Goal: Task Accomplishment & Management: Manage account settings

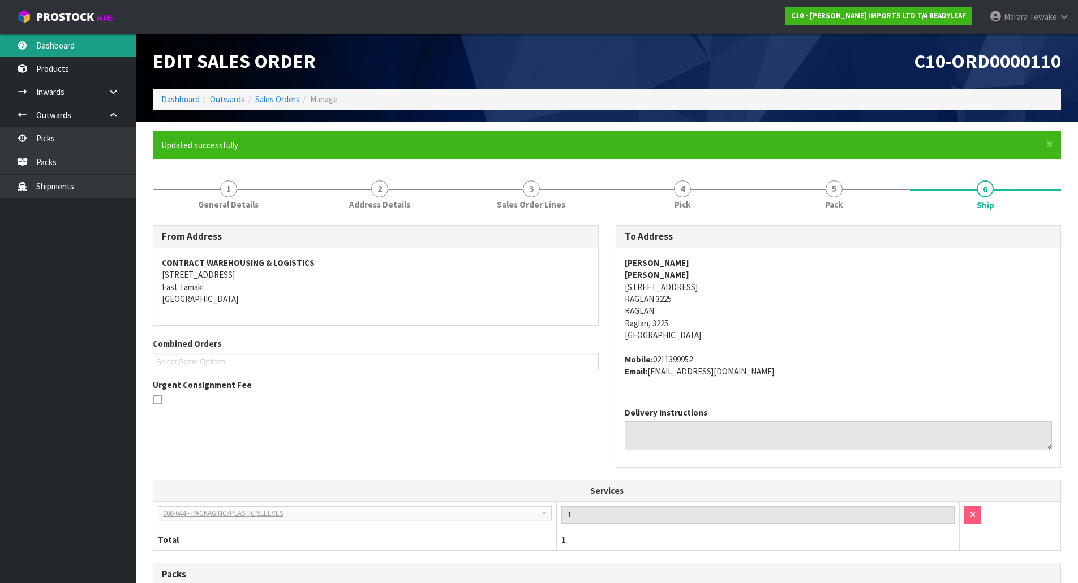
click at [85, 51] on link "Dashboard" at bounding box center [68, 45] width 136 height 23
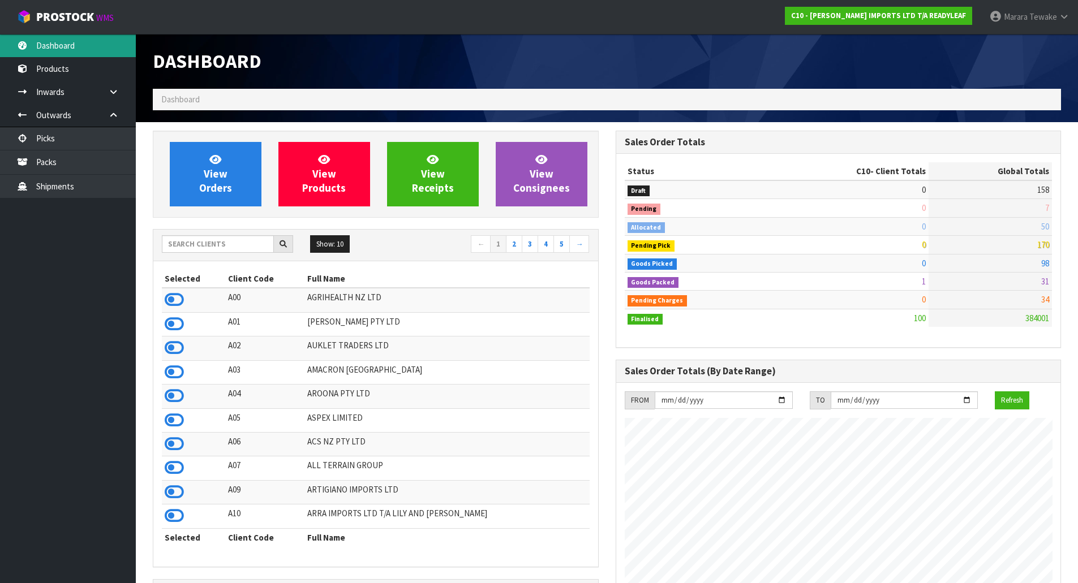
click at [68, 42] on link "Dashboard" at bounding box center [68, 45] width 136 height 23
click at [68, 41] on link "Dashboard" at bounding box center [68, 45] width 136 height 23
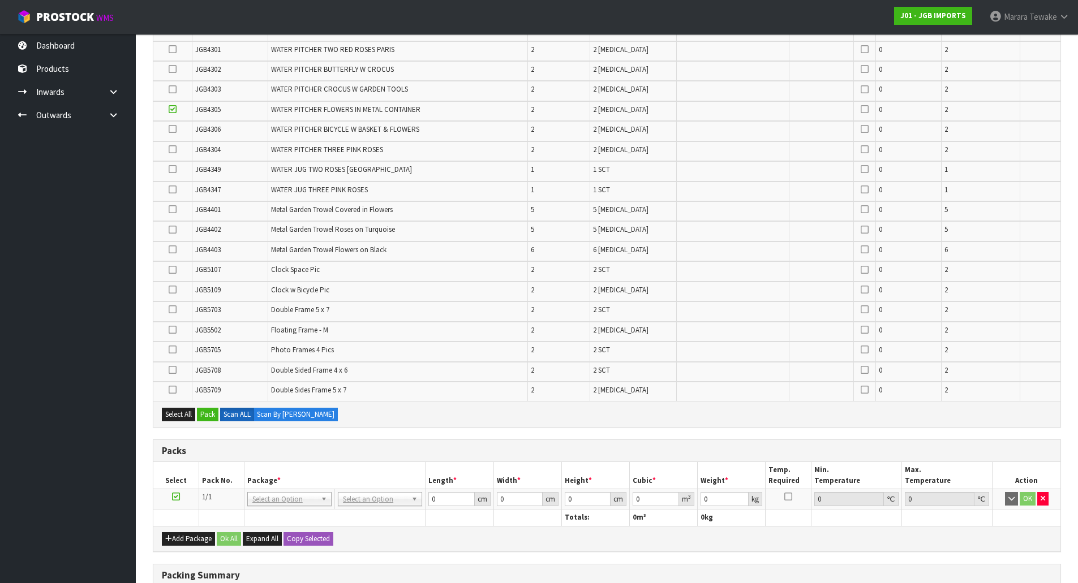
scroll to position [407, 0]
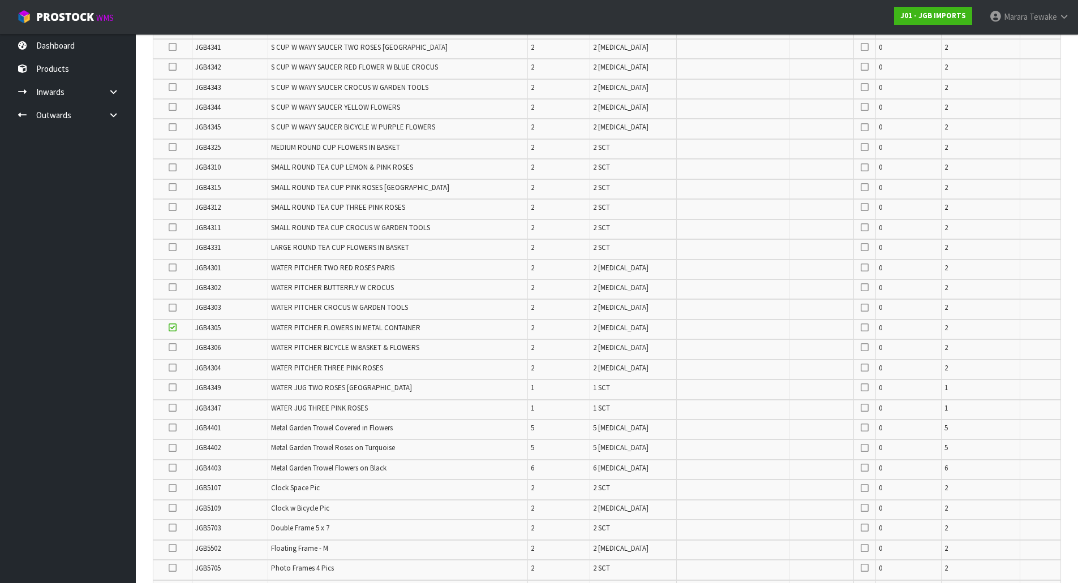
click at [173, 368] on icon at bounding box center [173, 368] width 8 height 1
click at [0, 0] on input "checkbox" at bounding box center [0, 0] width 0 height 0
click at [173, 287] on icon at bounding box center [173, 287] width 8 height 1
click at [0, 0] on input "checkbox" at bounding box center [0, 0] width 0 height 0
click at [174, 348] on icon at bounding box center [173, 347] width 8 height 1
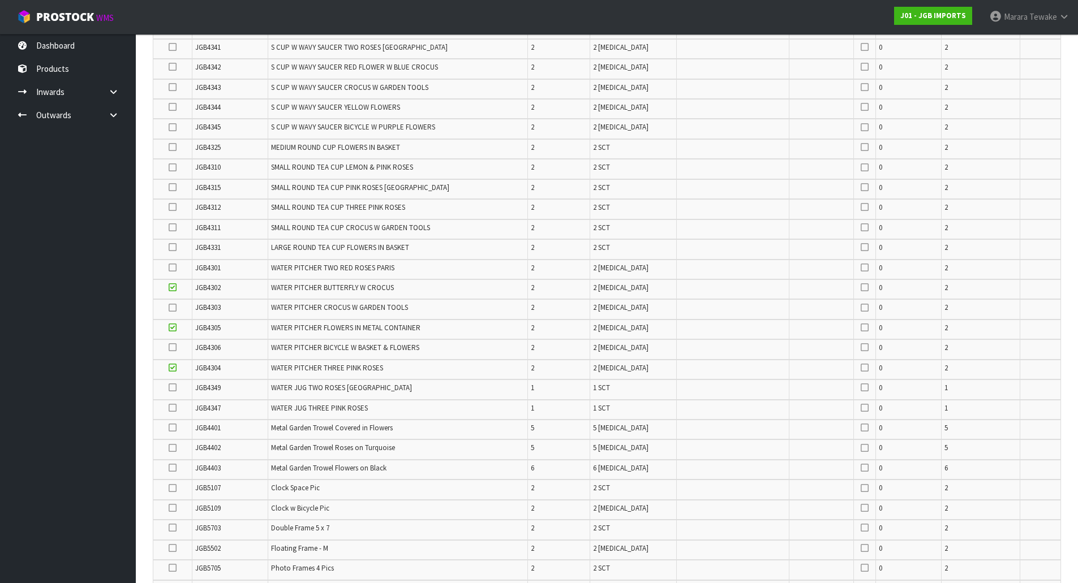
click at [0, 0] on input "checkbox" at bounding box center [0, 0] width 0 height 0
click at [173, 308] on icon at bounding box center [173, 308] width 8 height 1
click at [0, 0] on input "checkbox" at bounding box center [0, 0] width 0 height 0
click at [173, 268] on icon at bounding box center [173, 268] width 8 height 1
click at [0, 0] on input "checkbox" at bounding box center [0, 0] width 0 height 0
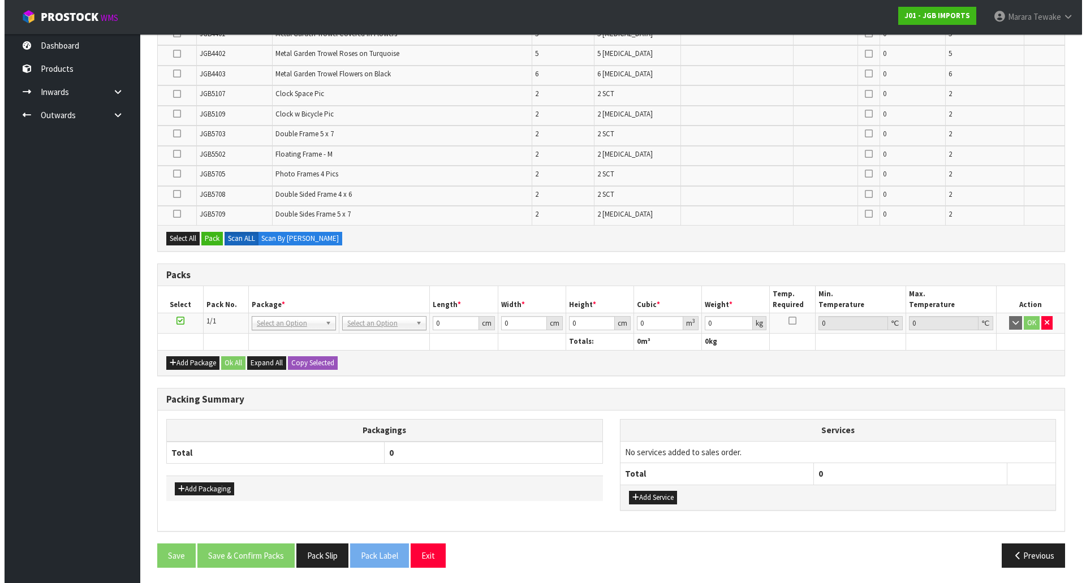
scroll to position [803, 0]
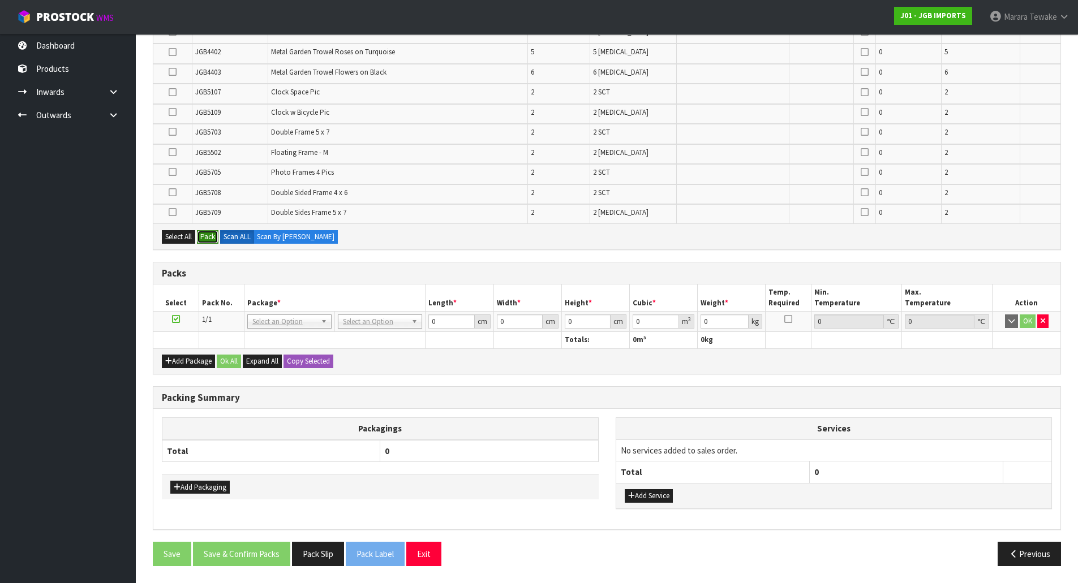
click at [210, 235] on button "Pack" at bounding box center [207, 237] width 21 height 14
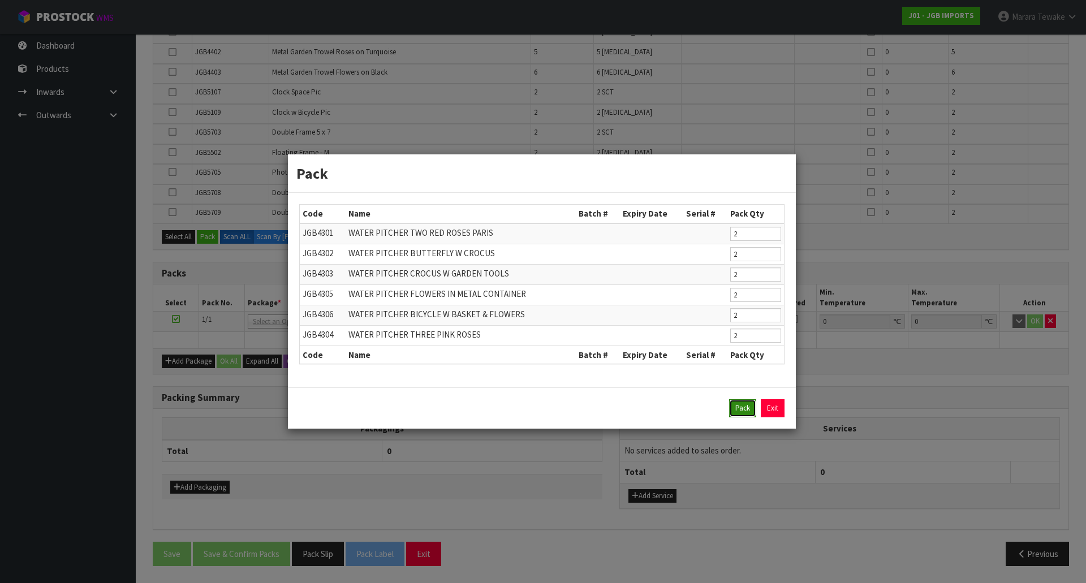
click at [747, 411] on button "Pack" at bounding box center [742, 408] width 27 height 18
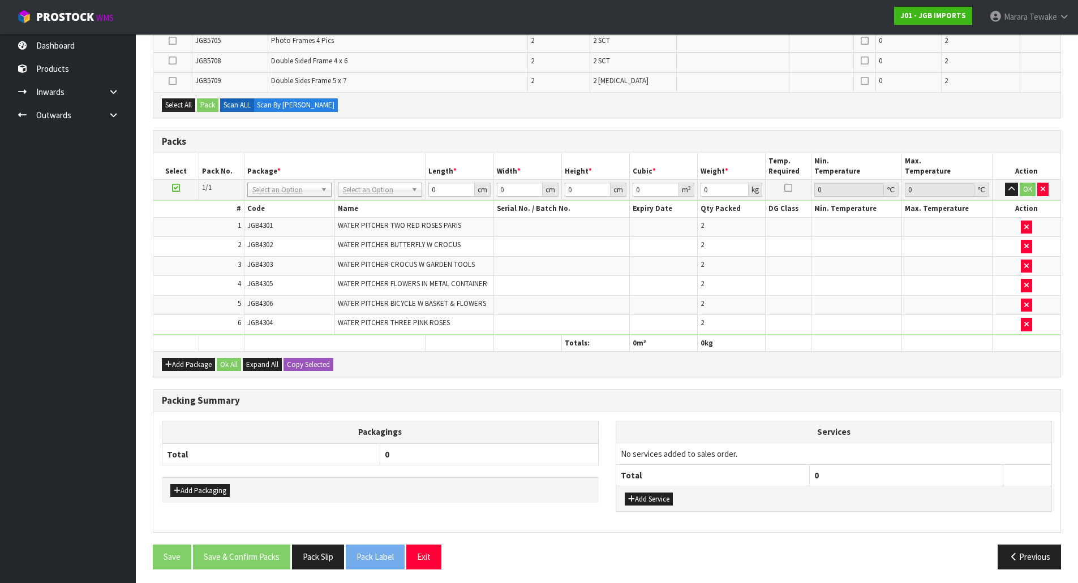
scroll to position [818, 0]
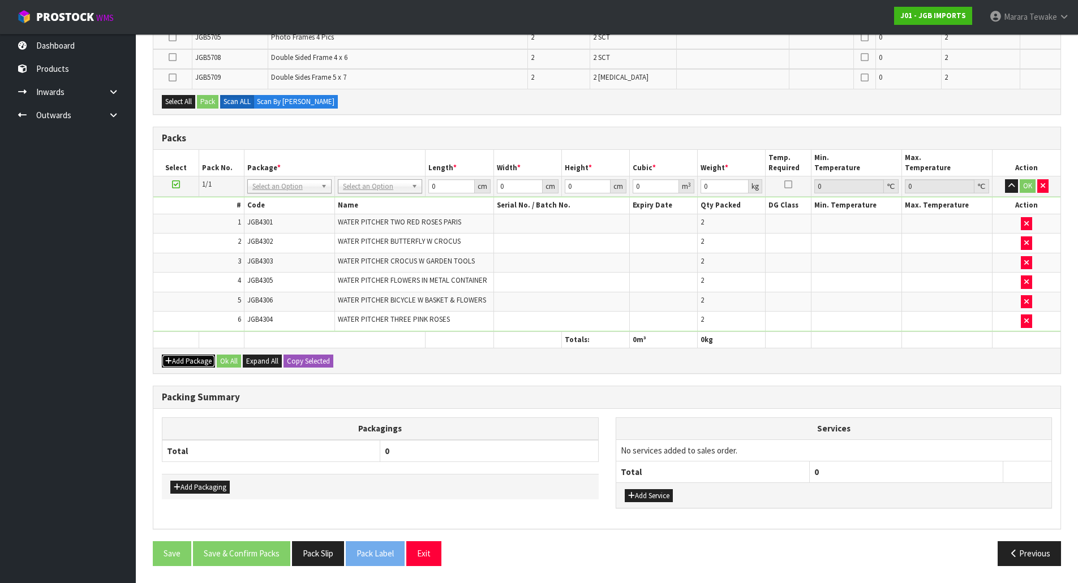
click at [194, 364] on button "Add Package" at bounding box center [188, 362] width 53 height 14
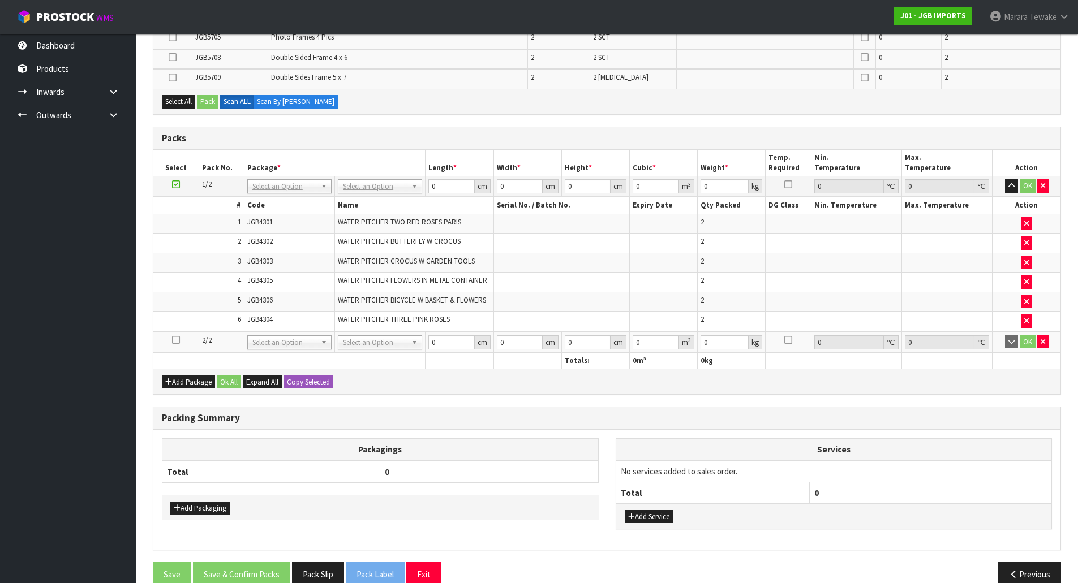
click at [176, 340] on icon at bounding box center [176, 340] width 8 height 1
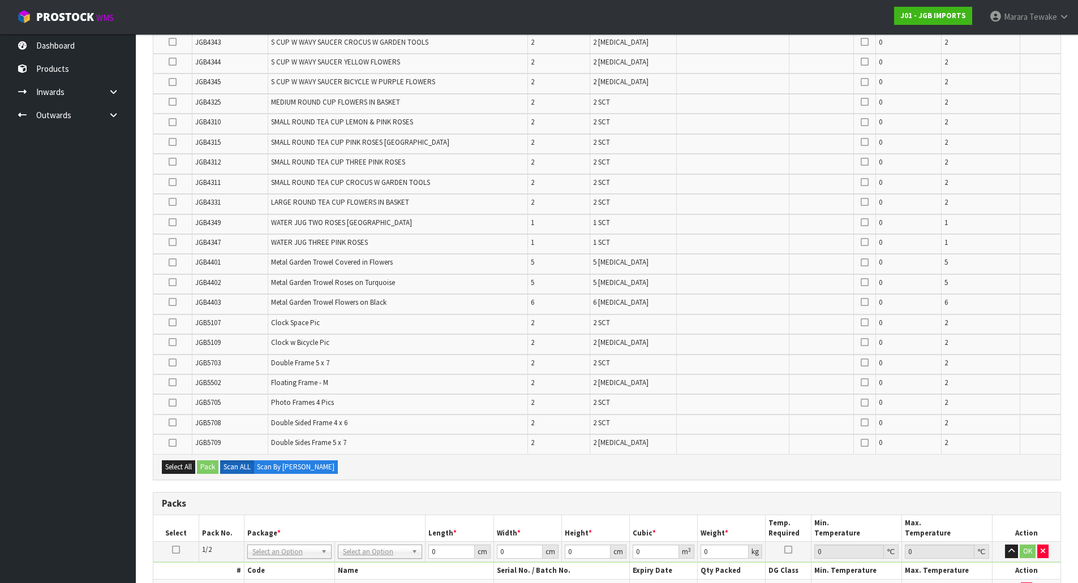
scroll to position [103, 0]
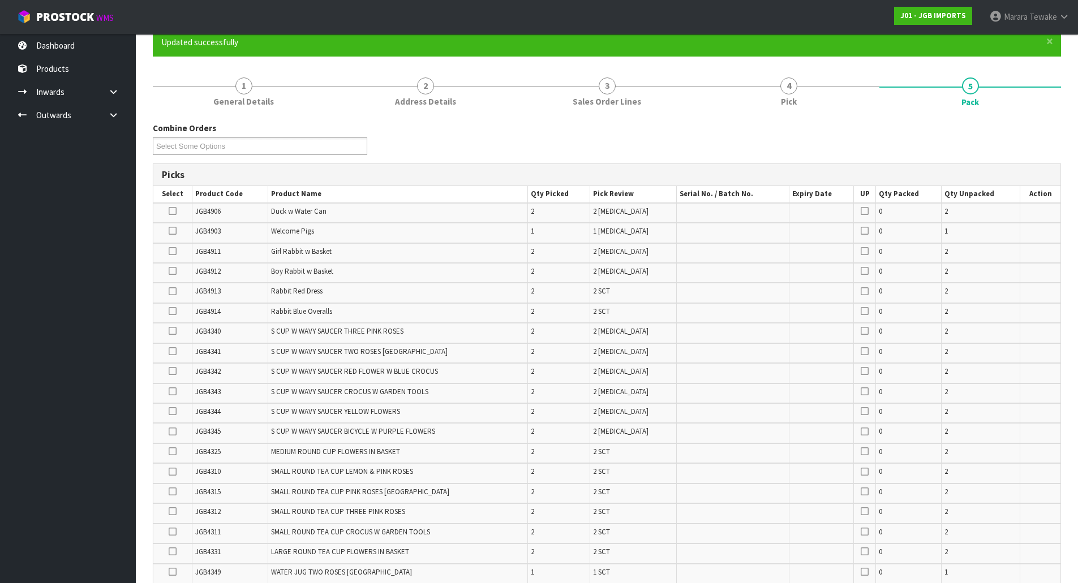
click at [171, 292] on icon at bounding box center [173, 291] width 8 height 1
click at [0, 0] on input "checkbox" at bounding box center [0, 0] width 0 height 0
click at [171, 311] on icon at bounding box center [173, 311] width 8 height 1
click at [0, 0] on input "checkbox" at bounding box center [0, 0] width 0 height 0
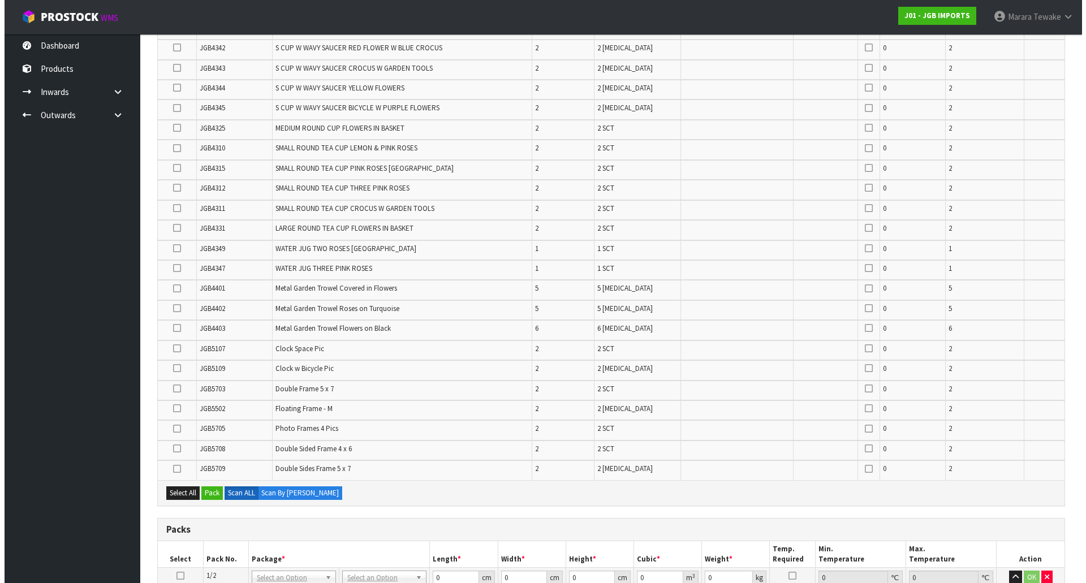
scroll to position [669, 0]
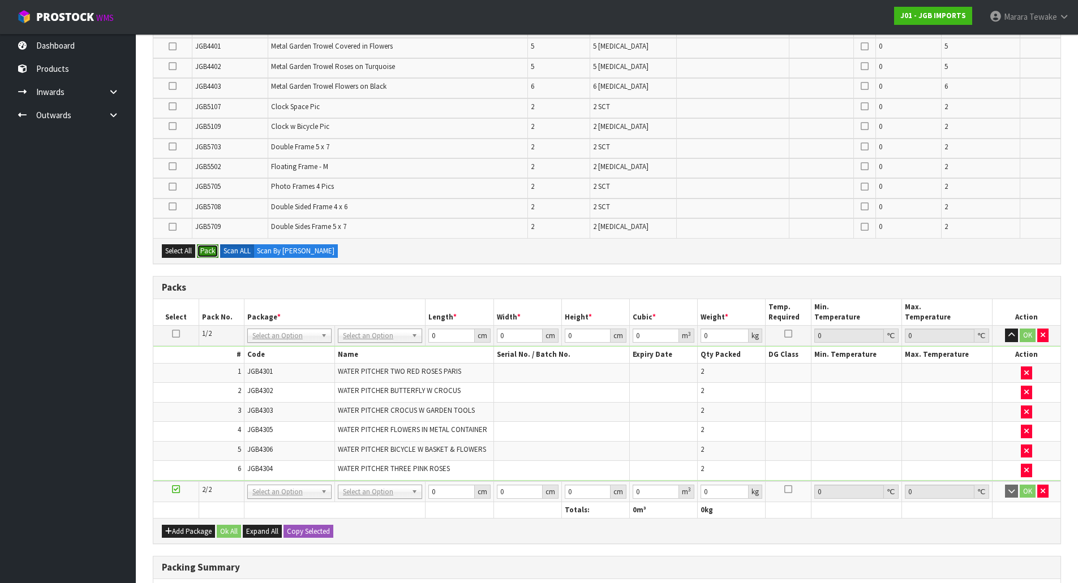
click at [204, 247] on button "Pack" at bounding box center [207, 251] width 21 height 14
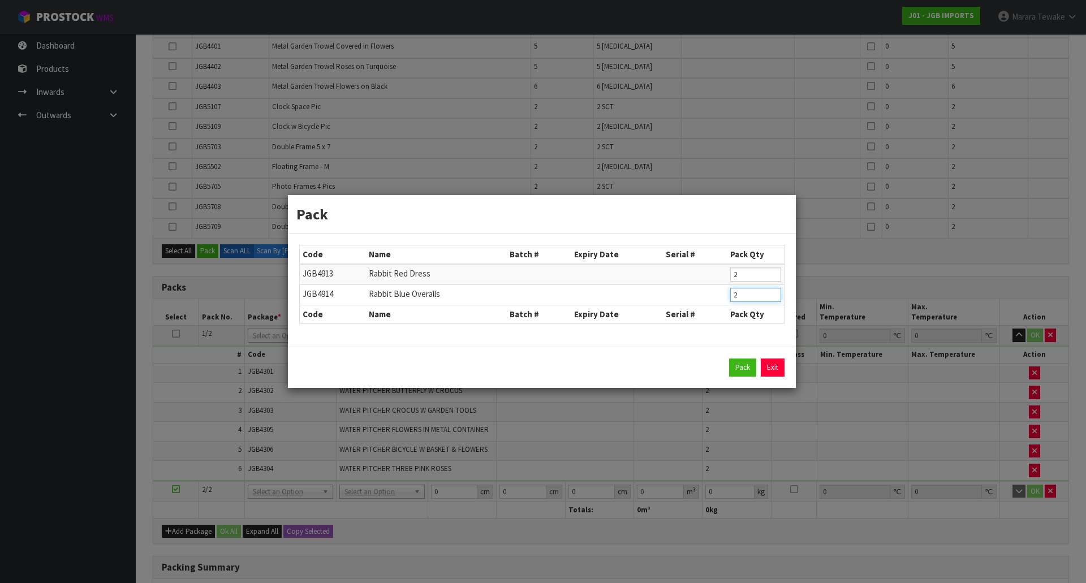
drag, startPoint x: 756, startPoint y: 298, endPoint x: 713, endPoint y: 298, distance: 43.0
click at [715, 298] on tr "JGB4914 Rabbit Blue Overalls 2" at bounding box center [542, 295] width 484 height 20
type input "1"
click button "Pack" at bounding box center [742, 368] width 27 height 18
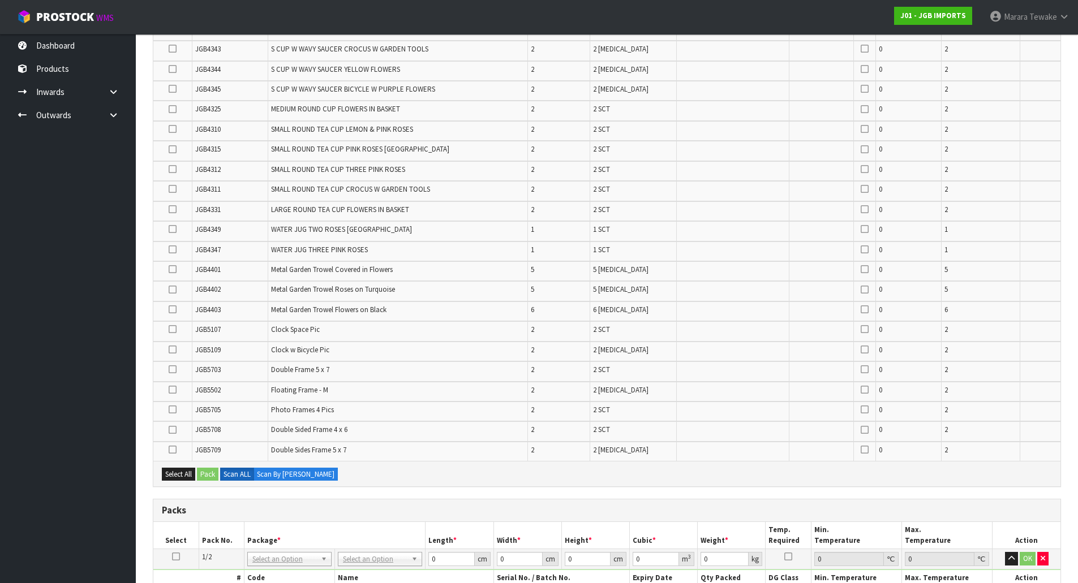
scroll to position [422, 0]
click at [172, 313] on icon at bounding box center [173, 313] width 8 height 1
click at [0, 0] on input "checkbox" at bounding box center [0, 0] width 0 height 0
click at [171, 294] on icon at bounding box center [173, 293] width 8 height 1
click at [0, 0] on input "checkbox" at bounding box center [0, 0] width 0 height 0
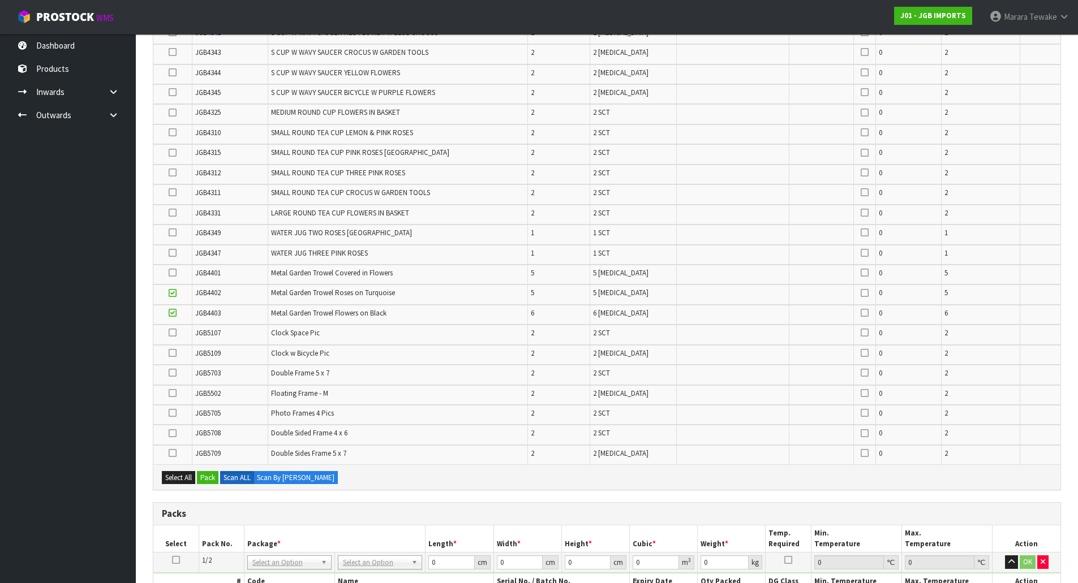
click at [172, 267] on td at bounding box center [172, 275] width 38 height 20
click at [174, 273] on icon at bounding box center [173, 273] width 8 height 1
click at [0, 0] on input "checkbox" at bounding box center [0, 0] width 0 height 0
click at [171, 373] on icon at bounding box center [173, 373] width 8 height 1
click at [0, 0] on input "checkbox" at bounding box center [0, 0] width 0 height 0
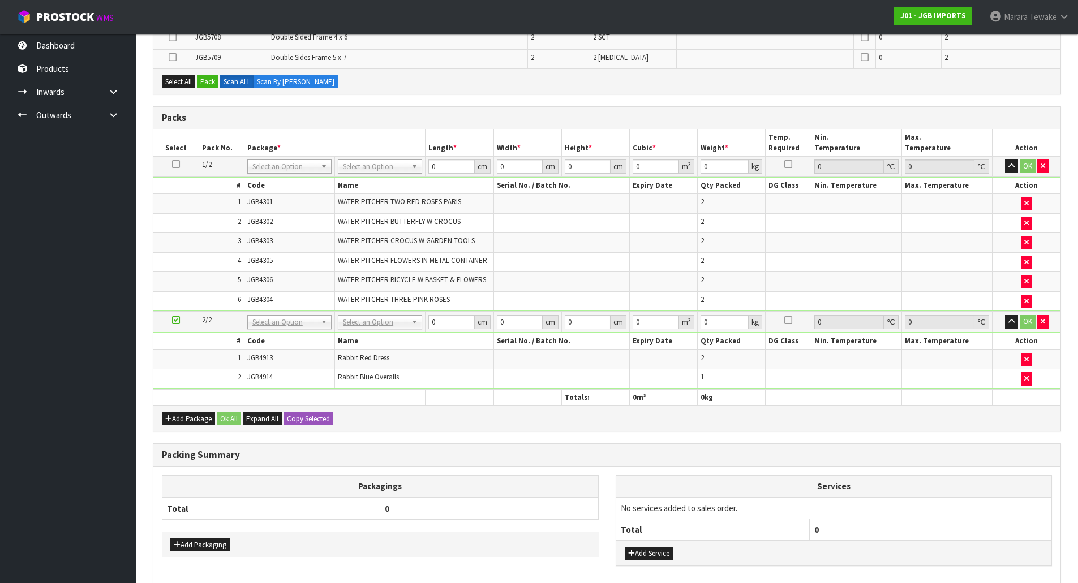
scroll to position [648, 0]
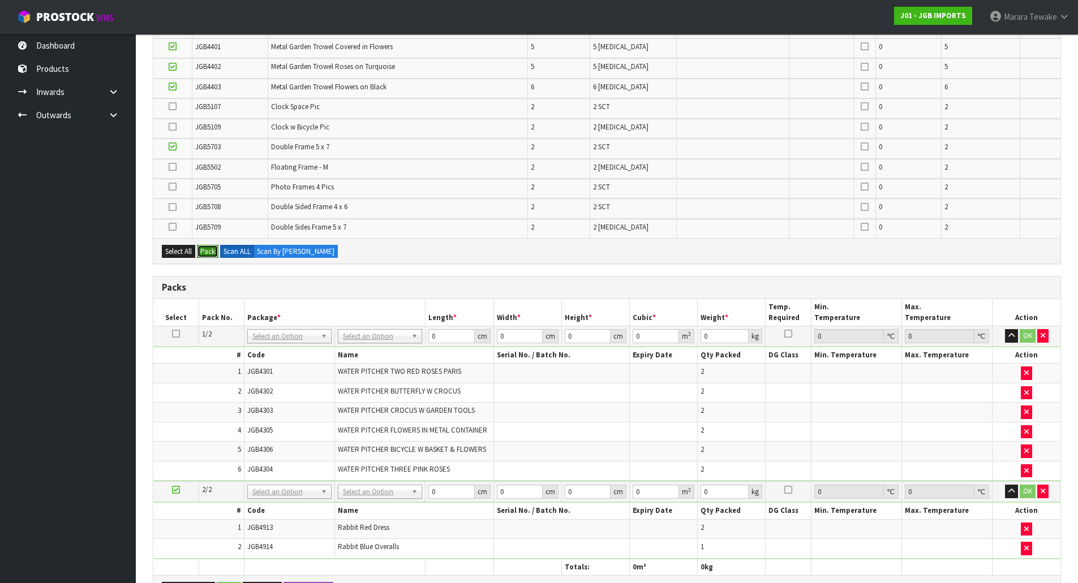
click at [210, 254] on button "Pack" at bounding box center [207, 252] width 21 height 14
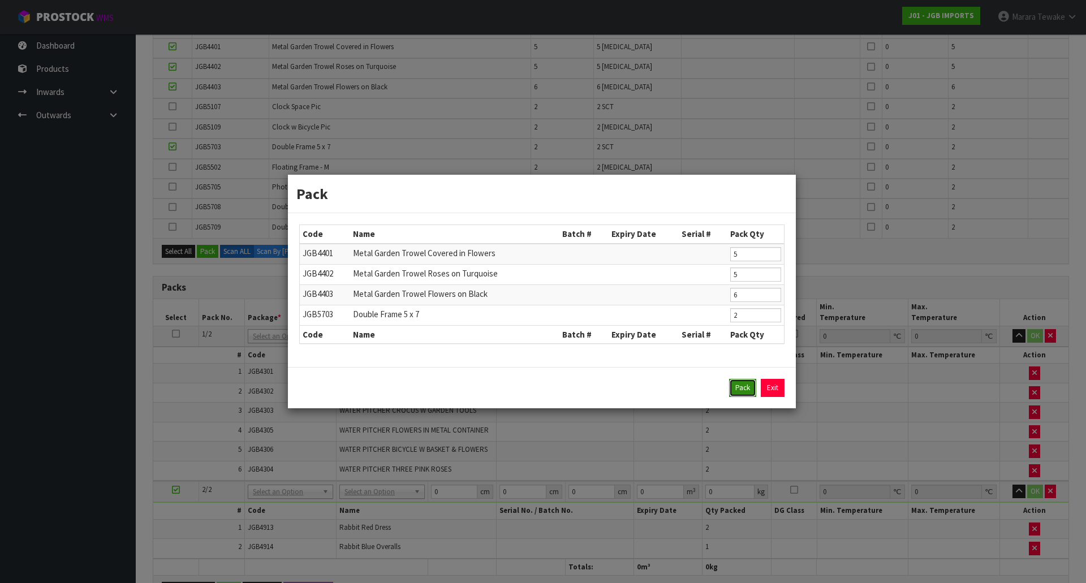
click at [746, 385] on button "Pack" at bounding box center [742, 388] width 27 height 18
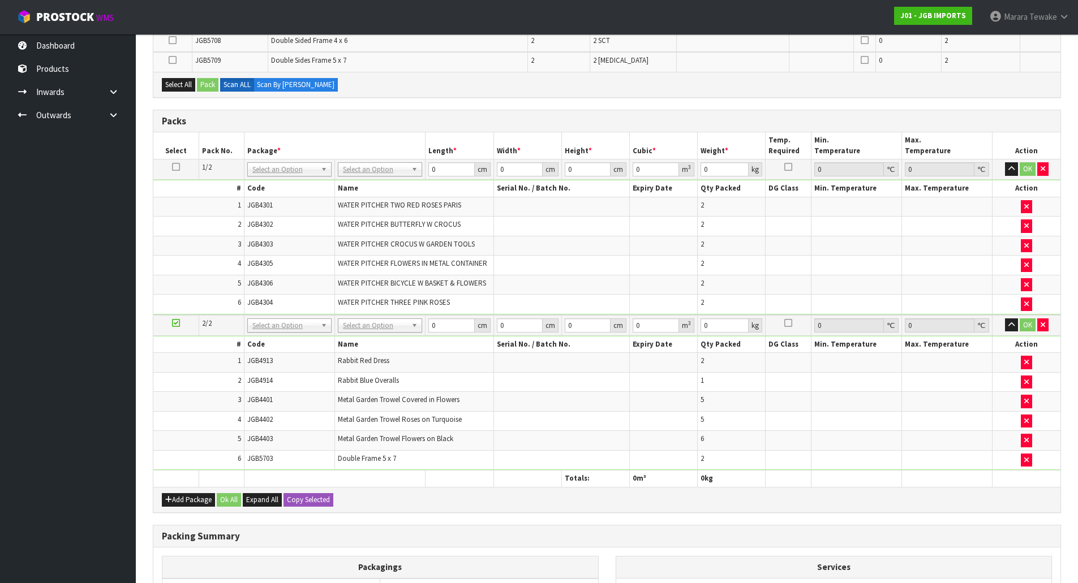
scroll to position [818, 0]
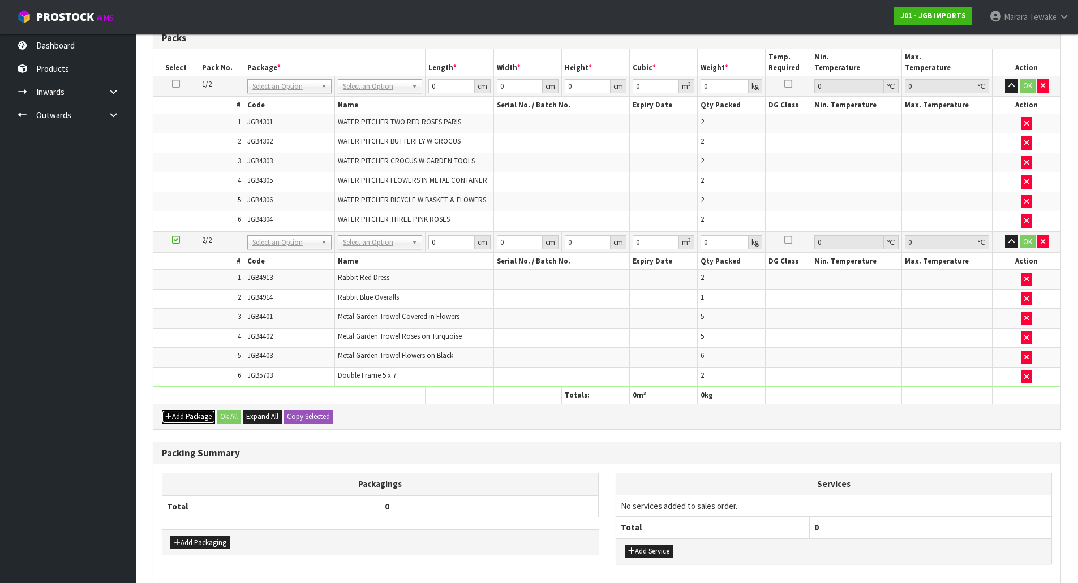
click at [190, 414] on button "Add Package" at bounding box center [188, 417] width 53 height 14
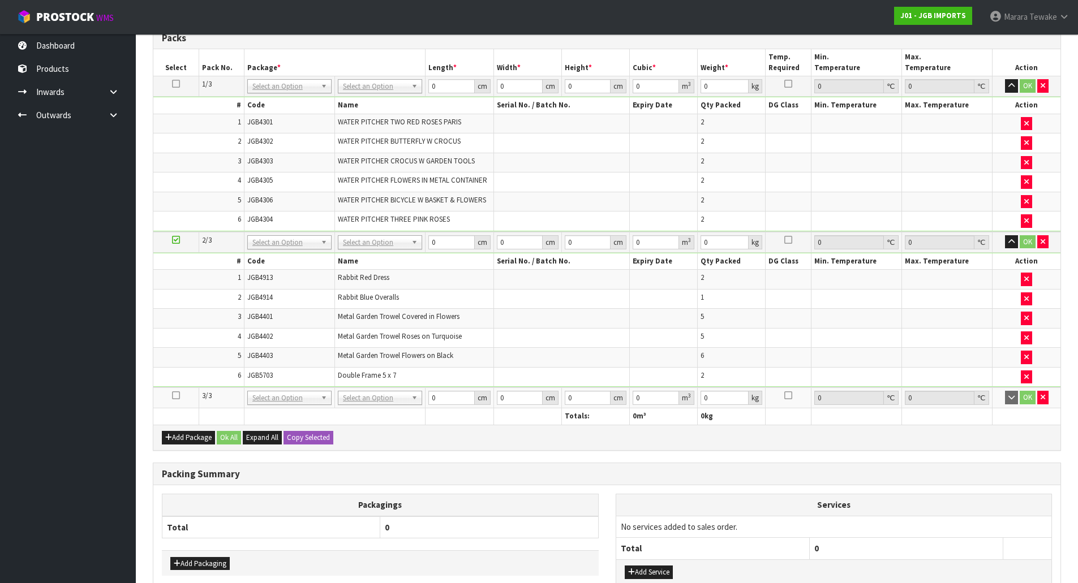
click at [175, 395] on icon at bounding box center [176, 395] width 8 height 1
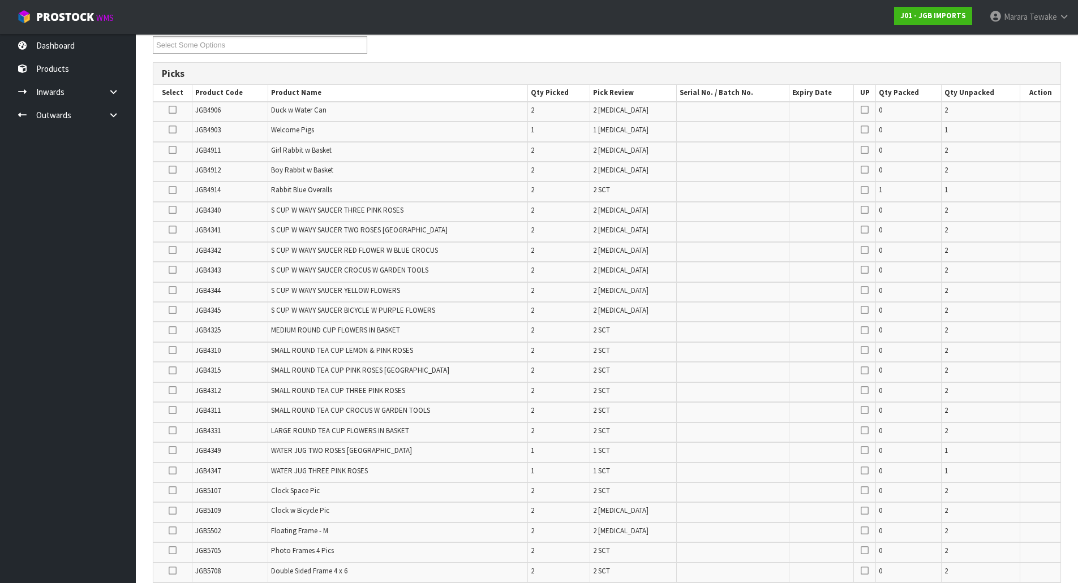
scroll to position [196, 0]
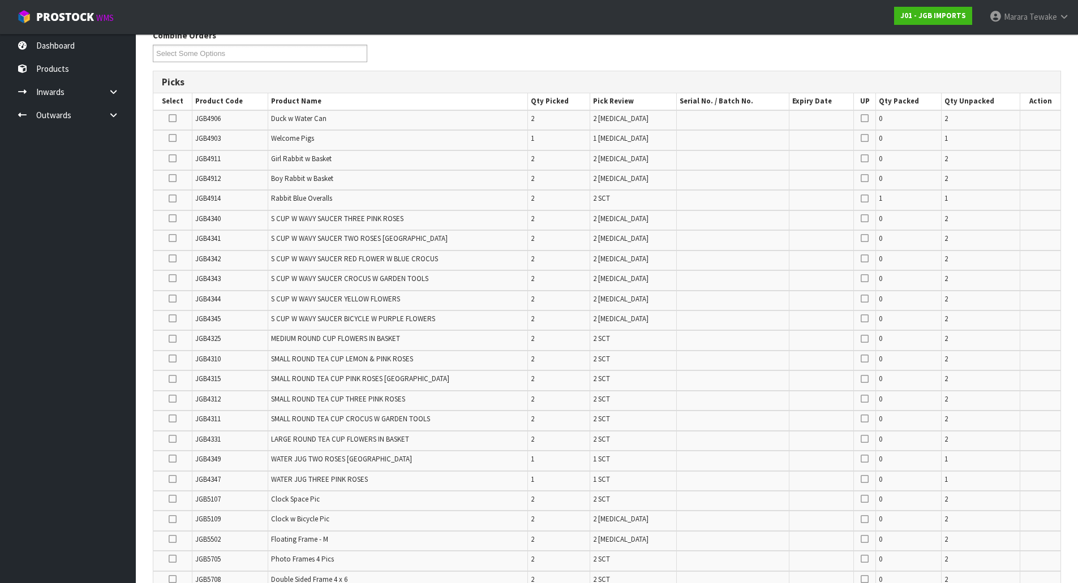
click at [168, 319] on td at bounding box center [172, 321] width 38 height 20
click at [172, 319] on icon at bounding box center [173, 319] width 8 height 1
click at [0, 0] on input "checkbox" at bounding box center [0, 0] width 0 height 0
click at [171, 299] on icon at bounding box center [173, 299] width 8 height 1
click at [0, 0] on input "checkbox" at bounding box center [0, 0] width 0 height 0
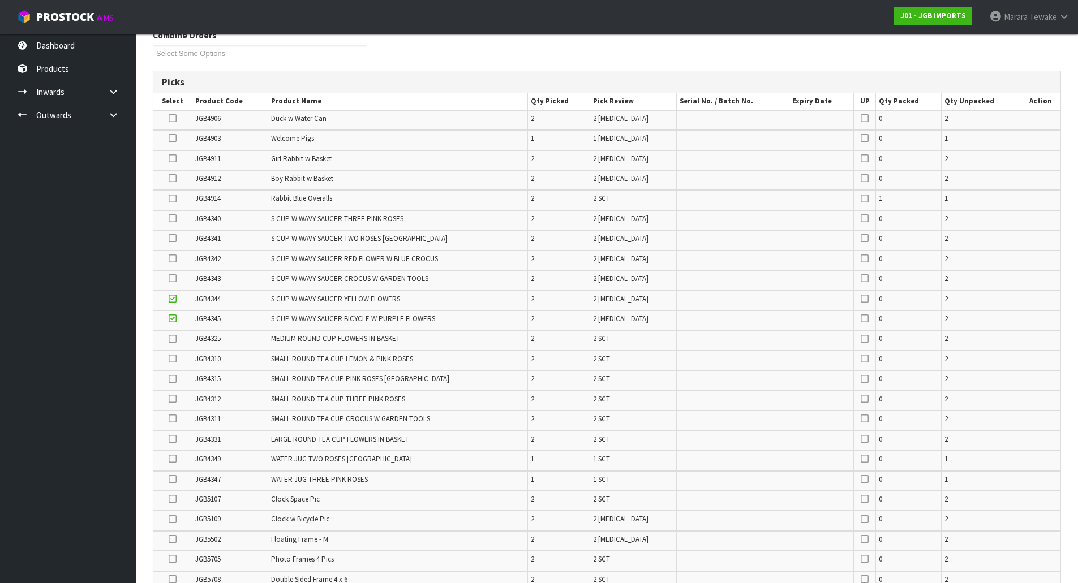
click at [169, 220] on td at bounding box center [172, 220] width 38 height 20
click at [171, 219] on icon at bounding box center [173, 218] width 8 height 1
click at [0, 0] on input "checkbox" at bounding box center [0, 0] width 0 height 0
click at [171, 234] on td at bounding box center [172, 240] width 38 height 20
click at [176, 238] on icon at bounding box center [173, 238] width 8 height 1
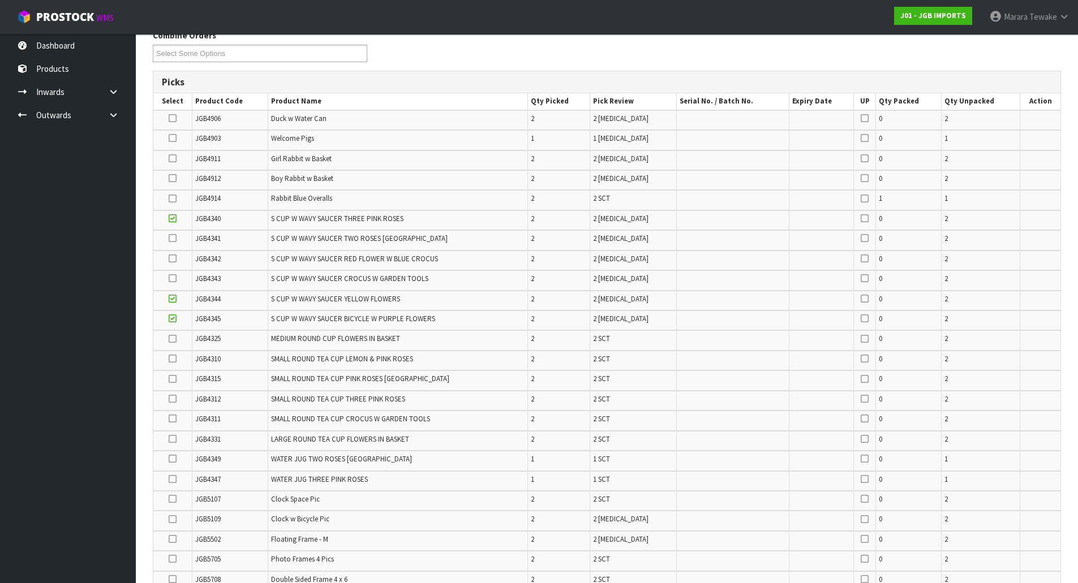
click at [0, 0] on input "checkbox" at bounding box center [0, 0] width 0 height 0
click at [172, 259] on icon at bounding box center [173, 259] width 8 height 1
click at [0, 0] on input "checkbox" at bounding box center [0, 0] width 0 height 0
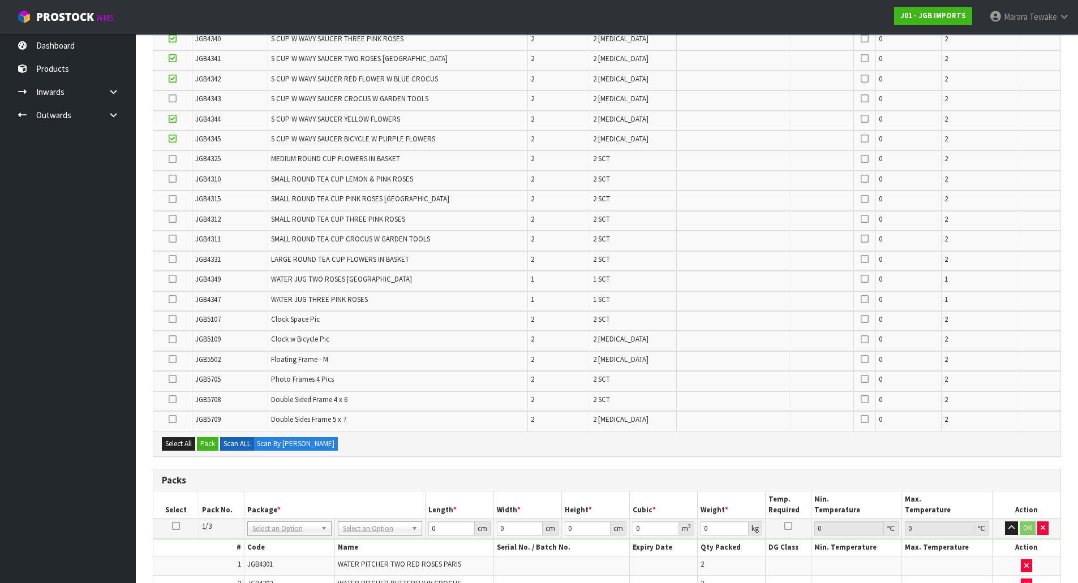
scroll to position [422, 0]
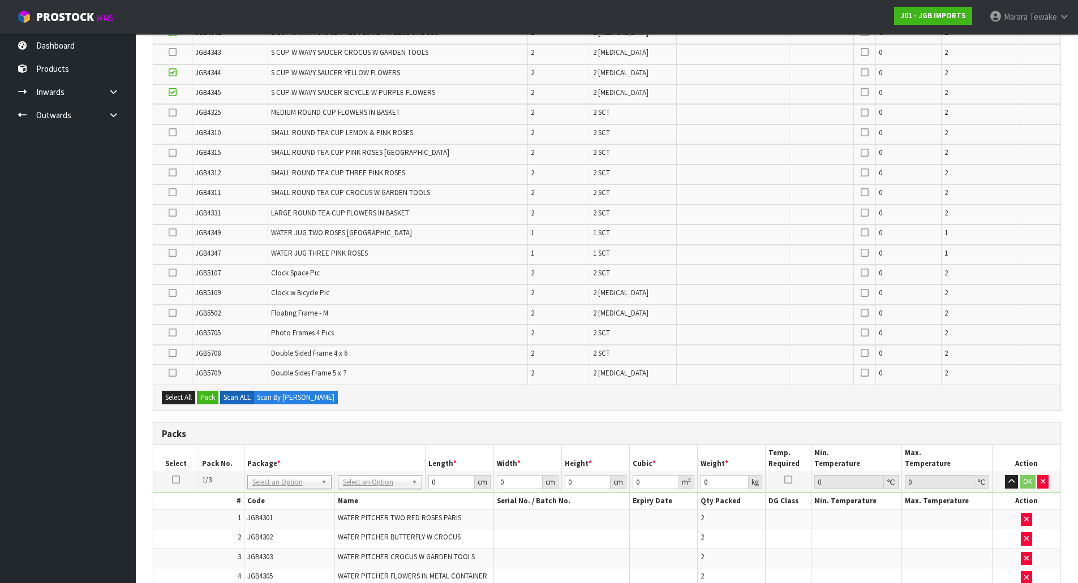
click at [175, 354] on icon at bounding box center [173, 353] width 8 height 1
click at [0, 0] on input "checkbox" at bounding box center [0, 0] width 0 height 0
click at [171, 373] on icon at bounding box center [173, 373] width 8 height 1
click at [0, 0] on input "checkbox" at bounding box center [0, 0] width 0 height 0
click at [173, 173] on icon at bounding box center [173, 173] width 8 height 1
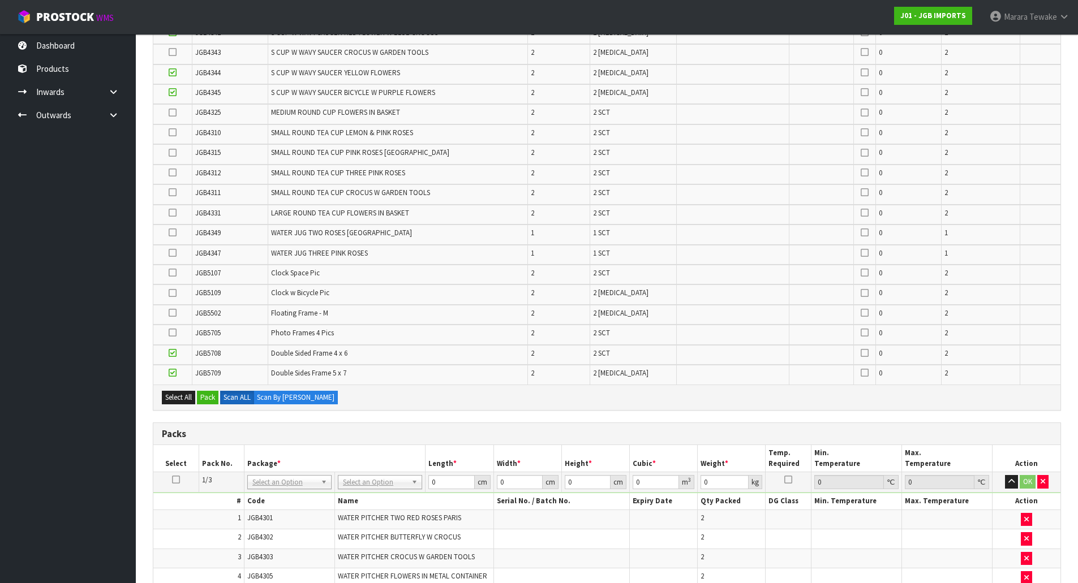
click at [0, 0] on input "checkbox" at bounding box center [0, 0] width 0 height 0
click at [173, 132] on icon at bounding box center [173, 132] width 8 height 1
click at [0, 0] on input "checkbox" at bounding box center [0, 0] width 0 height 0
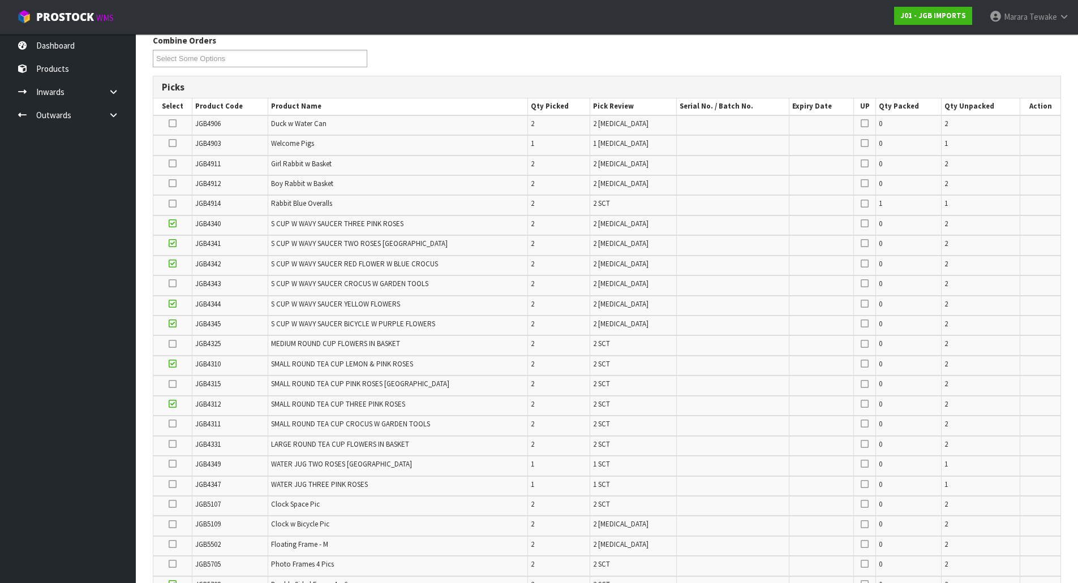
scroll to position [139, 0]
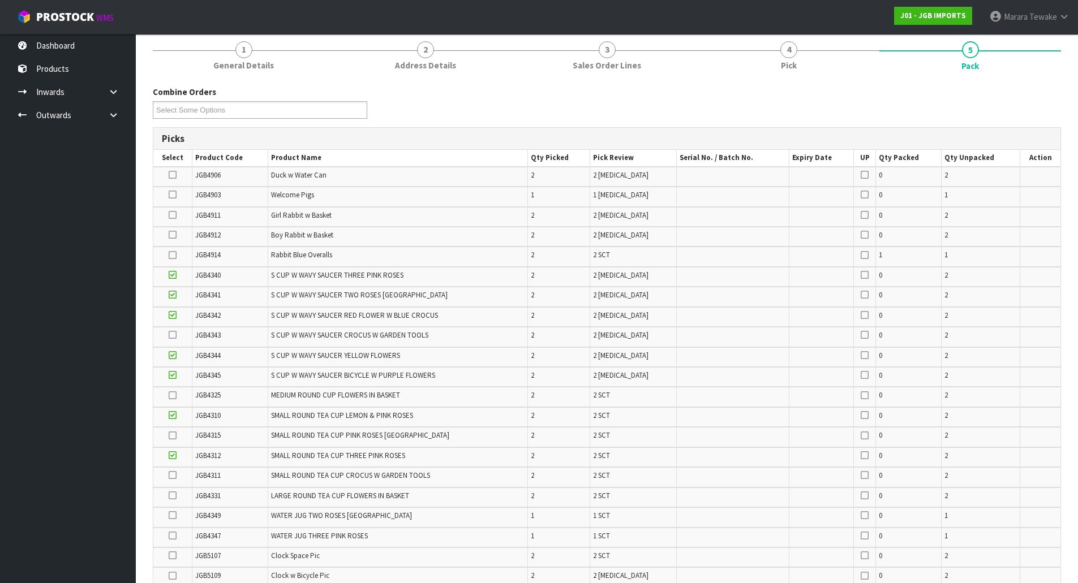
click at [170, 175] on icon at bounding box center [173, 175] width 8 height 1
click at [0, 0] on input "checkbox" at bounding box center [0, 0] width 0 height 0
click at [173, 475] on icon at bounding box center [173, 475] width 8 height 1
click at [0, 0] on input "checkbox" at bounding box center [0, 0] width 0 height 0
click at [173, 335] on icon at bounding box center [173, 335] width 8 height 1
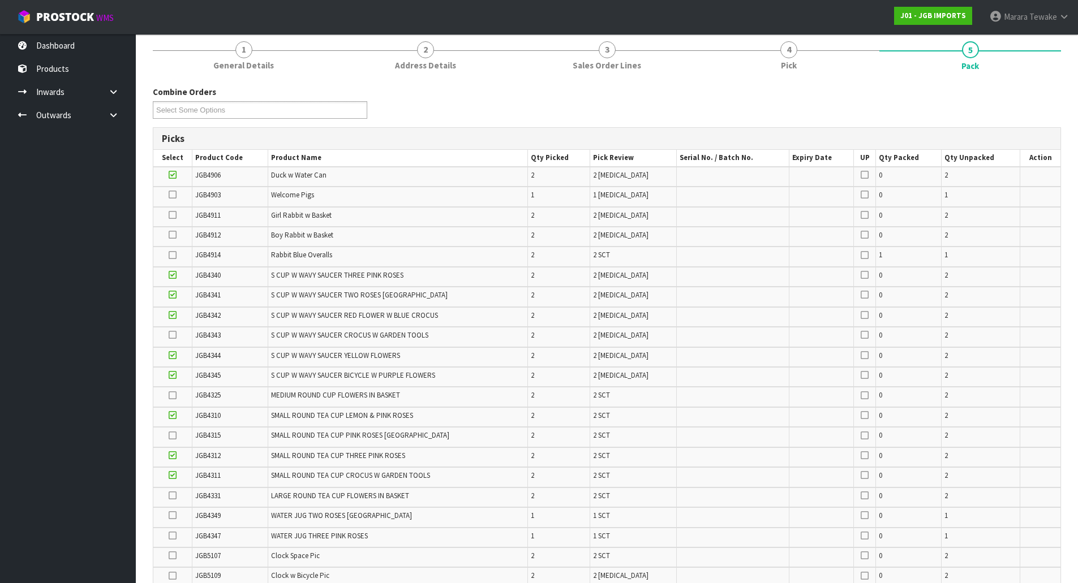
click at [0, 0] on input "checkbox" at bounding box center [0, 0] width 0 height 0
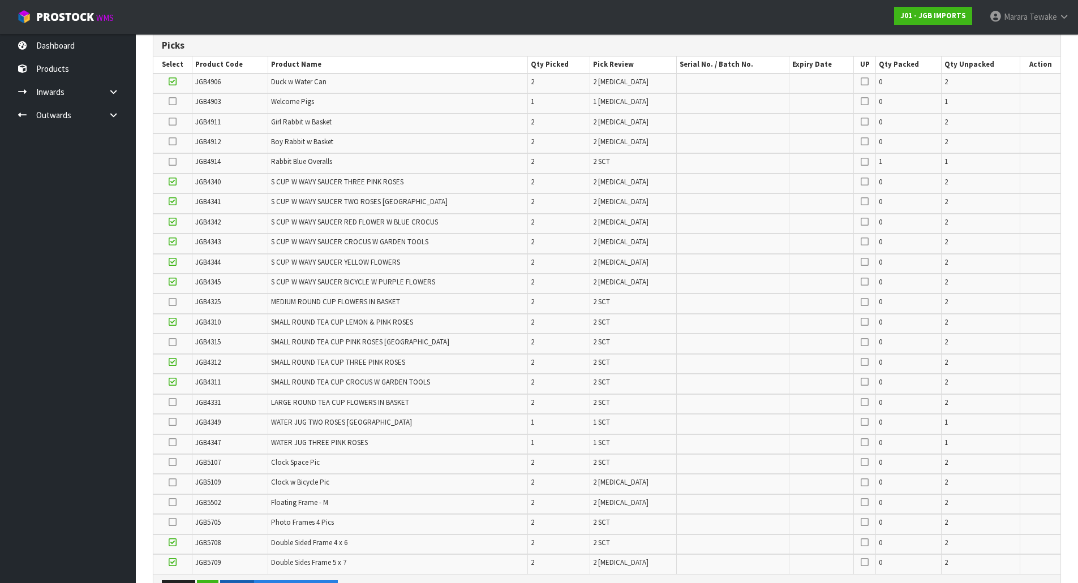
scroll to position [252, 0]
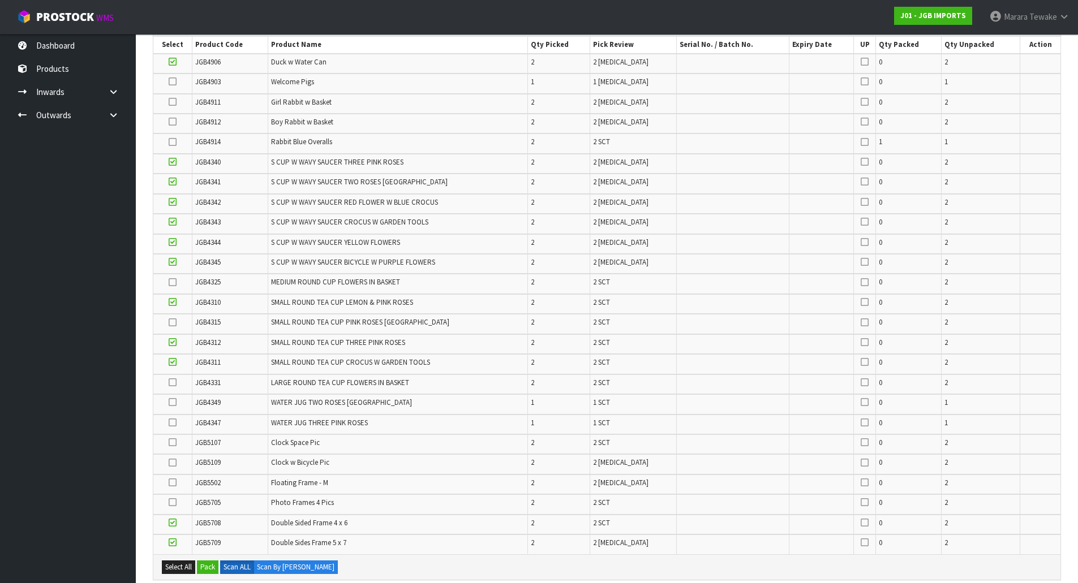
click at [171, 443] on icon at bounding box center [173, 442] width 8 height 1
click at [0, 0] on input "checkbox" at bounding box center [0, 0] width 0 height 0
click at [175, 483] on icon at bounding box center [173, 483] width 8 height 1
click at [0, 0] on input "checkbox" at bounding box center [0, 0] width 0 height 0
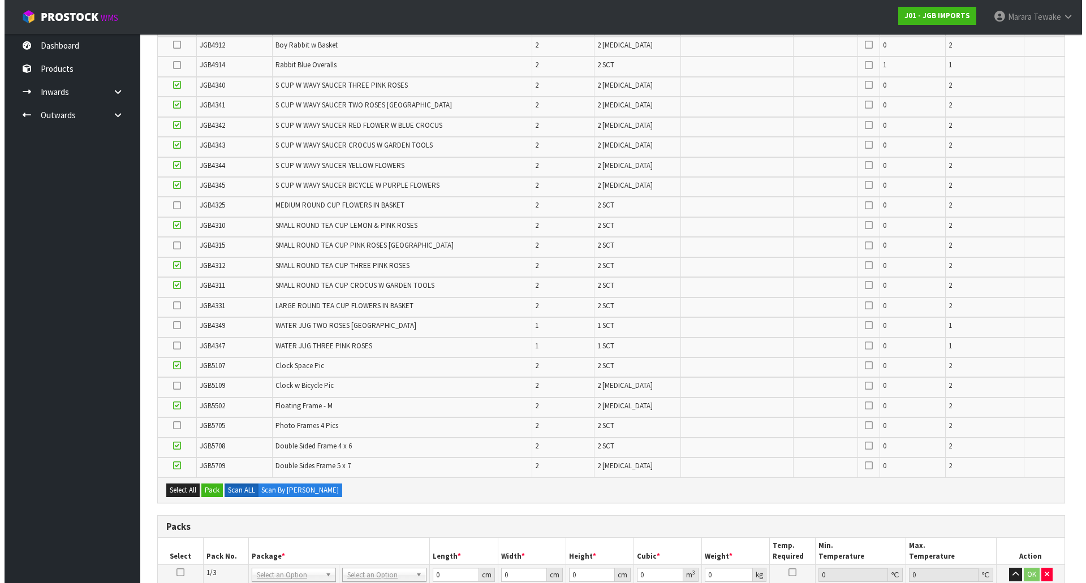
scroll to position [329, 0]
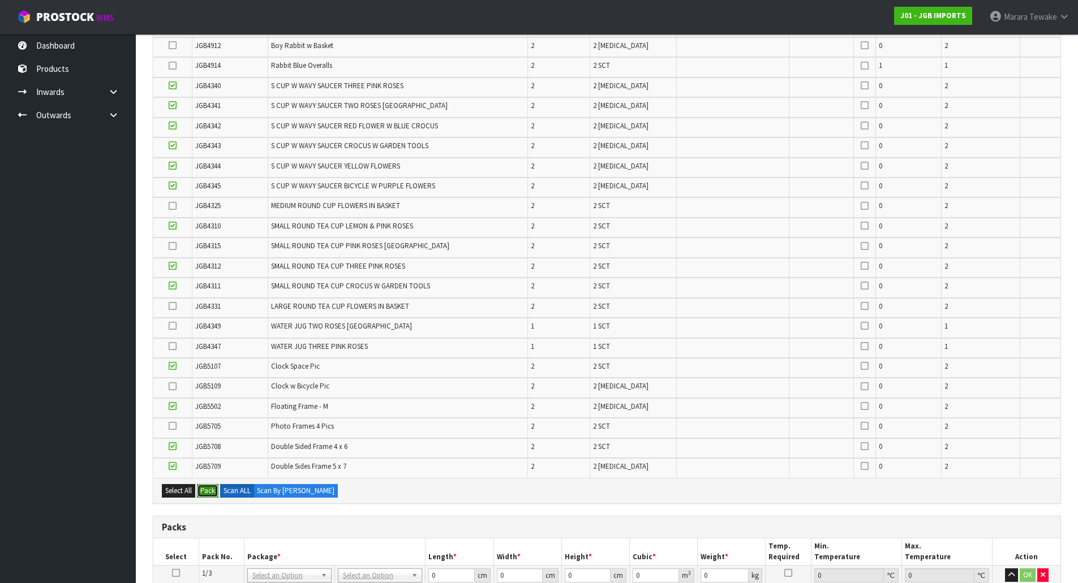
click at [208, 492] on button "Pack" at bounding box center [207, 491] width 21 height 14
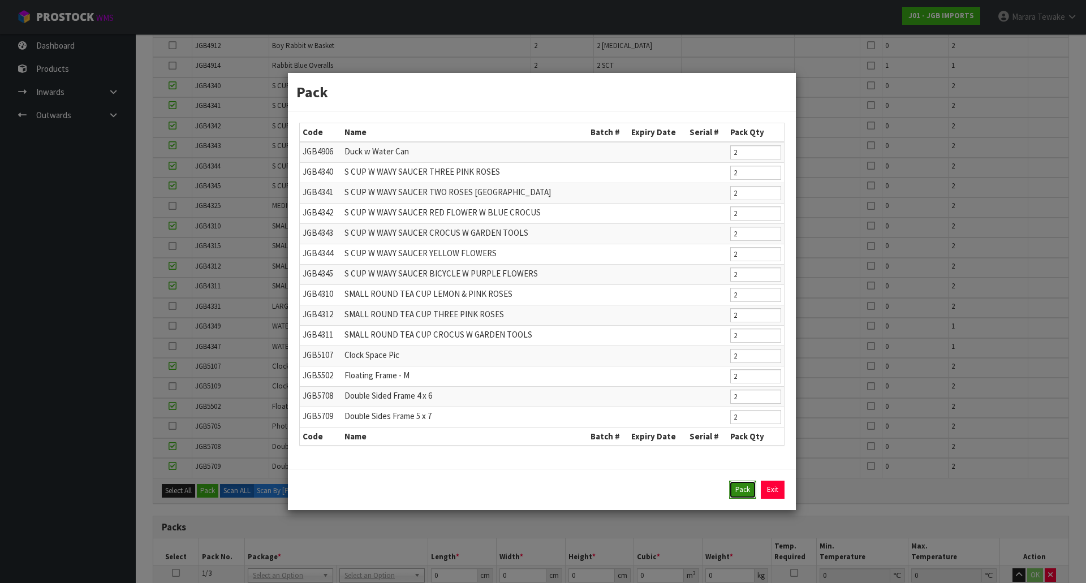
click at [745, 492] on button "Pack" at bounding box center [742, 490] width 27 height 18
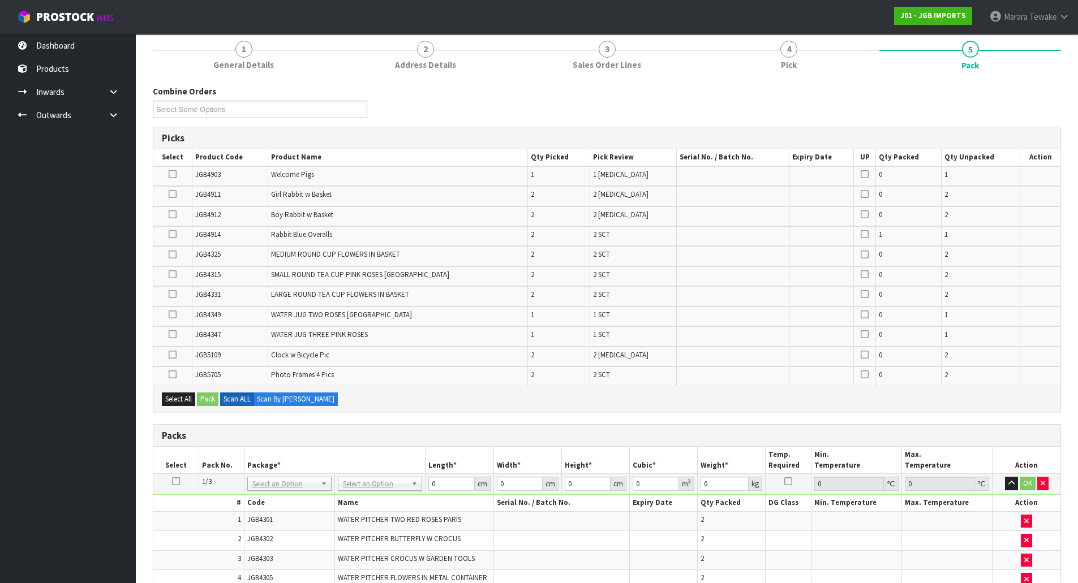
scroll to position [139, 0]
click at [173, 315] on icon at bounding box center [173, 315] width 8 height 1
click at [0, 0] on input "checkbox" at bounding box center [0, 0] width 0 height 0
click at [208, 398] on button "Pack" at bounding box center [207, 400] width 21 height 14
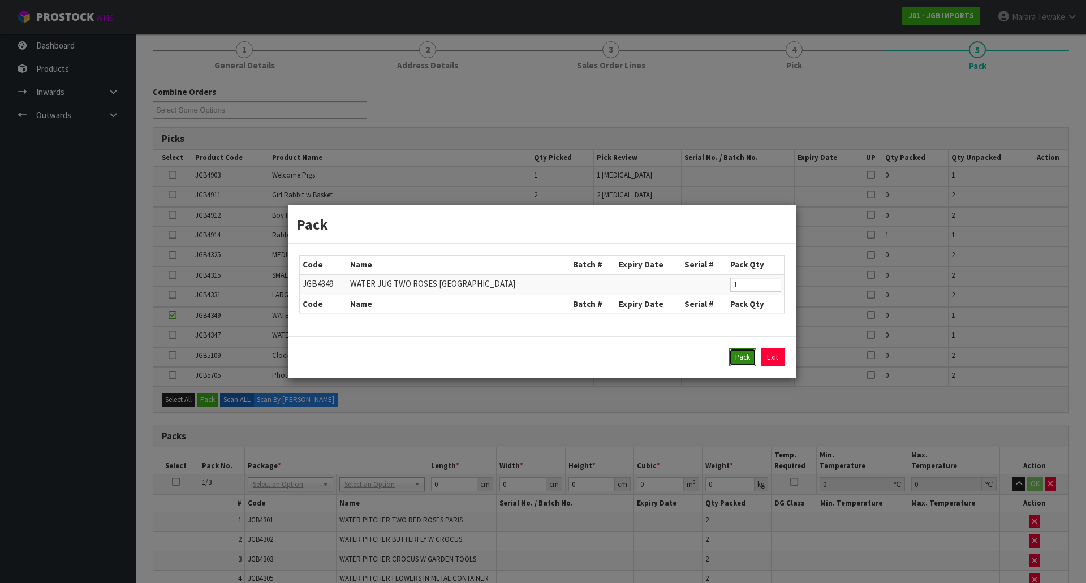
click at [739, 355] on button "Pack" at bounding box center [742, 358] width 27 height 18
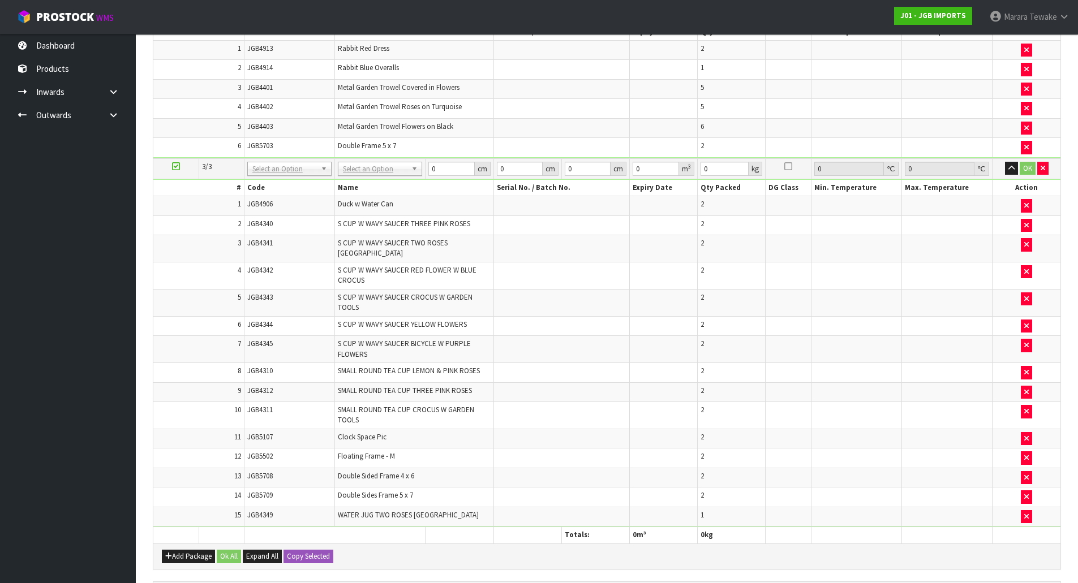
scroll to position [875, 0]
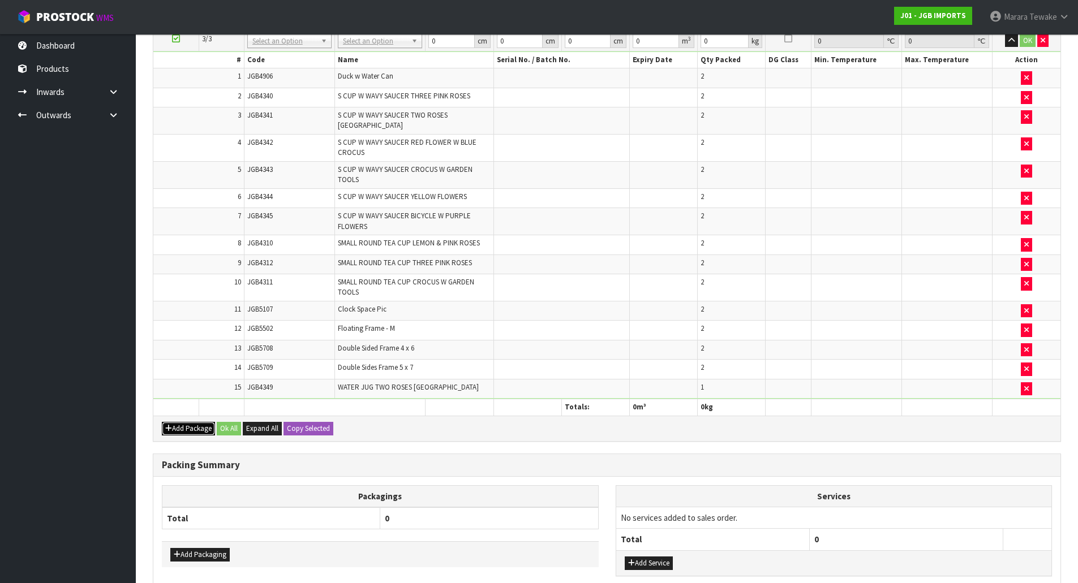
click at [195, 422] on button "Add Package" at bounding box center [188, 429] width 53 height 14
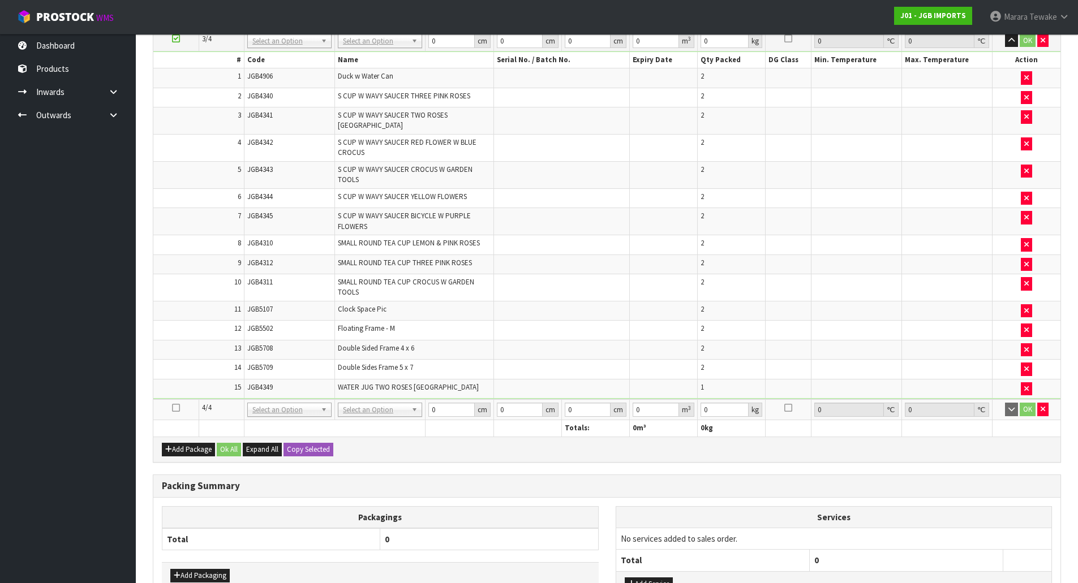
click at [176, 408] on icon at bounding box center [176, 408] width 8 height 1
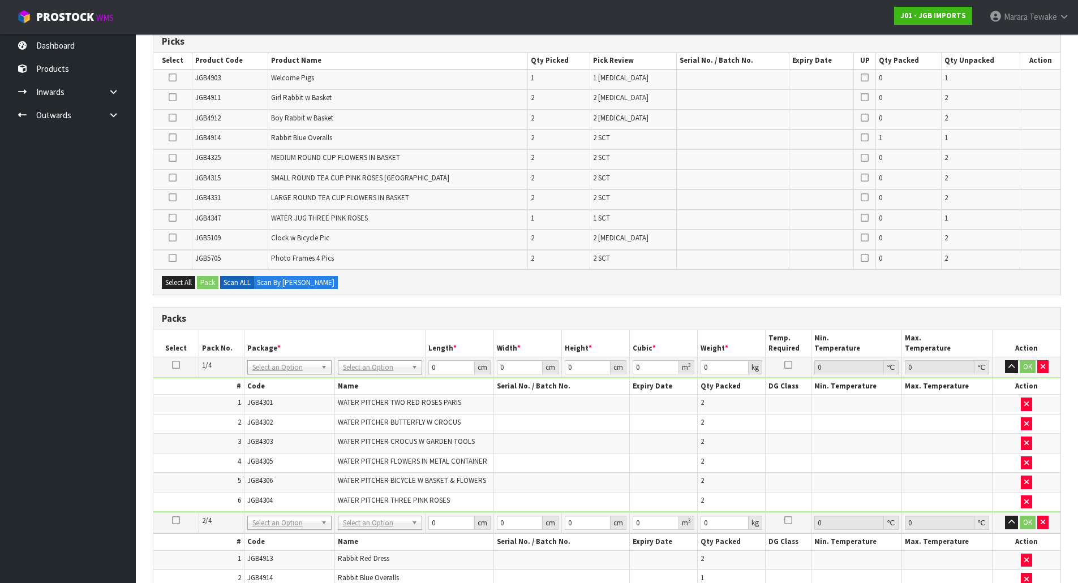
scroll to position [50, 0]
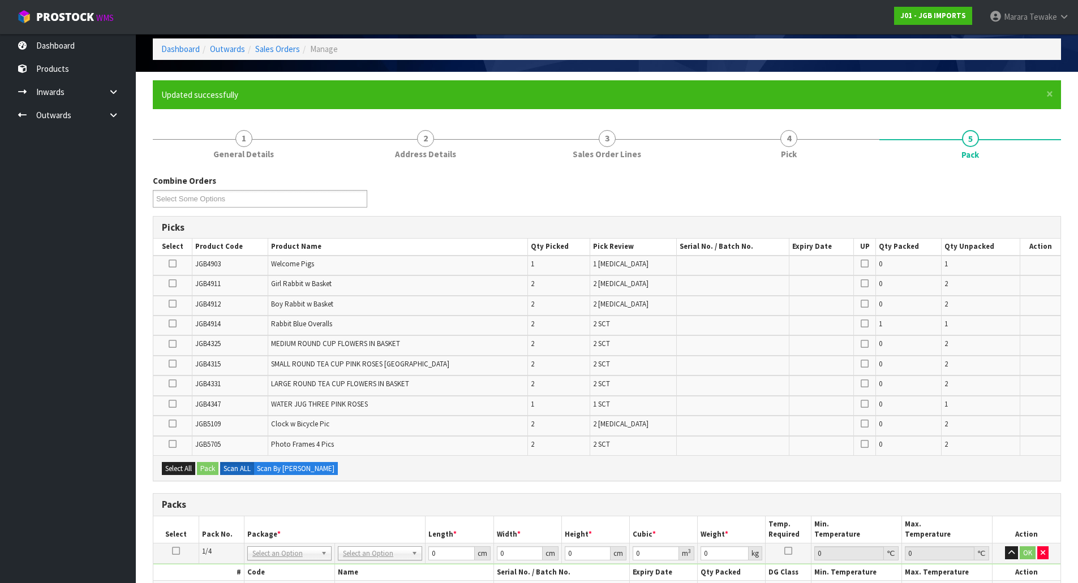
click at [175, 384] on icon at bounding box center [173, 384] width 8 height 1
click at [0, 0] on input "checkbox" at bounding box center [0, 0] width 0 height 0
click at [173, 324] on td at bounding box center [172, 326] width 38 height 20
click at [173, 324] on icon at bounding box center [173, 324] width 8 height 1
click at [0, 0] on input "checkbox" at bounding box center [0, 0] width 0 height 0
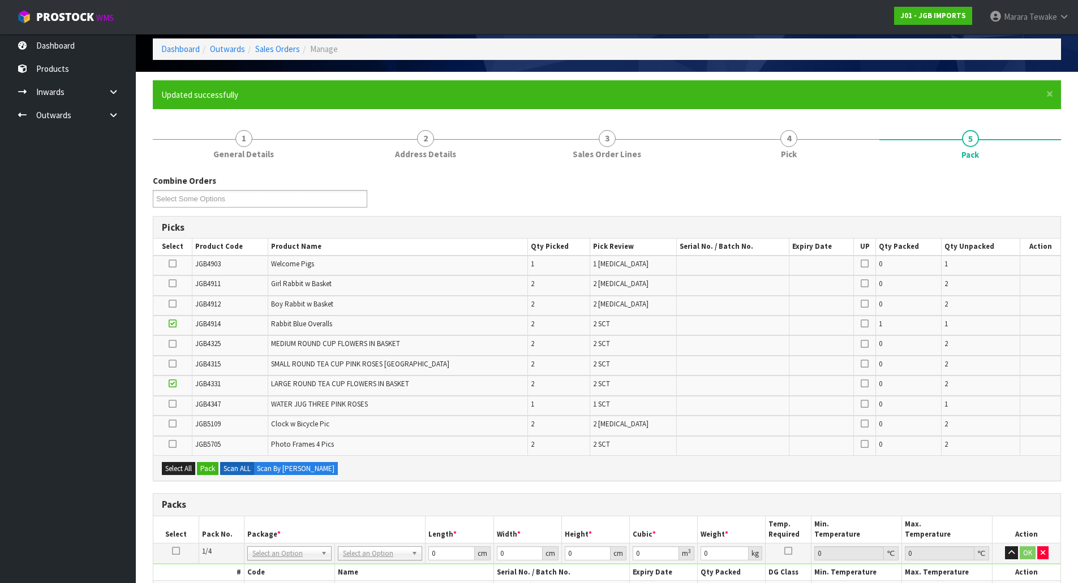
click at [173, 345] on icon at bounding box center [173, 344] width 8 height 1
click at [0, 0] on input "checkbox" at bounding box center [0, 0] width 0 height 0
click at [174, 405] on icon at bounding box center [173, 404] width 8 height 1
click at [0, 0] on input "checkbox" at bounding box center [0, 0] width 0 height 0
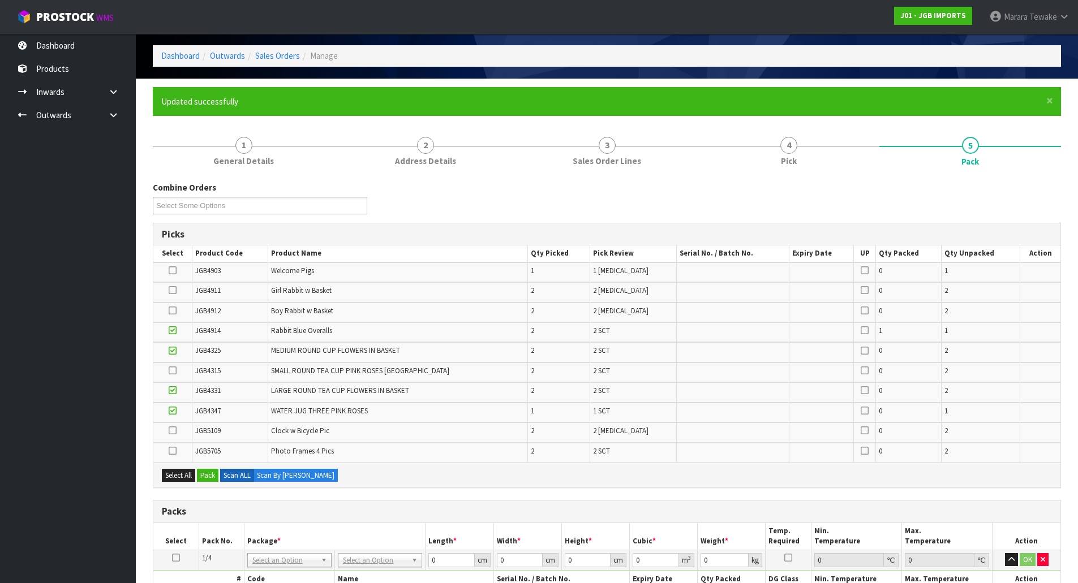
scroll to position [0, 0]
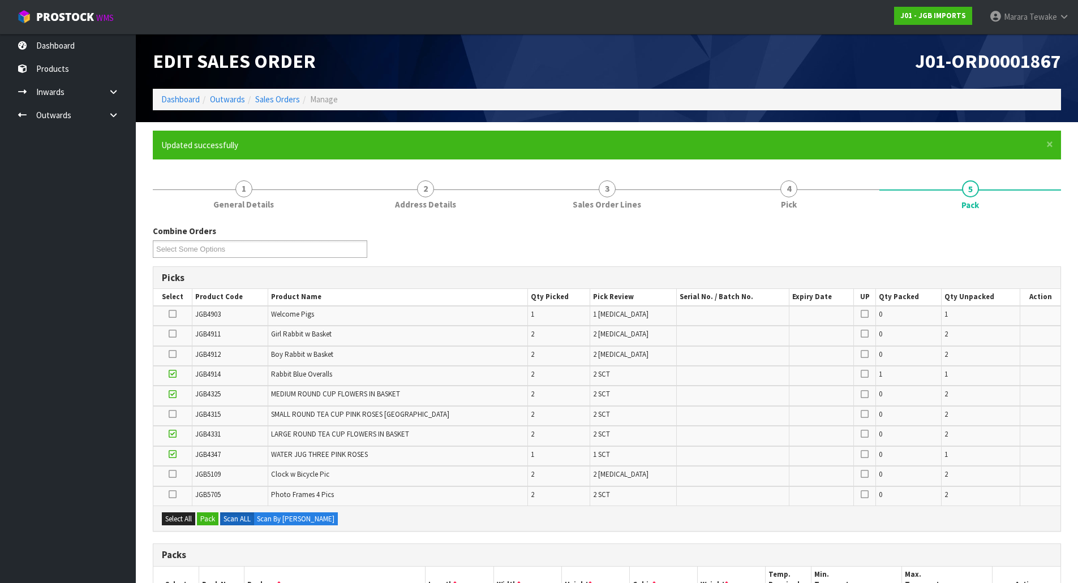
click at [171, 314] on icon at bounding box center [173, 314] width 8 height 1
click at [0, 0] on input "checkbox" at bounding box center [0, 0] width 0 height 0
click at [177, 494] on icon at bounding box center [173, 494] width 8 height 1
click at [0, 0] on input "checkbox" at bounding box center [0, 0] width 0 height 0
click at [175, 474] on icon at bounding box center [173, 474] width 8 height 1
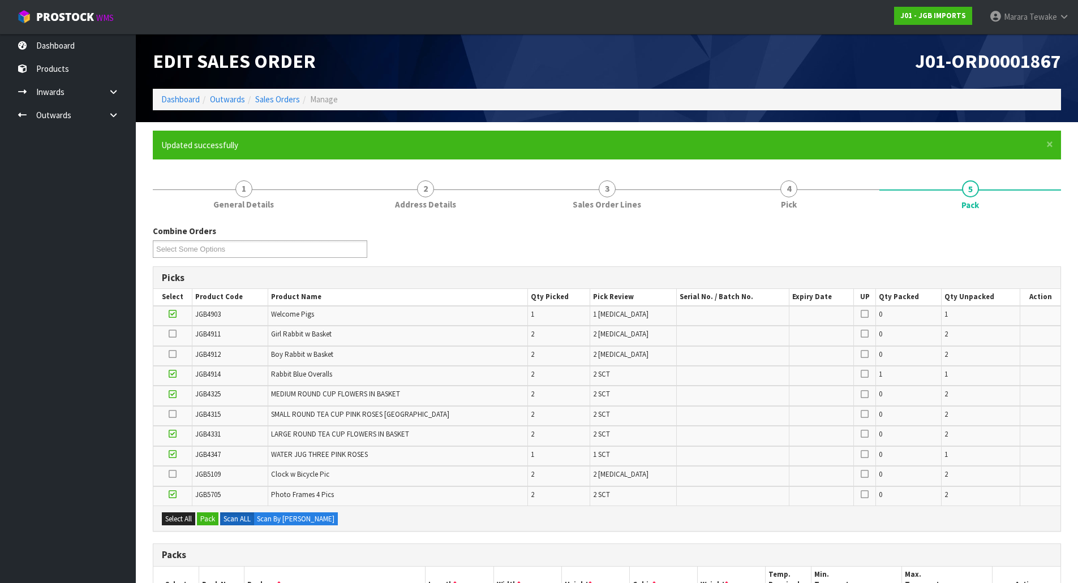
click at [0, 0] on input "checkbox" at bounding box center [0, 0] width 0 height 0
click at [173, 414] on icon at bounding box center [173, 414] width 8 height 1
click at [0, 0] on input "checkbox" at bounding box center [0, 0] width 0 height 0
click at [174, 334] on icon at bounding box center [173, 334] width 8 height 1
click at [0, 0] on input "checkbox" at bounding box center [0, 0] width 0 height 0
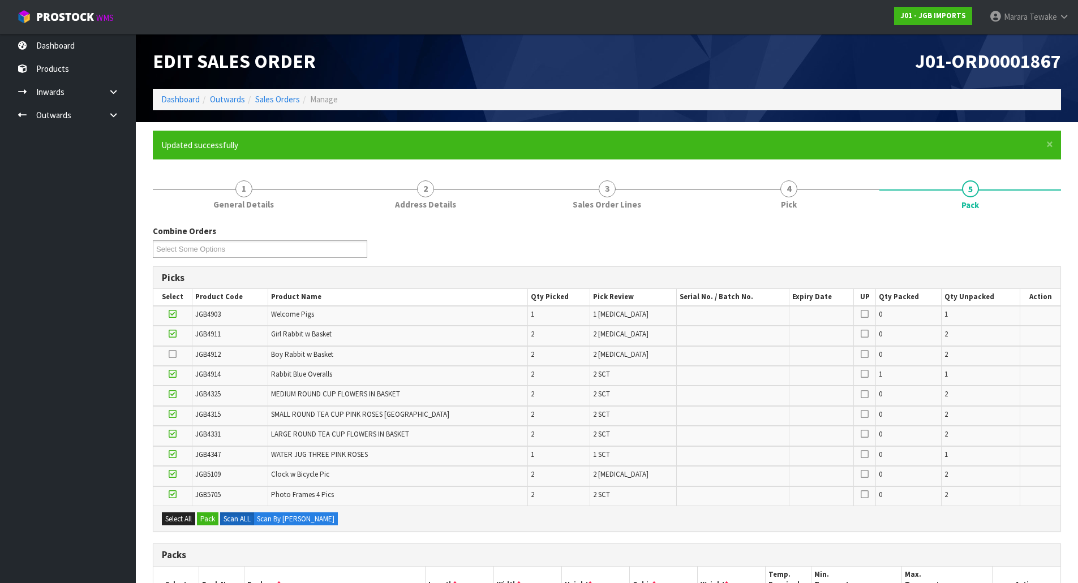
click at [170, 353] on label at bounding box center [173, 355] width 8 height 10
click at [0, 0] on input "checkbox" at bounding box center [0, 0] width 0 height 0
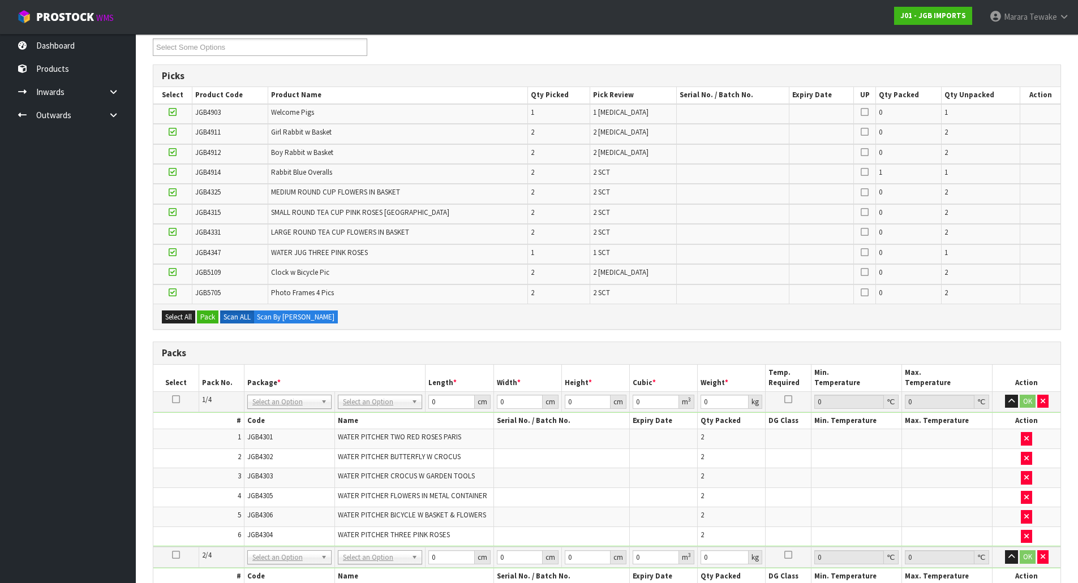
scroll to position [164, 0]
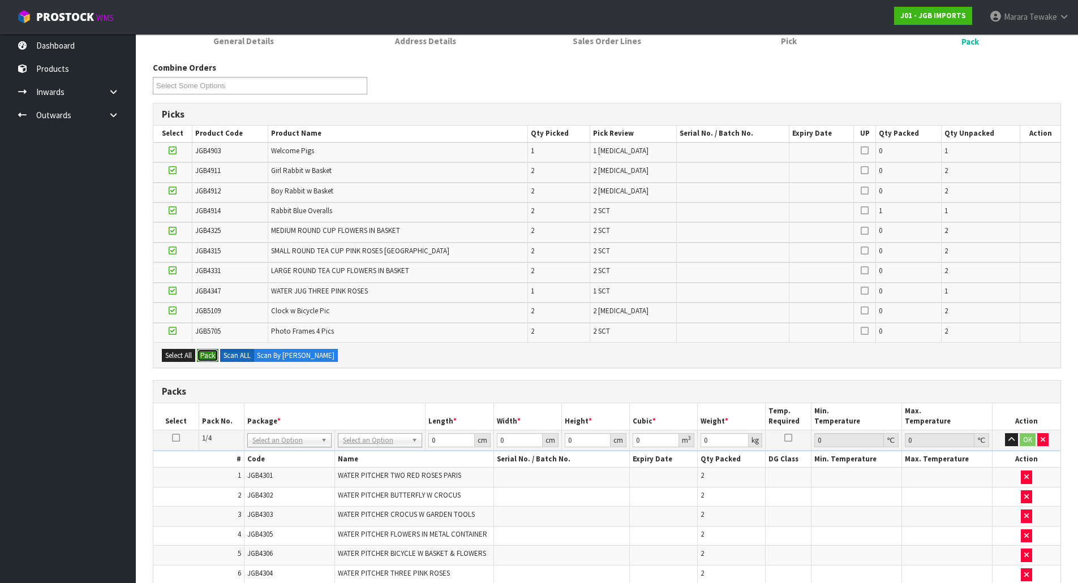
click at [207, 356] on button "Pack" at bounding box center [207, 356] width 21 height 14
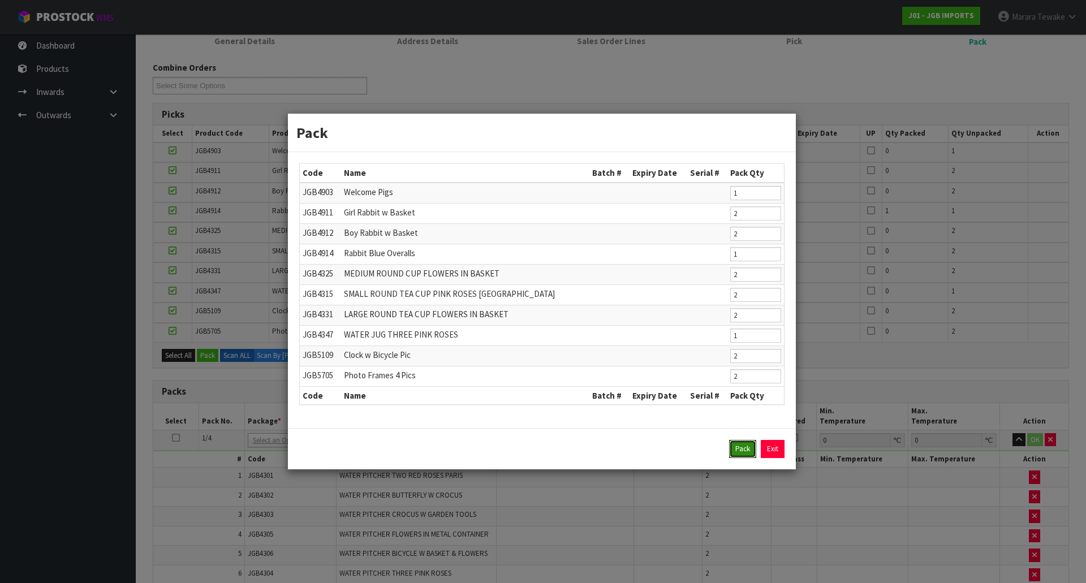
drag, startPoint x: 750, startPoint y: 447, endPoint x: 625, endPoint y: 429, distance: 125.7
click at [749, 447] on button "Pack" at bounding box center [742, 449] width 27 height 18
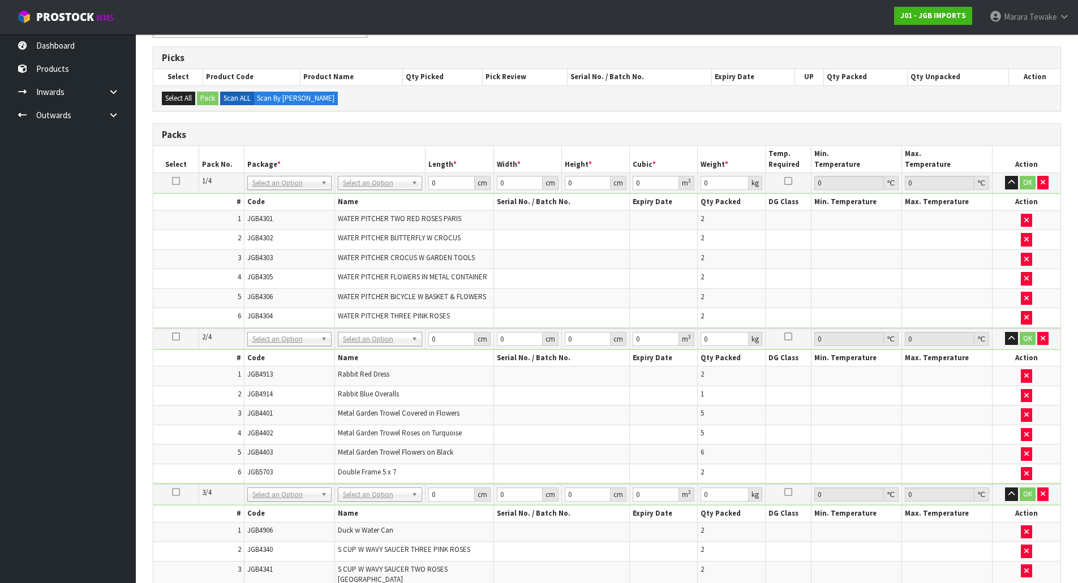
scroll to position [50, 0]
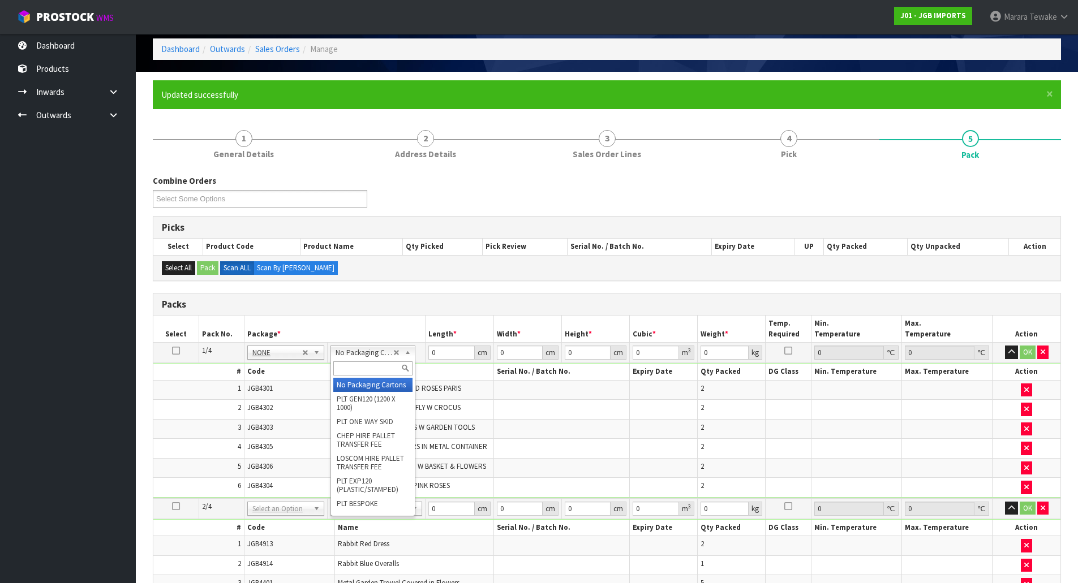
click at [381, 377] on div at bounding box center [372, 368] width 83 height 19
click at [381, 368] on input "text" at bounding box center [372, 369] width 79 height 14
type input "oc"
type input "10.5"
click at [178, 351] on icon at bounding box center [176, 351] width 8 height 1
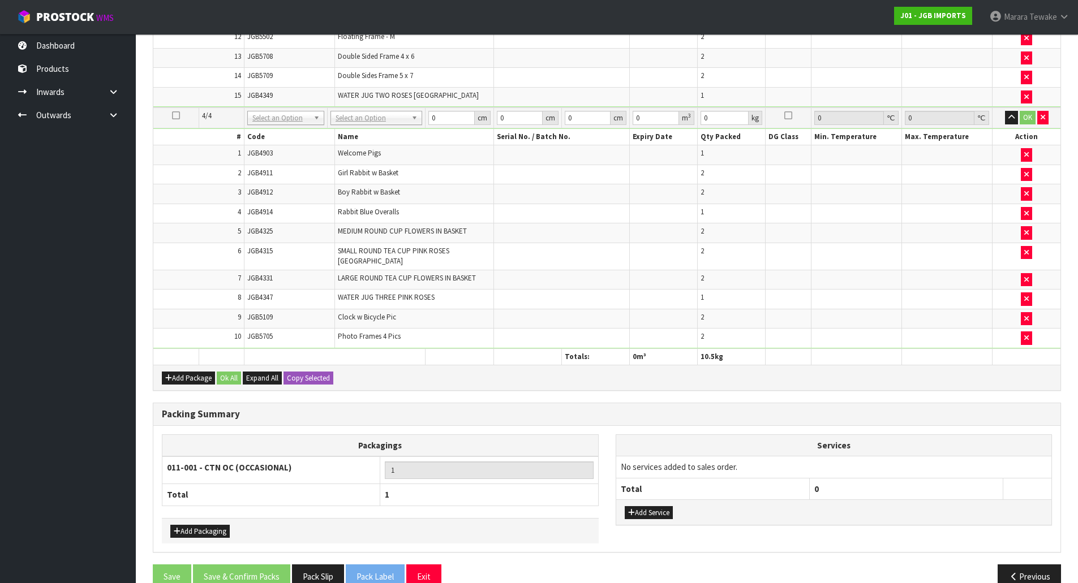
scroll to position [974, 0]
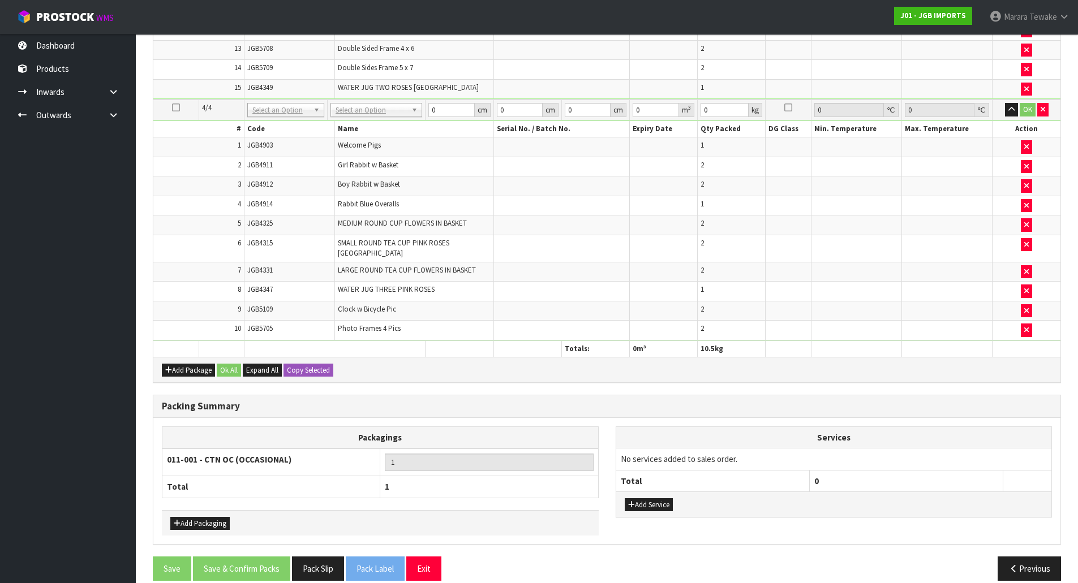
click at [307, 357] on div "Add Package Ok All Expand All Copy Selected" at bounding box center [606, 369] width 907 height 25
click at [307, 364] on button "Copy Selected" at bounding box center [308, 371] width 50 height 14
click at [307, 365] on span "Confirm" at bounding box center [299, 370] width 25 height 10
type input "10.5"
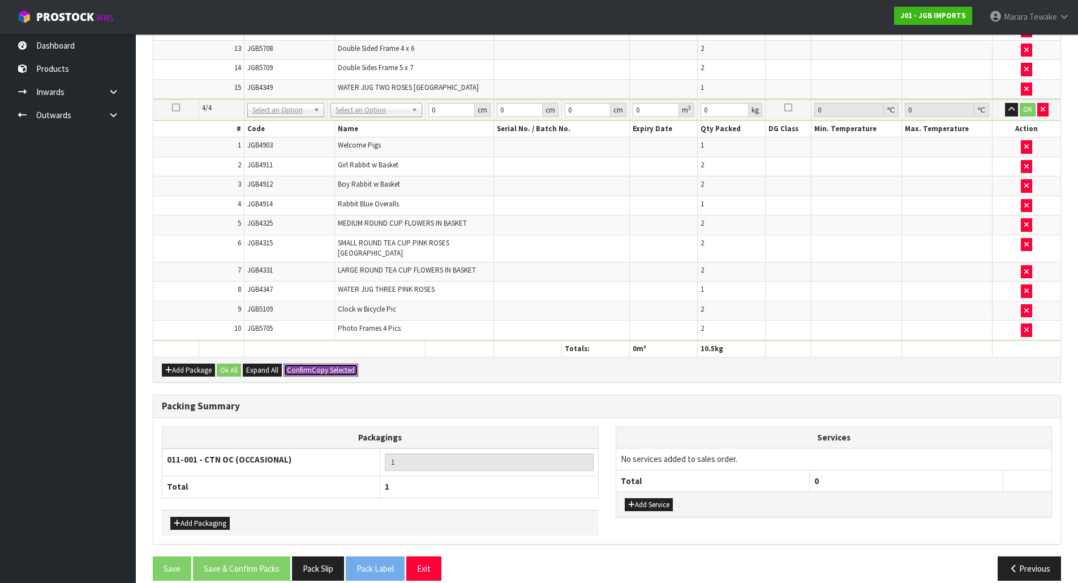
type input "10.5"
type input "4"
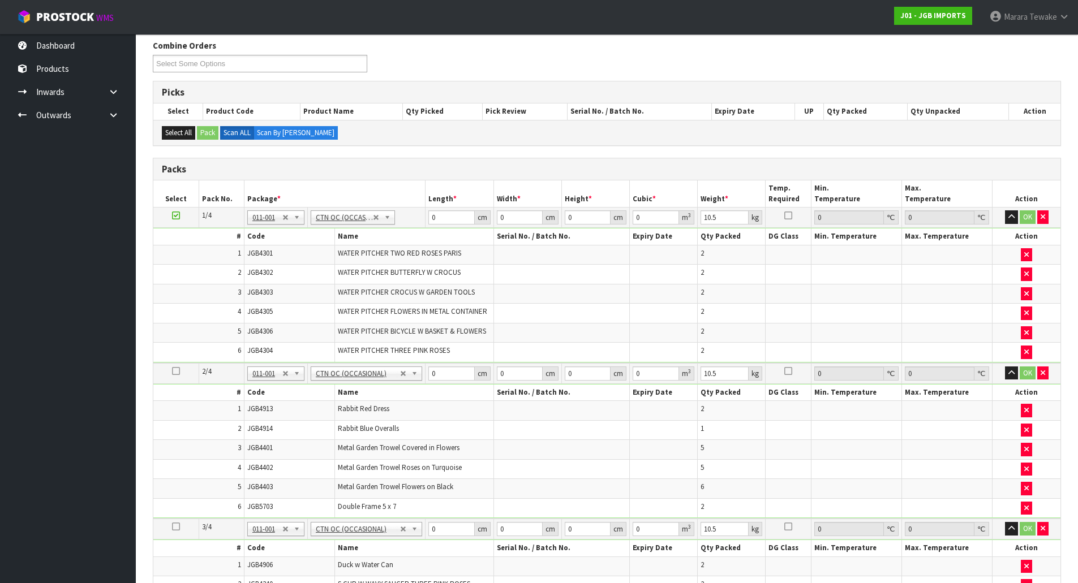
scroll to position [182, 0]
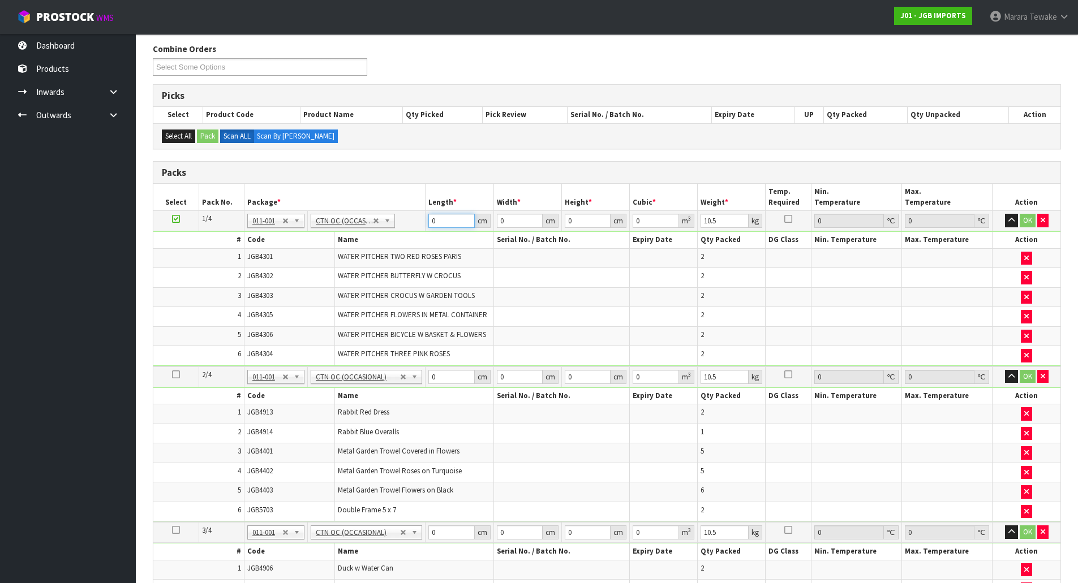
drag, startPoint x: 440, startPoint y: 227, endPoint x: 428, endPoint y: 220, distance: 13.7
click at [428, 220] on td "0 cm" at bounding box center [459, 221] width 68 height 20
type input "56"
type input "45"
type input "5"
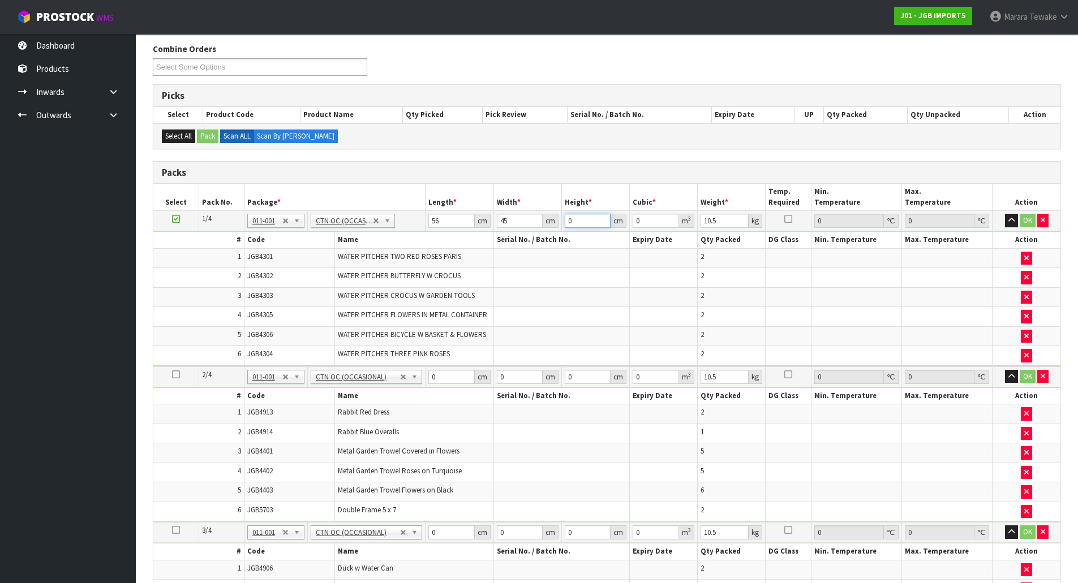
type input "0.0126"
type input "55"
type input "0.1386"
type input "55"
type input "1"
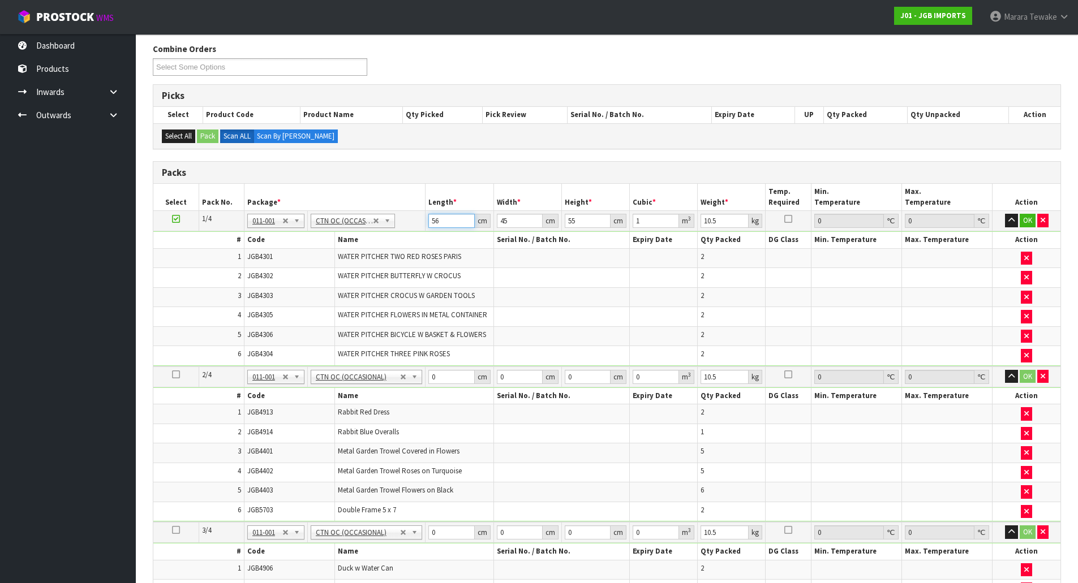
type input "2"
type input "0.00495"
type input "0"
type input "5"
type input "0.012375"
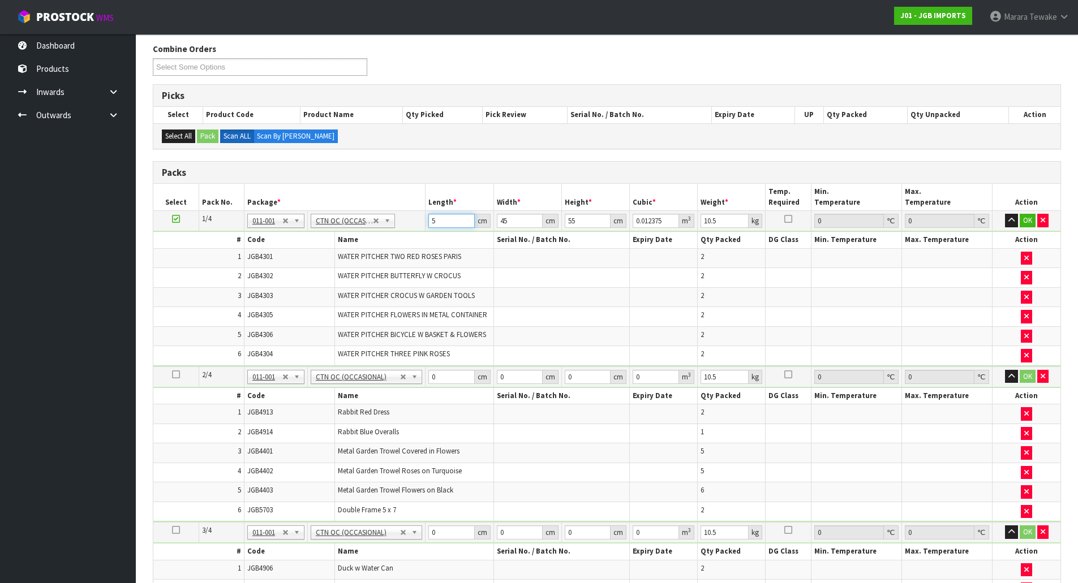
type input "56"
type input "0.1386"
type input "4"
type input "0.01232"
type input "45"
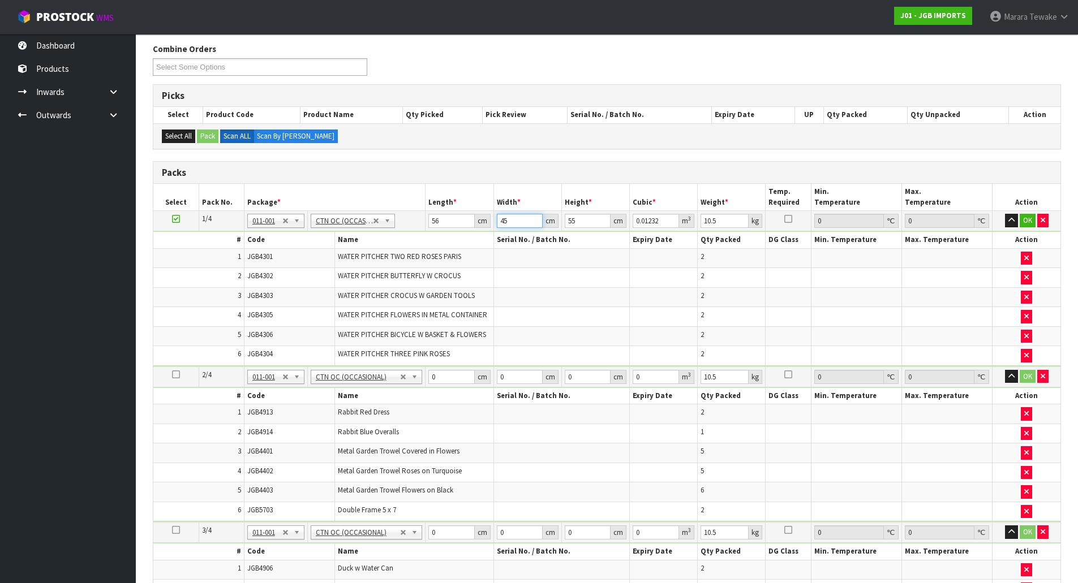
type input "0.1386"
type input "5"
type input "0.0126"
type input "55"
type input "0.1386"
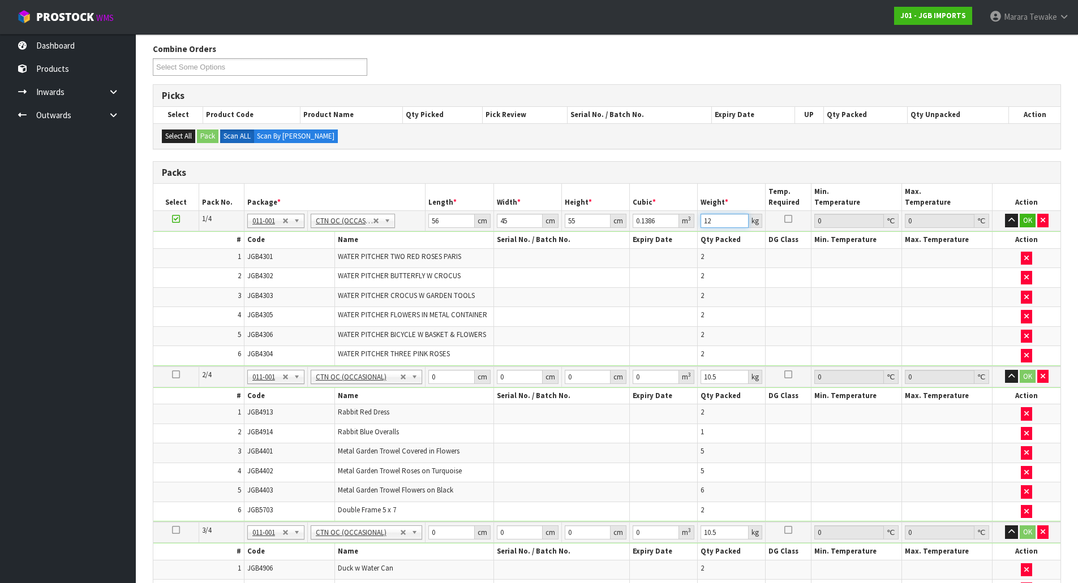
type input "12"
click at [1005, 214] on button "button" at bounding box center [1011, 221] width 13 height 14
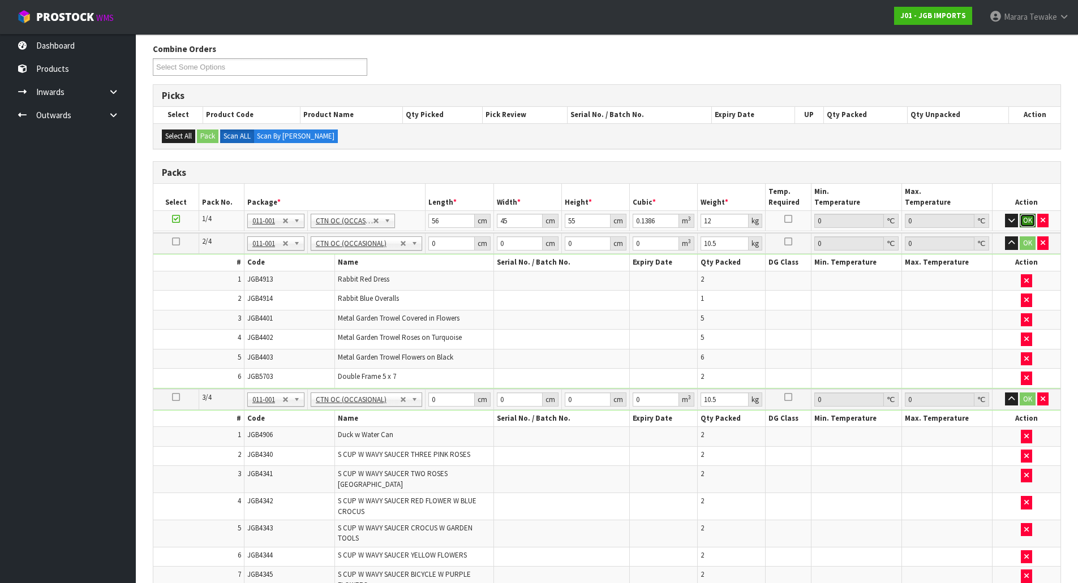
click button "OK" at bounding box center [1028, 221] width 16 height 14
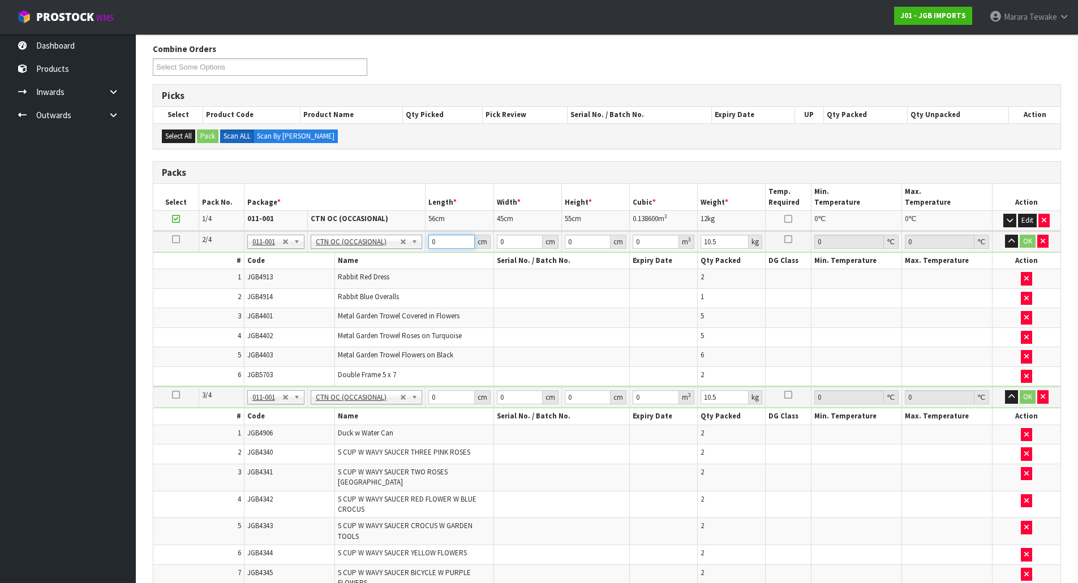
type input "4"
type input "103"
type input "26"
type input "4"
type input "0.010712"
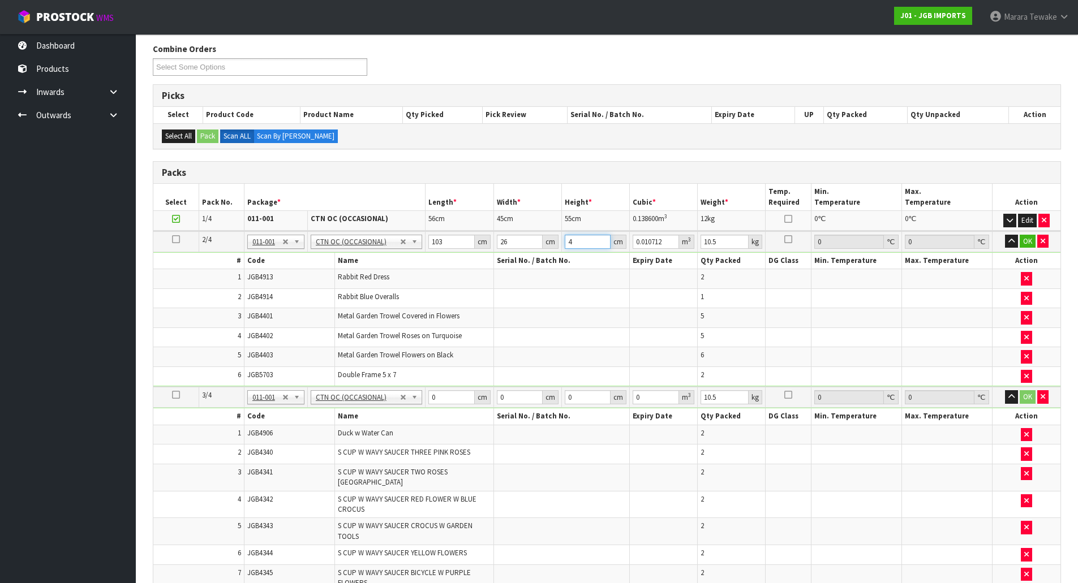
type input "40"
type input "0.10712"
type input "40"
type input "9"
click at [1005, 235] on button "button" at bounding box center [1011, 242] width 13 height 14
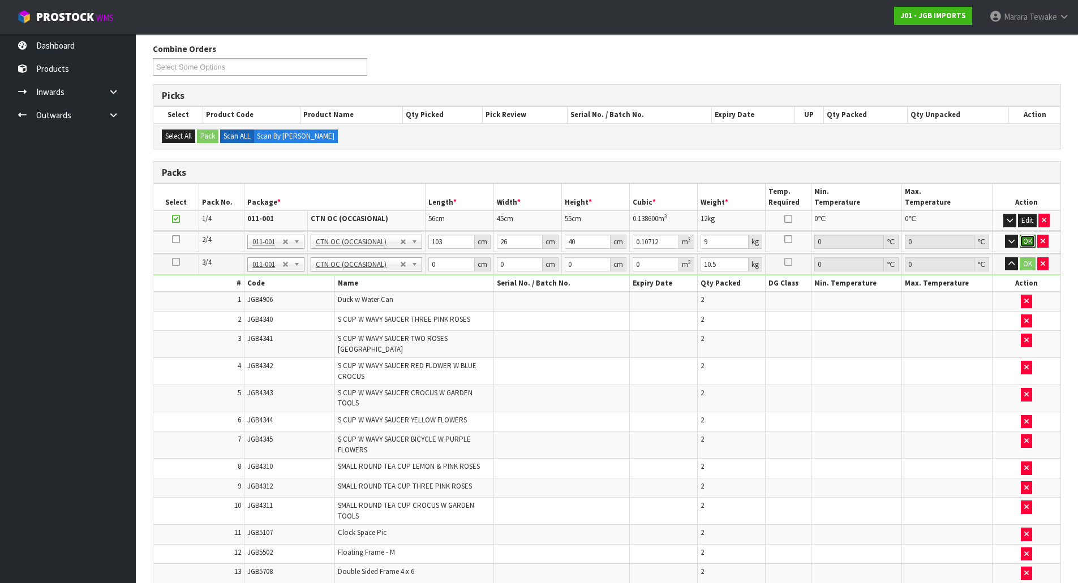
click button "OK" at bounding box center [1028, 242] width 16 height 14
type input "54"
type input "47"
type input "5"
type input "0.01269"
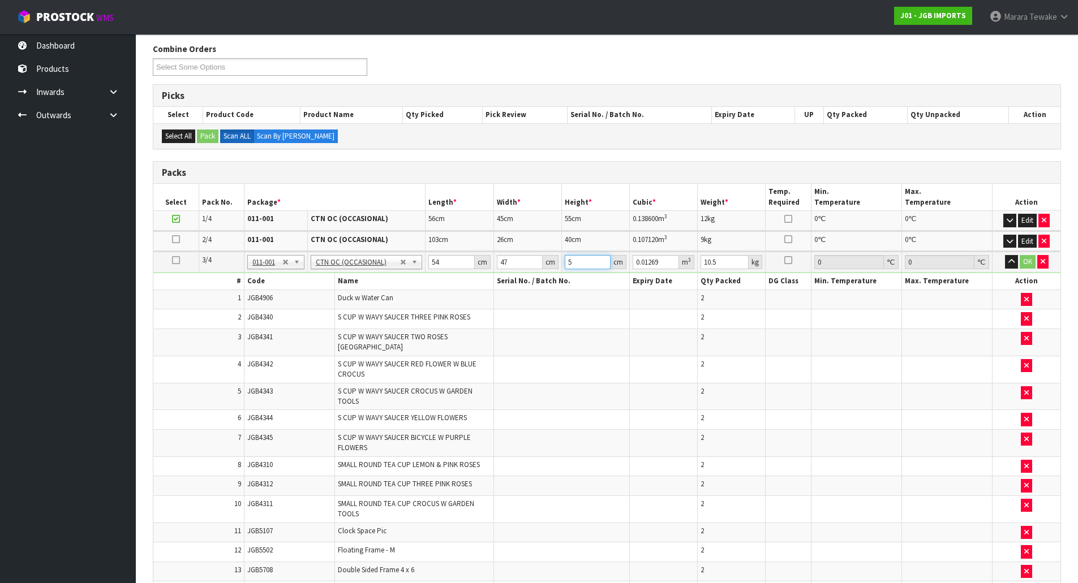
type input "54"
type input "0.137052"
type input "54"
type input "25"
click at [1005, 255] on button "button" at bounding box center [1011, 262] width 13 height 14
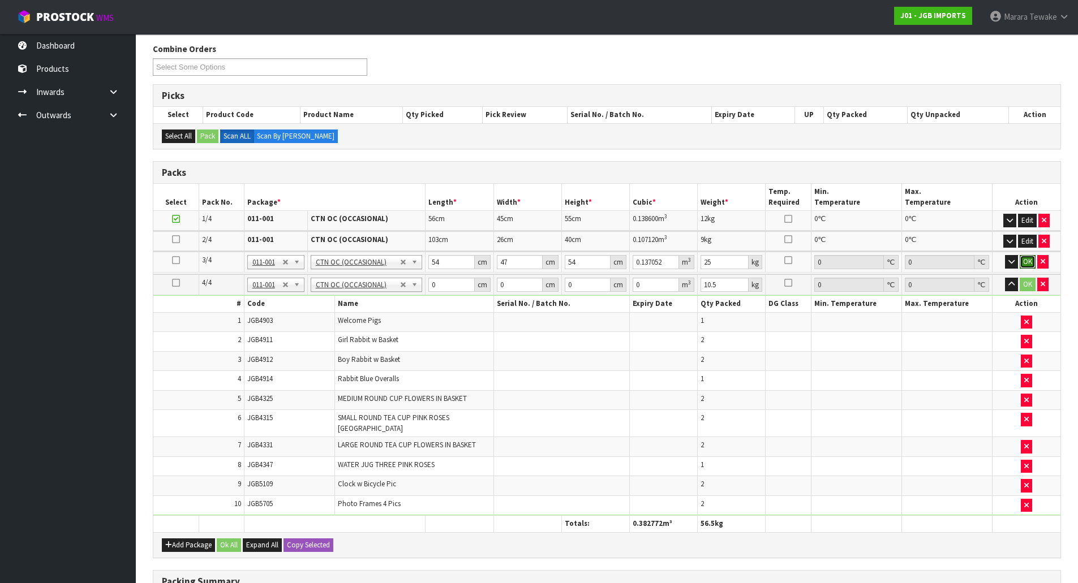
click button "OK" at bounding box center [1028, 262] width 16 height 14
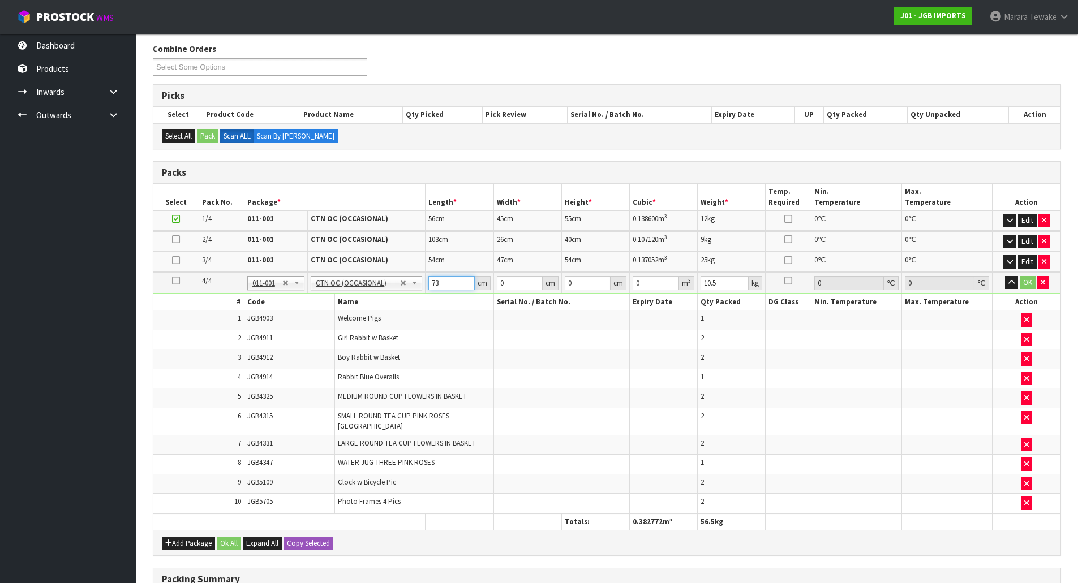
type input "73"
type input "42"
type input "5"
type input "0.01533"
type input "50"
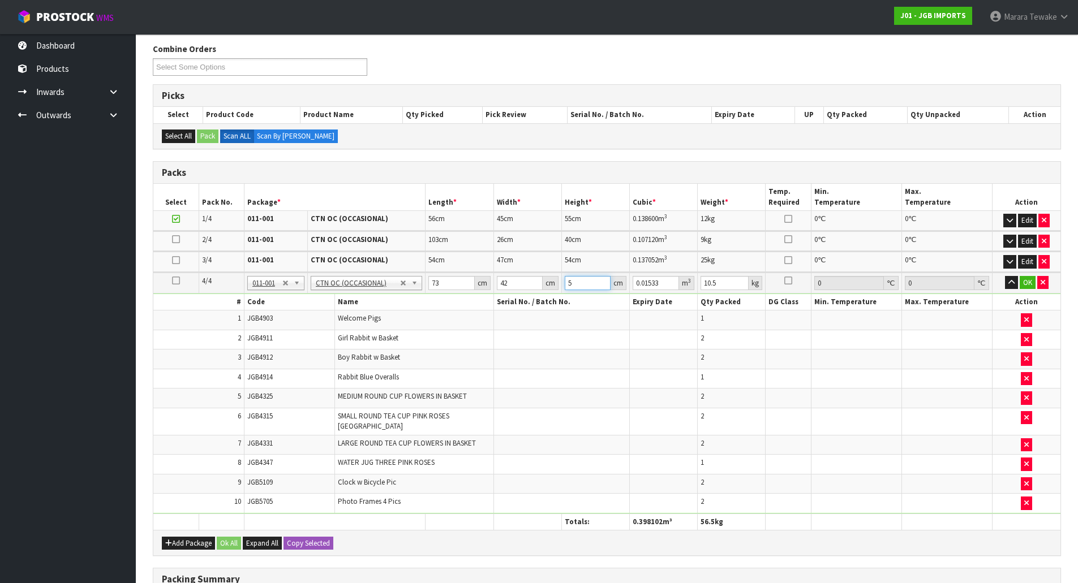
type input "0.1533"
type input "50"
type input "18"
click at [1005, 276] on button "button" at bounding box center [1011, 283] width 13 height 14
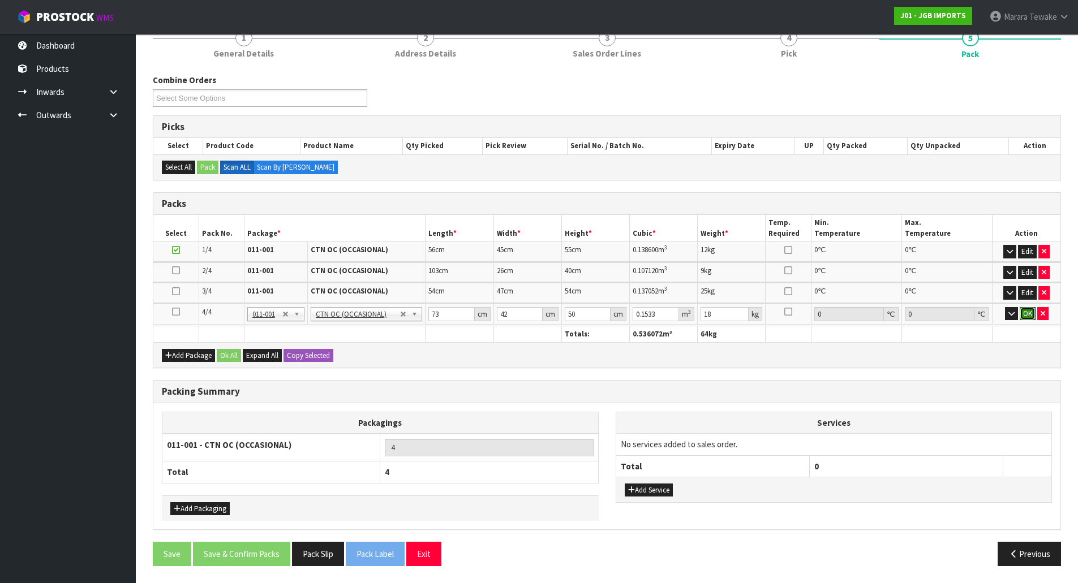
click button "OK" at bounding box center [1028, 314] width 16 height 14
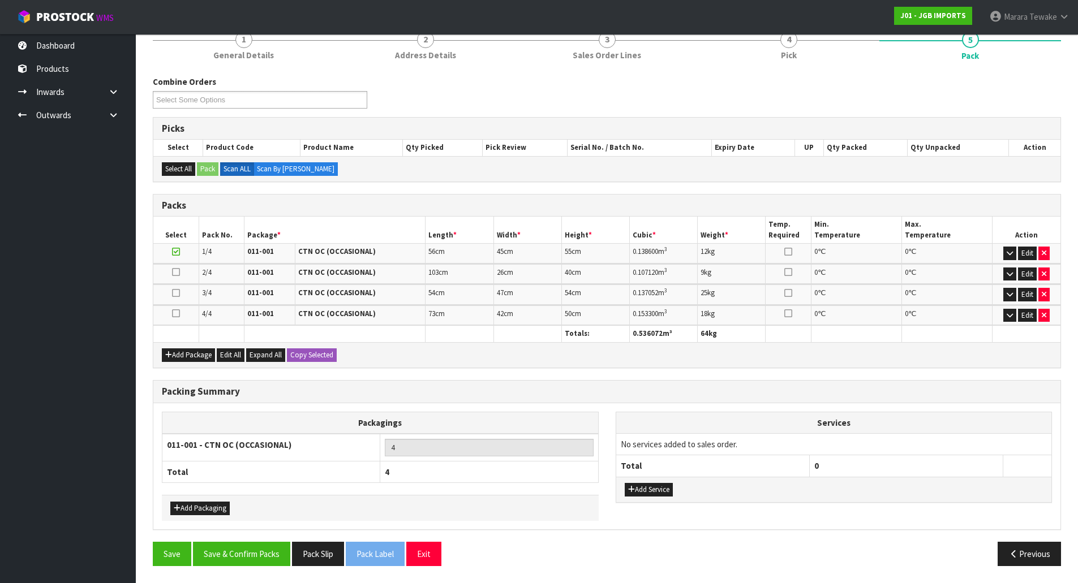
scroll to position [149, 0]
click at [256, 557] on button "Save & Confirm Packs" at bounding box center [241, 554] width 97 height 24
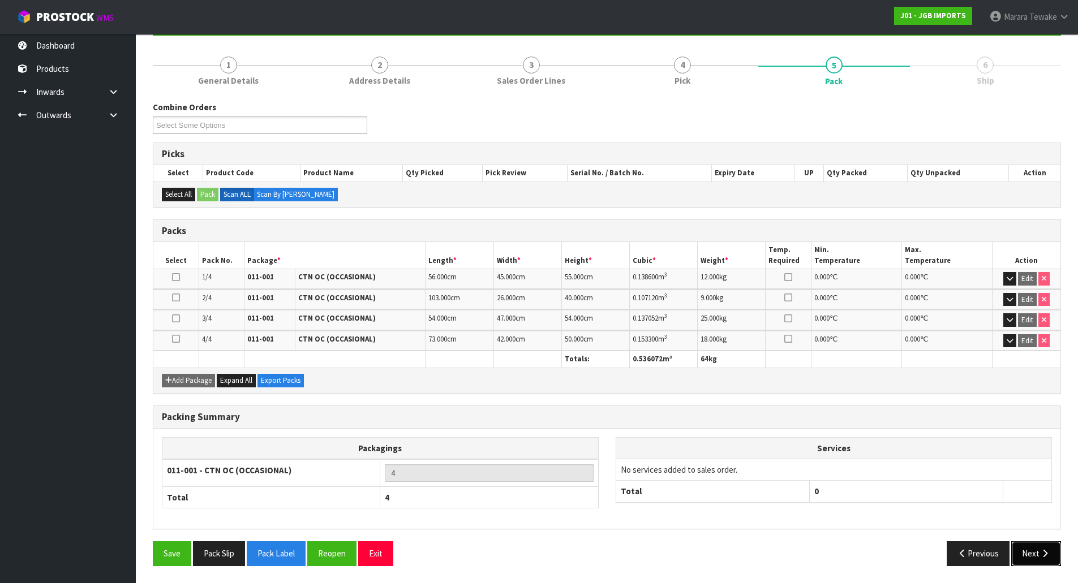
click at [1044, 548] on button "Next" at bounding box center [1036, 553] width 50 height 24
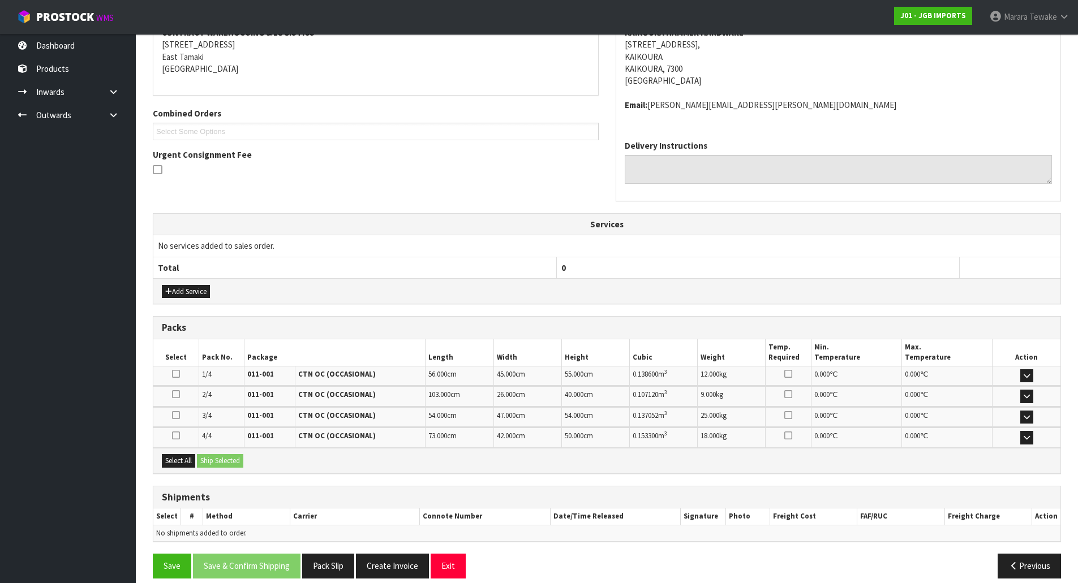
scroll to position [243, 0]
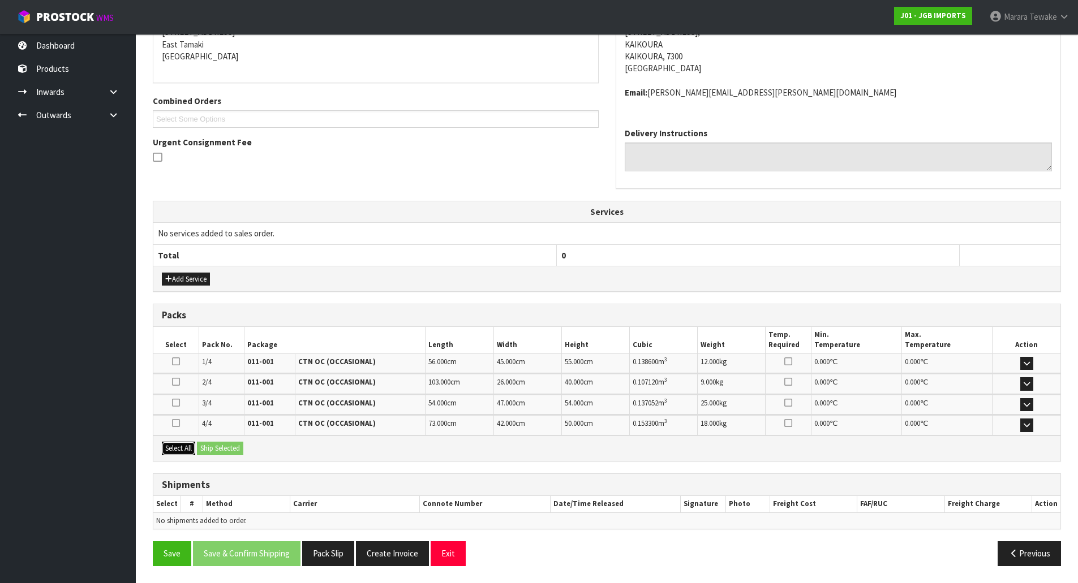
click at [179, 449] on button "Select All" at bounding box center [178, 449] width 33 height 14
click at [214, 451] on button "Ship Selected" at bounding box center [220, 449] width 46 height 14
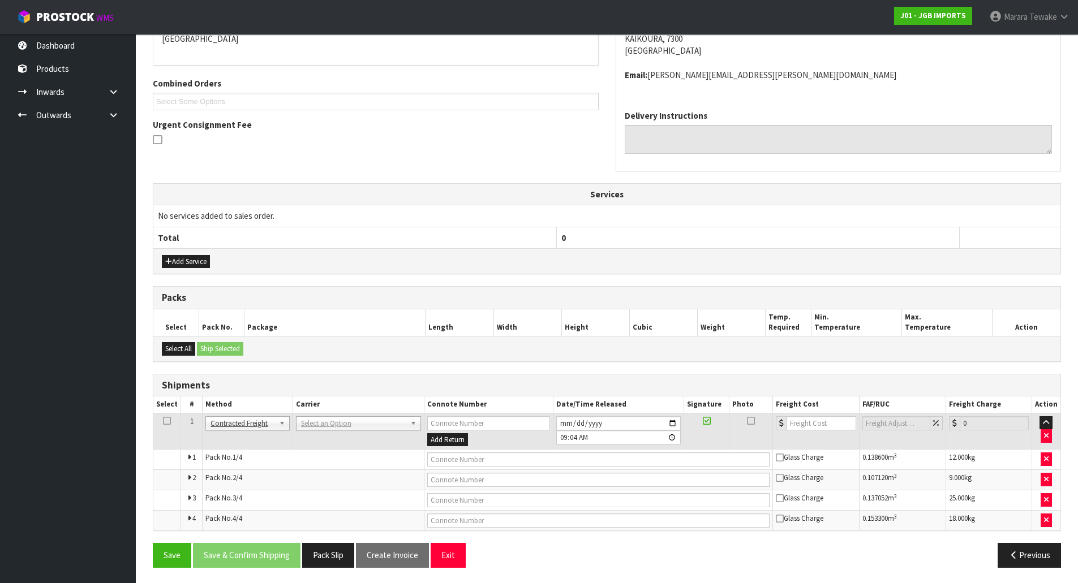
scroll to position [262, 0]
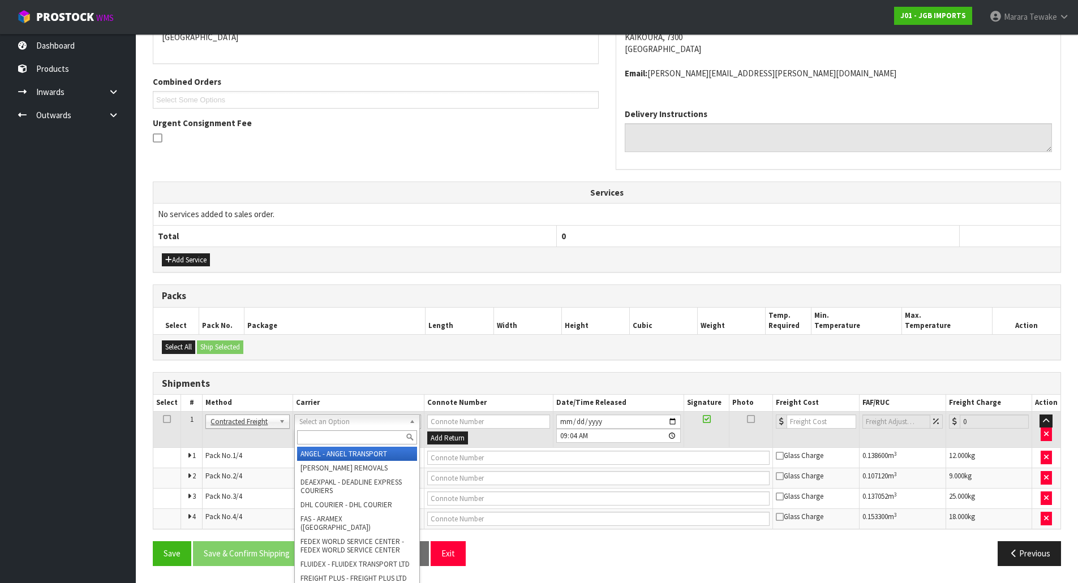
click at [321, 440] on input "text" at bounding box center [357, 438] width 120 height 14
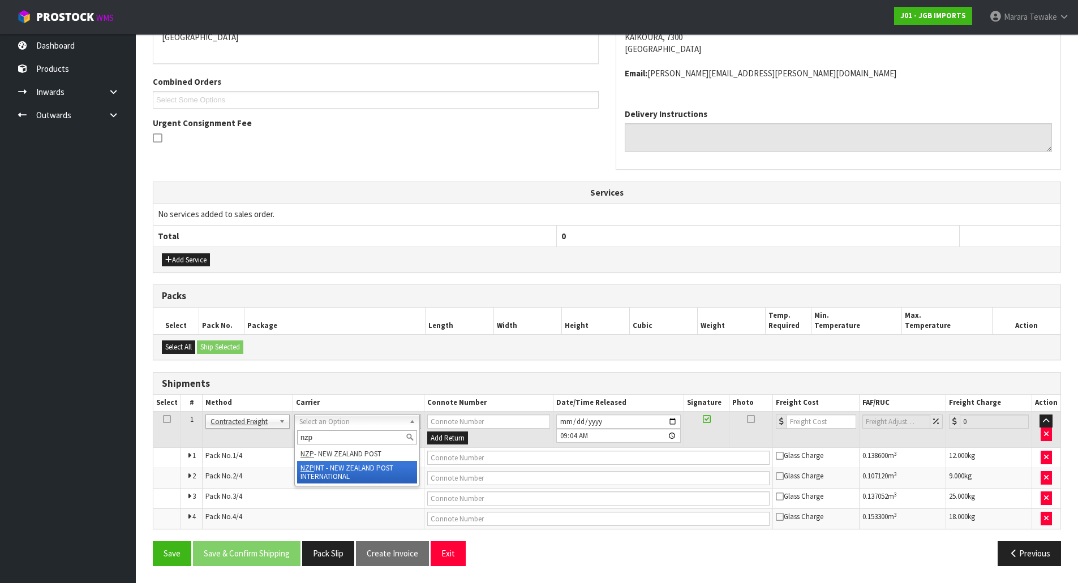
type input "nzp"
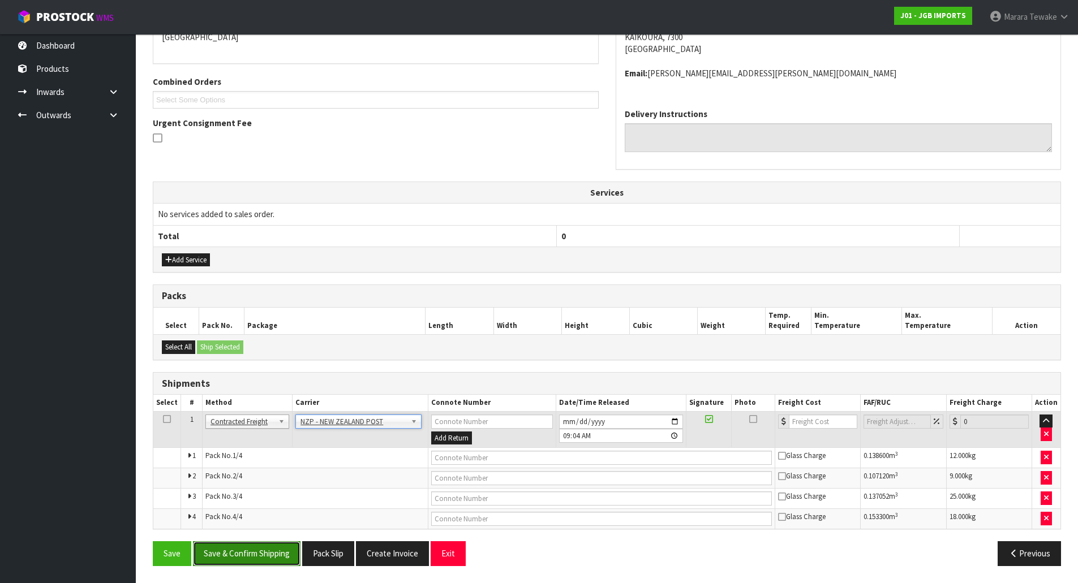
click at [268, 551] on button "Save & Confirm Shipping" at bounding box center [246, 553] width 107 height 24
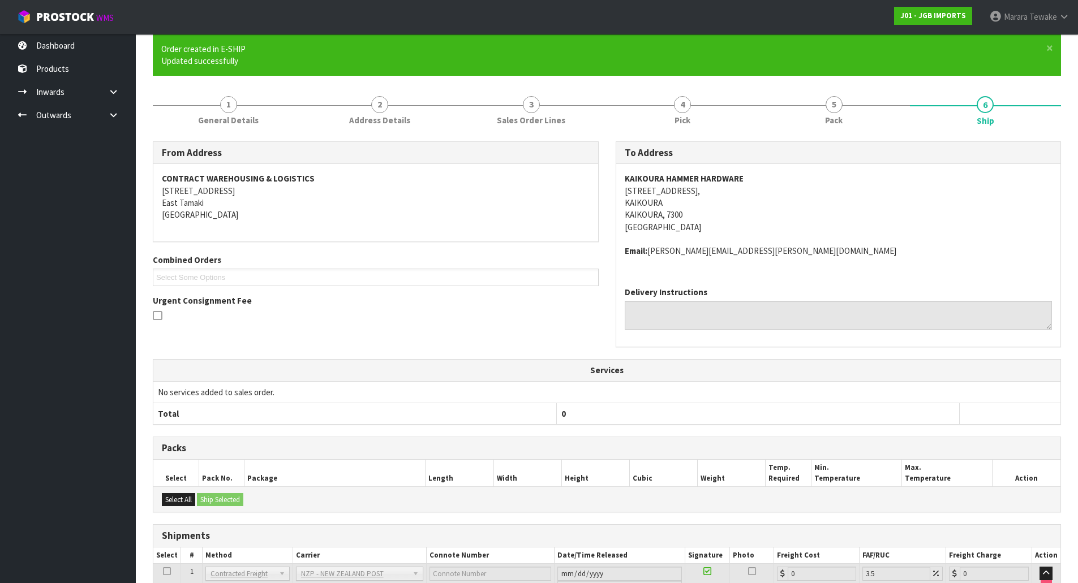
scroll to position [243, 0]
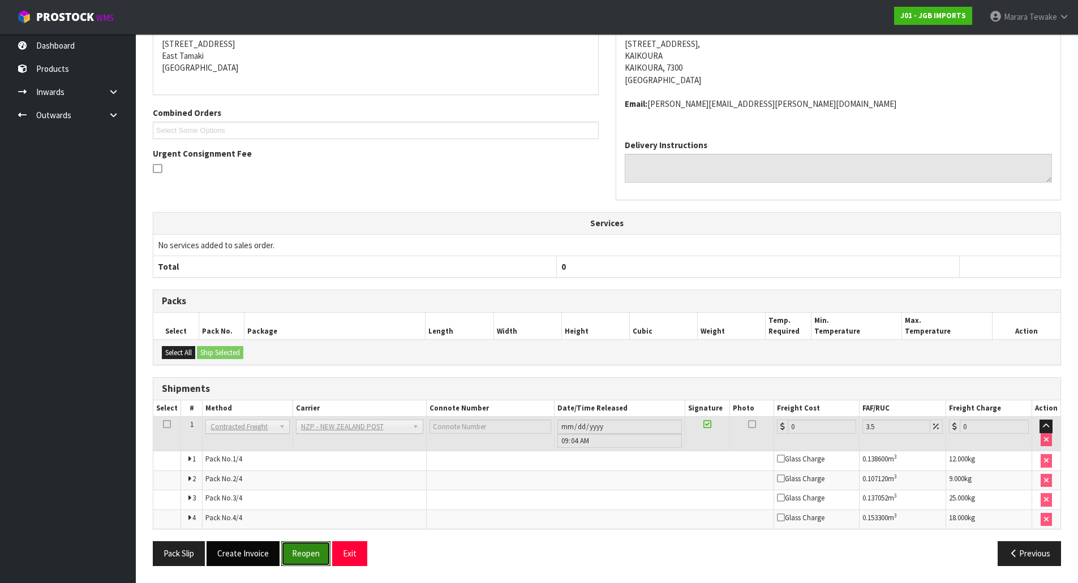
drag, startPoint x: 315, startPoint y: 553, endPoint x: 237, endPoint y: 554, distance: 78.1
click at [315, 553] on button "Reopen" at bounding box center [305, 553] width 49 height 24
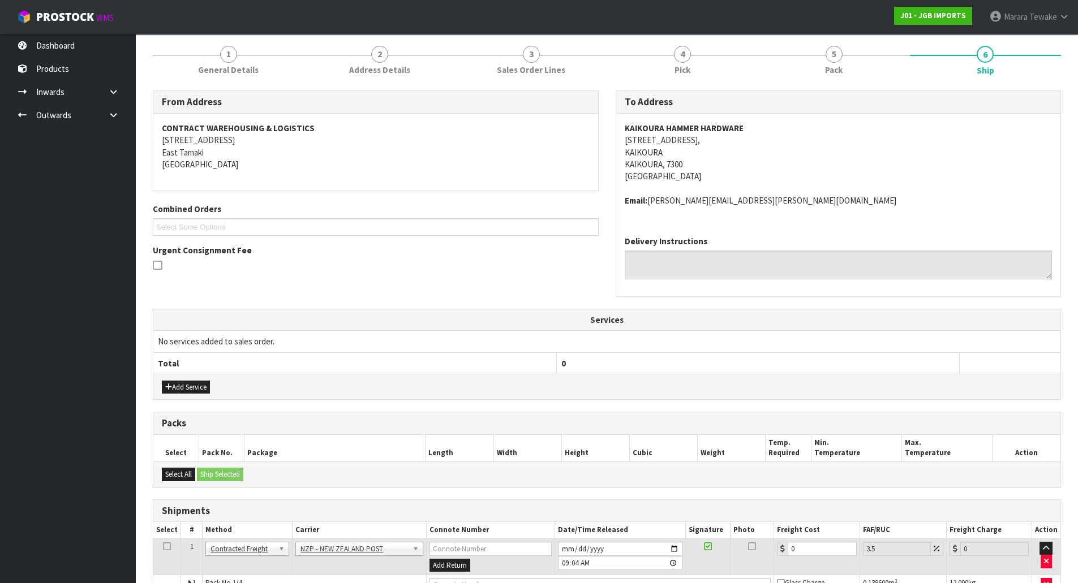
scroll to position [262, 0]
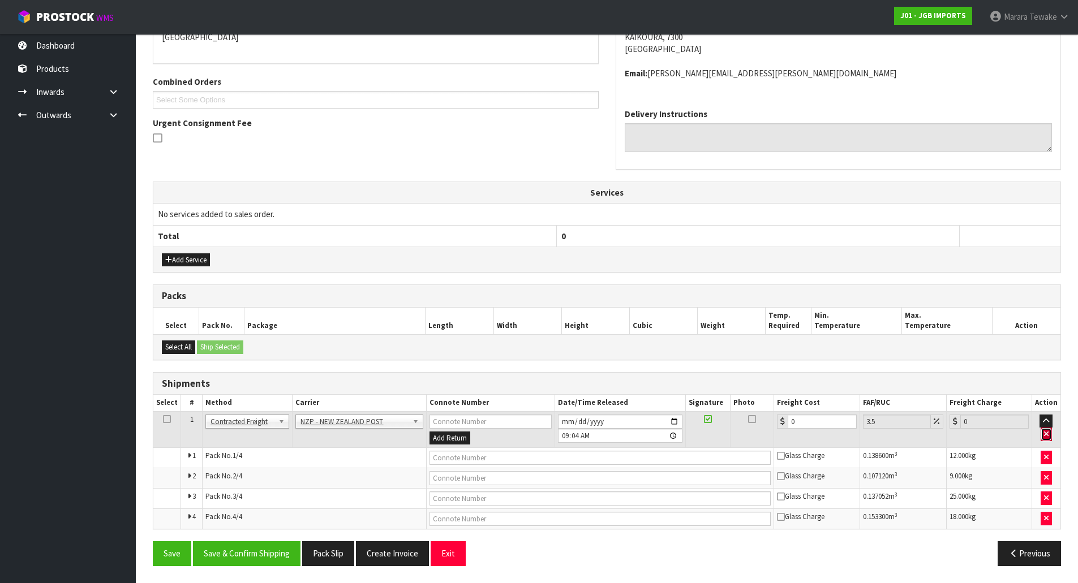
click at [1048, 435] on icon "button" at bounding box center [1046, 434] width 5 height 7
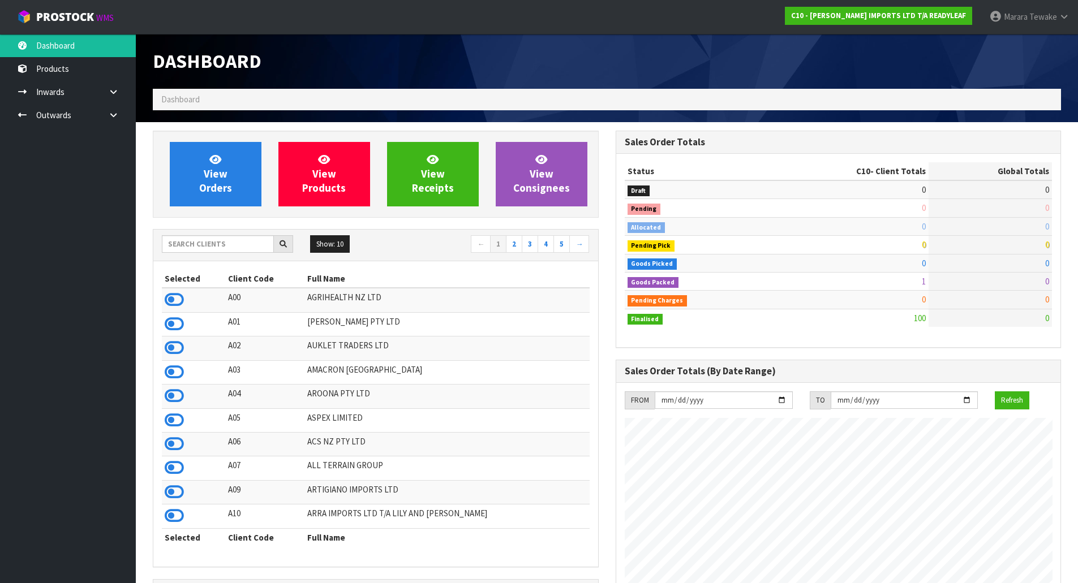
scroll to position [729, 462]
click at [211, 245] on input "text" at bounding box center [218, 244] width 112 height 18
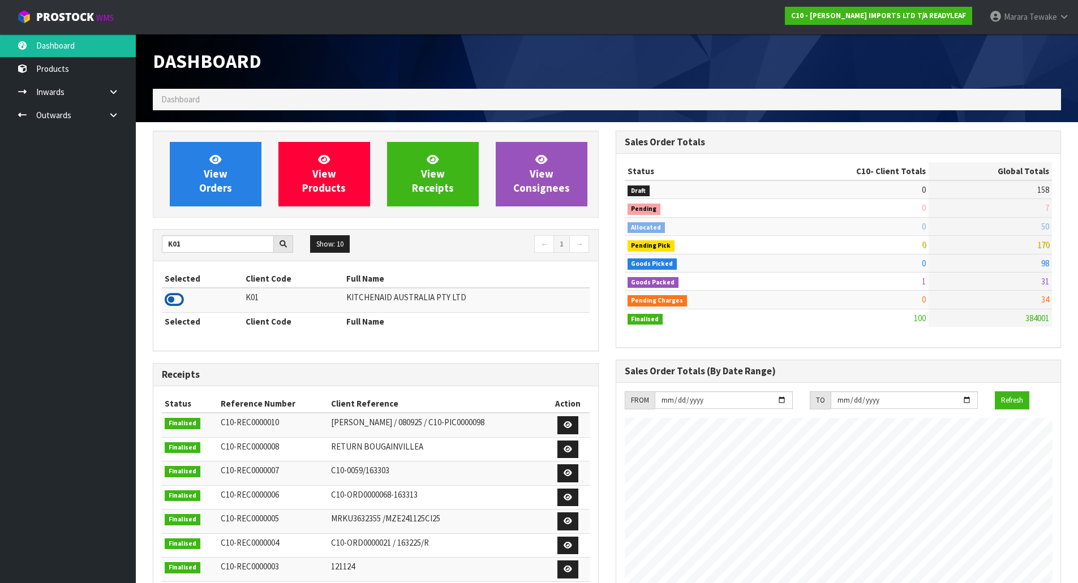
click at [177, 303] on icon at bounding box center [174, 299] width 19 height 17
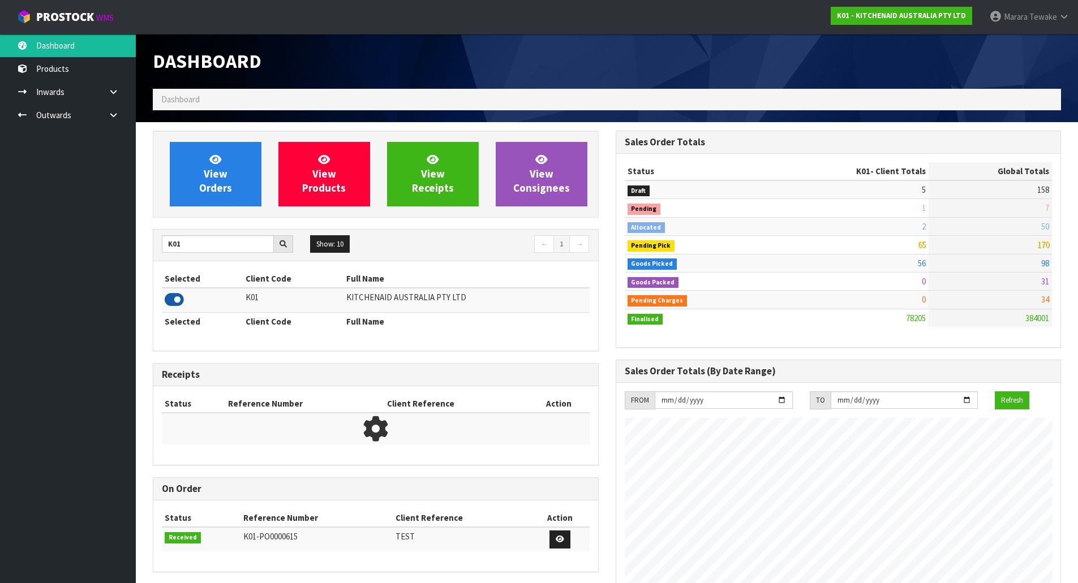
scroll to position [857, 462]
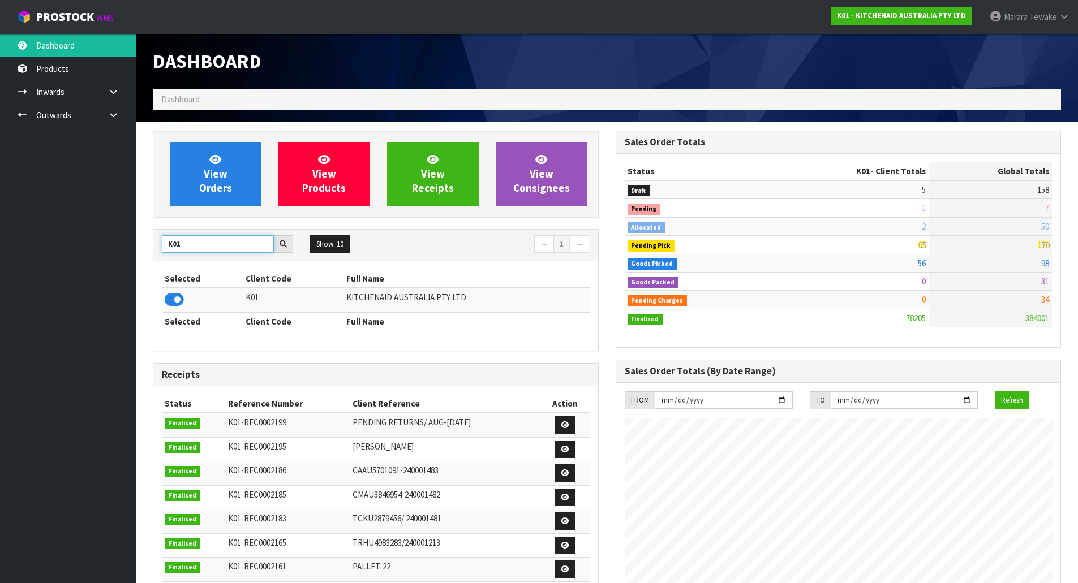
drag, startPoint x: 181, startPoint y: 243, endPoint x: 128, endPoint y: 232, distance: 54.3
click at [134, 234] on body "Toggle navigation ProStock WMS K01 - KITCHENAID AUSTRALIA PTY LTD Marara Tewake…" at bounding box center [539, 291] width 1078 height 583
click at [173, 303] on icon at bounding box center [174, 299] width 19 height 17
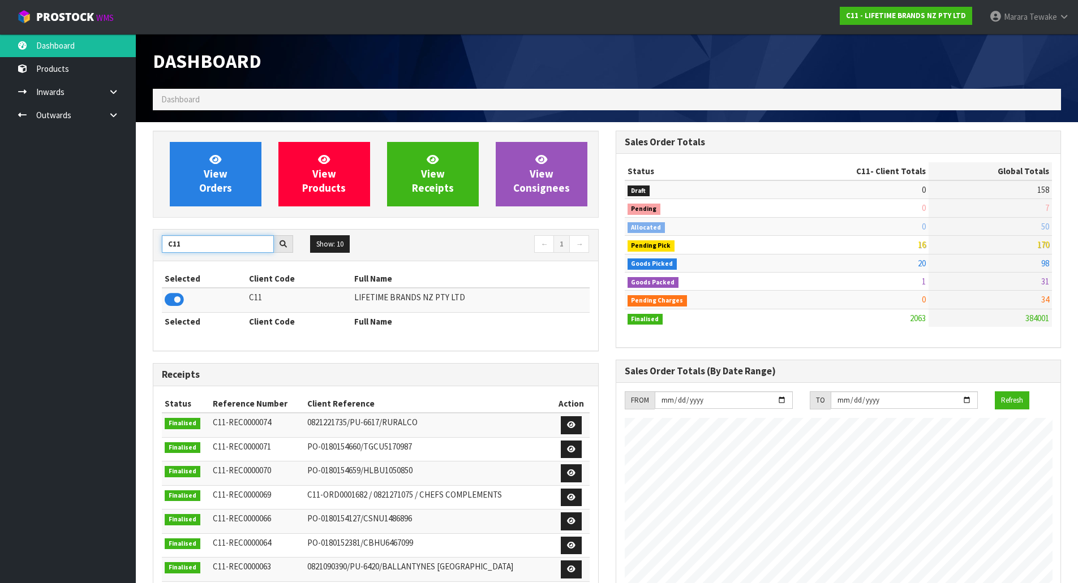
drag, startPoint x: 170, startPoint y: 245, endPoint x: 136, endPoint y: 231, distance: 36.6
click at [148, 237] on div "View Orders View Products View Receipts View Consignees C11 Show: 10 5 10 25 50…" at bounding box center [375, 459] width 463 height 657
click at [176, 301] on icon at bounding box center [174, 299] width 19 height 17
drag, startPoint x: 187, startPoint y: 246, endPoint x: 143, endPoint y: 236, distance: 45.2
click at [145, 237] on div "View Orders View Products View Receipts View Consignees S08 Show: 10 5 10 25 50…" at bounding box center [375, 459] width 463 height 657
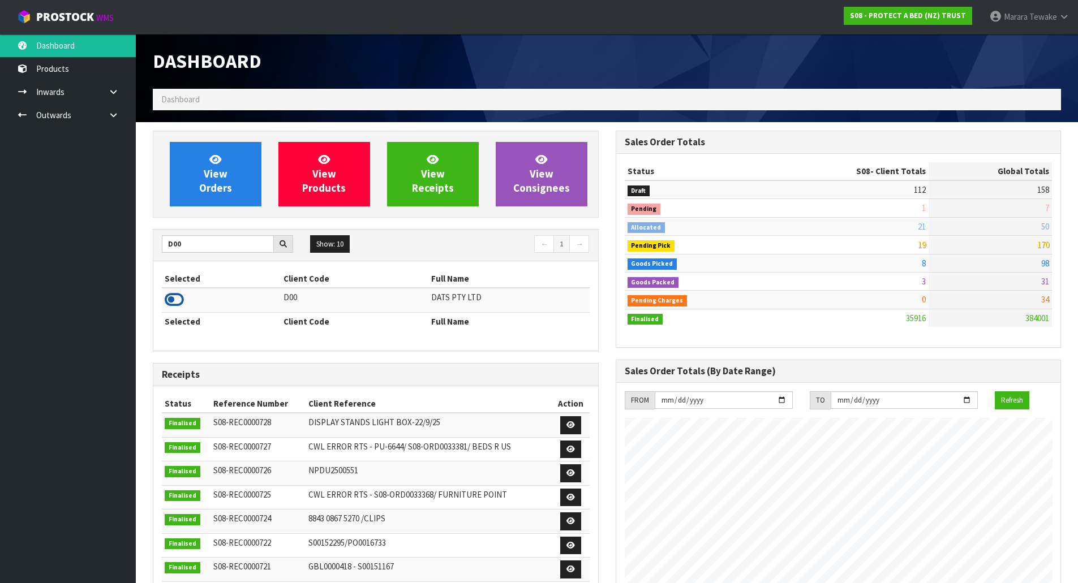
click at [171, 298] on icon at bounding box center [174, 299] width 19 height 17
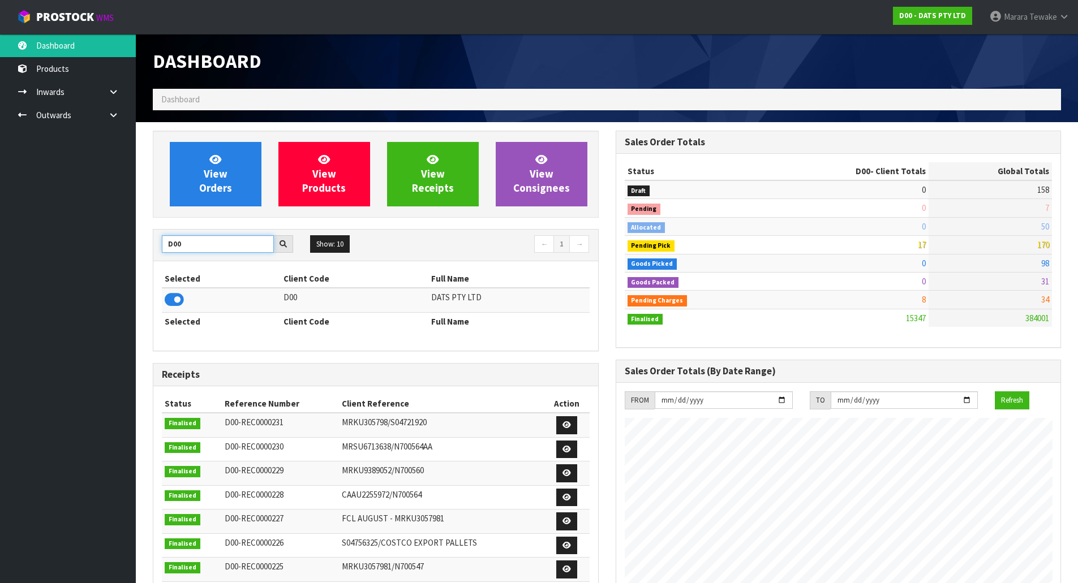
drag, startPoint x: 185, startPoint y: 242, endPoint x: 140, endPoint y: 235, distance: 45.8
click at [144, 236] on section "View Orders View Products View Receipts View Consignees D00 Show: 10 5 10 25 50…" at bounding box center [607, 559] width 942 height 875
click at [171, 298] on icon at bounding box center [174, 299] width 19 height 17
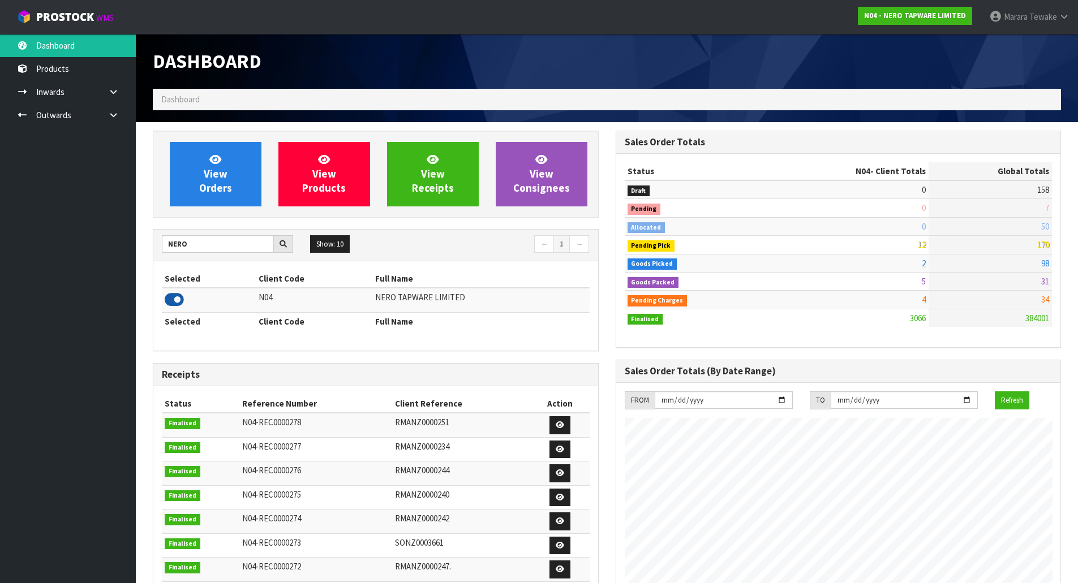
scroll to position [881, 462]
drag, startPoint x: 219, startPoint y: 248, endPoint x: 119, endPoint y: 241, distance: 100.4
click at [121, 242] on body "Toggle navigation ProStock WMS N04 - NERO TAPWARE LIMITED Marara Tewake Logout …" at bounding box center [539, 291] width 1078 height 583
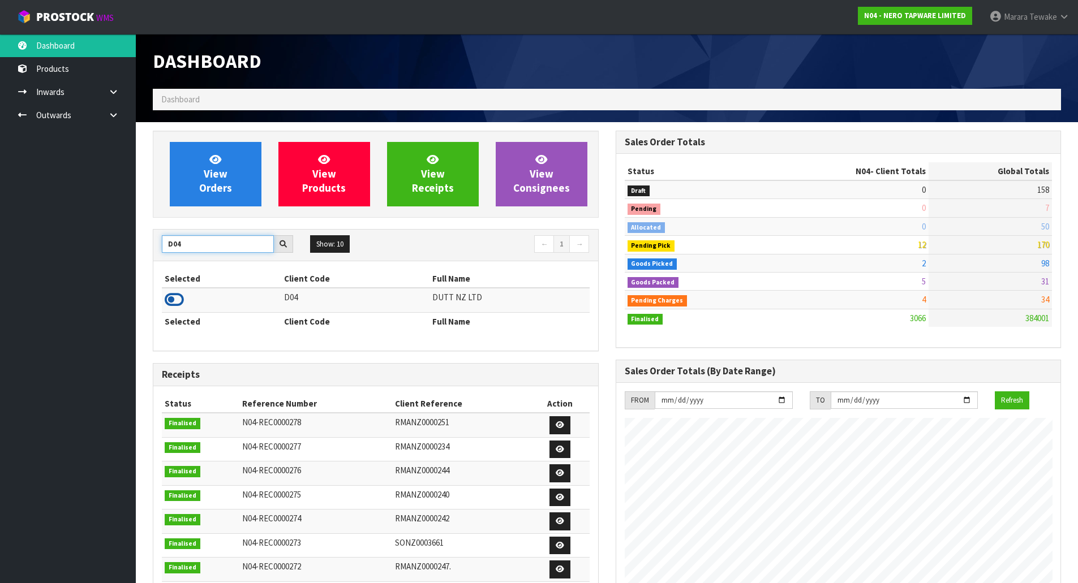
type input "D04"
click at [177, 298] on icon at bounding box center [174, 299] width 19 height 17
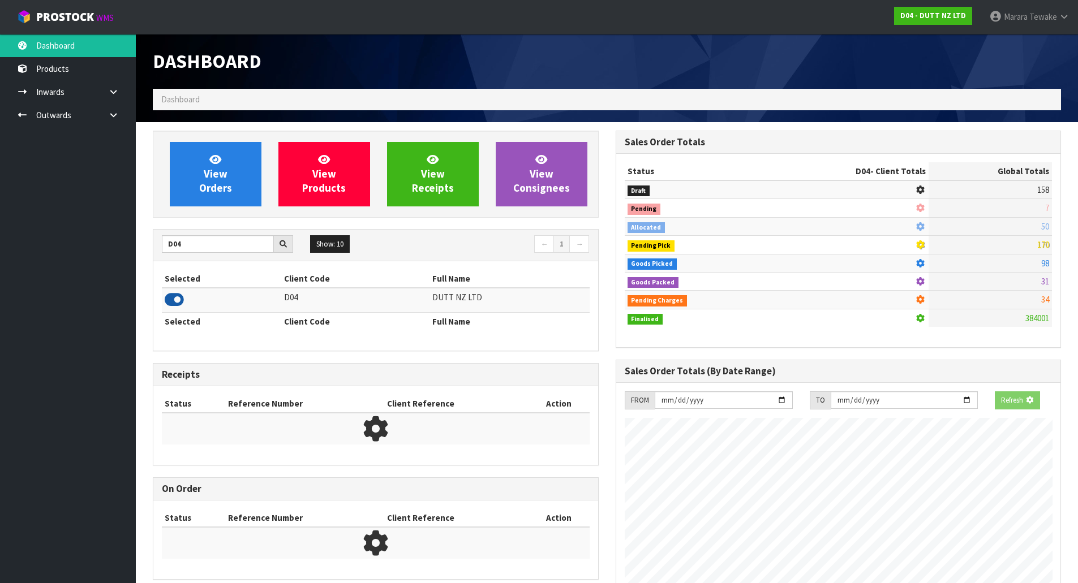
scroll to position [838, 462]
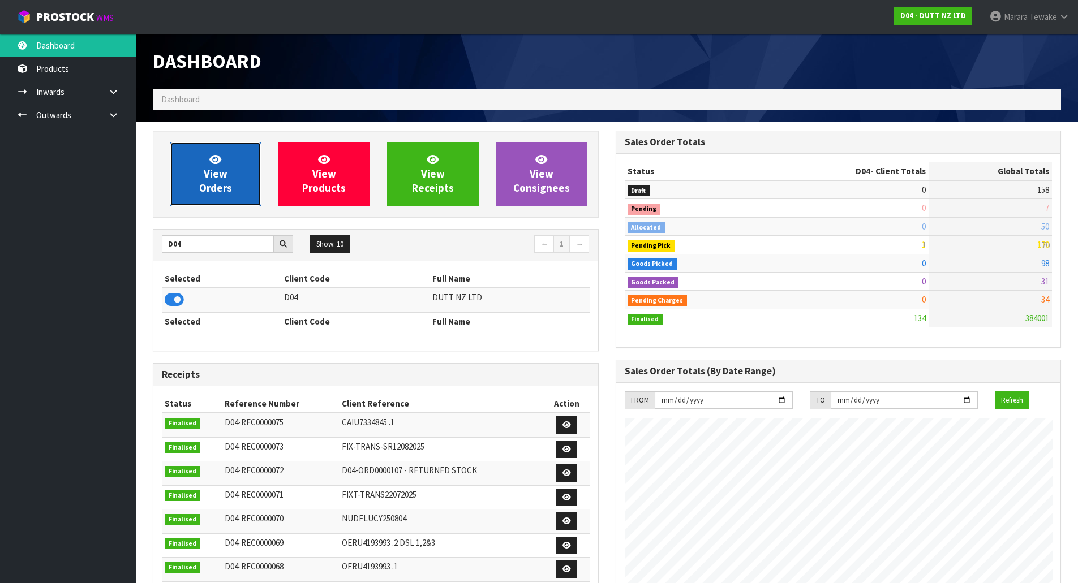
click at [195, 190] on link "View Orders" at bounding box center [216, 174] width 92 height 64
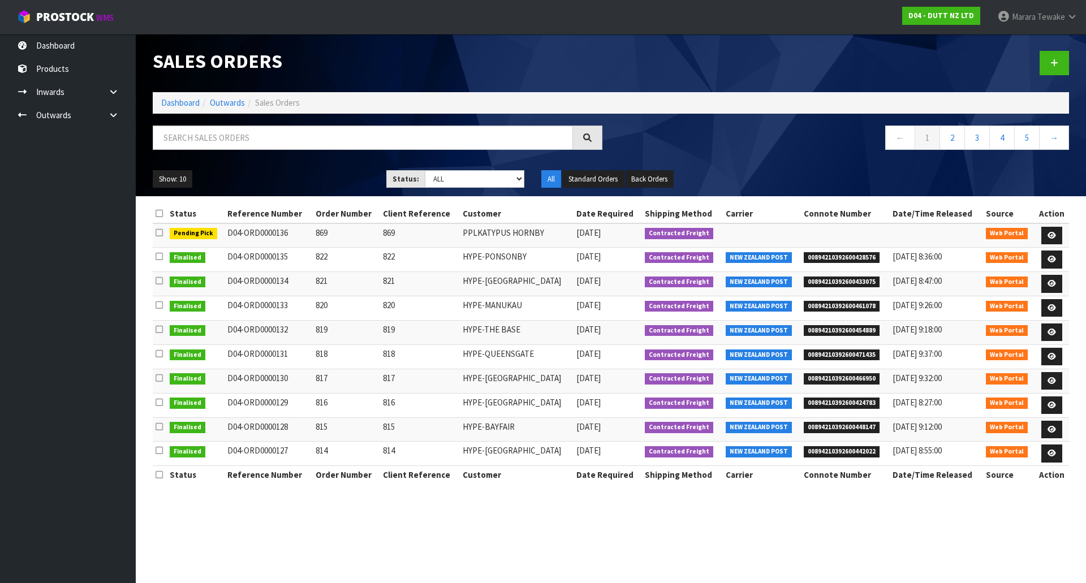
drag, startPoint x: 277, startPoint y: 234, endPoint x: 299, endPoint y: 235, distance: 22.1
click at [299, 235] on td "D04-ORD0000136" at bounding box center [269, 235] width 88 height 24
click at [300, 236] on td "D04-ORD0000136" at bounding box center [269, 235] width 88 height 24
click at [1054, 234] on icon at bounding box center [1052, 235] width 8 height 7
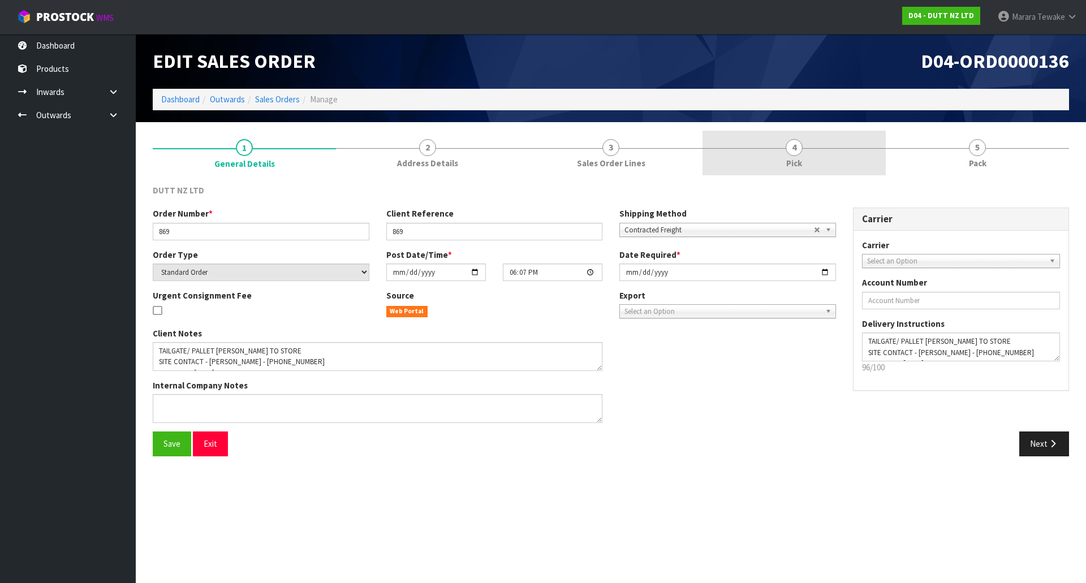
click at [825, 154] on link "4 Pick" at bounding box center [794, 153] width 183 height 45
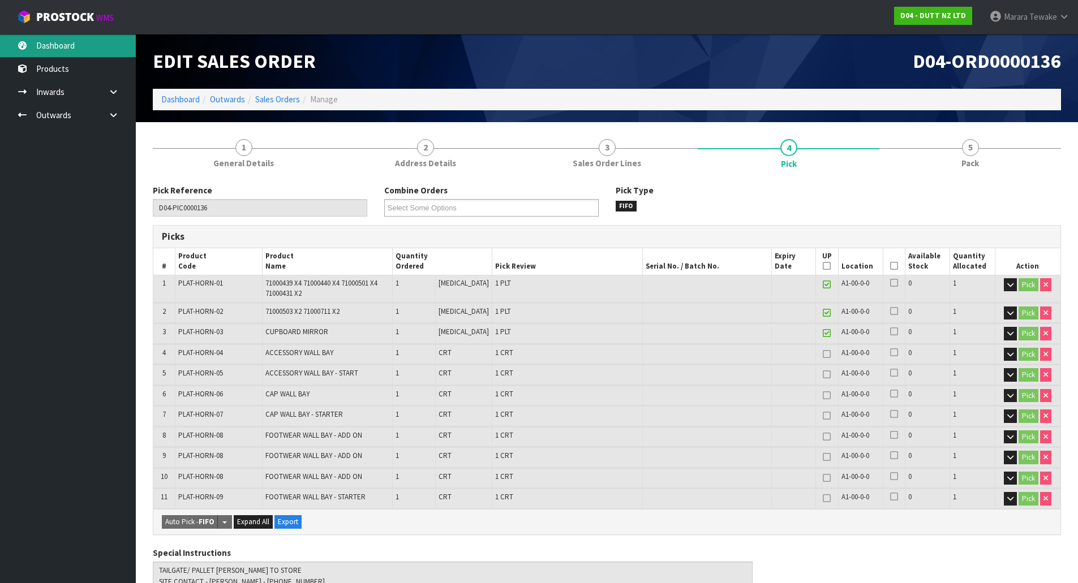
click at [64, 45] on link "Dashboard" at bounding box center [68, 45] width 136 height 23
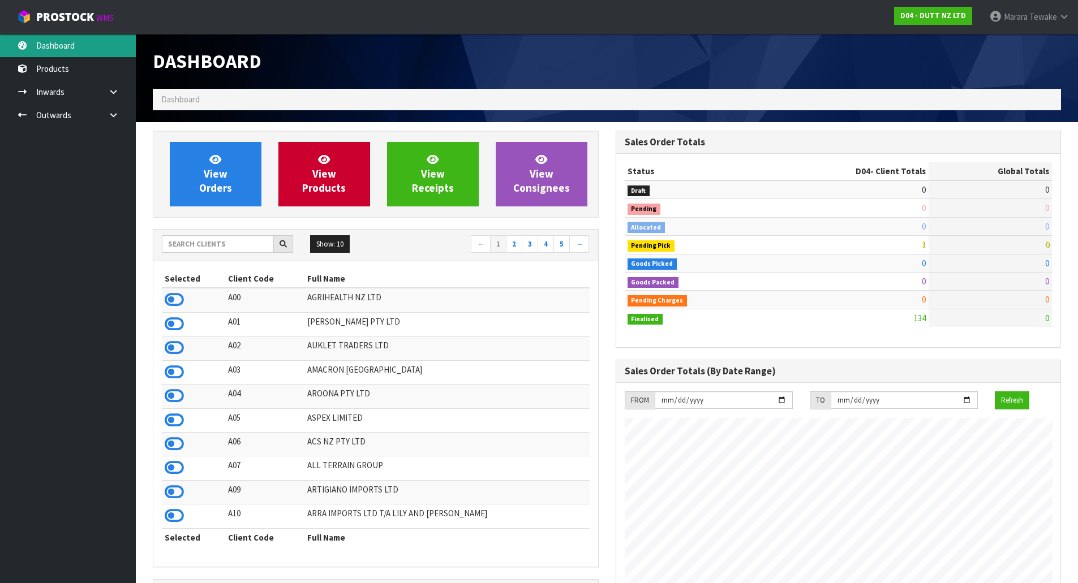
scroll to position [838, 462]
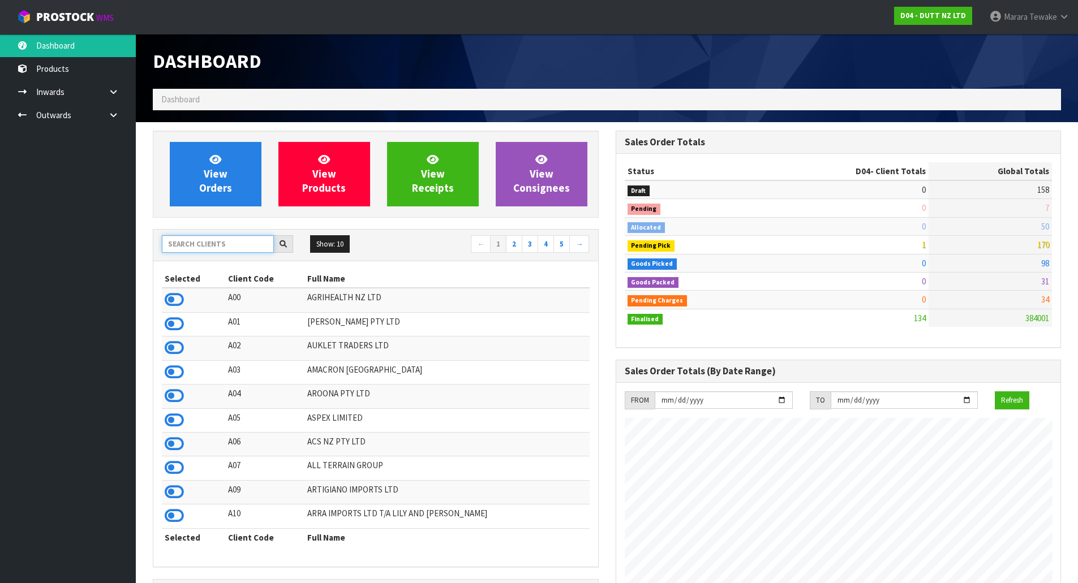
click at [191, 242] on input "text" at bounding box center [218, 244] width 112 height 18
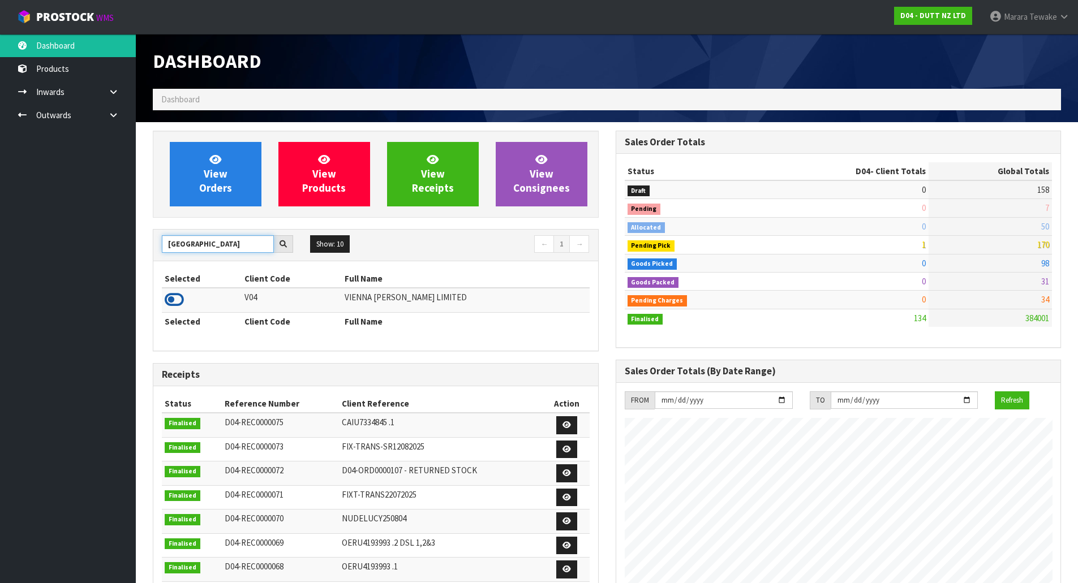
type input "VIENNA"
click at [179, 304] on icon at bounding box center [174, 299] width 19 height 17
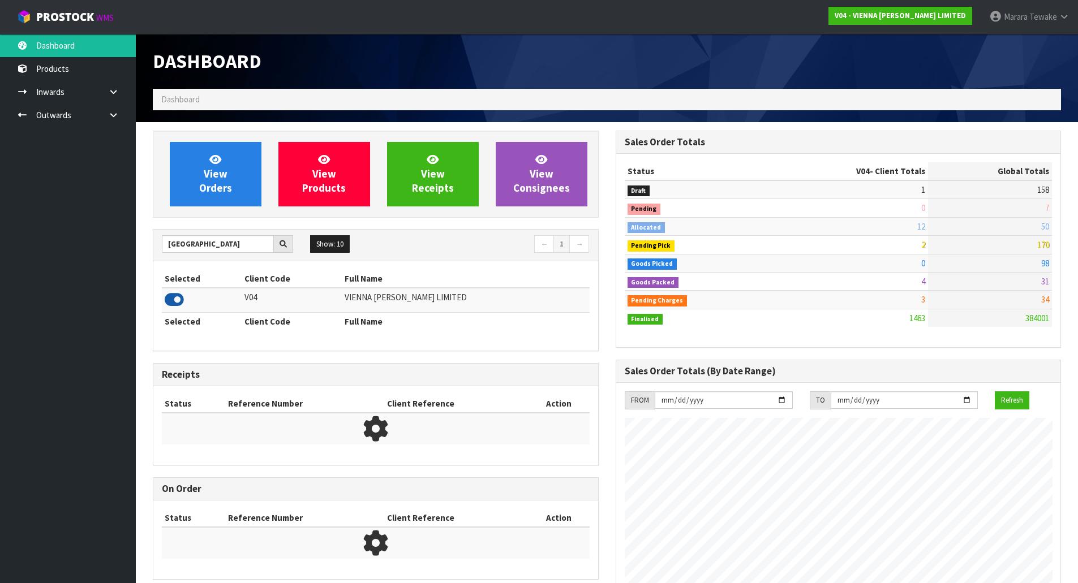
scroll to position [802, 462]
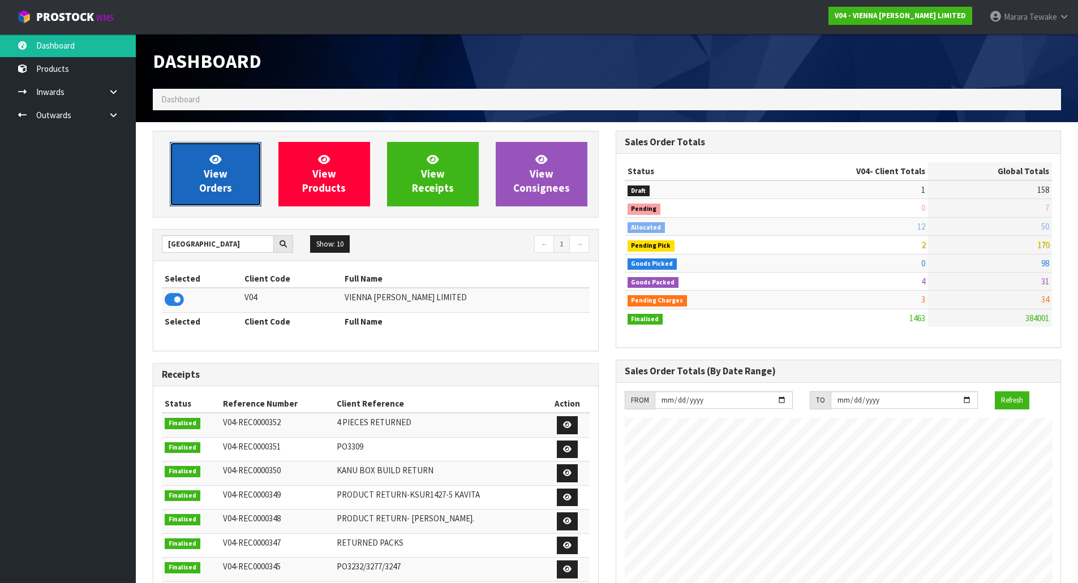
click at [227, 168] on link "View Orders" at bounding box center [216, 174] width 92 height 64
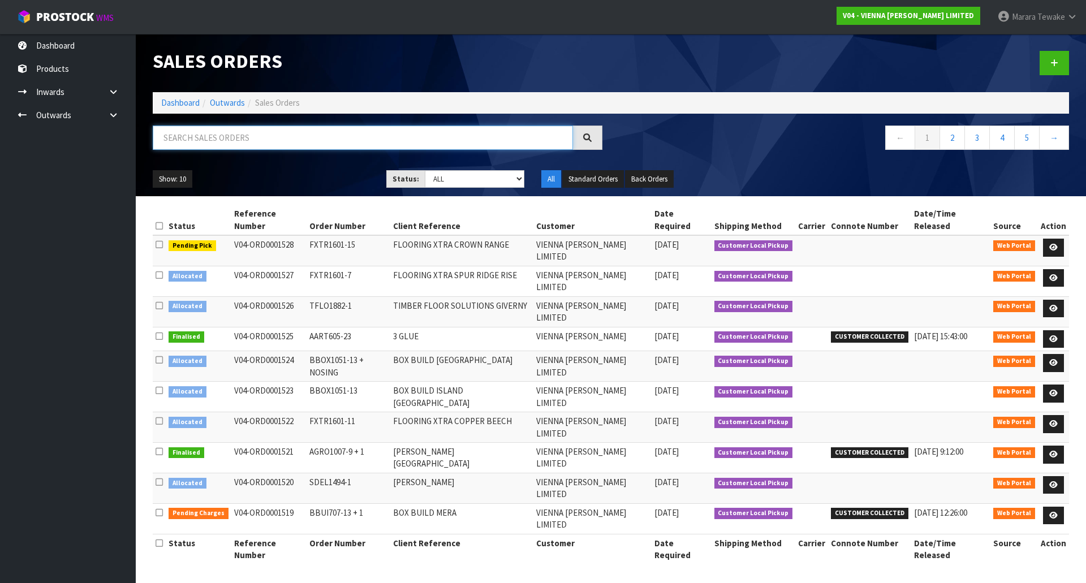
click at [244, 131] on input "text" at bounding box center [363, 138] width 420 height 24
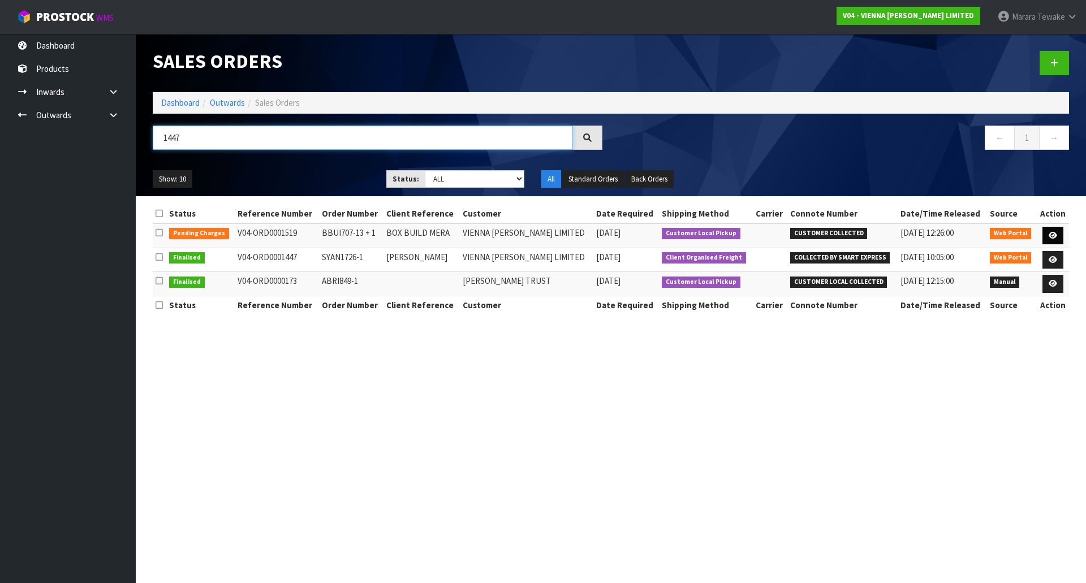
type input "1447"
click at [1054, 233] on icon at bounding box center [1053, 235] width 8 height 7
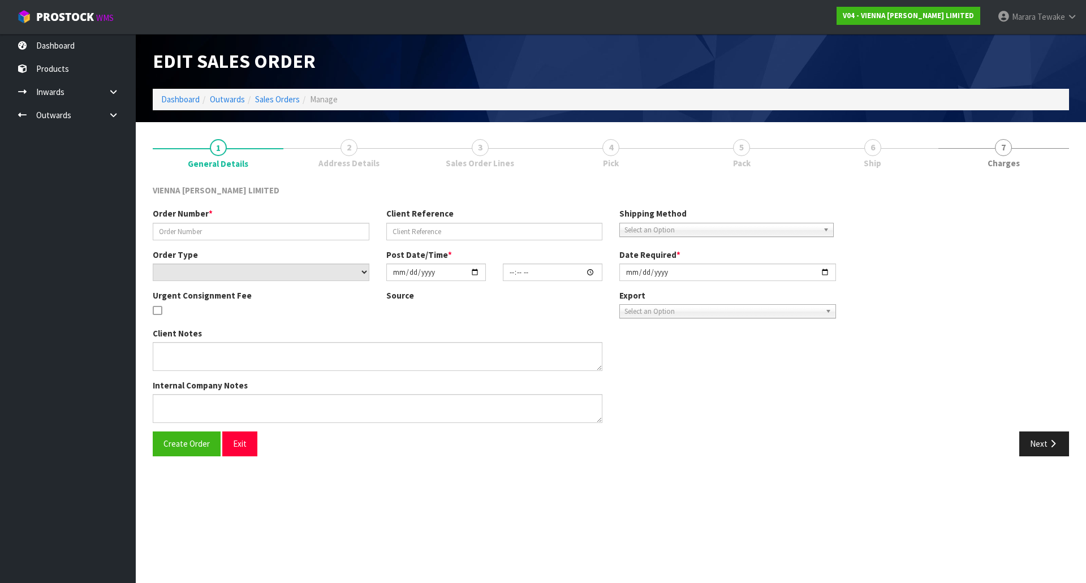
type input "BBUI707-13 + 1"
type input "BOX BUILD MERA"
select select "number:0"
type input "2025-09-25"
type input "10:48:00.000"
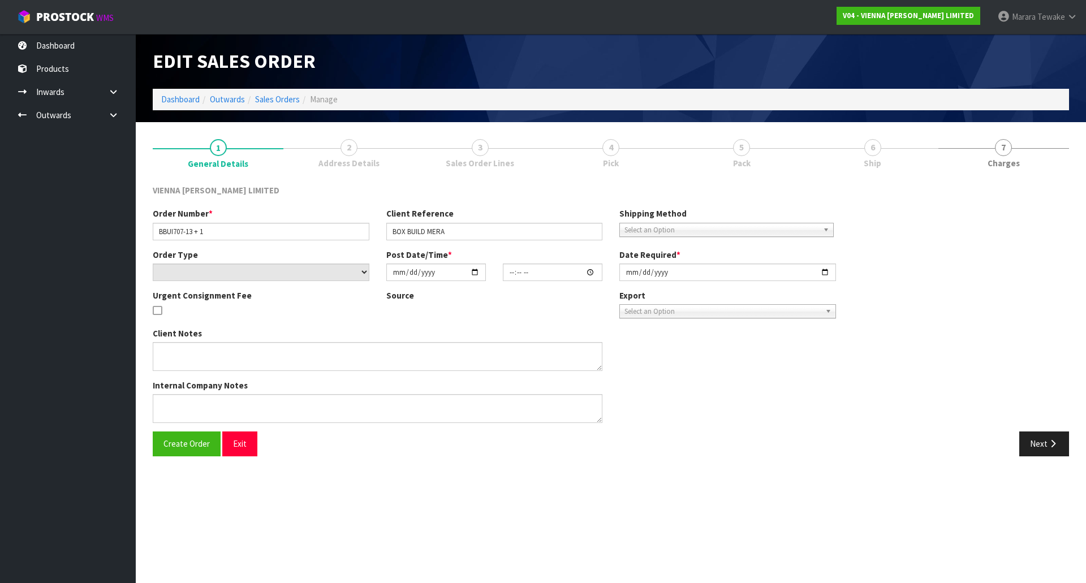
type input "[DATE]"
type textarea "BOX BUILD MERA"
type textarea "CUSTOMER COLLECTION 01/10 -ORDER 1519 IS BEING COLLECTED BY TODD FROM ROADRUNNE…"
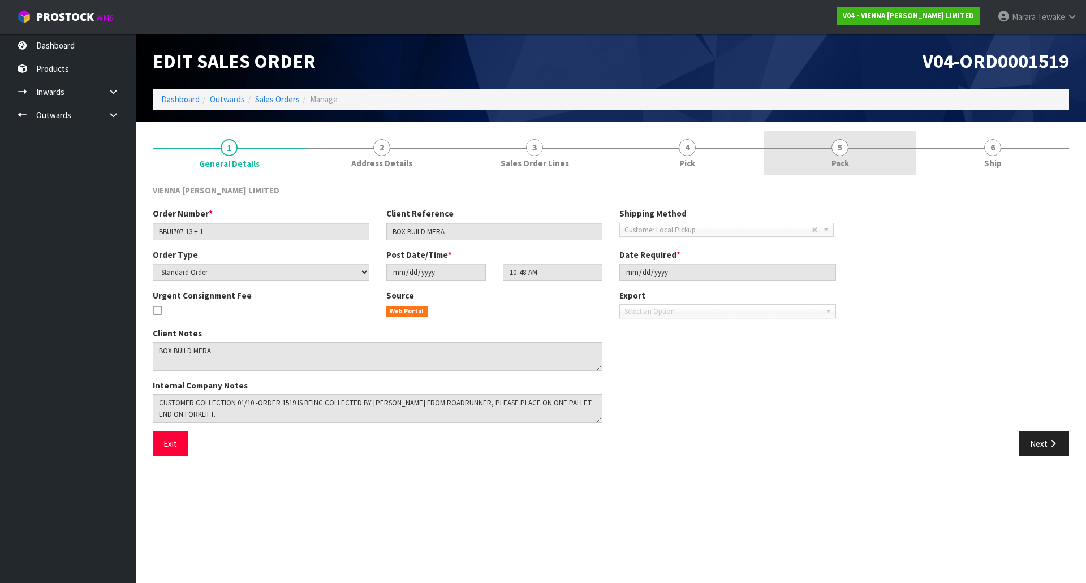
click at [867, 156] on link "5 Pack" at bounding box center [840, 153] width 153 height 45
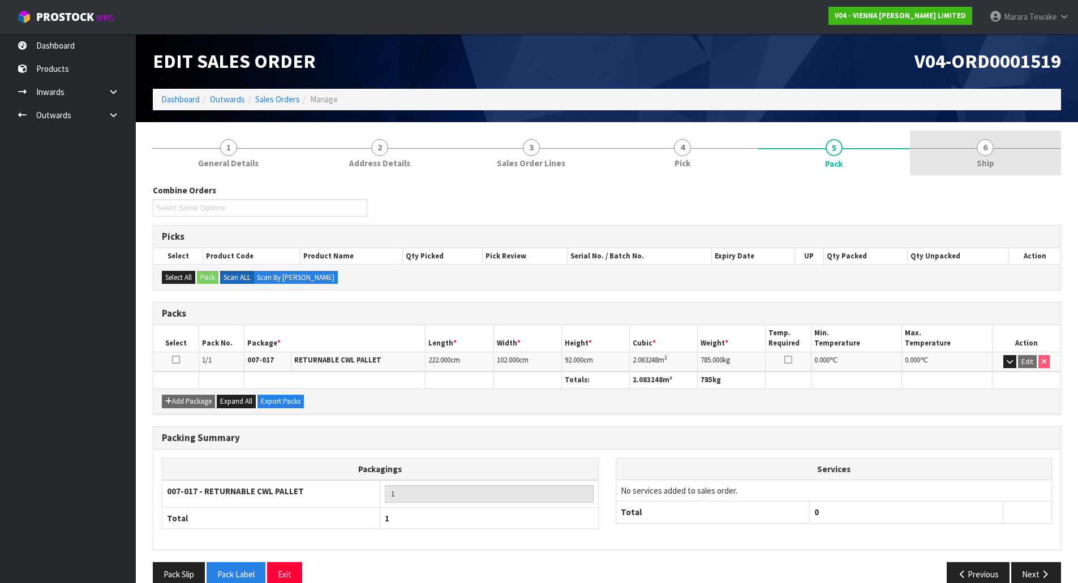
click at [986, 157] on span "Ship" at bounding box center [986, 163] width 18 height 12
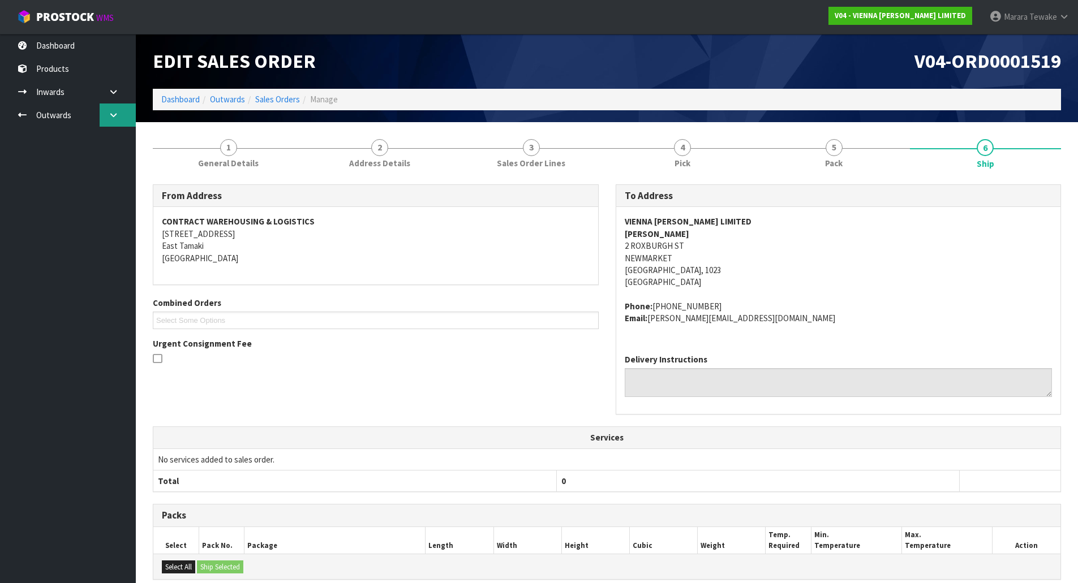
click at [110, 109] on link at bounding box center [118, 115] width 36 height 23
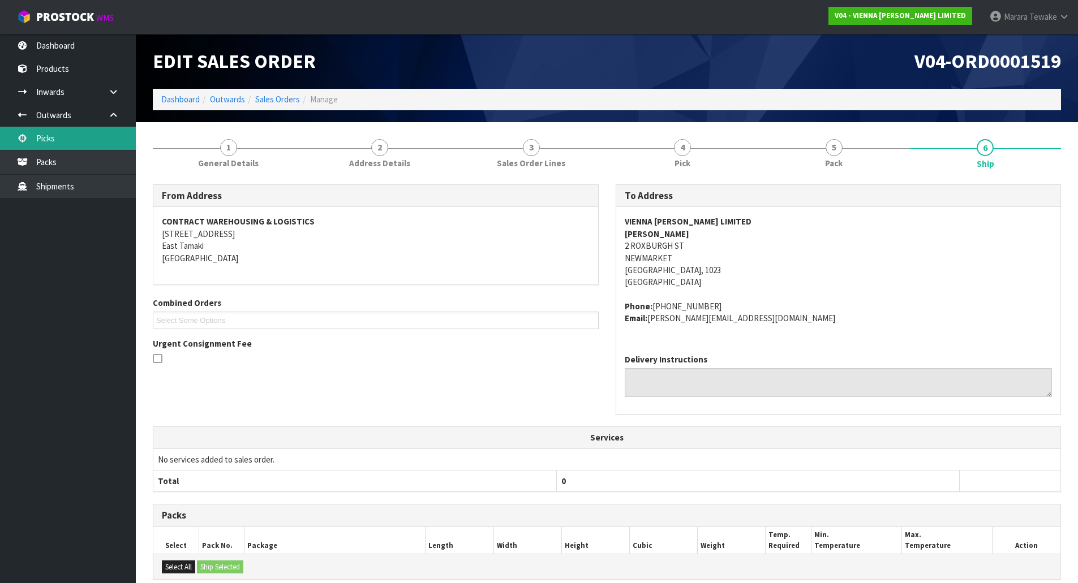
click at [92, 145] on link "Picks" at bounding box center [68, 138] width 136 height 23
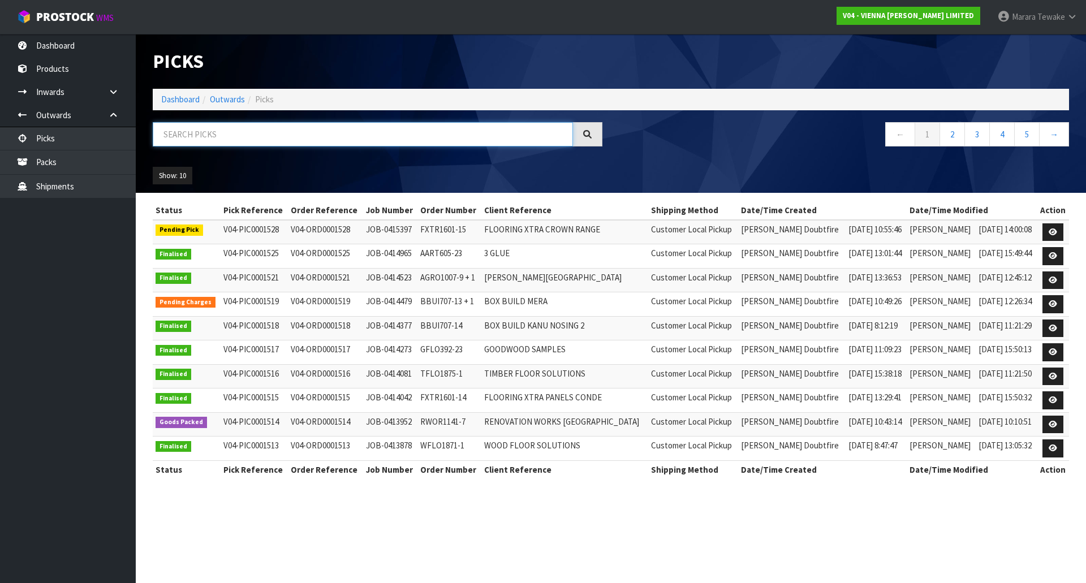
click at [188, 134] on input "text" at bounding box center [363, 134] width 420 height 24
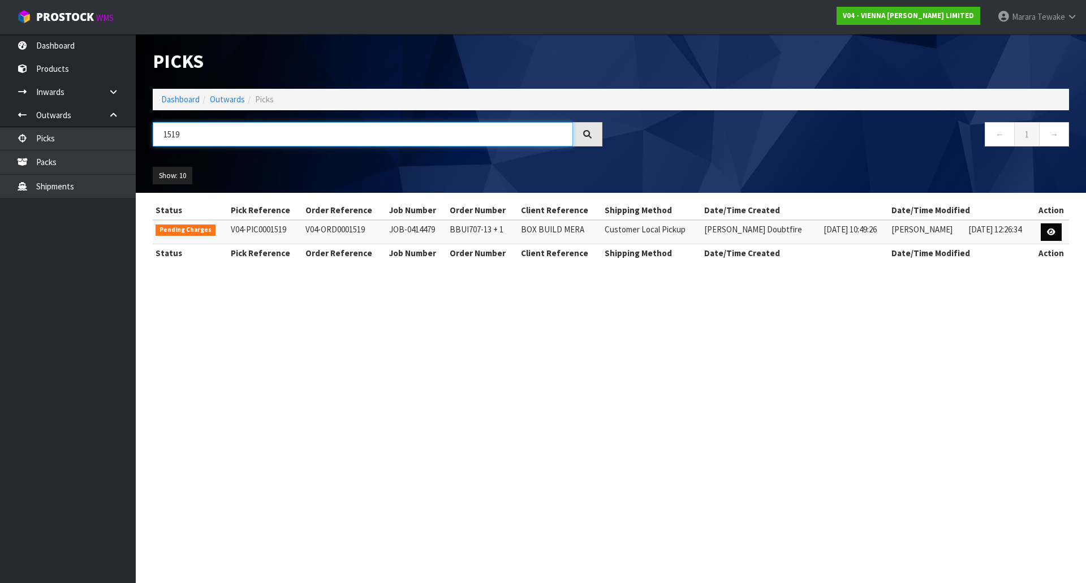
type input "1519"
click at [1054, 231] on icon at bounding box center [1051, 232] width 8 height 7
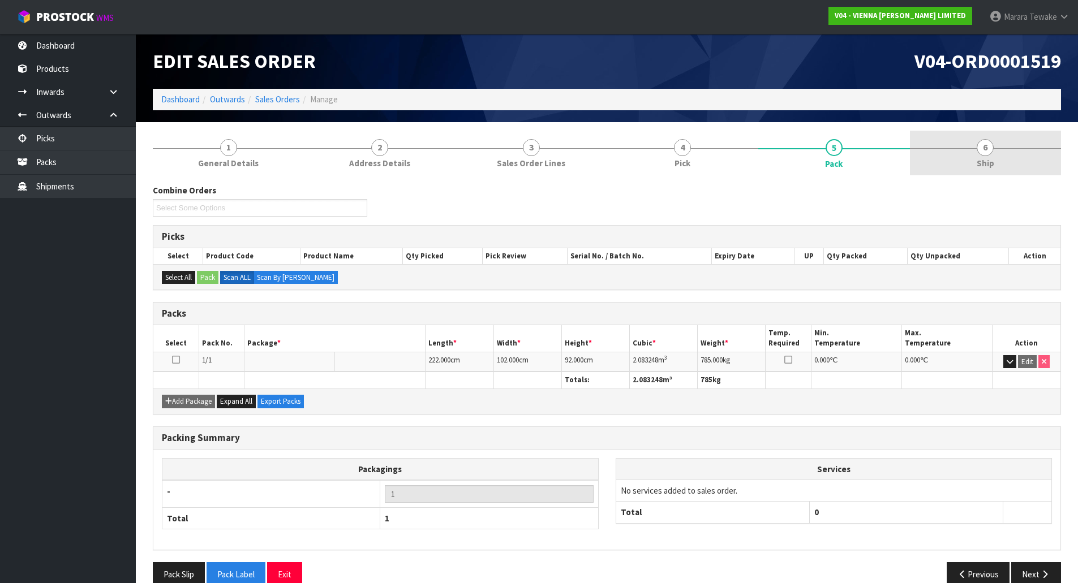
click at [1012, 168] on link "6 Ship" at bounding box center [986, 153] width 152 height 45
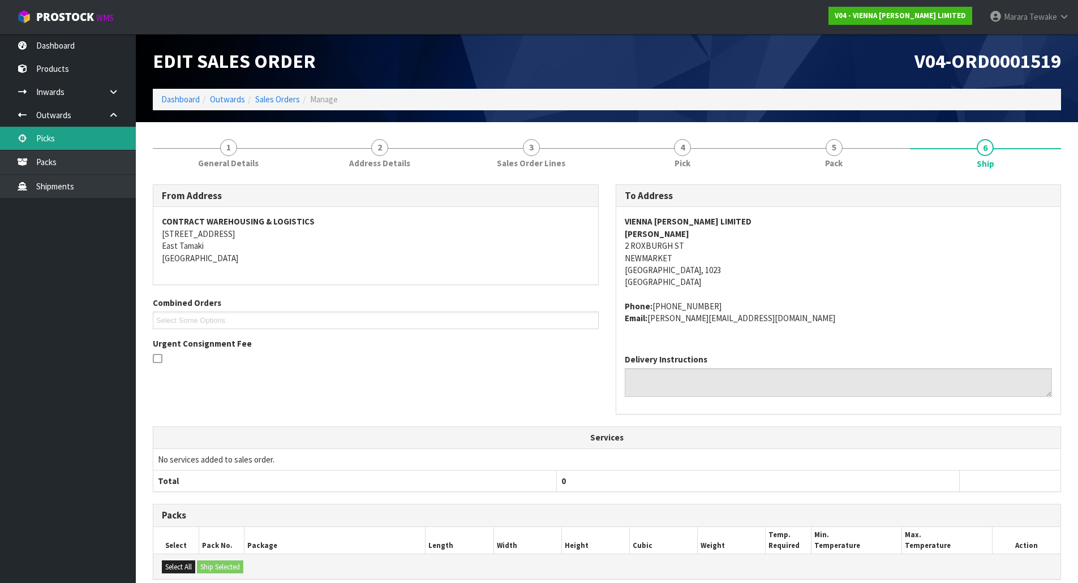
click at [76, 143] on link "Picks" at bounding box center [68, 138] width 136 height 23
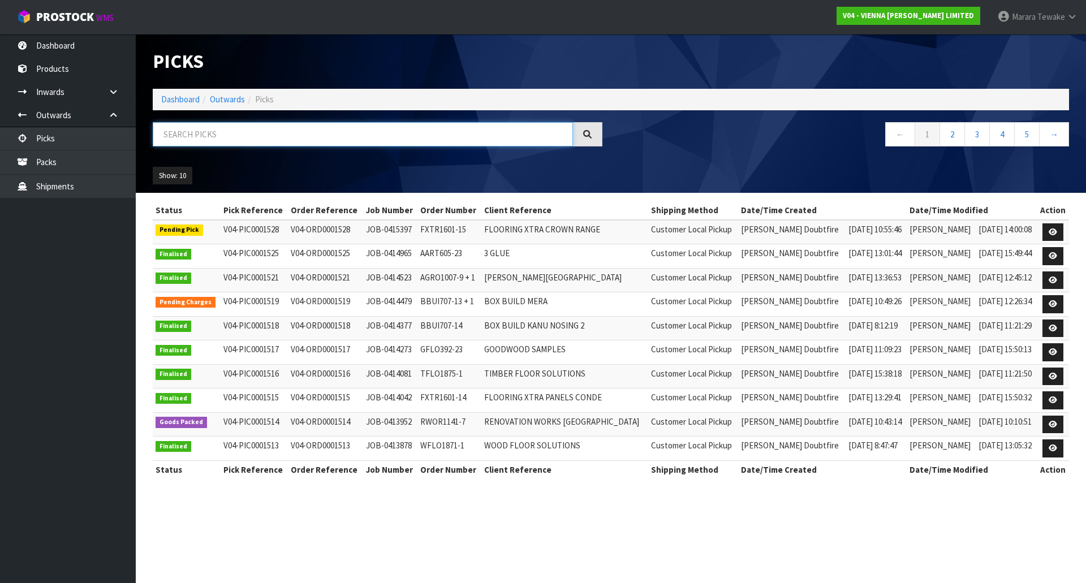
click at [205, 139] on input "text" at bounding box center [363, 134] width 420 height 24
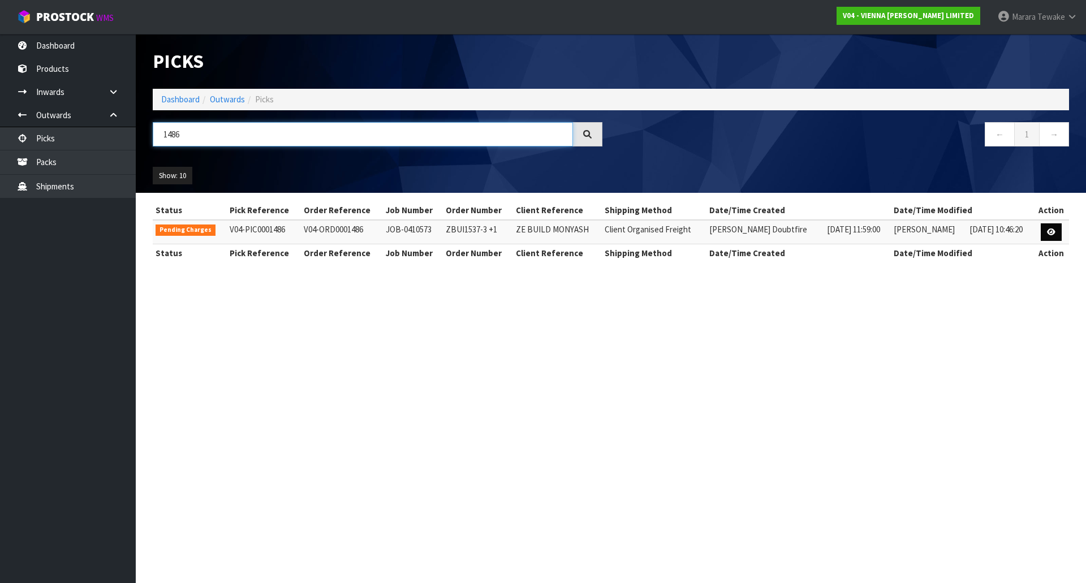
type input "1486"
click at [1042, 229] on link at bounding box center [1051, 232] width 21 height 18
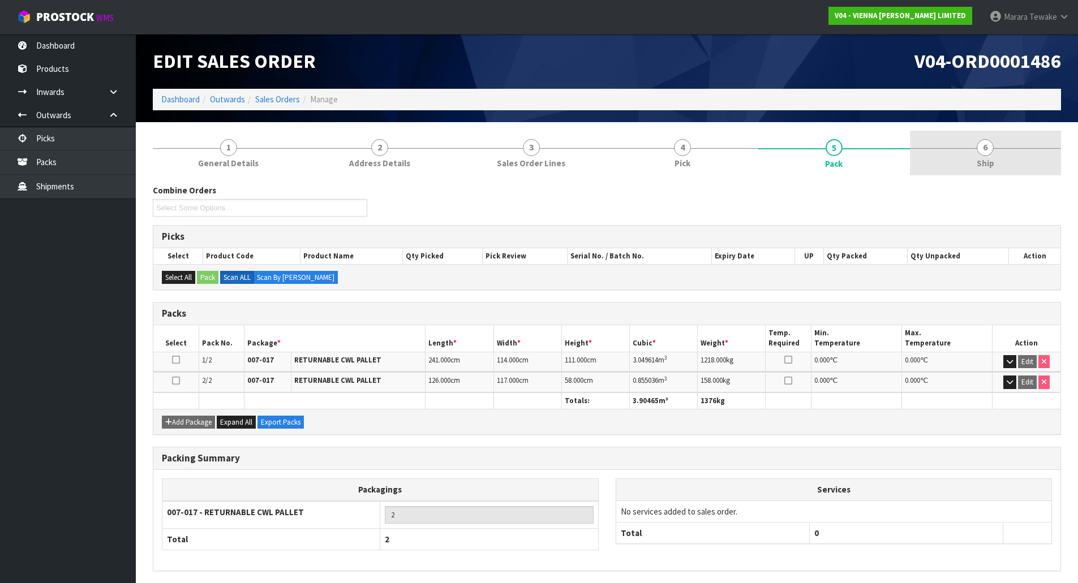
click at [998, 157] on link "6 Ship" at bounding box center [986, 153] width 152 height 45
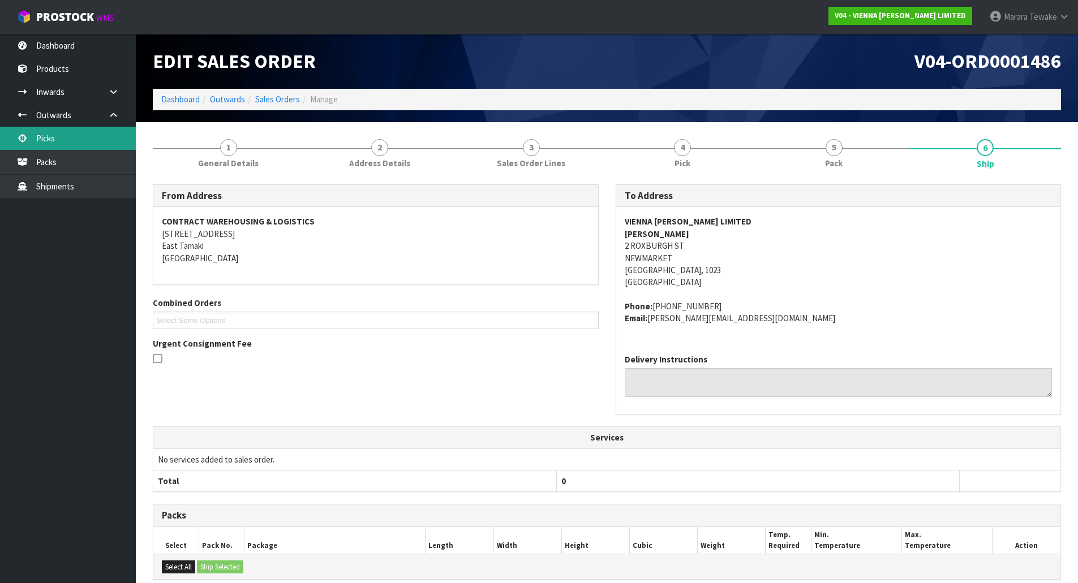
click at [67, 139] on link "Picks" at bounding box center [68, 138] width 136 height 23
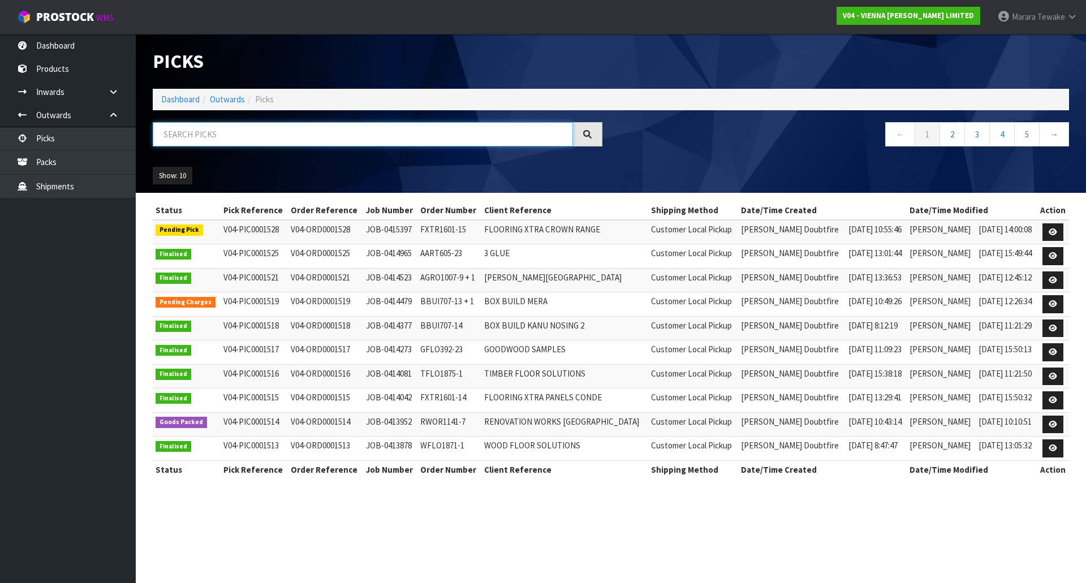
click at [240, 137] on input "text" at bounding box center [363, 134] width 420 height 24
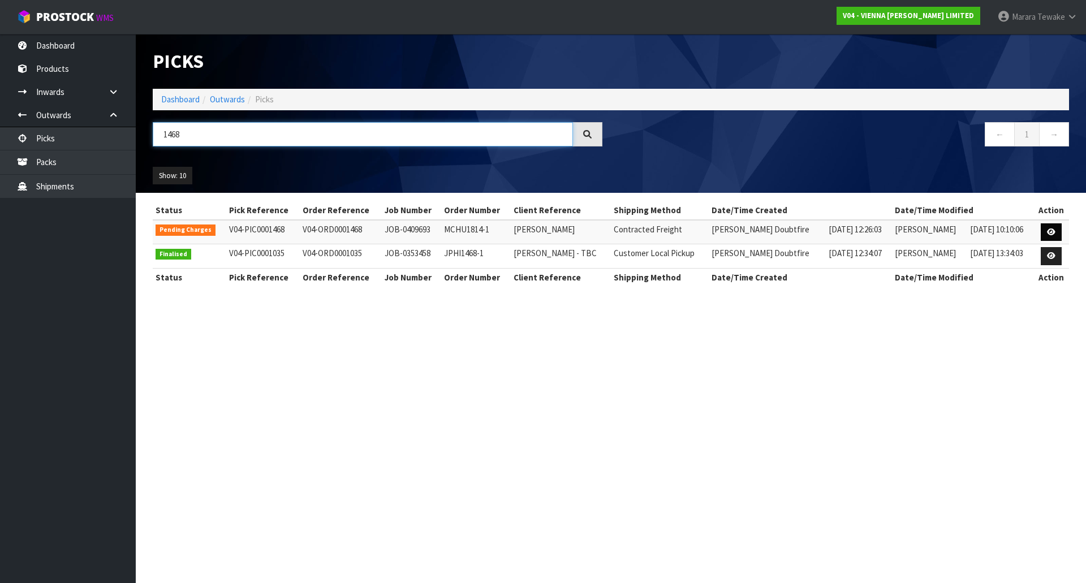
type input "1468"
click at [1050, 229] on icon at bounding box center [1051, 232] width 8 height 7
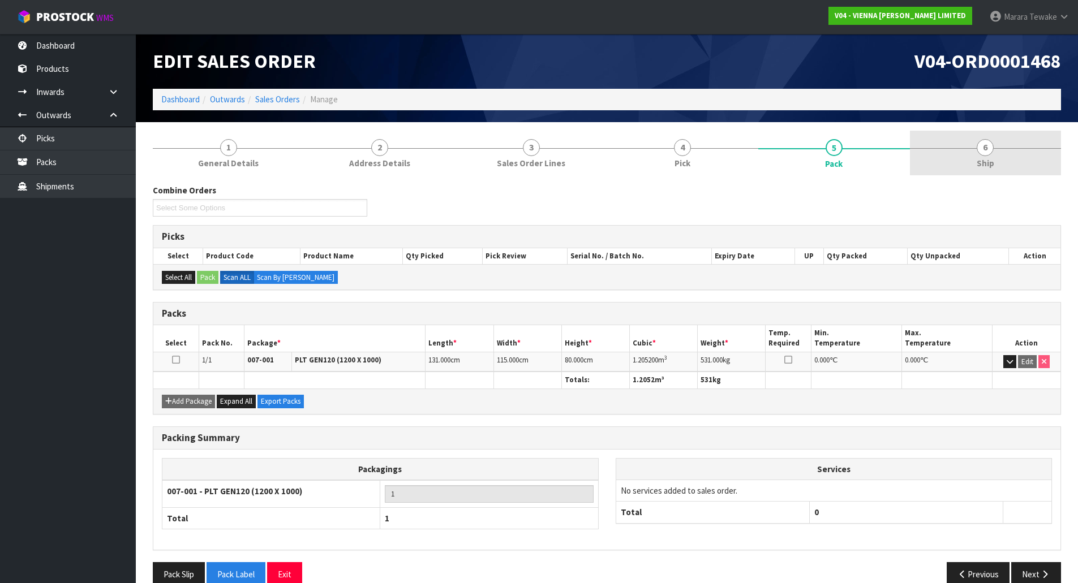
click at [1001, 147] on link "6 Ship" at bounding box center [986, 153] width 152 height 45
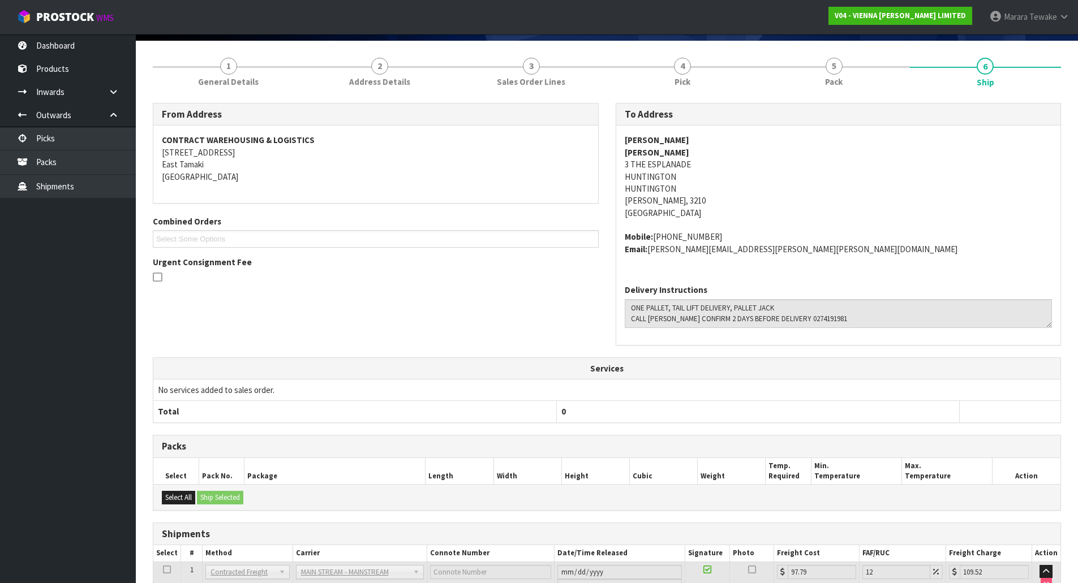
scroll to position [168, 0]
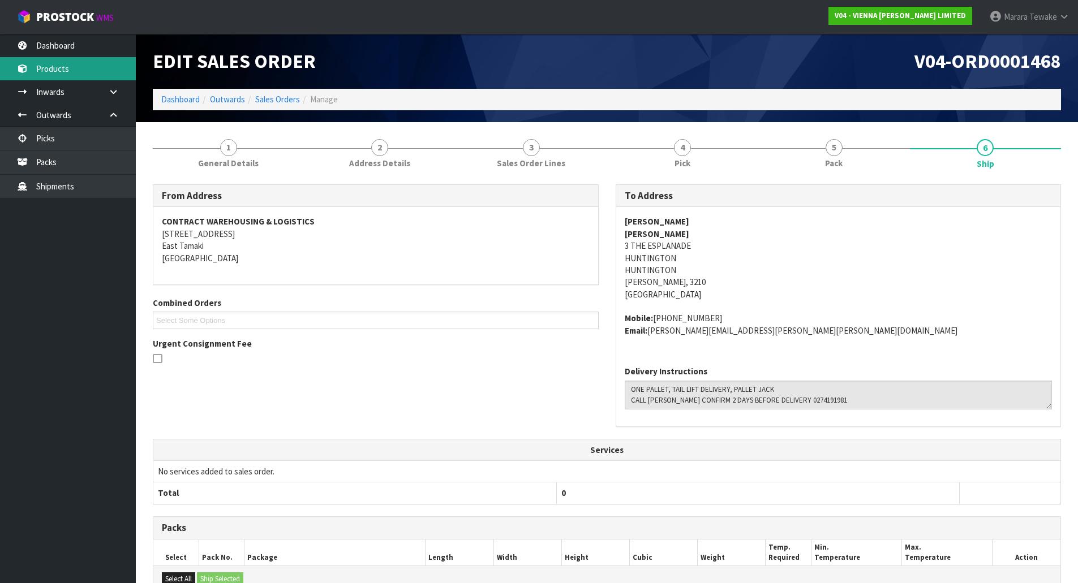
click at [79, 57] on link "Products" at bounding box center [68, 68] width 136 height 23
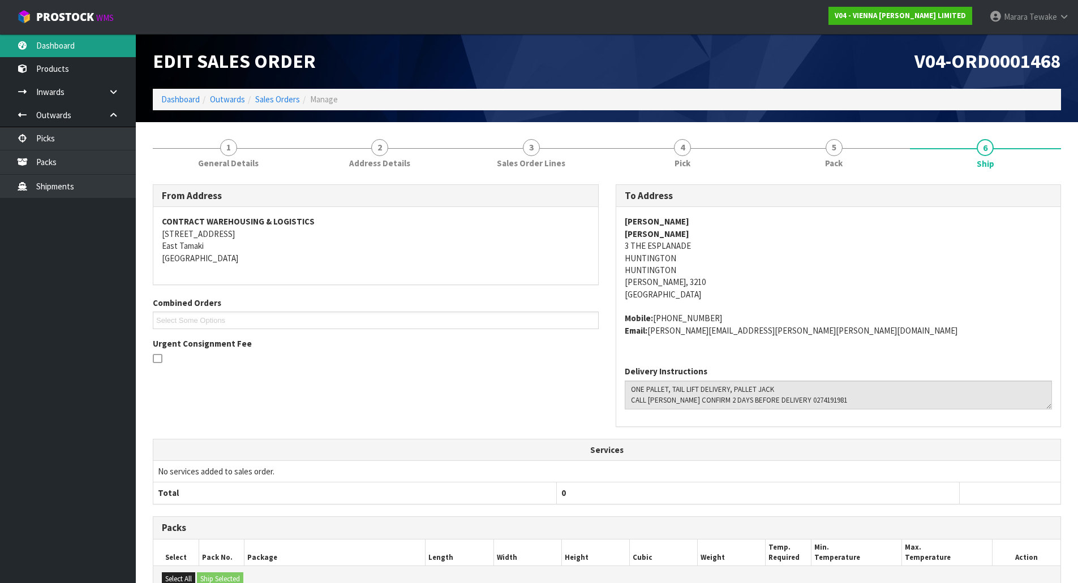
click at [79, 40] on link "Dashboard" at bounding box center [68, 45] width 136 height 23
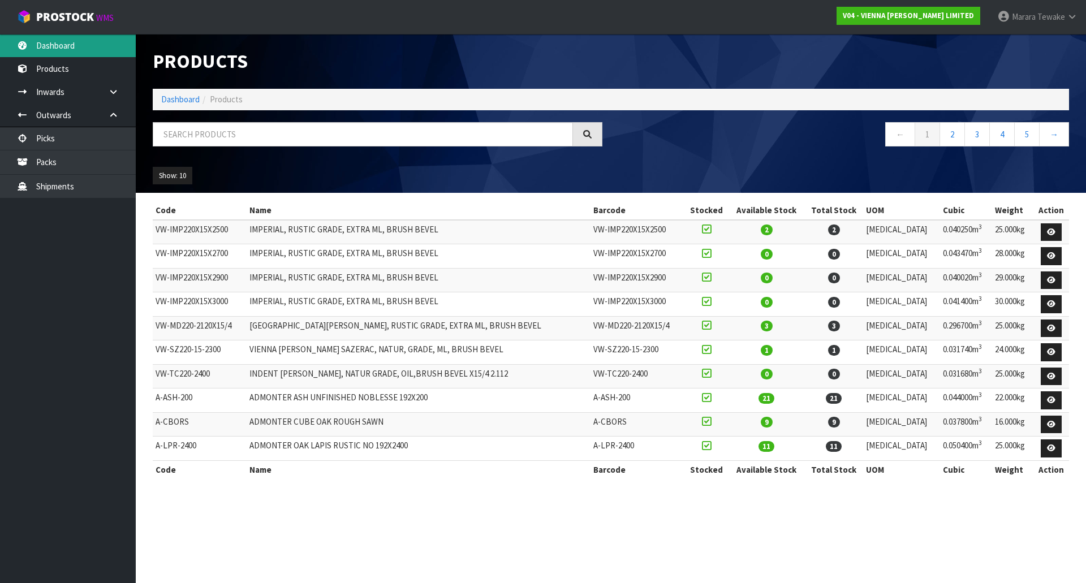
click at [62, 41] on link "Dashboard" at bounding box center [68, 45] width 136 height 23
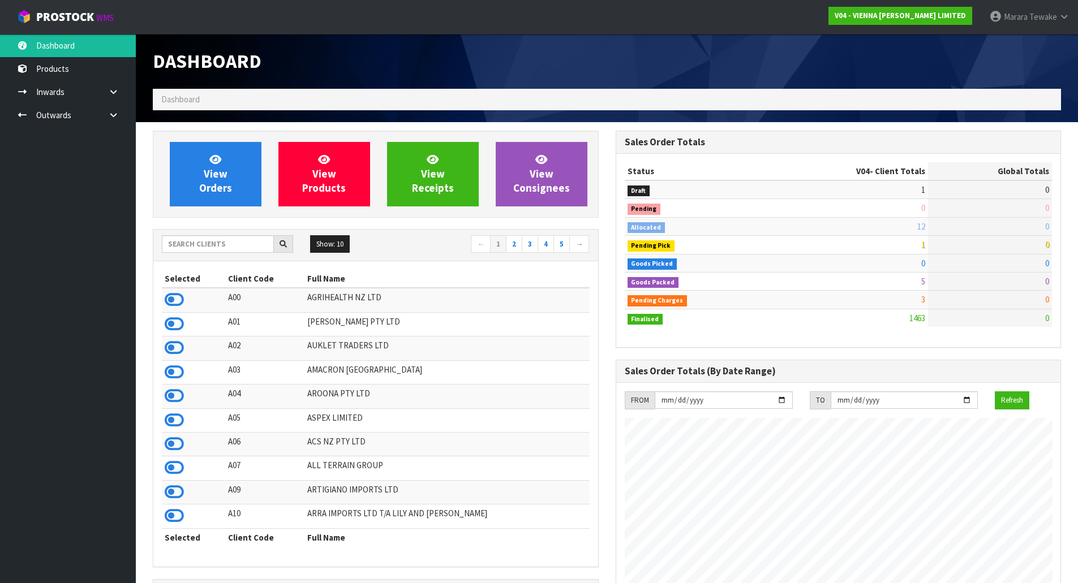
scroll to position [802, 462]
click at [179, 371] on icon at bounding box center [174, 372] width 19 height 17
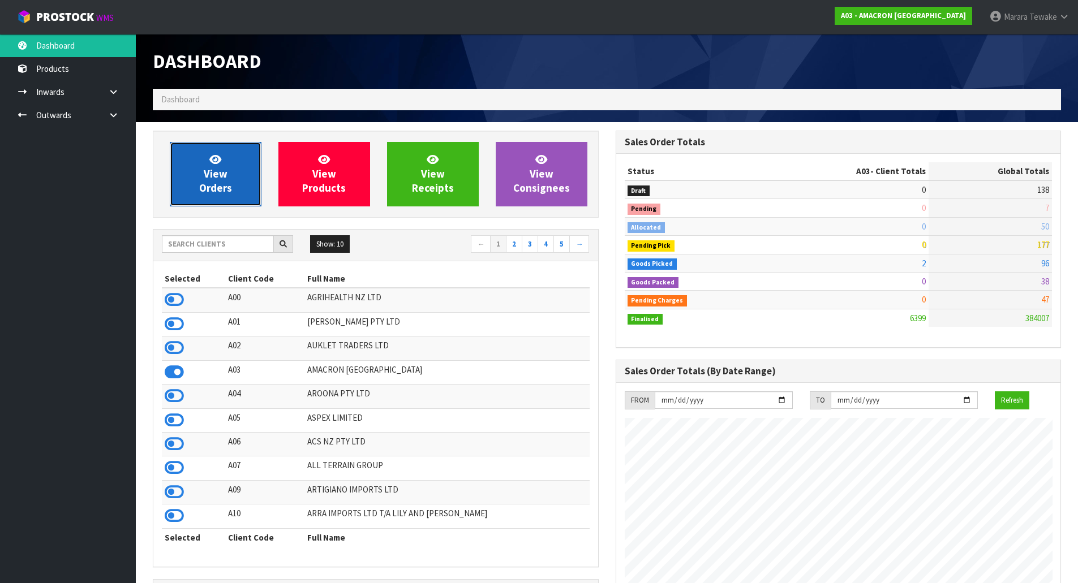
click at [219, 179] on span "View Orders" at bounding box center [215, 174] width 33 height 42
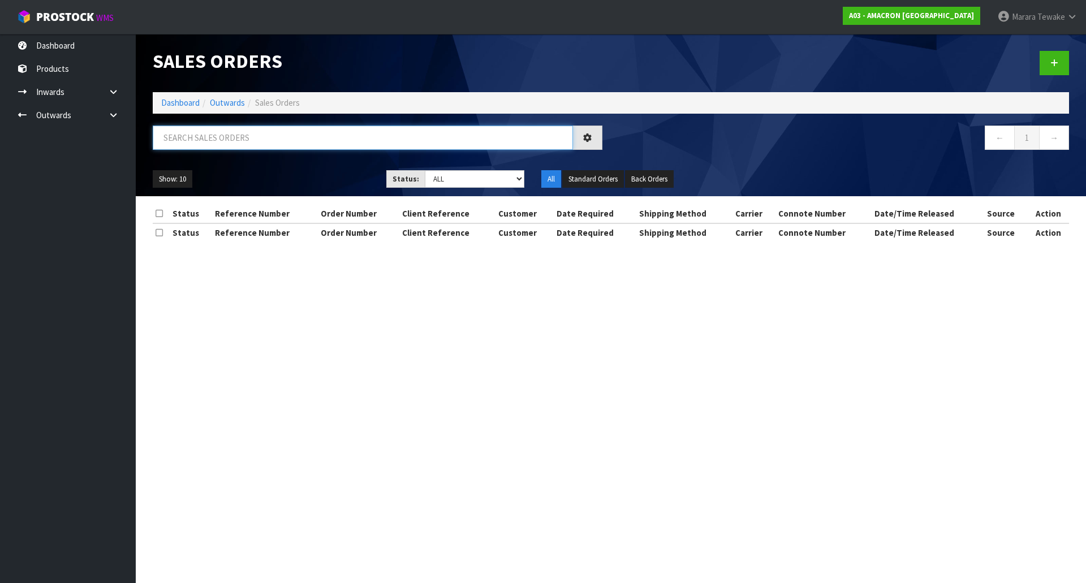
click at [213, 137] on input "text" at bounding box center [363, 138] width 420 height 24
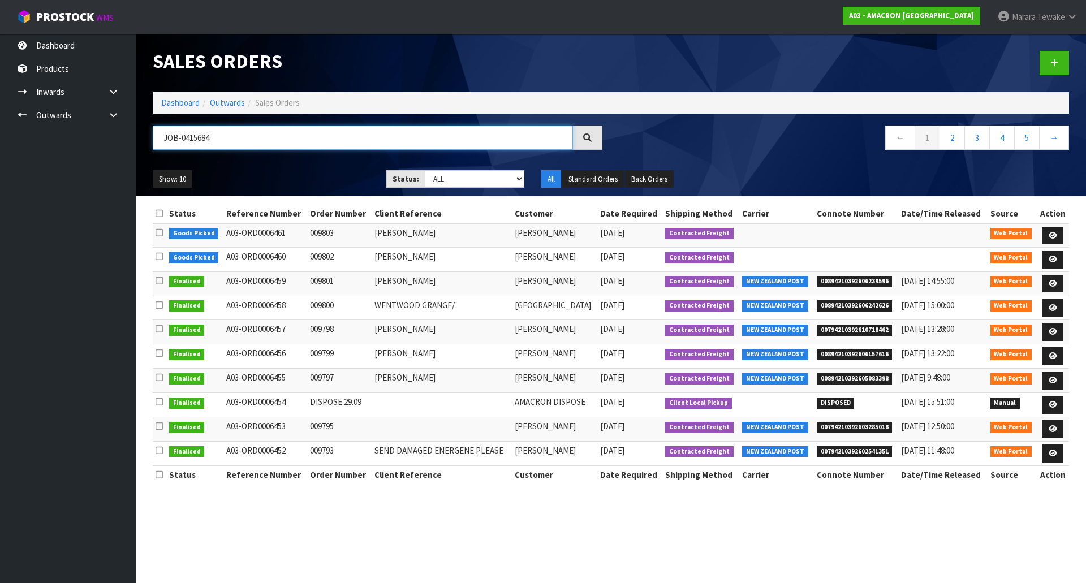
type input "JOB-0415684"
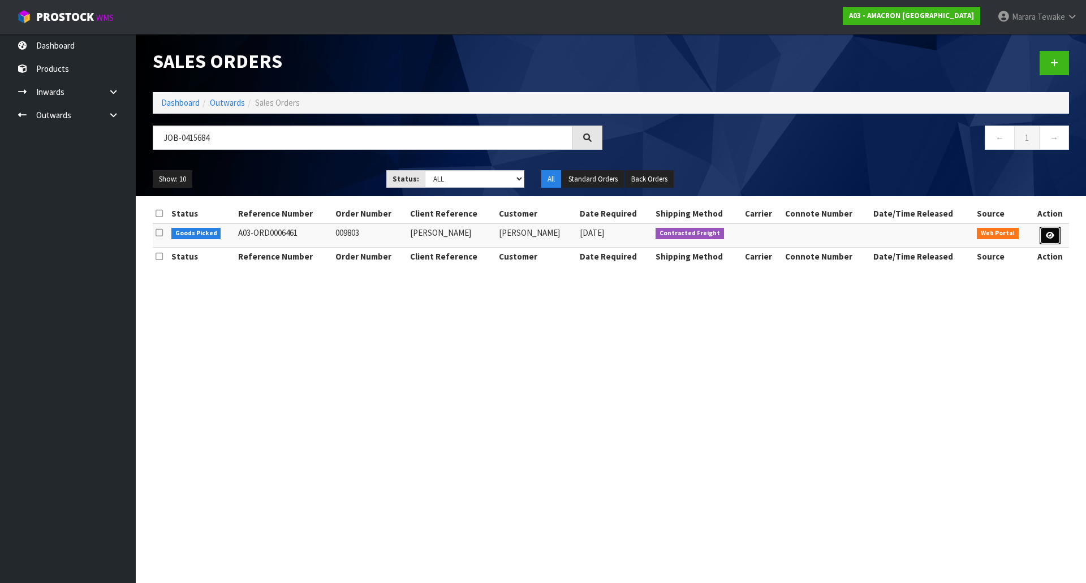
click at [1051, 238] on icon at bounding box center [1050, 235] width 8 height 7
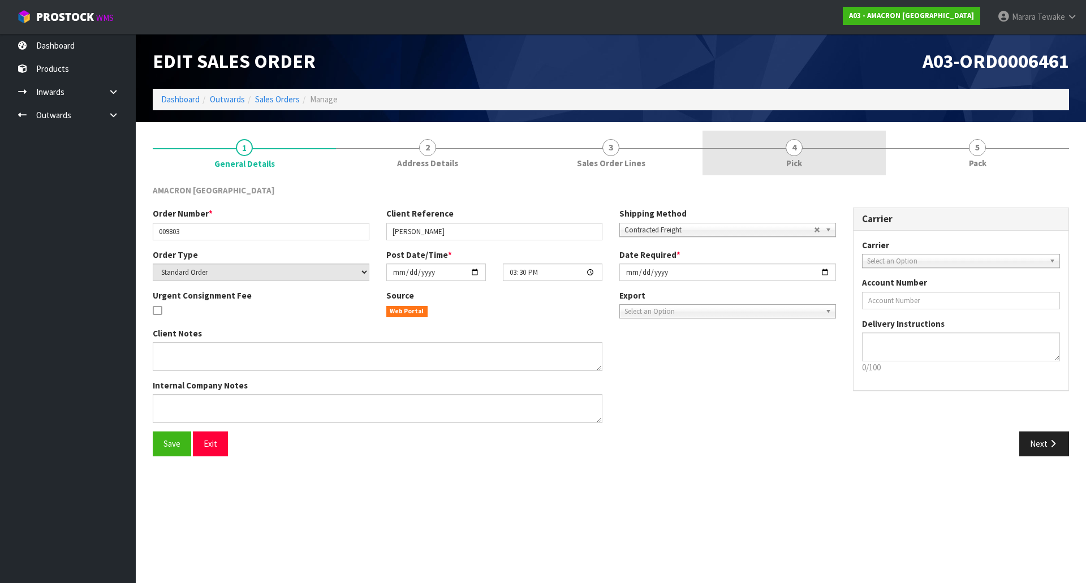
drag, startPoint x: 799, startPoint y: 149, endPoint x: 812, endPoint y: 162, distance: 18.4
click at [799, 148] on span "4" at bounding box center [794, 147] width 17 height 17
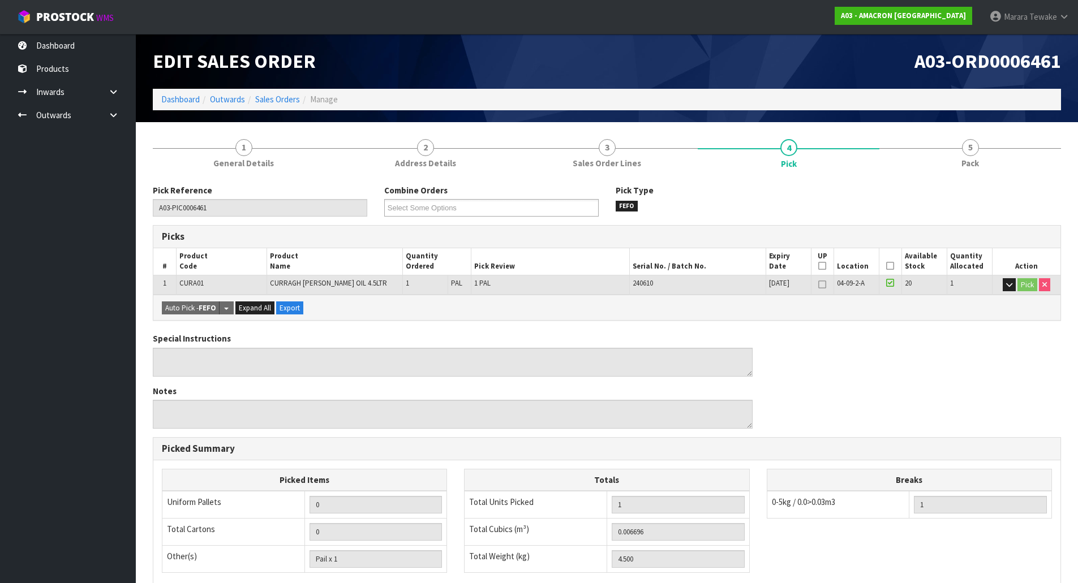
click at [888, 266] on icon at bounding box center [890, 266] width 8 height 1
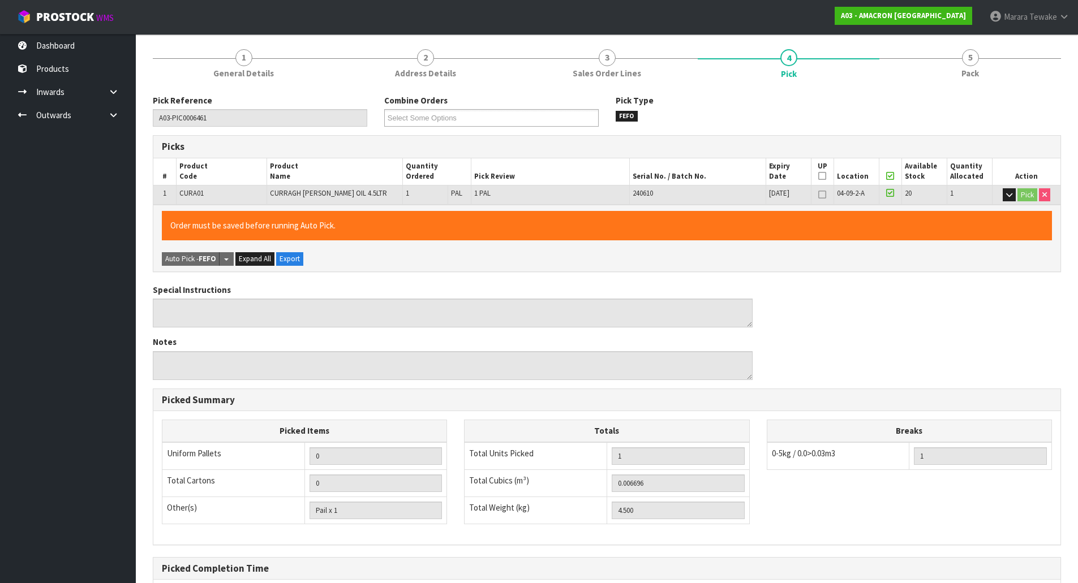
scroll to position [207, 0]
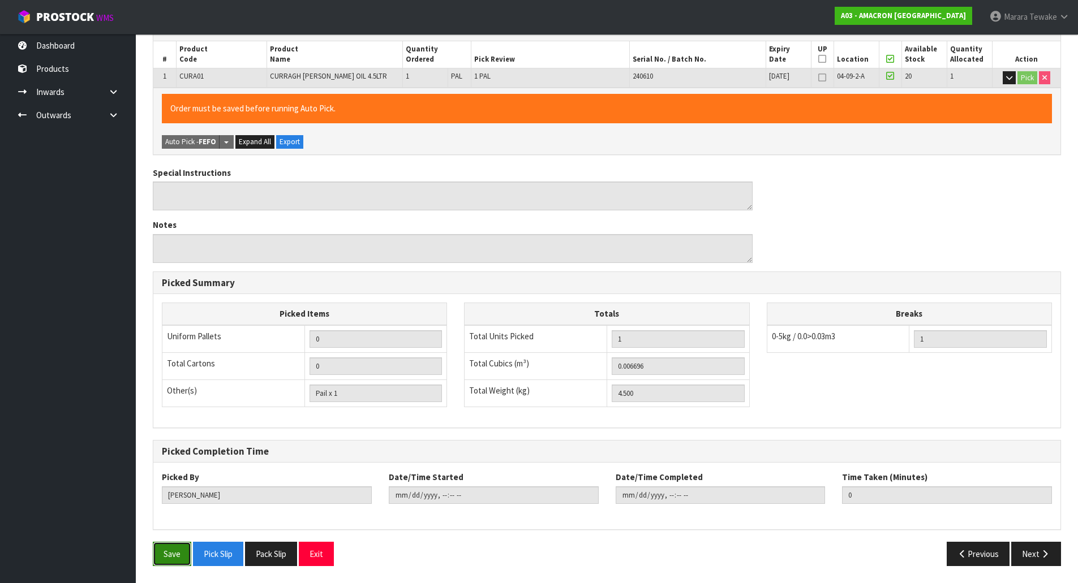
click at [172, 549] on button "Save" at bounding box center [172, 554] width 38 height 24
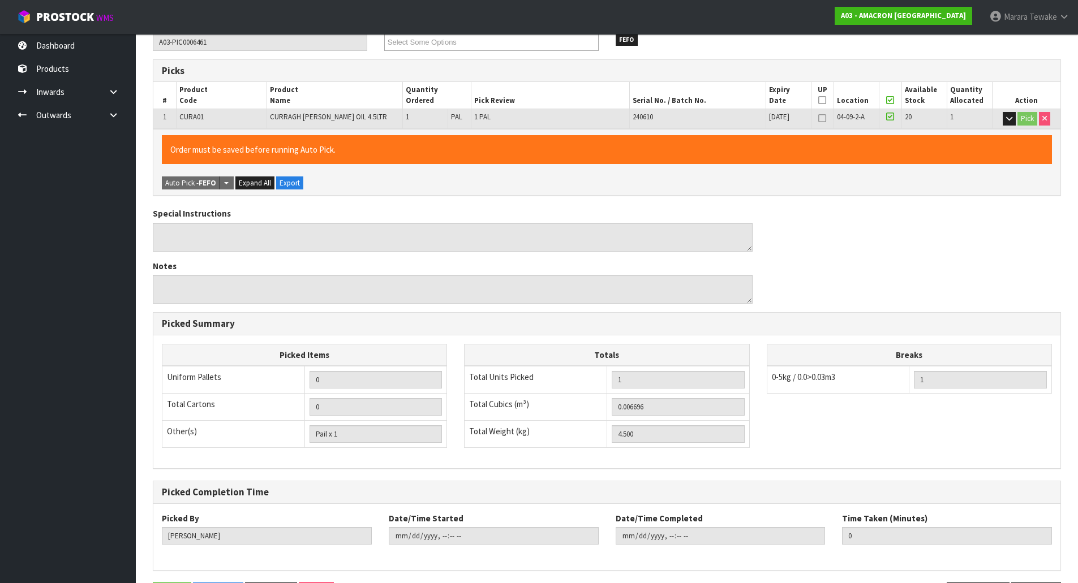
scroll to position [0, 0]
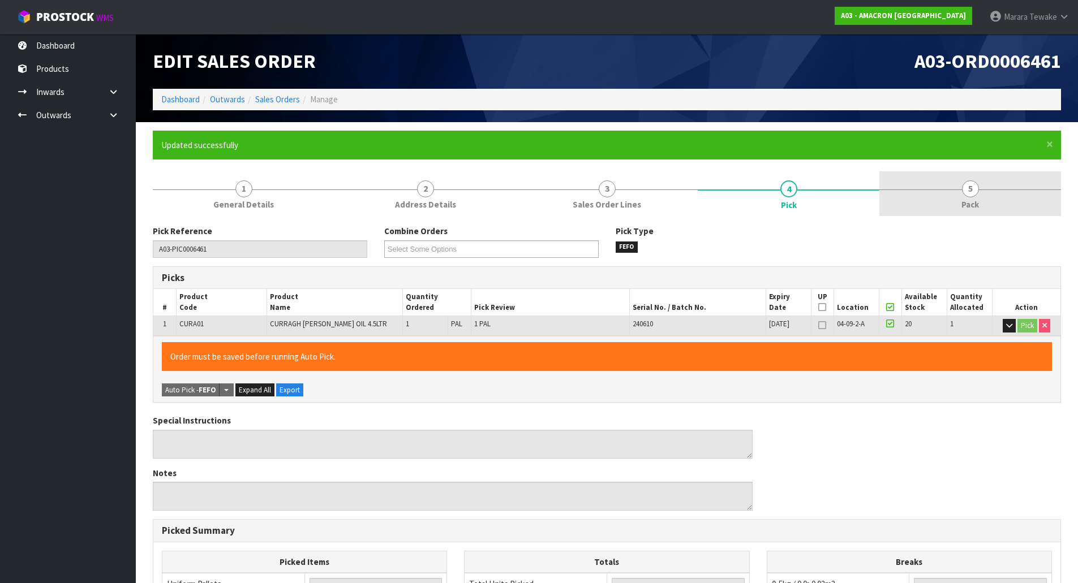
type input "Marara Tewake"
type input "2025-10-03T09:22"
drag, startPoint x: 958, startPoint y: 195, endPoint x: 961, endPoint y: 190, distance: 5.8
click at [961, 191] on link "5 Pack" at bounding box center [970, 193] width 182 height 45
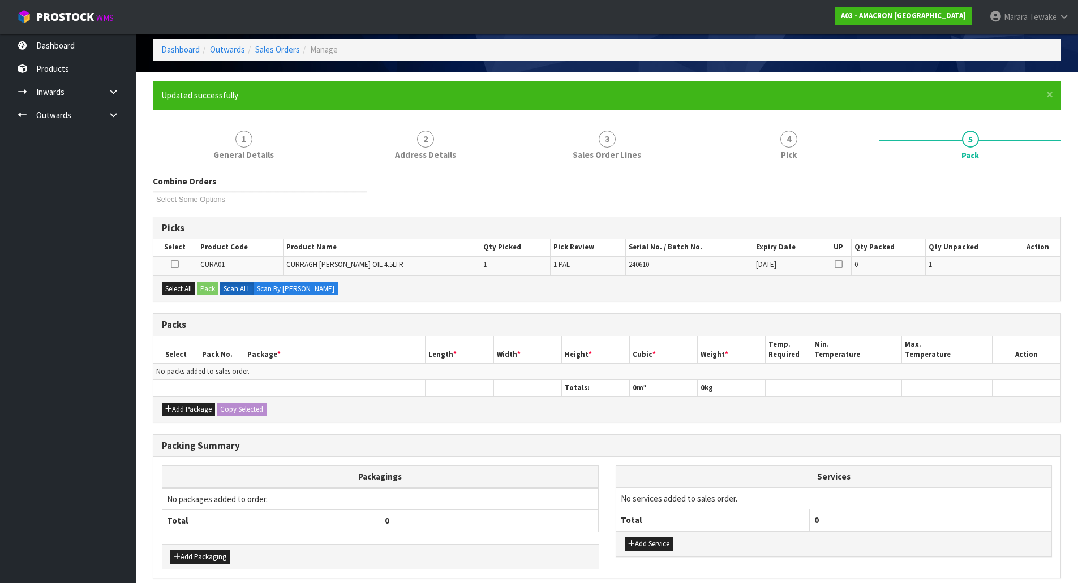
scroll to position [98, 0]
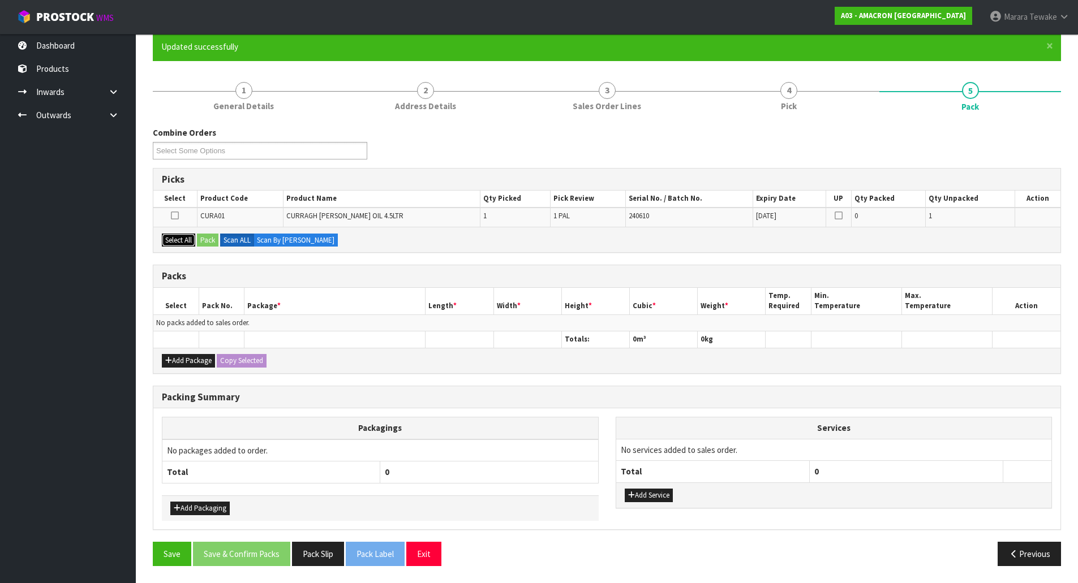
click at [177, 239] on button "Select All" at bounding box center [178, 241] width 33 height 14
click at [218, 240] on button "Pack" at bounding box center [207, 241] width 21 height 14
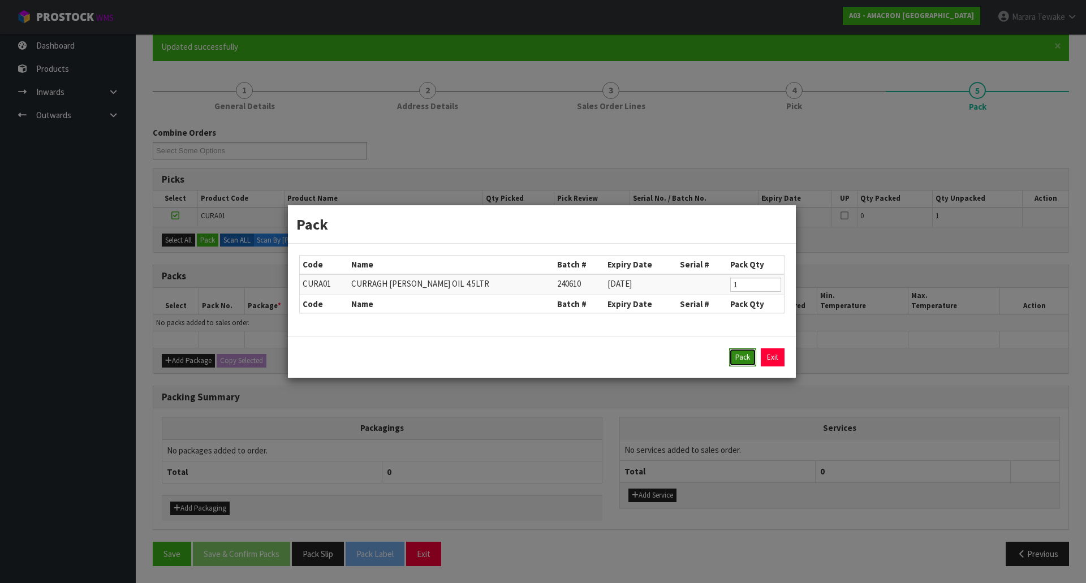
click at [742, 356] on button "Pack" at bounding box center [742, 358] width 27 height 18
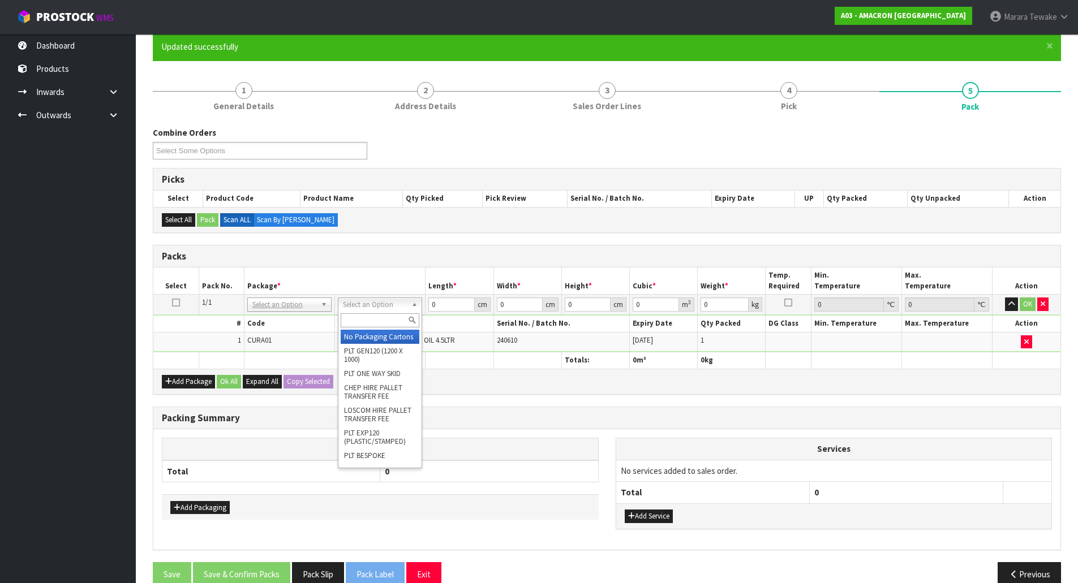
click at [383, 316] on input "text" at bounding box center [380, 320] width 79 height 14
type input "oc"
type input "4.5"
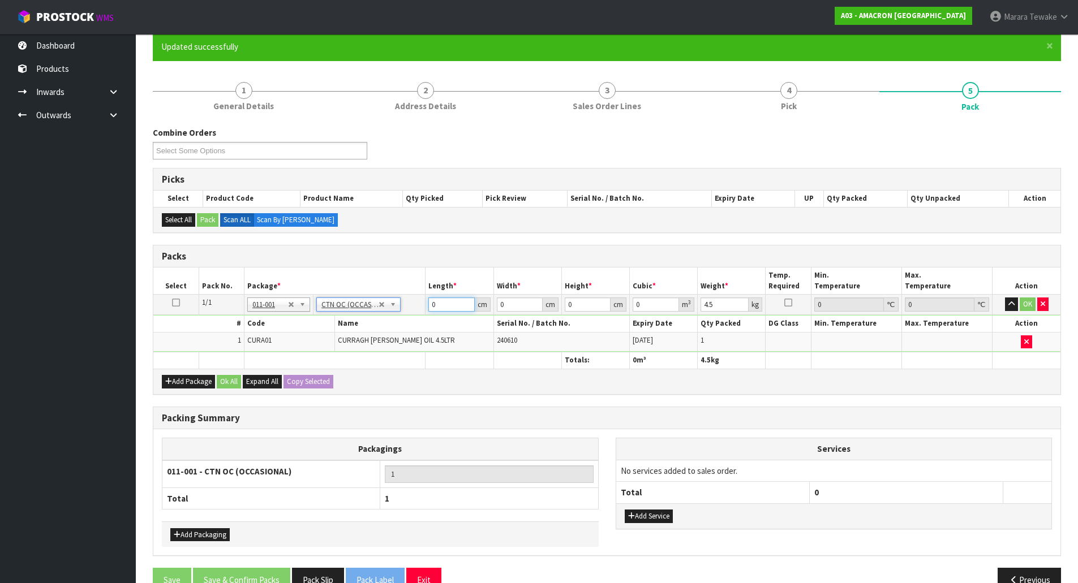
drag, startPoint x: 450, startPoint y: 300, endPoint x: 408, endPoint y: 297, distance: 42.6
click at [410, 298] on tr "1/1 NONE 007-001 007-002 007-004 007-009 007-013 007-014 007-015 007-017 007-01…" at bounding box center [606, 305] width 907 height 20
type input "24"
type input "15"
type input "3"
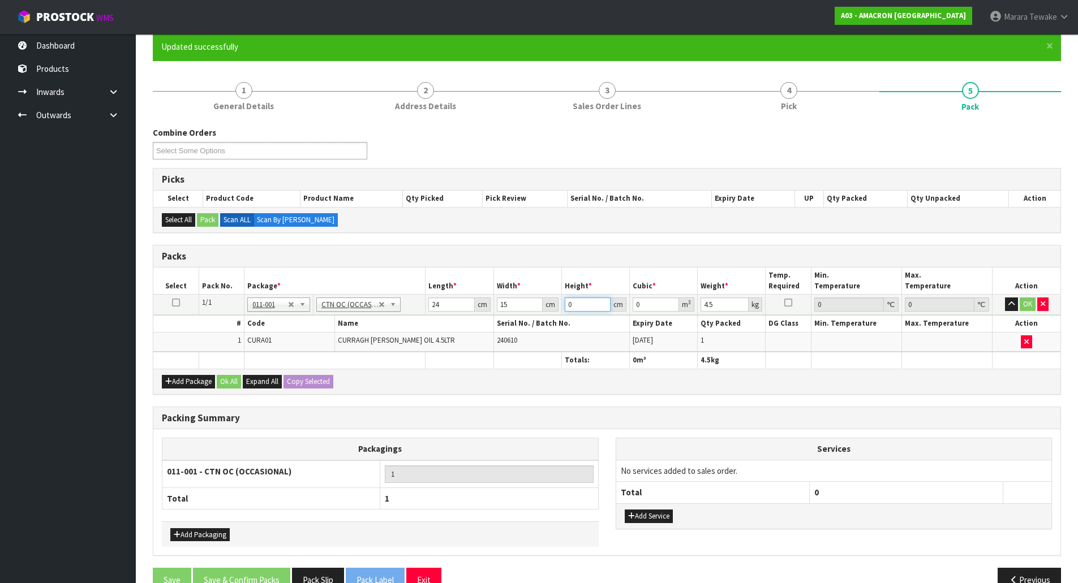
type input "0.00108"
type input "32"
type input "0.01152"
type input "32"
type input "5"
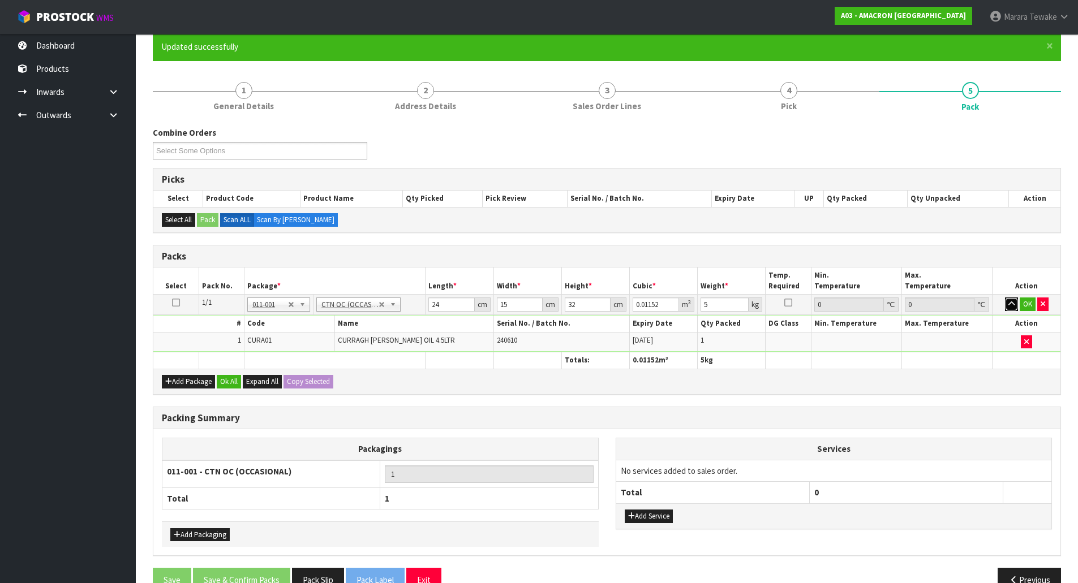
click at [1005, 298] on button "button" at bounding box center [1011, 305] width 13 height 14
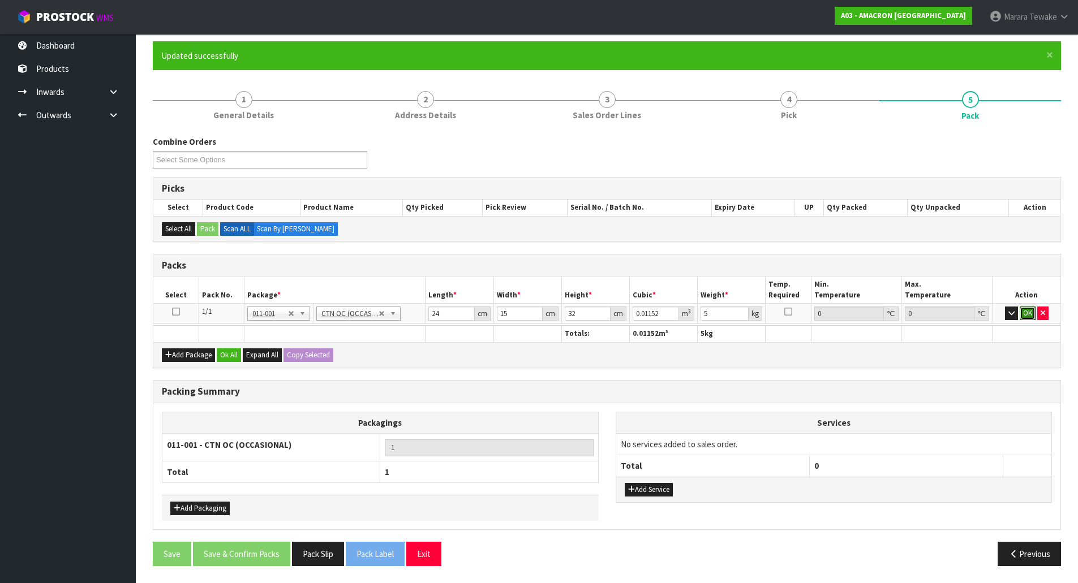
click button "OK" at bounding box center [1028, 314] width 16 height 14
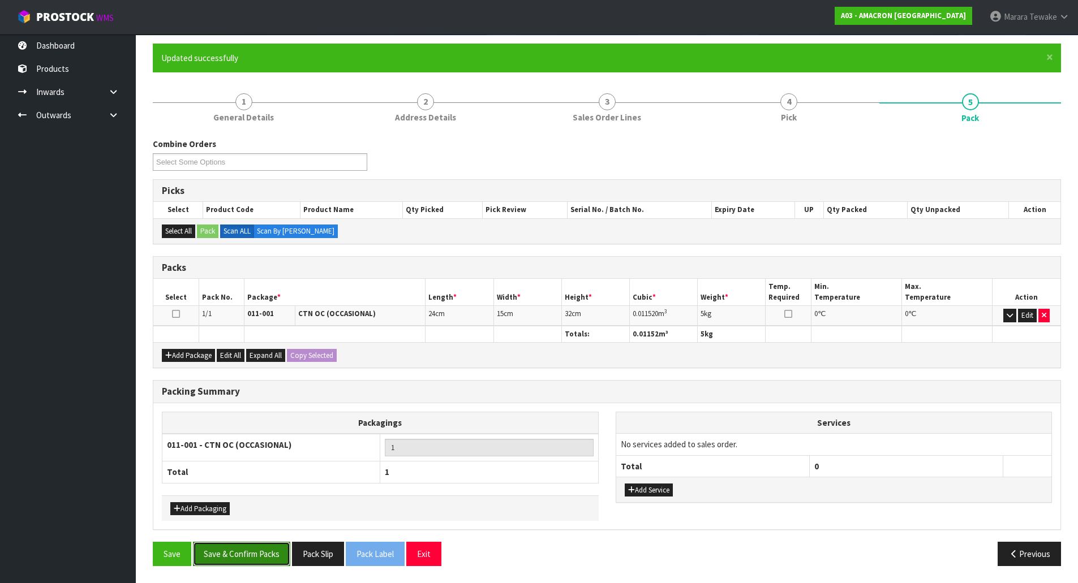
click at [238, 553] on button "Save & Confirm Packs" at bounding box center [241, 554] width 97 height 24
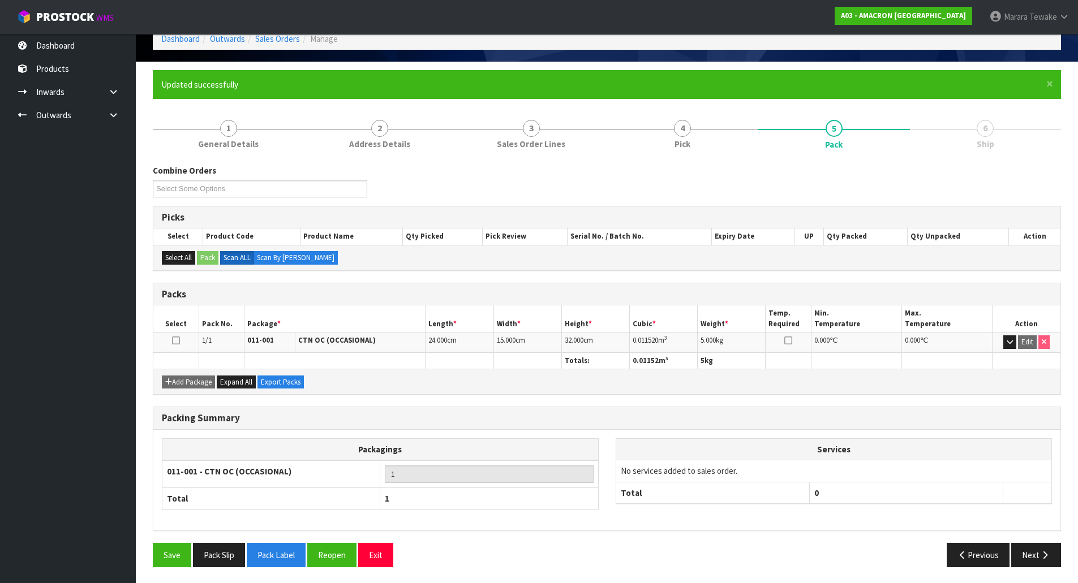
scroll to position [62, 0]
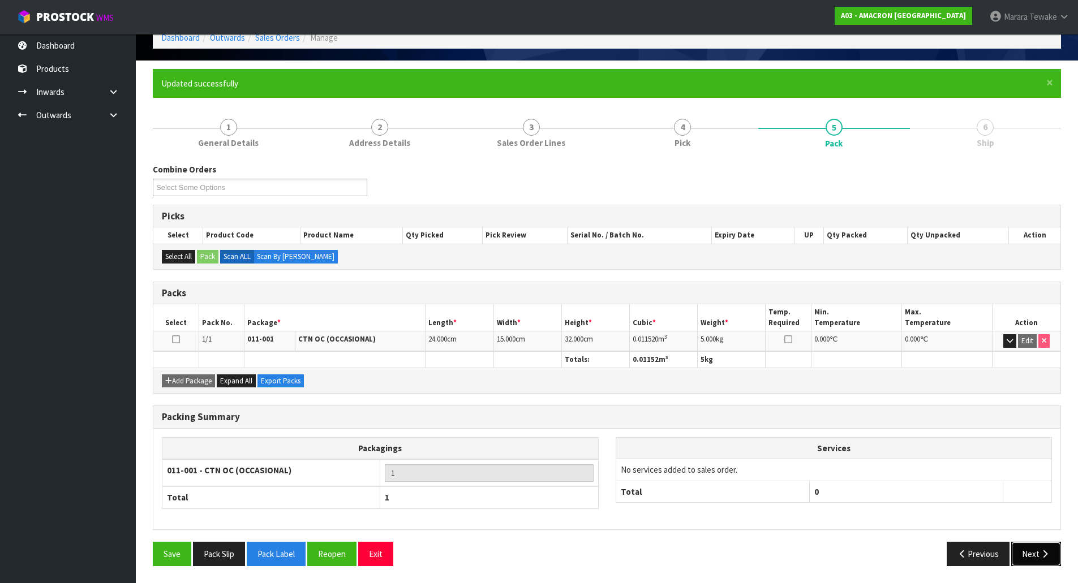
click at [1057, 557] on button "Next" at bounding box center [1036, 554] width 50 height 24
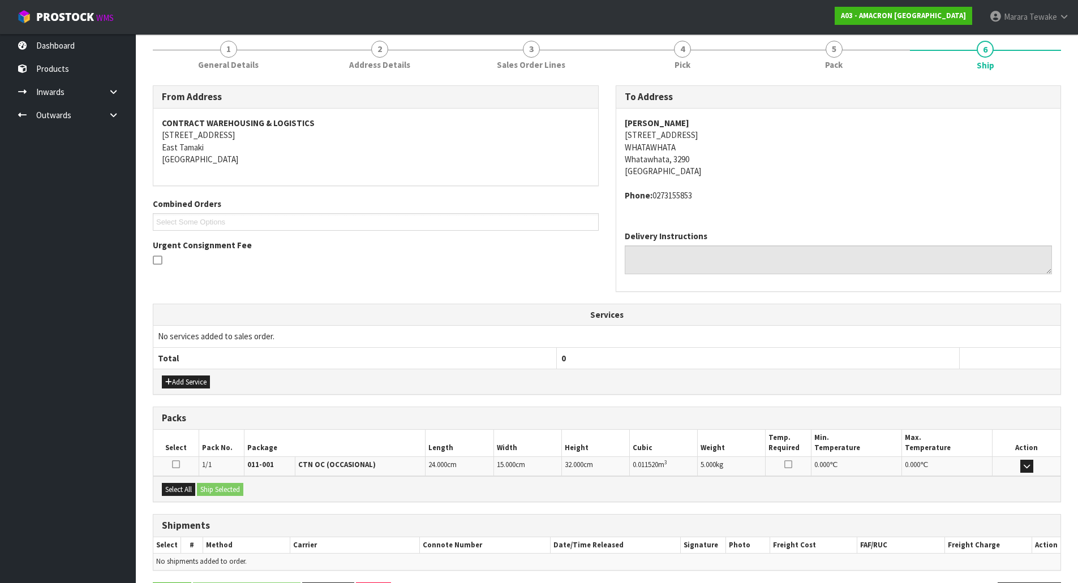
scroll to position [180, 0]
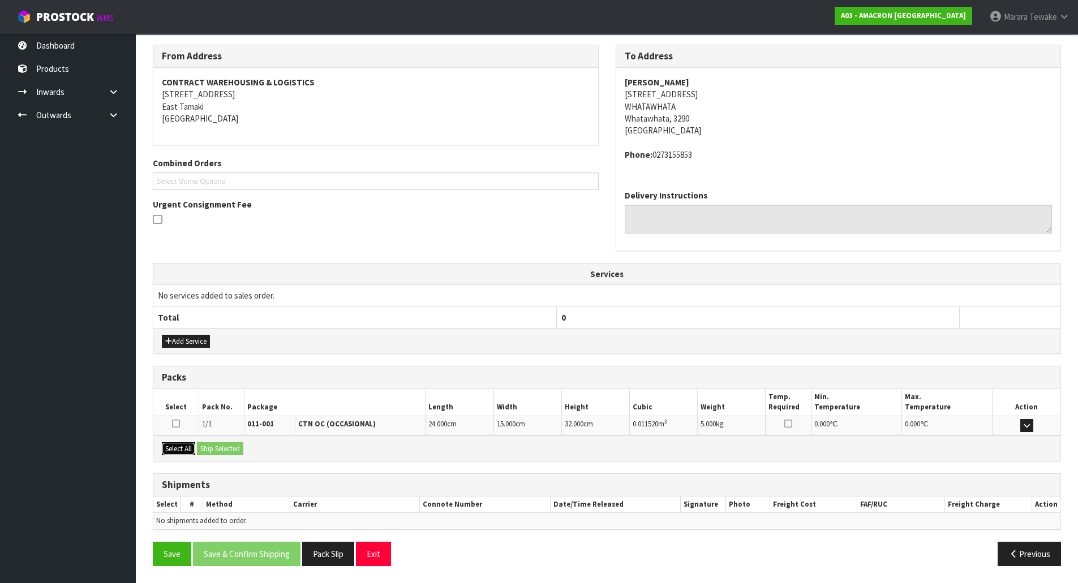
click at [174, 448] on button "Select All" at bounding box center [178, 449] width 33 height 14
click at [212, 447] on button "Ship Selected" at bounding box center [220, 449] width 46 height 14
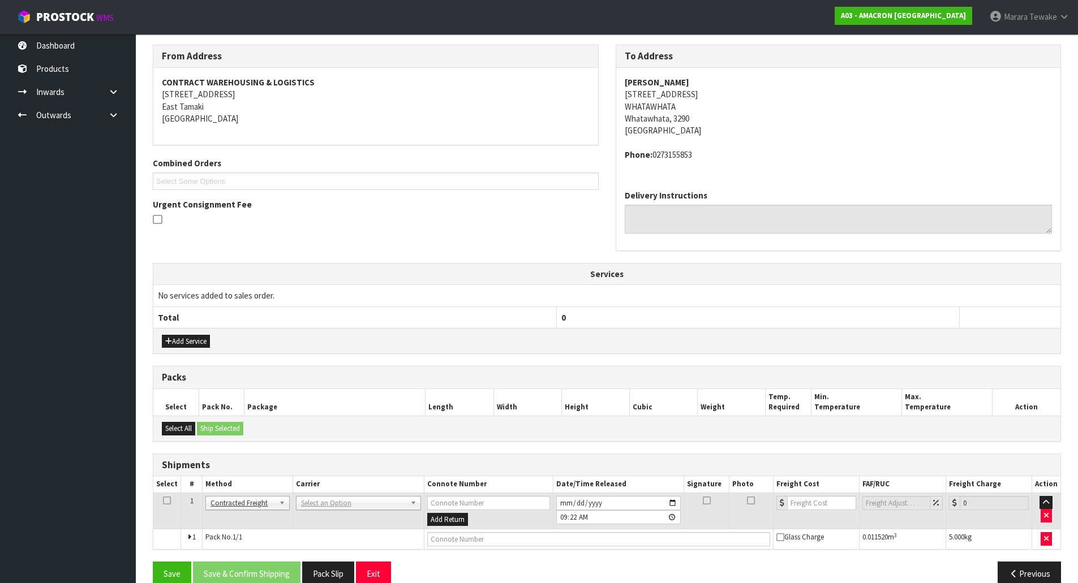
scroll to position [201, 0]
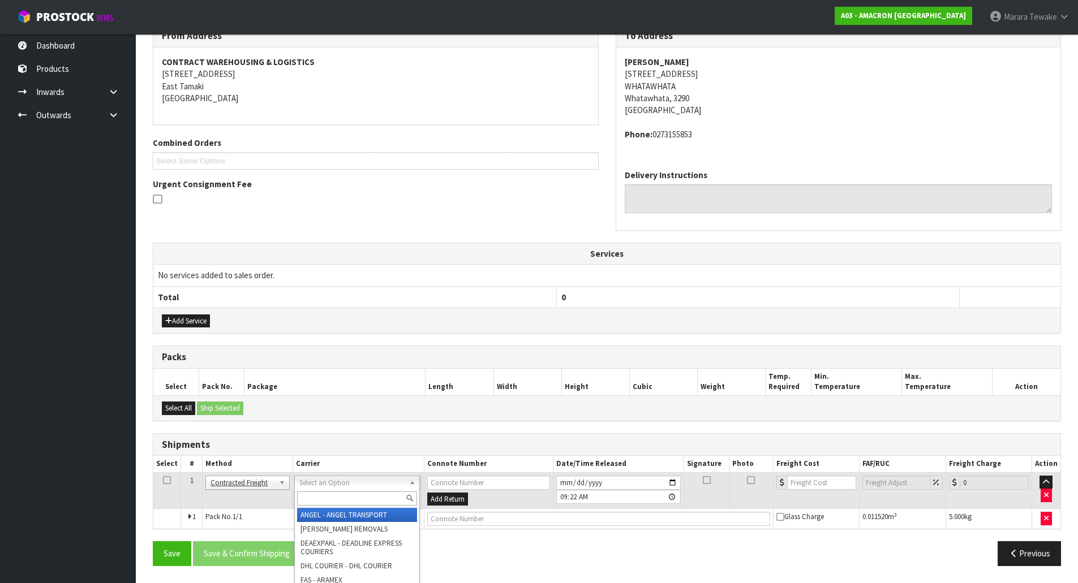
click at [333, 494] on input "text" at bounding box center [357, 499] width 120 height 14
type input "nzp"
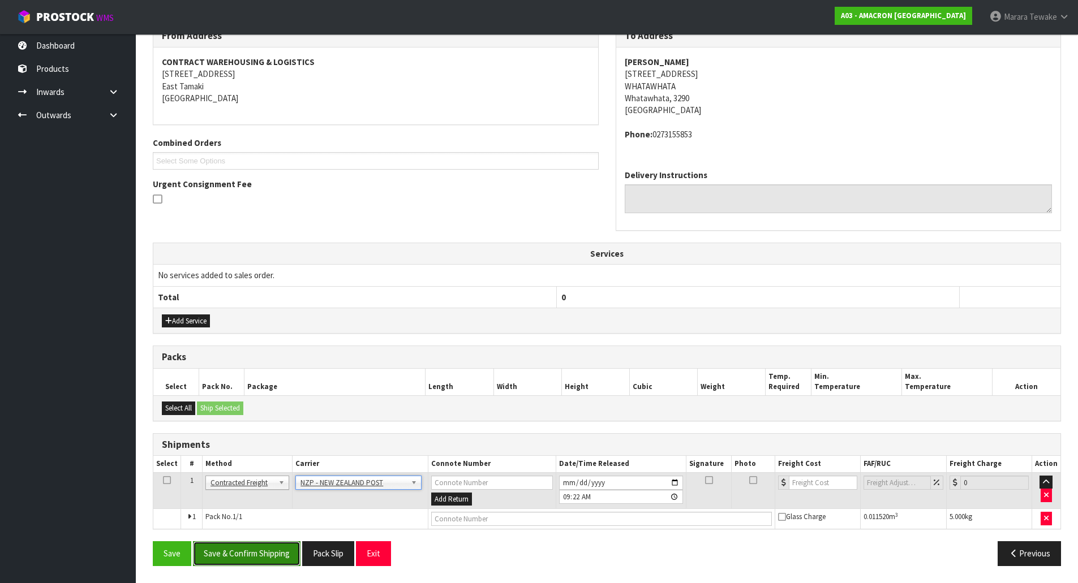
drag, startPoint x: 286, startPoint y: 553, endPoint x: 236, endPoint y: 551, distance: 49.3
click at [285, 552] on button "Save & Confirm Shipping" at bounding box center [246, 553] width 107 height 24
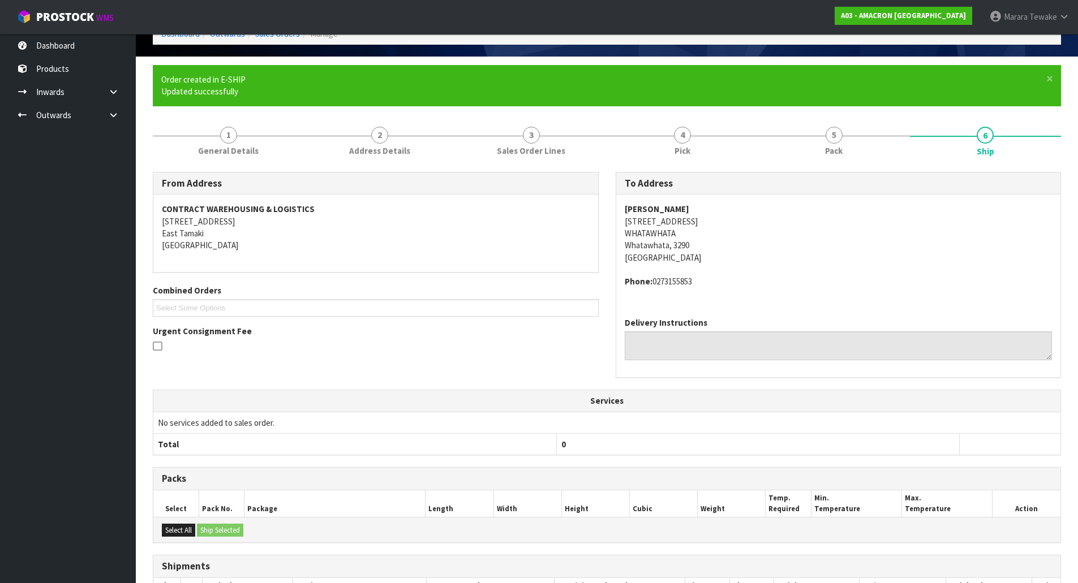
scroll to position [184, 0]
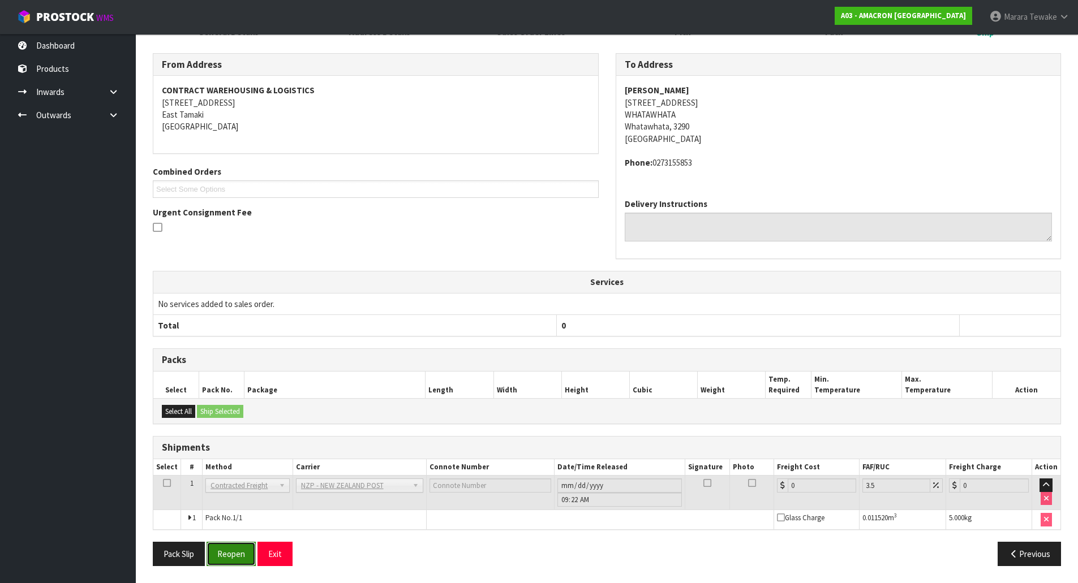
click at [231, 558] on button "Reopen" at bounding box center [231, 554] width 49 height 24
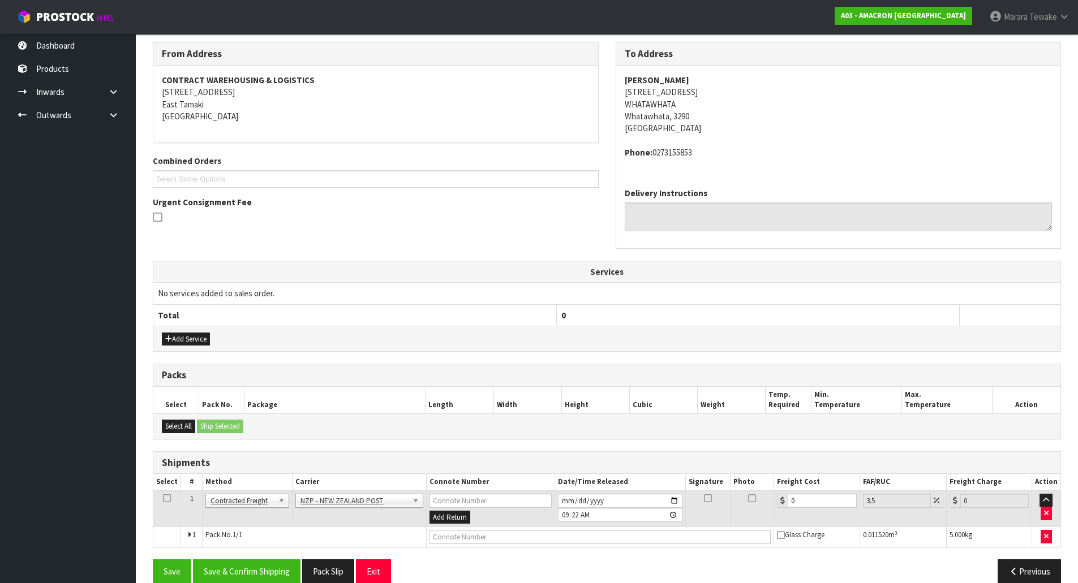
scroll to position [201, 0]
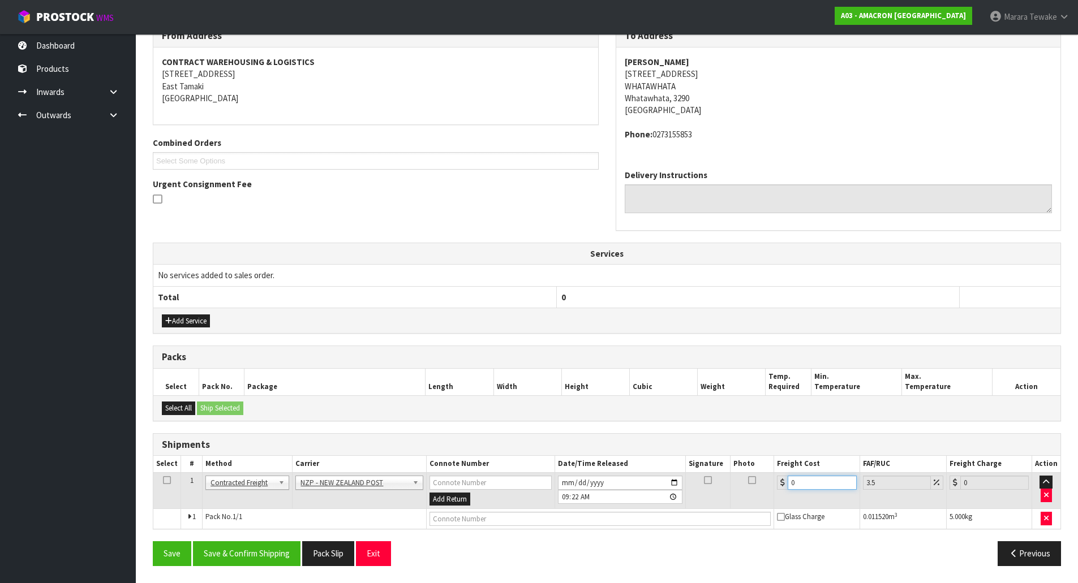
drag, startPoint x: 801, startPoint y: 480, endPoint x: 738, endPoint y: 468, distance: 63.8
click at [746, 469] on table "Select # Method Carrier Connote Number Date/Time Released Signature Photo Freig…" at bounding box center [606, 492] width 907 height 73
type input "1"
type input "1.03"
type input "11"
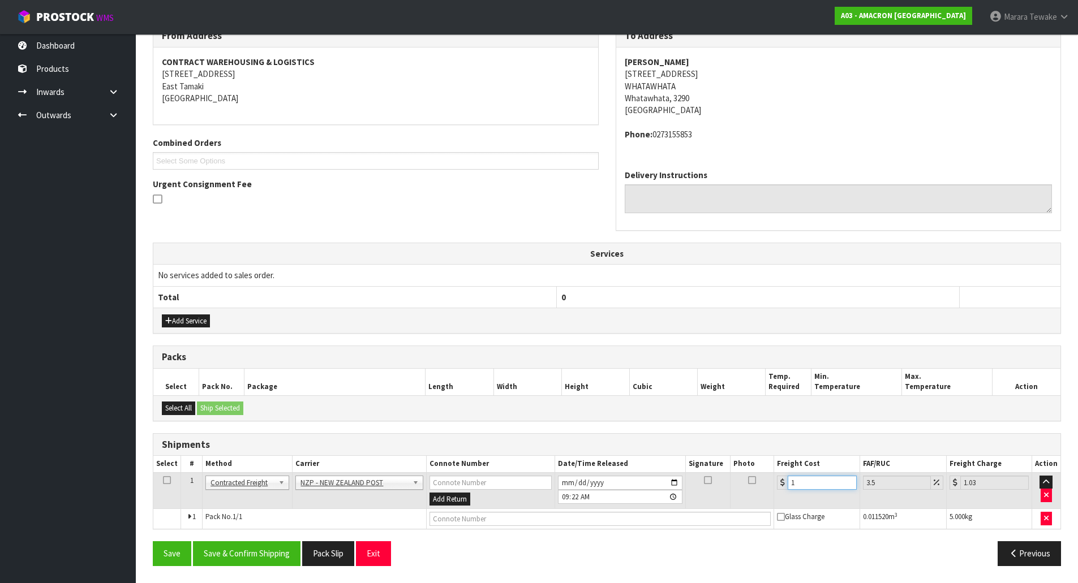
type input "11.38"
type input "11.9"
type input "12.32"
type input "11.90"
click at [243, 554] on button "Save & Confirm Shipping" at bounding box center [246, 553] width 107 height 24
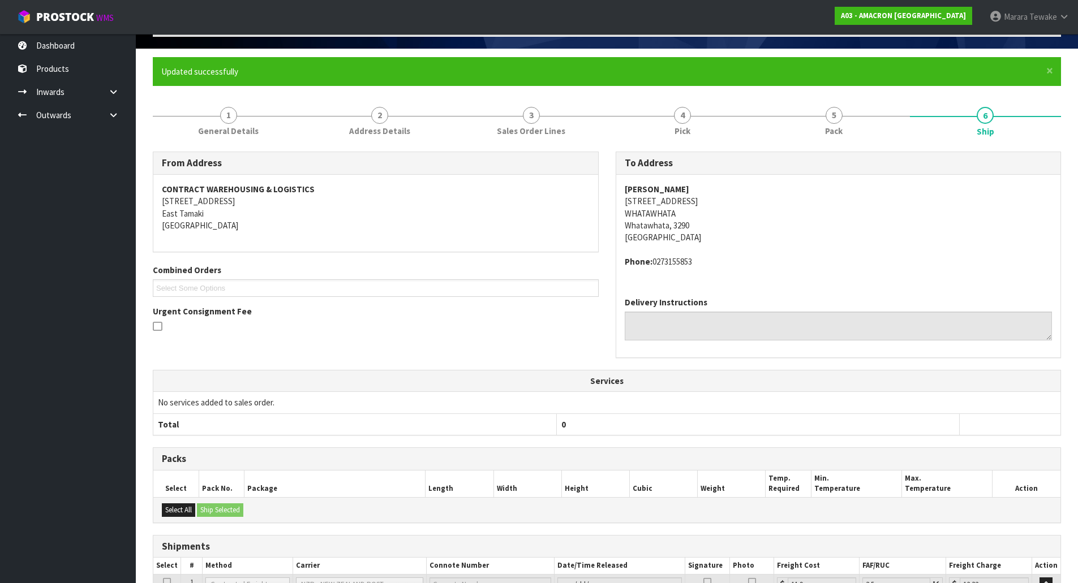
scroll to position [0, 0]
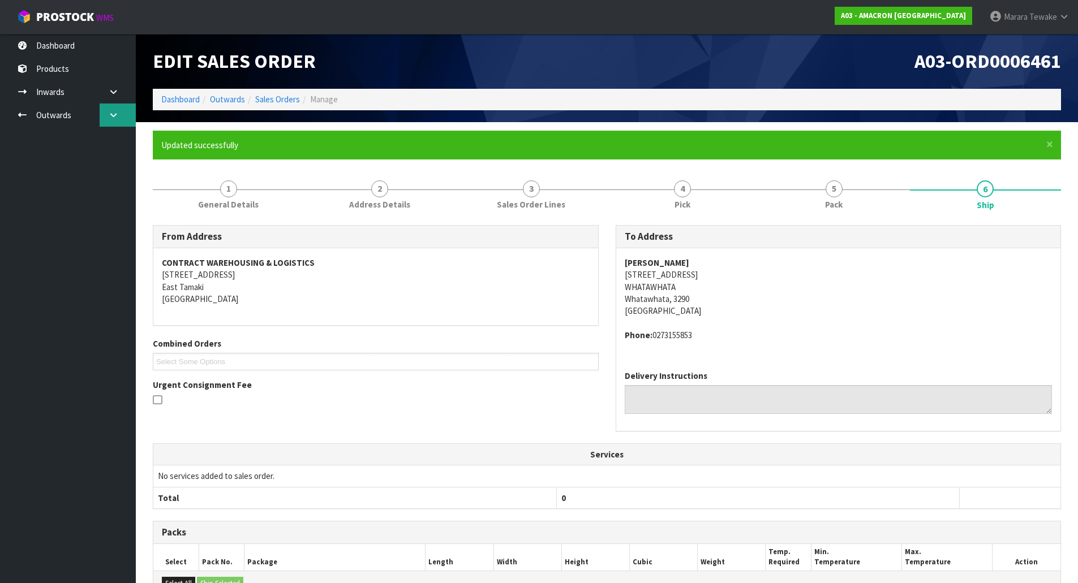
click at [102, 113] on link at bounding box center [118, 115] width 36 height 23
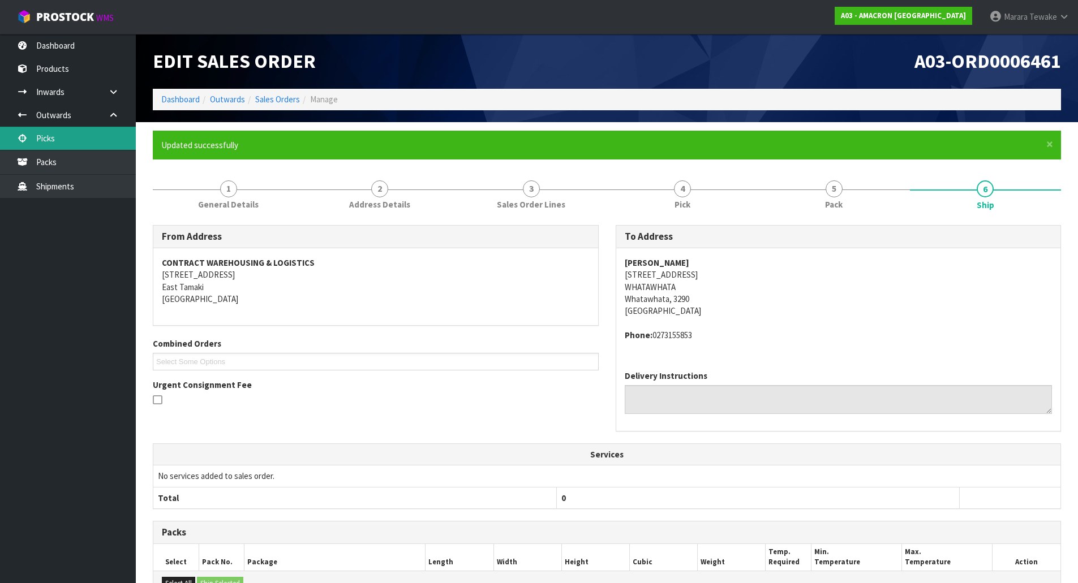
click at [69, 140] on link "Picks" at bounding box center [68, 138] width 136 height 23
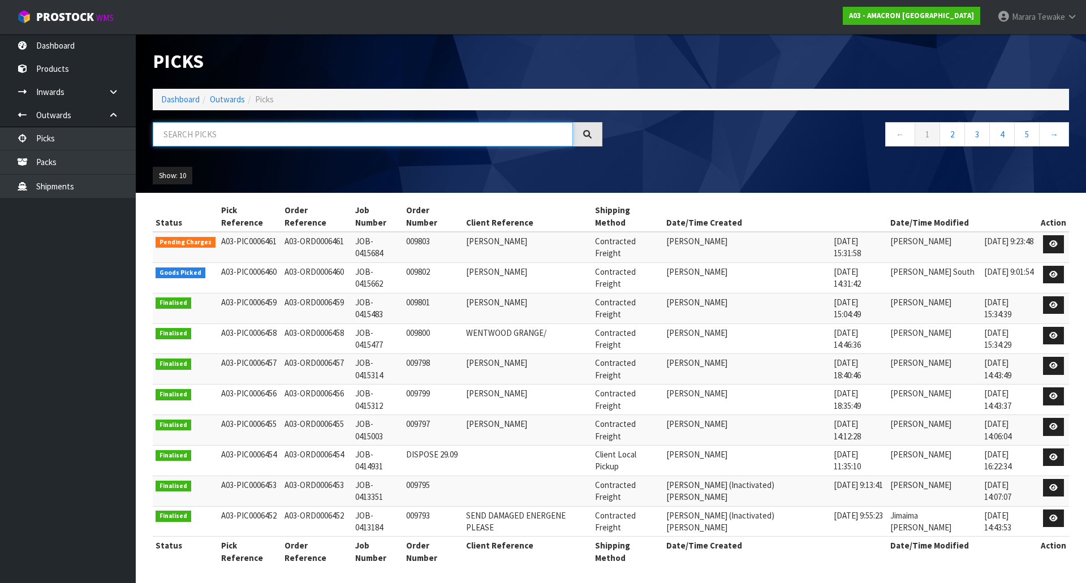
click at [217, 139] on input "text" at bounding box center [363, 134] width 420 height 24
type input "JOB-0415662"
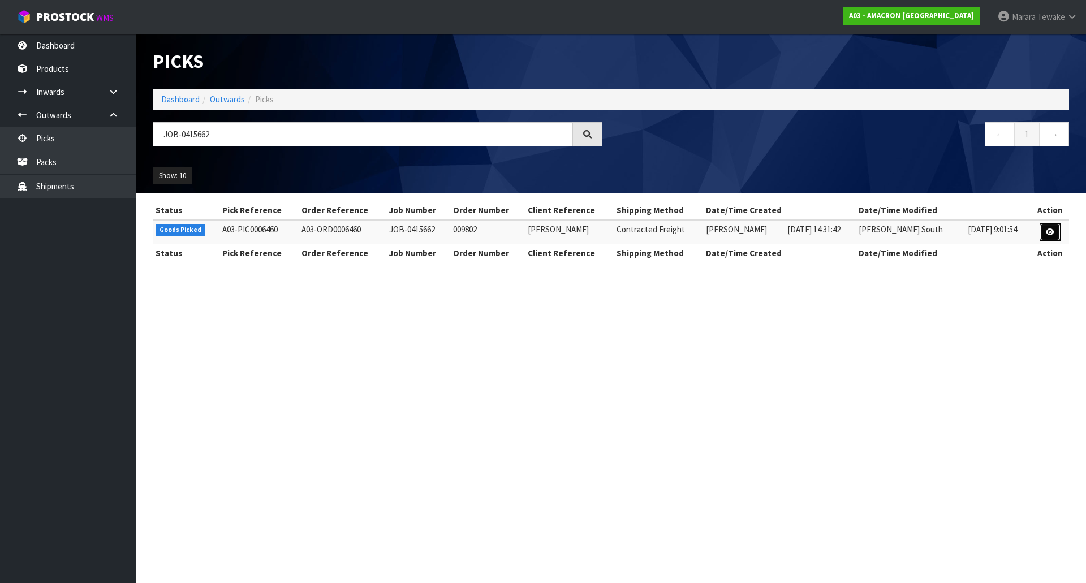
click at [1055, 227] on link at bounding box center [1050, 232] width 21 height 18
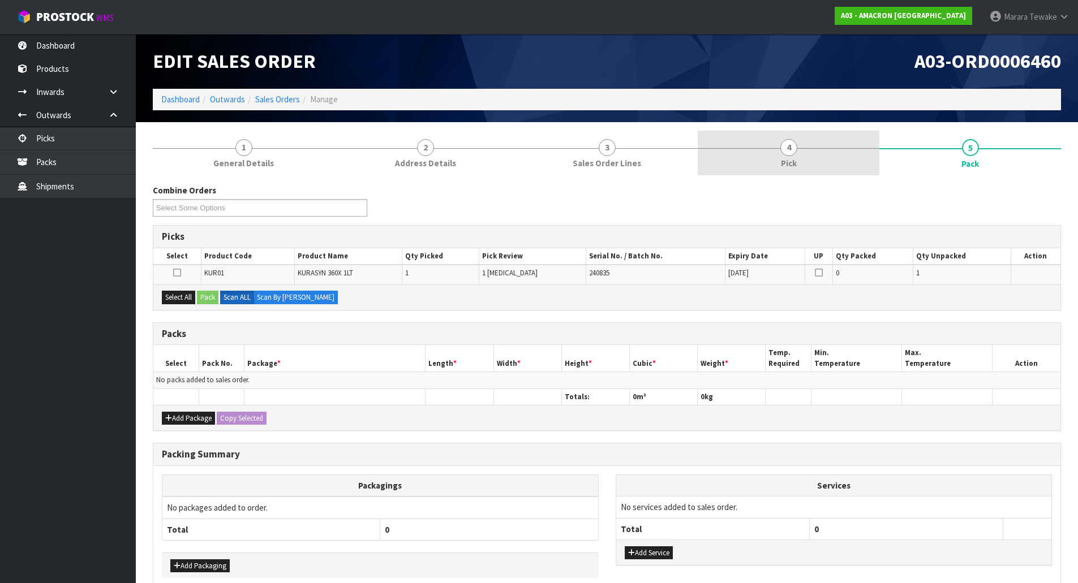
click at [802, 157] on link "4 Pick" at bounding box center [789, 153] width 182 height 45
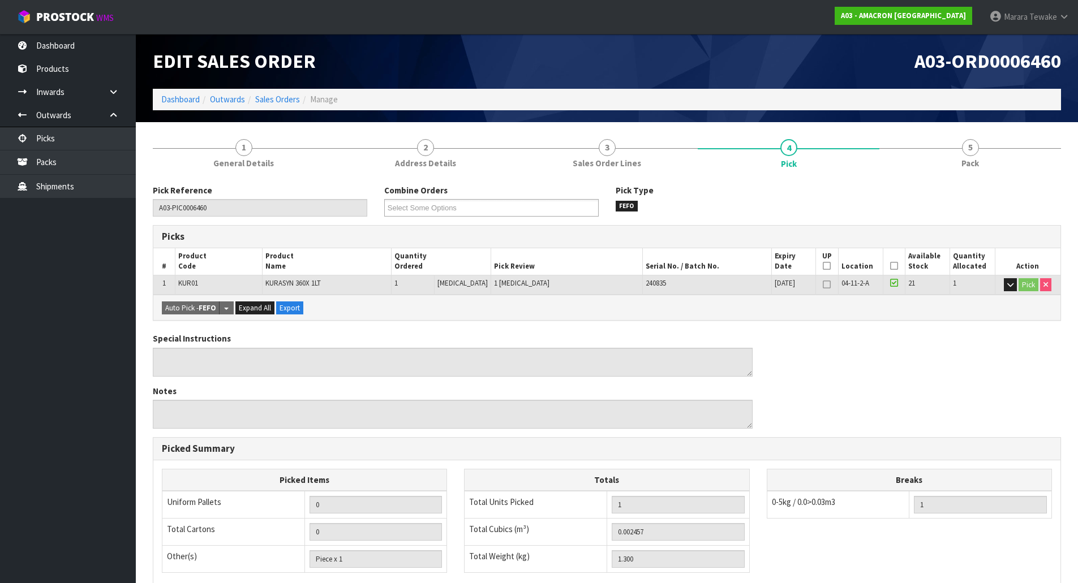
click at [893, 266] on icon at bounding box center [894, 266] width 8 height 1
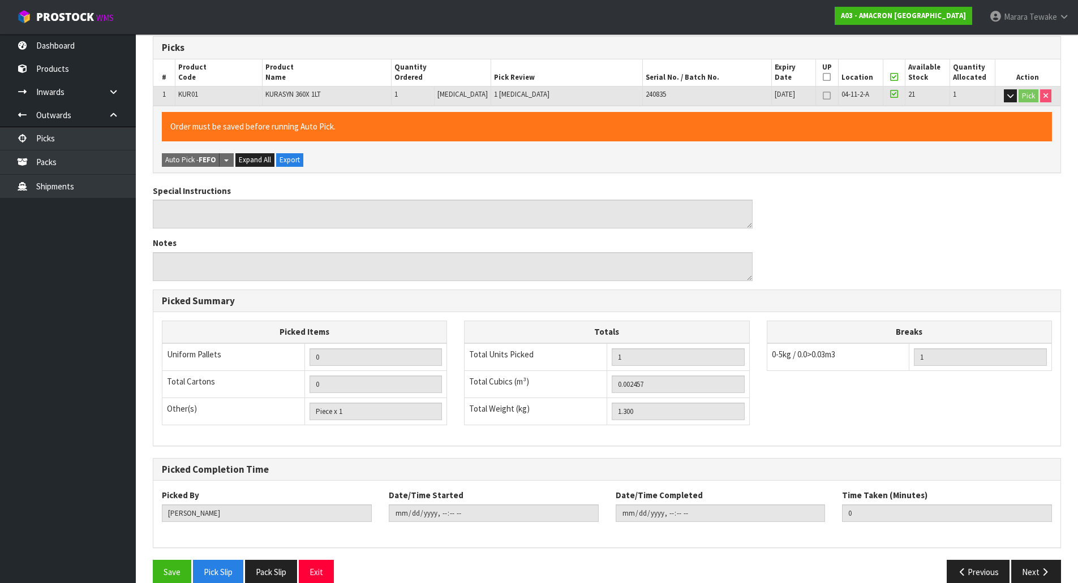
scroll to position [207, 0]
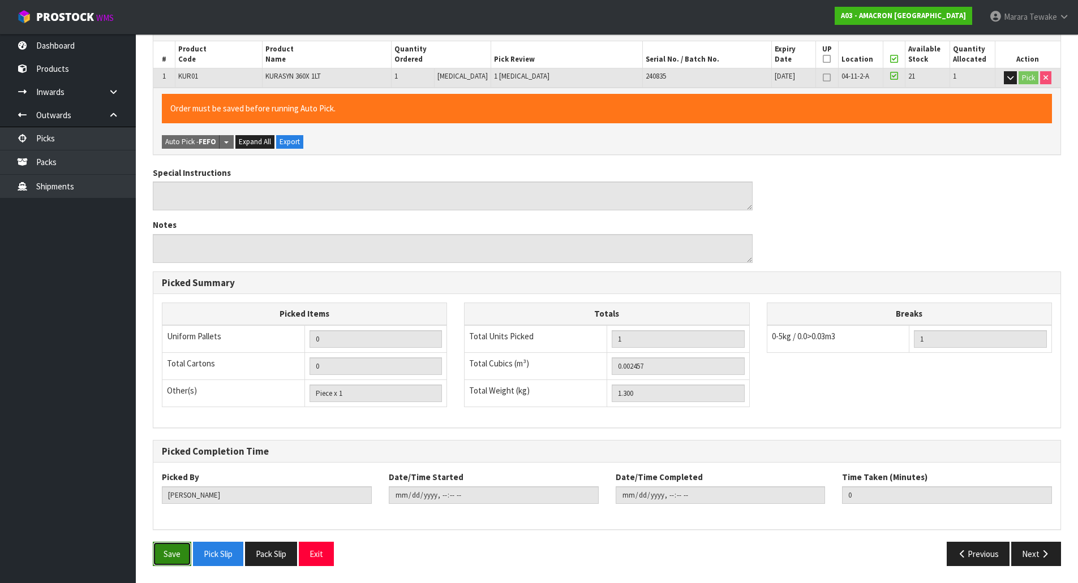
click at [173, 557] on button "Save" at bounding box center [172, 554] width 38 height 24
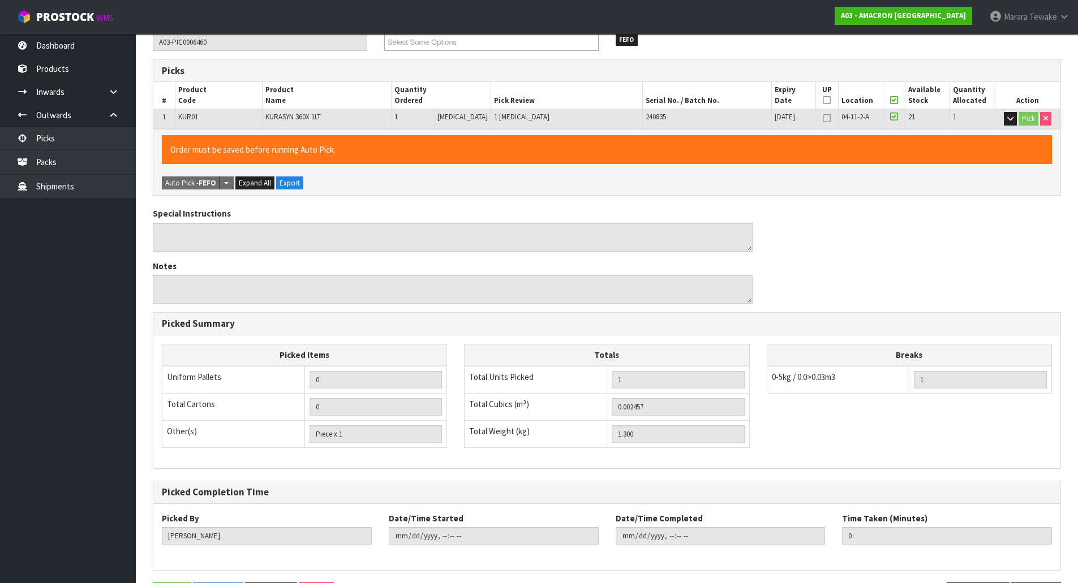
scroll to position [0, 0]
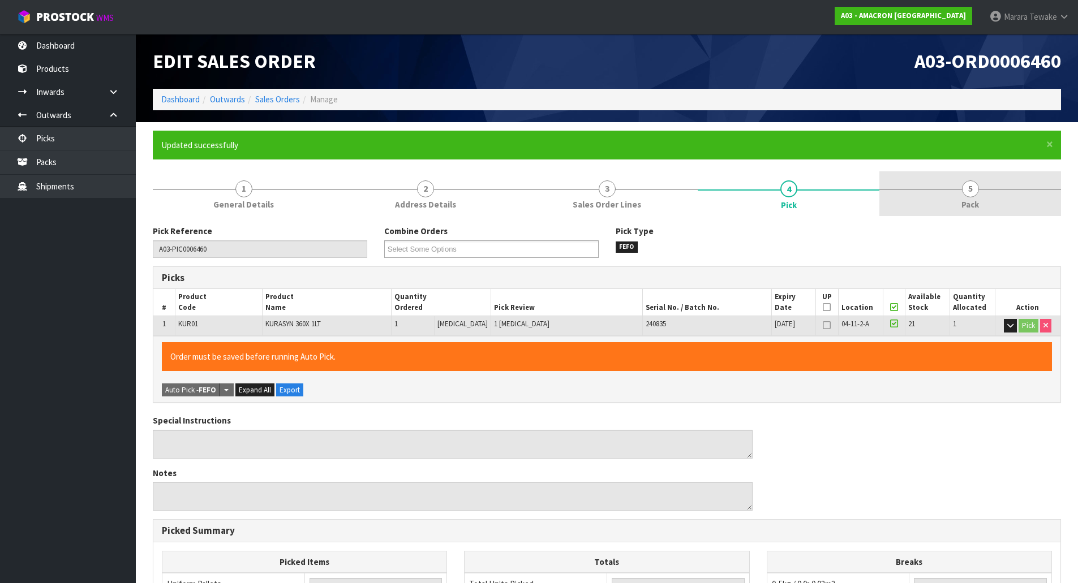
type input "[PERSON_NAME]"
type input "2025-10-03T09:26:42"
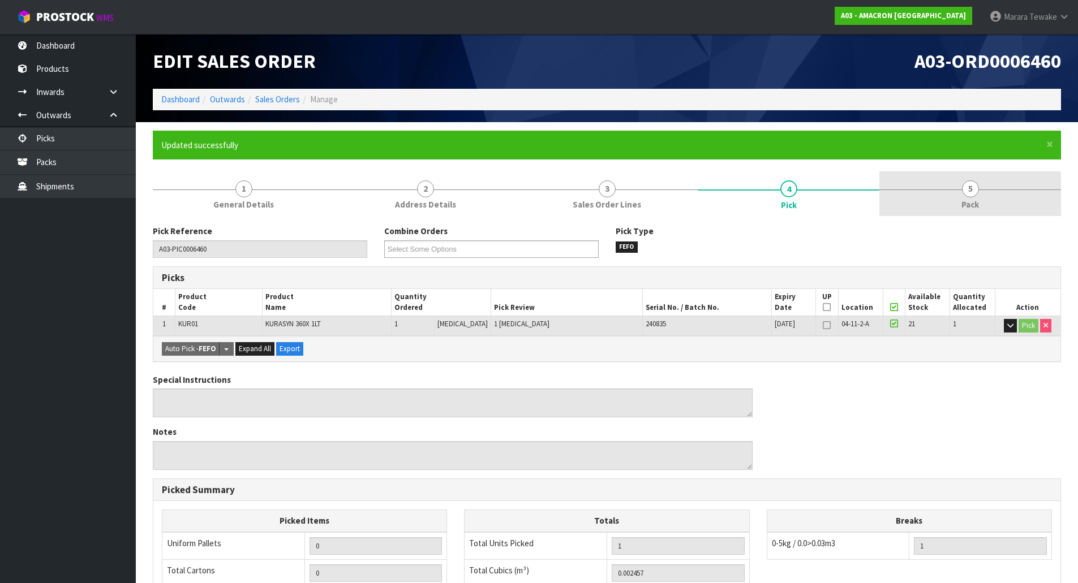
click at [968, 191] on span "5" at bounding box center [970, 188] width 17 height 17
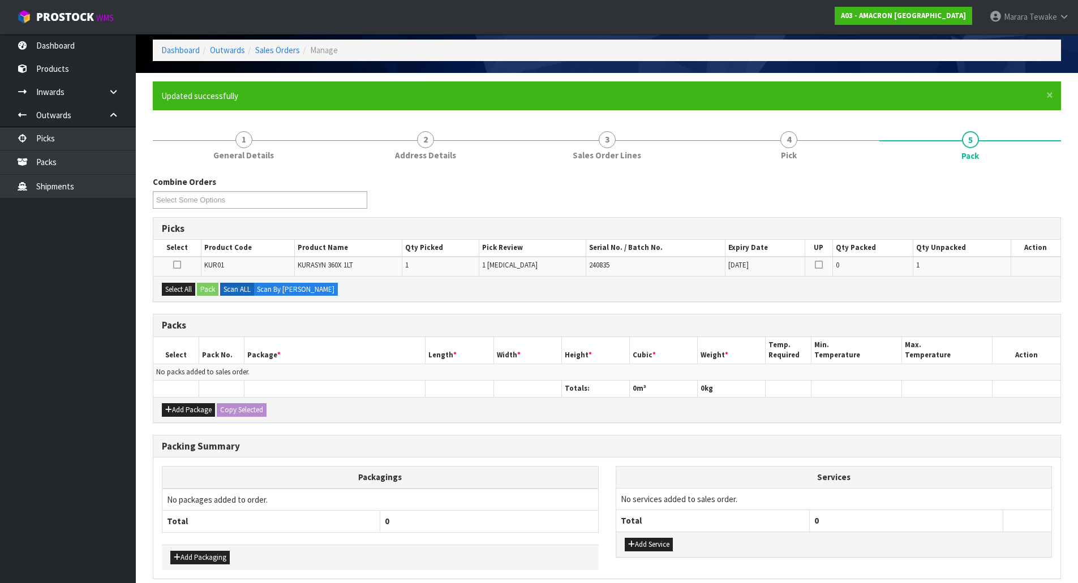
scroll to position [98, 0]
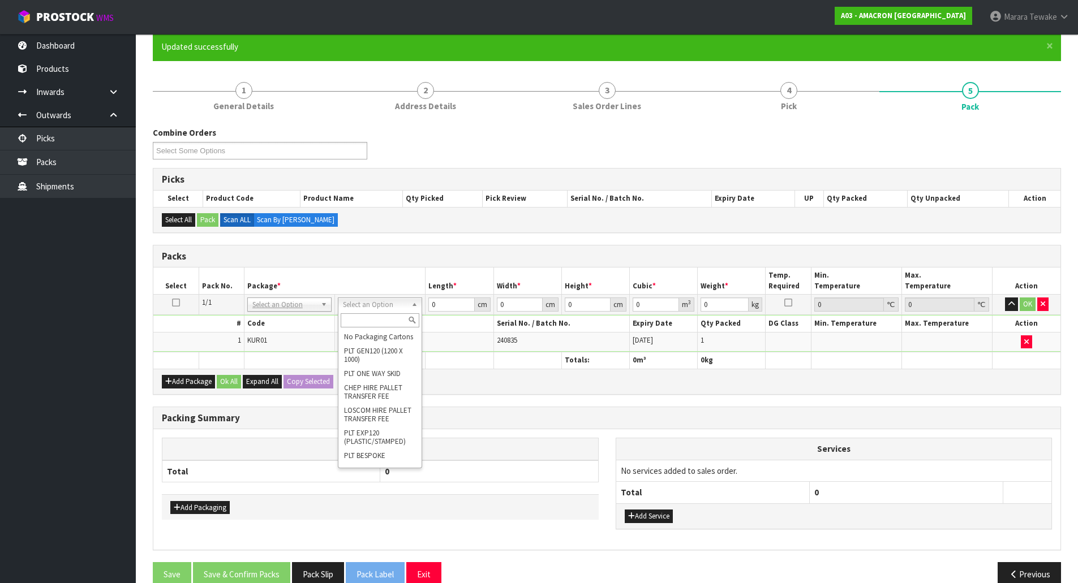
click at [368, 318] on input "text" at bounding box center [380, 320] width 79 height 14
type input "oc"
drag, startPoint x: 382, startPoint y: 336, endPoint x: 422, endPoint y: 322, distance: 41.5
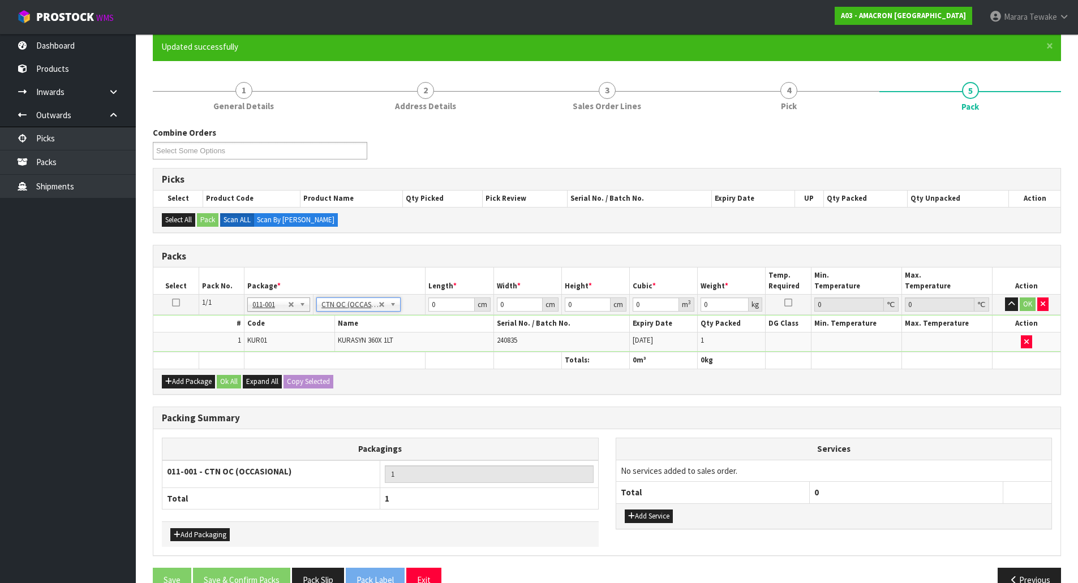
type input "1.3"
drag, startPoint x: 433, startPoint y: 304, endPoint x: 400, endPoint y: 276, distance: 43.4
click at [400, 276] on table "Select Pack No. Package * Length * Width * Height * Cubic * Weight * Temp. Requ…" at bounding box center [606, 318] width 907 height 101
type input "24"
type input "9"
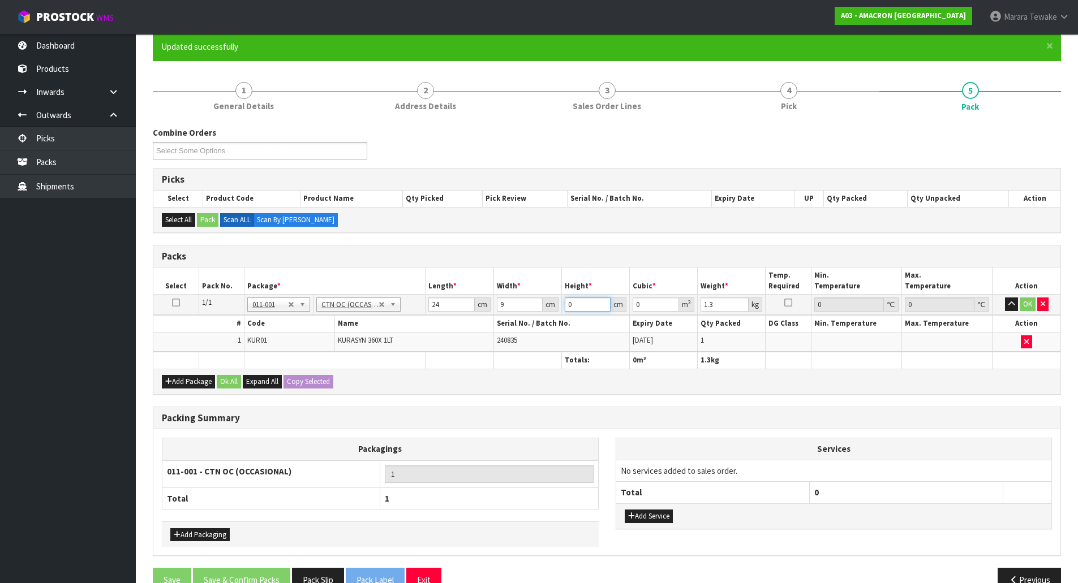
type input "3"
type input "0.000648"
type input "32"
type input "0.006912"
type input "32"
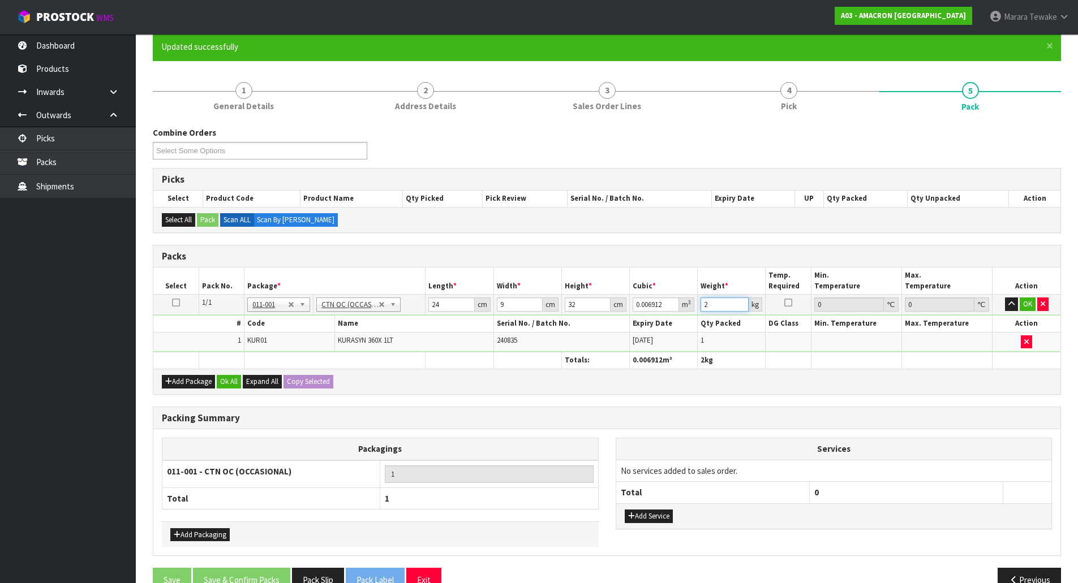
type input "2"
click at [1005, 298] on button "button" at bounding box center [1011, 305] width 13 height 14
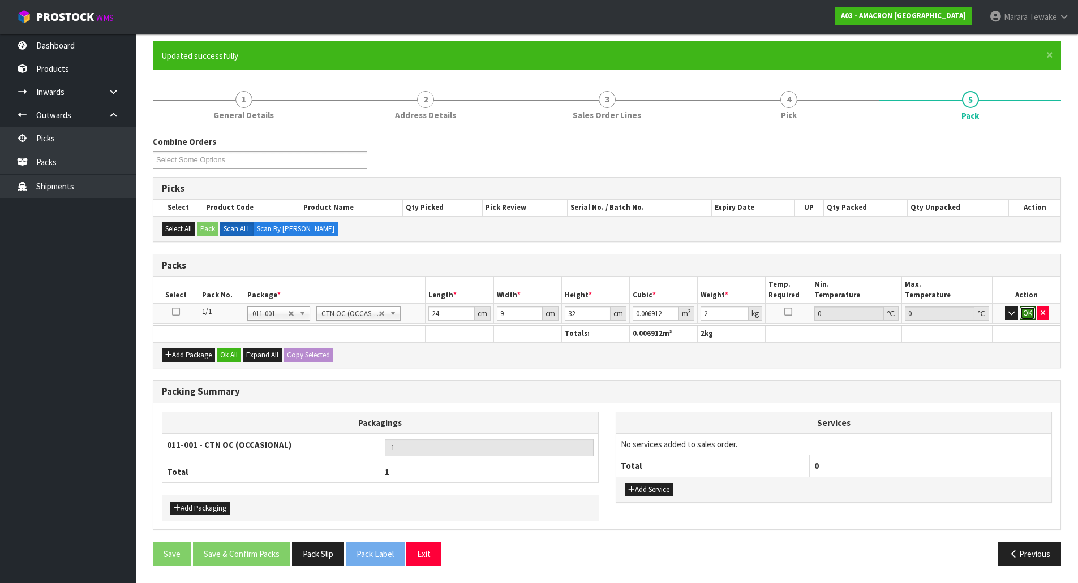
click button "OK" at bounding box center [1028, 314] width 16 height 14
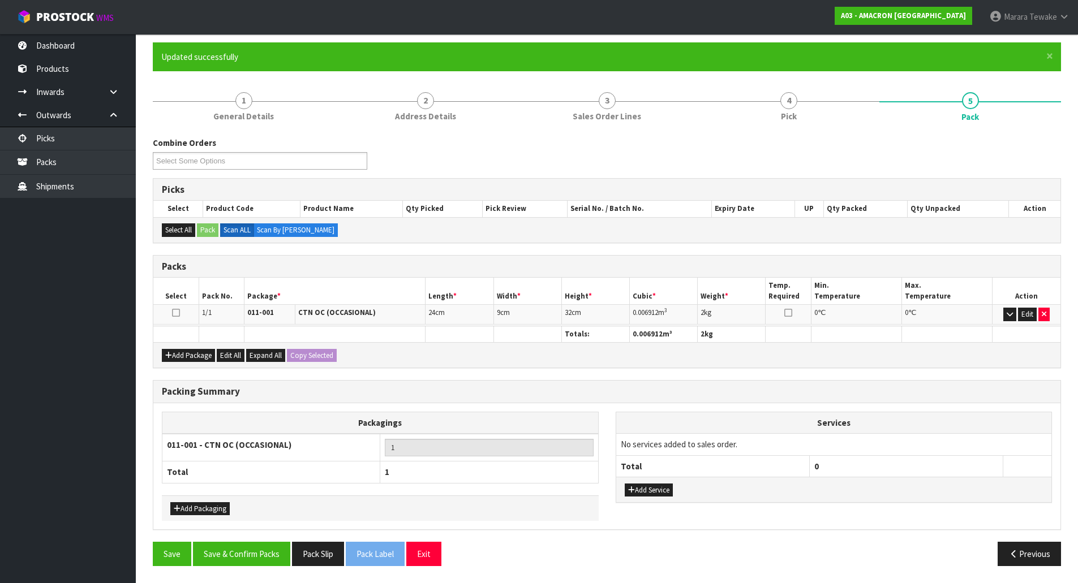
scroll to position [87, 0]
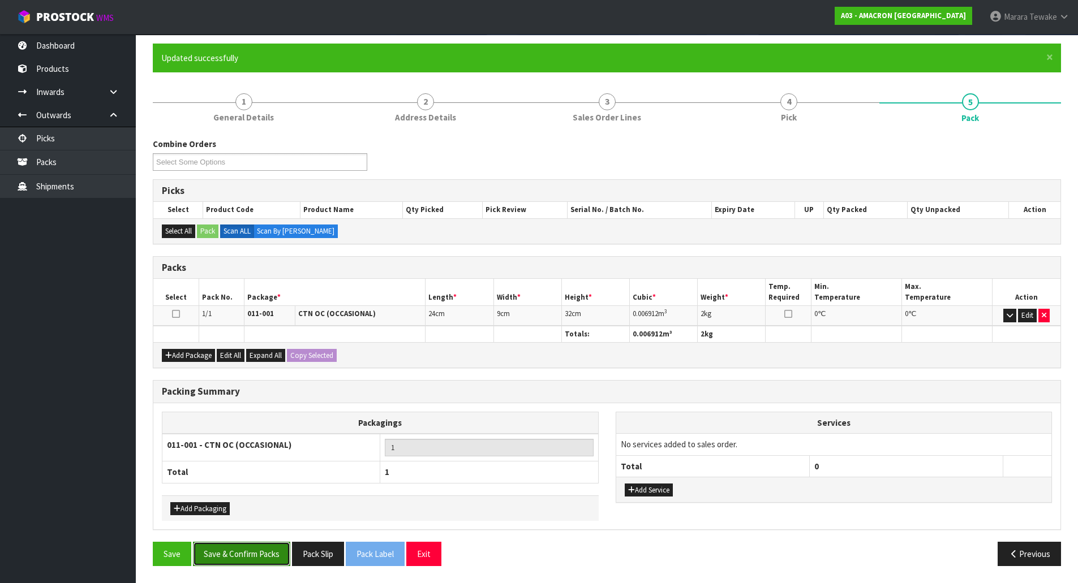
click at [267, 558] on button "Save & Confirm Packs" at bounding box center [241, 554] width 97 height 24
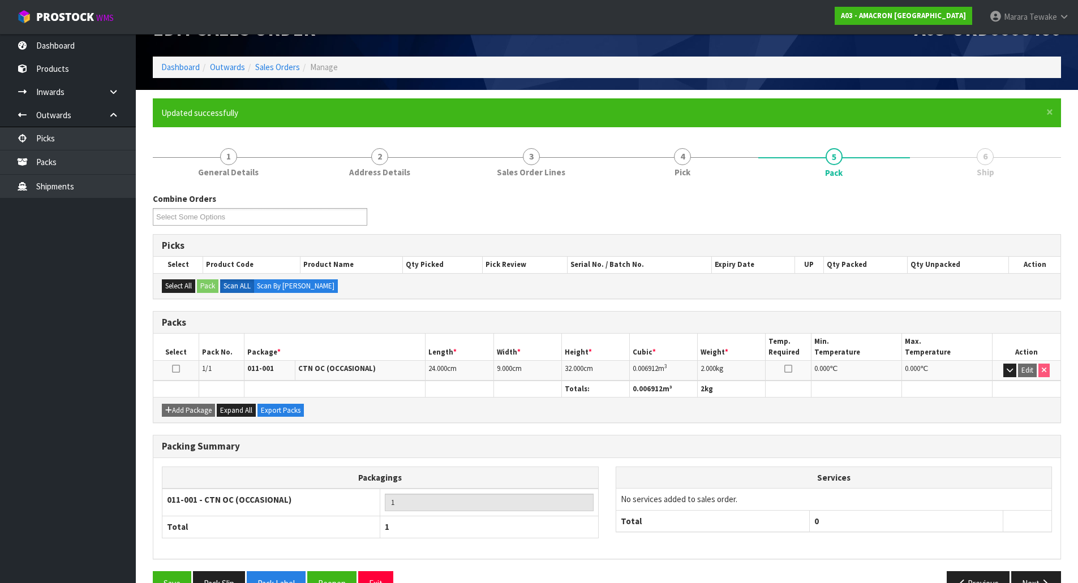
scroll to position [62, 0]
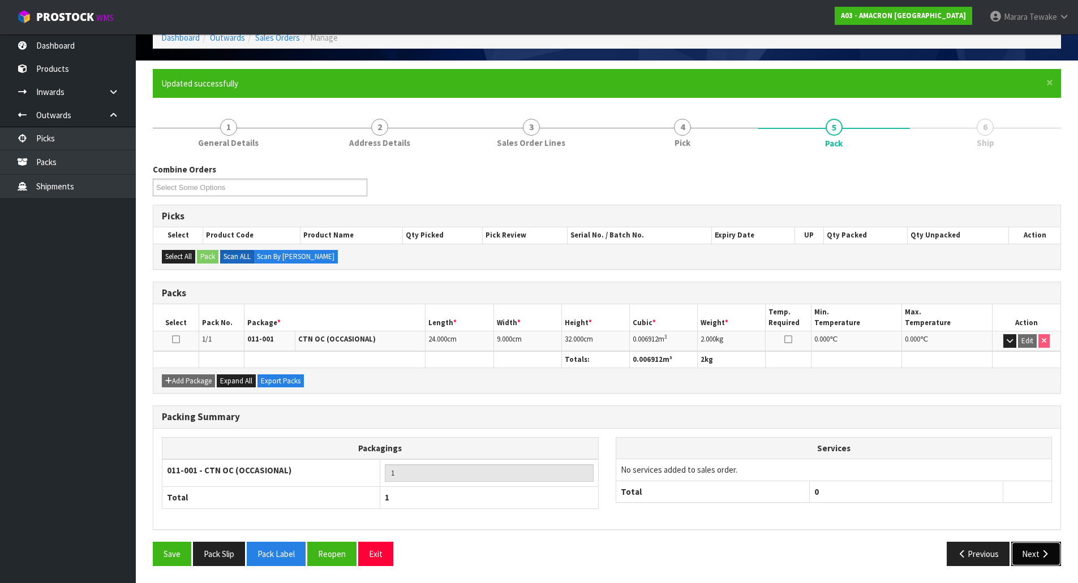
click at [1037, 564] on button "Next" at bounding box center [1036, 554] width 50 height 24
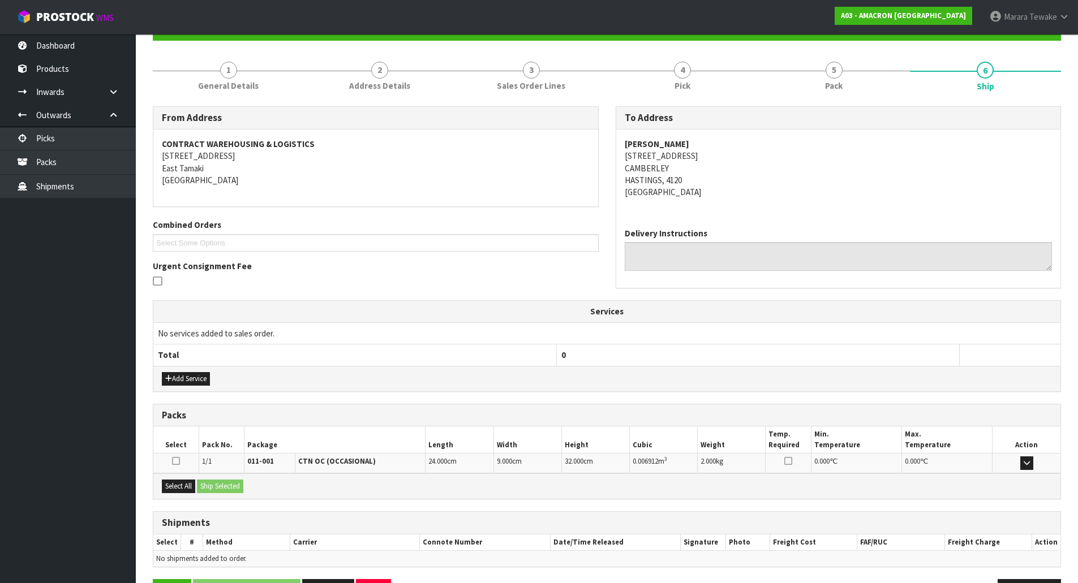
scroll to position [157, 0]
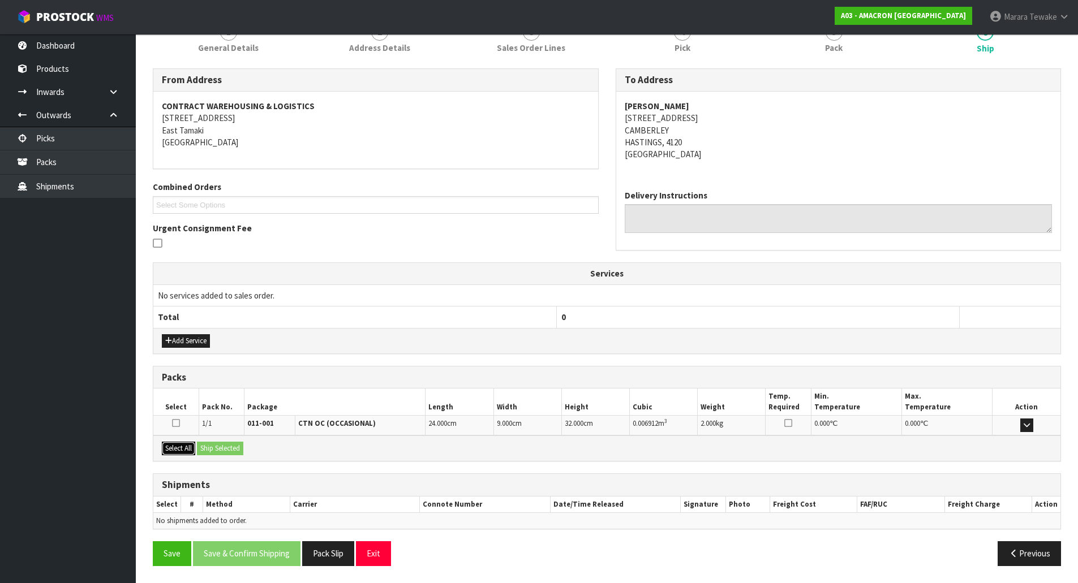
click at [183, 448] on button "Select All" at bounding box center [178, 449] width 33 height 14
click at [215, 448] on button "Ship Selected" at bounding box center [220, 449] width 46 height 14
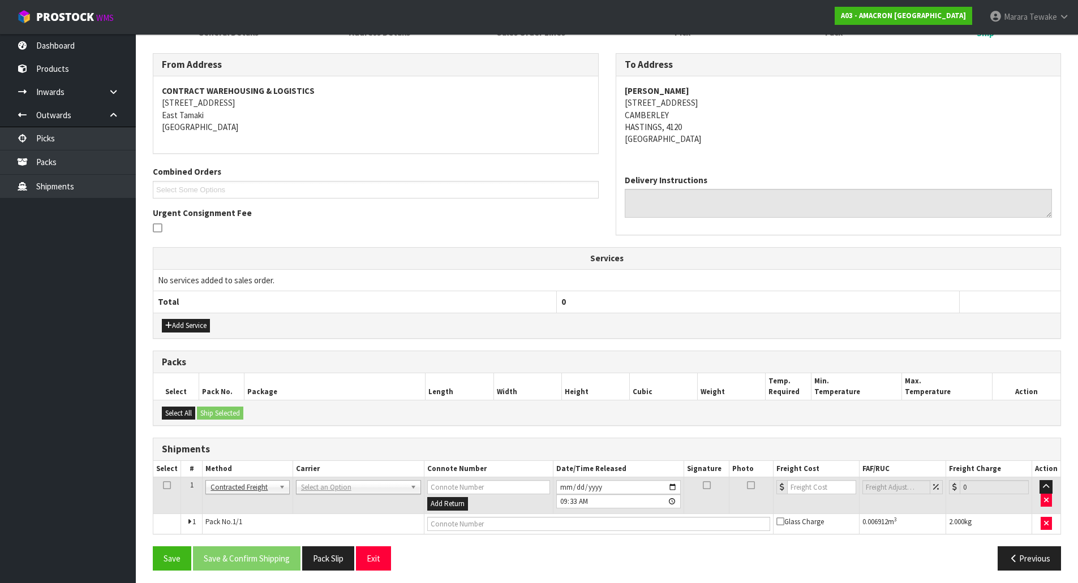
scroll to position [177, 0]
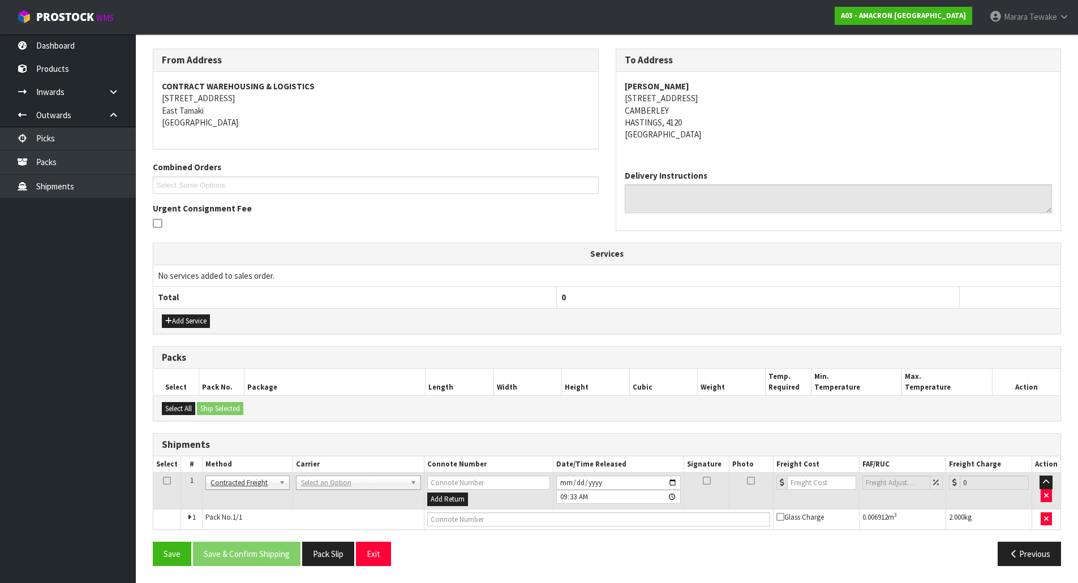
click at [324, 493] on td "ANGEL - ANGEL TRANSPORT CONROY - CONROY REMOVALS DEAEXPAKL - DEADLINE EXPRESS C…" at bounding box center [358, 491] width 131 height 37
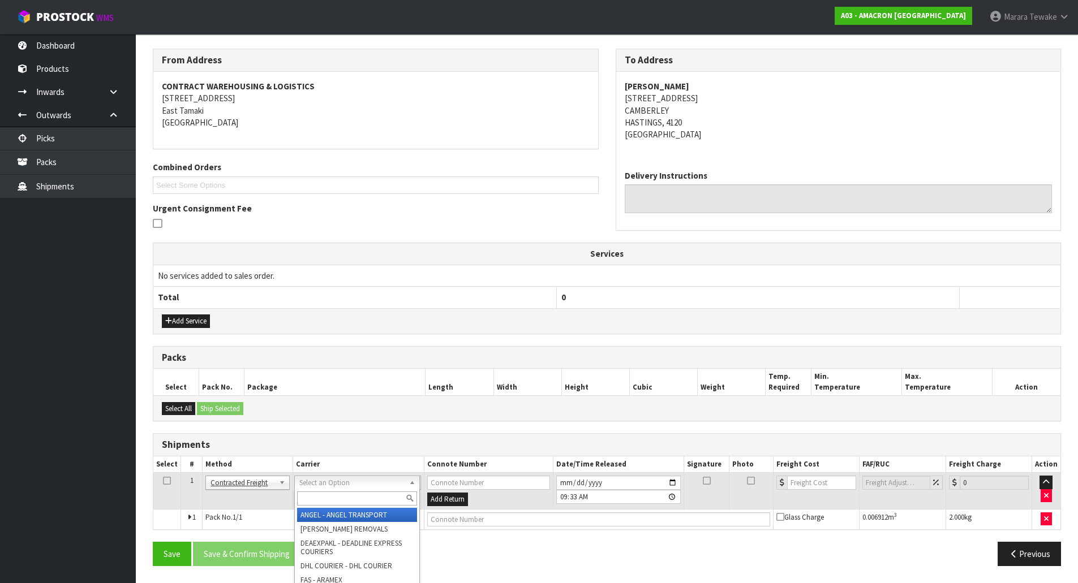
click at [330, 502] on input "text" at bounding box center [357, 499] width 120 height 14
type input "nzp"
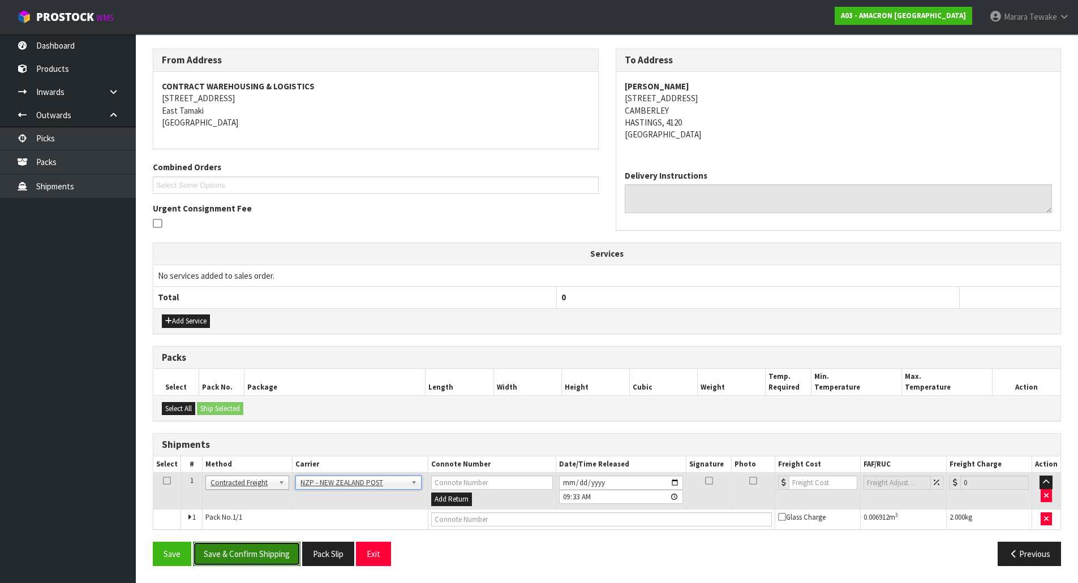
click at [260, 556] on button "Save & Confirm Shipping" at bounding box center [246, 554] width 107 height 24
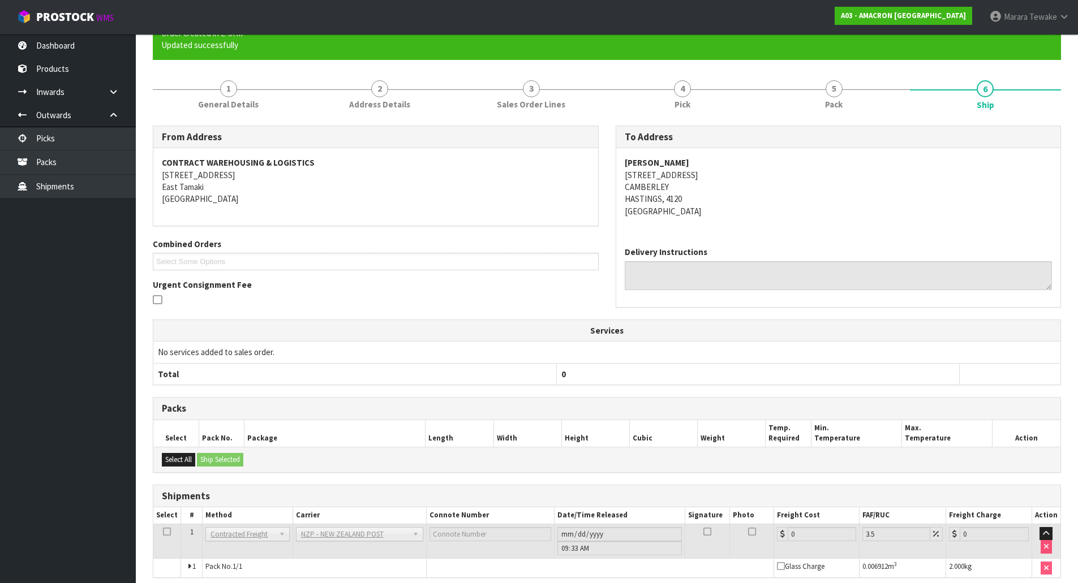
scroll to position [161, 0]
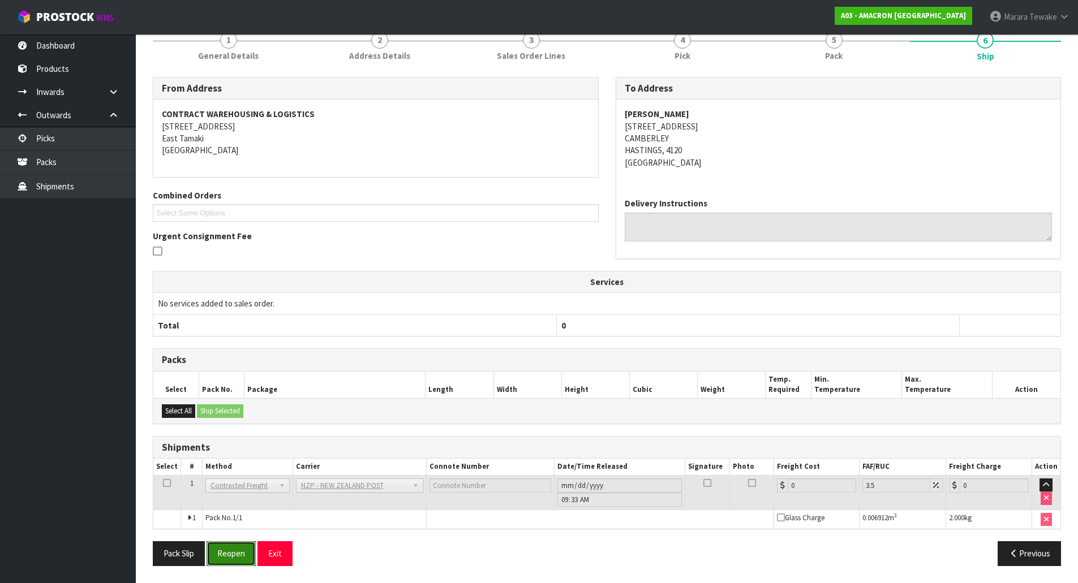
click at [235, 554] on button "Reopen" at bounding box center [231, 553] width 49 height 24
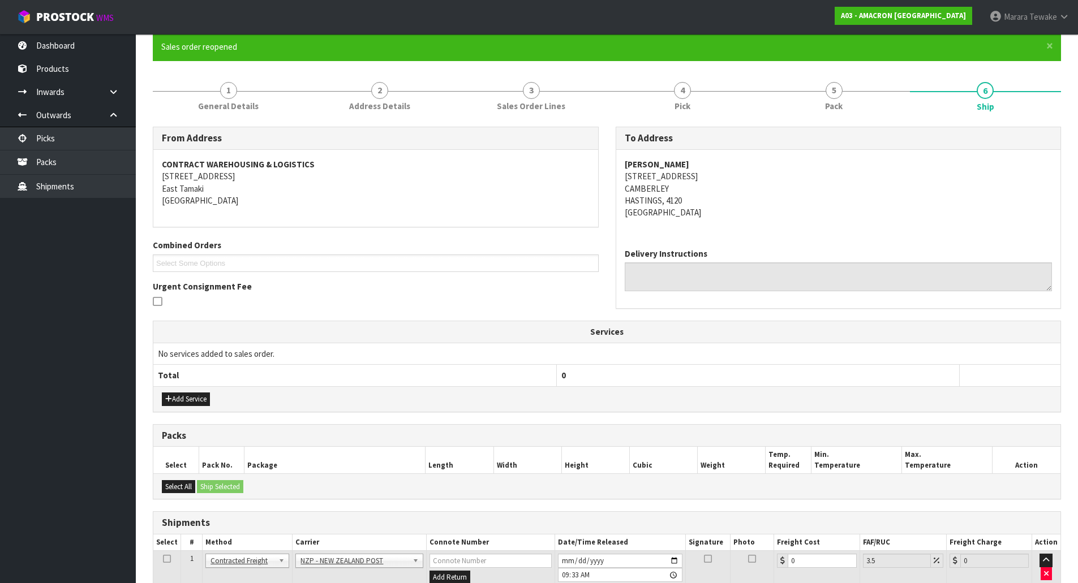
scroll to position [177, 0]
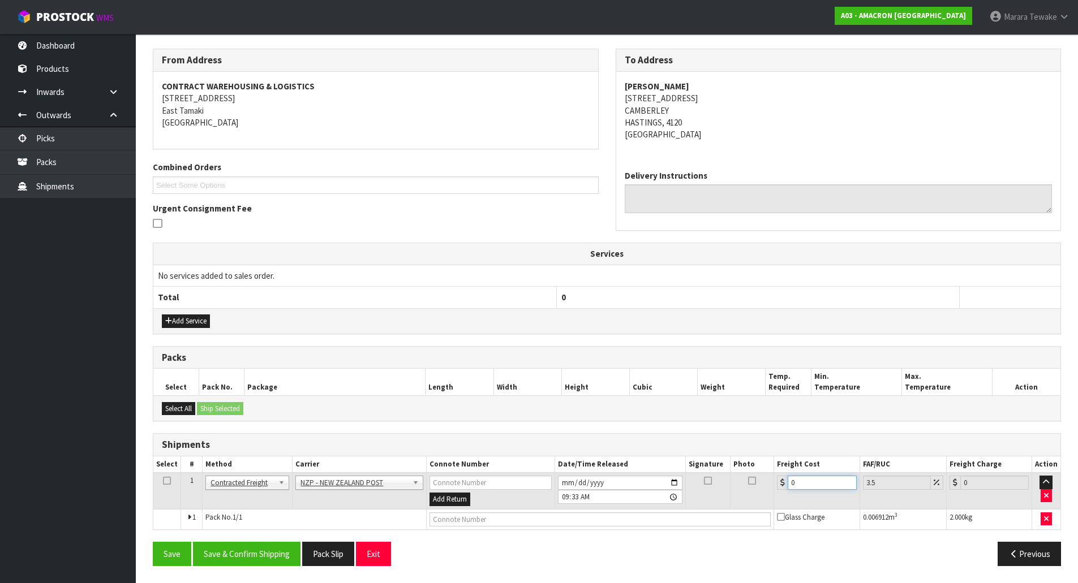
drag, startPoint x: 807, startPoint y: 487, endPoint x: 742, endPoint y: 452, distance: 73.7
click at [761, 474] on tr "1 Client Local Pickup Customer Local Pickup Company Freight Contracted Freight …" at bounding box center [606, 491] width 907 height 37
type input "8"
type input "8.28"
type input "8.4"
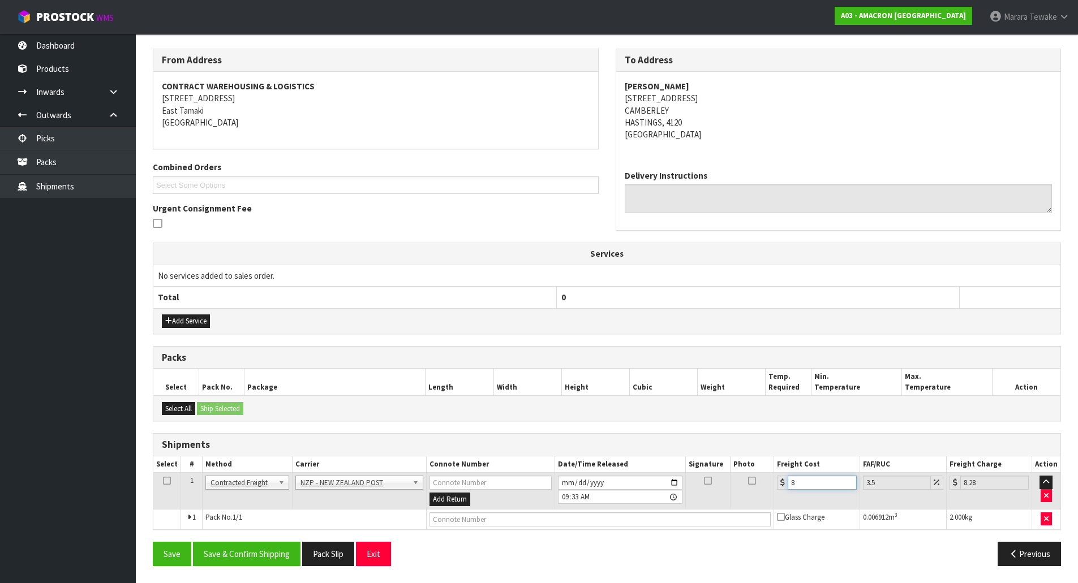
type input "8.69"
type input "8.45"
type input "8.75"
type input "8.45"
click at [255, 548] on button "Save & Confirm Shipping" at bounding box center [246, 554] width 107 height 24
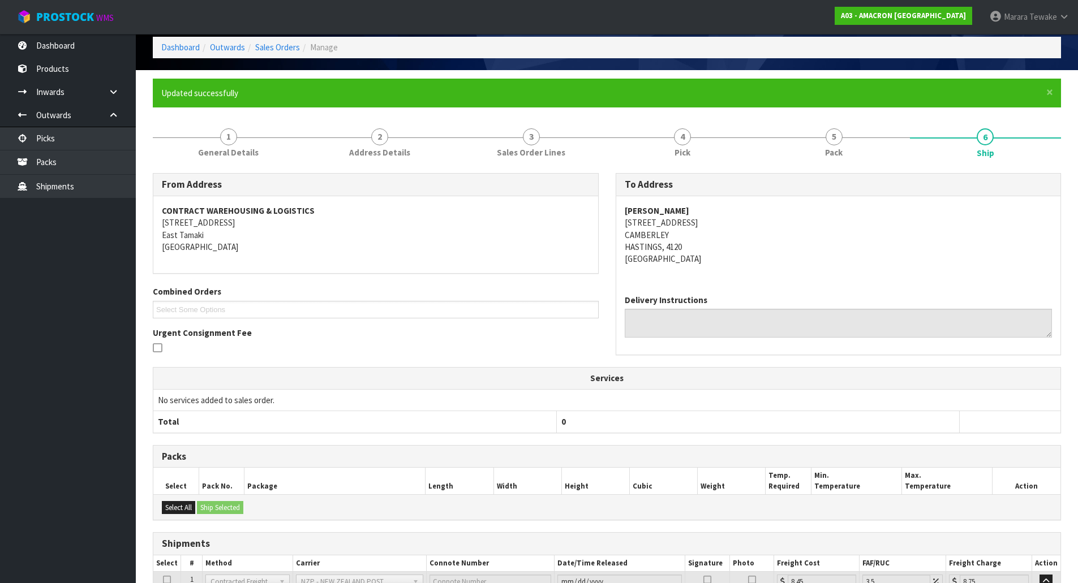
scroll to position [0, 0]
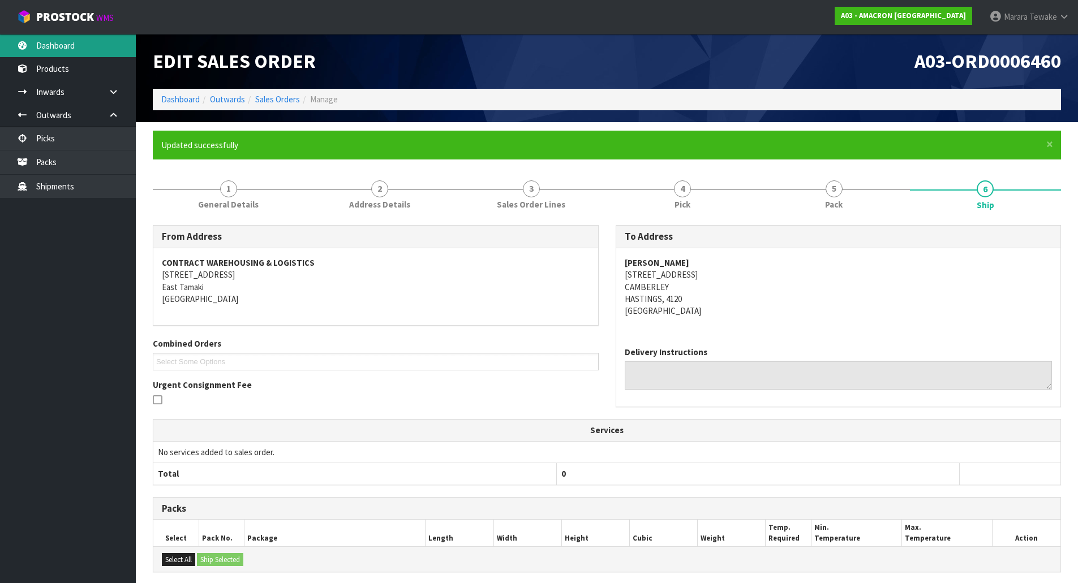
click at [94, 46] on link "Dashboard" at bounding box center [68, 45] width 136 height 23
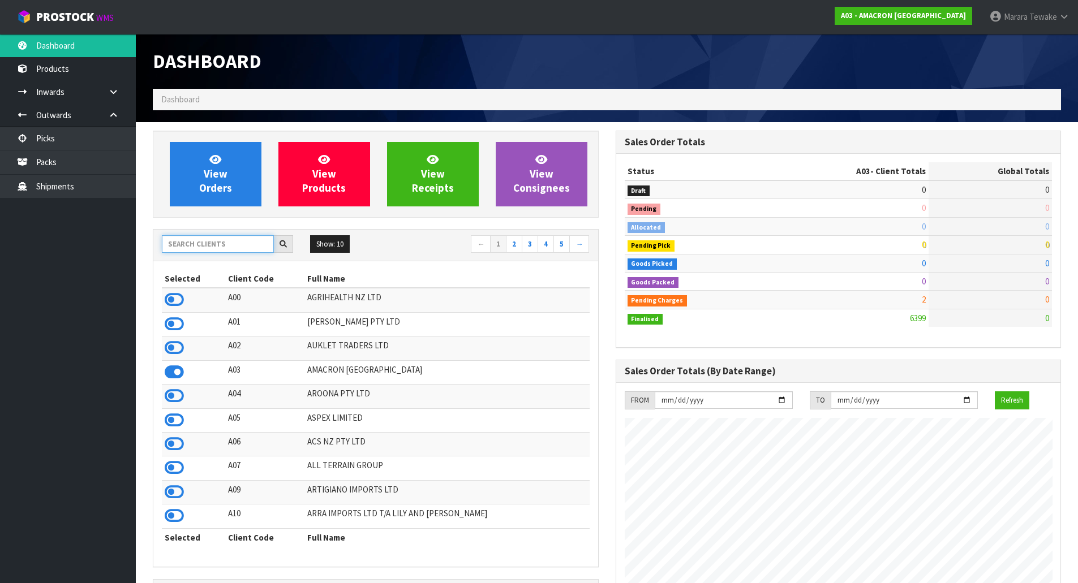
click at [195, 250] on input "text" at bounding box center [218, 244] width 112 height 18
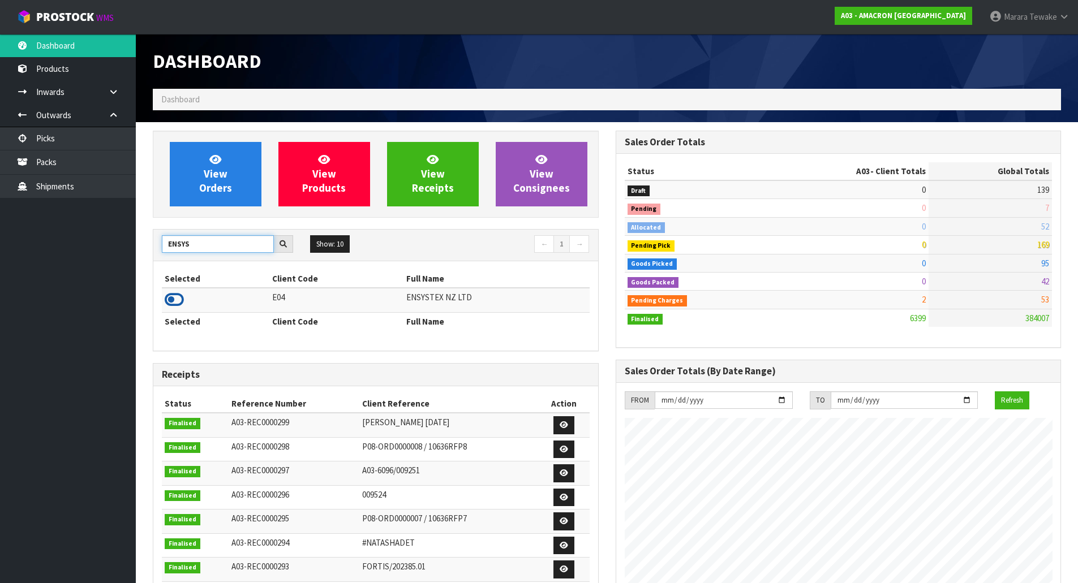
type input "ENSYS"
click at [173, 305] on icon at bounding box center [174, 299] width 19 height 17
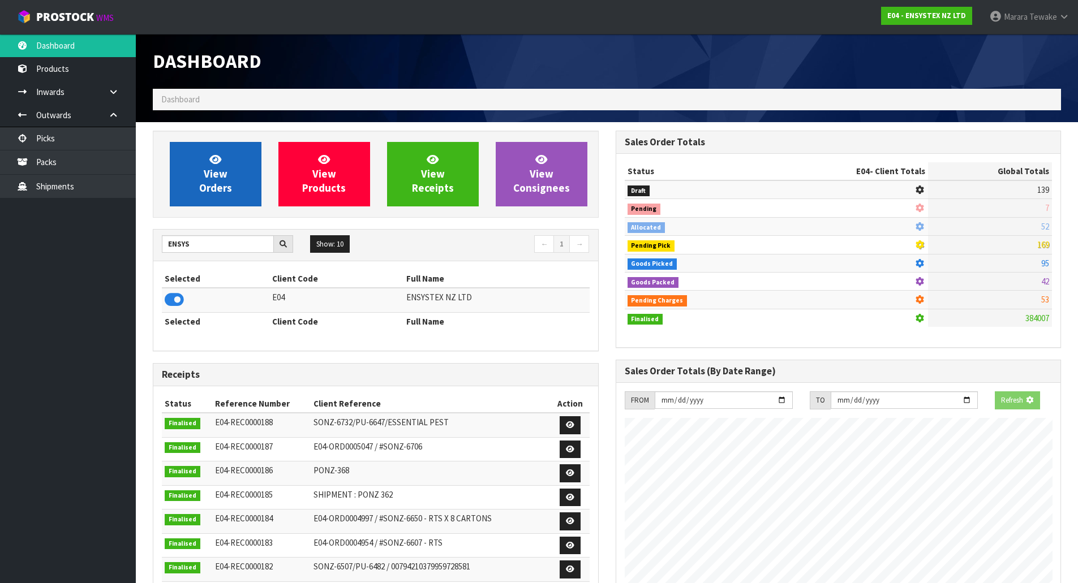
scroll to position [857, 462]
click at [199, 173] on link "View Orders" at bounding box center [216, 174] width 92 height 64
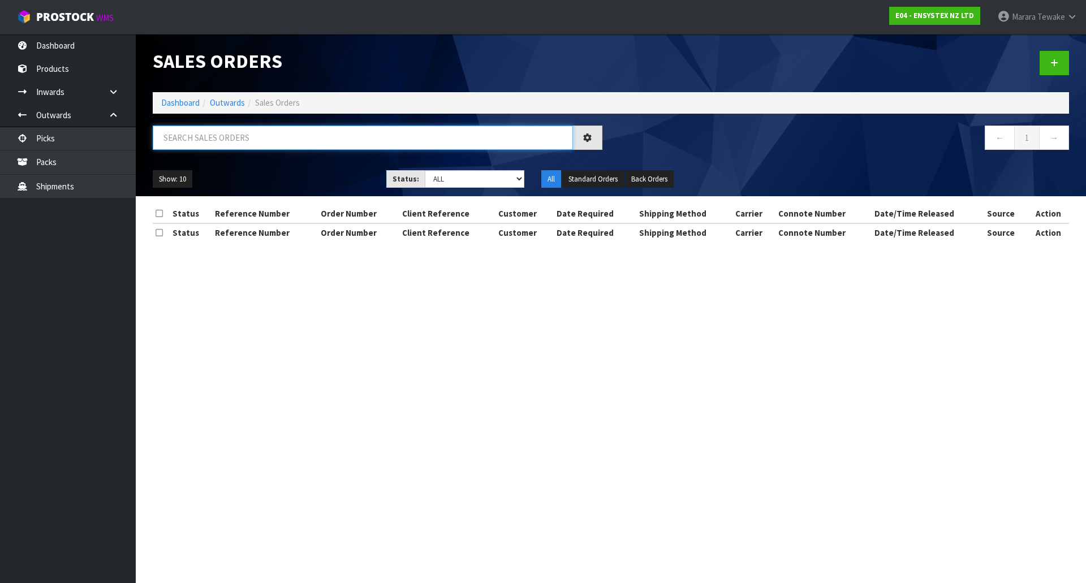
click at [197, 140] on input "text" at bounding box center [363, 138] width 420 height 24
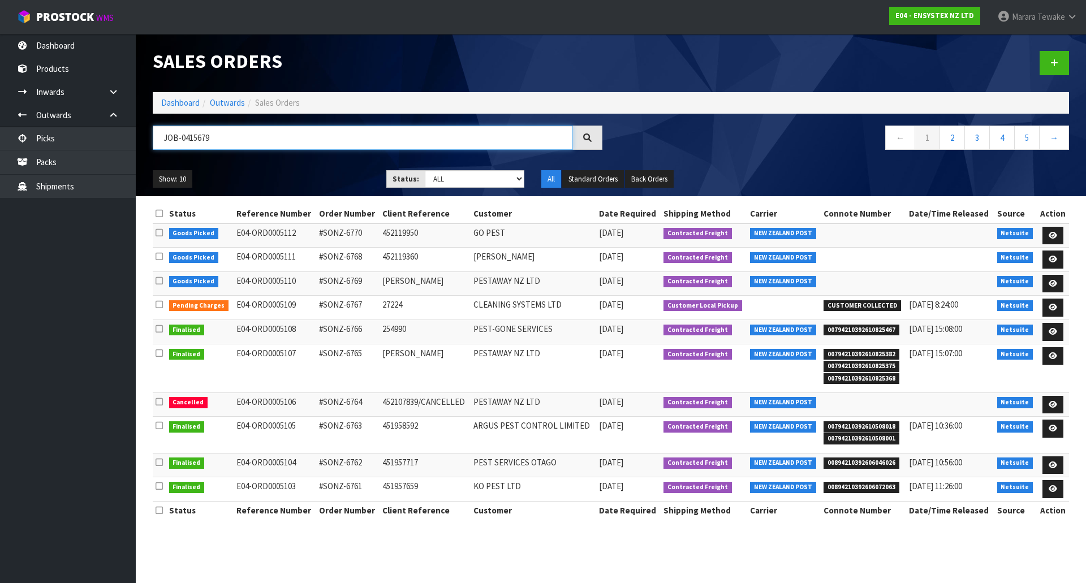
type input "JOB-0415679"
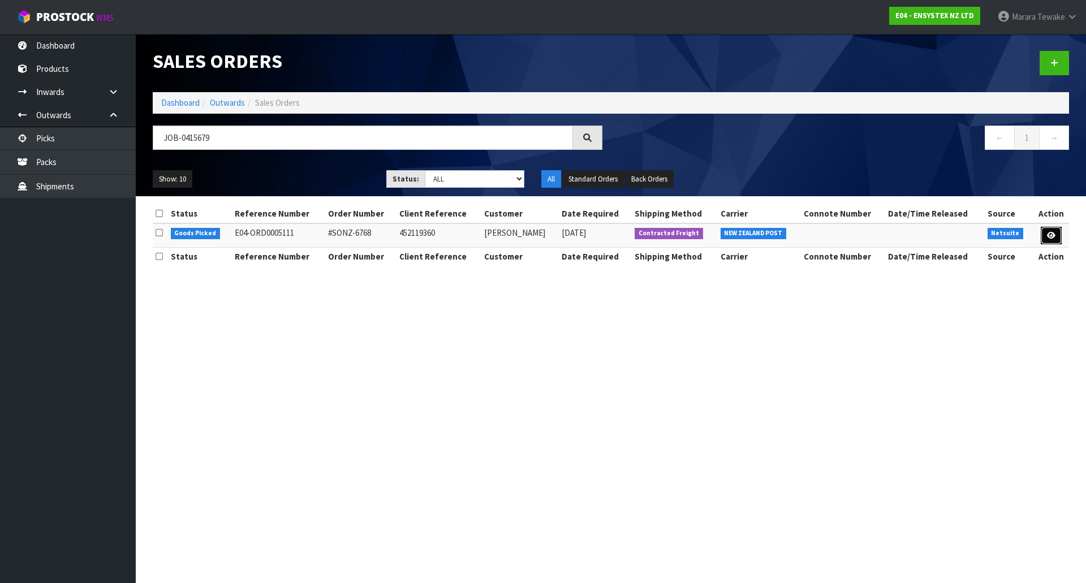
click at [1054, 232] on icon at bounding box center [1051, 235] width 8 height 7
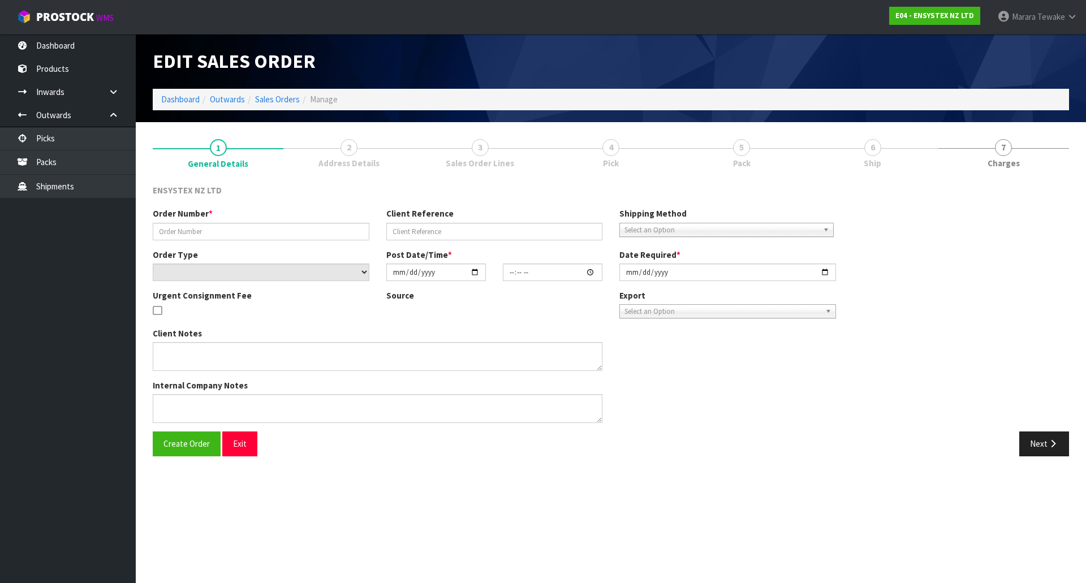
type input "#SONZ-6768"
type input "452119360"
select select "number:0"
type input "[DATE]"
type input "14:45:08.000"
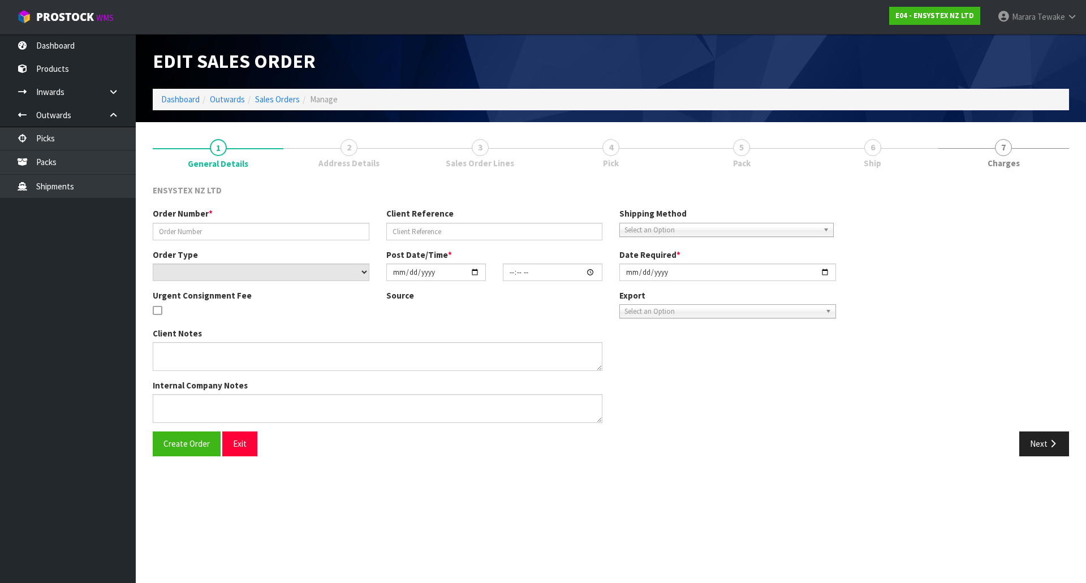
type input "[DATE]"
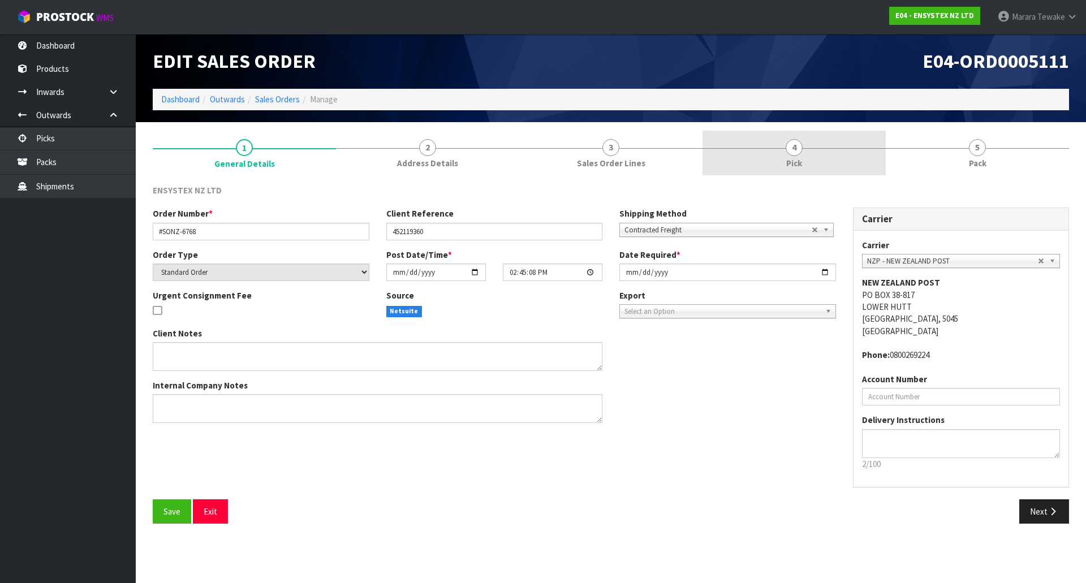
click at [830, 158] on link "4 Pick" at bounding box center [794, 153] width 183 height 45
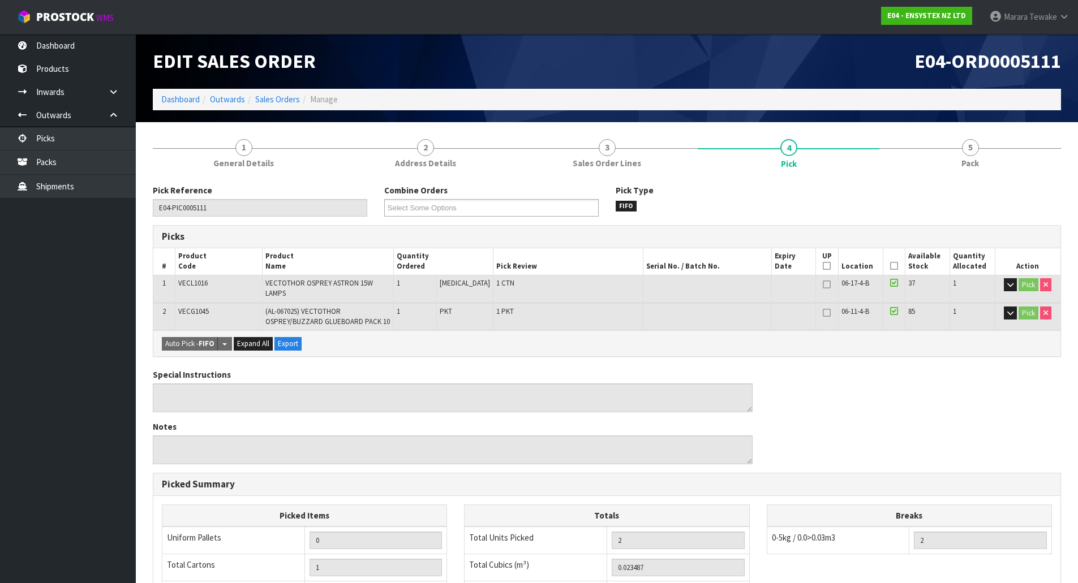
click at [890, 266] on icon at bounding box center [894, 266] width 8 height 1
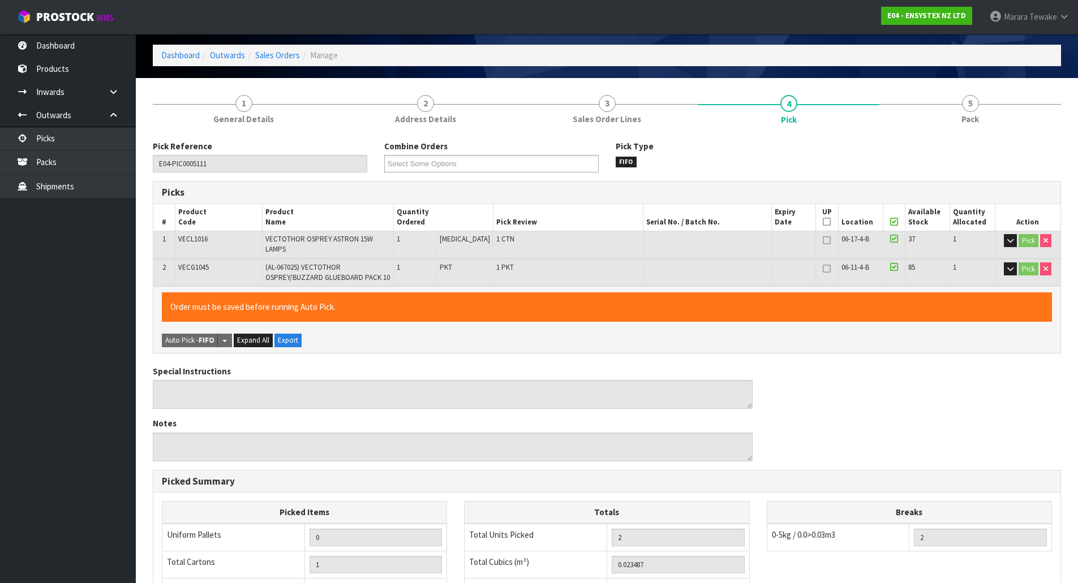
scroll to position [235, 0]
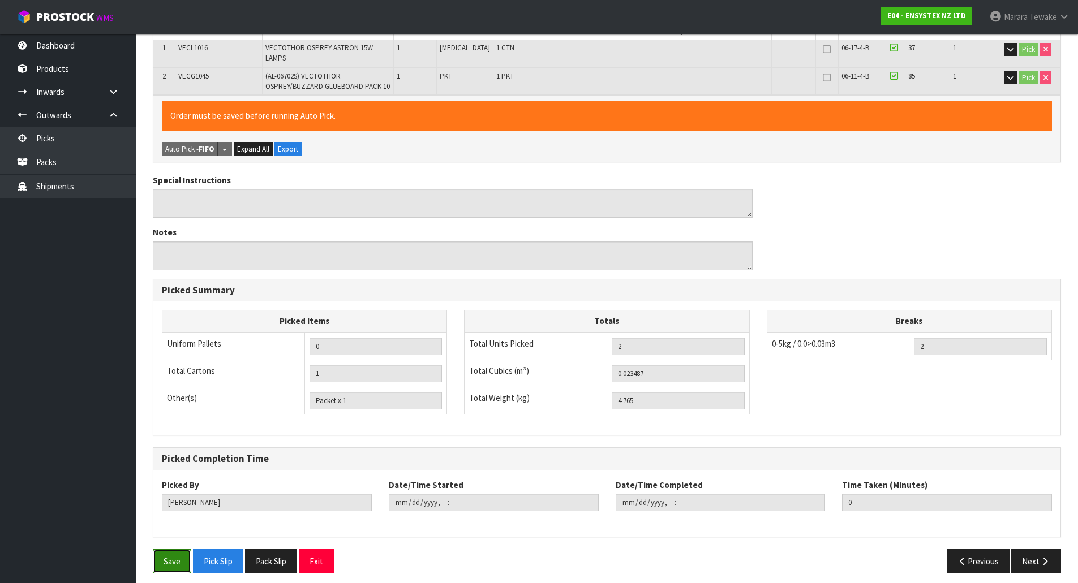
click at [184, 557] on button "Save" at bounding box center [172, 561] width 38 height 24
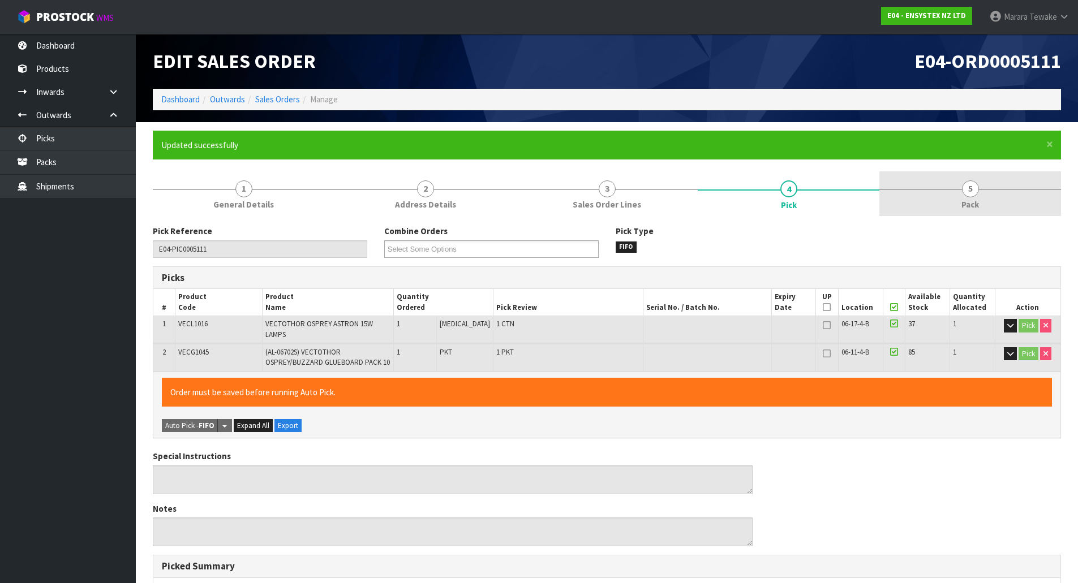
type input "[PERSON_NAME]"
type input "2025-10-03T09:45:53"
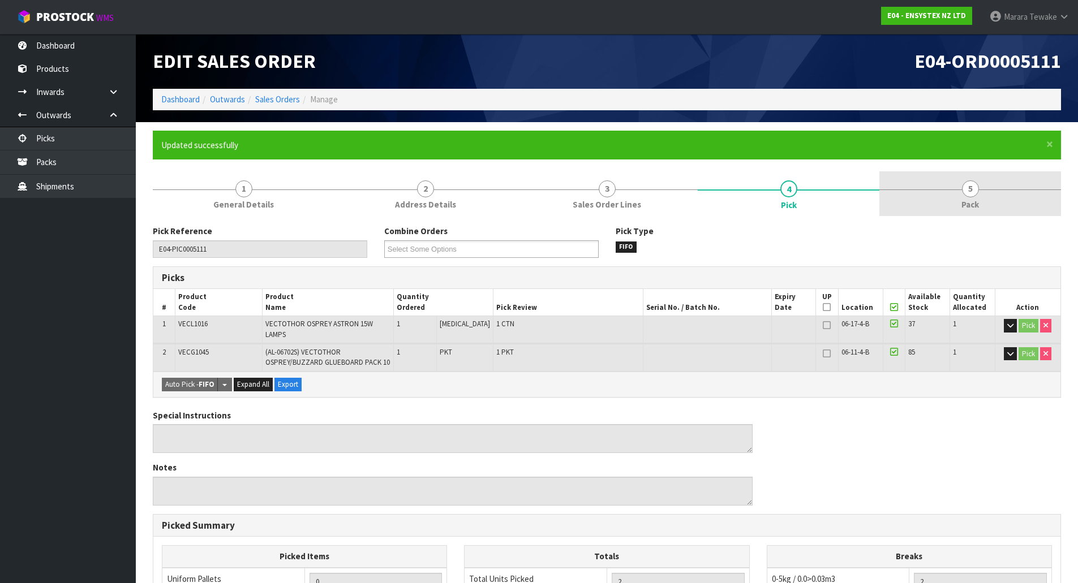
click at [977, 196] on link "5 Pack" at bounding box center [970, 193] width 182 height 45
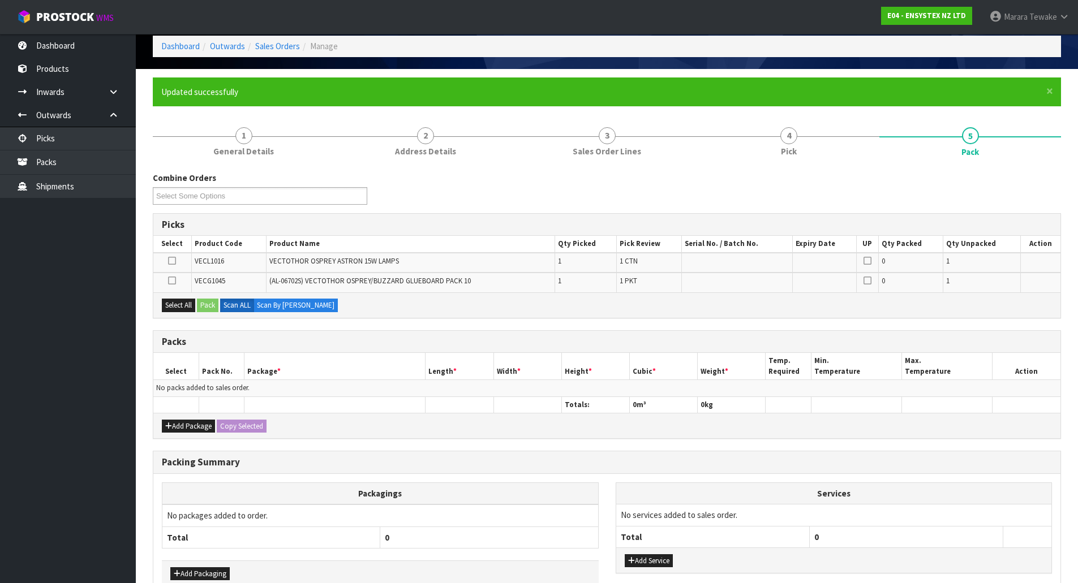
scroll to position [119, 0]
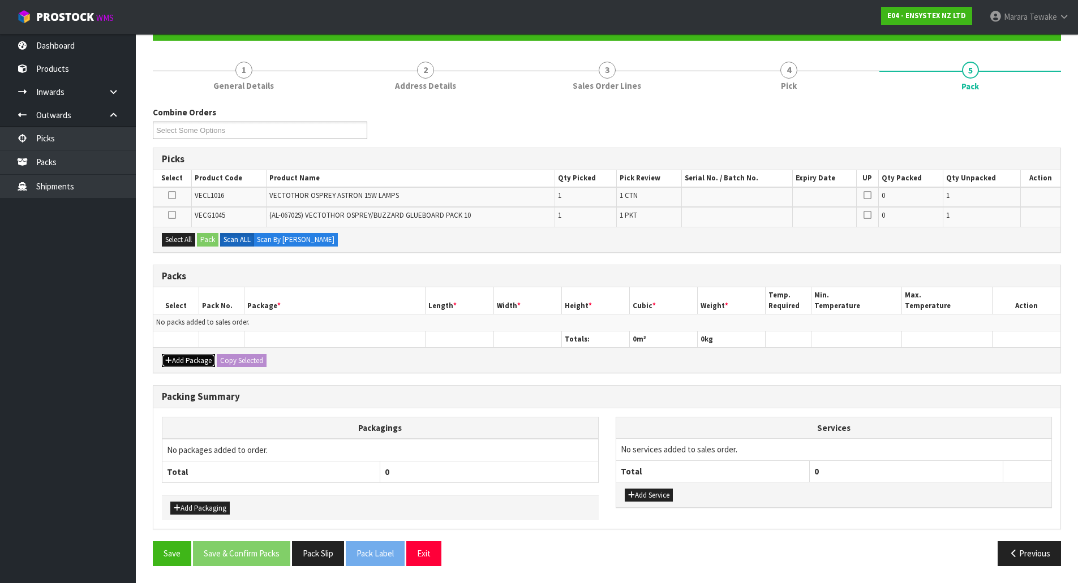
click at [183, 358] on button "Add Package" at bounding box center [188, 361] width 53 height 14
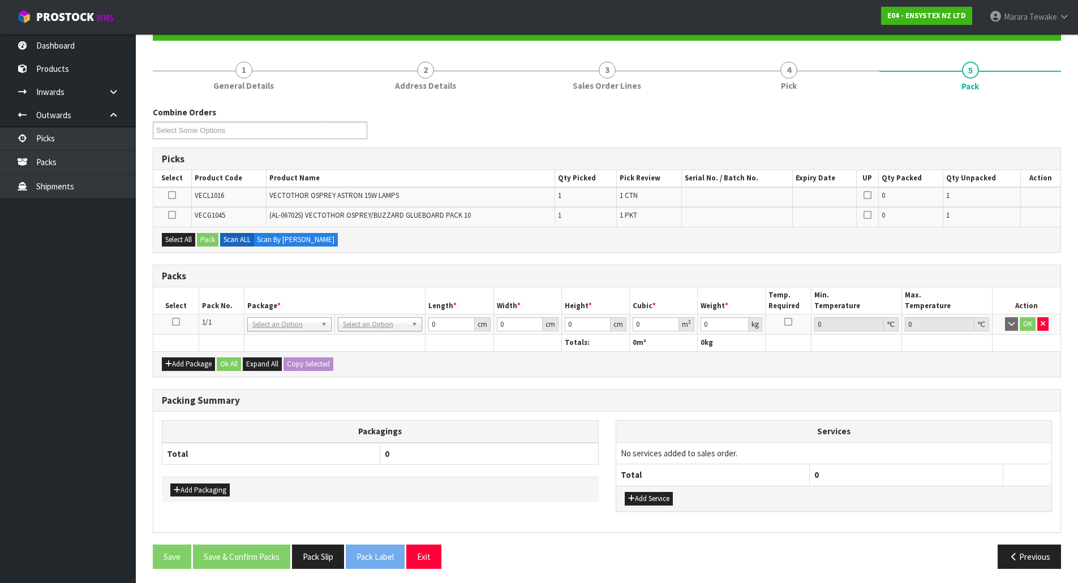
click at [174, 322] on icon at bounding box center [176, 322] width 8 height 1
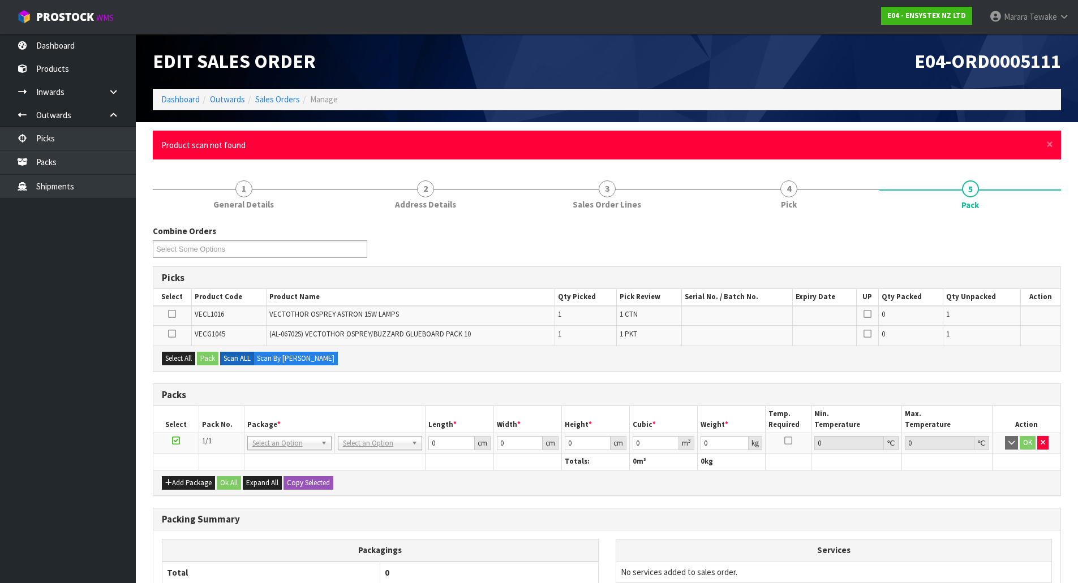
click at [173, 334] on icon at bounding box center [172, 334] width 8 height 1
click at [0, 0] on input "checkbox" at bounding box center [0, 0] width 0 height 0
click at [209, 358] on button "Pack" at bounding box center [207, 359] width 21 height 14
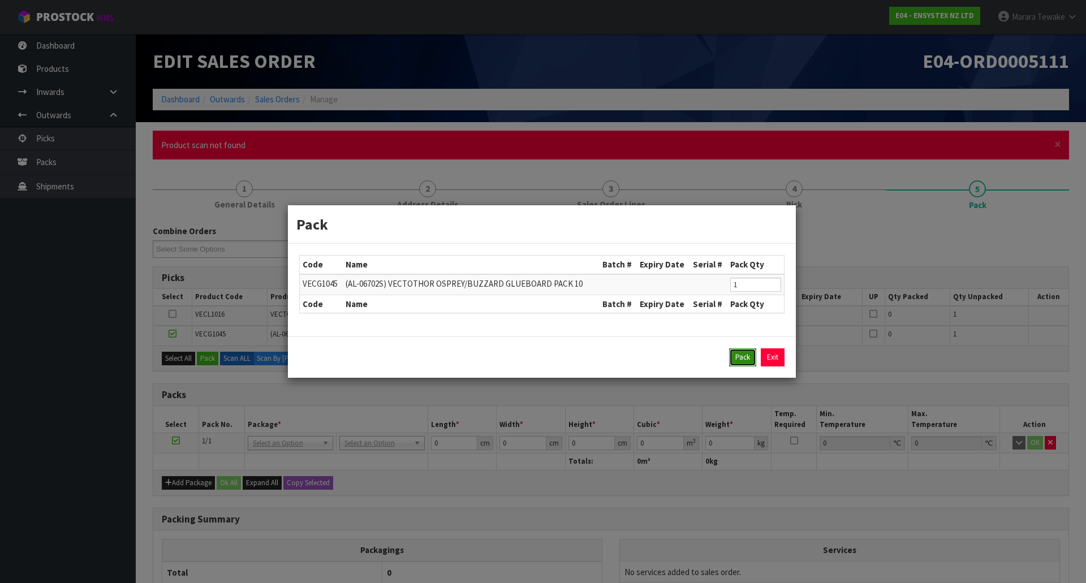
click at [751, 357] on button "Pack" at bounding box center [742, 358] width 27 height 18
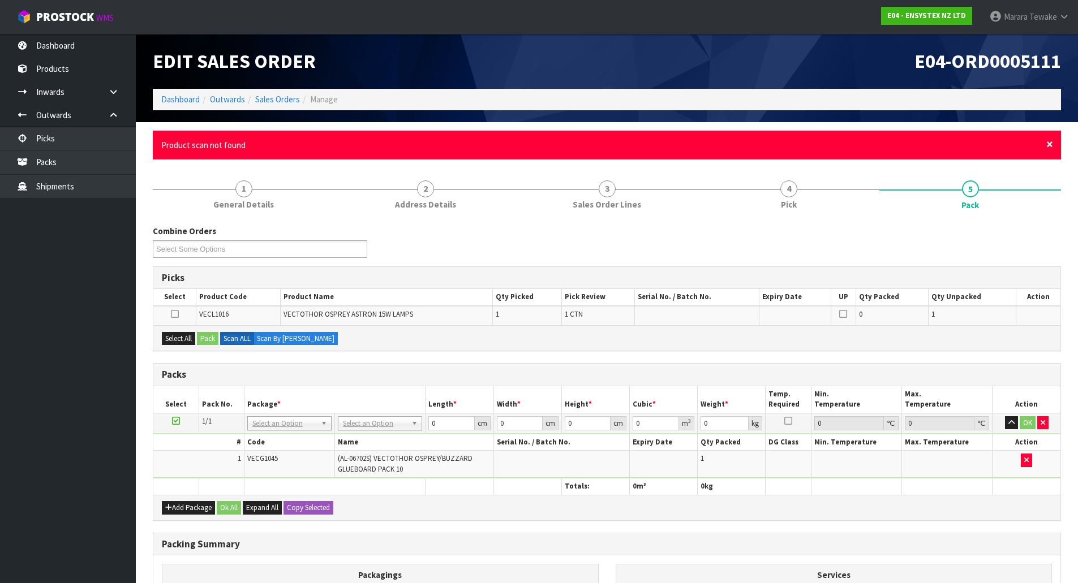
click at [1050, 144] on span "×" at bounding box center [1049, 144] width 7 height 16
click at [1047, 148] on span "×" at bounding box center [1049, 144] width 7 height 16
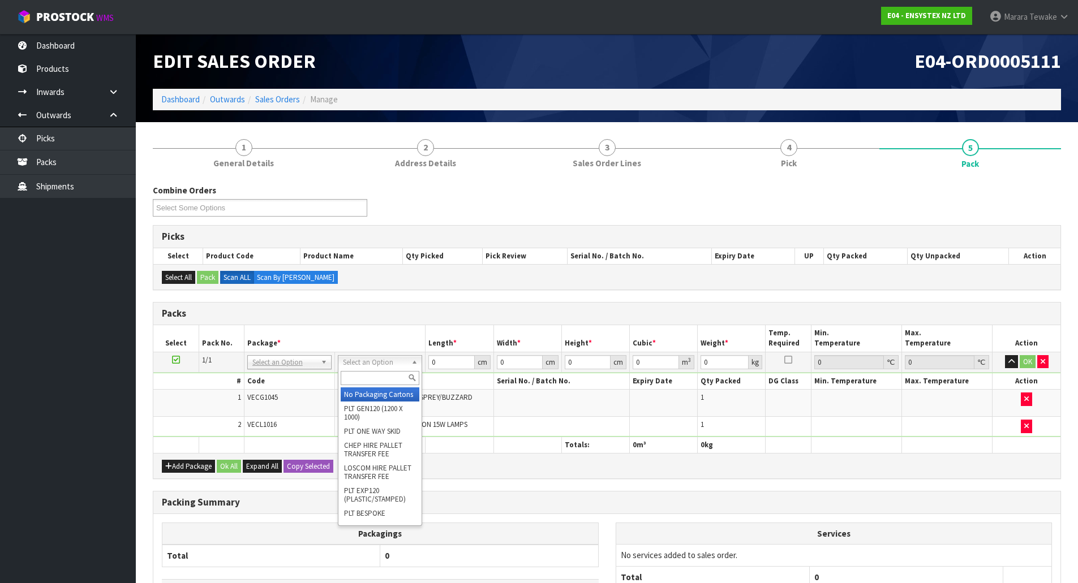
click at [355, 379] on input "text" at bounding box center [380, 378] width 79 height 14
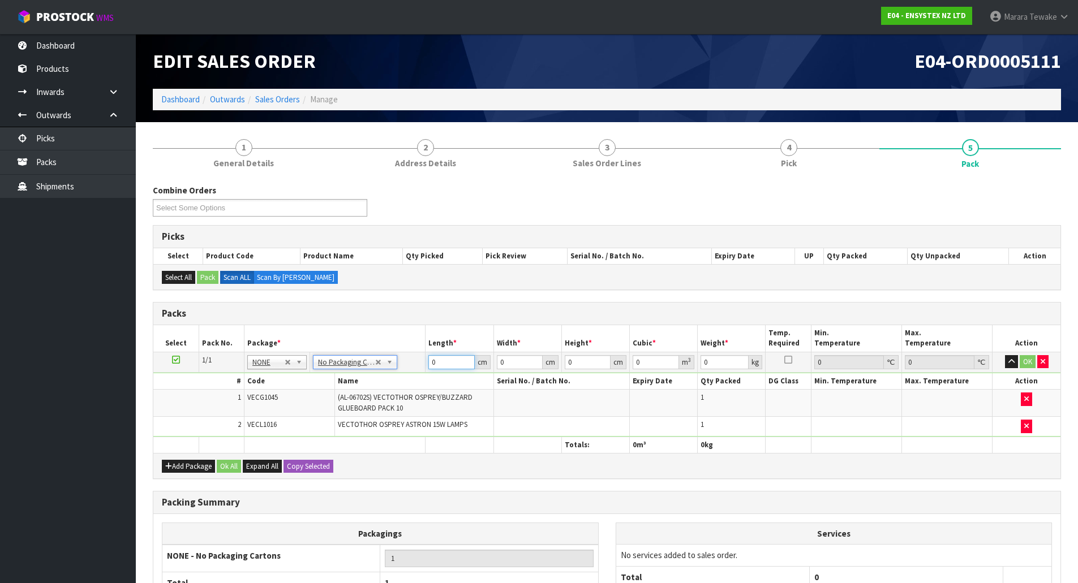
click at [390, 333] on table "Select Pack No. Package * Length * Width * Height * Cubic * Weight * Temp. Requ…" at bounding box center [606, 389] width 907 height 128
type input "58"
type input "37"
type input "1"
type input "0.002146"
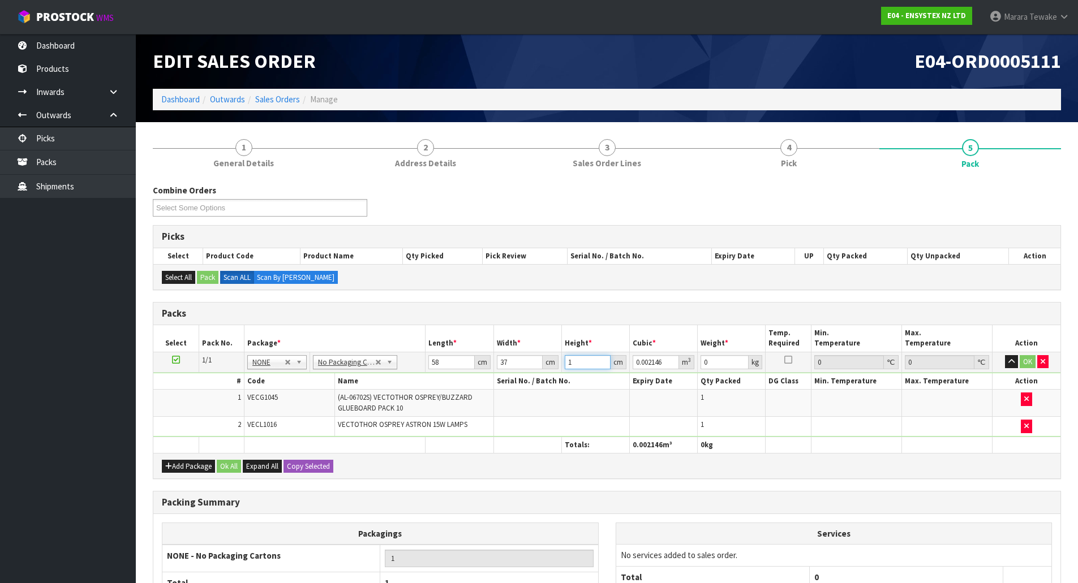
type input "16"
type input "0.034336"
type input "1"
type input "0.002146"
type input "13"
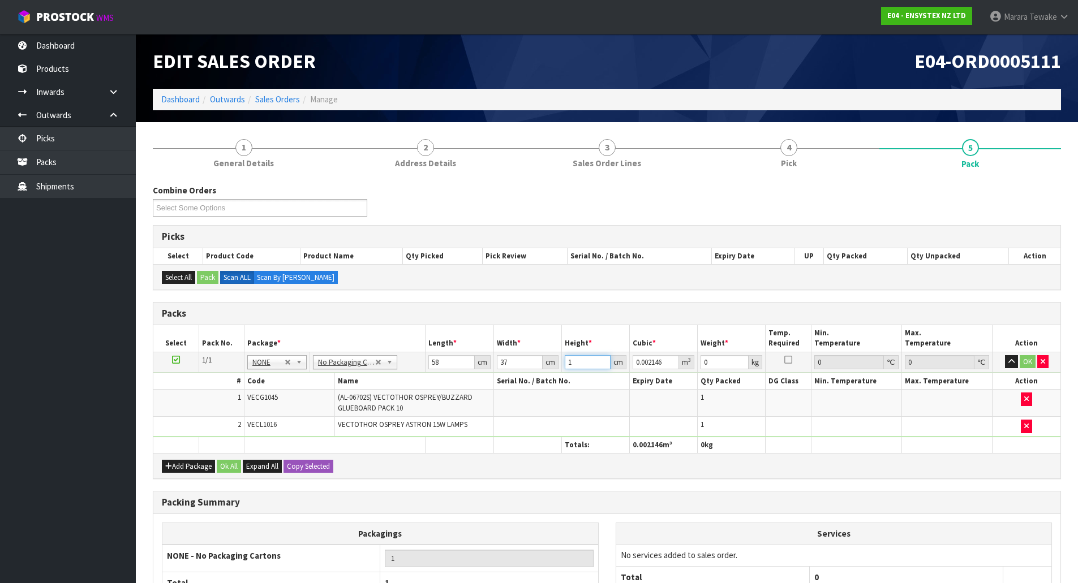
type input "0.027898"
type input "13"
type input "5"
click at [1026, 364] on button "OK" at bounding box center [1028, 362] width 16 height 14
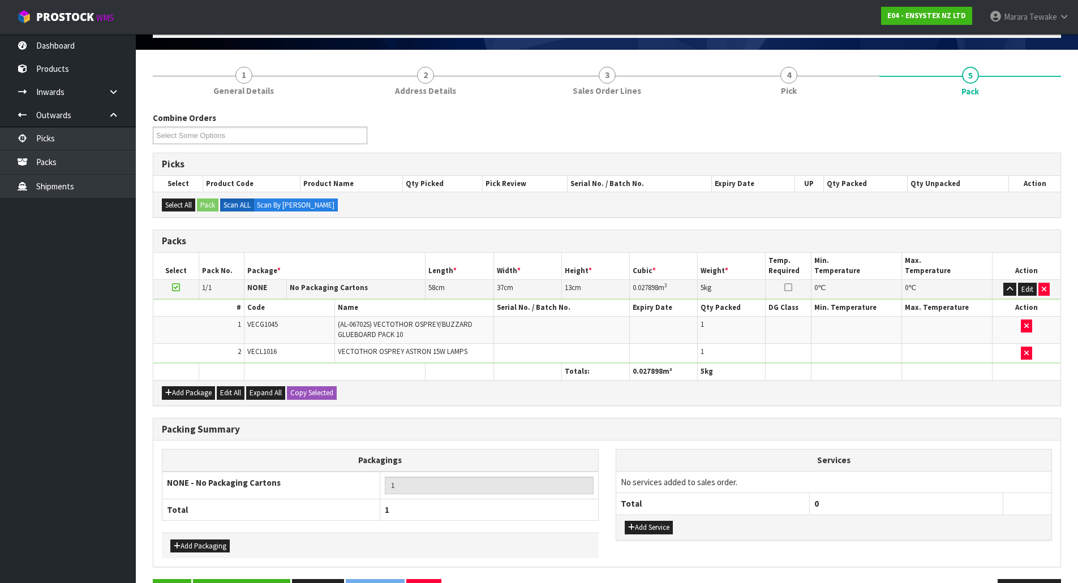
scroll to position [110, 0]
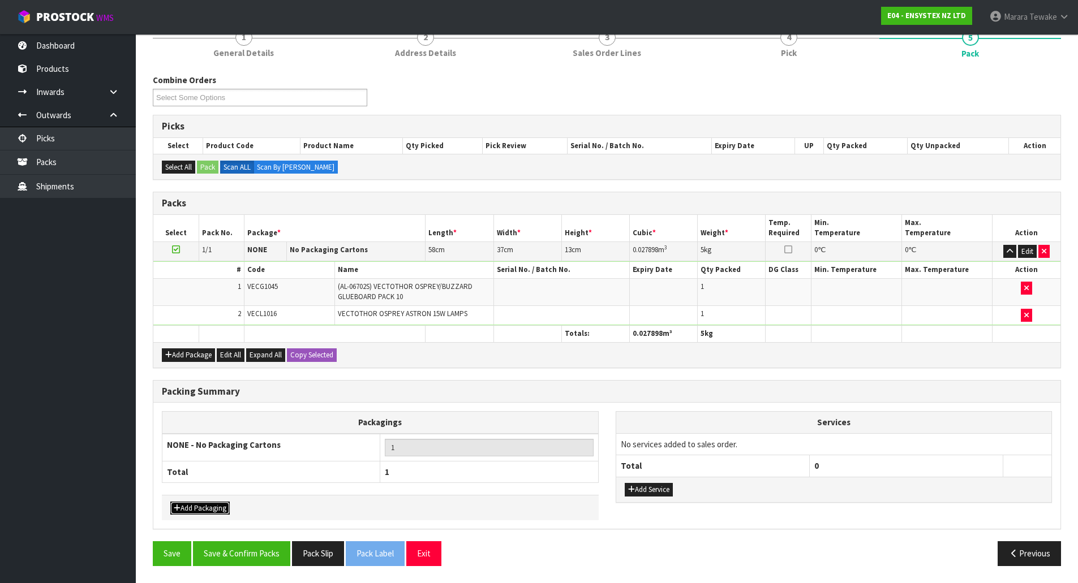
click at [213, 506] on button "Add Packaging" at bounding box center [199, 509] width 59 height 14
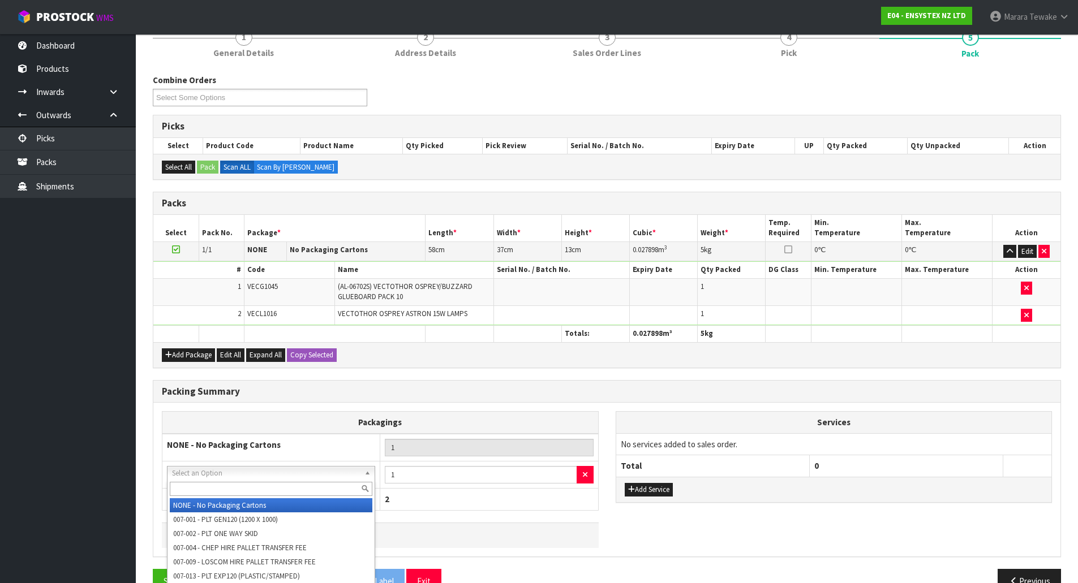
click at [221, 488] on input "text" at bounding box center [271, 489] width 203 height 14
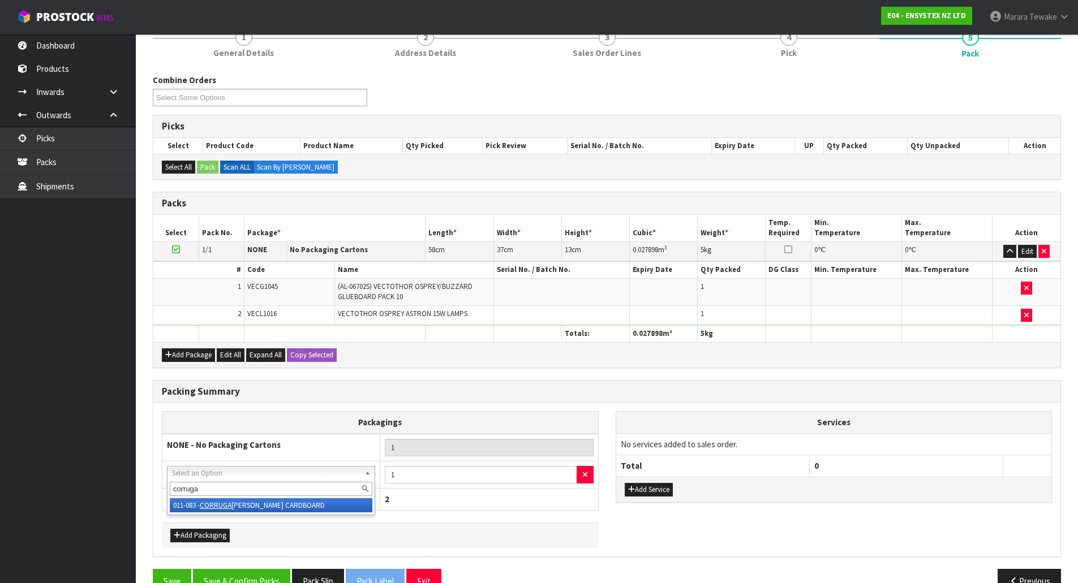
type input "corruga"
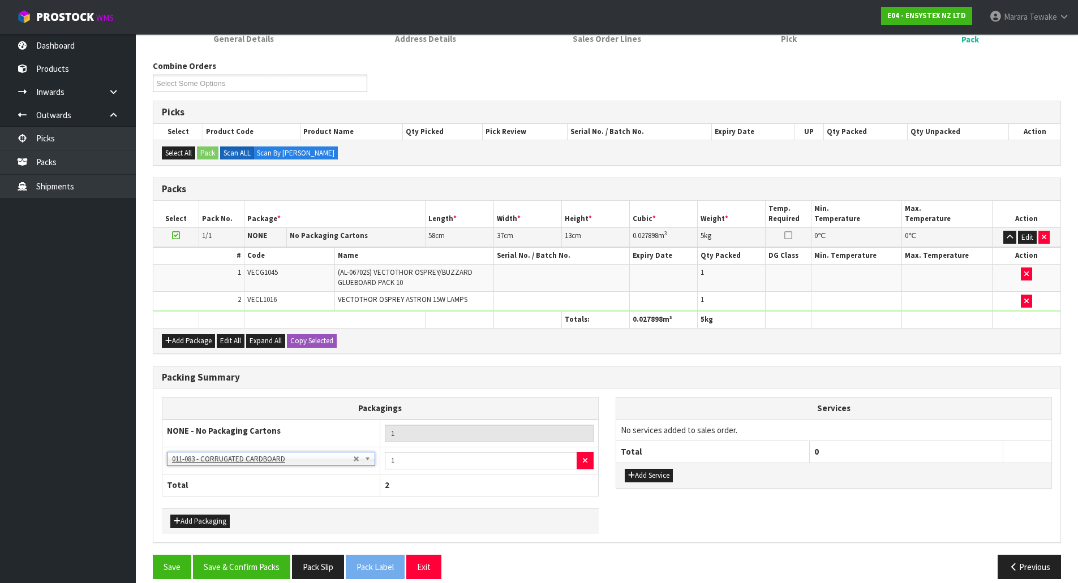
scroll to position [137, 0]
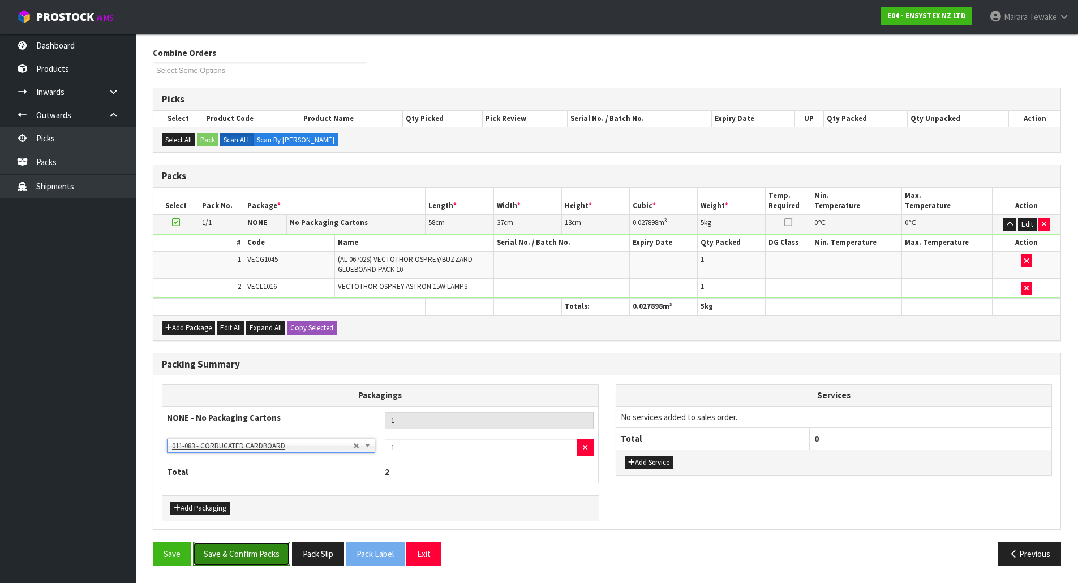
click at [250, 552] on button "Save & Confirm Packs" at bounding box center [241, 554] width 97 height 24
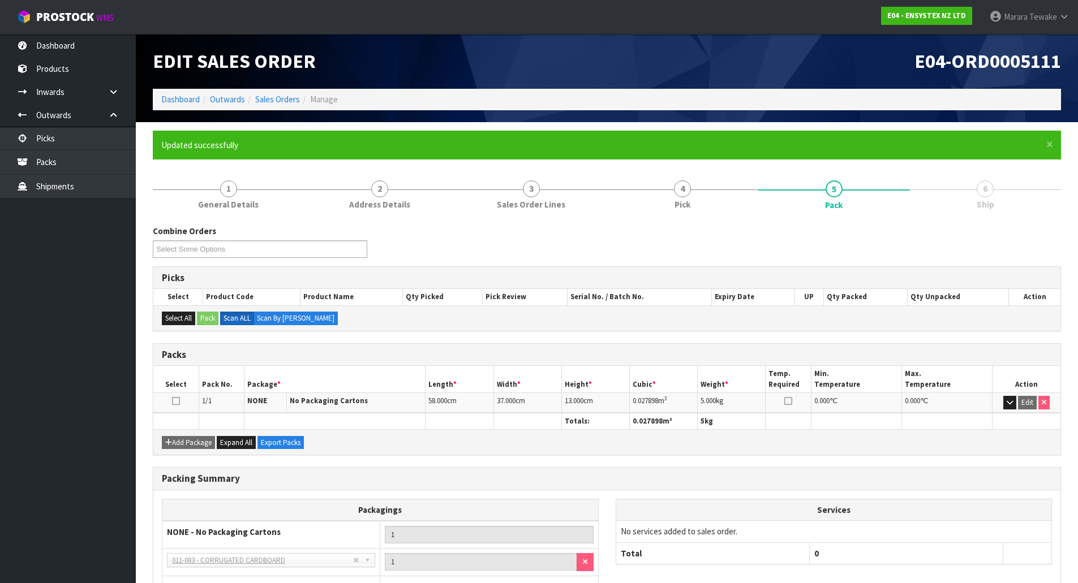
scroll to position [89, 0]
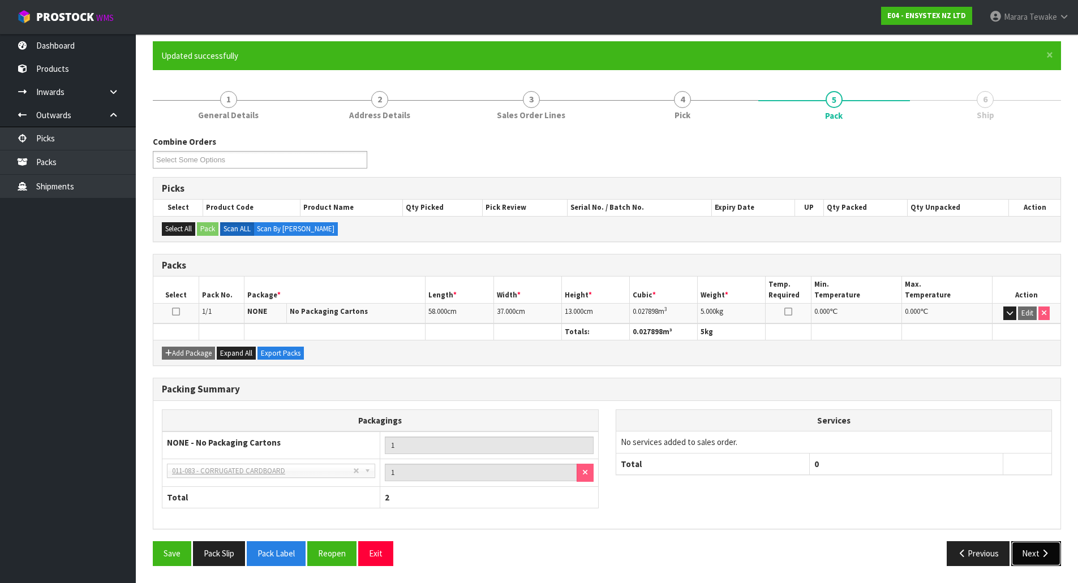
drag, startPoint x: 1040, startPoint y: 557, endPoint x: 1025, endPoint y: 557, distance: 15.9
click at [1040, 557] on icon "button" at bounding box center [1044, 553] width 11 height 8
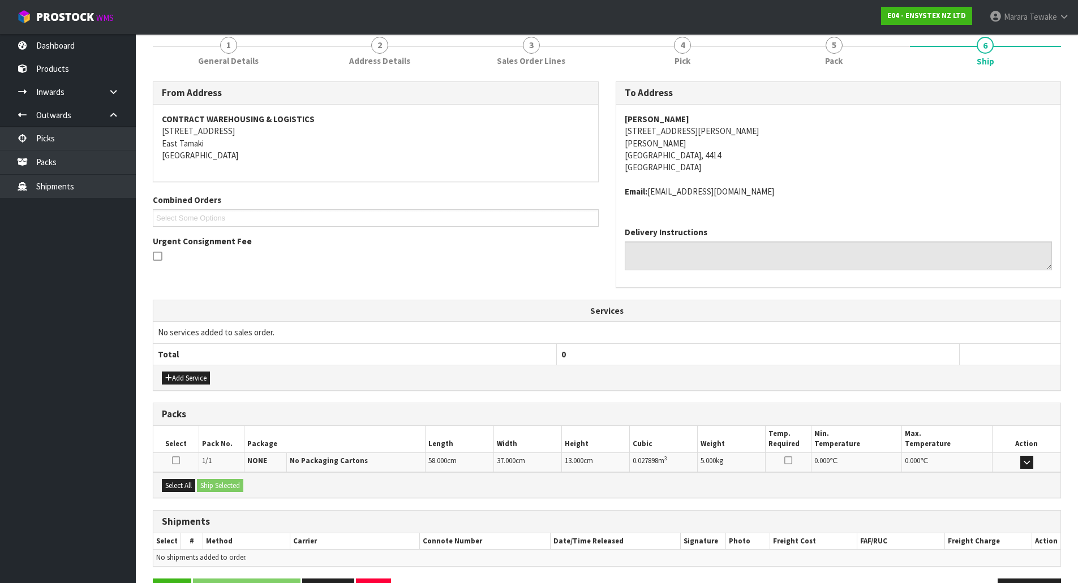
scroll to position [180, 0]
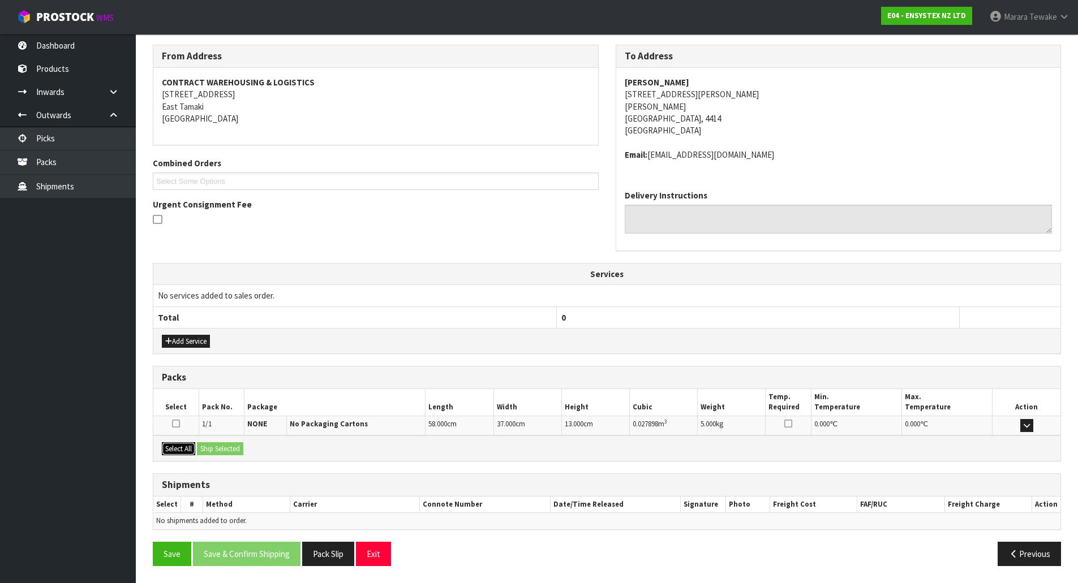
click at [191, 451] on button "Select All" at bounding box center [178, 449] width 33 height 14
click at [214, 453] on button "Ship Selected" at bounding box center [220, 449] width 46 height 14
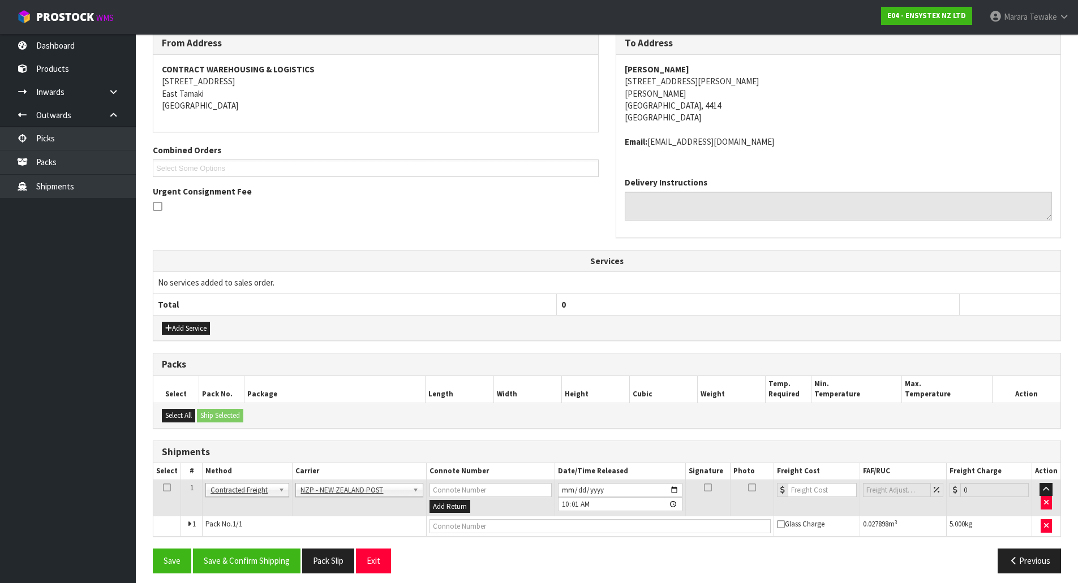
scroll to position [201, 0]
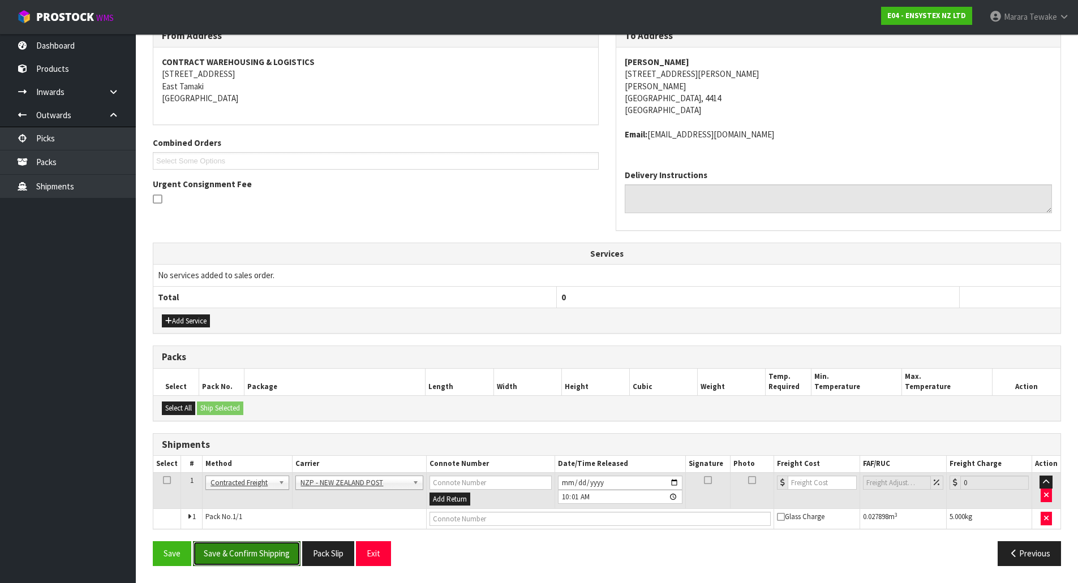
drag, startPoint x: 263, startPoint y: 554, endPoint x: 3, endPoint y: 537, distance: 260.2
click at [261, 554] on button "Save & Confirm Shipping" at bounding box center [246, 553] width 107 height 24
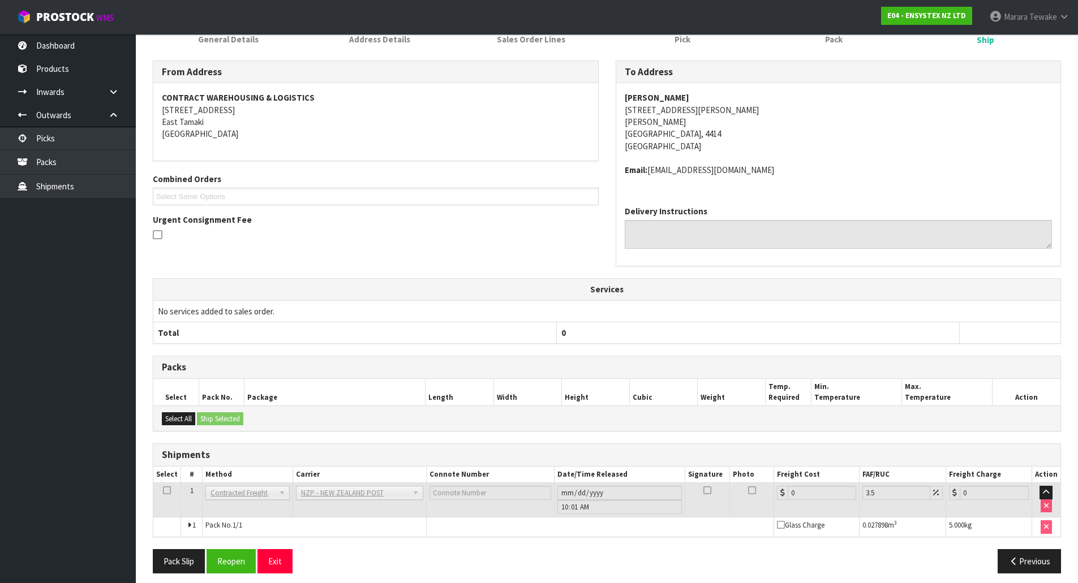
scroll to position [184, 0]
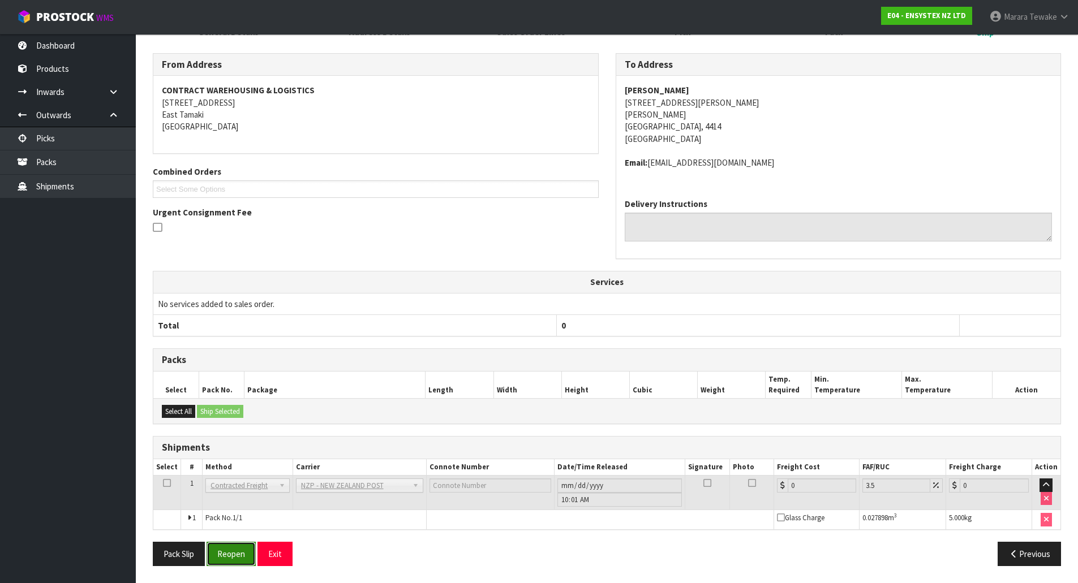
drag, startPoint x: 232, startPoint y: 557, endPoint x: 29, endPoint y: 532, distance: 204.1
click at [232, 556] on button "Reopen" at bounding box center [231, 554] width 49 height 24
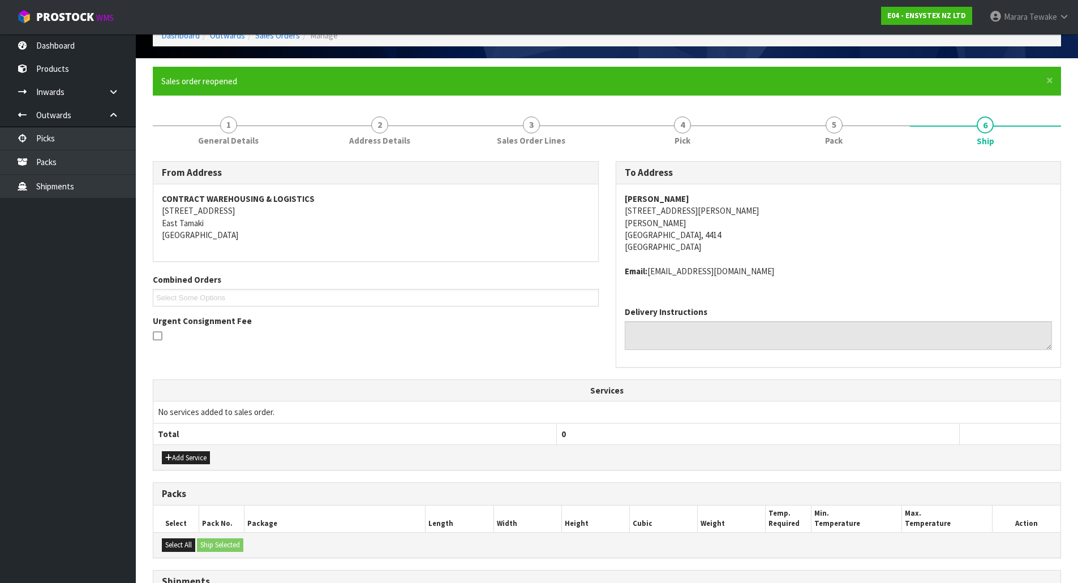
scroll to position [201, 0]
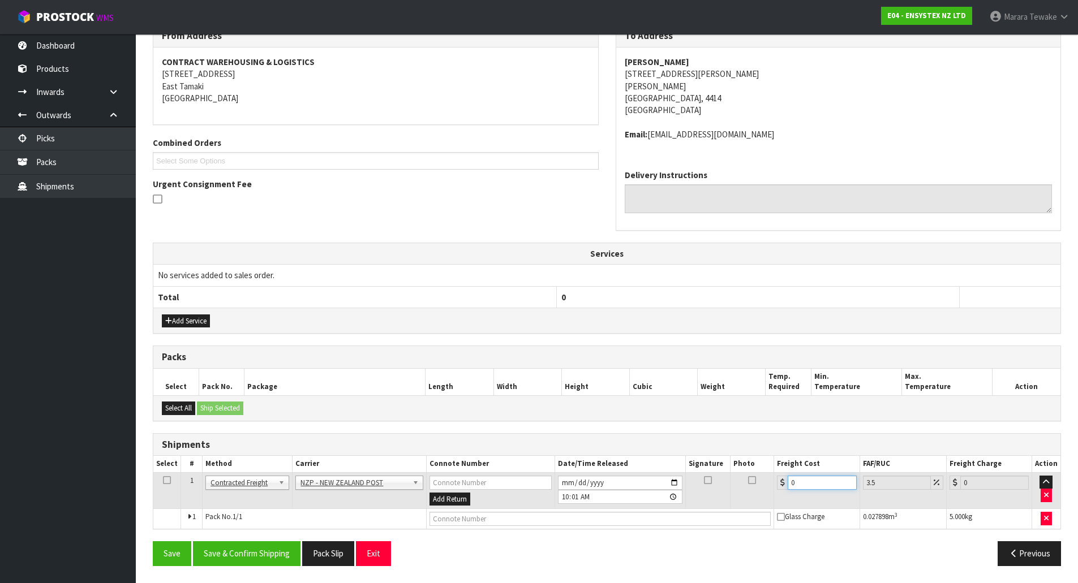
drag, startPoint x: 817, startPoint y: 484, endPoint x: 759, endPoint y: 456, distance: 64.8
click at [759, 465] on table "Select # Method Carrier Connote Number Date/Time Released Signature Photo Freig…" at bounding box center [606, 492] width 907 height 73
type input "8"
type input "8.28"
type input "8.4"
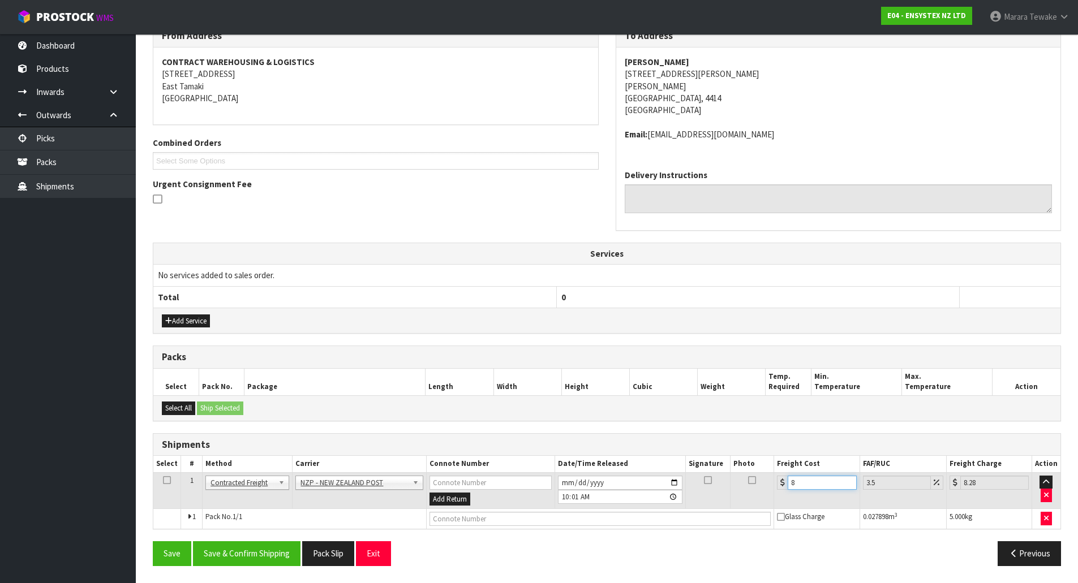
type input "8.69"
type input "8.45"
type input "8.75"
type input "8.45"
click at [271, 551] on button "Save & Confirm Shipping" at bounding box center [246, 553] width 107 height 24
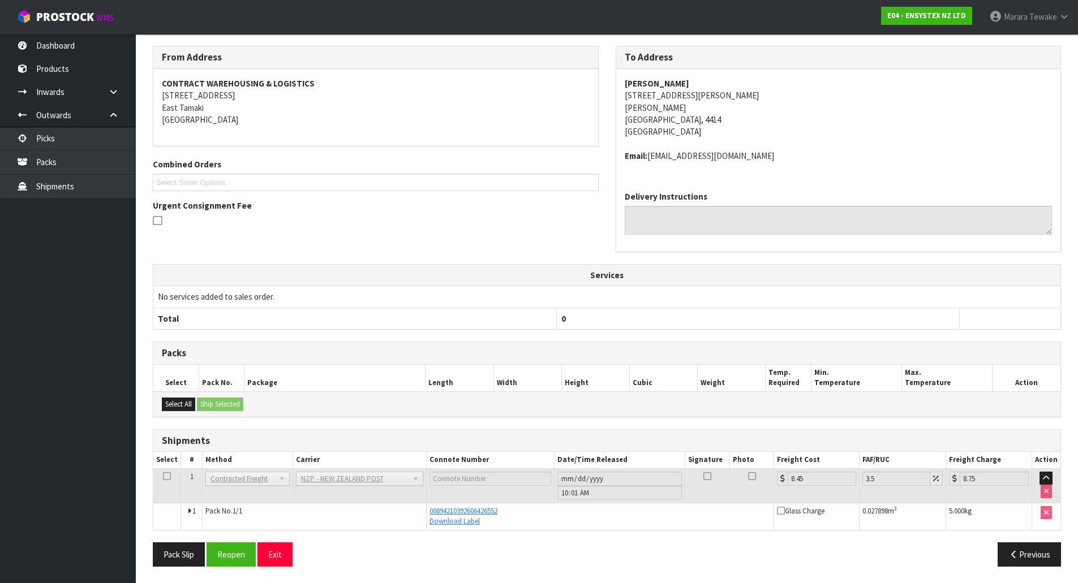
scroll to position [180, 0]
click at [116, 140] on link "Picks" at bounding box center [68, 138] width 136 height 23
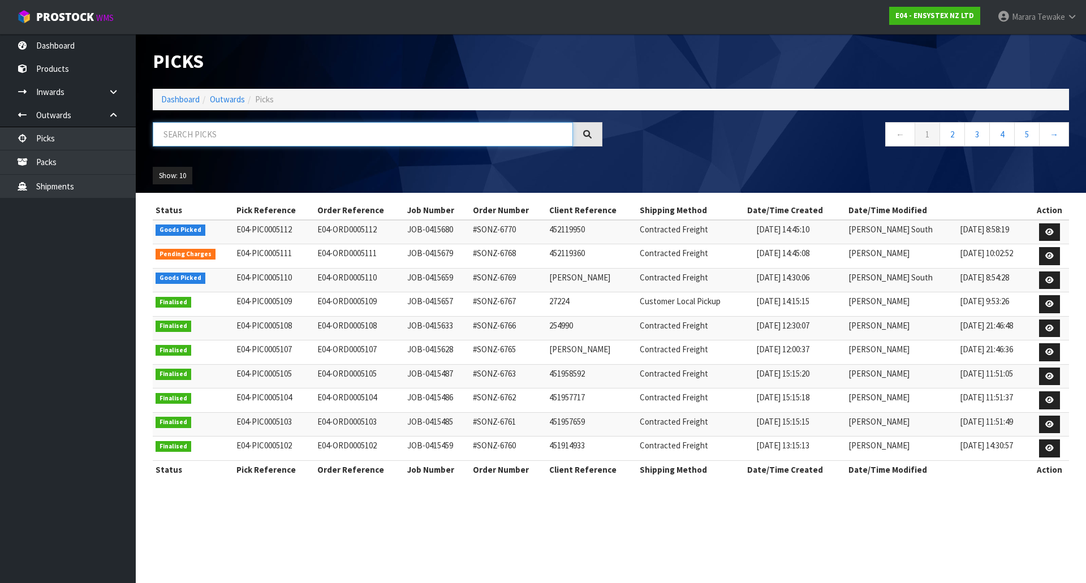
click at [318, 128] on input "text" at bounding box center [363, 134] width 420 height 24
type input "JOB-0415680"
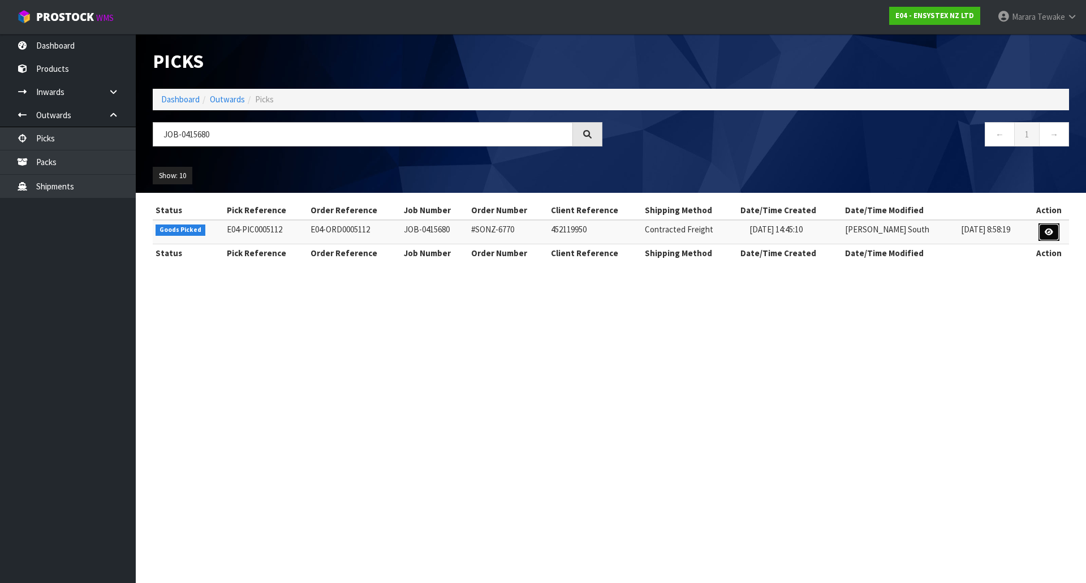
click at [1045, 229] on icon at bounding box center [1049, 232] width 8 height 7
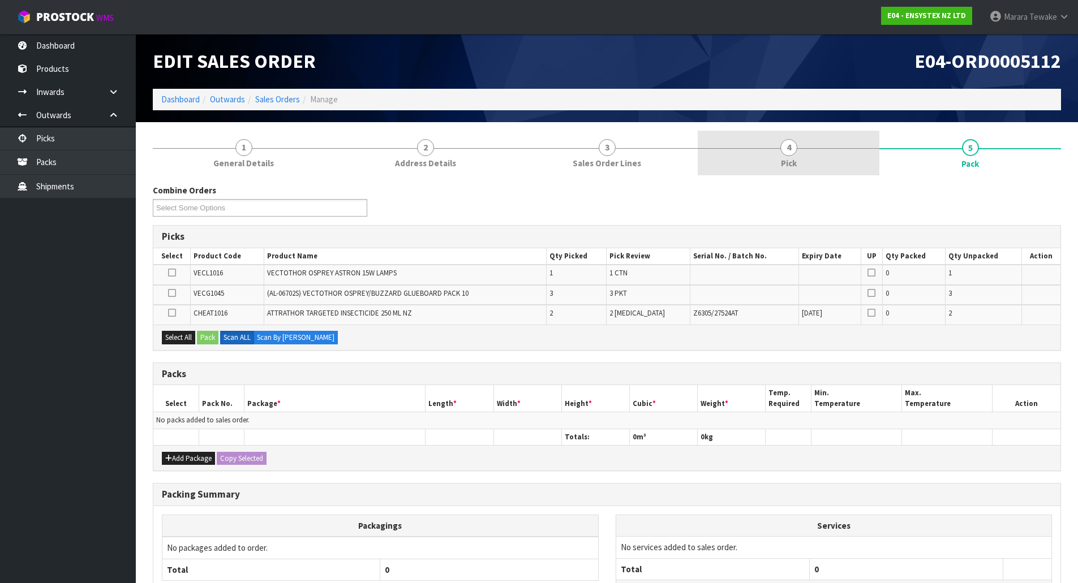
click at [781, 158] on span "Pick" at bounding box center [789, 163] width 16 height 12
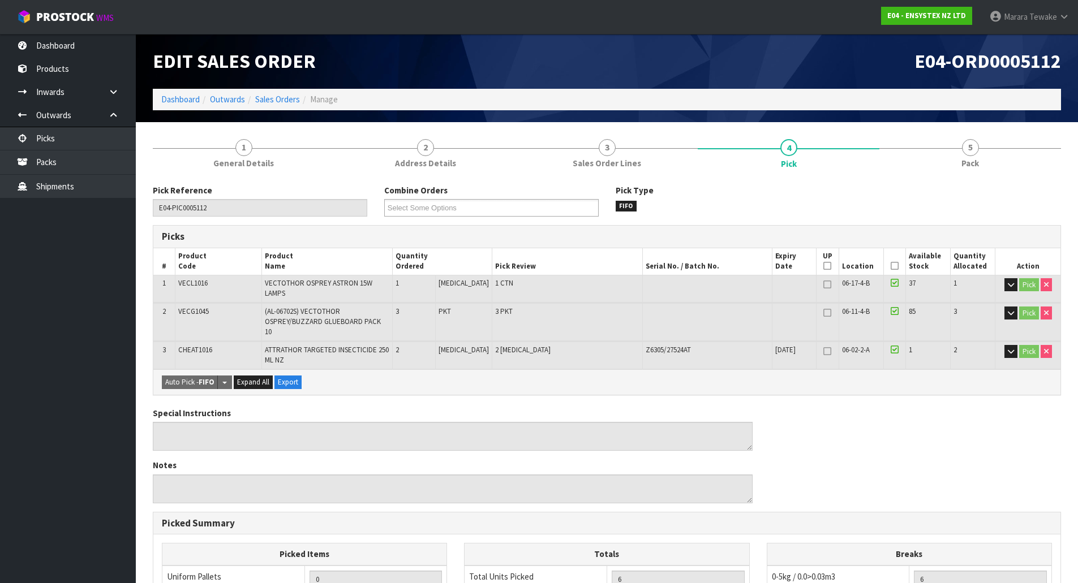
click at [891, 266] on icon at bounding box center [895, 266] width 8 height 1
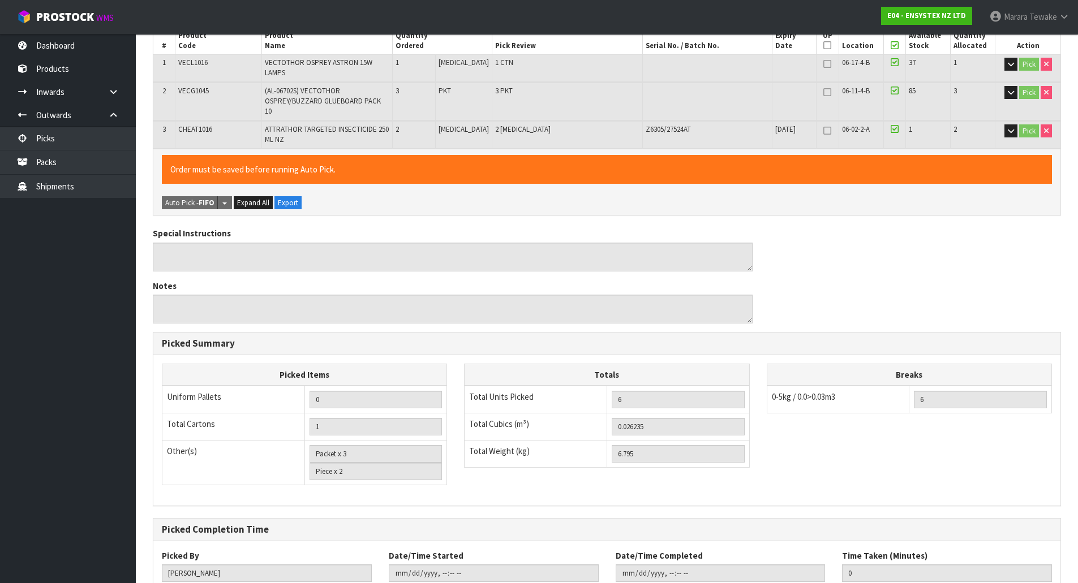
scroll to position [281, 0]
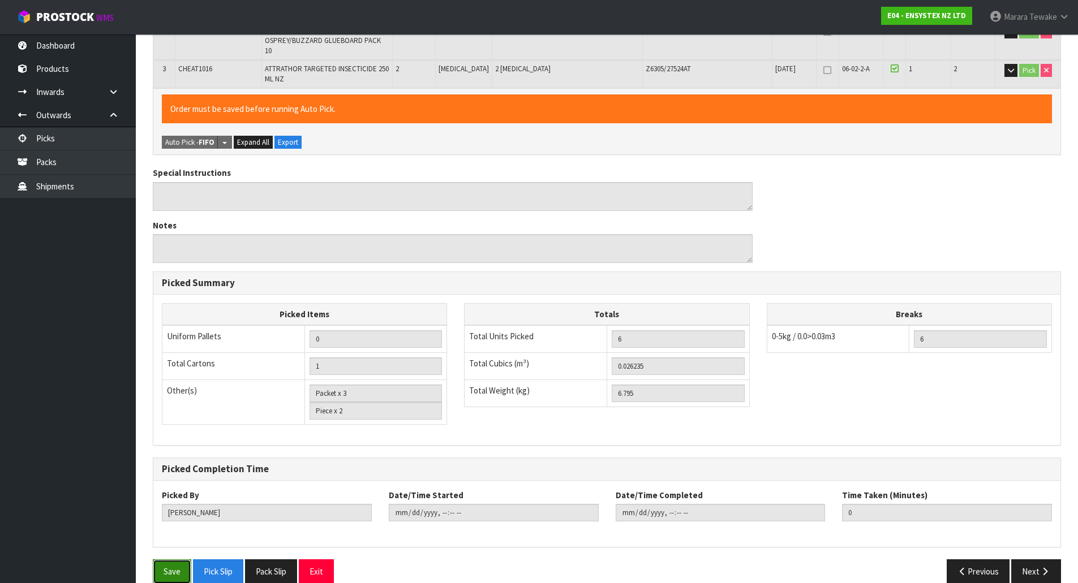
click at [177, 560] on button "Save" at bounding box center [172, 572] width 38 height 24
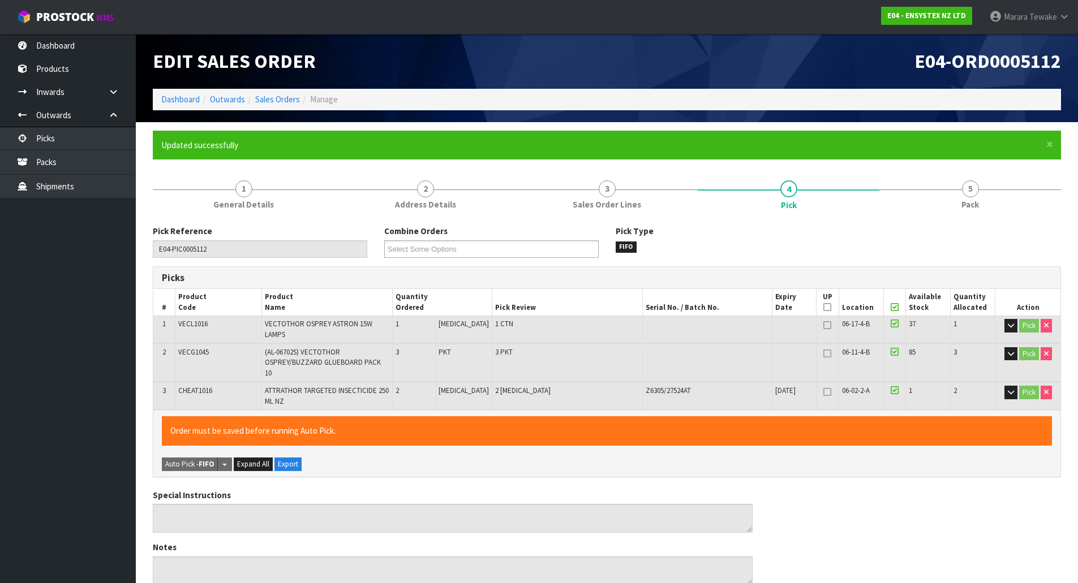
type input "[PERSON_NAME]"
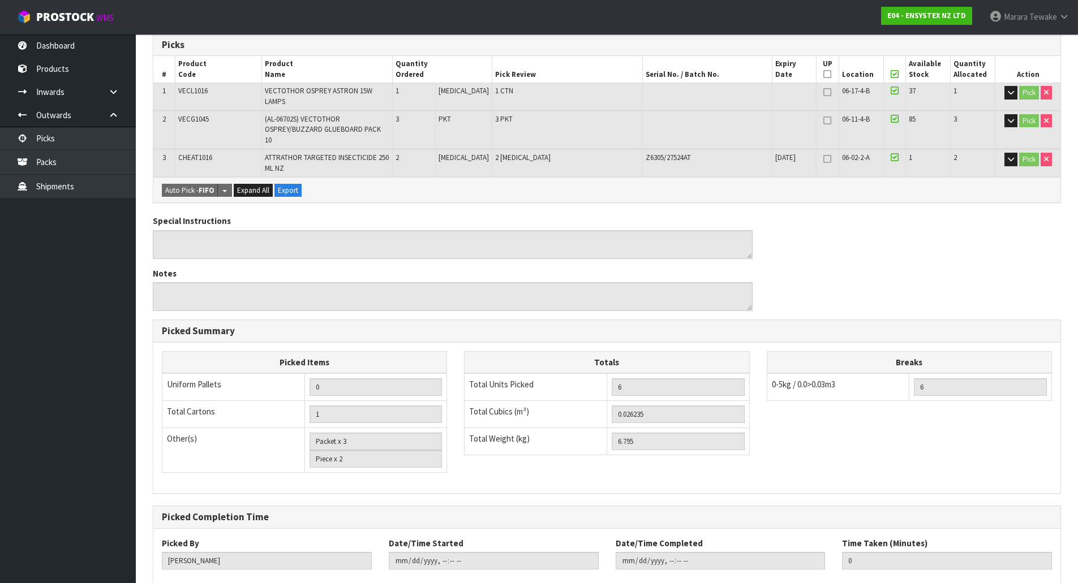
scroll to position [281, 0]
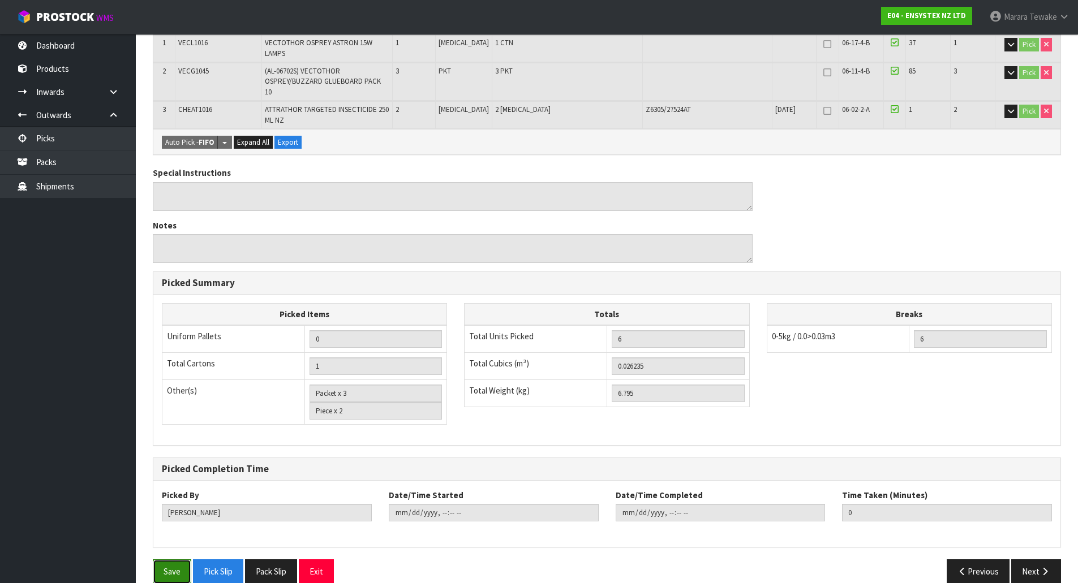
click at [173, 562] on button "Save" at bounding box center [172, 572] width 38 height 24
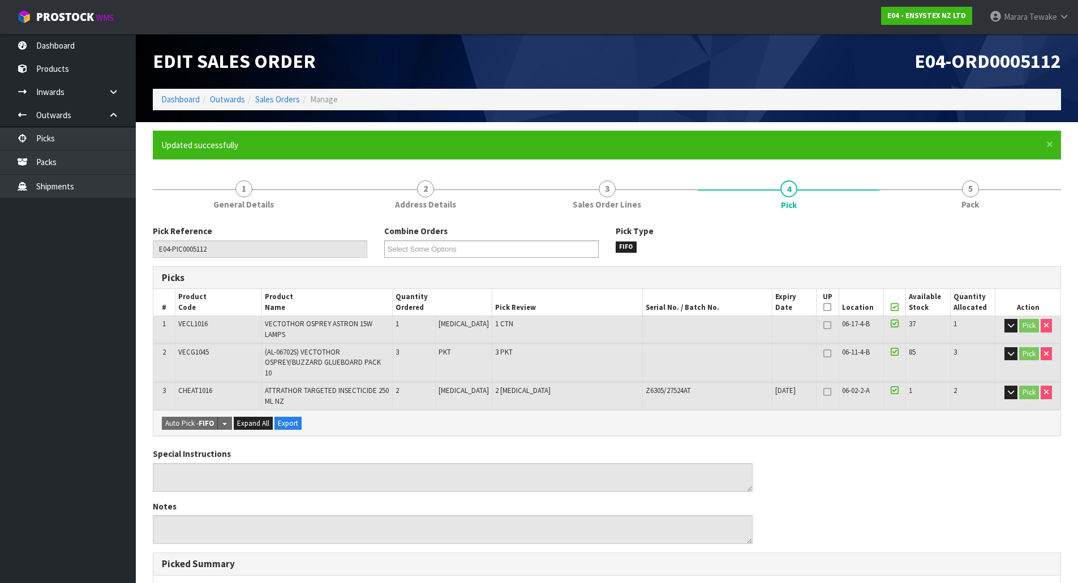
type input "2025-10-03T10:06:53"
click at [966, 200] on span "Pack" at bounding box center [970, 205] width 18 height 12
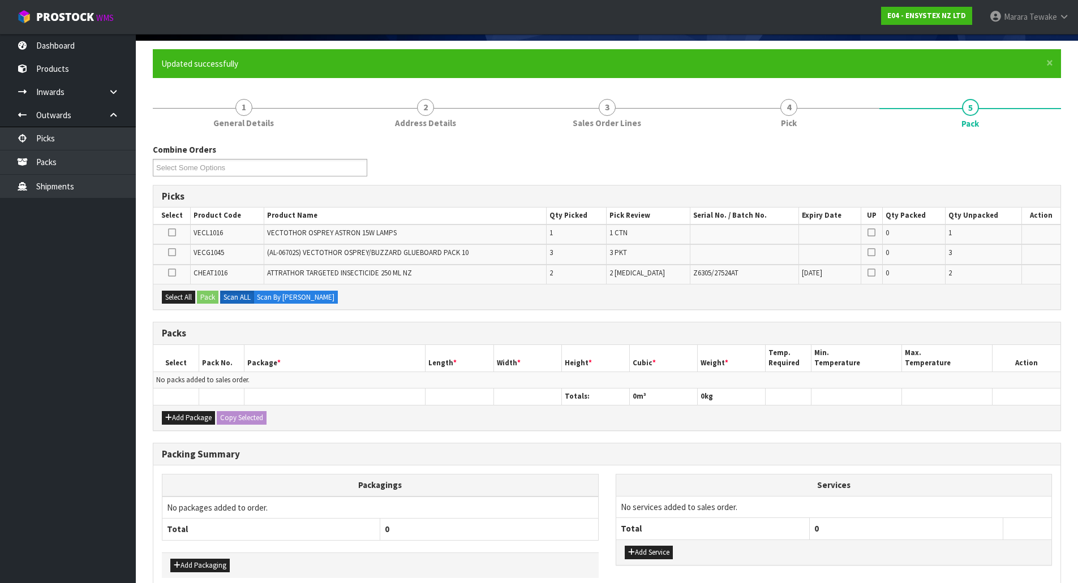
scroll to position [139, 0]
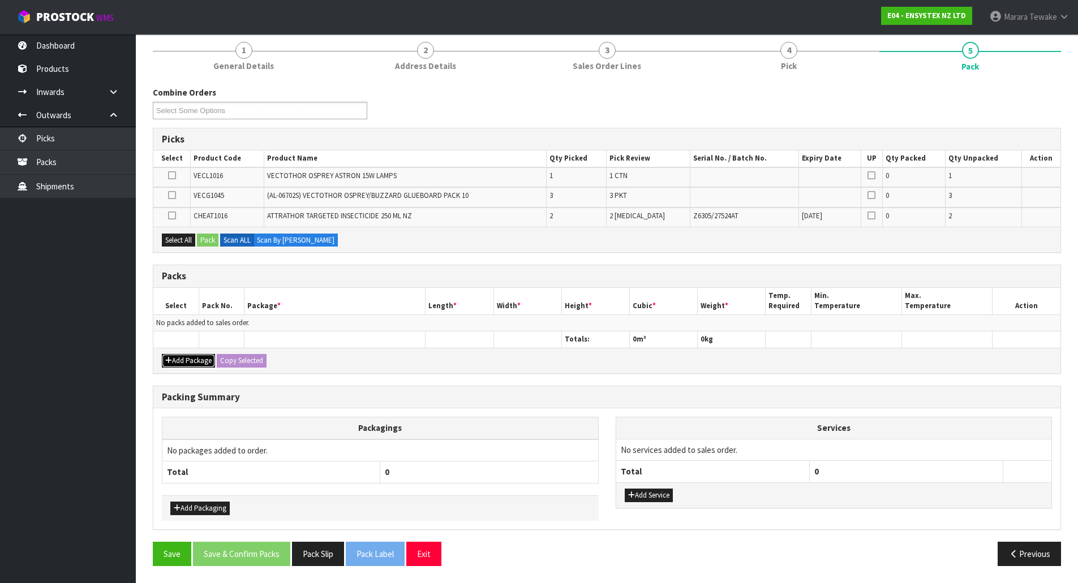
drag, startPoint x: 195, startPoint y: 360, endPoint x: 141, endPoint y: 322, distance: 66.2
click at [194, 360] on button "Add Package" at bounding box center [188, 361] width 53 height 14
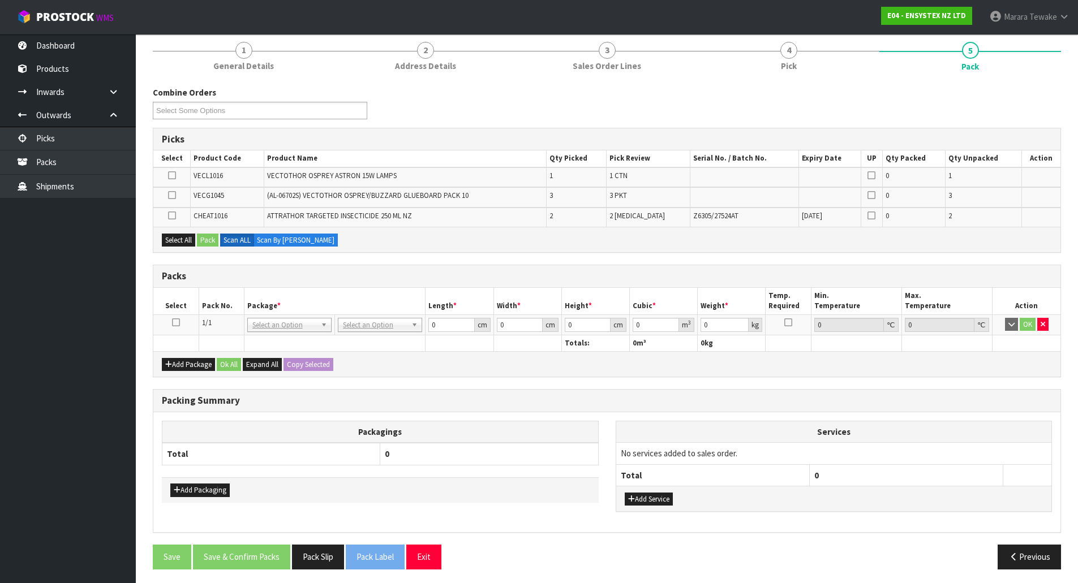
click at [179, 322] on icon at bounding box center [176, 322] width 8 height 1
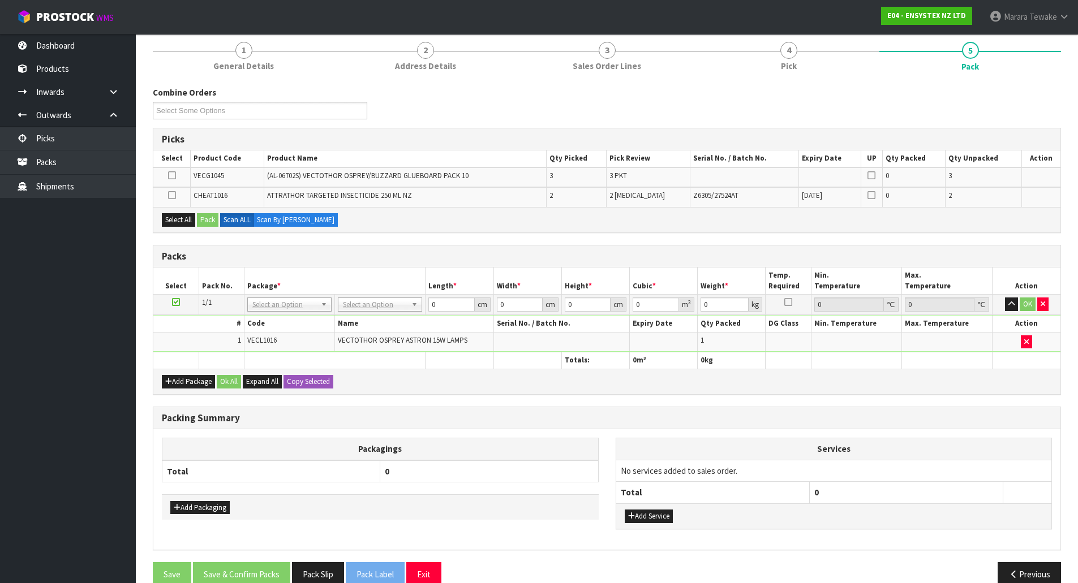
click at [170, 176] on icon at bounding box center [172, 175] width 8 height 1
click at [0, 0] on input "checkbox" at bounding box center [0, 0] width 0 height 0
click at [210, 225] on button "Pack" at bounding box center [207, 220] width 21 height 14
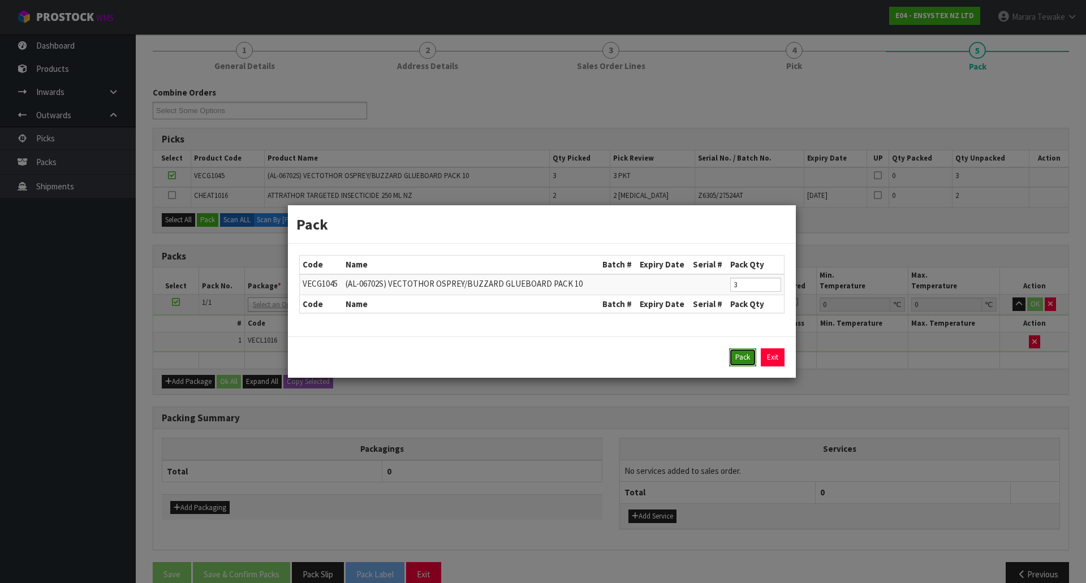
click at [748, 354] on button "Pack" at bounding box center [742, 358] width 27 height 18
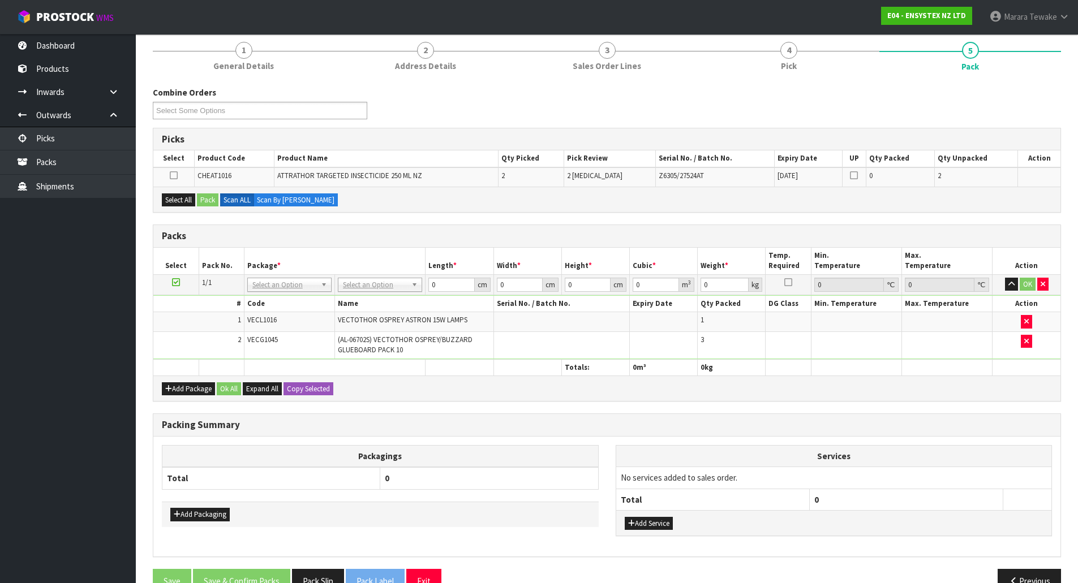
drag, startPoint x: 175, startPoint y: 399, endPoint x: 175, endPoint y: 390, distance: 9.1
click at [175, 398] on div "Add Package Ok All Expand All Copy Selected" at bounding box center [606, 388] width 907 height 25
click at [175, 392] on button "Add Package" at bounding box center [188, 389] width 53 height 14
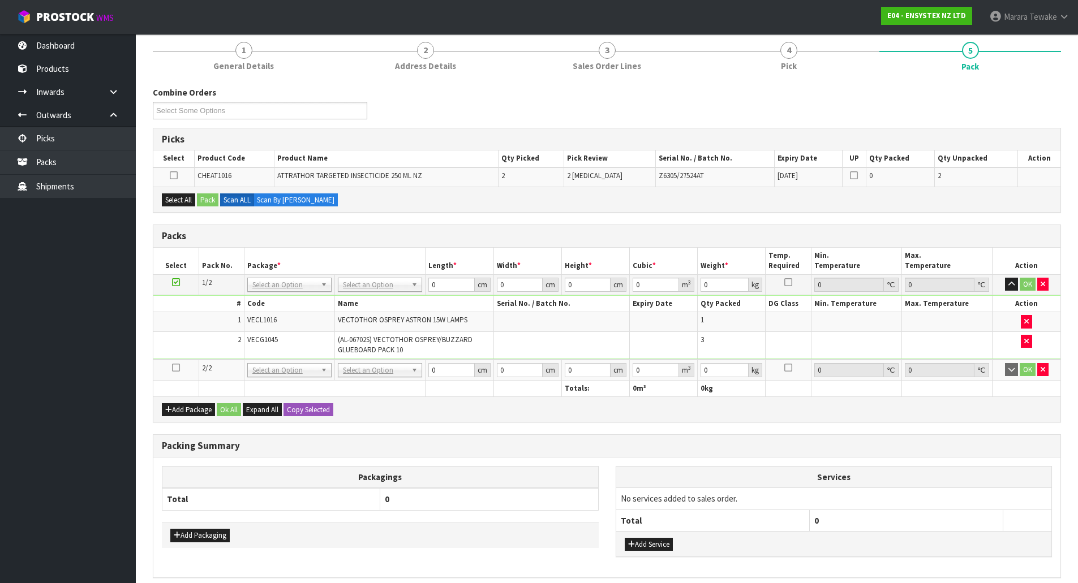
click at [177, 368] on icon at bounding box center [176, 368] width 8 height 1
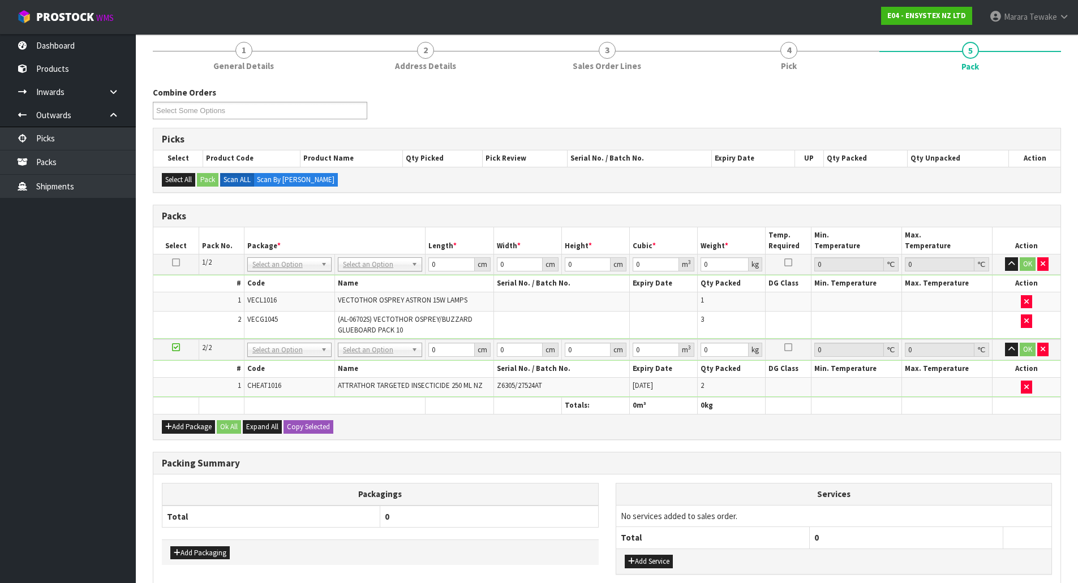
drag, startPoint x: 371, startPoint y: 268, endPoint x: 369, endPoint y: 278, distance: 10.3
drag, startPoint x: 367, startPoint y: 299, endPoint x: 381, endPoint y: 298, distance: 14.8
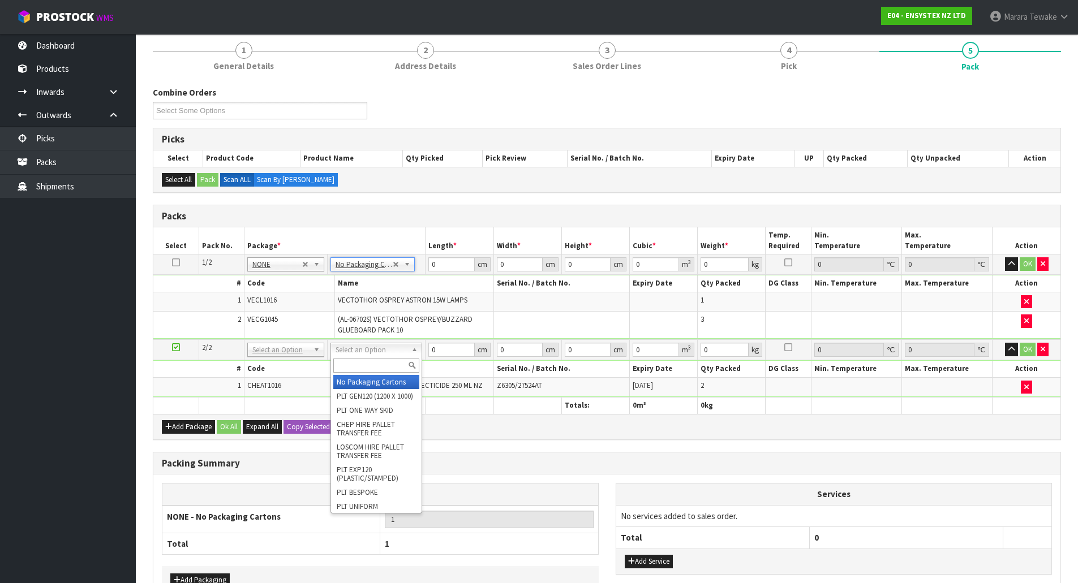
type input "2"
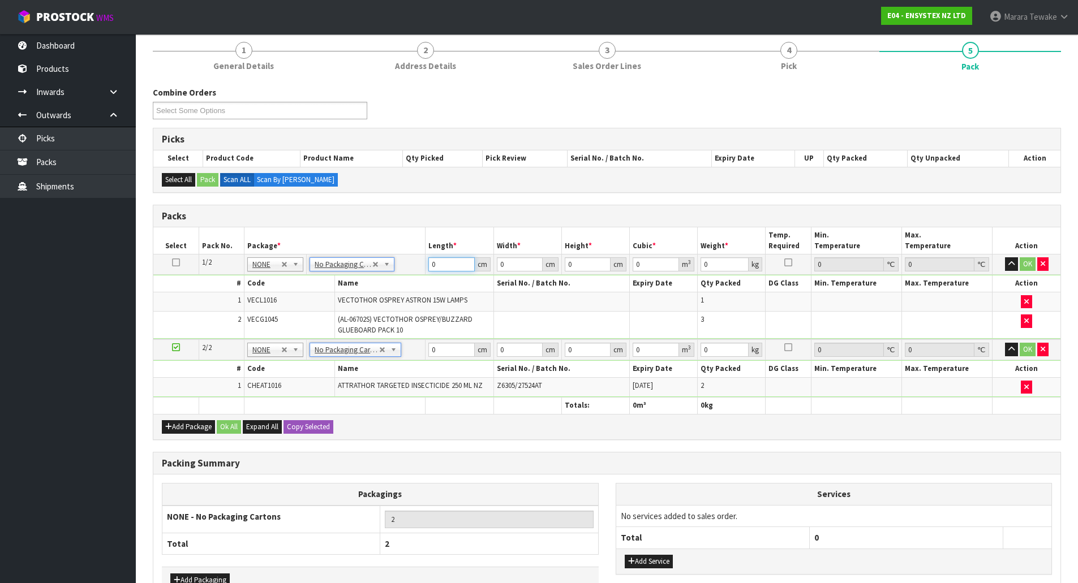
drag, startPoint x: 444, startPoint y: 263, endPoint x: 406, endPoint y: 229, distance: 50.9
click at [417, 243] on table "Select Pack No. Package * Length * Width * Height * Cubic * Weight * Temp. Requ…" at bounding box center [606, 320] width 907 height 186
type input "58"
type input "38"
type input "1"
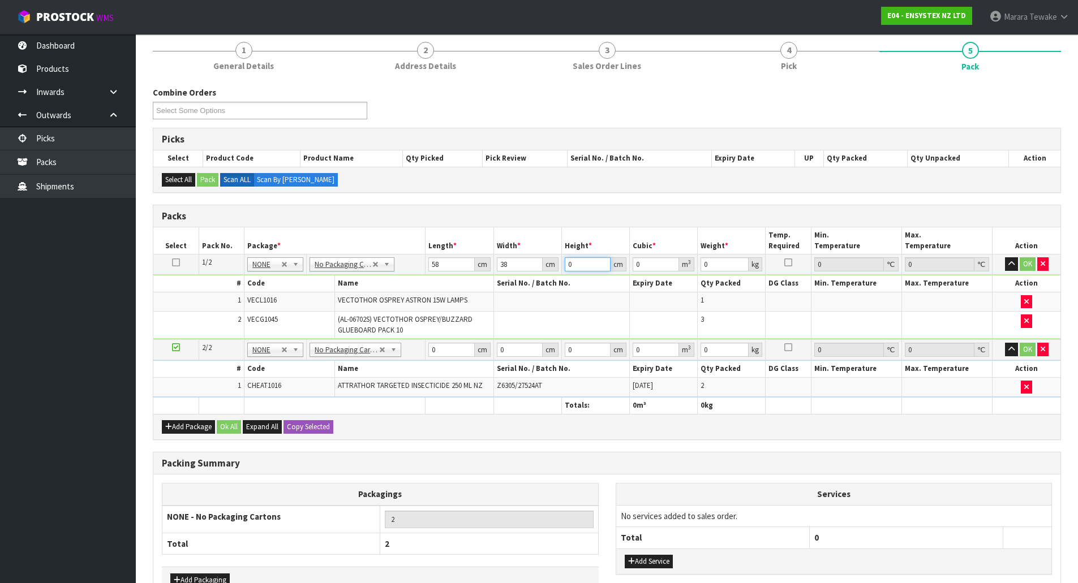
type input "0.002204"
type input "14"
type input "0.030856"
type input "14"
type input "7"
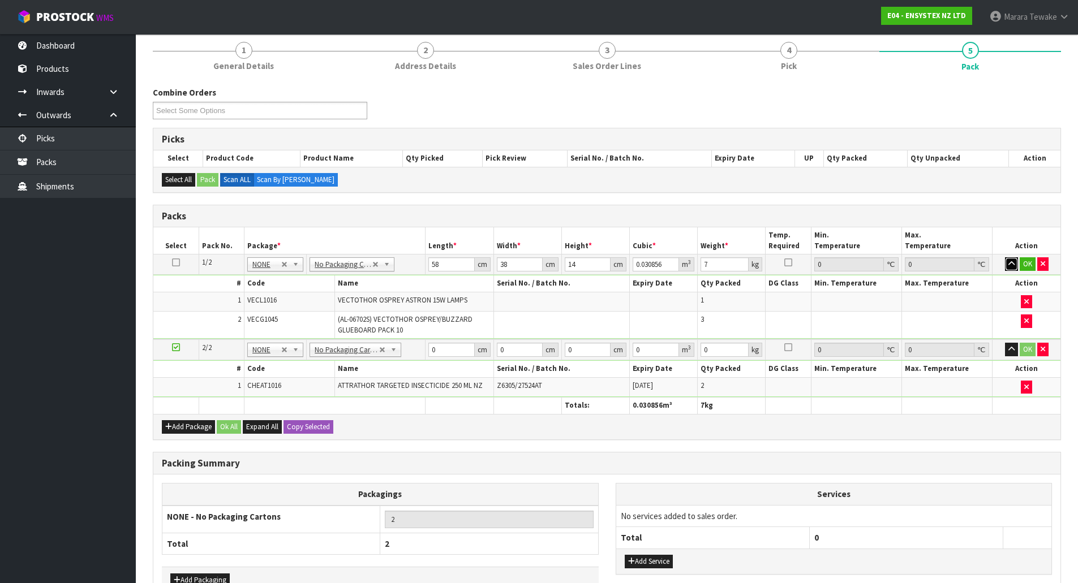
click at [1005, 257] on button "button" at bounding box center [1011, 264] width 13 height 14
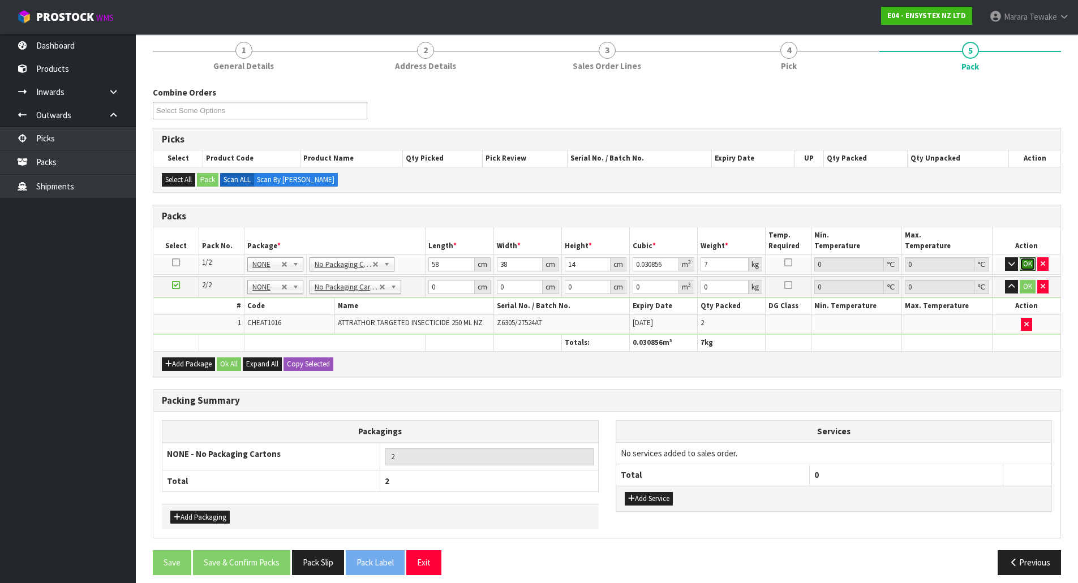
click button "OK" at bounding box center [1028, 264] width 16 height 14
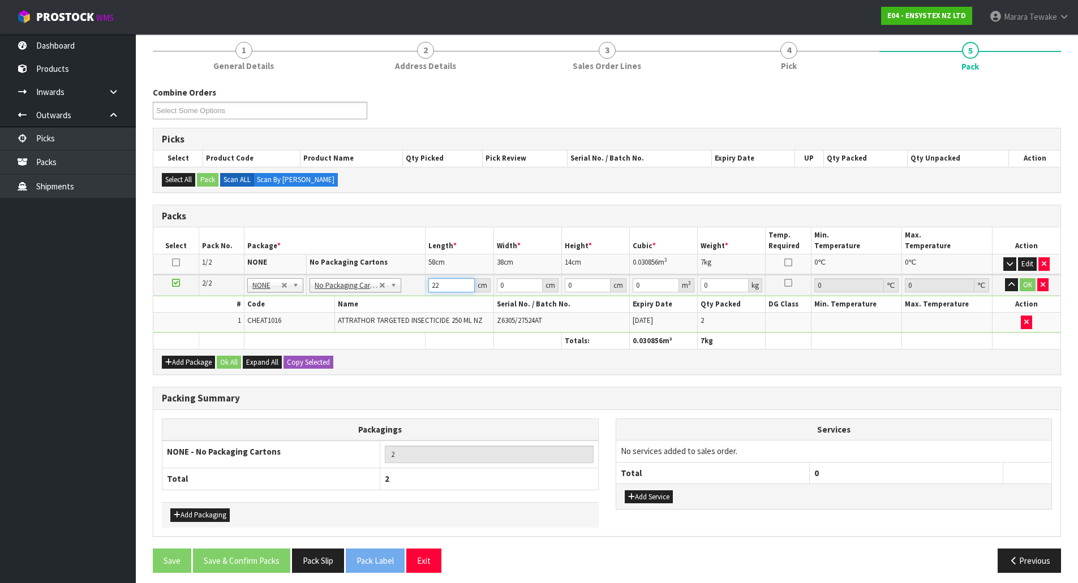
type input "22"
type input "18"
type input "1"
type input "0.000396"
type input "18"
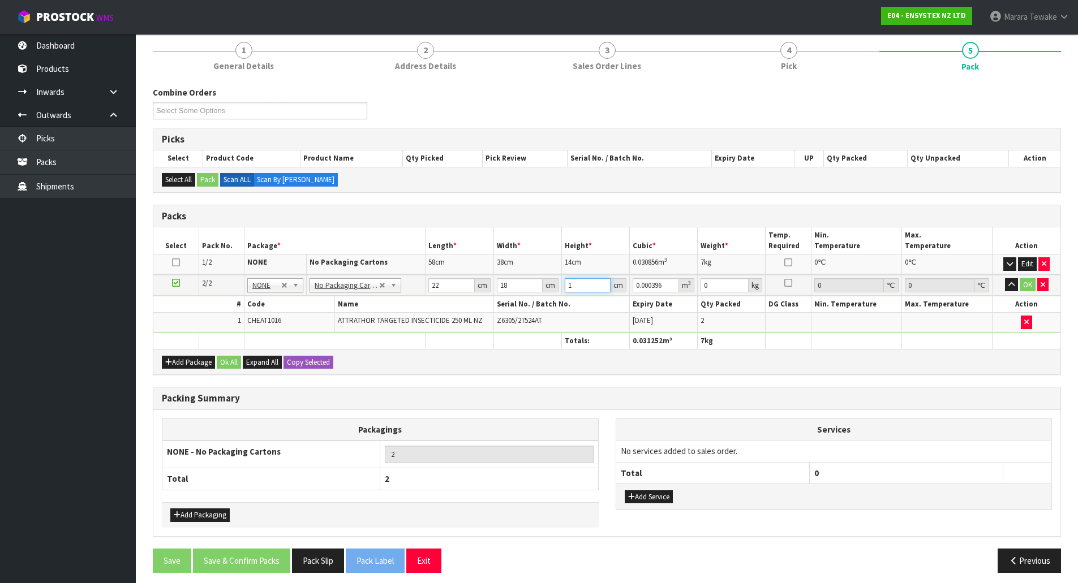
type input "0.007128"
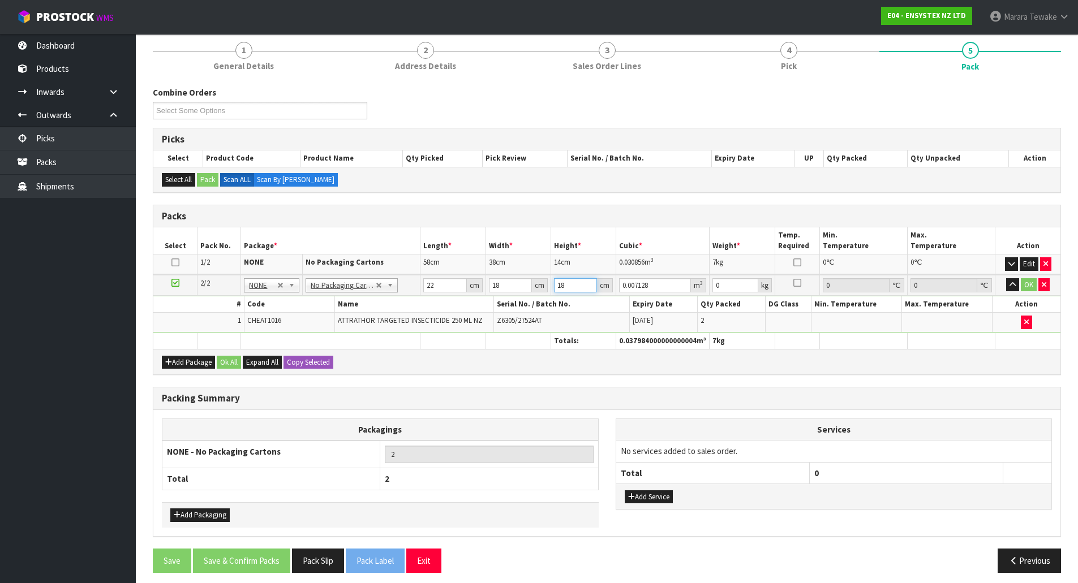
type input "18"
type input "1"
click at [1006, 278] on button "button" at bounding box center [1012, 285] width 13 height 14
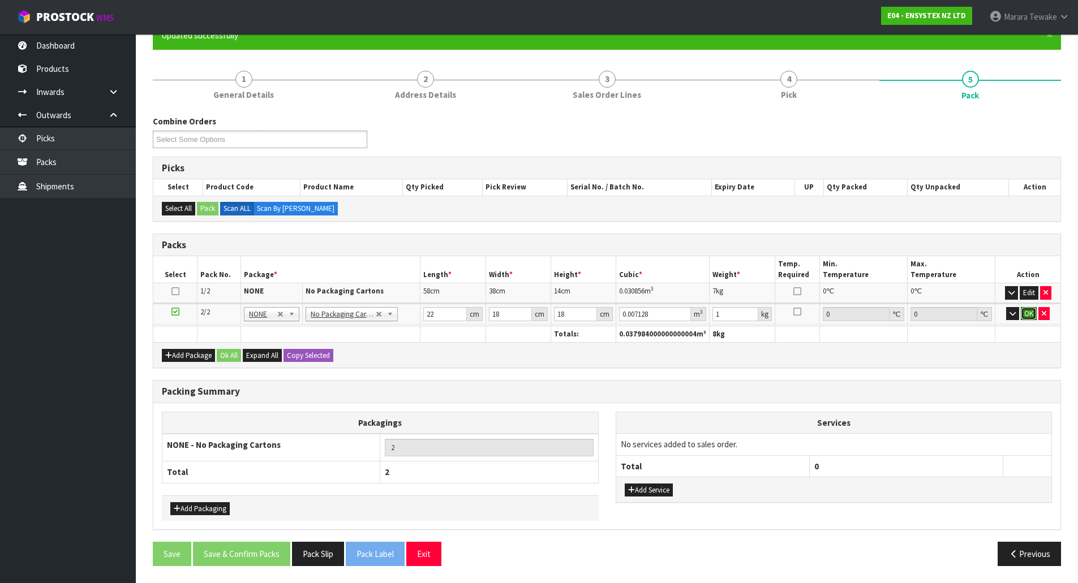
click button "OK" at bounding box center [1029, 314] width 16 height 14
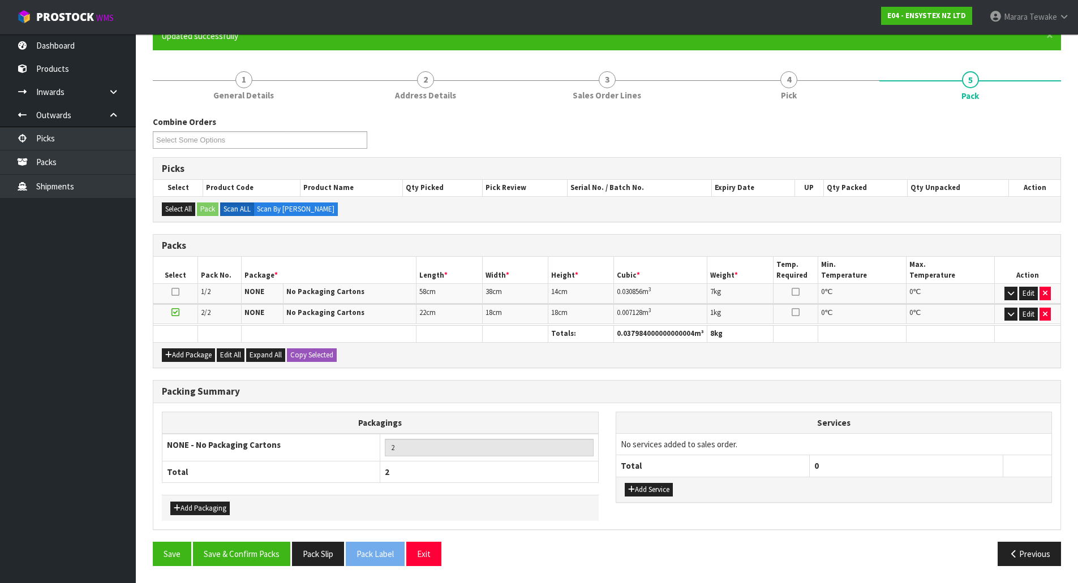
scroll to position [108, 0]
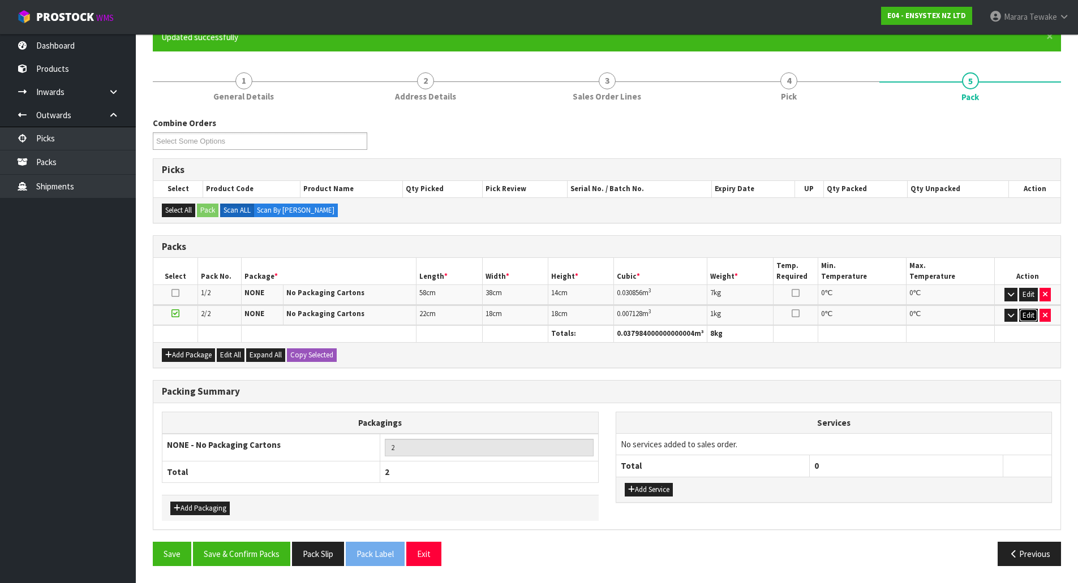
click at [1026, 317] on button "Edit" at bounding box center [1028, 316] width 19 height 14
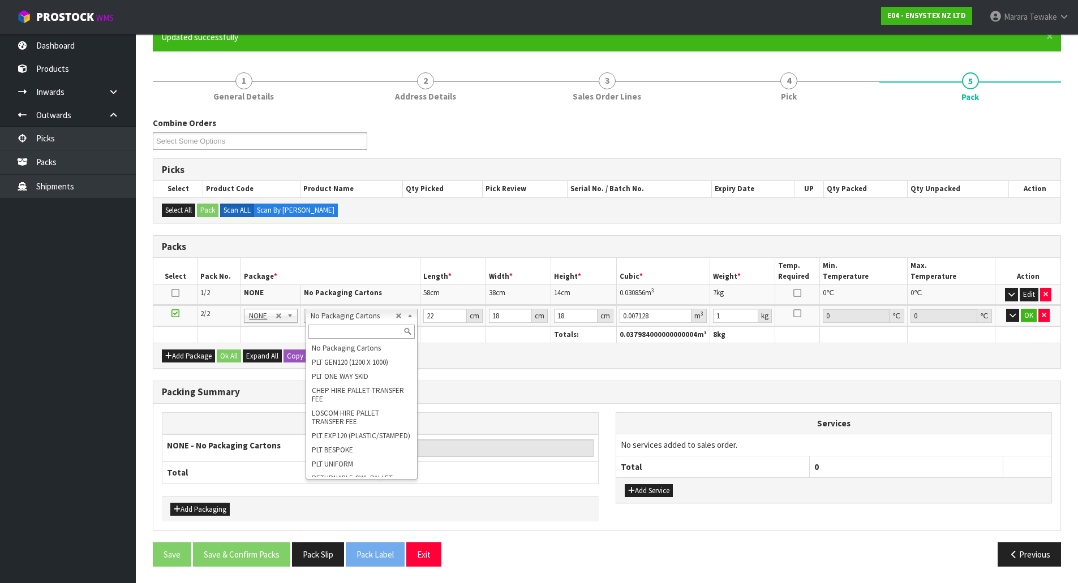
click at [370, 328] on input "text" at bounding box center [361, 332] width 107 height 14
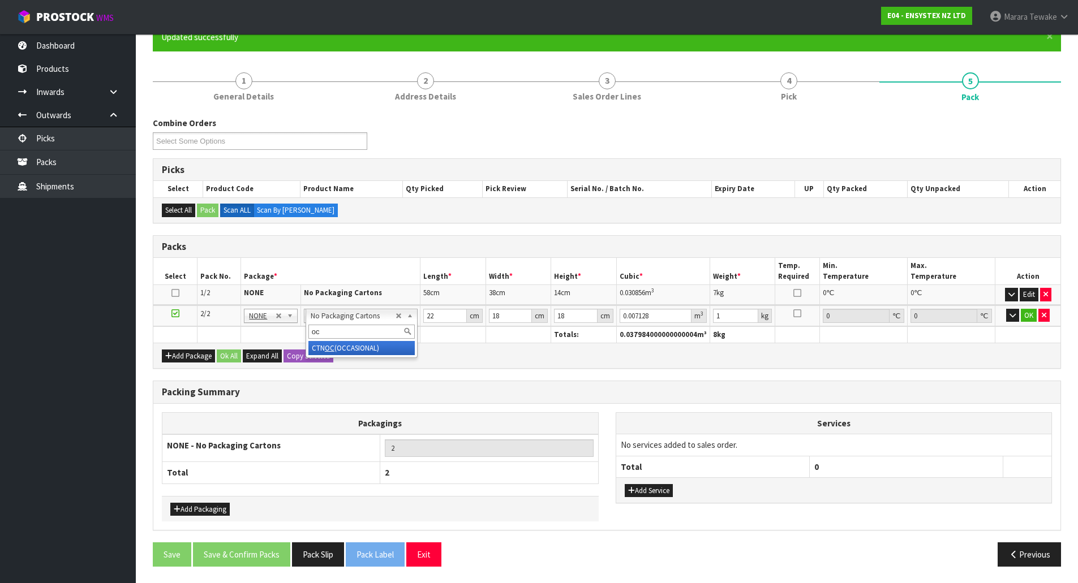
type input "oc"
drag, startPoint x: 369, startPoint y: 351, endPoint x: 336, endPoint y: 339, distance: 35.4
type input "1"
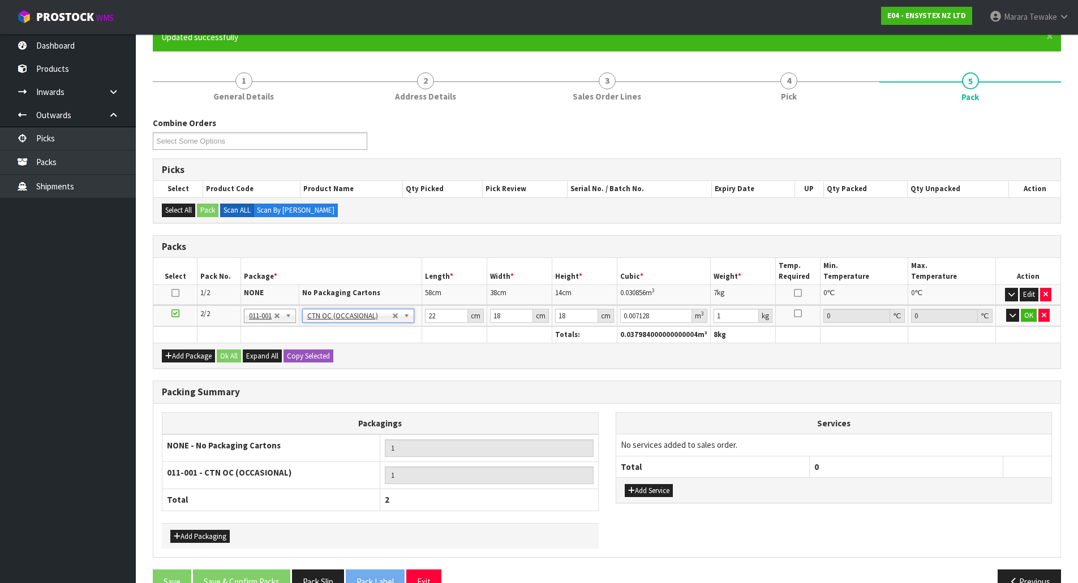
type input "0"
type input "0.7"
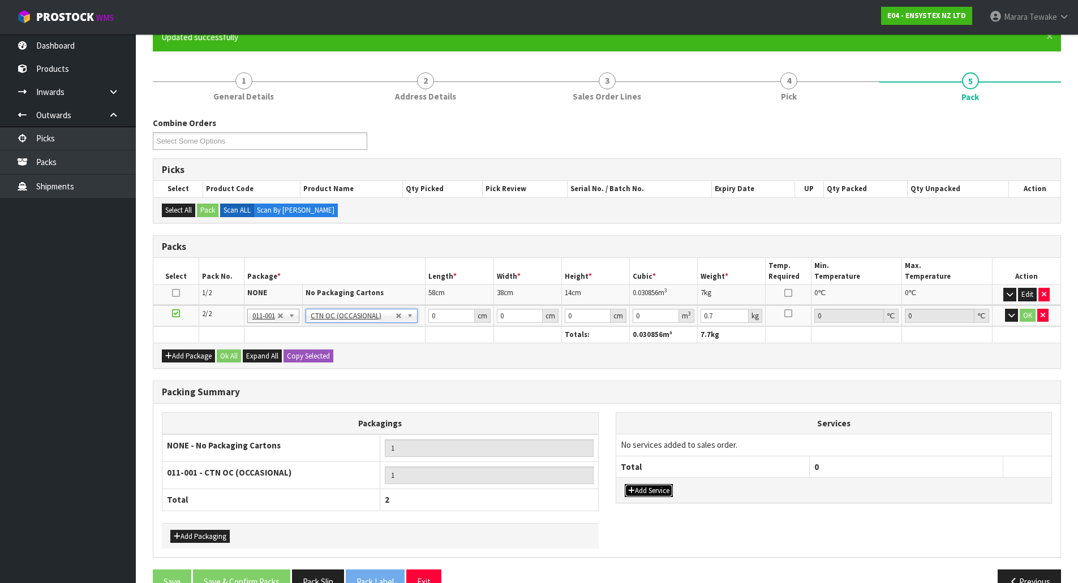
click at [648, 491] on button "Add Service" at bounding box center [649, 491] width 48 height 14
click at [1017, 451] on icon "button" at bounding box center [1016, 447] width 5 height 7
click at [217, 535] on button "Add Packaging" at bounding box center [199, 537] width 59 height 14
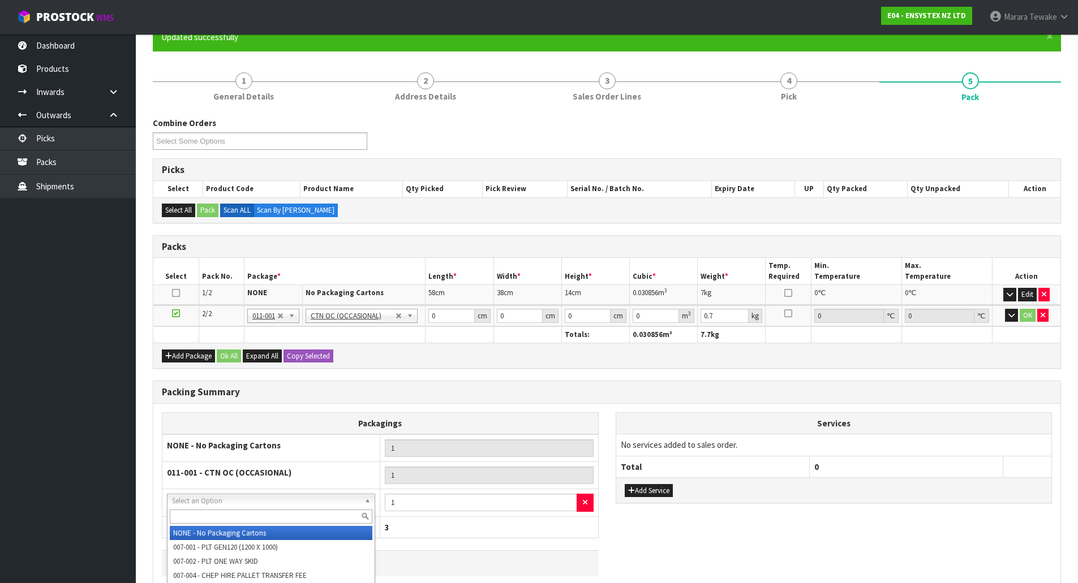
click at [237, 517] on input "text" at bounding box center [271, 517] width 203 height 14
type input "corrugated"
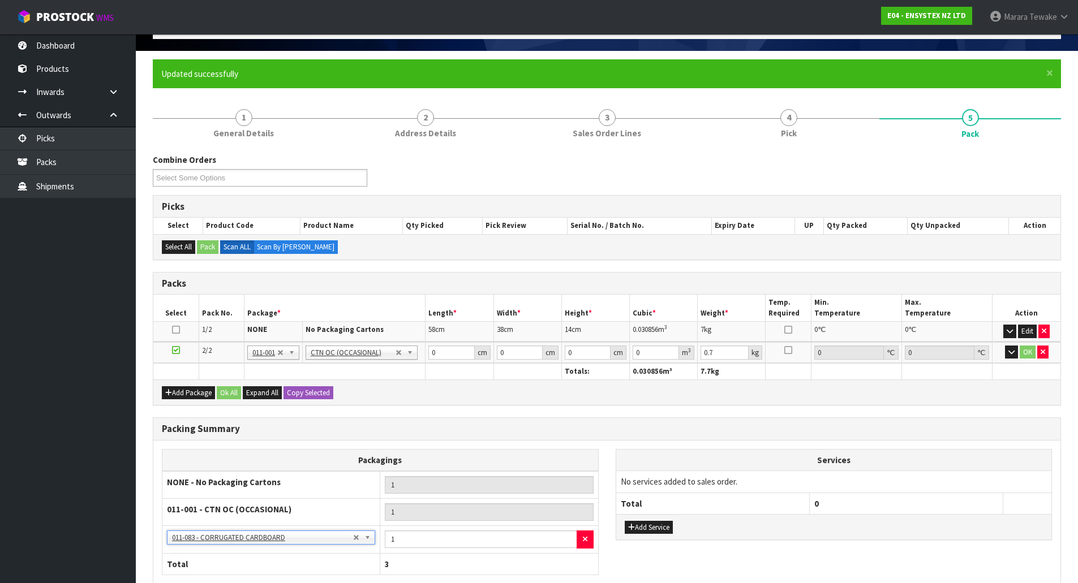
scroll to position [51, 0]
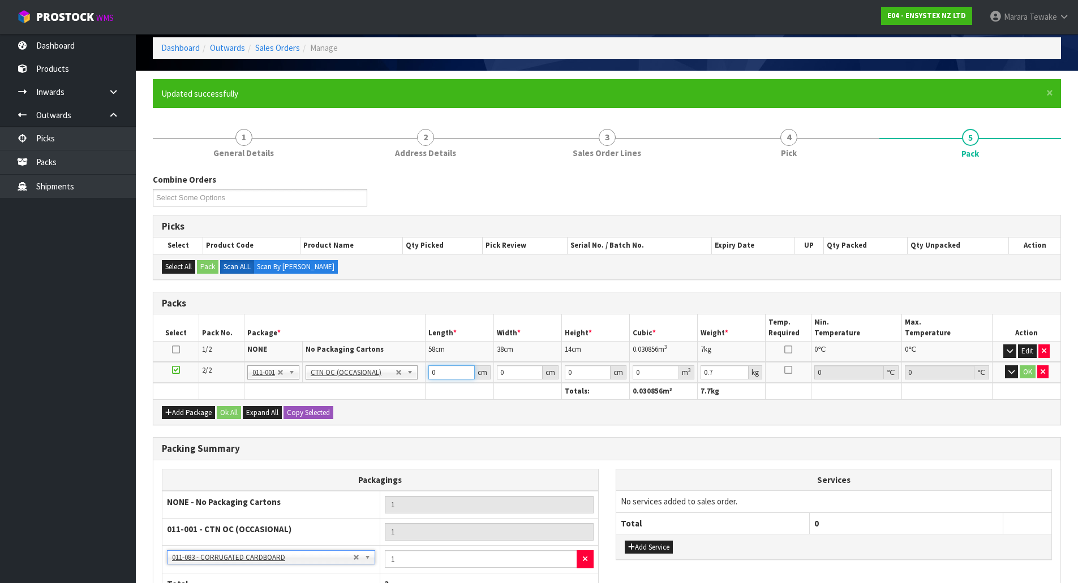
drag, startPoint x: 446, startPoint y: 372, endPoint x: 424, endPoint y: 365, distance: 23.6
click at [427, 368] on td "0 cm" at bounding box center [459, 372] width 68 height 21
type input "22"
type input "18"
type input "1"
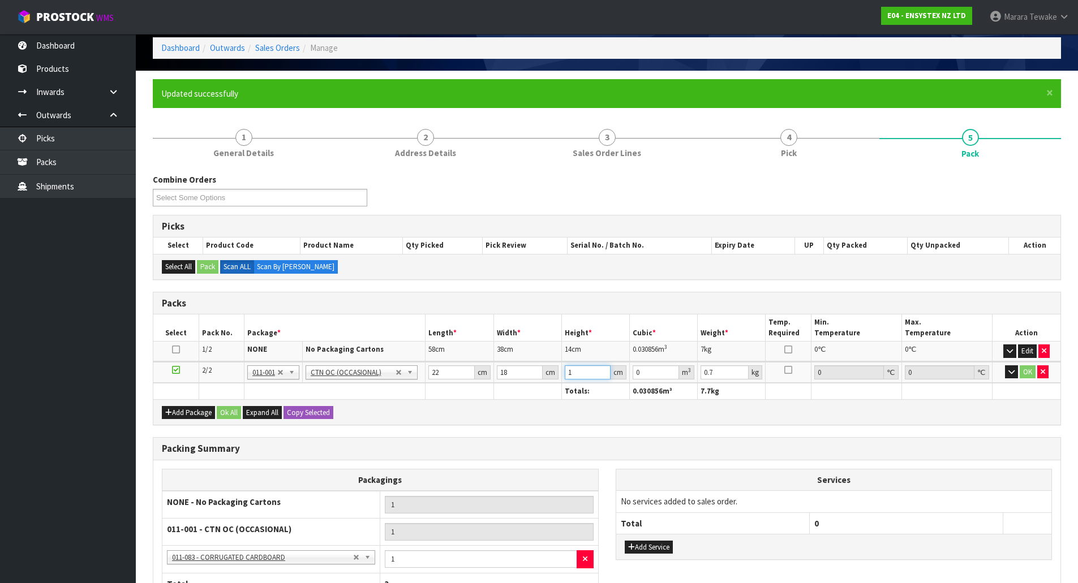
type input "0.000396"
type input "18"
type input "0.007128"
type input "18"
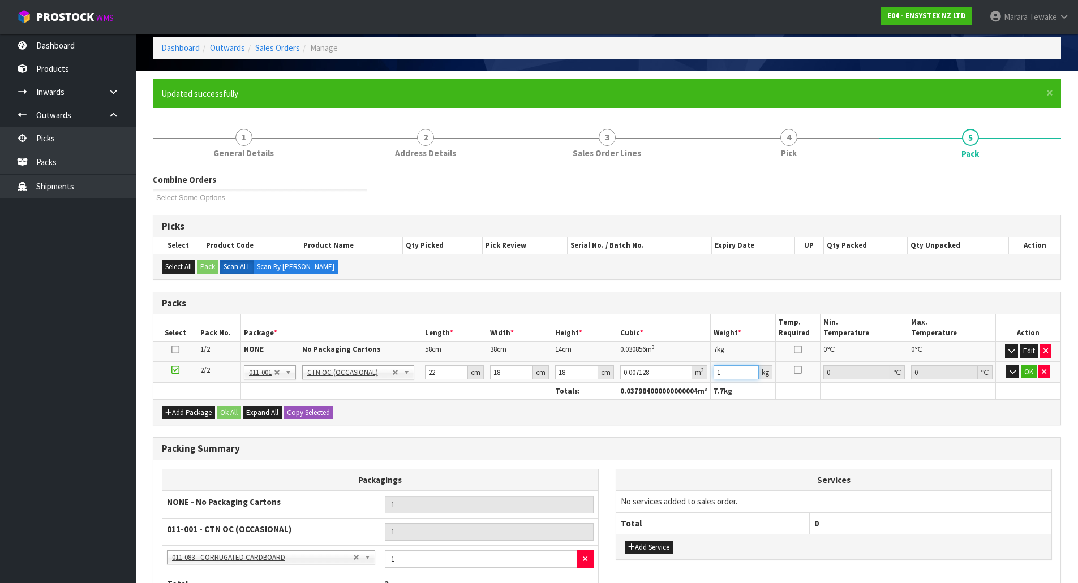
type input "1"
click at [1006, 365] on button "button" at bounding box center [1012, 372] width 13 height 14
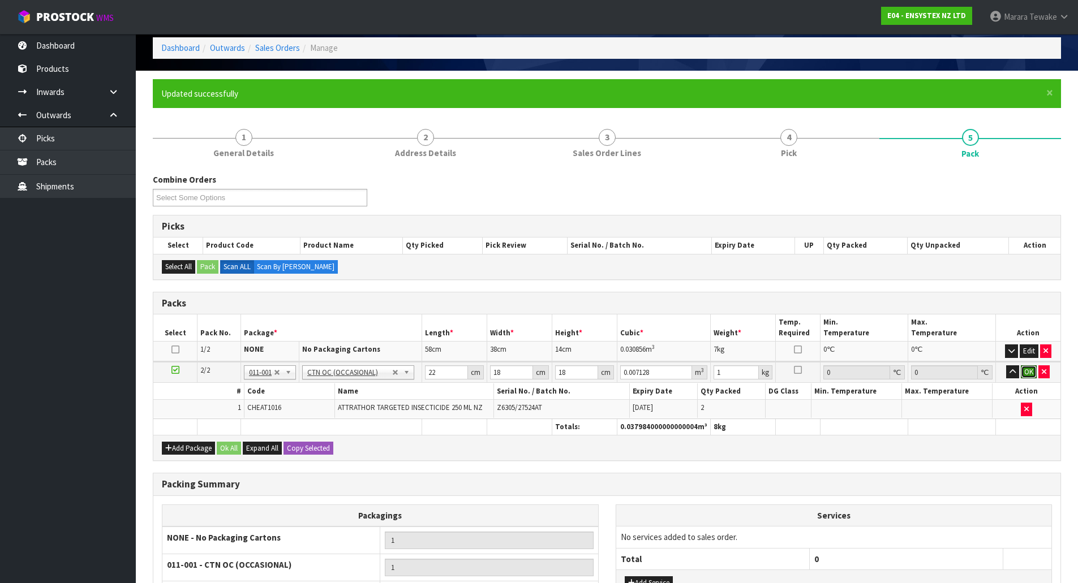
click button "OK" at bounding box center [1029, 372] width 16 height 14
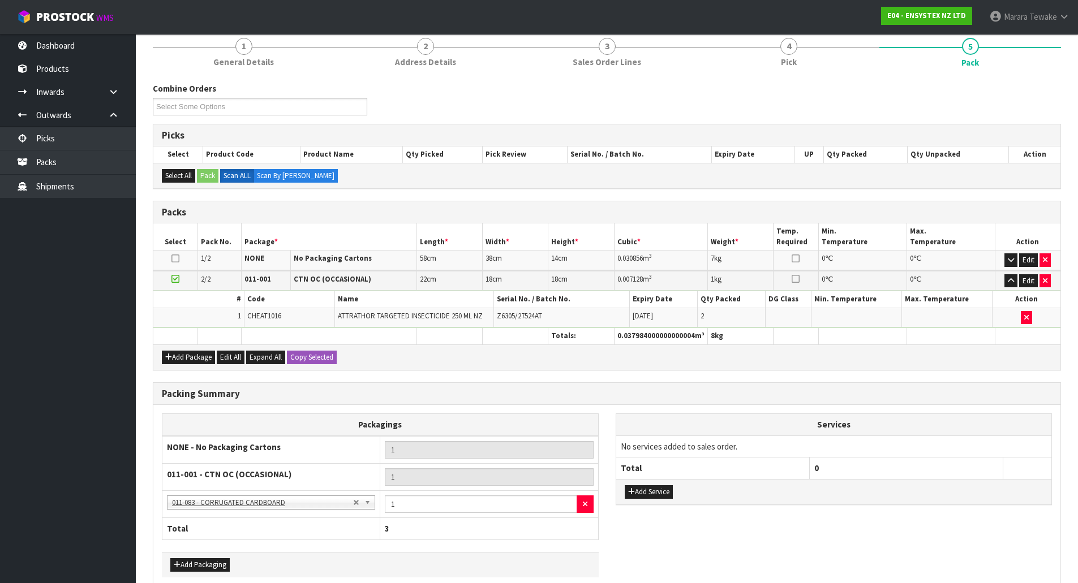
scroll to position [199, 0]
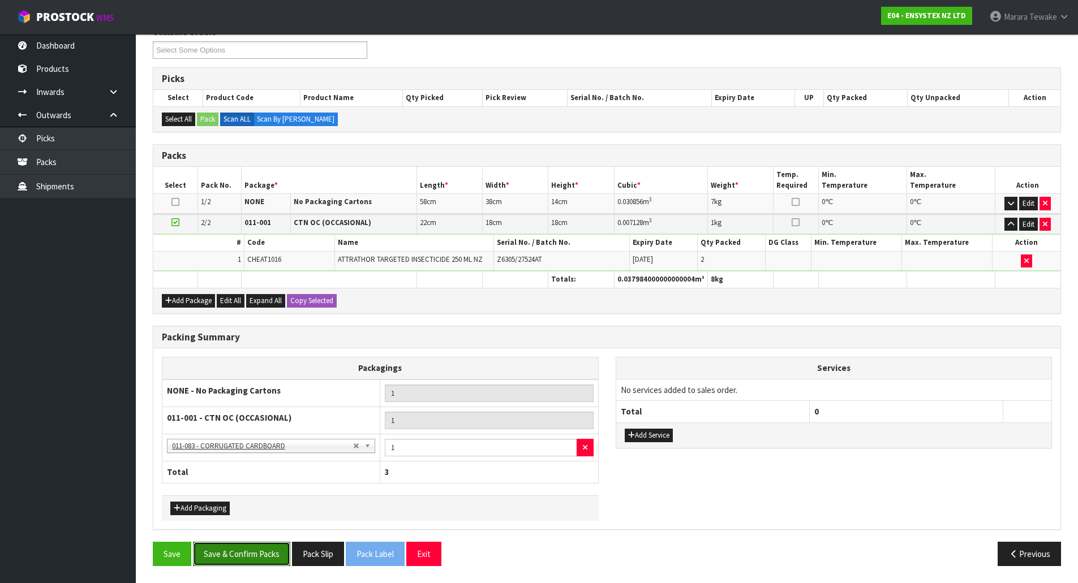
drag, startPoint x: 263, startPoint y: 549, endPoint x: 270, endPoint y: 544, distance: 8.9
click at [263, 546] on button "Save & Confirm Packs" at bounding box center [241, 554] width 97 height 24
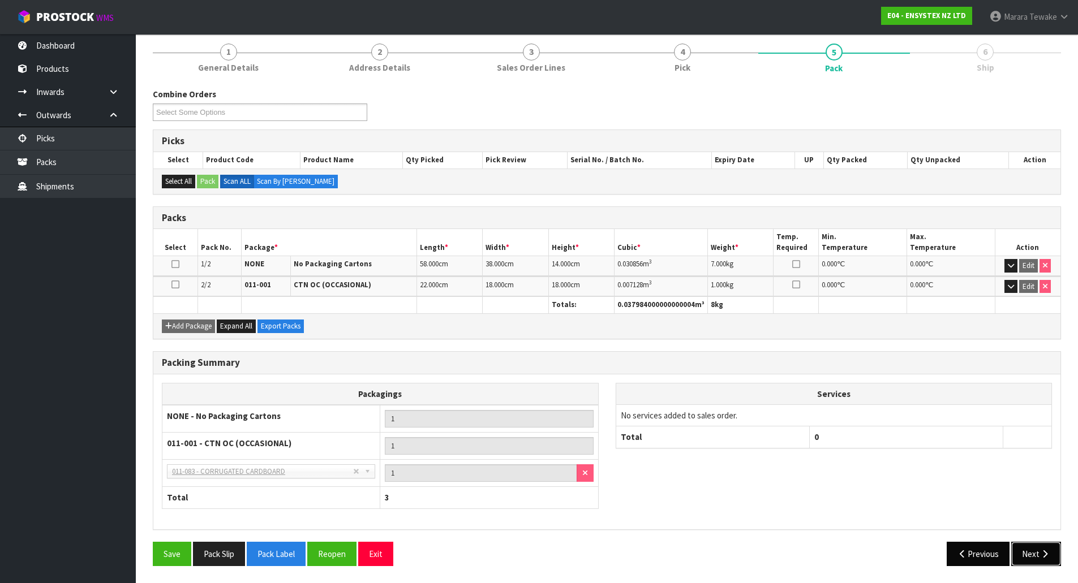
drag, startPoint x: 1034, startPoint y: 552, endPoint x: 985, endPoint y: 551, distance: 49.2
click at [1034, 552] on button "Next" at bounding box center [1036, 554] width 50 height 24
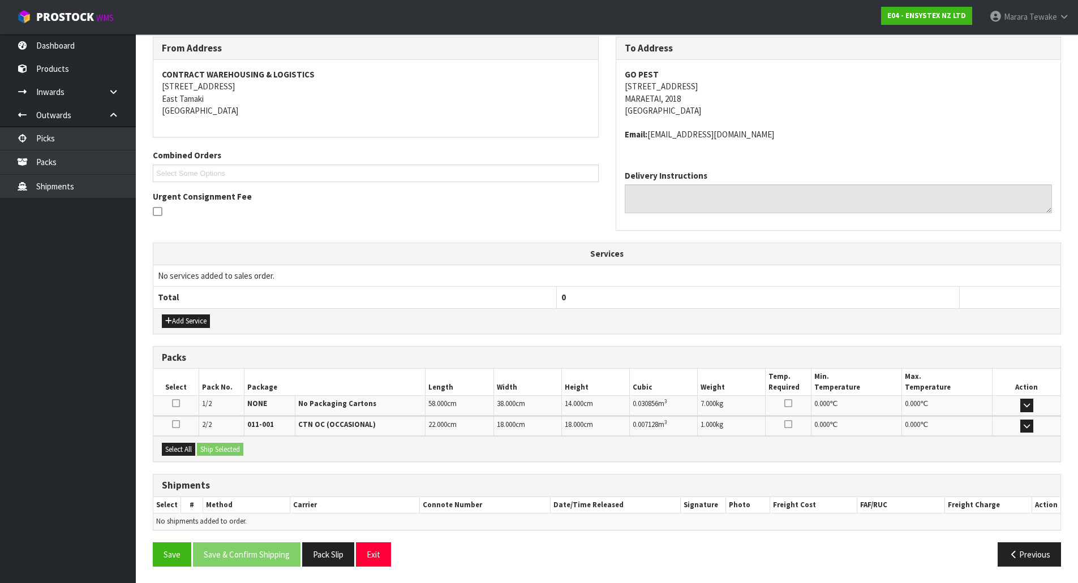
scroll to position [189, 0]
drag, startPoint x: 187, startPoint y: 445, endPoint x: 207, endPoint y: 448, distance: 19.4
click at [188, 446] on button "Select All" at bounding box center [178, 449] width 33 height 14
click at [216, 449] on button "Ship Selected" at bounding box center [220, 449] width 46 height 14
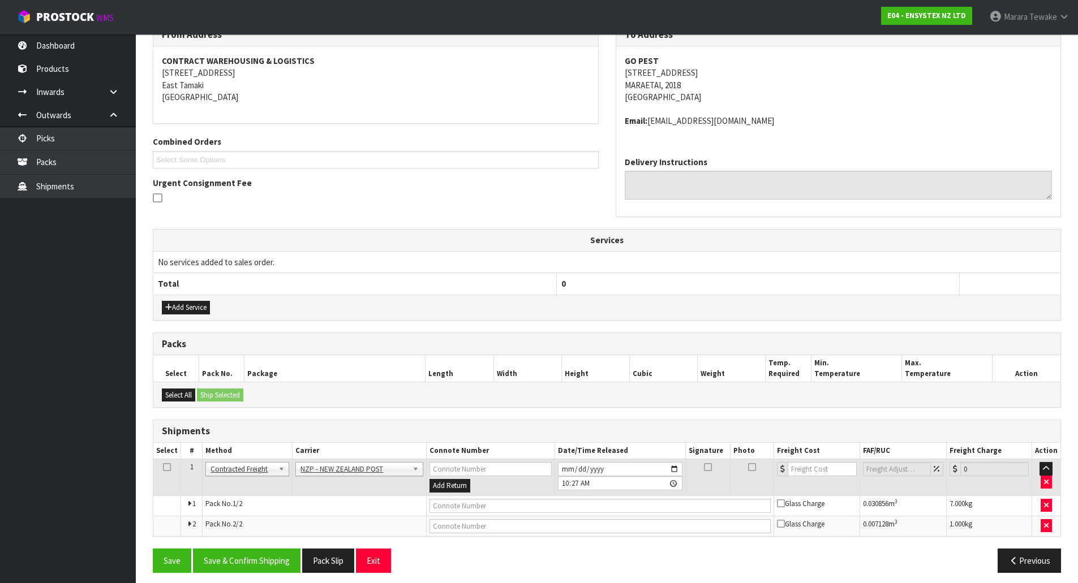
scroll to position [209, 0]
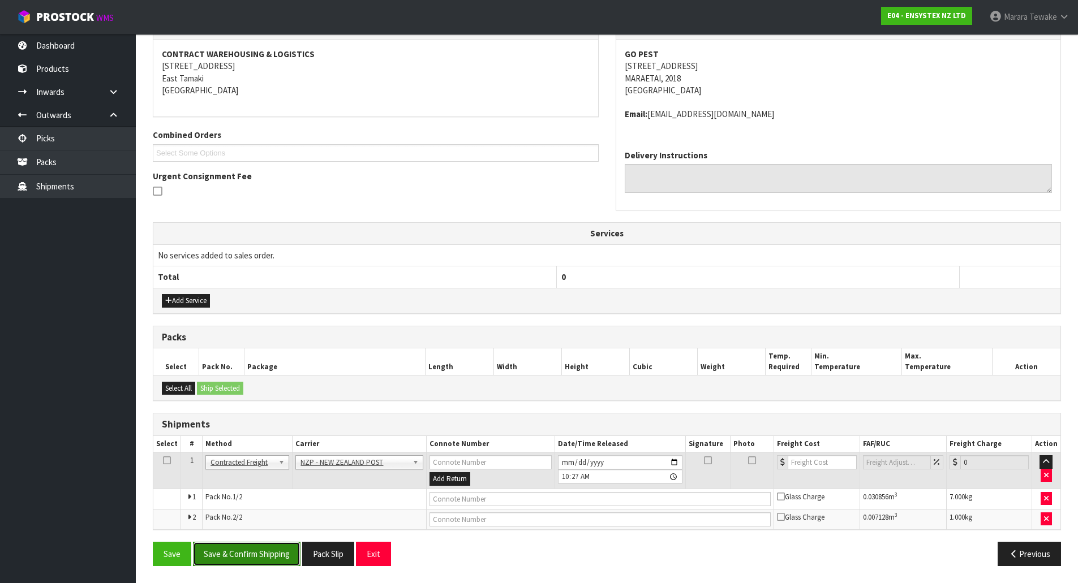
click at [273, 552] on button "Save & Confirm Shipping" at bounding box center [246, 554] width 107 height 24
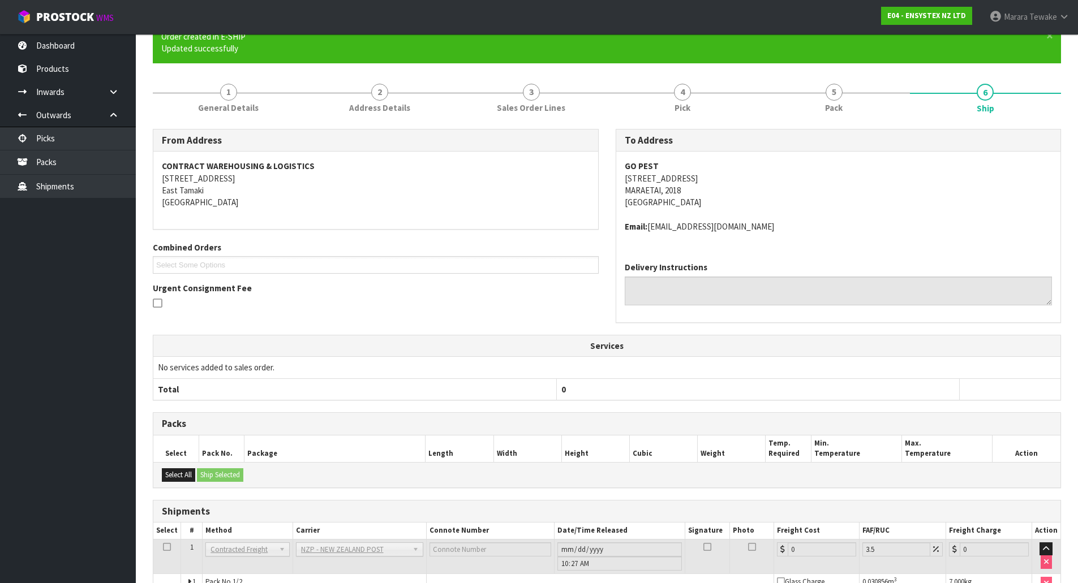
scroll to position [192, 0]
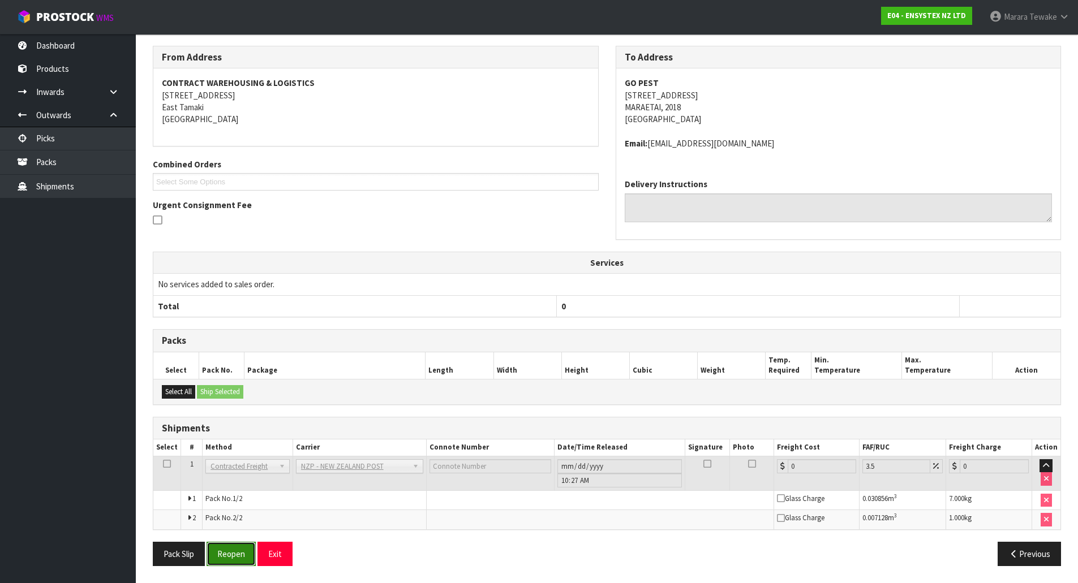
click at [235, 561] on button "Reopen" at bounding box center [231, 554] width 49 height 24
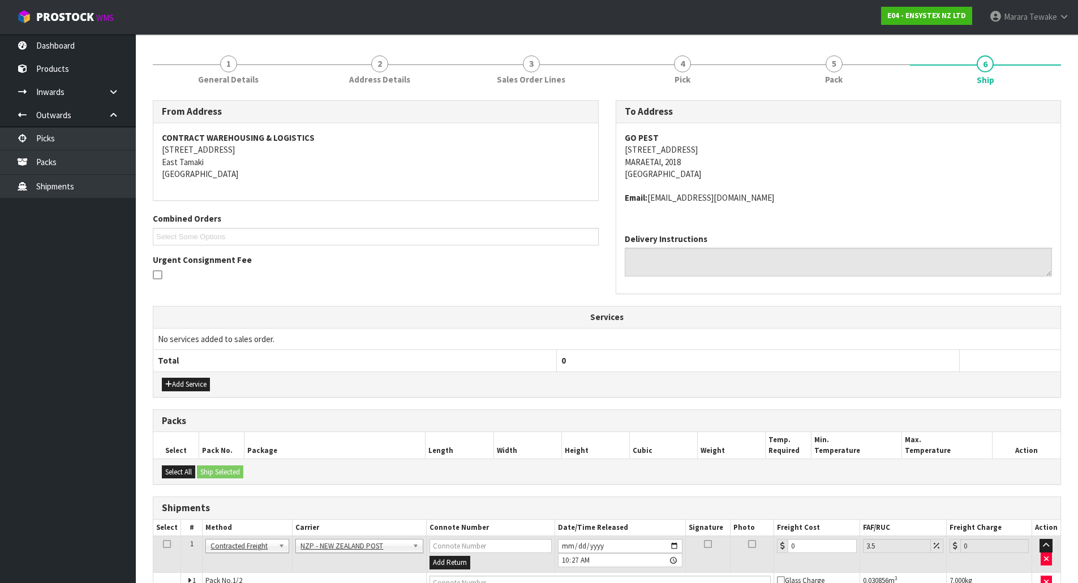
scroll to position [209, 0]
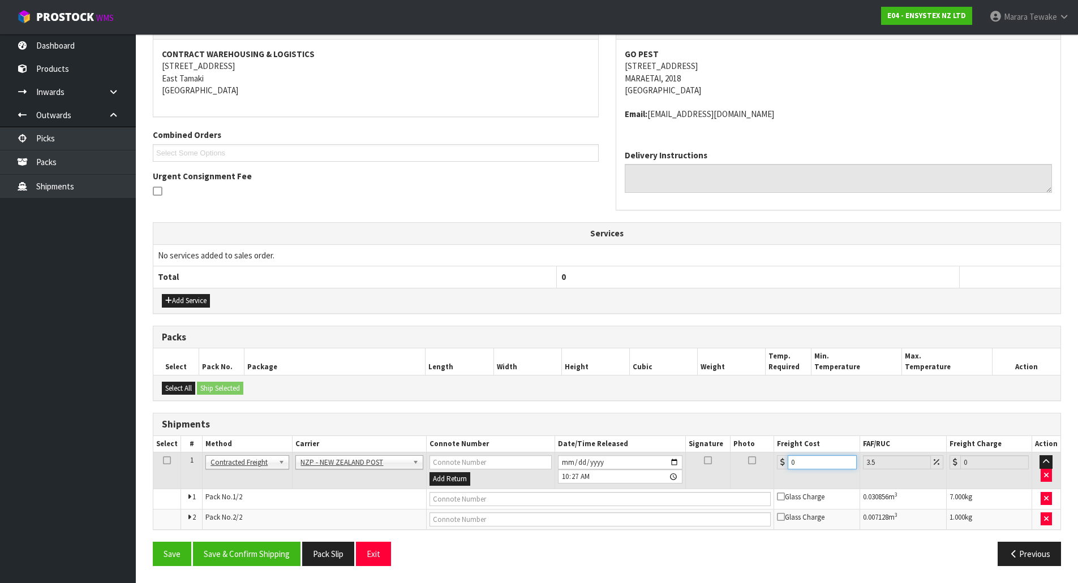
drag, startPoint x: 803, startPoint y: 464, endPoint x: 745, endPoint y: 438, distance: 64.3
click at [765, 459] on tr "1 Client Local Pickup Customer Local Pickup Company Freight Contracted Freight …" at bounding box center [606, 471] width 907 height 37
type input "7"
type input "7.24"
type input "7.7"
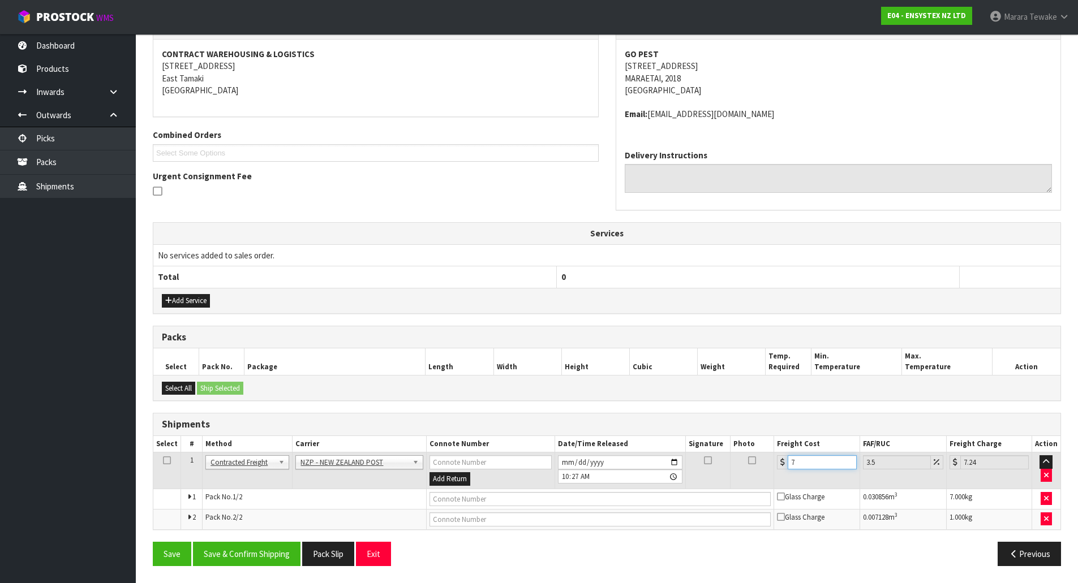
type input "7.97"
type input "7.76"
type input "8.03"
type input "7.76"
click at [252, 543] on div "From Address CONTRACT WAREHOUSING & LOGISTICS 17 Allens Road East Tamaki Auckla…" at bounding box center [607, 295] width 908 height 558
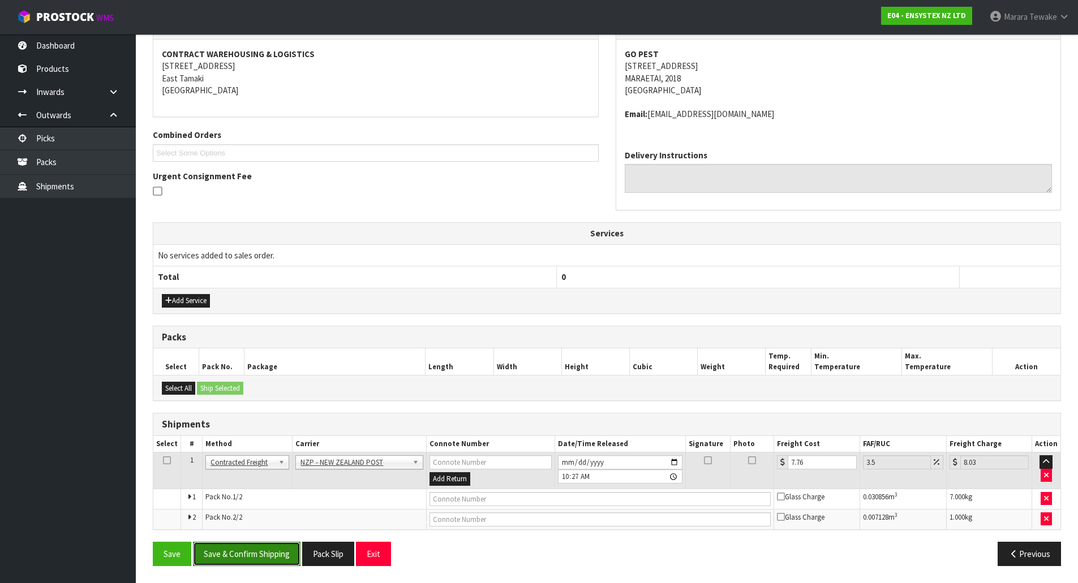
click at [229, 552] on button "Save & Confirm Shipping" at bounding box center [246, 554] width 107 height 24
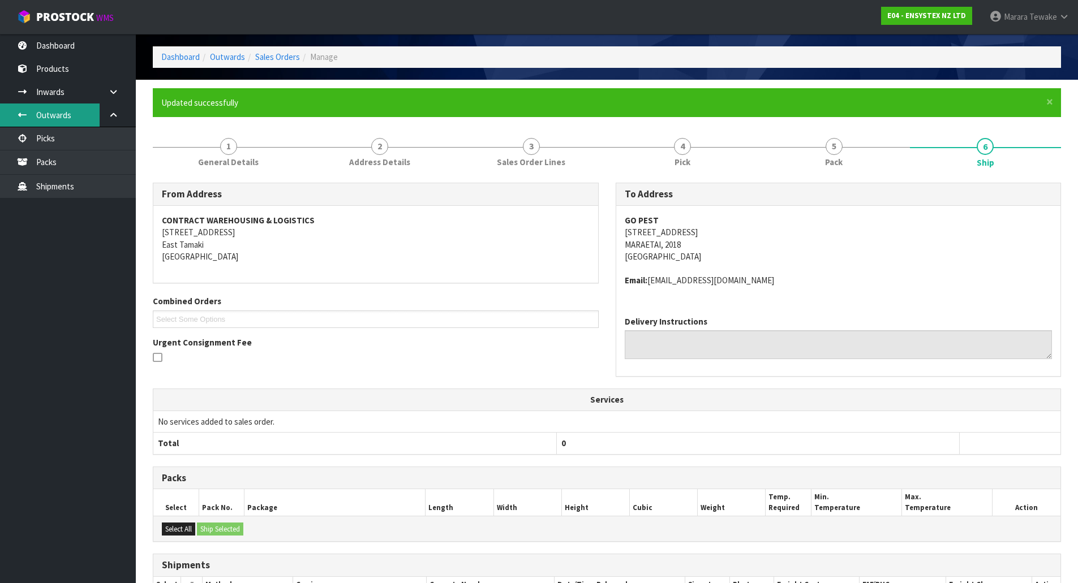
scroll to position [0, 0]
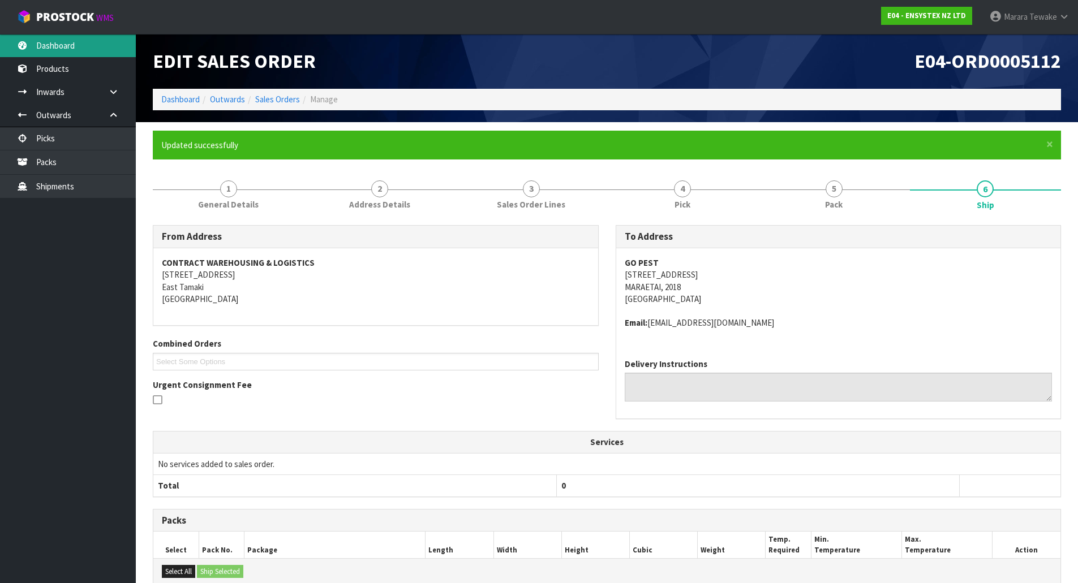
click at [87, 49] on link "Dashboard" at bounding box center [68, 45] width 136 height 23
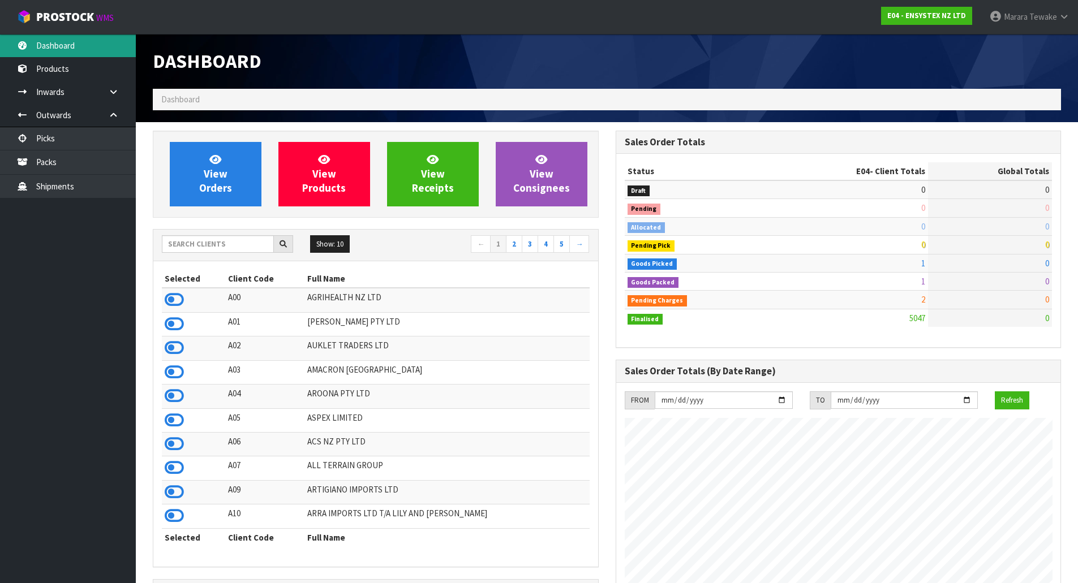
scroll to position [857, 462]
click at [199, 230] on div "Show: 10 5 10 25 50 ← 1 2 3 4 5 →" at bounding box center [375, 246] width 445 height 32
click at [197, 244] on input "text" at bounding box center [218, 244] width 112 height 18
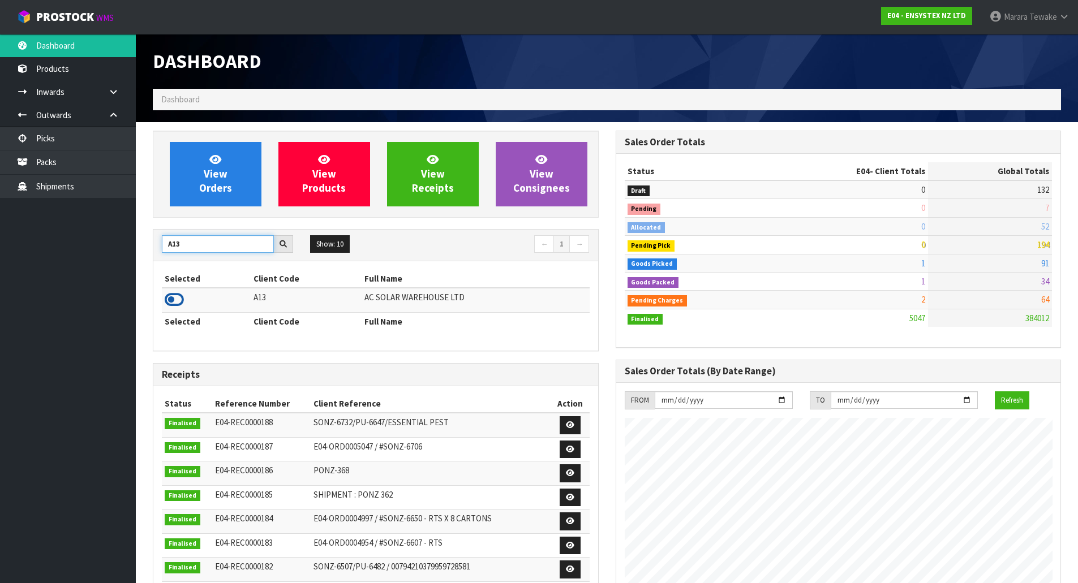
type input "A13"
click at [173, 302] on icon at bounding box center [174, 299] width 19 height 17
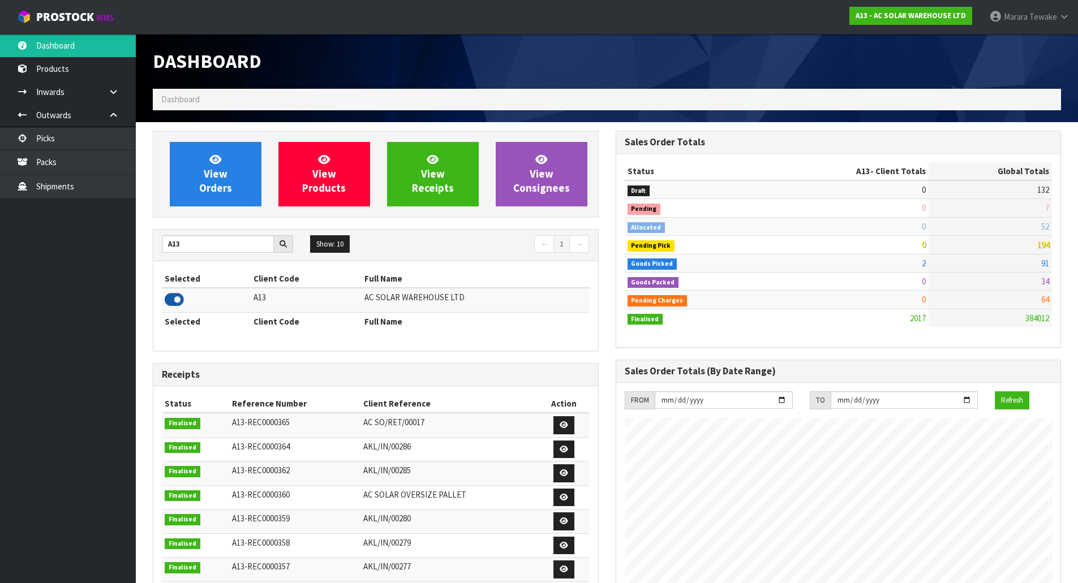
scroll to position [832, 462]
click at [204, 193] on span "View Orders" at bounding box center [215, 174] width 33 height 42
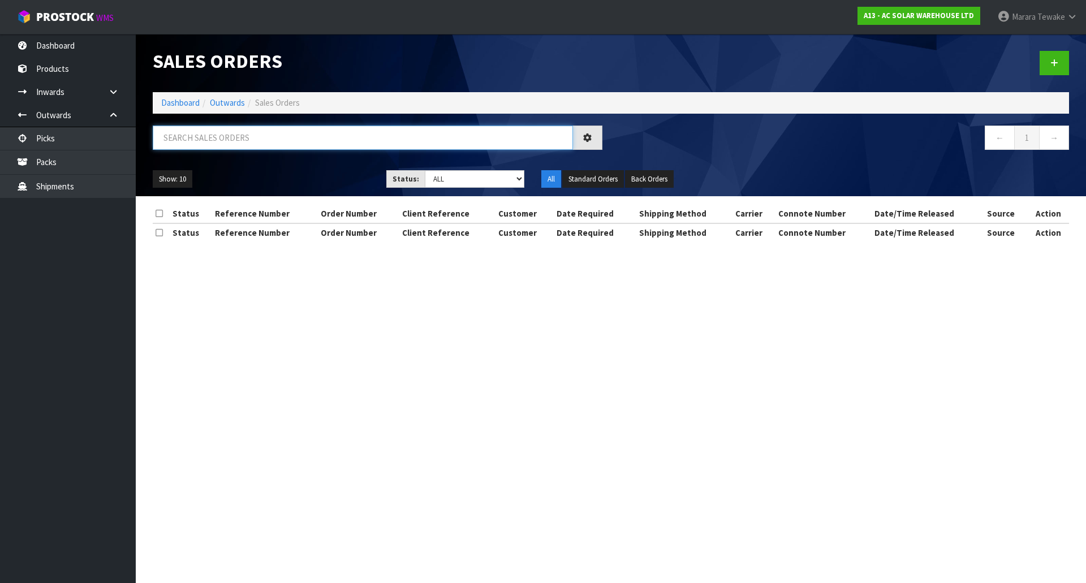
click at [221, 136] on input "text" at bounding box center [363, 138] width 420 height 24
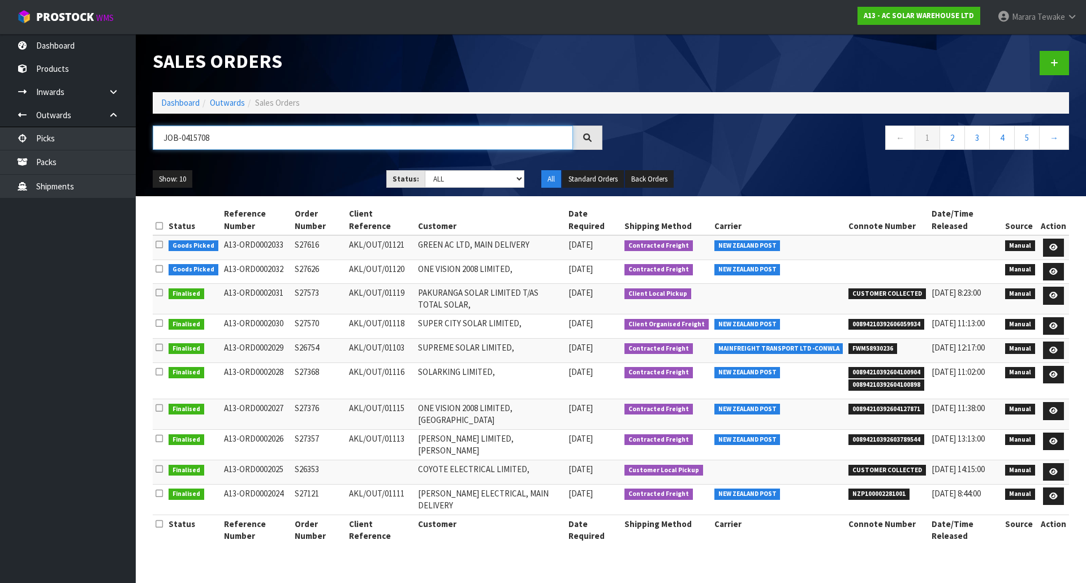
type input "JOB-0415708"
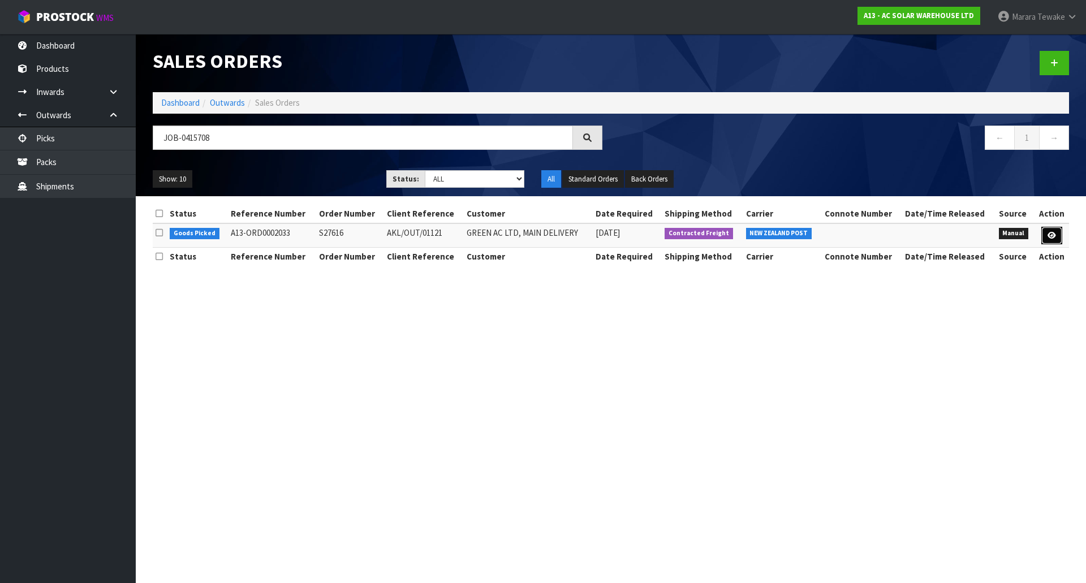
click at [1060, 232] on link at bounding box center [1052, 236] width 21 height 18
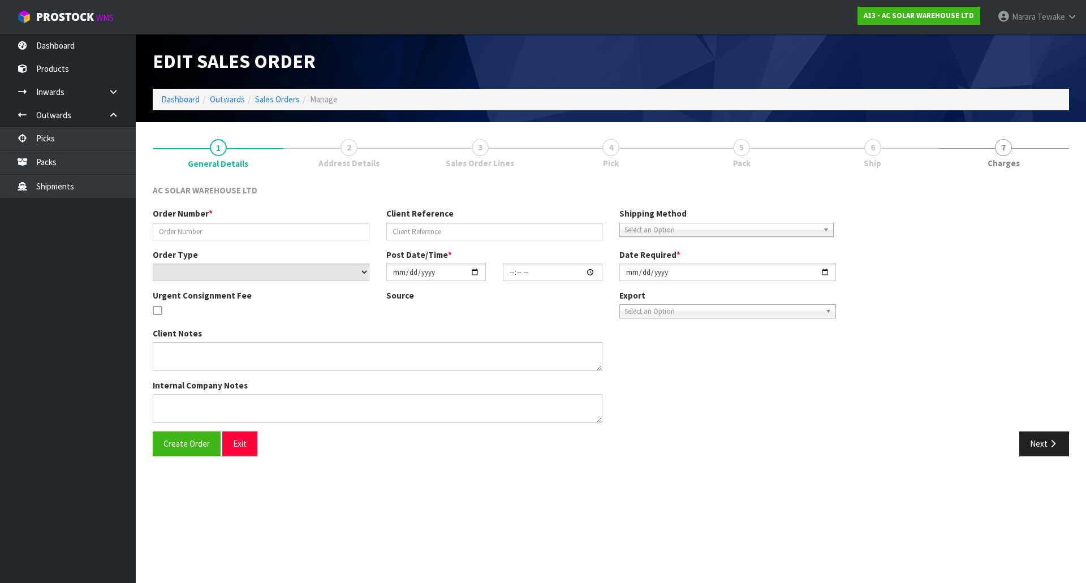
type input "S27616"
type input "AKL/OUT/01121"
select select "number:0"
type input "[DATE]"
type input "17:07:00.000"
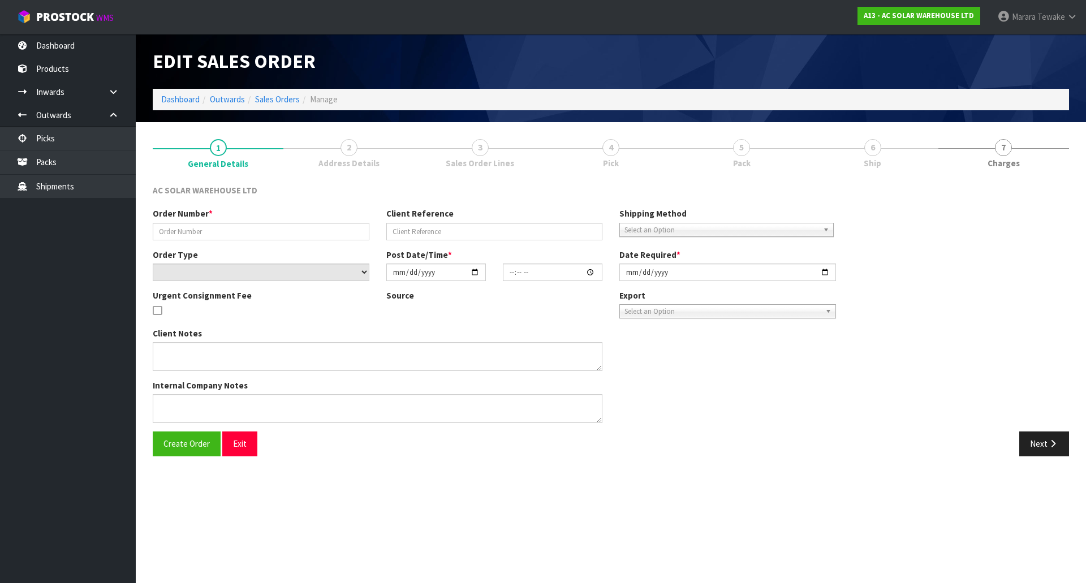
type input "[DATE]"
type textarea "SEND WITH NZ POST"
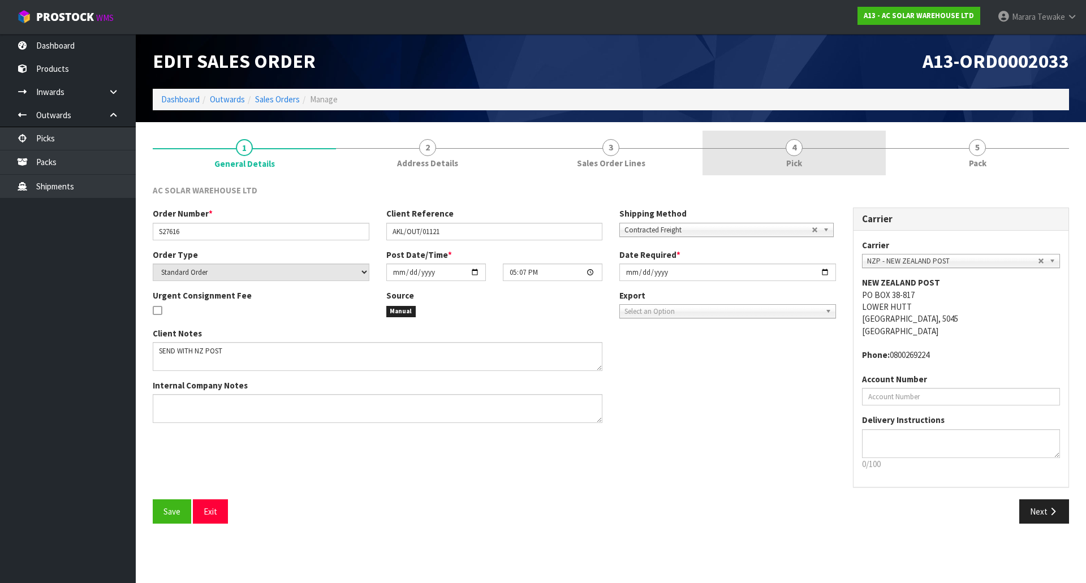
click at [810, 152] on link "4 Pick" at bounding box center [794, 153] width 183 height 45
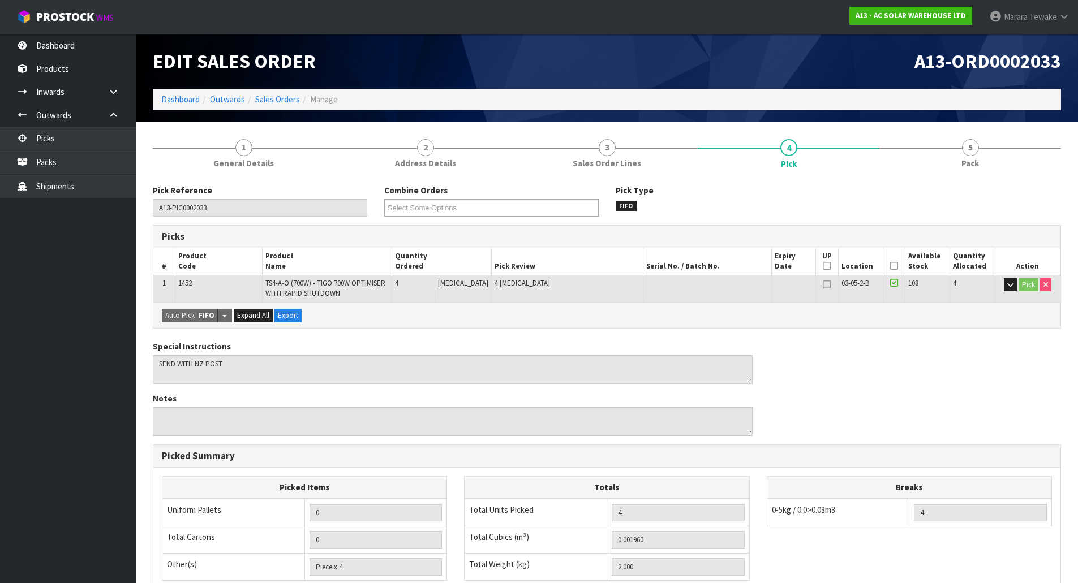
click at [890, 266] on icon at bounding box center [894, 266] width 8 height 1
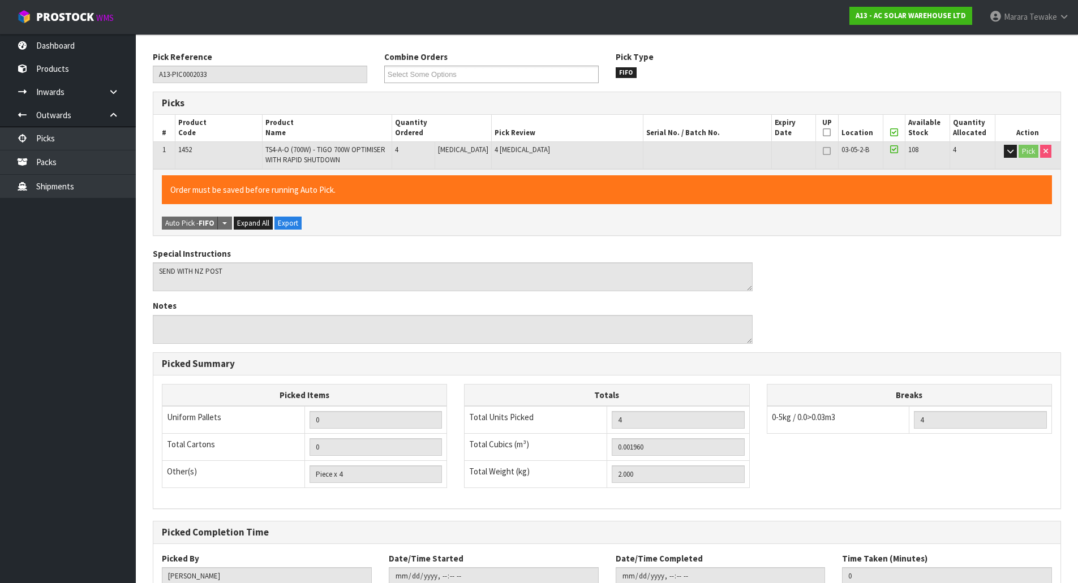
scroll to position [215, 0]
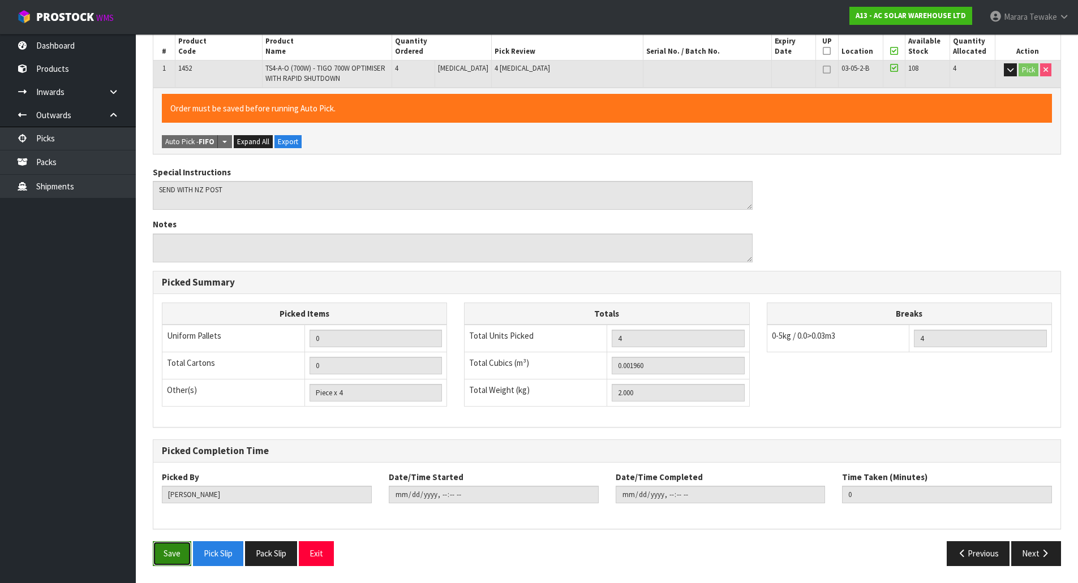
click at [179, 555] on button "Save" at bounding box center [172, 553] width 38 height 24
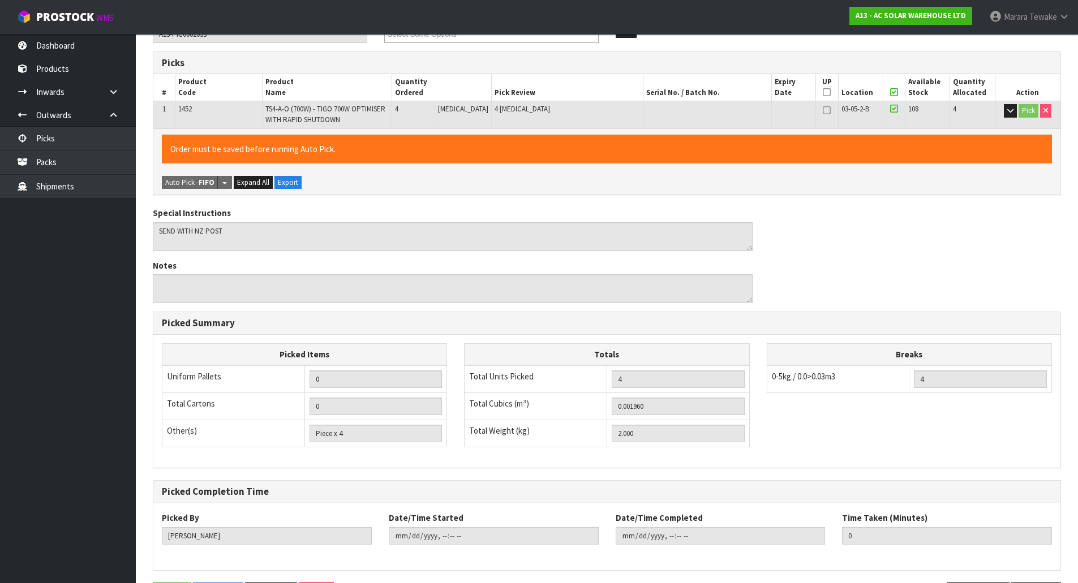
scroll to position [0, 0]
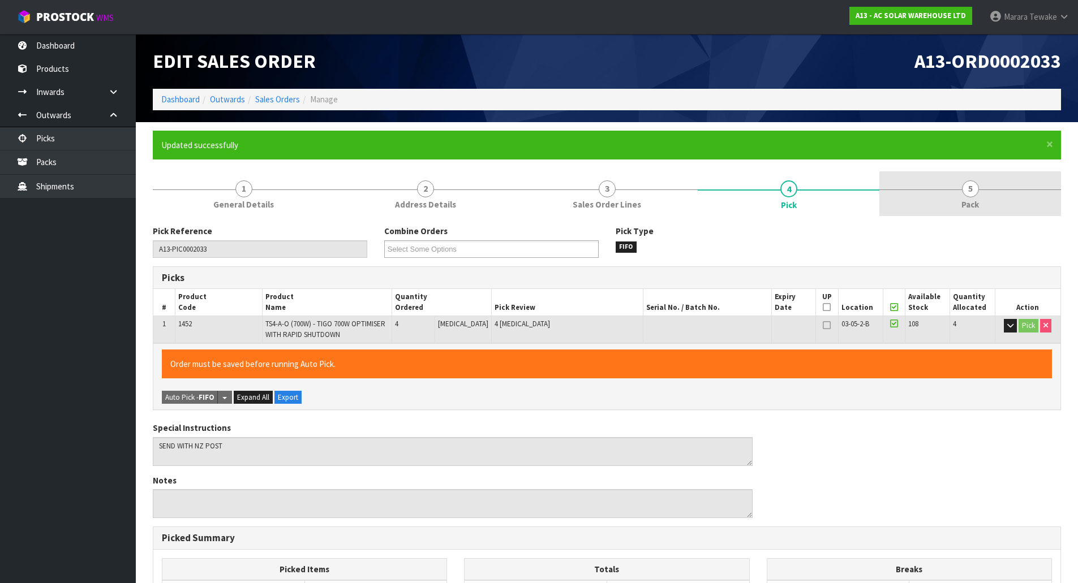
type input "[PERSON_NAME]"
type input "2025-10-03T10:30:44"
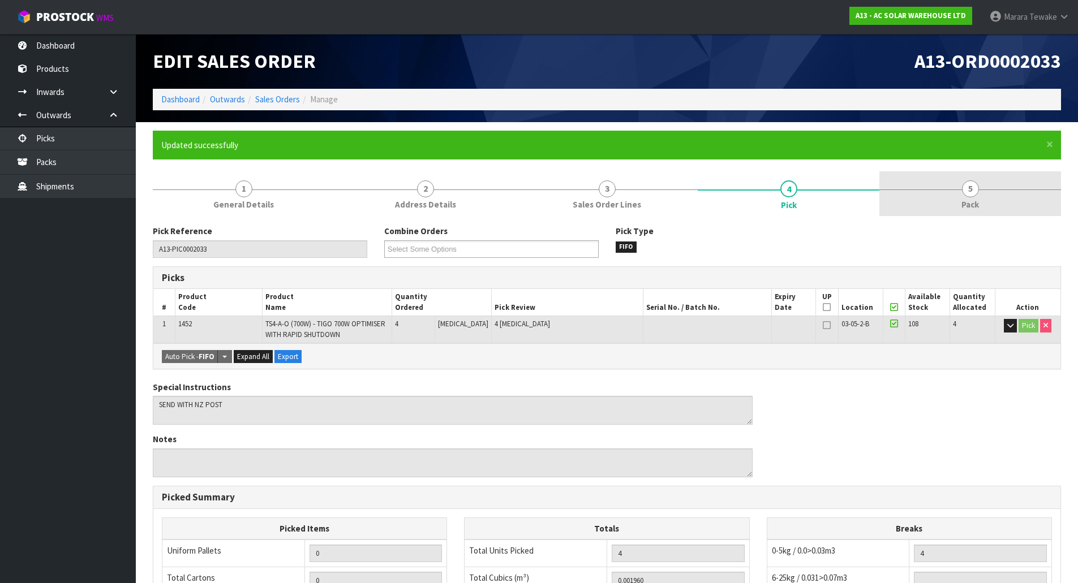
click at [982, 197] on link "5 Pack" at bounding box center [970, 193] width 182 height 45
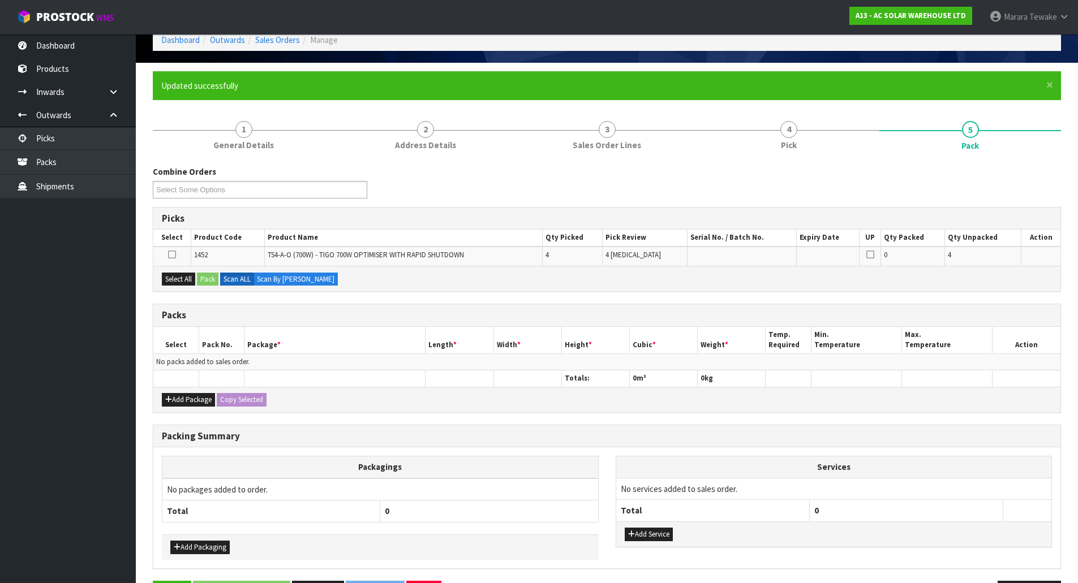
scroll to position [98, 0]
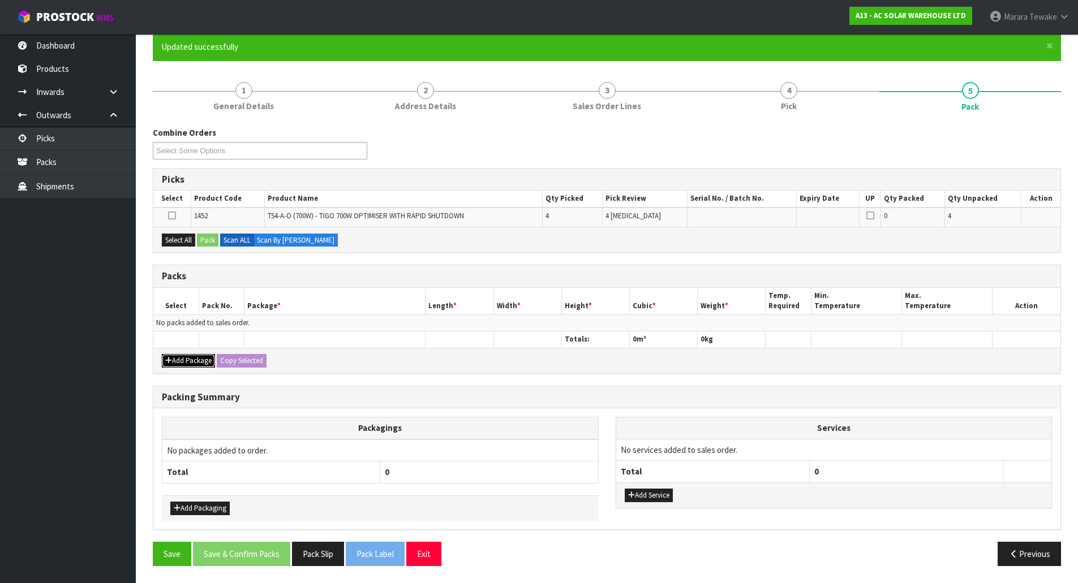
click at [189, 358] on button "Add Package" at bounding box center [188, 361] width 53 height 14
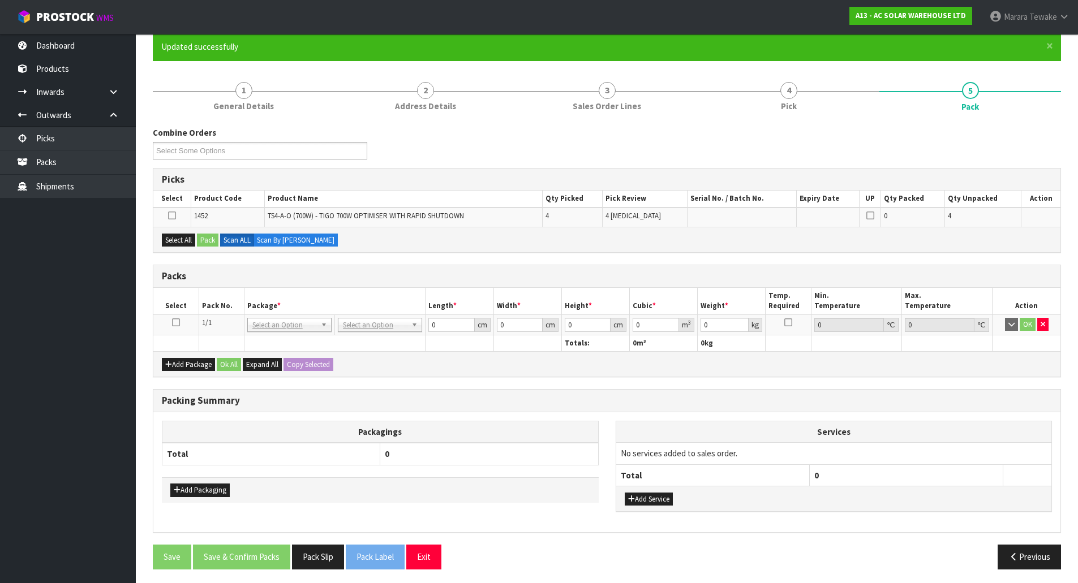
click at [177, 323] on icon at bounding box center [176, 322] width 8 height 1
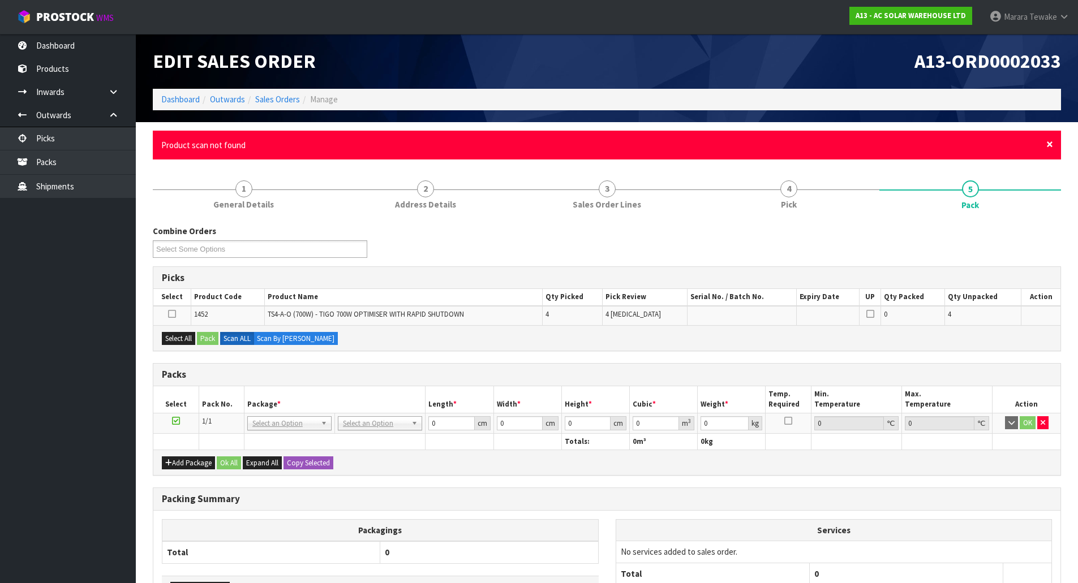
click at [1050, 143] on span "×" at bounding box center [1049, 144] width 7 height 16
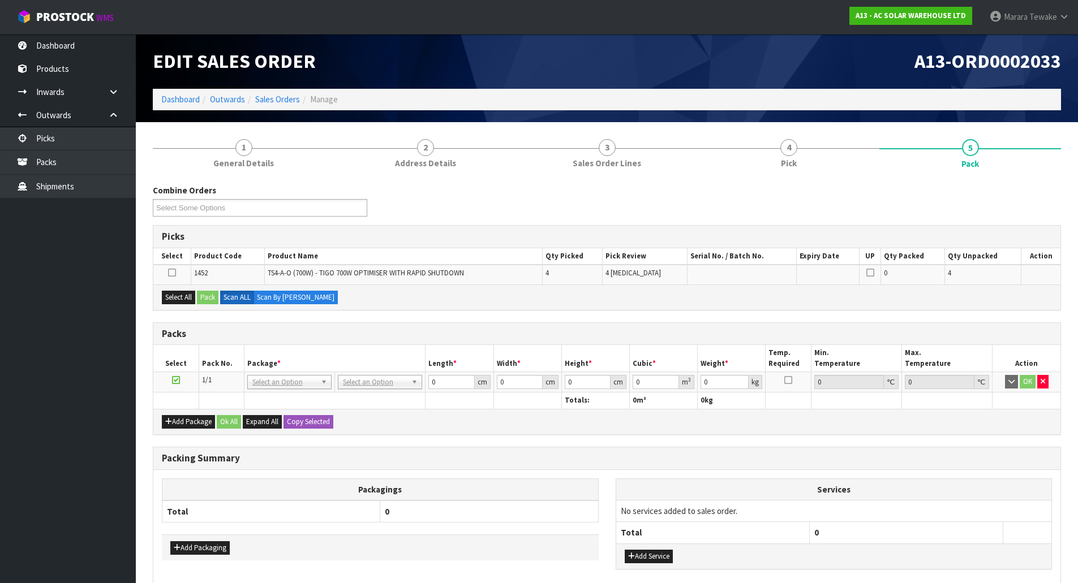
drag, startPoint x: 1047, startPoint y: 235, endPoint x: 850, endPoint y: 610, distance: 423.4
drag, startPoint x: 850, startPoint y: 610, endPoint x: 180, endPoint y: 294, distance: 740.8
click at [179, 295] on button "Select All" at bounding box center [178, 298] width 33 height 14
click at [204, 294] on button "Pack" at bounding box center [207, 298] width 21 height 14
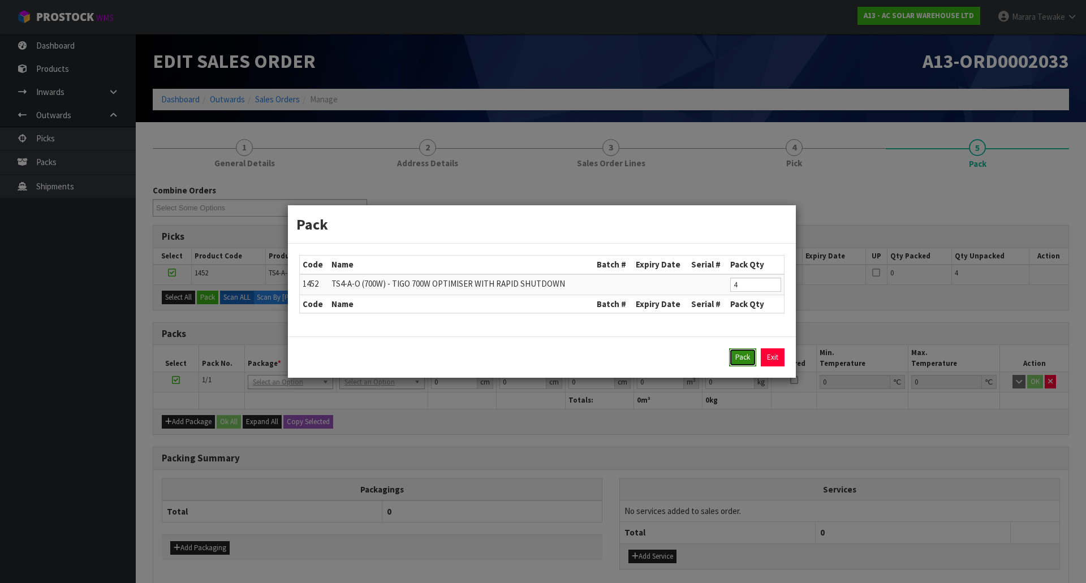
click at [747, 356] on button "Pack" at bounding box center [742, 358] width 27 height 18
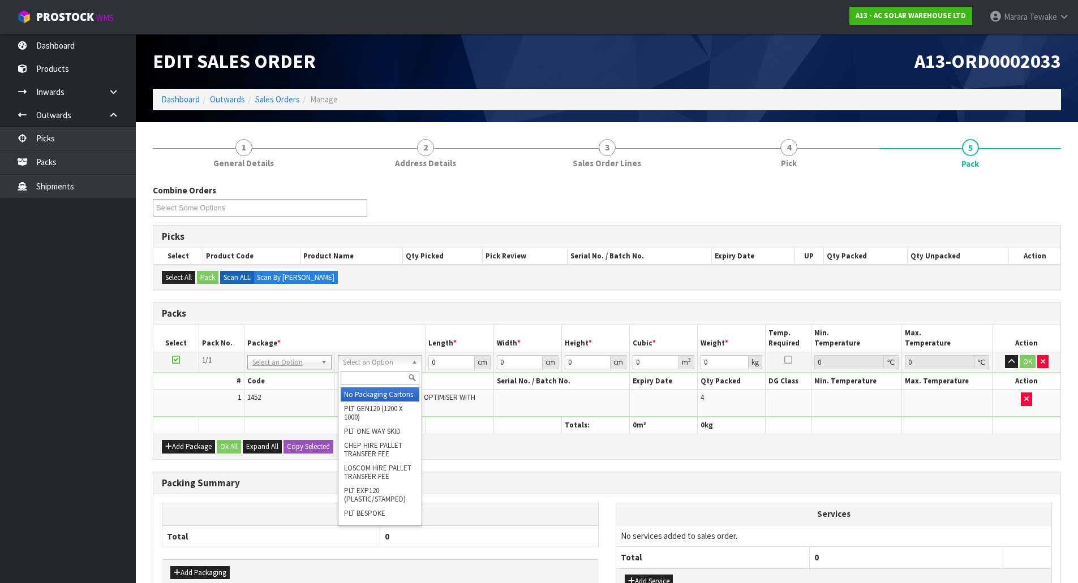
click at [386, 375] on input "text" at bounding box center [380, 378] width 79 height 14
type input "315"
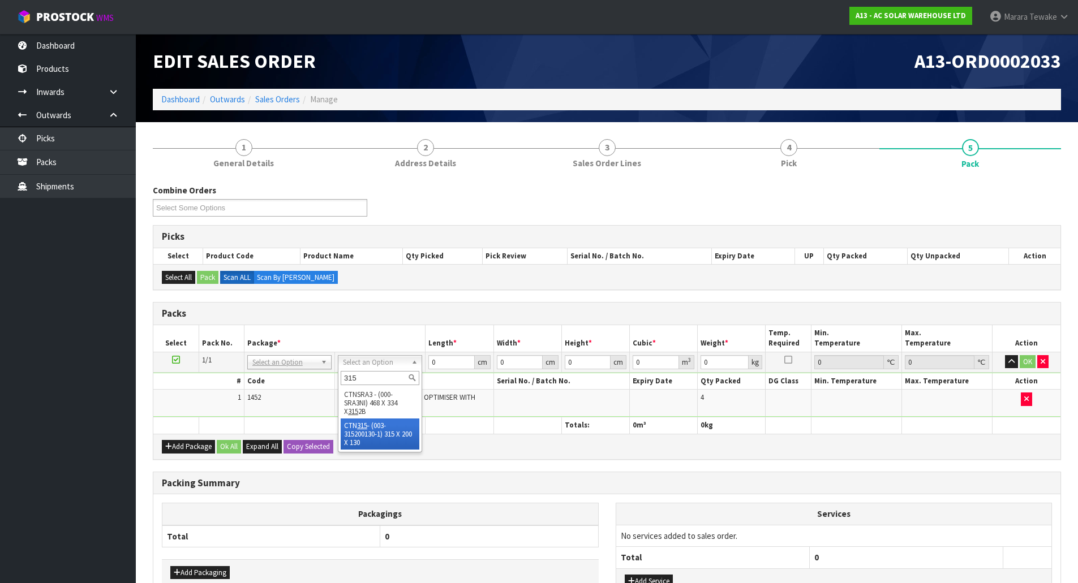
drag, startPoint x: 379, startPoint y: 423, endPoint x: 418, endPoint y: 408, distance: 42.2
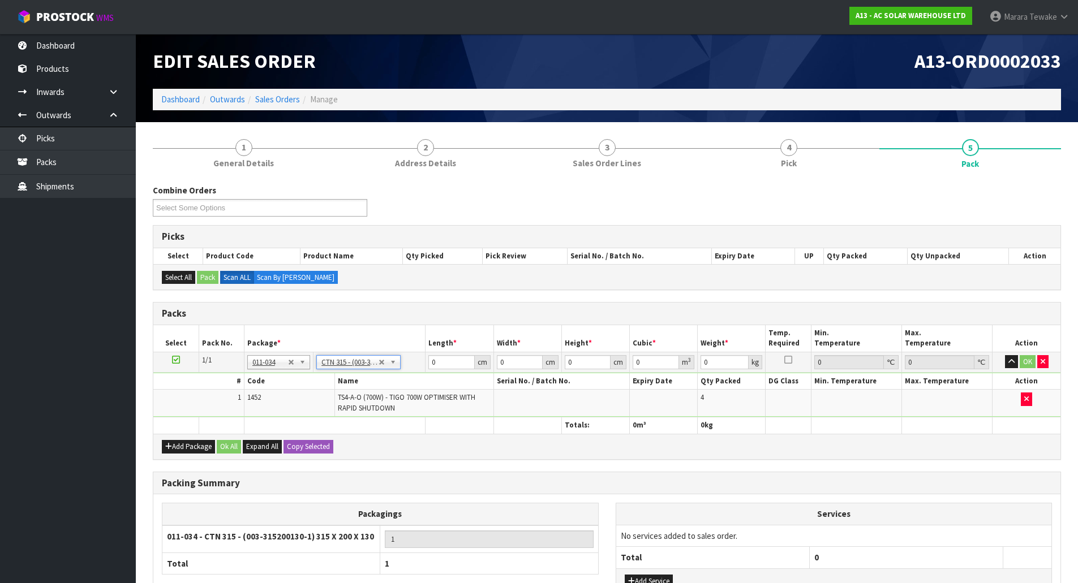
type input "31.5"
type input "20"
type input "13"
type input "0.00819"
type input "2.2"
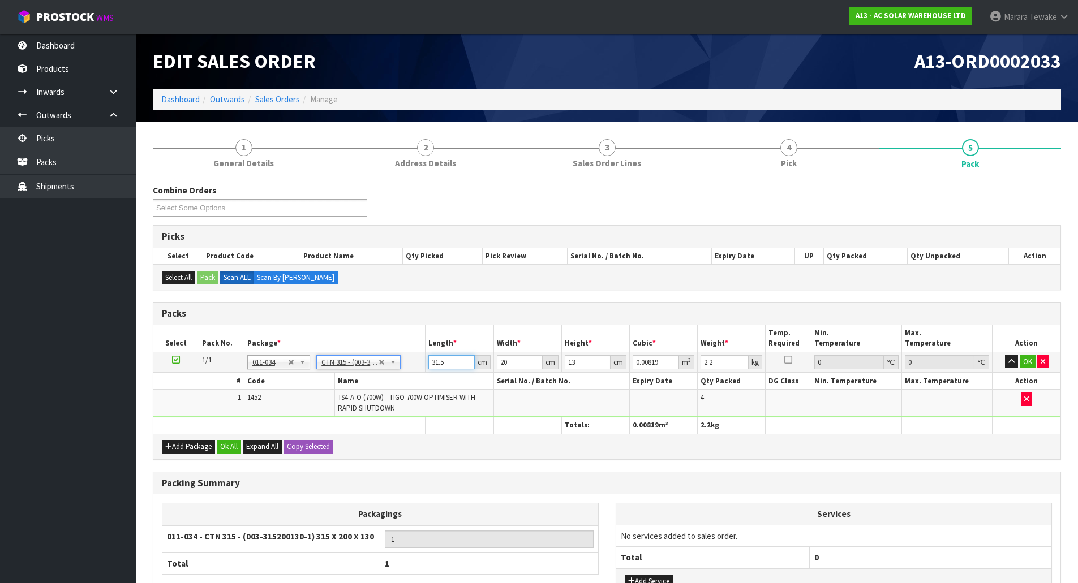
drag, startPoint x: 450, startPoint y: 366, endPoint x: 425, endPoint y: 348, distance: 30.8
click at [427, 352] on td "31.5 cm" at bounding box center [459, 362] width 68 height 20
type input "3"
type input "0.00078"
type input "32"
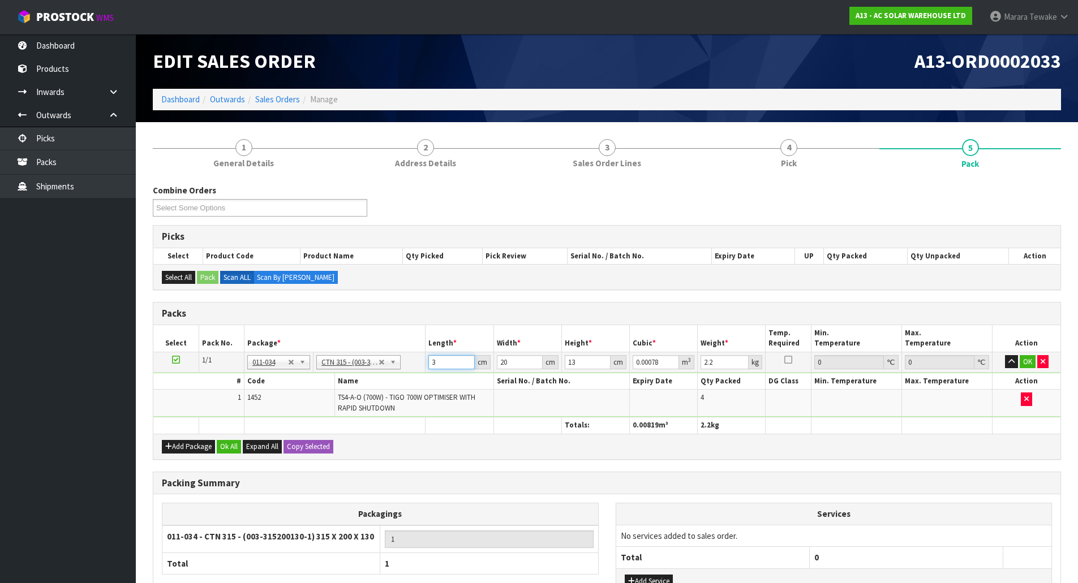
type input "0.00832"
type input "32"
type input "2"
type input "0.000832"
type input "24"
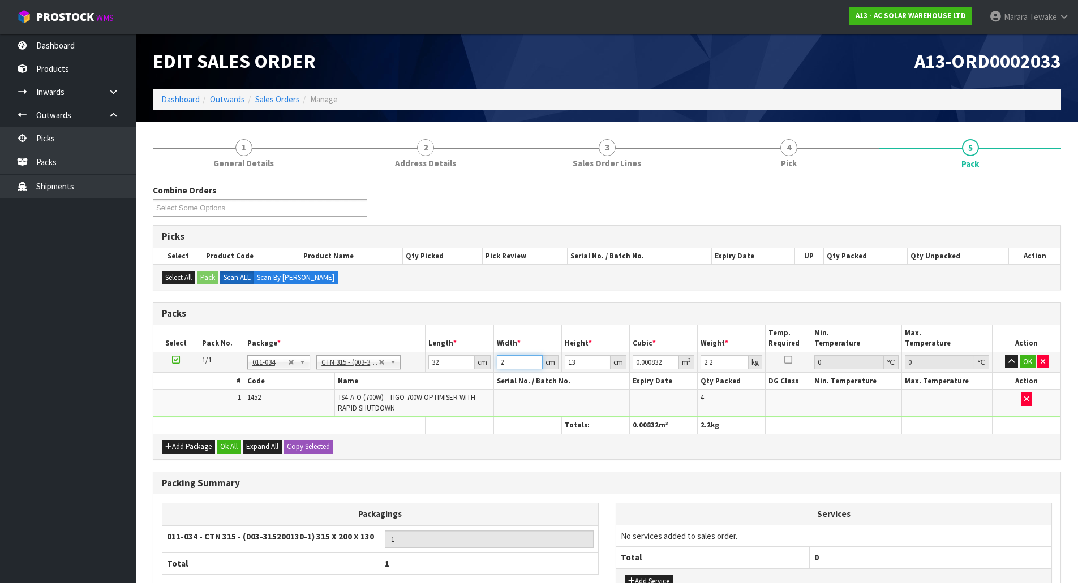
type input "0.009984"
type input "24"
type input "1"
type input "0.000768"
type input "14"
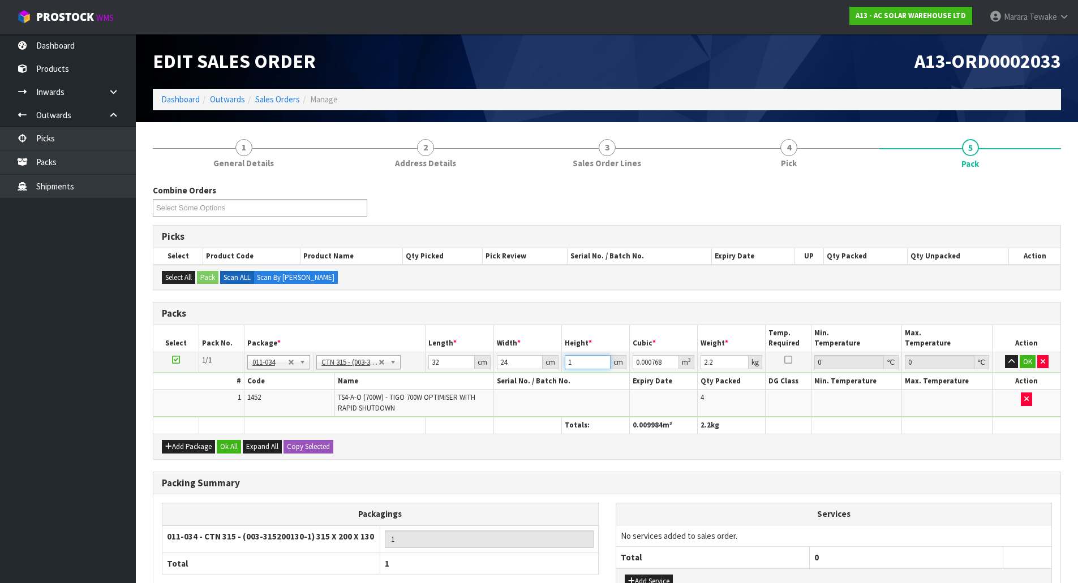
type input "0.010752"
type input "14"
type input "3"
click at [1005, 355] on button "button" at bounding box center [1011, 362] width 13 height 14
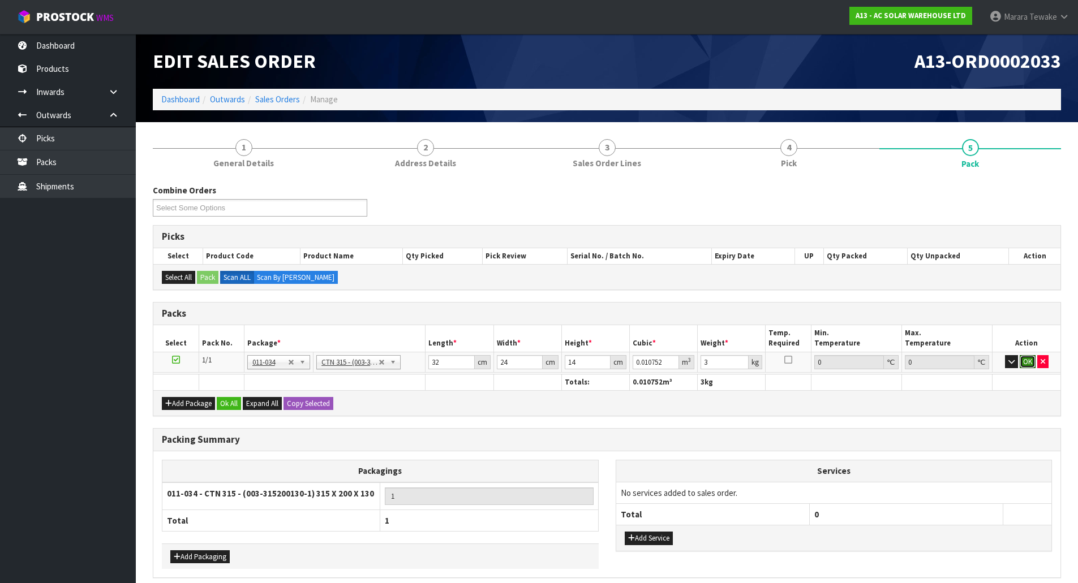
click button "OK" at bounding box center [1028, 362] width 16 height 14
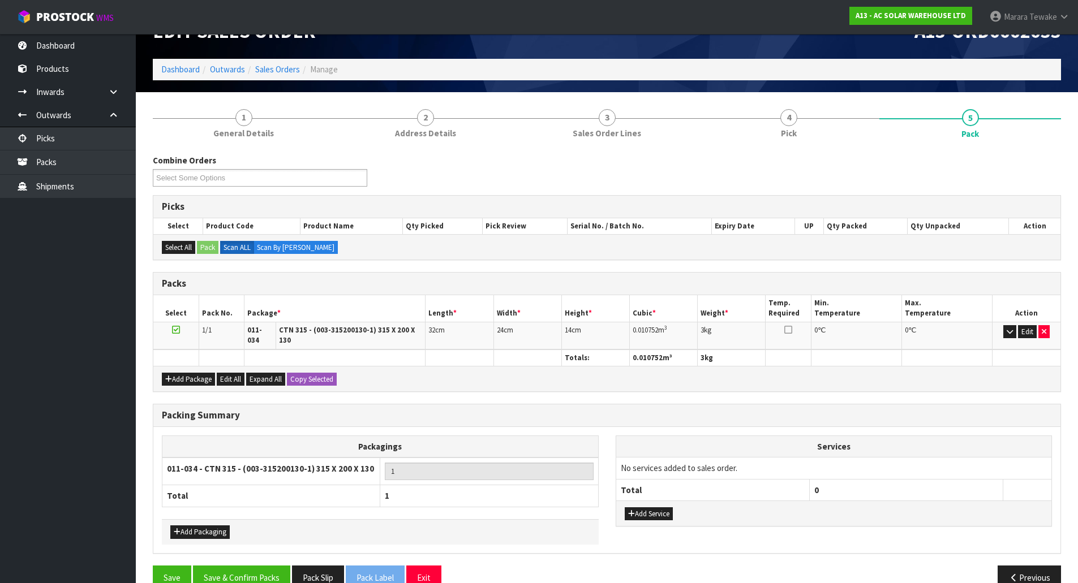
scroll to position [46, 0]
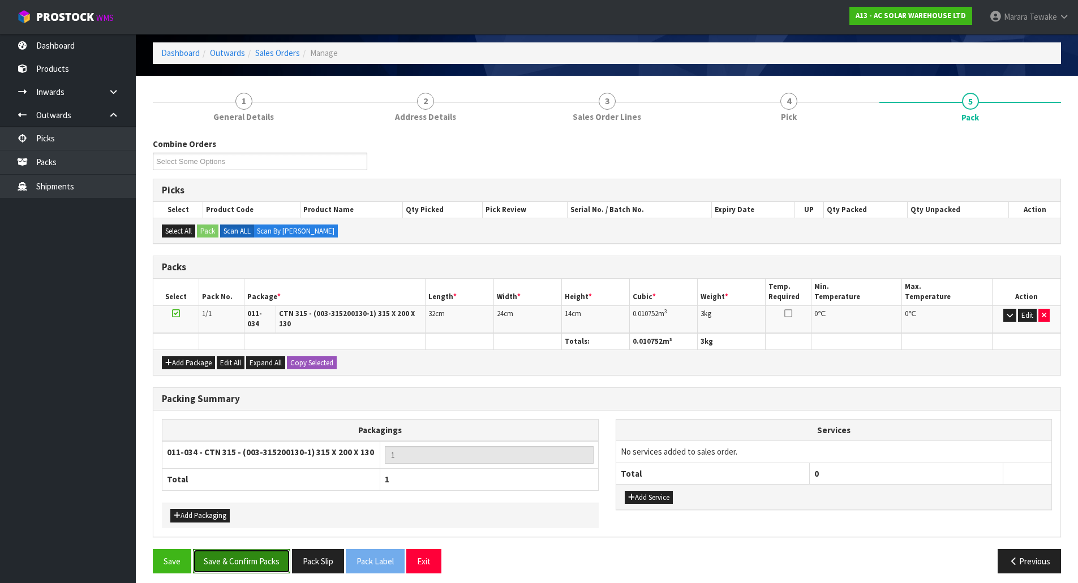
click at [248, 549] on button "Save & Confirm Packs" at bounding box center [241, 561] width 97 height 24
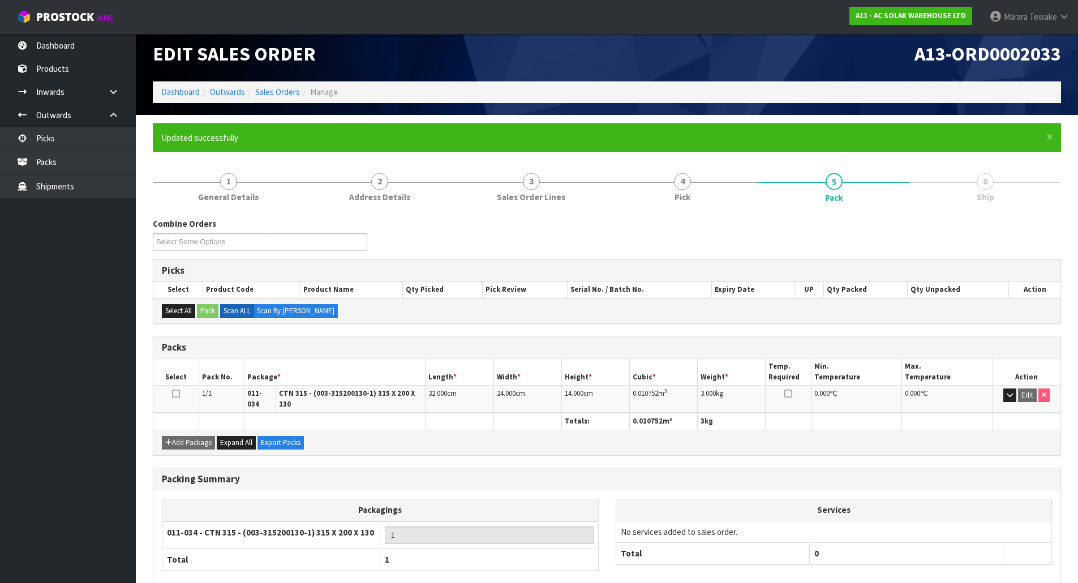
scroll to position [62, 0]
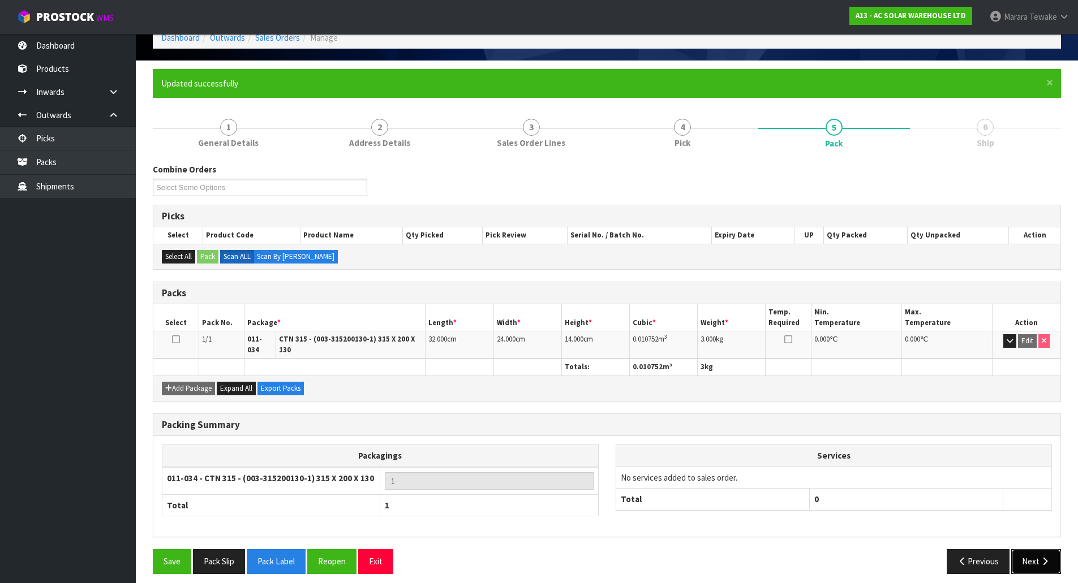
click at [1016, 550] on button "Next" at bounding box center [1036, 561] width 50 height 24
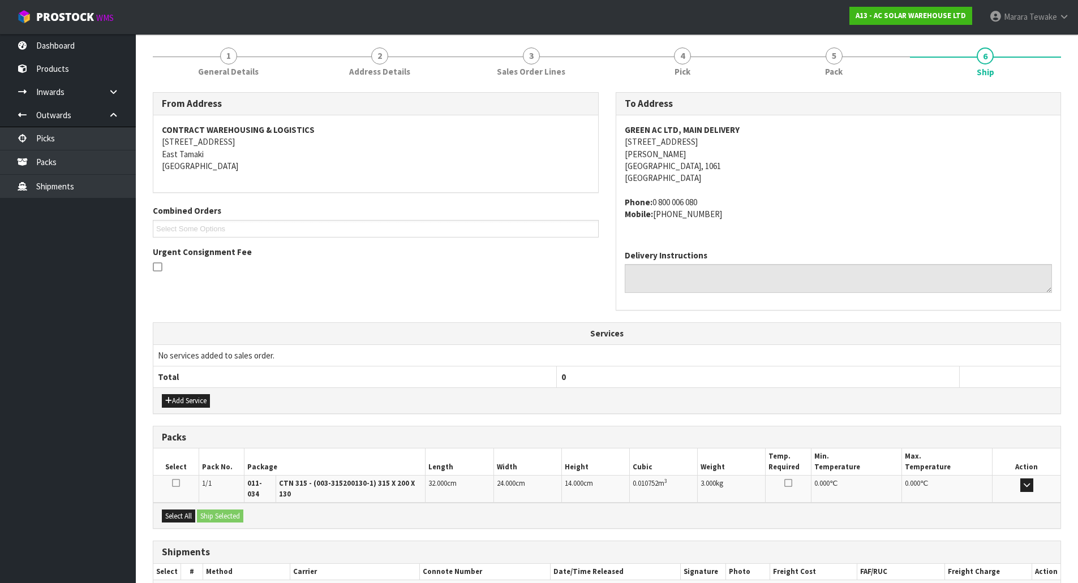
scroll to position [193, 0]
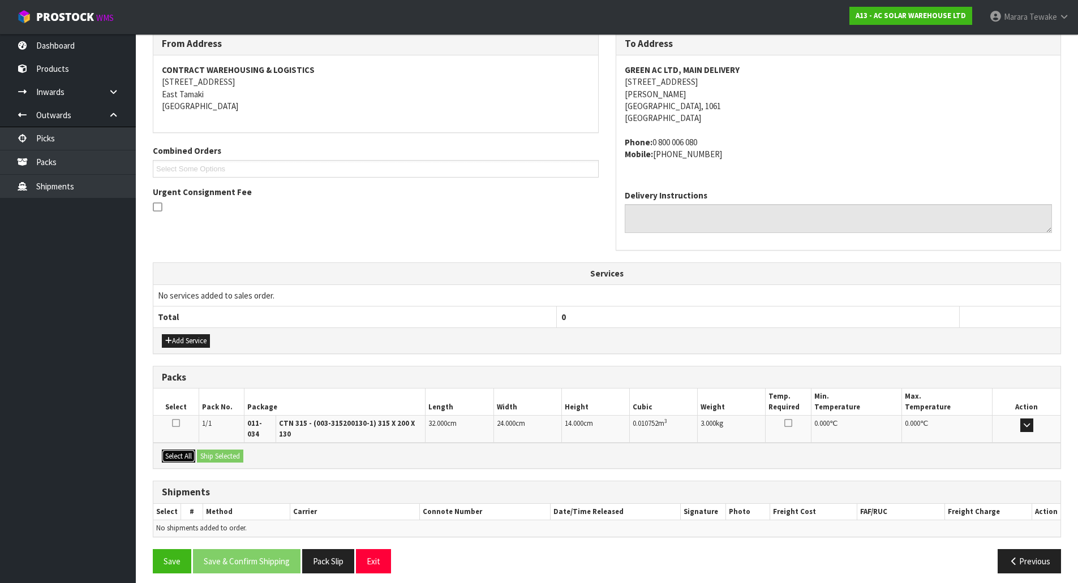
drag, startPoint x: 183, startPoint y: 451, endPoint x: 190, endPoint y: 449, distance: 7.0
click at [183, 451] on button "Select All" at bounding box center [178, 457] width 33 height 14
click at [231, 450] on button "Ship Selected" at bounding box center [220, 457] width 46 height 14
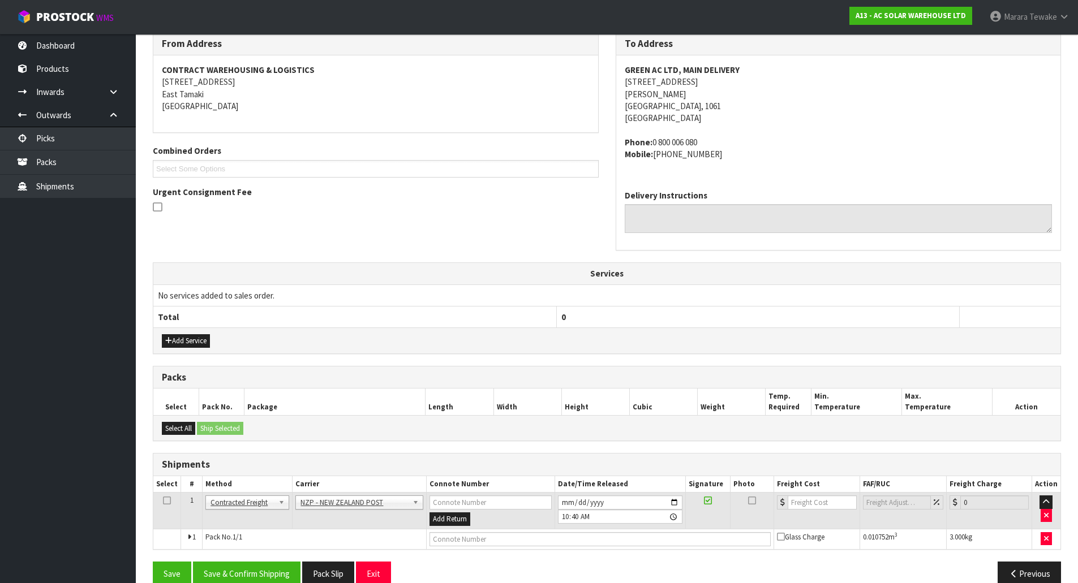
scroll to position [213, 0]
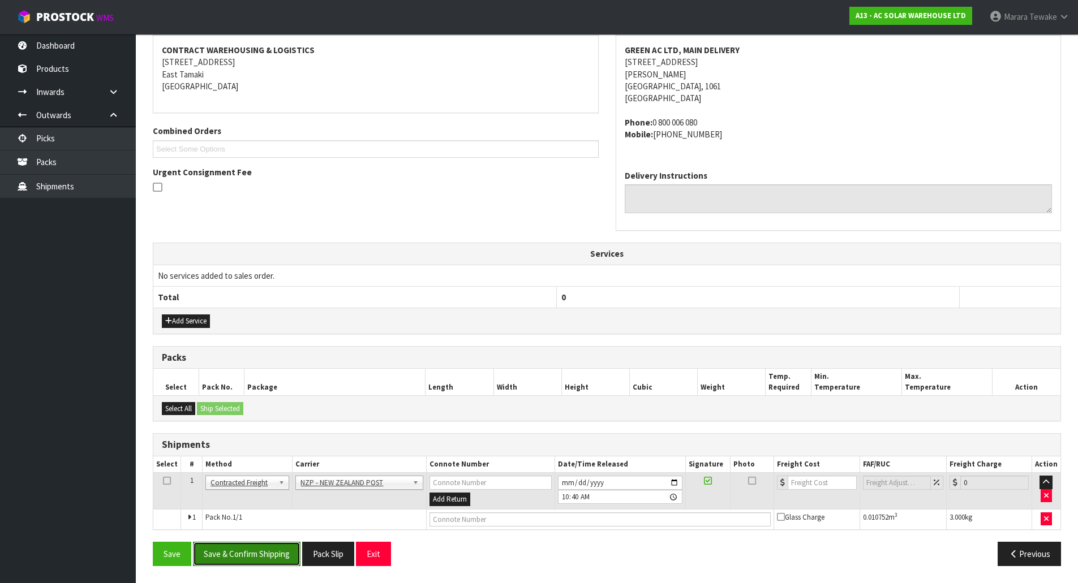
click at [273, 548] on button "Save & Confirm Shipping" at bounding box center [246, 554] width 107 height 24
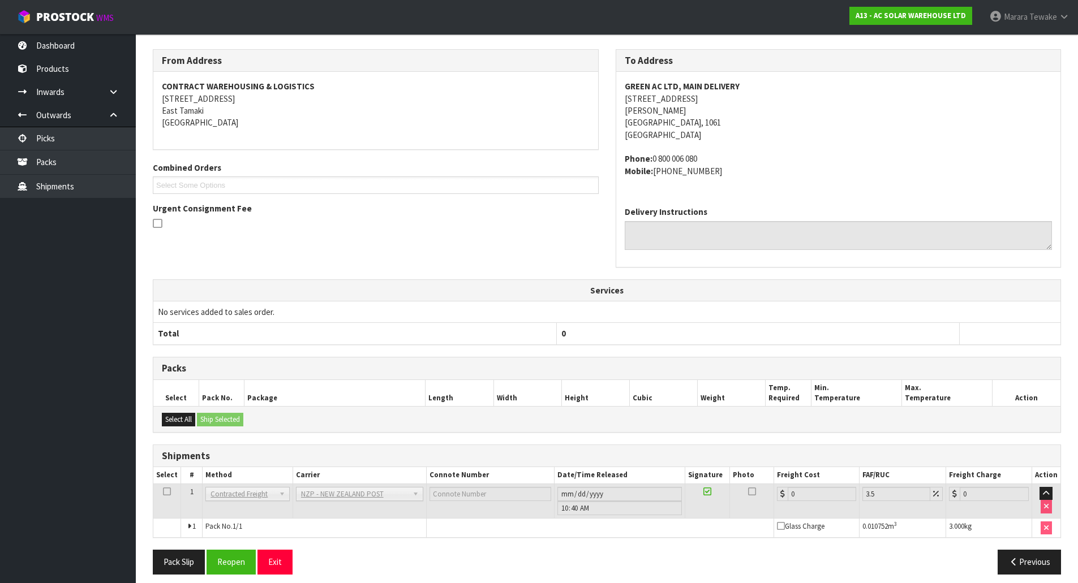
scroll to position [197, 0]
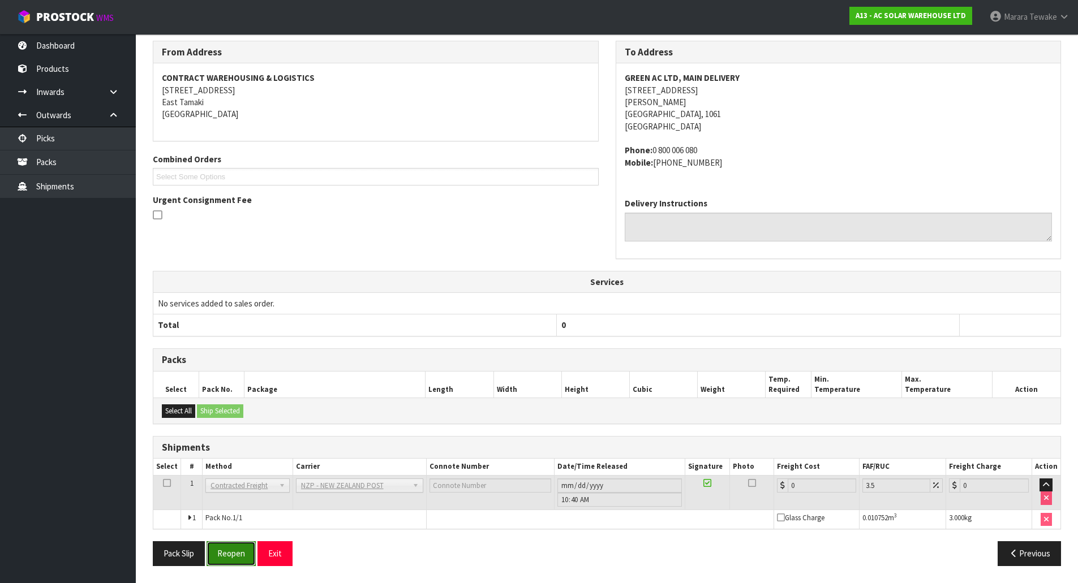
click at [229, 552] on button "Reopen" at bounding box center [231, 553] width 49 height 24
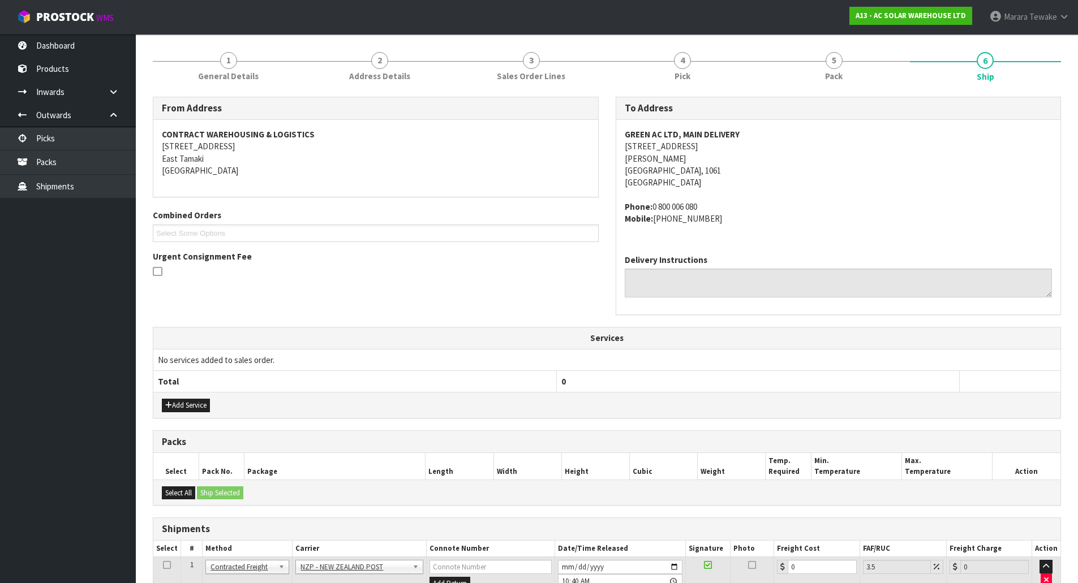
scroll to position [213, 0]
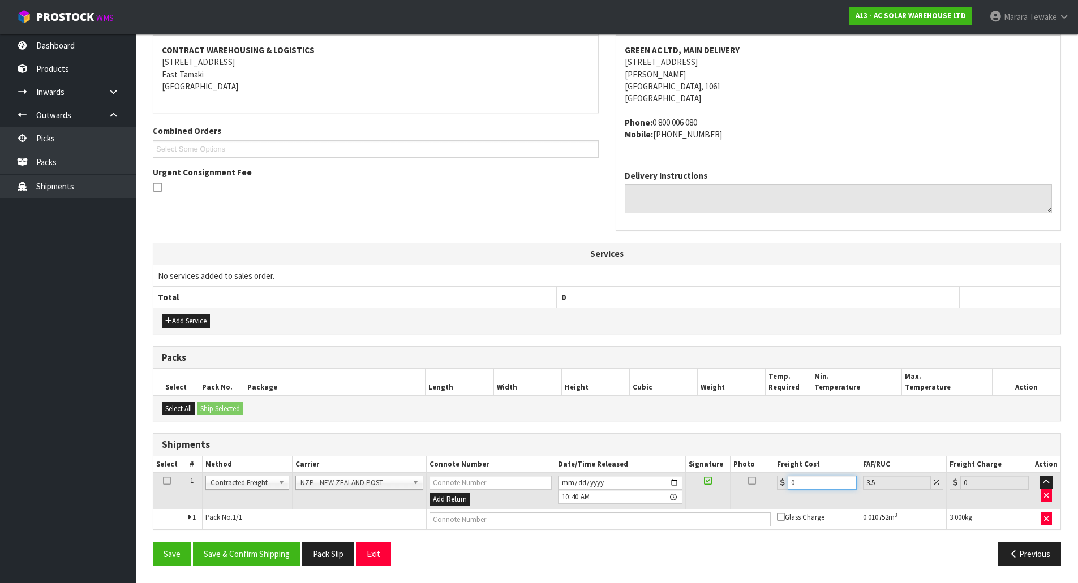
click at [810, 482] on input "0" at bounding box center [822, 483] width 68 height 14
drag, startPoint x: 812, startPoint y: 484, endPoint x: 734, endPoint y: 458, distance: 81.8
click at [747, 466] on table "Select # Method Carrier Connote Number Date/Time Released Signature Photo Freig…" at bounding box center [606, 493] width 907 height 73
type input "3"
type input "3.1"
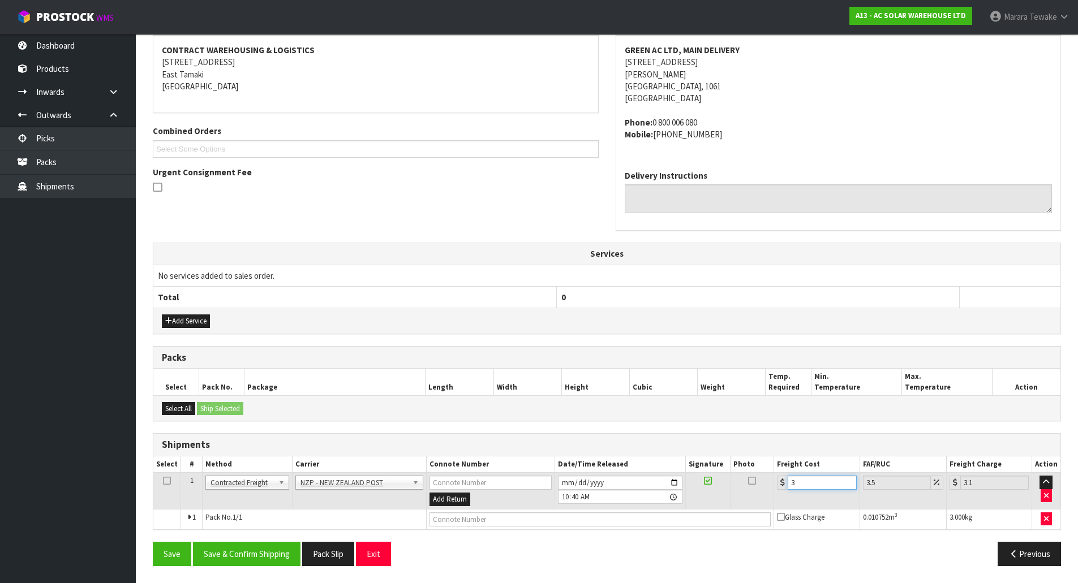
type input "3.8"
type input "3.93"
type input "3.88"
type input "4.02"
type input "3.88"
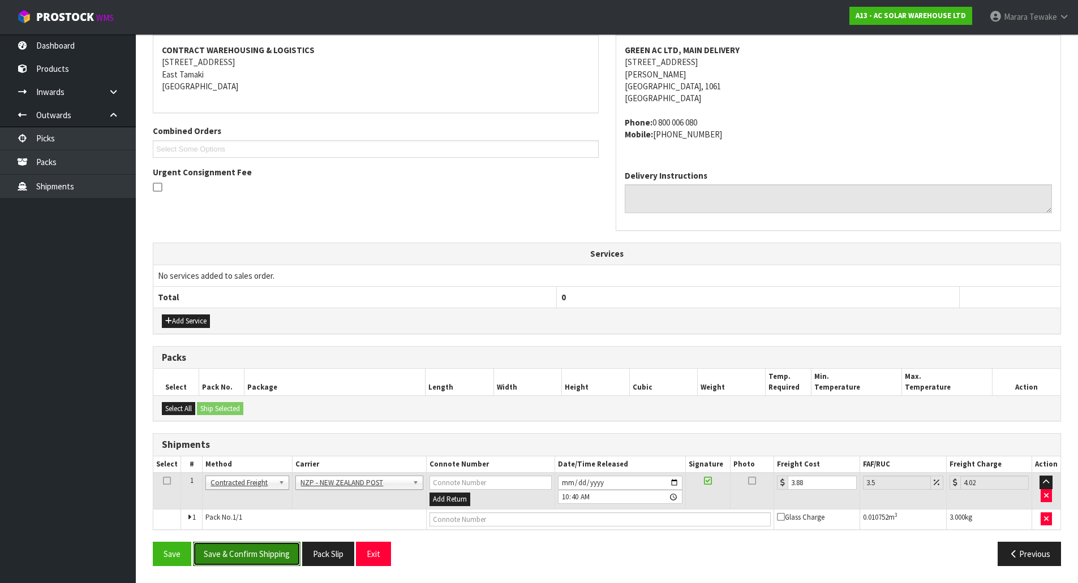
click at [276, 565] on button "Save & Confirm Shipping" at bounding box center [246, 554] width 107 height 24
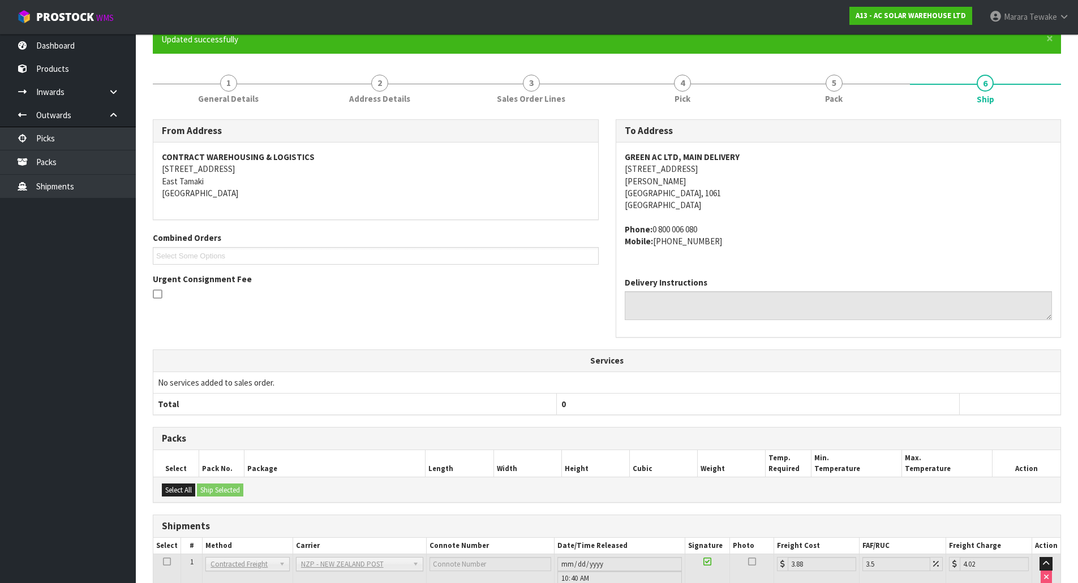
scroll to position [192, 0]
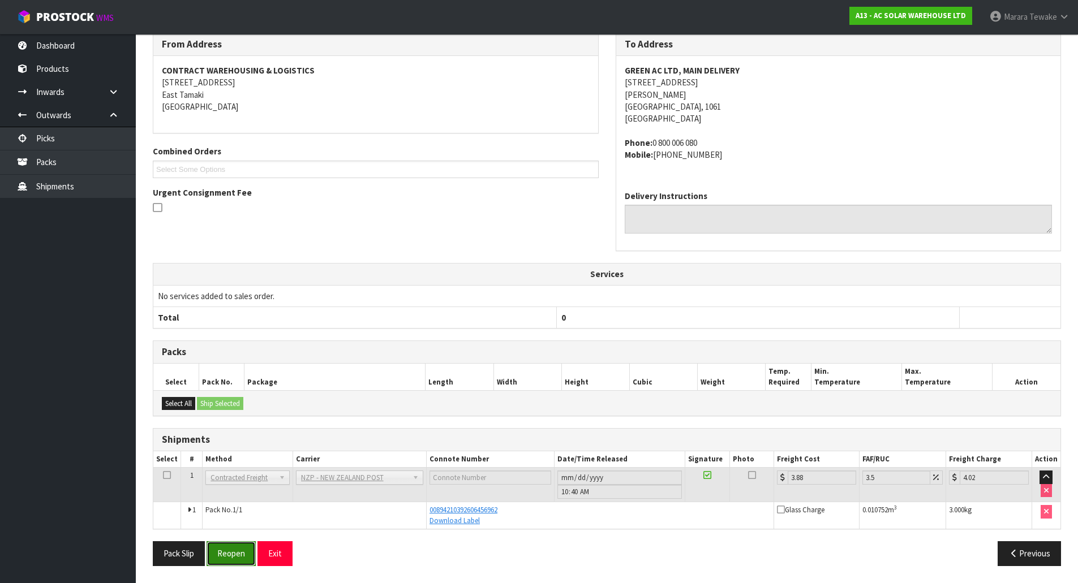
click at [233, 552] on button "Reopen" at bounding box center [231, 553] width 49 height 24
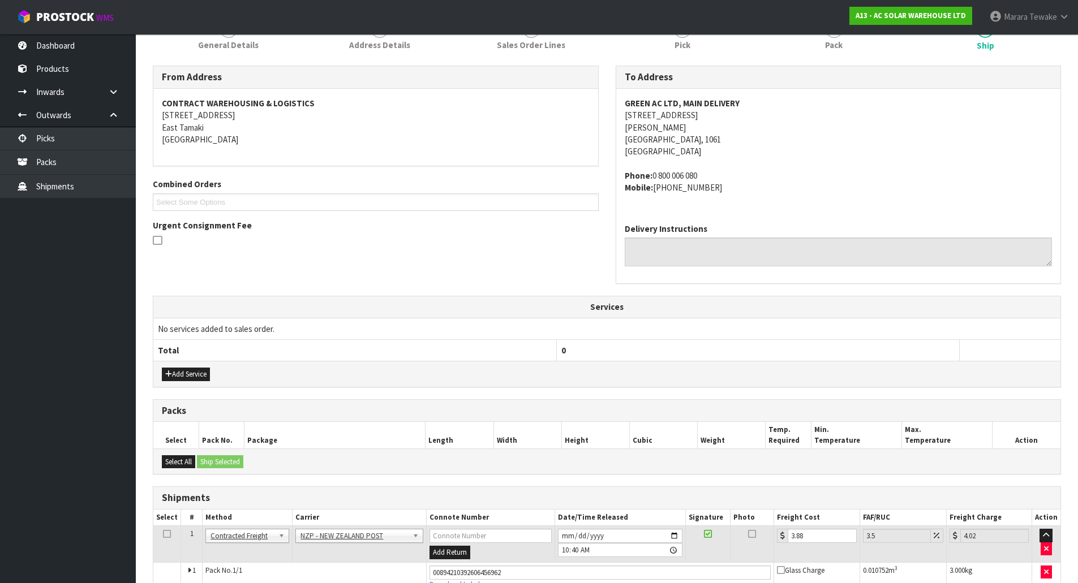
scroll to position [223, 0]
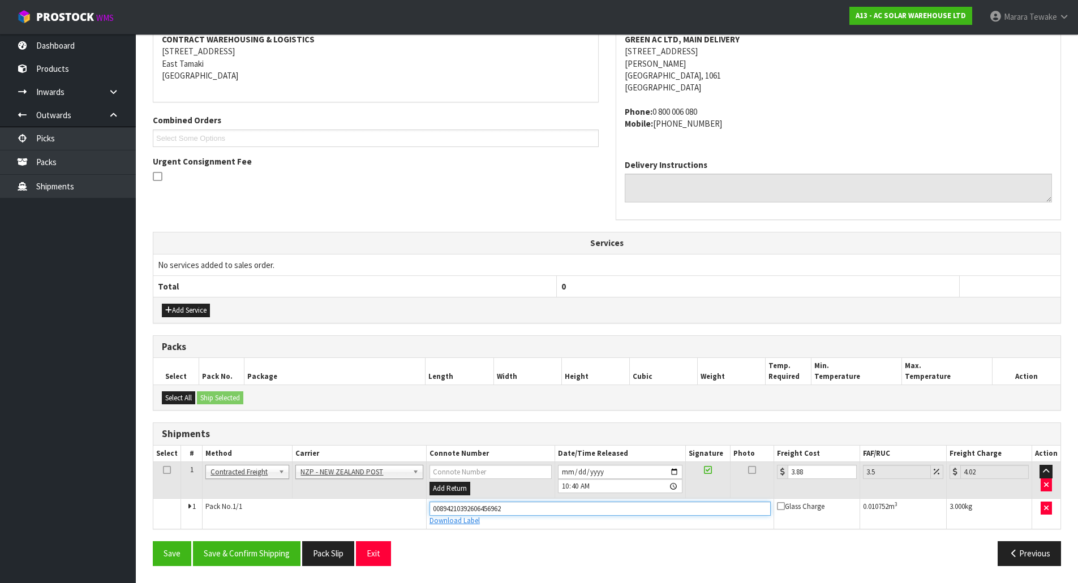
drag, startPoint x: 513, startPoint y: 511, endPoint x: 356, endPoint y: 502, distance: 156.4
click at [358, 507] on tr "1 Pack No. 1/1 00894210392606456962 Download Label Glass Charge 0.010752 m 3 3.…" at bounding box center [606, 513] width 907 height 31
type input "00794210392611167429"
click at [153, 541] on button "Save" at bounding box center [172, 553] width 38 height 24
click at [253, 557] on button "Save & Confirm Shipping" at bounding box center [246, 553] width 107 height 24
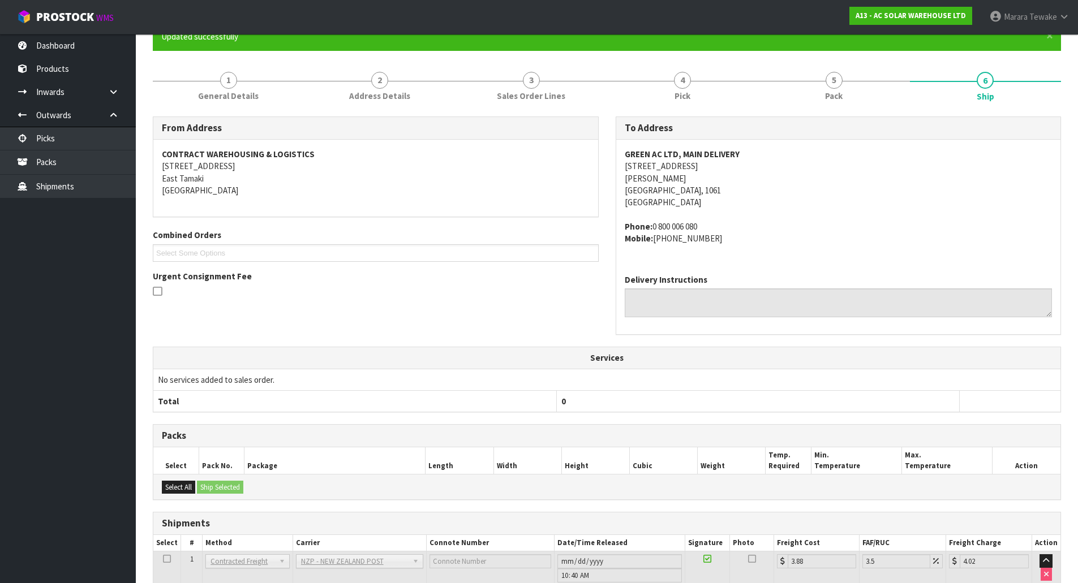
scroll to position [0, 0]
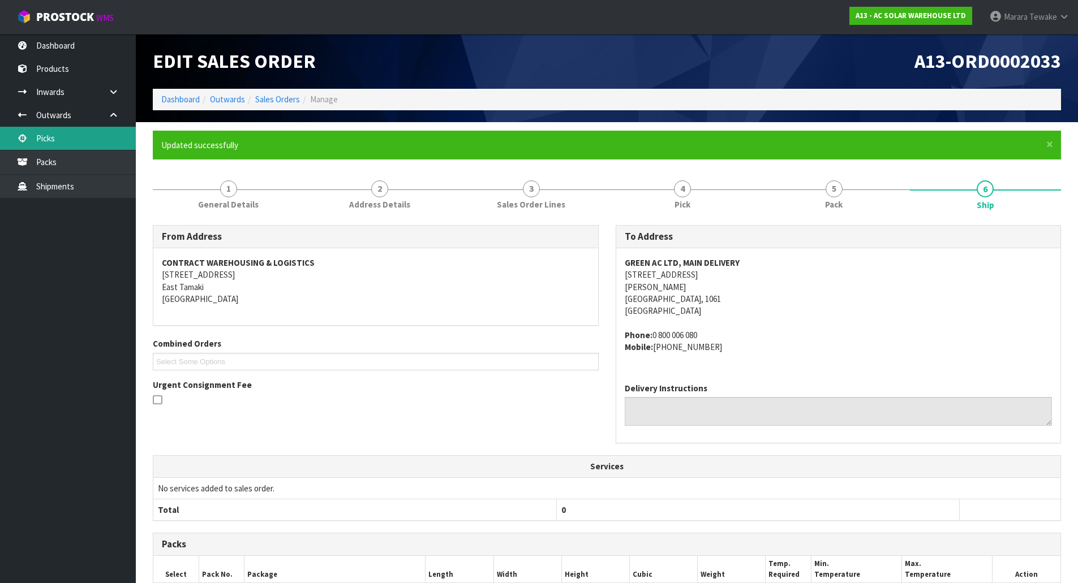
click at [116, 131] on link "Picks" at bounding box center [68, 138] width 136 height 23
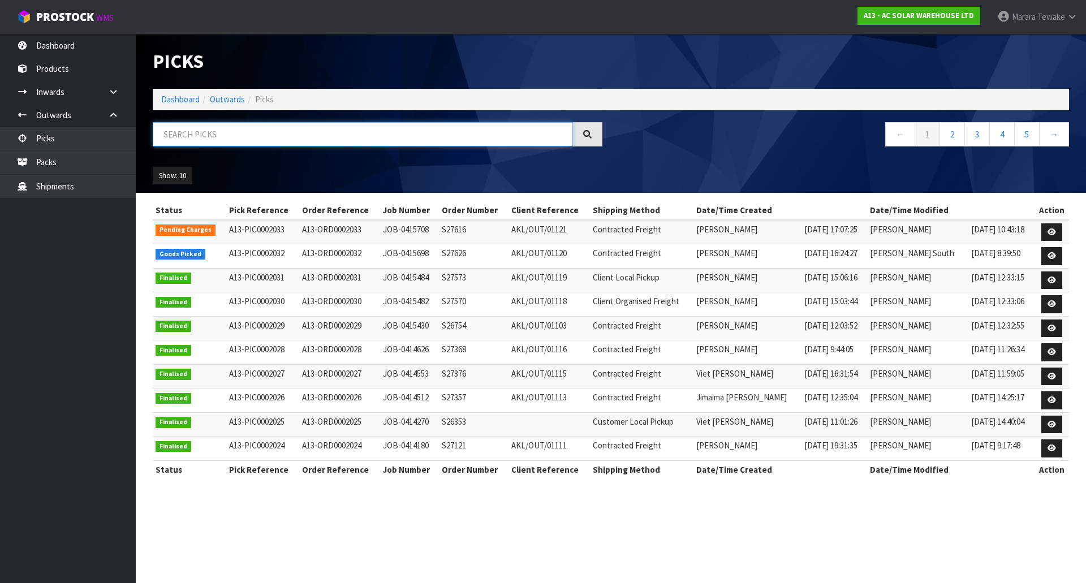
click at [169, 132] on input "text" at bounding box center [363, 134] width 420 height 24
click at [108, 51] on link "Dashboard" at bounding box center [68, 45] width 136 height 23
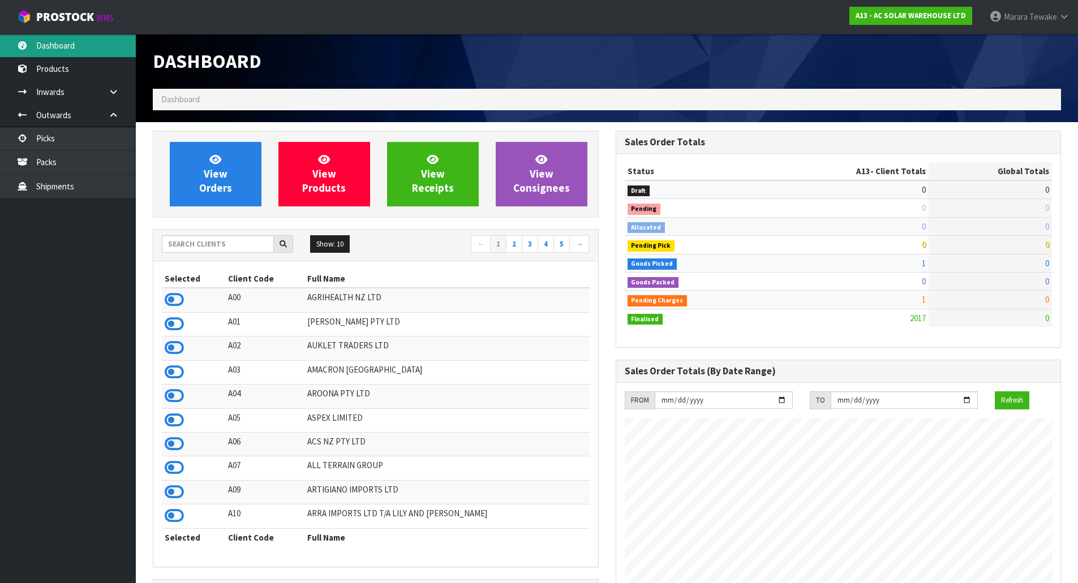
scroll to position [832, 462]
click at [186, 243] on input "text" at bounding box center [218, 244] width 112 height 18
type input "JOB-0415659"
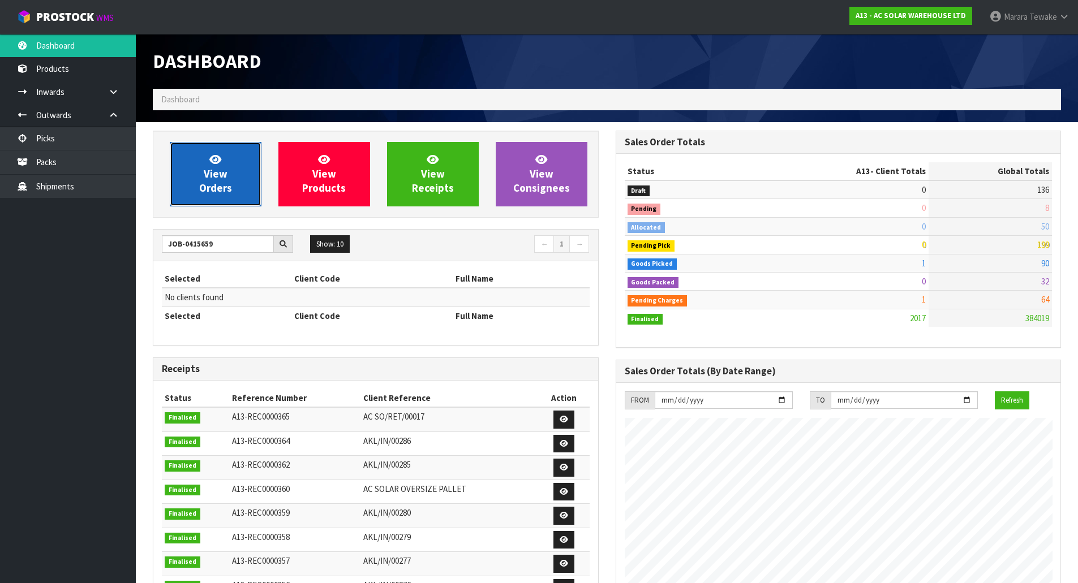
click at [199, 158] on link "View Orders" at bounding box center [216, 174] width 92 height 64
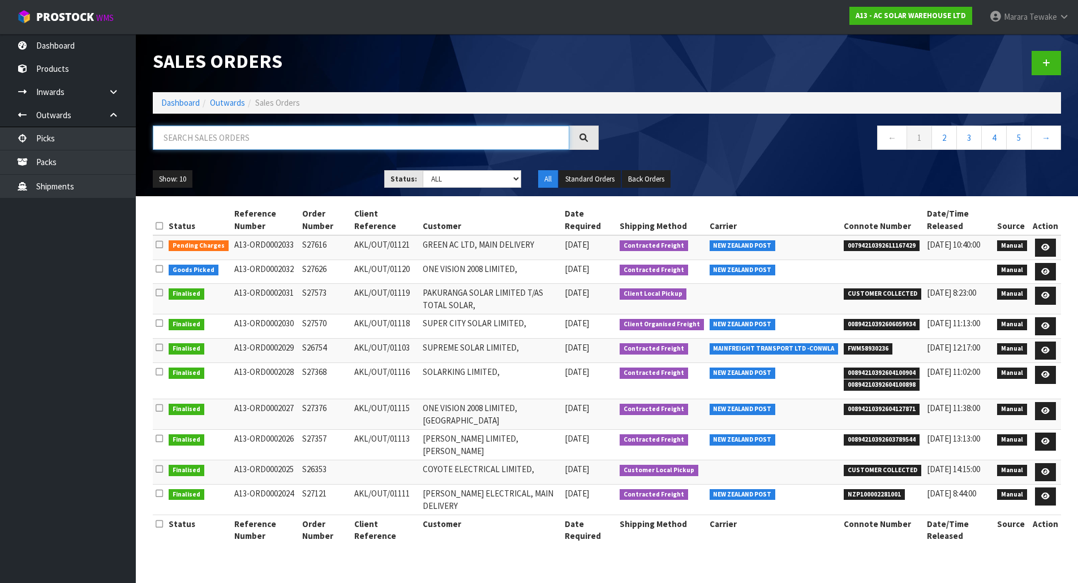
click at [229, 130] on input "text" at bounding box center [361, 138] width 416 height 24
type input "JOB-0415659"
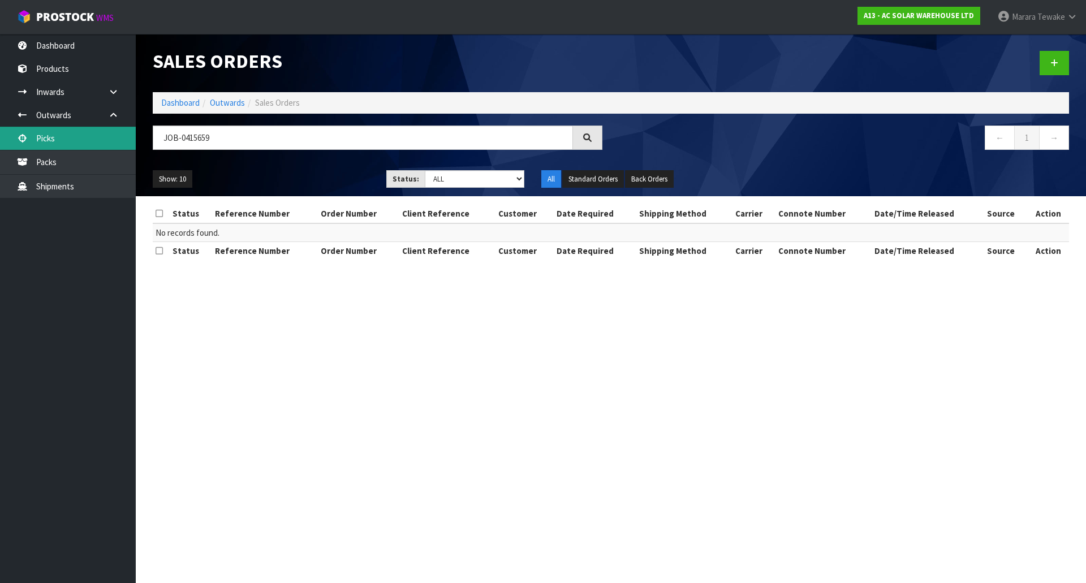
click at [97, 141] on link "Picks" at bounding box center [68, 138] width 136 height 23
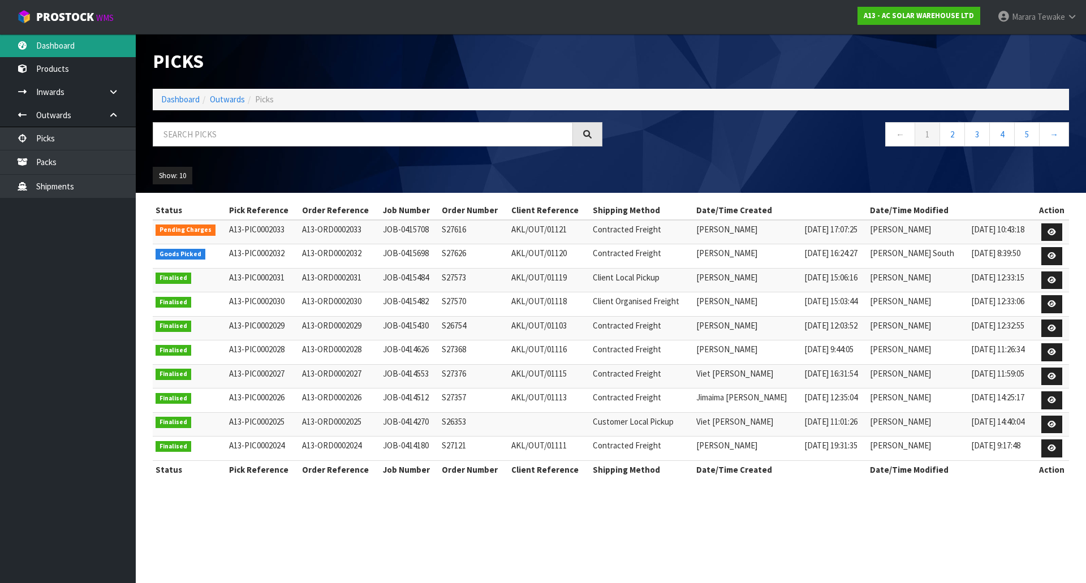
click at [91, 51] on link "Dashboard" at bounding box center [68, 45] width 136 height 23
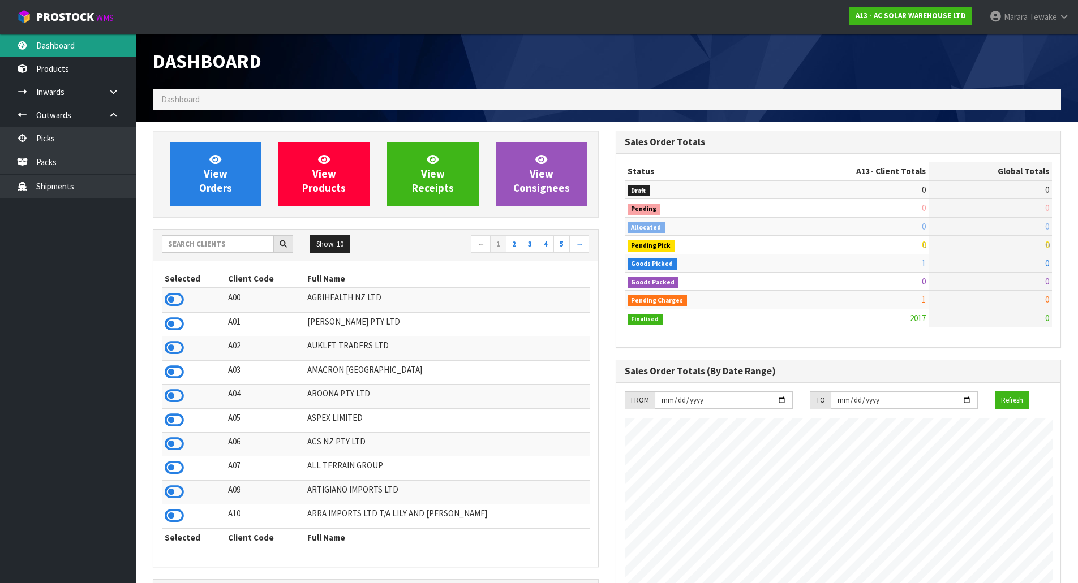
scroll to position [832, 462]
click at [196, 245] on input "text" at bounding box center [218, 244] width 112 height 18
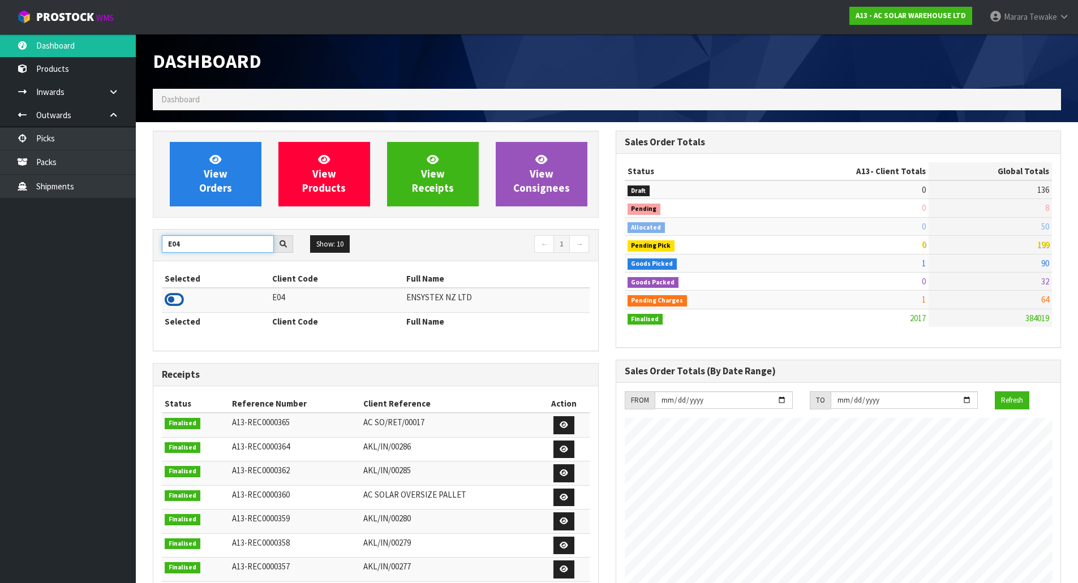
type input "E04"
click at [171, 303] on icon at bounding box center [174, 299] width 19 height 17
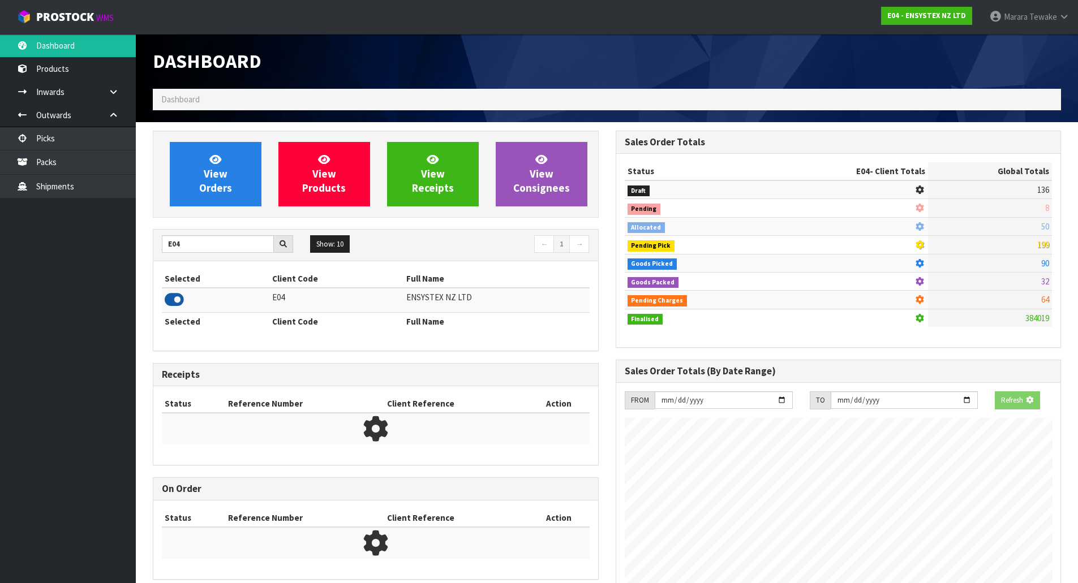
scroll to position [857, 462]
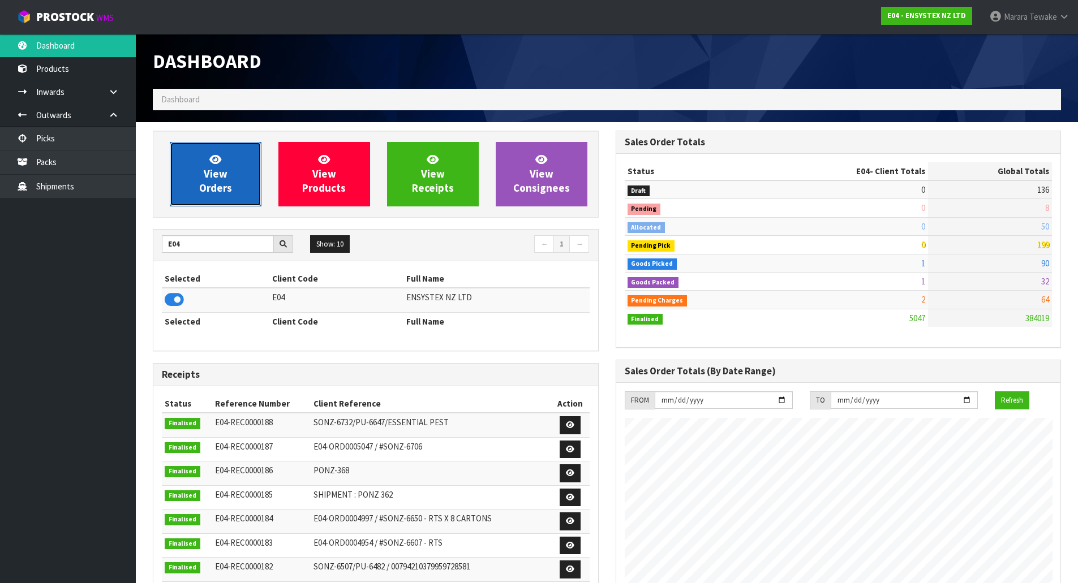
click at [177, 191] on link "View Orders" at bounding box center [216, 174] width 92 height 64
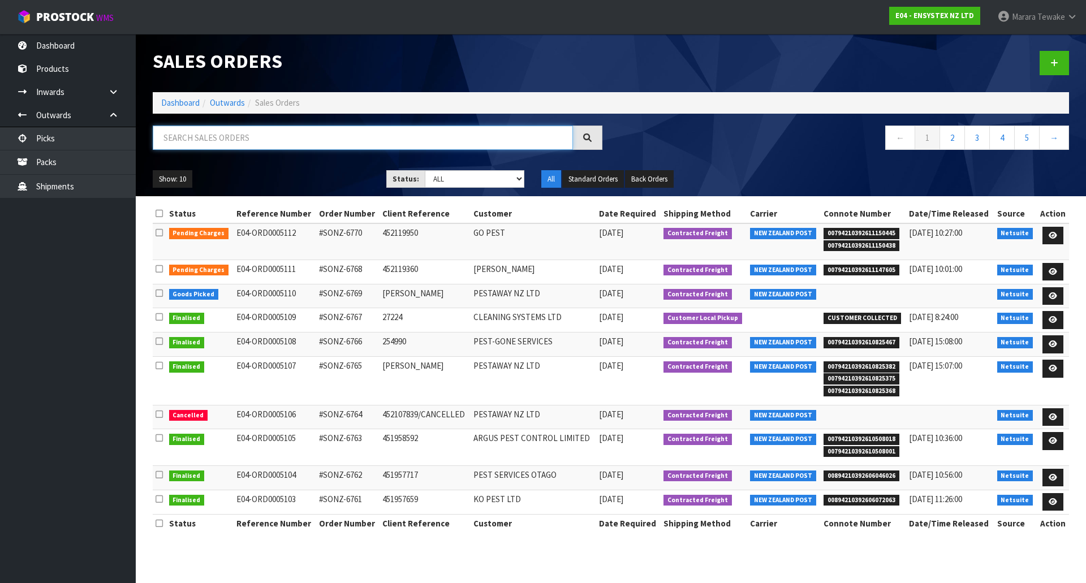
click at [202, 147] on input "text" at bounding box center [363, 138] width 420 height 24
type input "JOB-0415659"
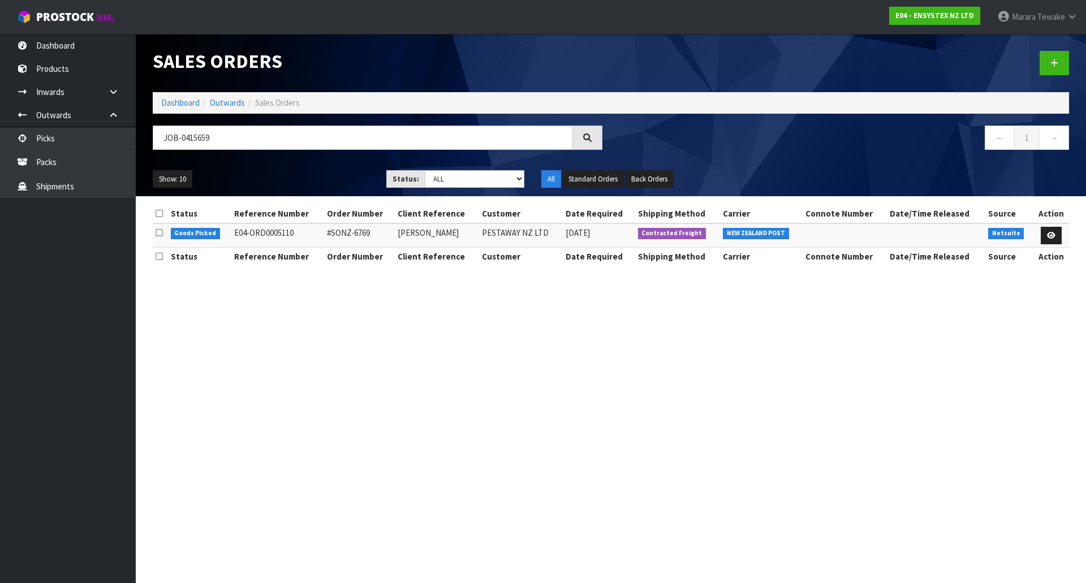
drag, startPoint x: 629, startPoint y: 438, endPoint x: 626, endPoint y: 432, distance: 6.6
click at [629, 437] on section "Sales Orders Dashboard Outwards Sales Orders JOB-0415659 ← 1 → Show: 10 5 10 25…" at bounding box center [543, 291] width 1086 height 583
click at [1052, 231] on link at bounding box center [1051, 236] width 21 height 18
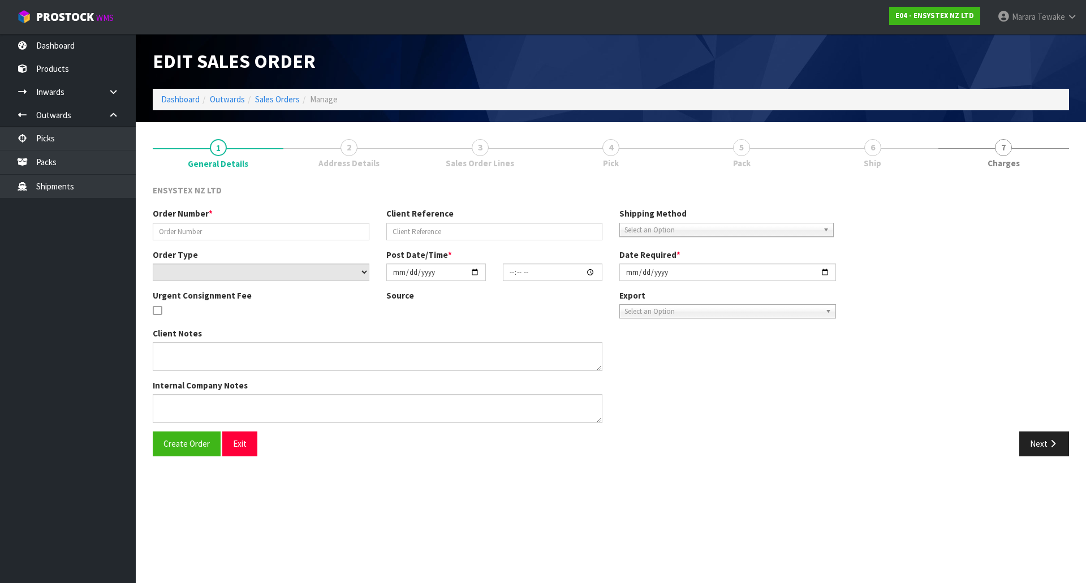
type input "#SONZ-6769"
type input "[PERSON_NAME]"
select select "number:0"
type input "[DATE]"
type input "14:30:06.000"
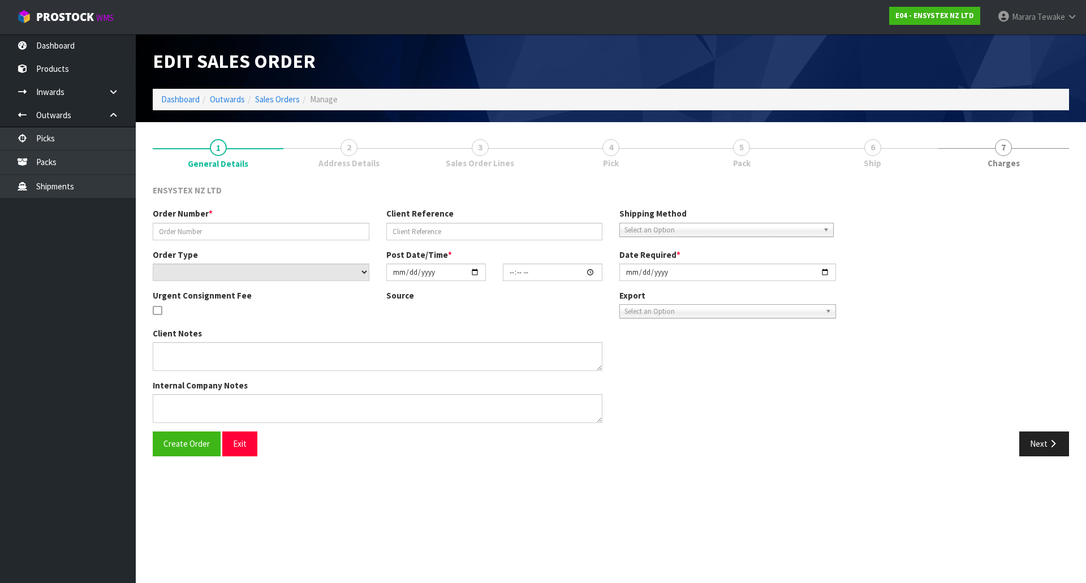
type input "[DATE]"
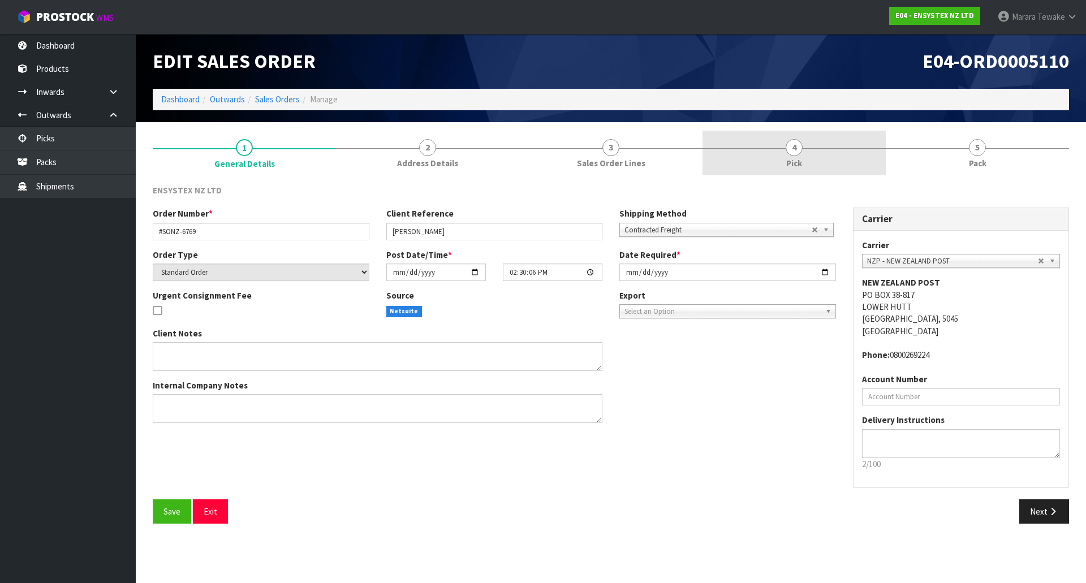
click at [812, 152] on link "4 Pick" at bounding box center [794, 153] width 183 height 45
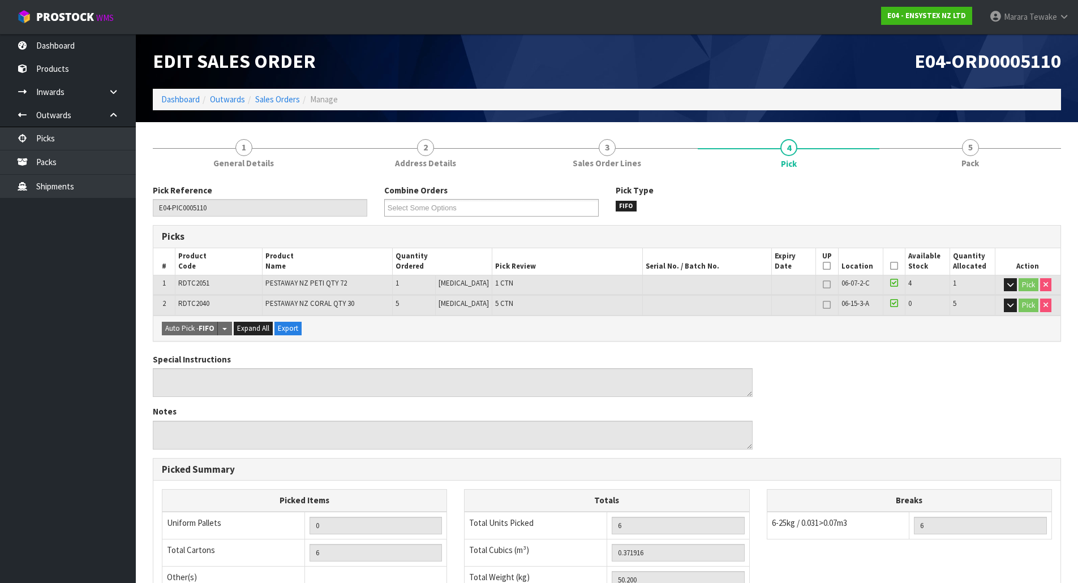
click at [890, 266] on icon at bounding box center [894, 266] width 8 height 1
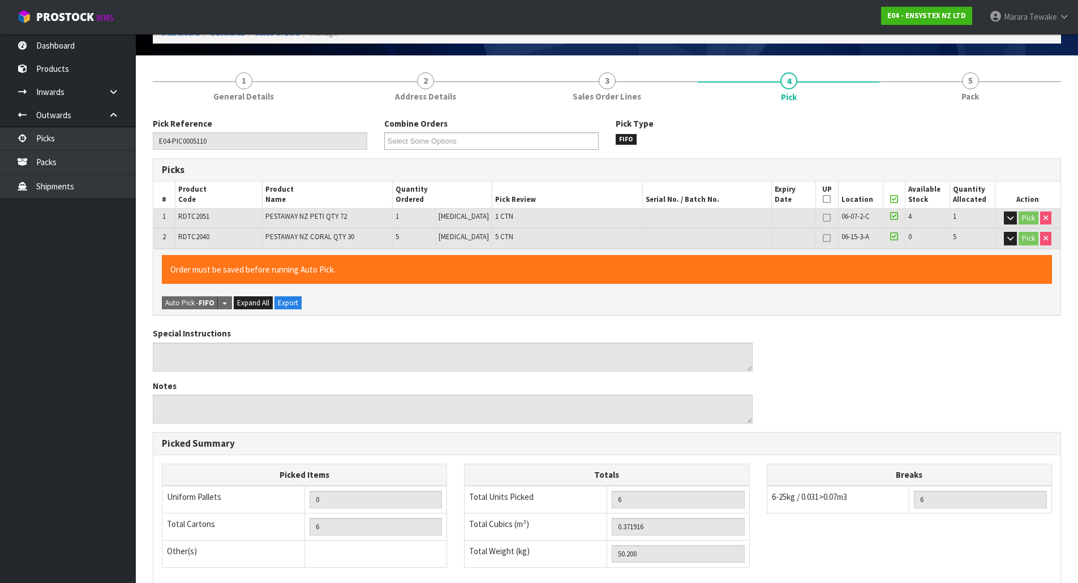
scroll to position [228, 0]
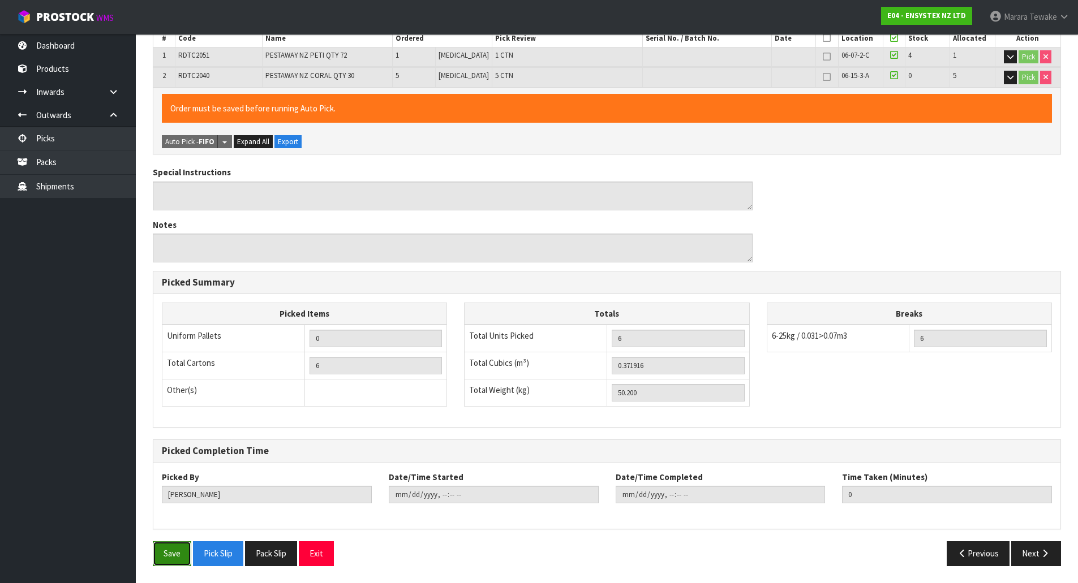
click at [169, 558] on button "Save" at bounding box center [172, 553] width 38 height 24
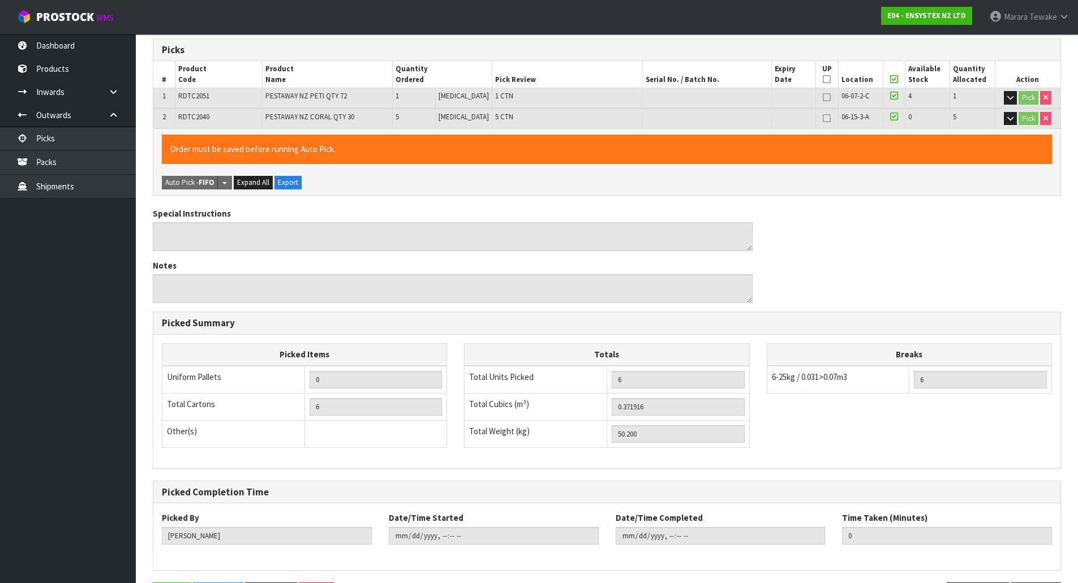
scroll to position [0, 0]
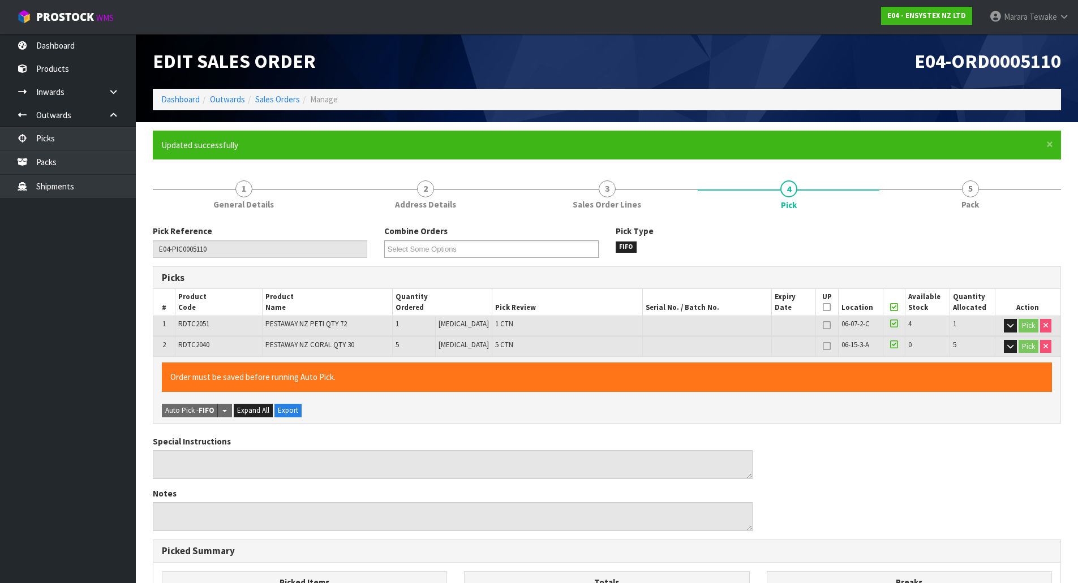
type input "[PERSON_NAME]"
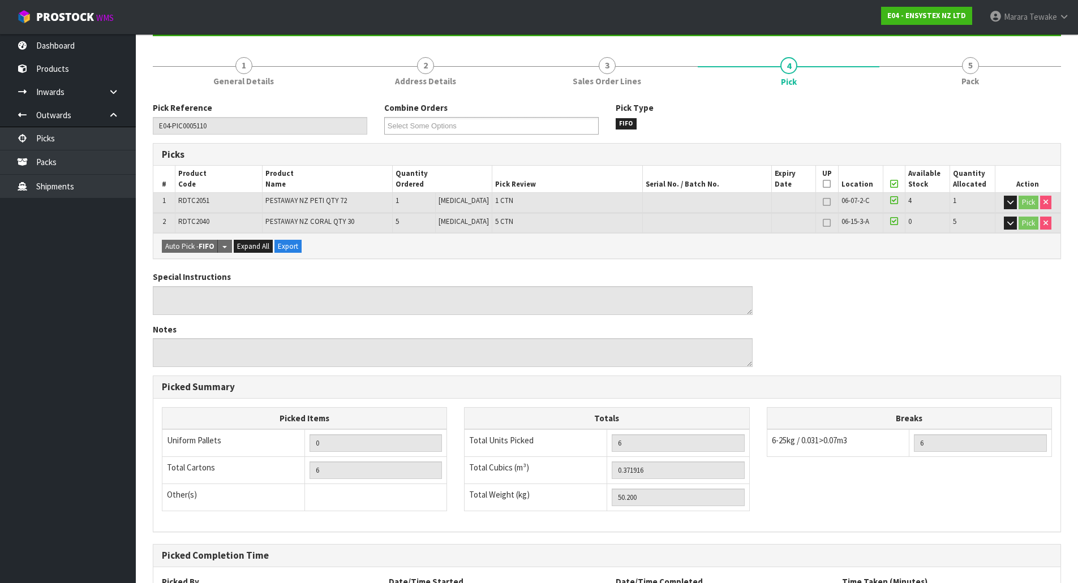
scroll to position [228, 0]
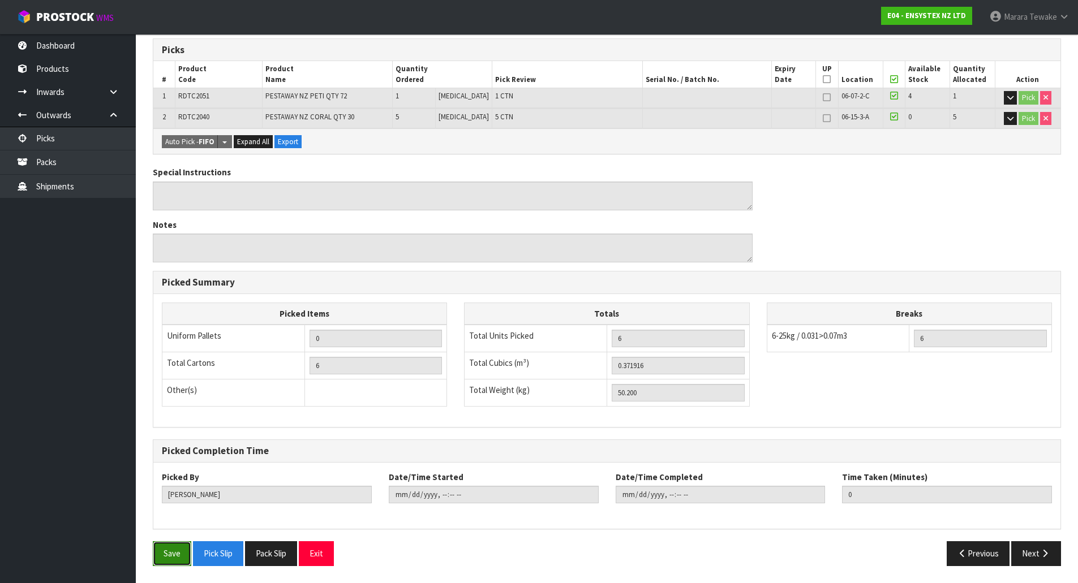
click at [167, 551] on button "Save" at bounding box center [172, 553] width 38 height 24
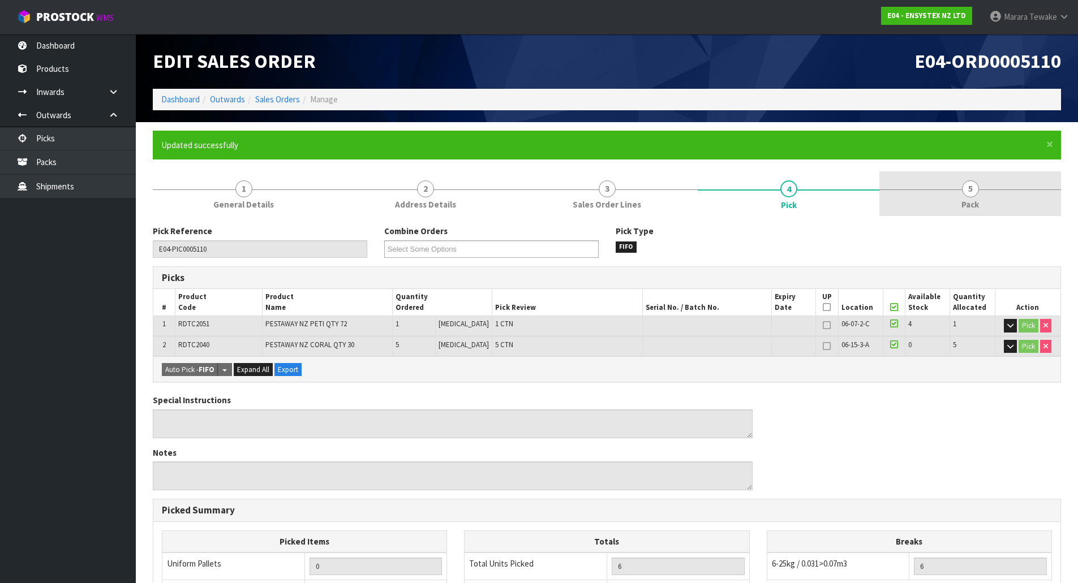
type input "2025-10-03T10:51:09"
click at [971, 187] on span "5" at bounding box center [970, 188] width 17 height 17
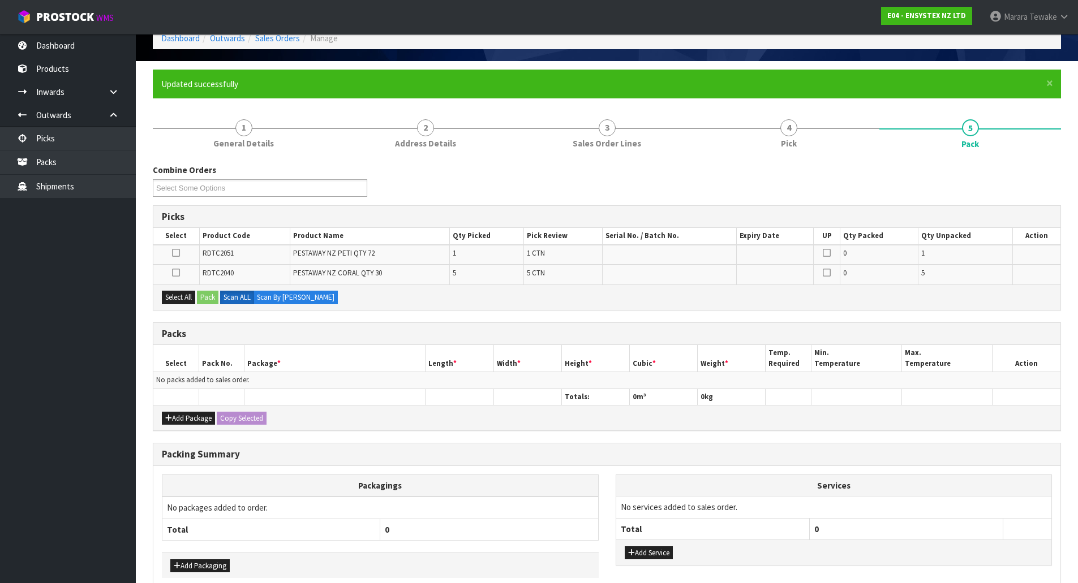
scroll to position [119, 0]
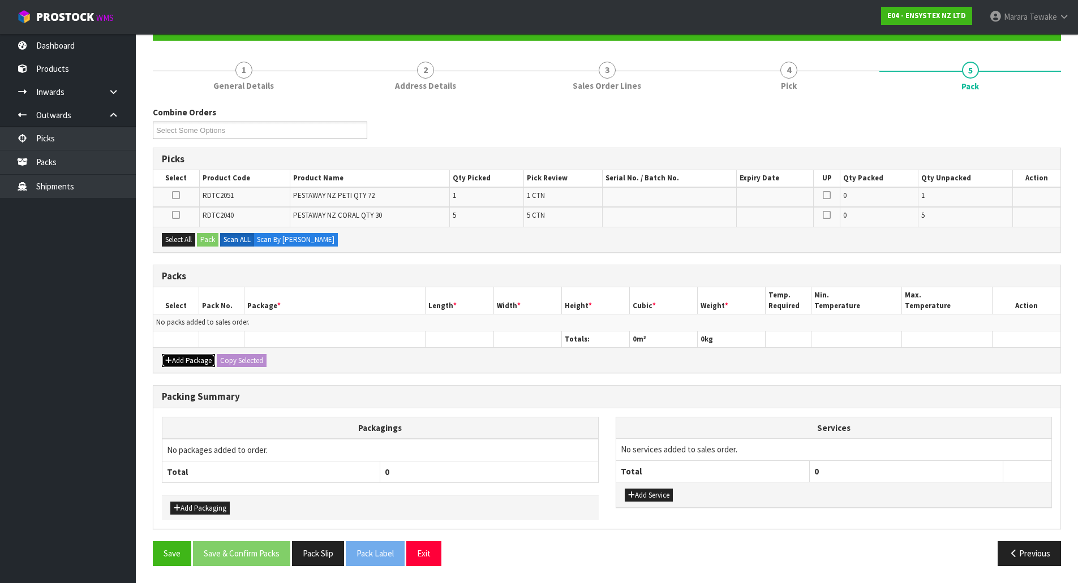
click at [193, 361] on button "Add Package" at bounding box center [188, 361] width 53 height 14
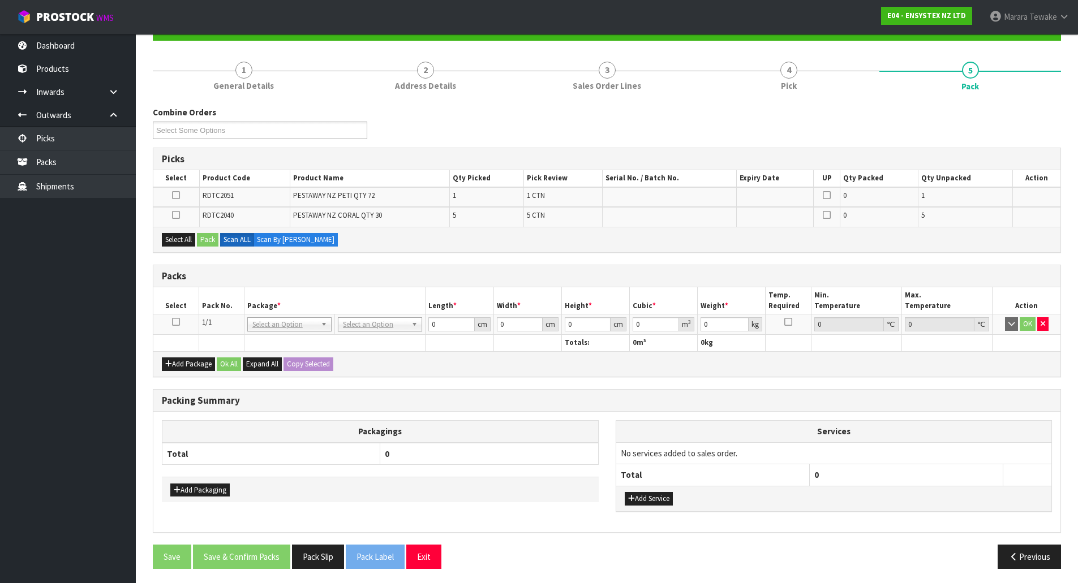
click at [180, 321] on td at bounding box center [175, 325] width 45 height 20
click at [178, 322] on icon at bounding box center [176, 322] width 8 height 1
click at [178, 216] on icon at bounding box center [176, 215] width 8 height 1
click at [0, 0] on input "checkbox" at bounding box center [0, 0] width 0 height 0
click at [1043, 329] on button "button" at bounding box center [1042, 324] width 11 height 14
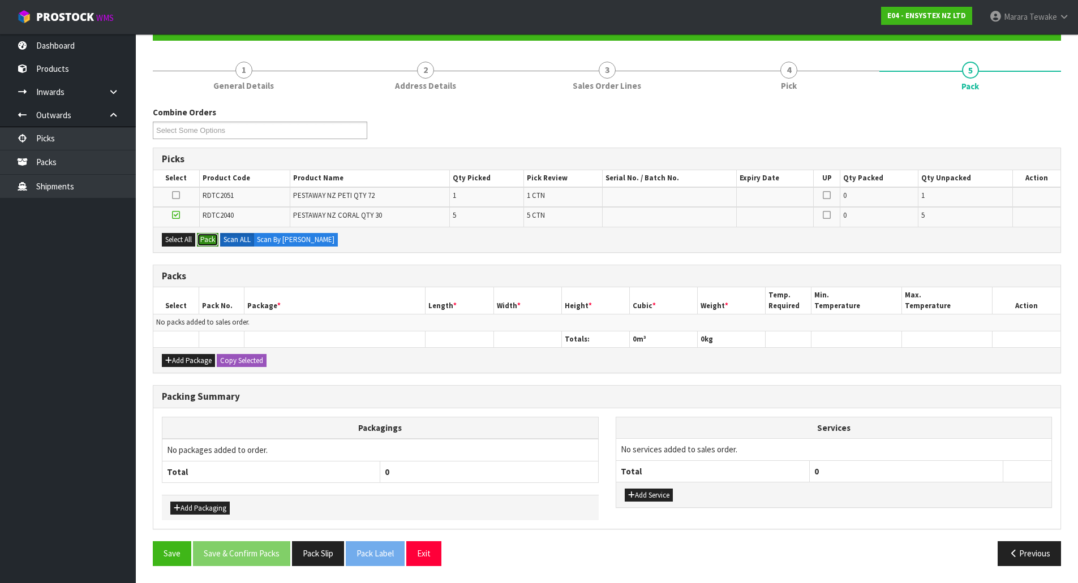
click at [210, 239] on button "Pack" at bounding box center [207, 240] width 21 height 14
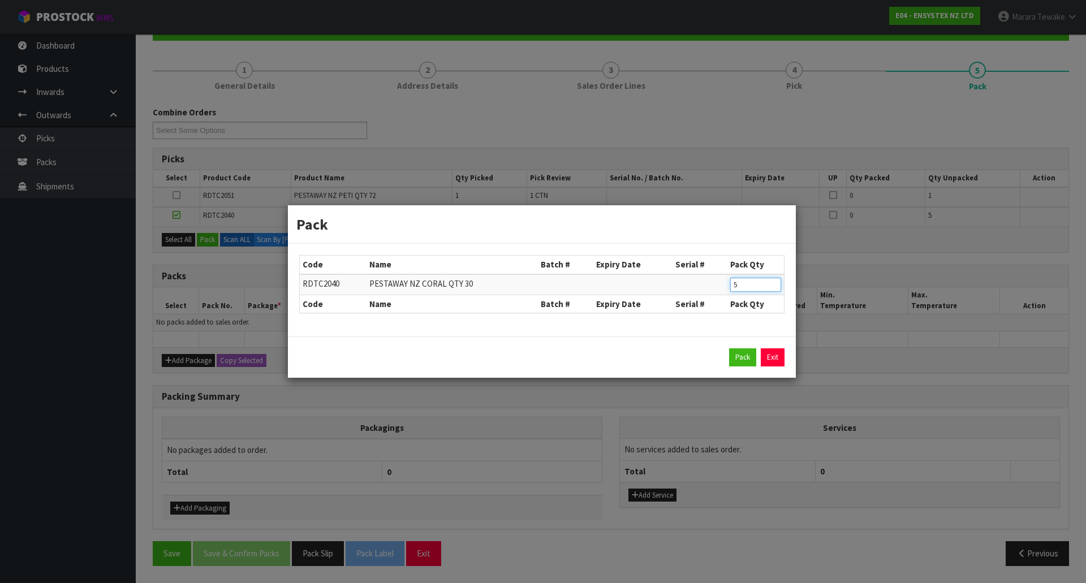
drag, startPoint x: 750, startPoint y: 286, endPoint x: 699, endPoint y: 275, distance: 52.0
click at [699, 280] on tr "RDTC2040 PESTAWAY NZ CORAL QTY 30 5" at bounding box center [542, 284] width 484 height 21
type input "1"
click button "Pack" at bounding box center [742, 358] width 27 height 18
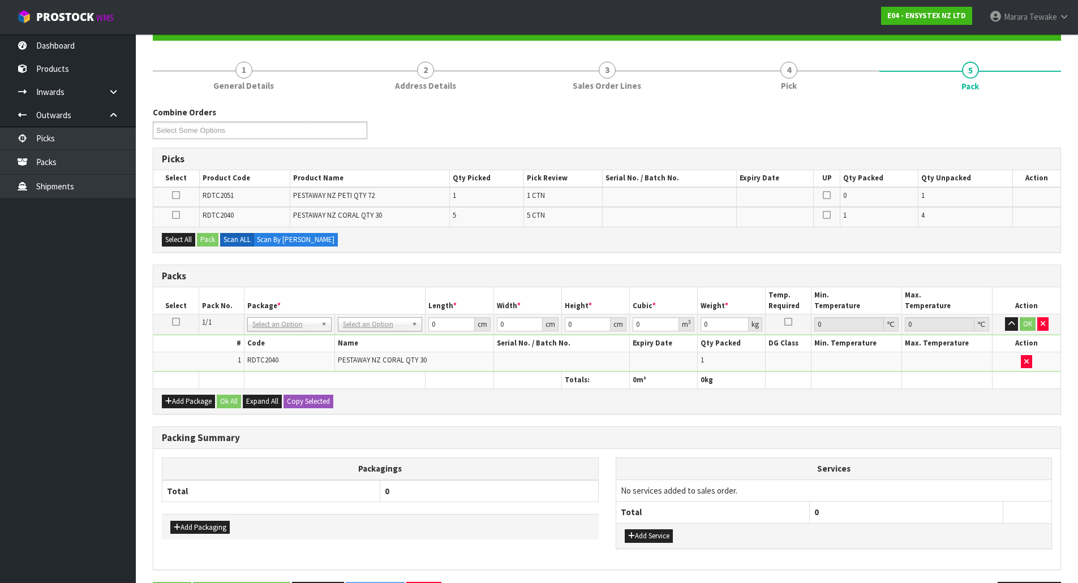
drag, startPoint x: 175, startPoint y: 212, endPoint x: 194, endPoint y: 221, distance: 20.5
click at [175, 215] on icon at bounding box center [176, 215] width 8 height 1
click at [0, 0] on input "checkbox" at bounding box center [0, 0] width 0 height 0
click at [208, 239] on button "Pack" at bounding box center [207, 240] width 21 height 14
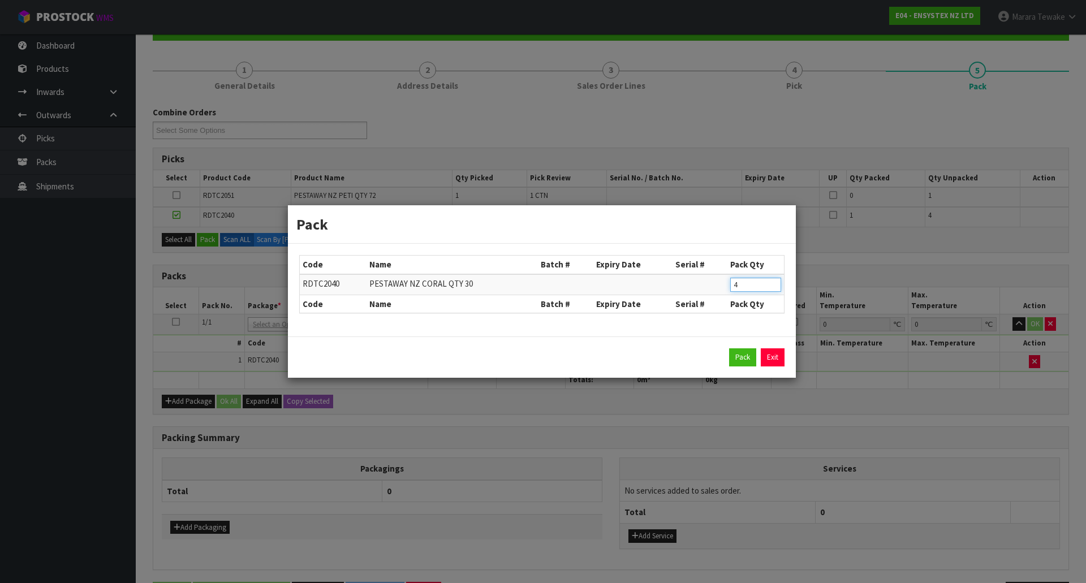
drag, startPoint x: 749, startPoint y: 285, endPoint x: 689, endPoint y: 275, distance: 60.8
click at [689, 275] on tr "RDTC2040 PESTAWAY NZ CORAL QTY 30 4" at bounding box center [542, 284] width 484 height 21
type input "1"
click button "Pack" at bounding box center [742, 358] width 27 height 18
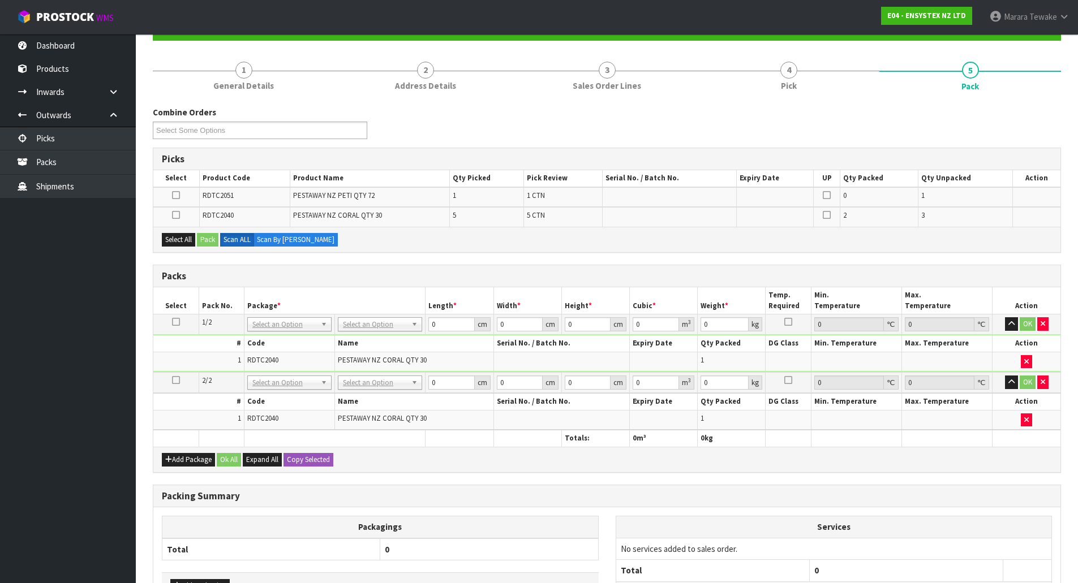
click at [179, 215] on icon at bounding box center [176, 215] width 8 height 1
click at [0, 0] on input "checkbox" at bounding box center [0, 0] width 0 height 0
click at [210, 239] on button "Pack" at bounding box center [207, 240] width 21 height 14
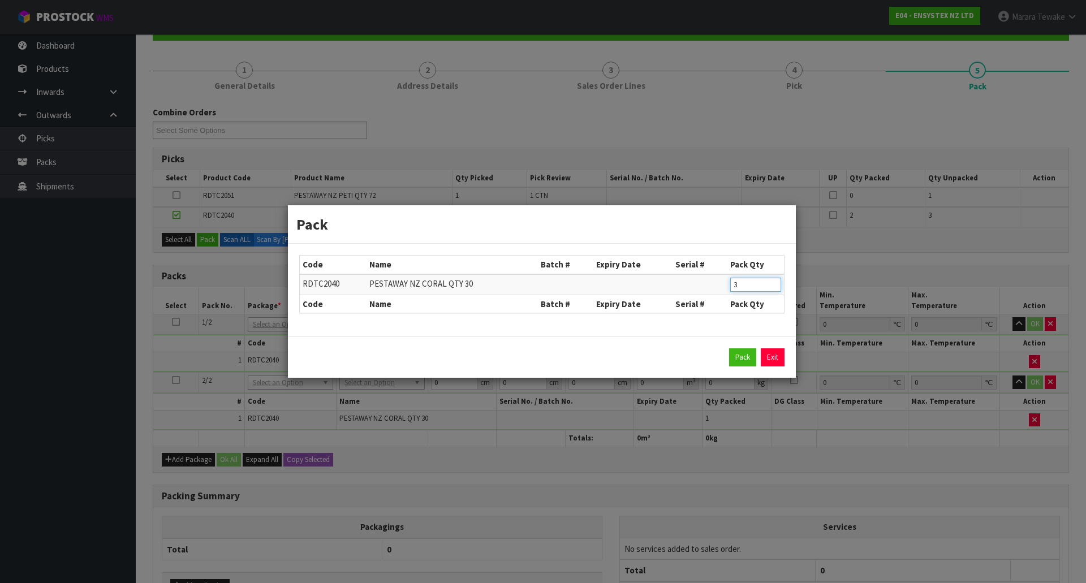
drag, startPoint x: 746, startPoint y: 290, endPoint x: 713, endPoint y: 276, distance: 36.5
click at [715, 276] on tr "RDTC2040 PESTAWAY NZ CORAL QTY 30 3" at bounding box center [542, 284] width 484 height 21
type input "1"
click button "Pack" at bounding box center [742, 358] width 27 height 18
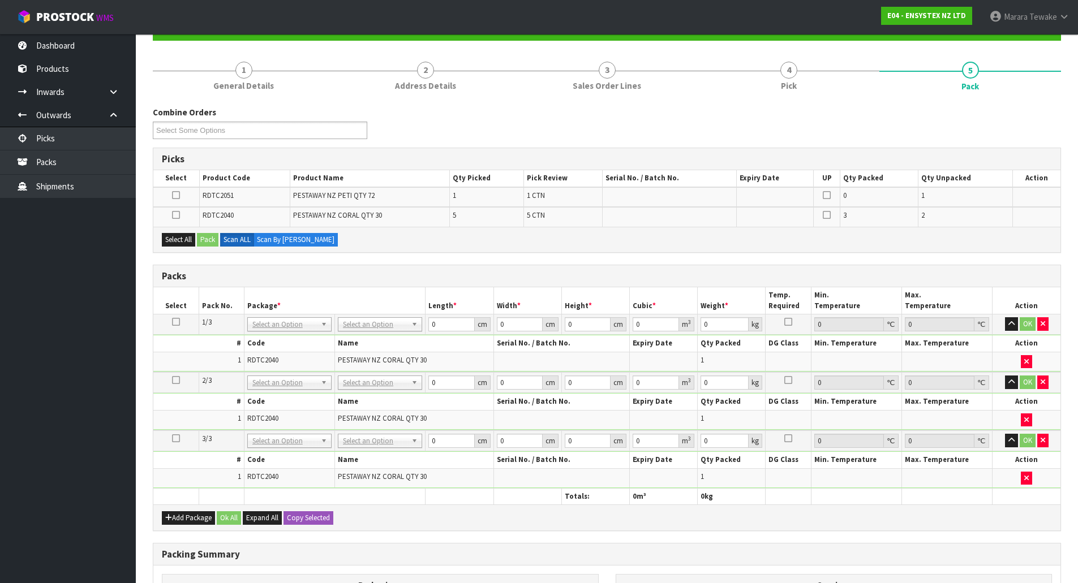
click at [175, 216] on icon at bounding box center [176, 215] width 8 height 1
click at [0, 0] on input "checkbox" at bounding box center [0, 0] width 0 height 0
click at [205, 239] on button "Pack" at bounding box center [207, 240] width 21 height 14
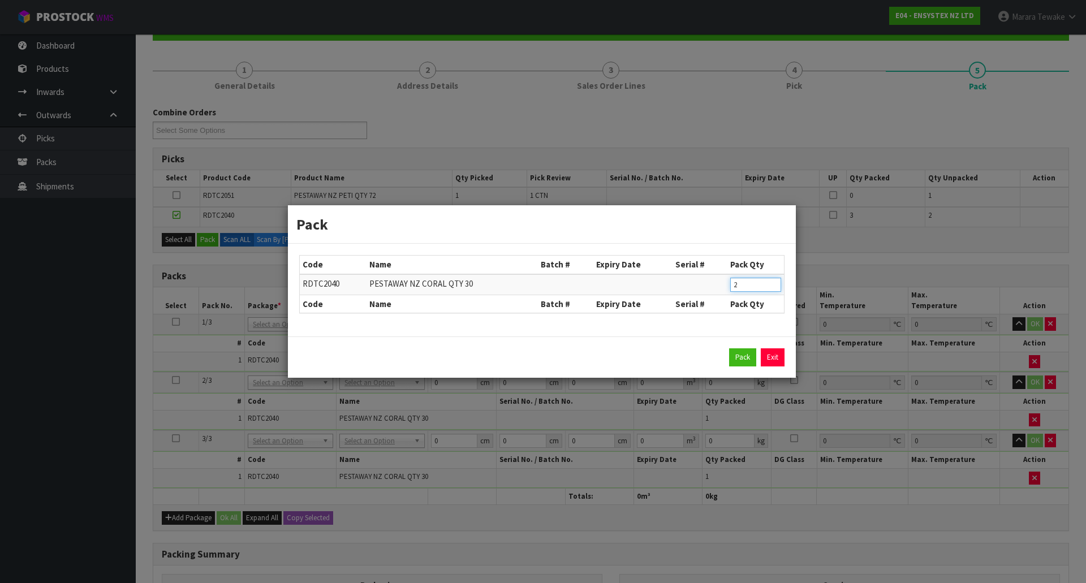
drag, startPoint x: 754, startPoint y: 290, endPoint x: 702, endPoint y: 274, distance: 54.4
click at [711, 281] on tr "RDTC2040 PESTAWAY NZ CORAL QTY 30 2" at bounding box center [542, 284] width 484 height 21
type input "1"
click button "Pack" at bounding box center [742, 358] width 27 height 18
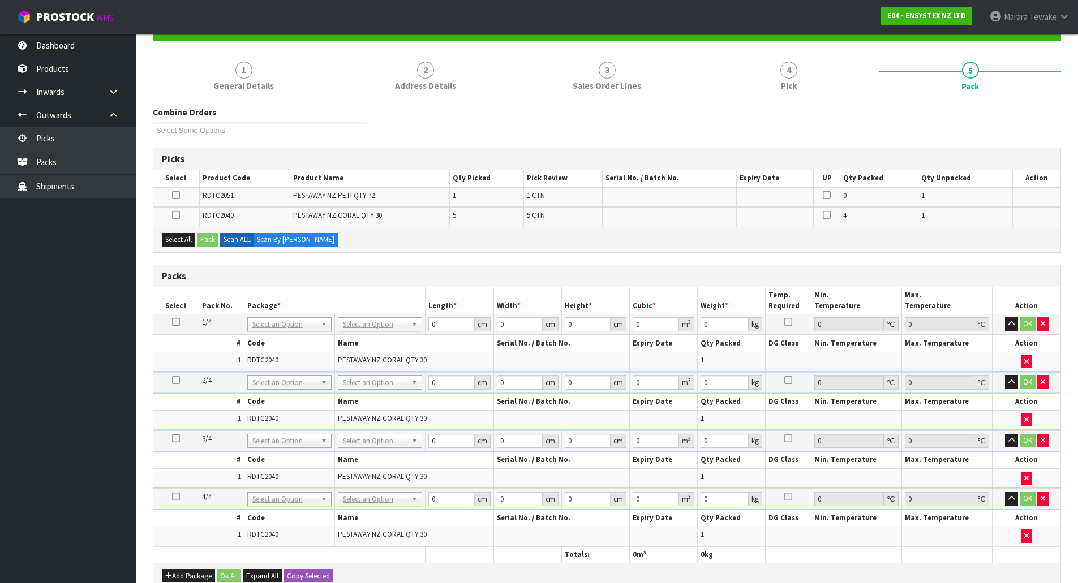
drag, startPoint x: 174, startPoint y: 216, endPoint x: 196, endPoint y: 228, distance: 25.6
click at [174, 216] on icon at bounding box center [176, 215] width 8 height 1
click at [0, 0] on input "checkbox" at bounding box center [0, 0] width 0 height 0
click at [209, 239] on button "Pack" at bounding box center [207, 240] width 21 height 14
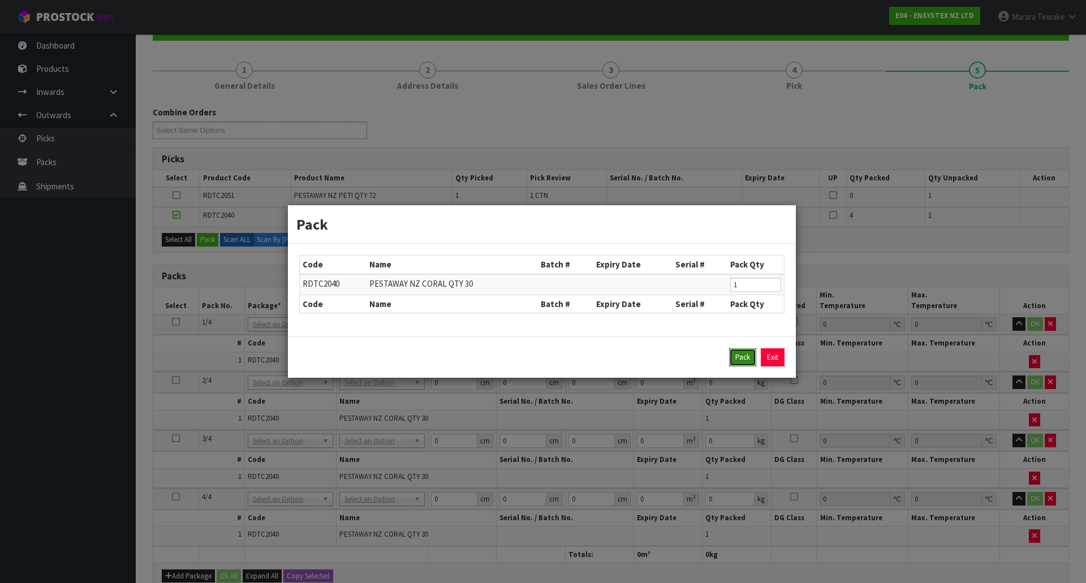
click at [745, 352] on button "Pack" at bounding box center [742, 358] width 27 height 18
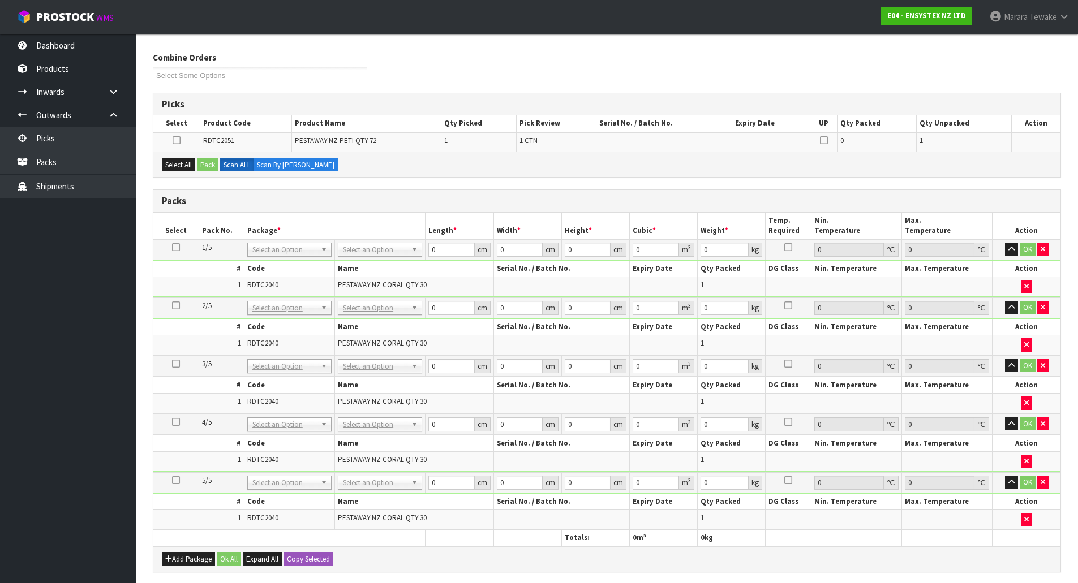
scroll to position [289, 0]
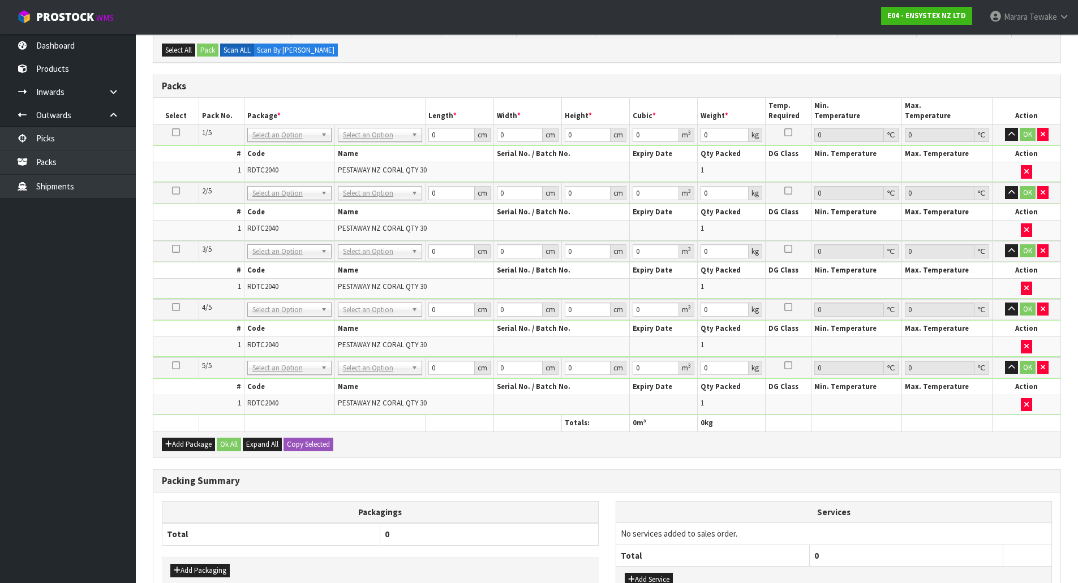
drag, startPoint x: 375, startPoint y: 140, endPoint x: 372, endPoint y: 150, distance: 10.6
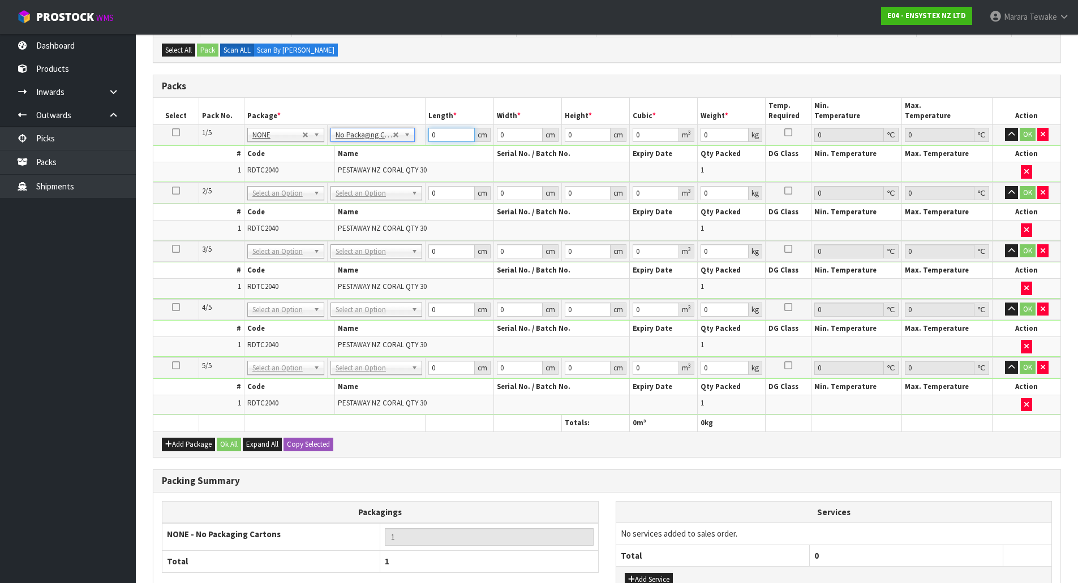
drag, startPoint x: 448, startPoint y: 135, endPoint x: 426, endPoint y: 120, distance: 26.1
click at [426, 120] on table "Select Pack No. Package * Length * Width * Height * Cubic * Weight * Temp. Requ…" at bounding box center [606, 265] width 907 height 334
type input "46"
type input "37"
type input "4"
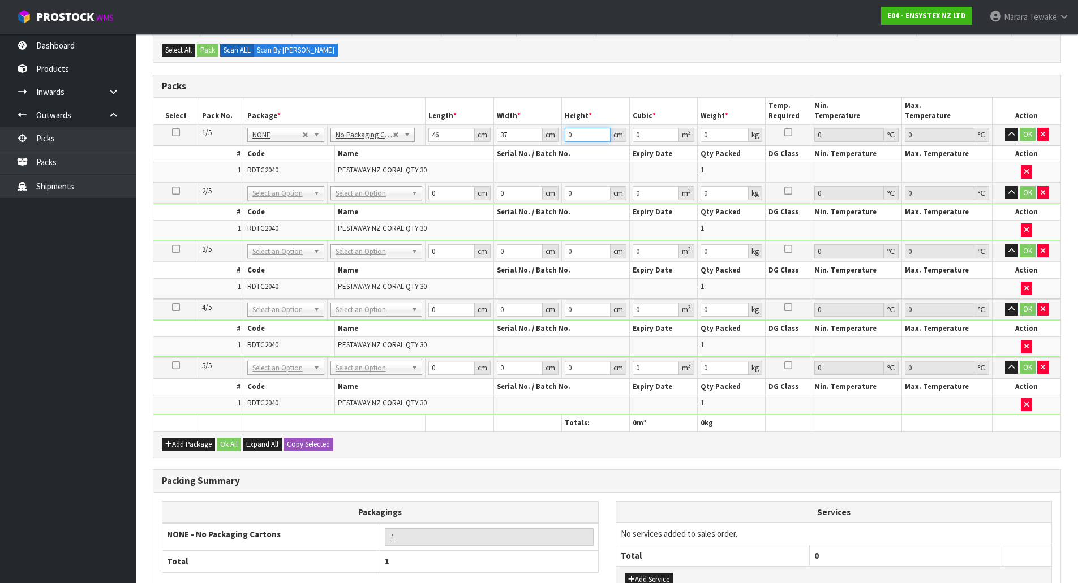
type input "0.006808"
type input "40"
type input "0.06808"
type input "40"
type input "10"
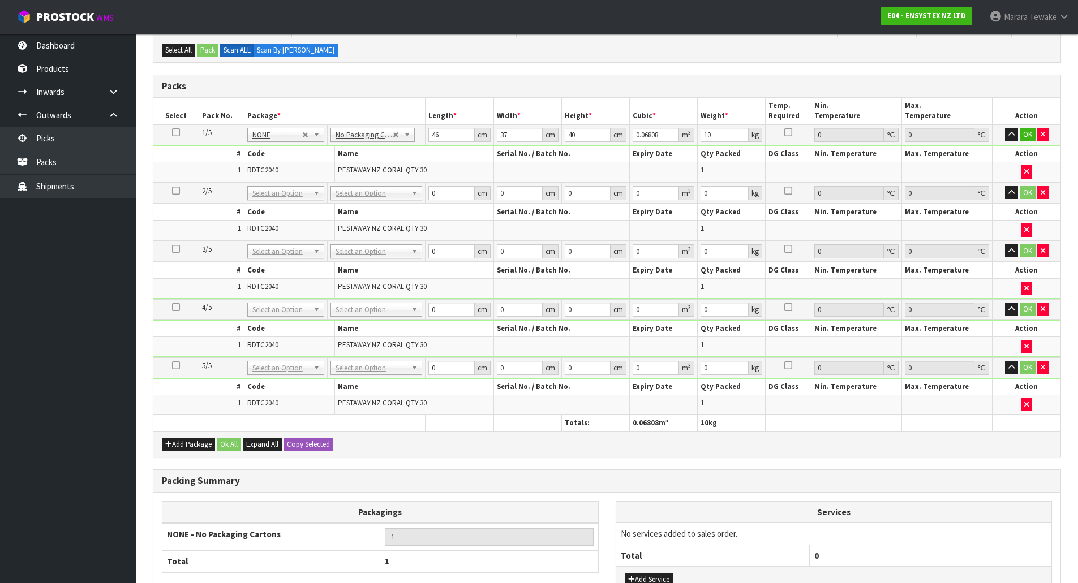
click at [174, 132] on icon at bounding box center [176, 132] width 8 height 1
click at [294, 445] on button "Copy Selected" at bounding box center [308, 445] width 50 height 14
click at [294, 445] on span "Confirm" at bounding box center [299, 445] width 25 height 10
type input "46"
type input "37"
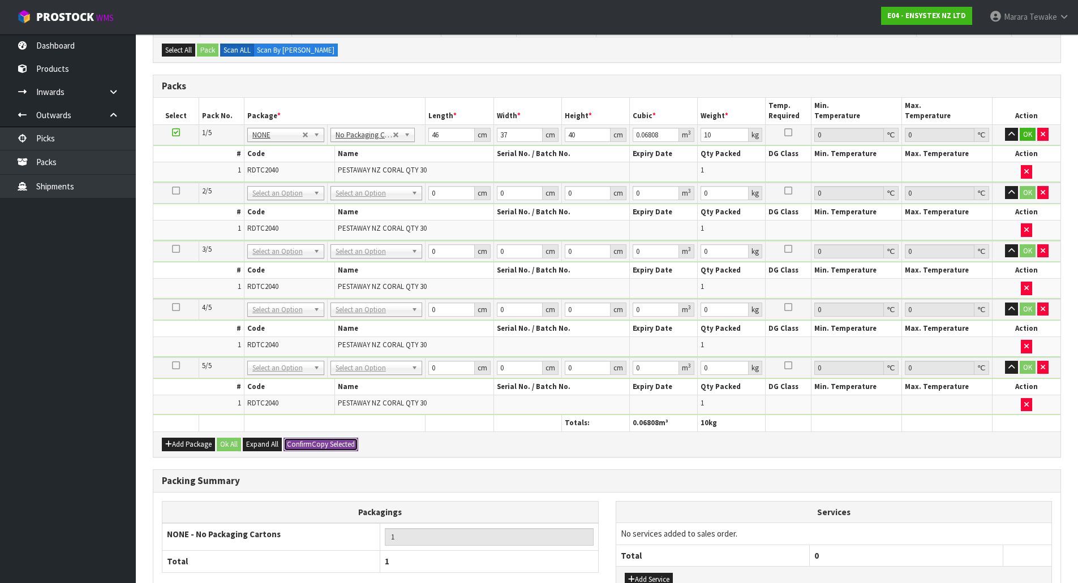
type input "40"
type input "0.06808"
type input "10"
type input "46"
type input "37"
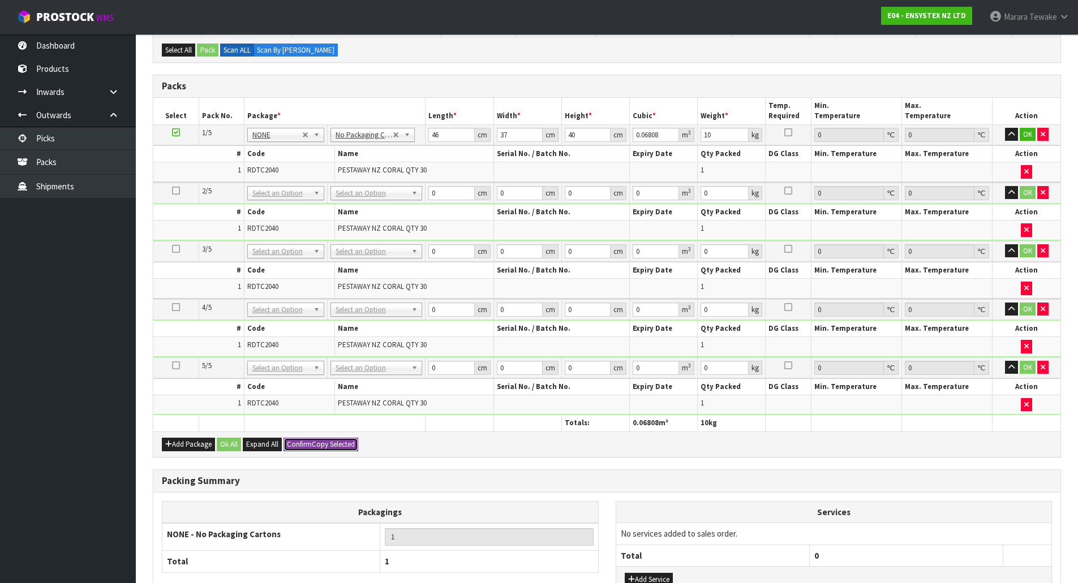
type input "40"
type input "0.06808"
type input "10"
type input "46"
type input "37"
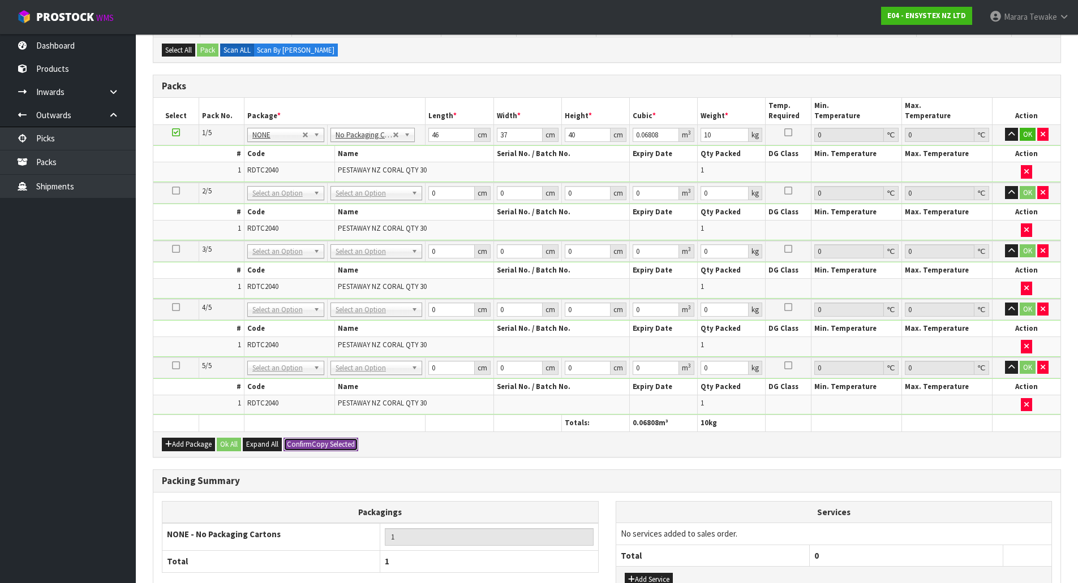
type input "40"
type input "0.06808"
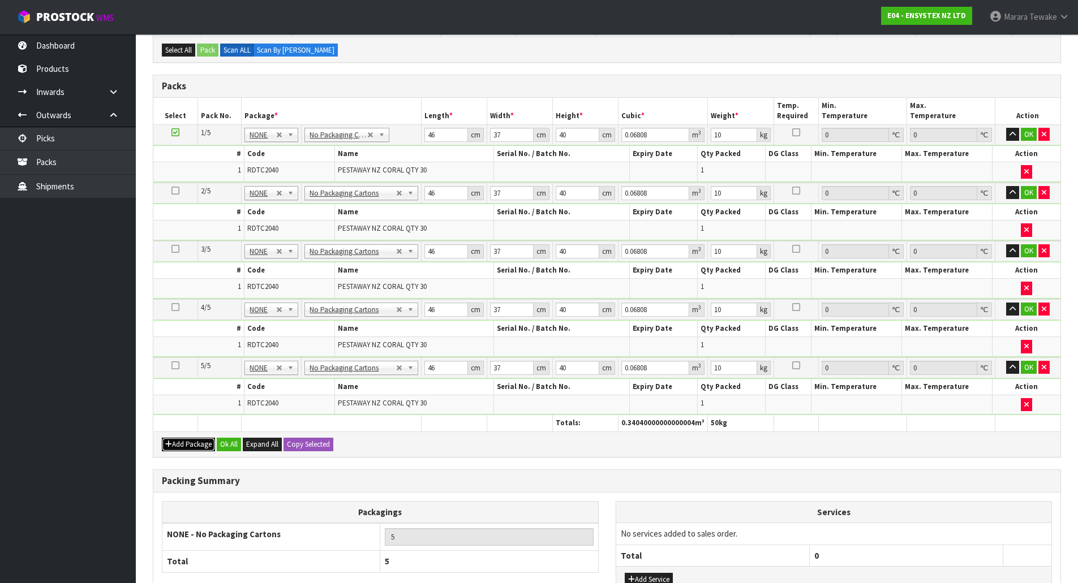
click at [192, 440] on button "Add Package" at bounding box center [188, 445] width 53 height 14
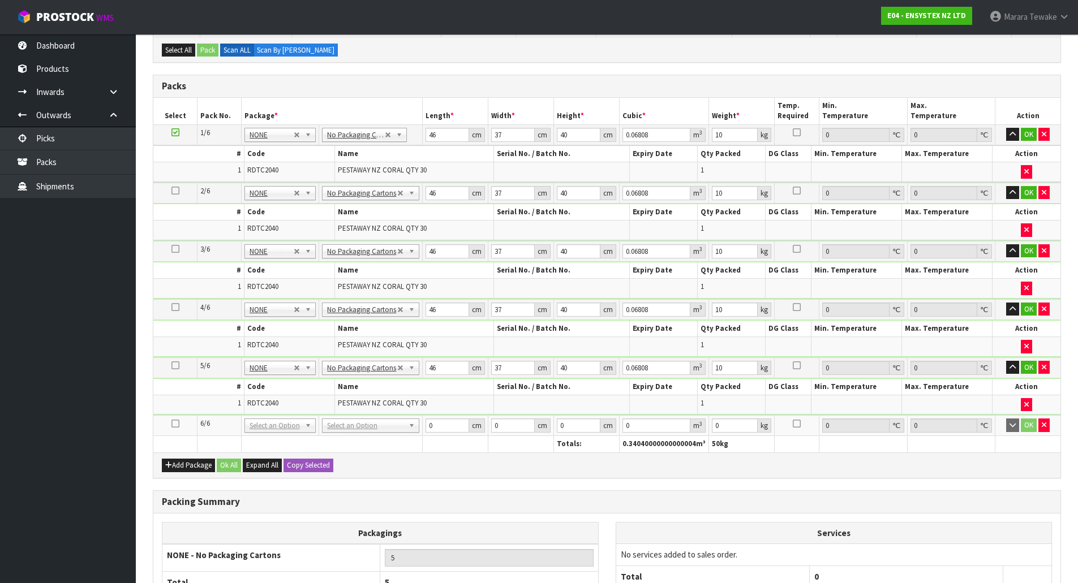
click at [173, 424] on icon at bounding box center [175, 424] width 8 height 1
drag, startPoint x: 445, startPoint y: 431, endPoint x: 386, endPoint y: 406, distance: 64.1
click at [398, 419] on tr "6/6 NONE 007-001 007-002 007-004 007-009 007-013 007-014 007-015 007-017 007-01…" at bounding box center [606, 425] width 907 height 21
click at [1026, 428] on button "OK" at bounding box center [1029, 426] width 16 height 14
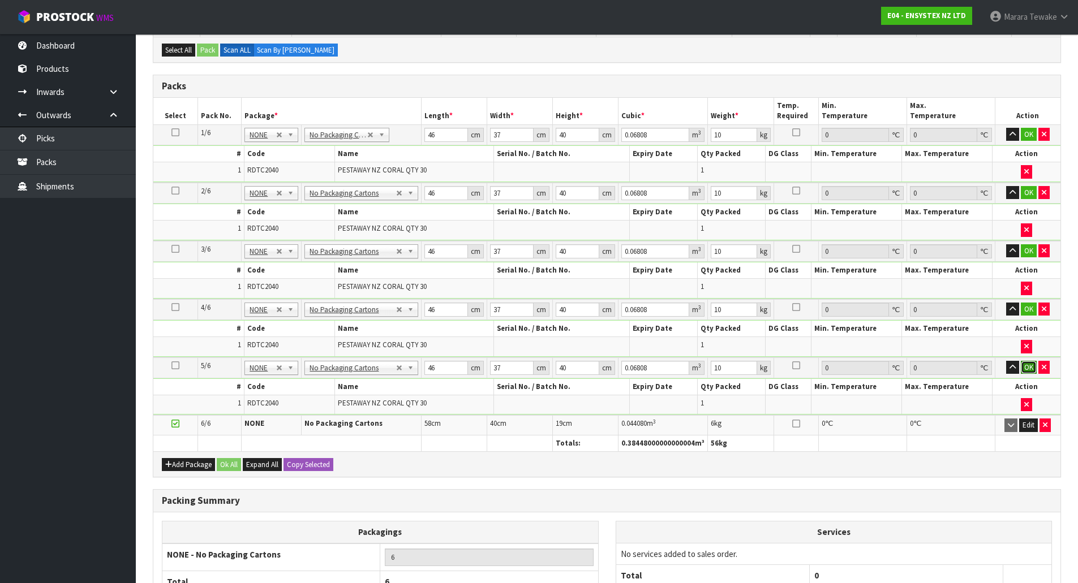
click at [1026, 371] on button "OK" at bounding box center [1029, 368] width 16 height 14
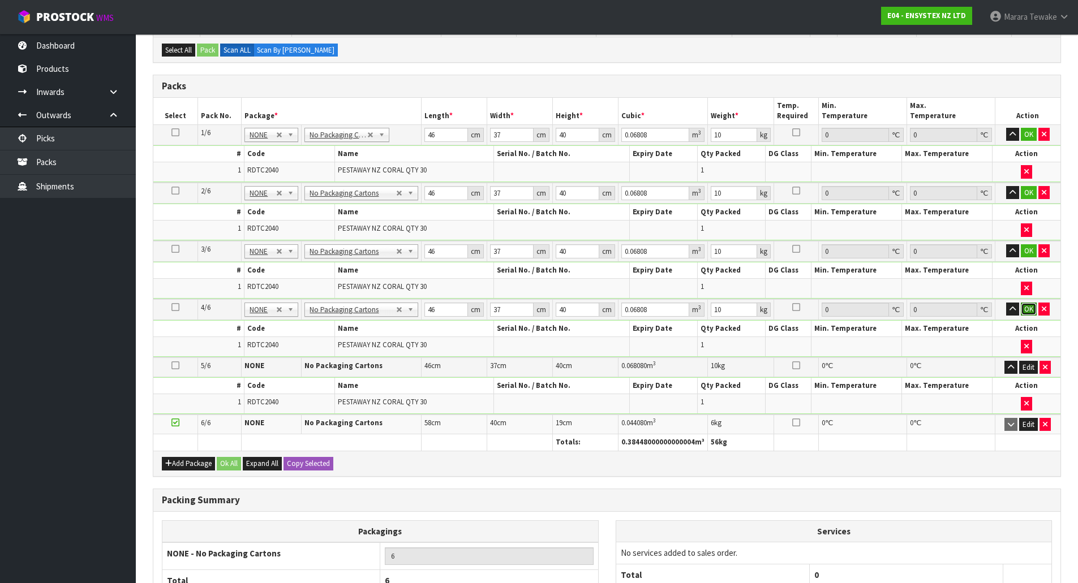
click at [1028, 308] on button "OK" at bounding box center [1029, 310] width 16 height 14
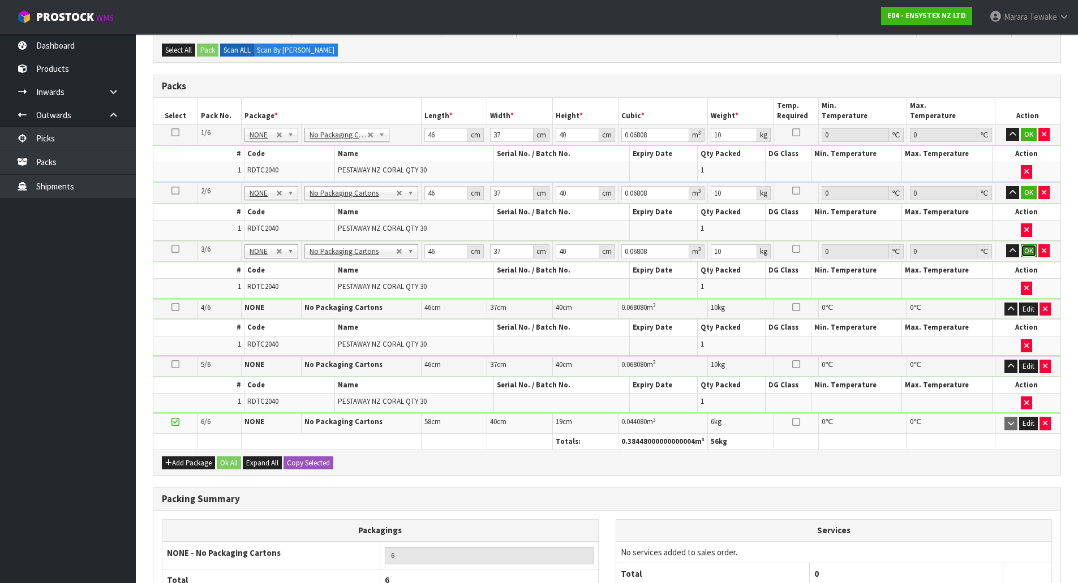
click at [1031, 246] on button "OK" at bounding box center [1029, 251] width 16 height 14
click at [1030, 187] on button "OK" at bounding box center [1029, 193] width 16 height 14
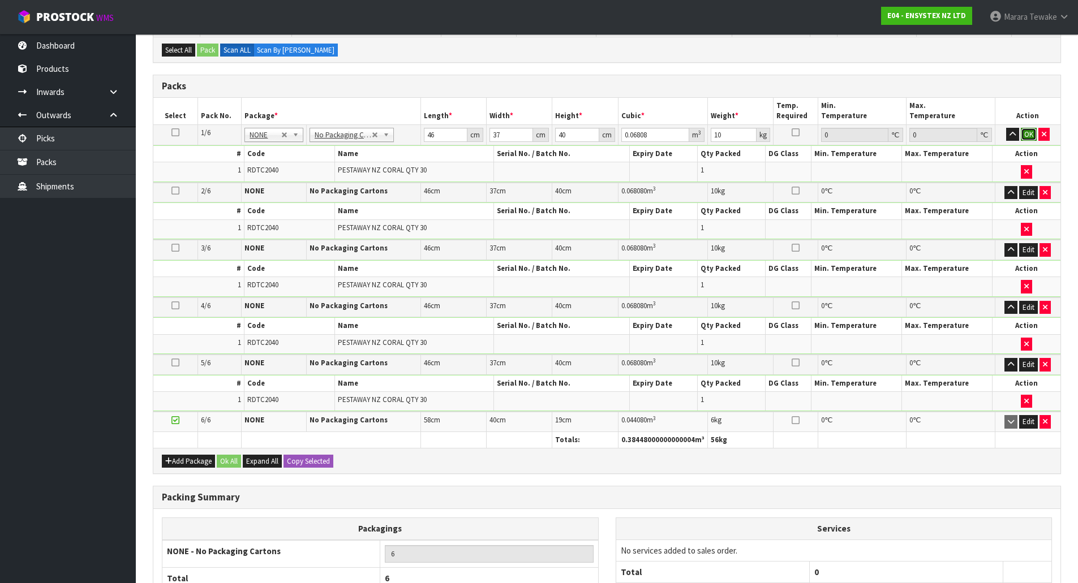
click at [1028, 137] on button "OK" at bounding box center [1029, 135] width 16 height 14
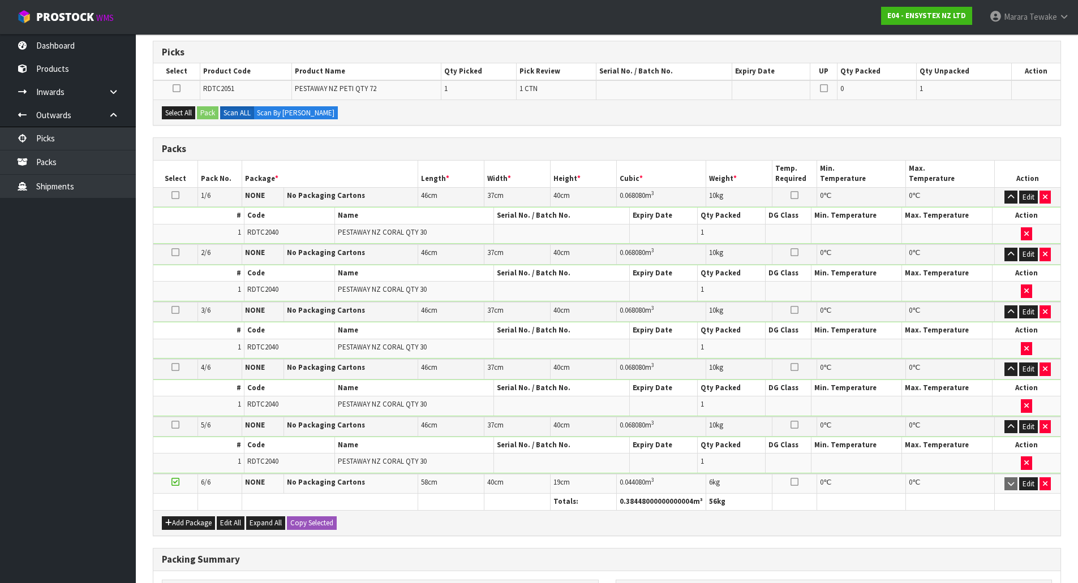
scroll to position [0, 0]
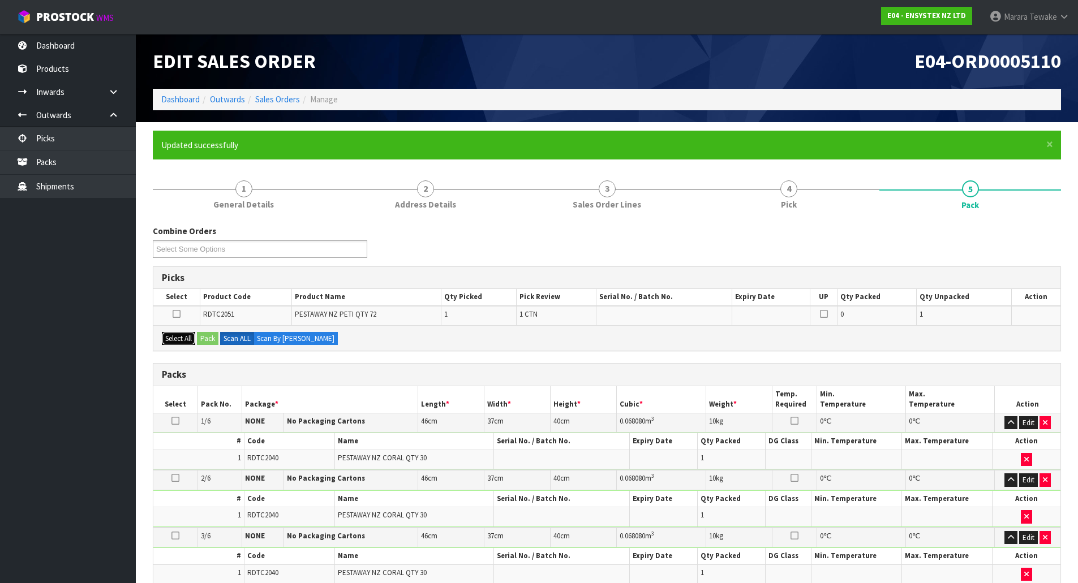
click at [180, 341] on button "Select All" at bounding box center [178, 339] width 33 height 14
click at [210, 336] on button "Pack" at bounding box center [207, 339] width 21 height 14
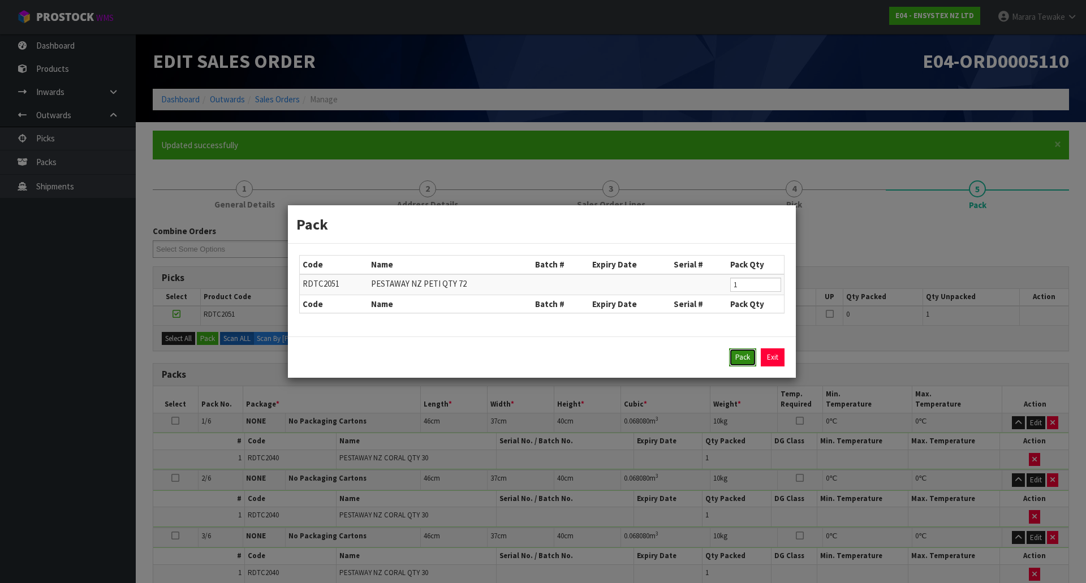
click at [739, 349] on button "Pack" at bounding box center [742, 358] width 27 height 18
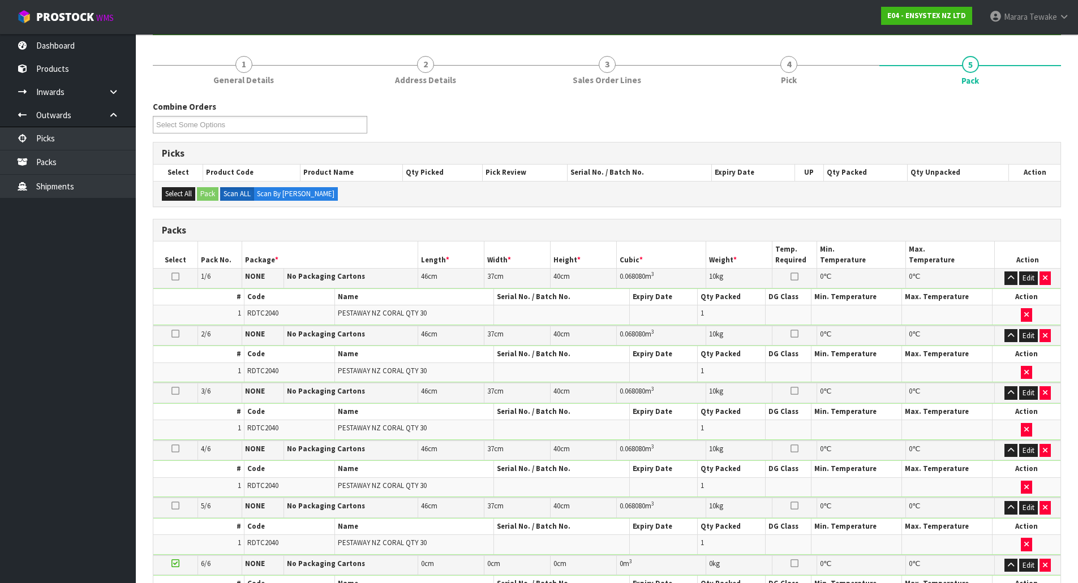
scroll to position [396, 0]
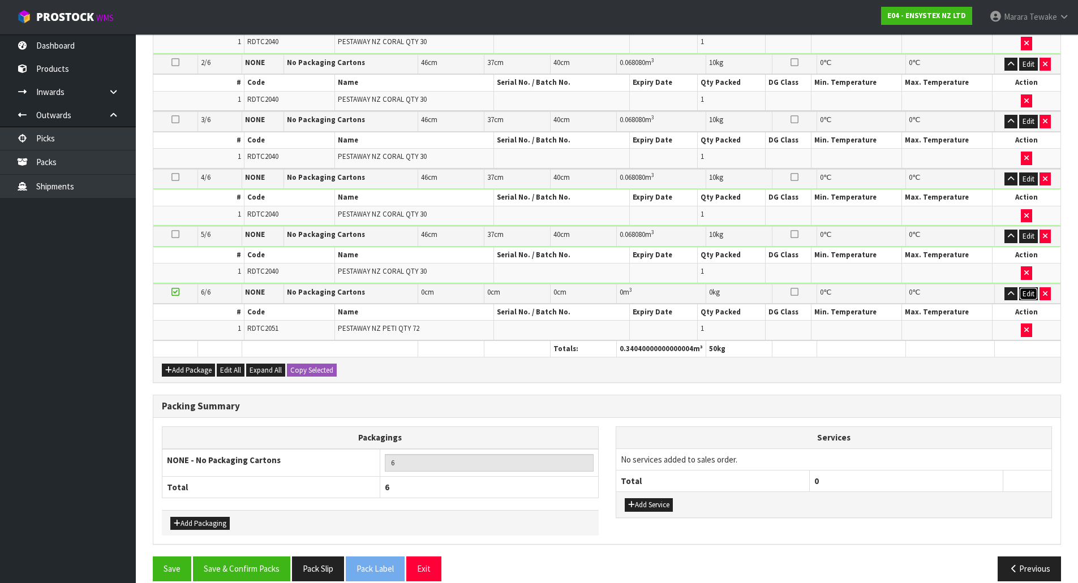
click at [1030, 293] on button "Edit" at bounding box center [1028, 294] width 19 height 14
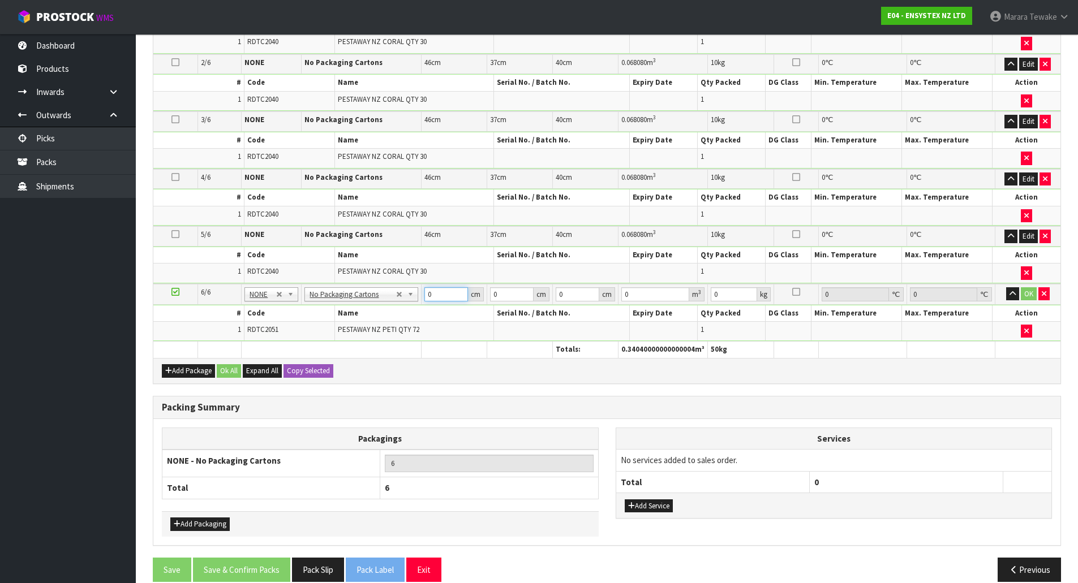
drag, startPoint x: 442, startPoint y: 295, endPoint x: 414, endPoint y: 280, distance: 32.6
click at [420, 286] on tr "6/6 NONE 007-001 007-002 007-004 007-009 007-013 007-014 007-015 007-017 007-01…" at bounding box center [606, 294] width 907 height 21
click at [1006, 287] on button "button" at bounding box center [1012, 294] width 13 height 14
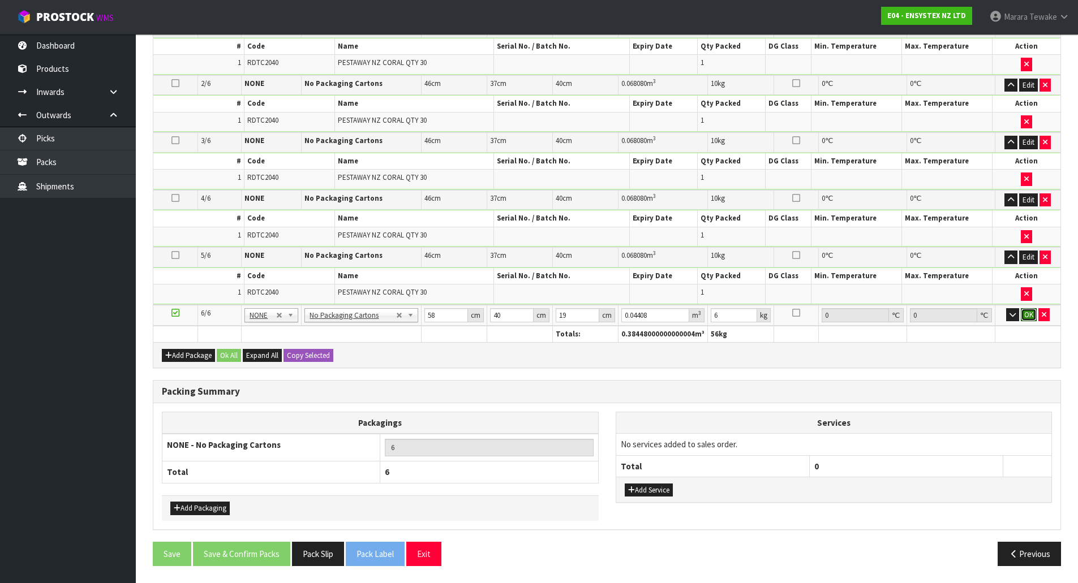
click button "OK" at bounding box center [1029, 315] width 16 height 14
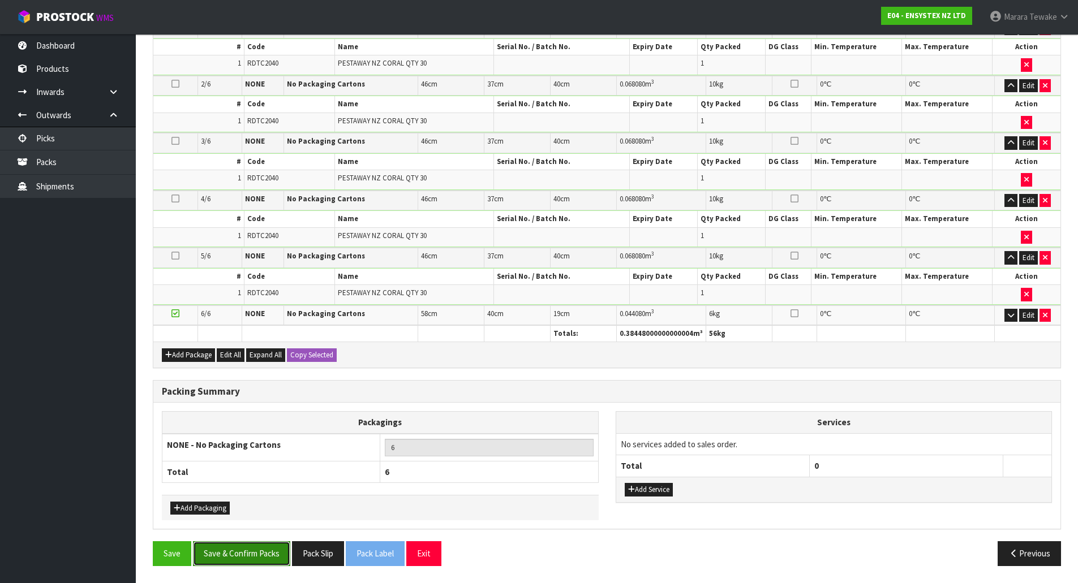
click at [244, 549] on button "Save & Confirm Packs" at bounding box center [241, 553] width 97 height 24
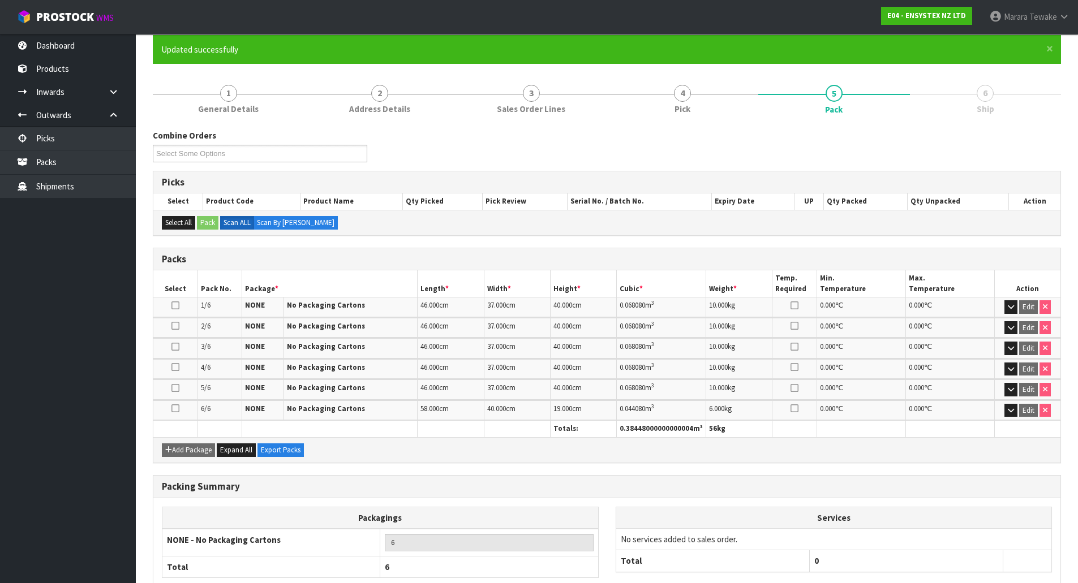
scroll to position [165, 0]
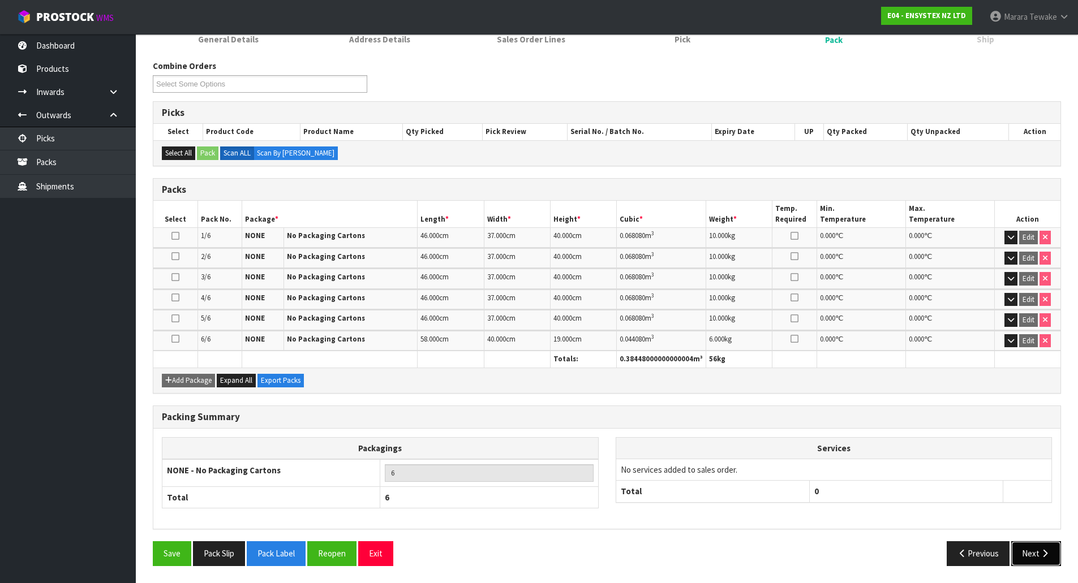
click at [1050, 551] on button "Next" at bounding box center [1036, 553] width 50 height 24
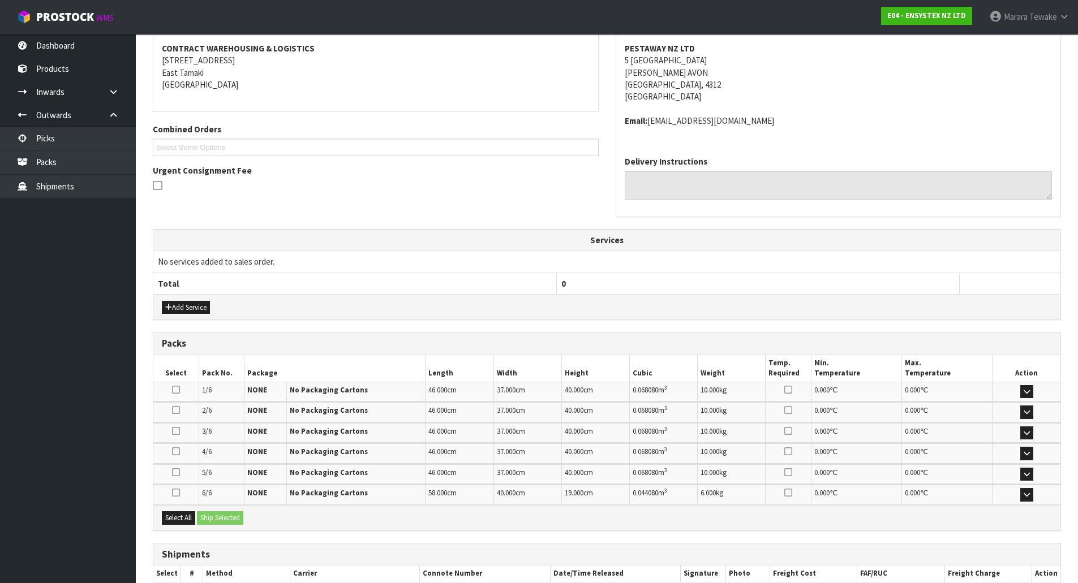
scroll to position [284, 0]
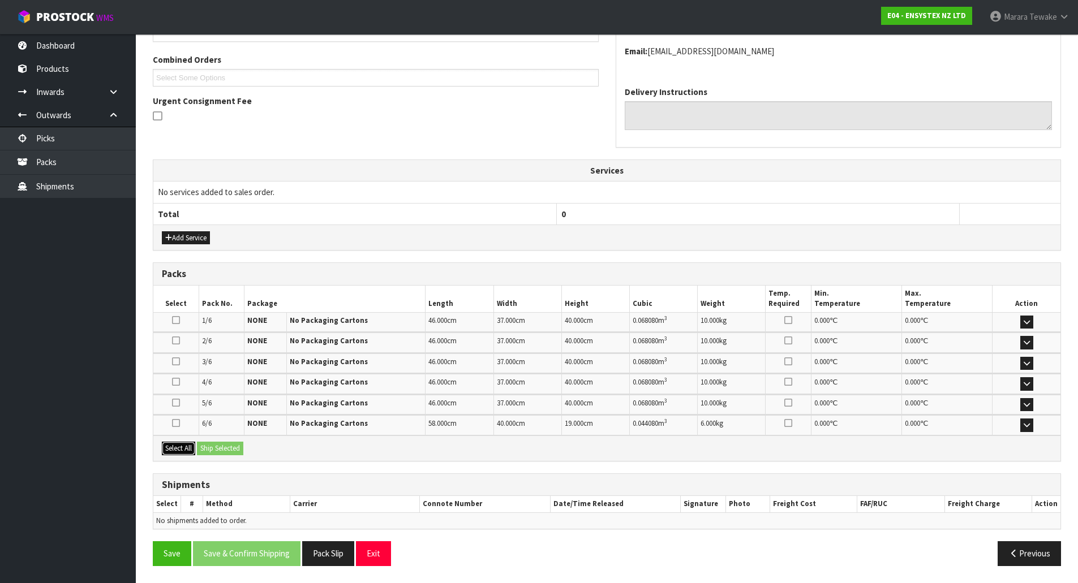
click at [180, 450] on button "Select All" at bounding box center [178, 449] width 33 height 14
click at [234, 452] on button "Ship Selected" at bounding box center [220, 449] width 46 height 14
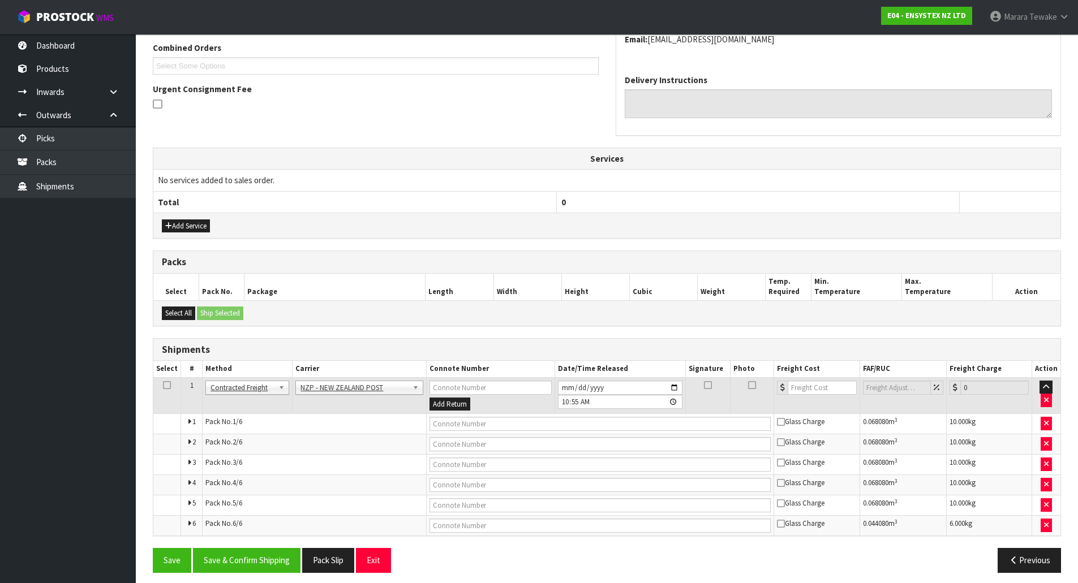
scroll to position [303, 0]
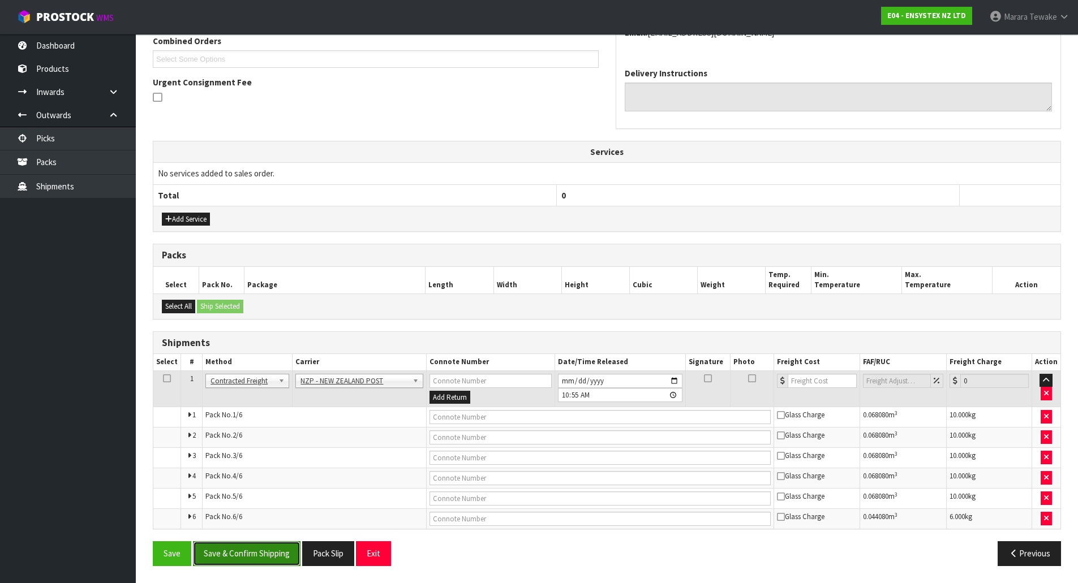
click at [263, 547] on button "Save & Confirm Shipping" at bounding box center [246, 553] width 107 height 24
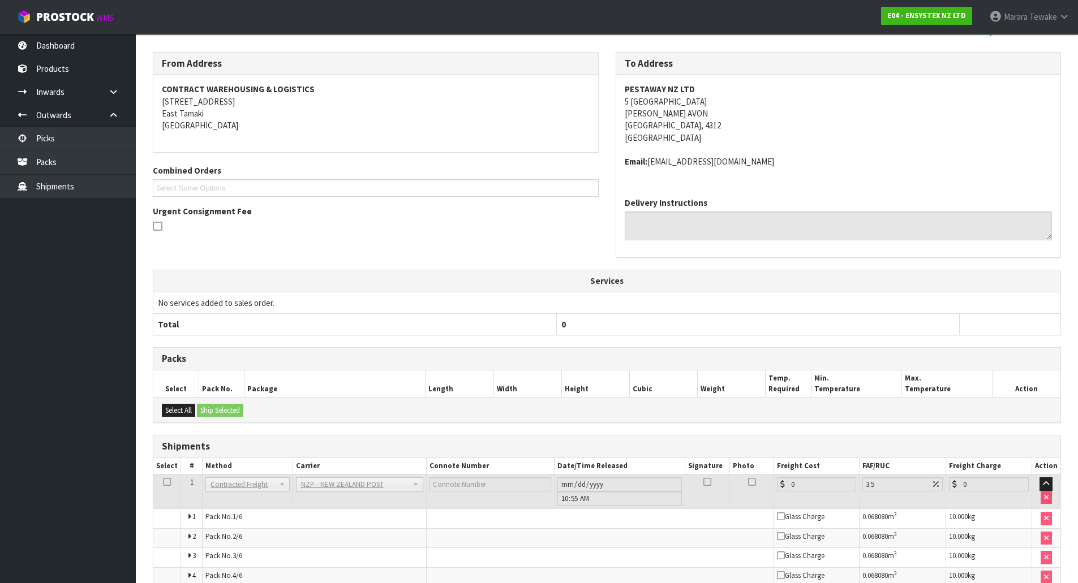
scroll to position [282, 0]
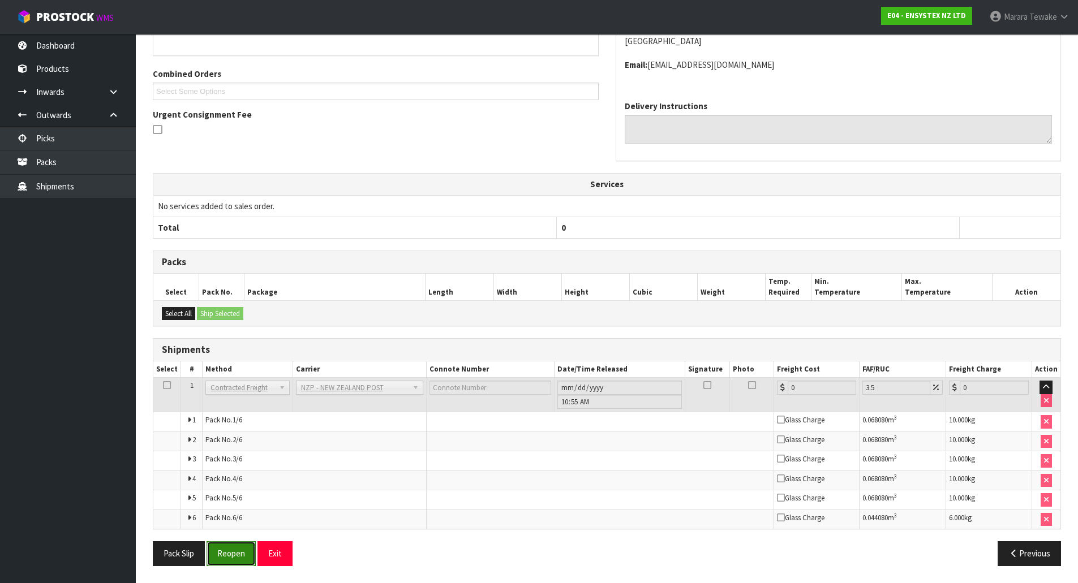
click at [235, 556] on button "Reopen" at bounding box center [231, 553] width 49 height 24
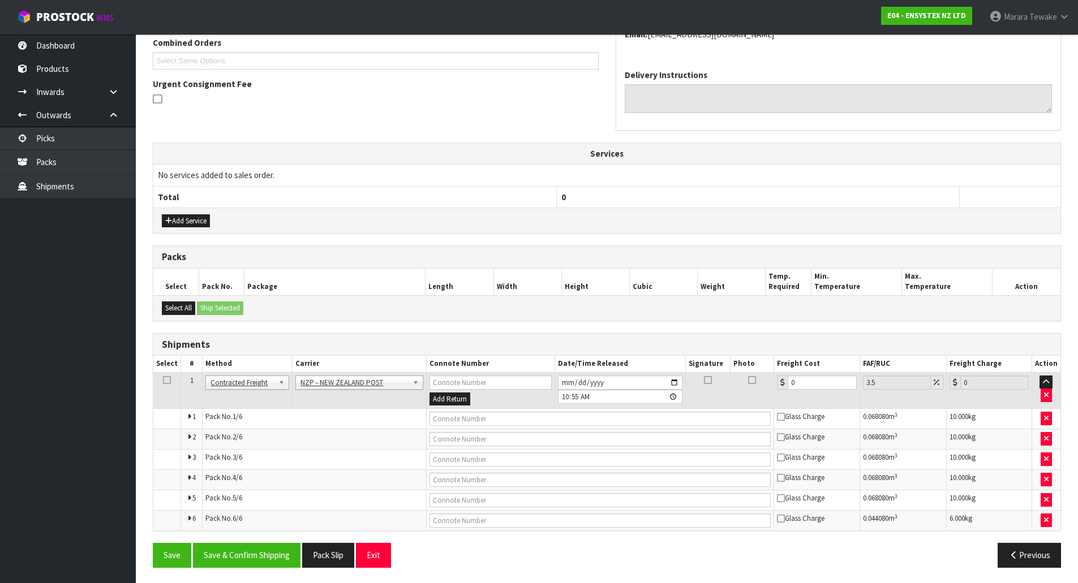
scroll to position [303, 0]
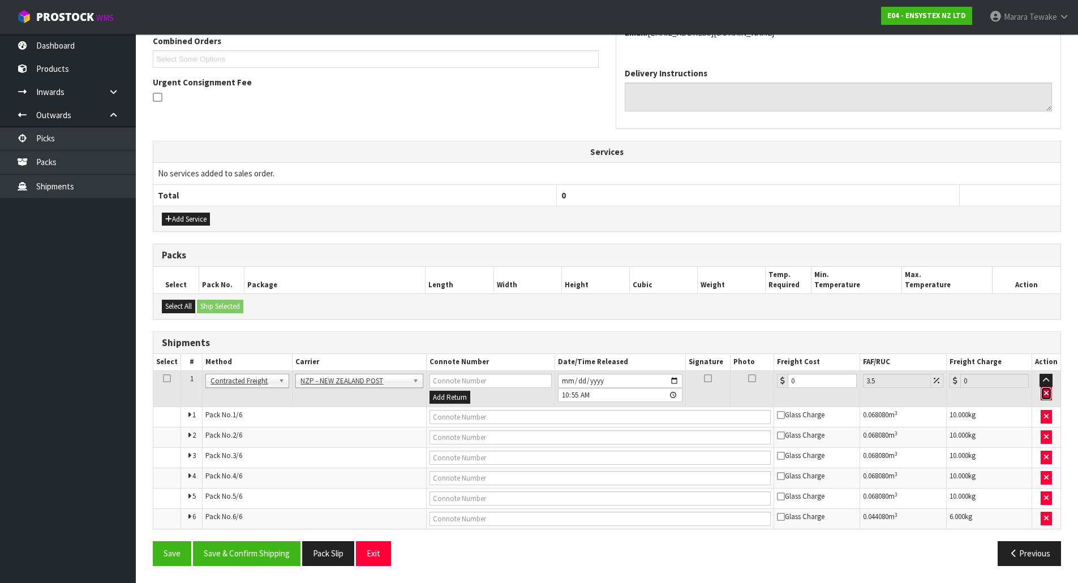
click at [1044, 393] on icon "button" at bounding box center [1046, 393] width 5 height 7
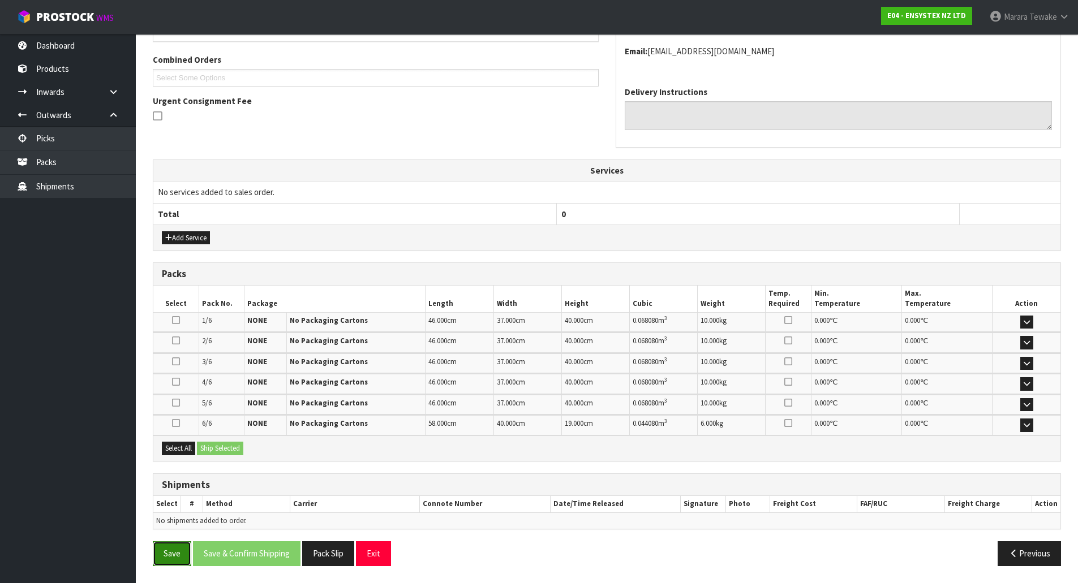
click at [168, 554] on button "Save" at bounding box center [172, 553] width 38 height 24
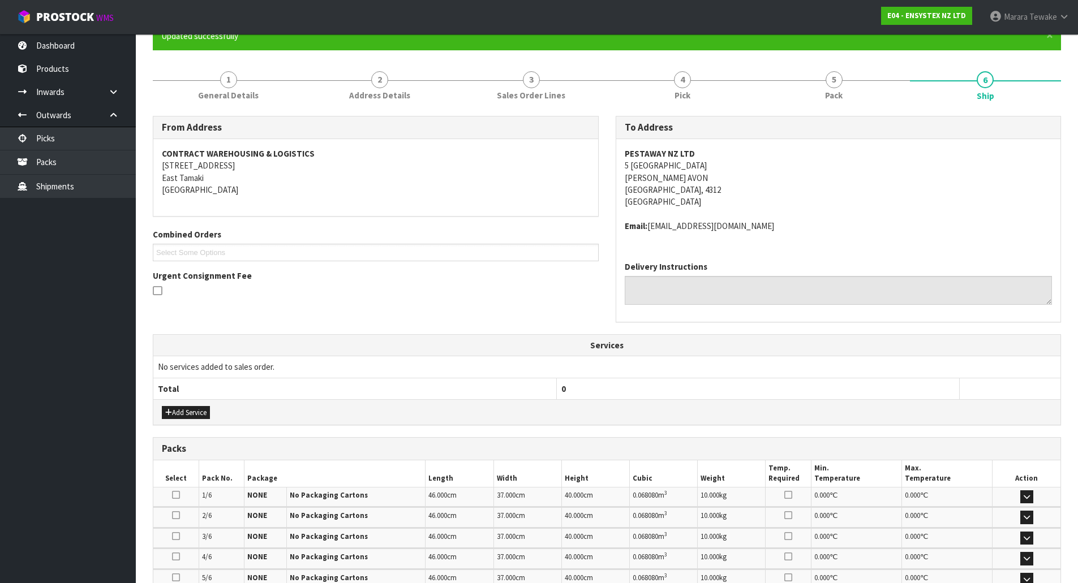
scroll to position [0, 0]
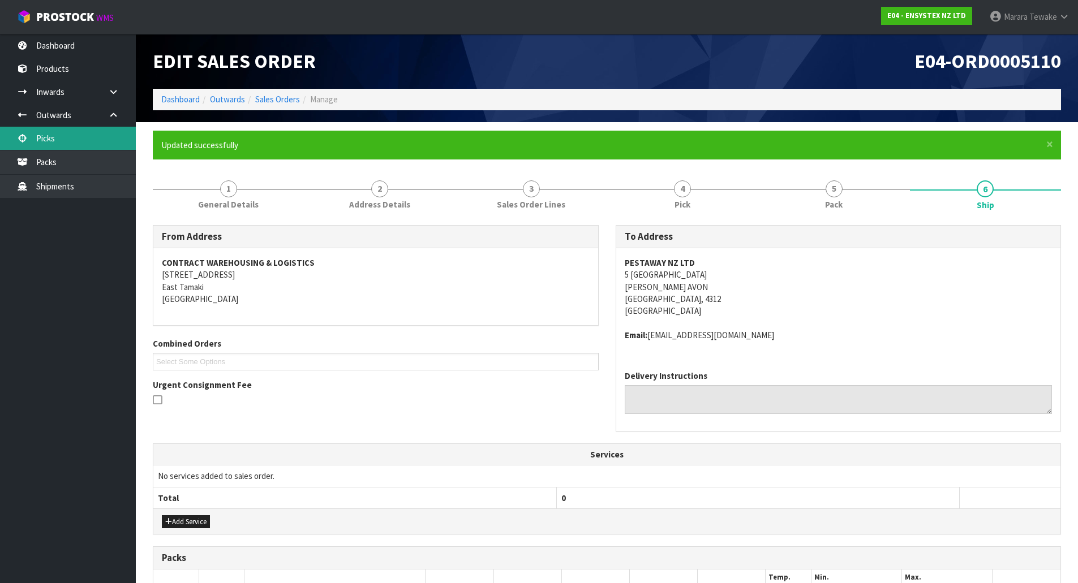
click at [57, 137] on link "Picks" at bounding box center [68, 138] width 136 height 23
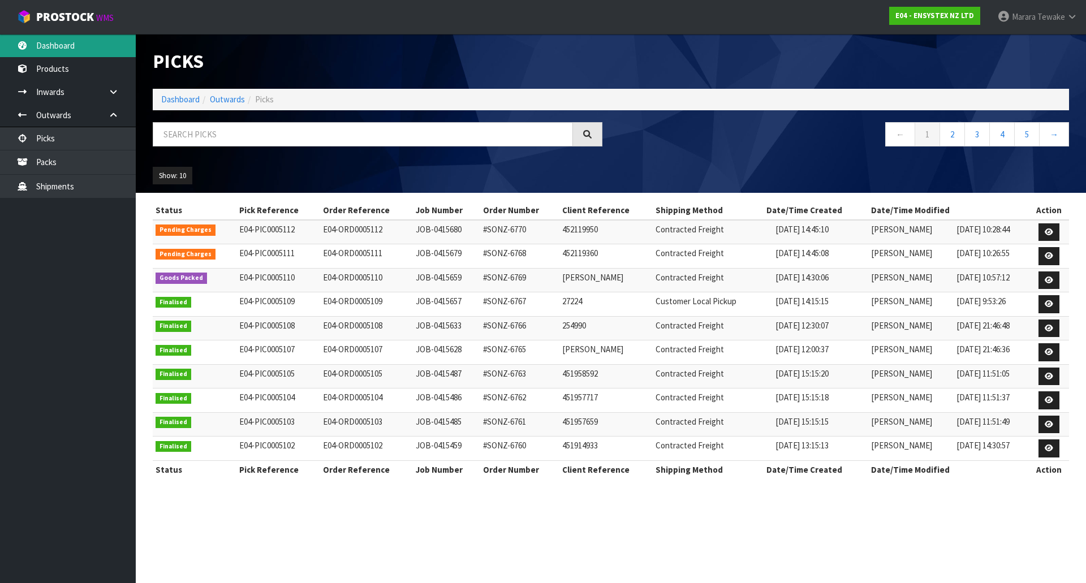
click at [62, 43] on link "Dashboard" at bounding box center [68, 45] width 136 height 23
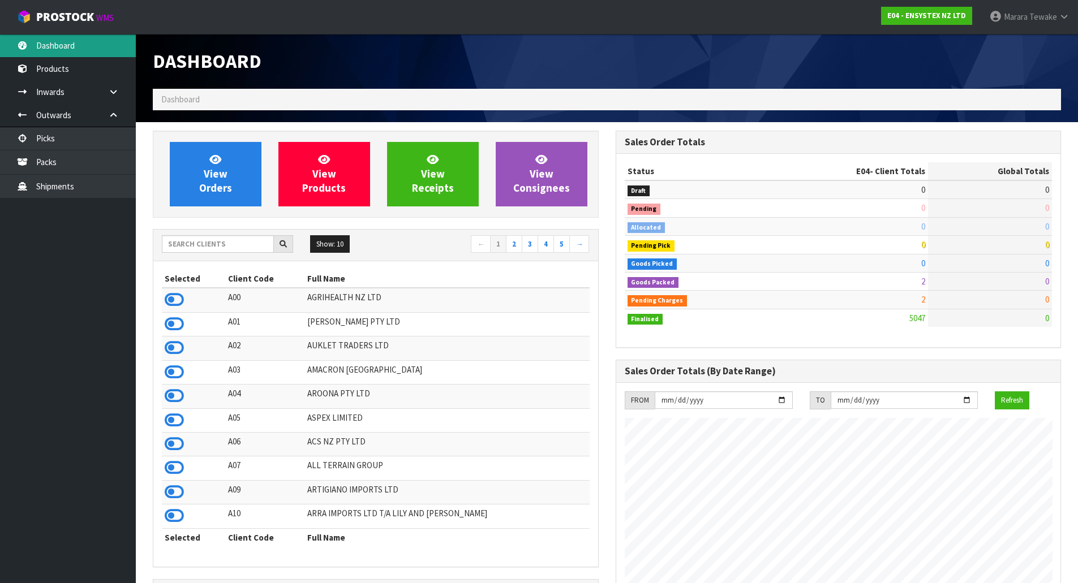
scroll to position [857, 462]
click at [232, 241] on input "text" at bounding box center [218, 244] width 112 height 18
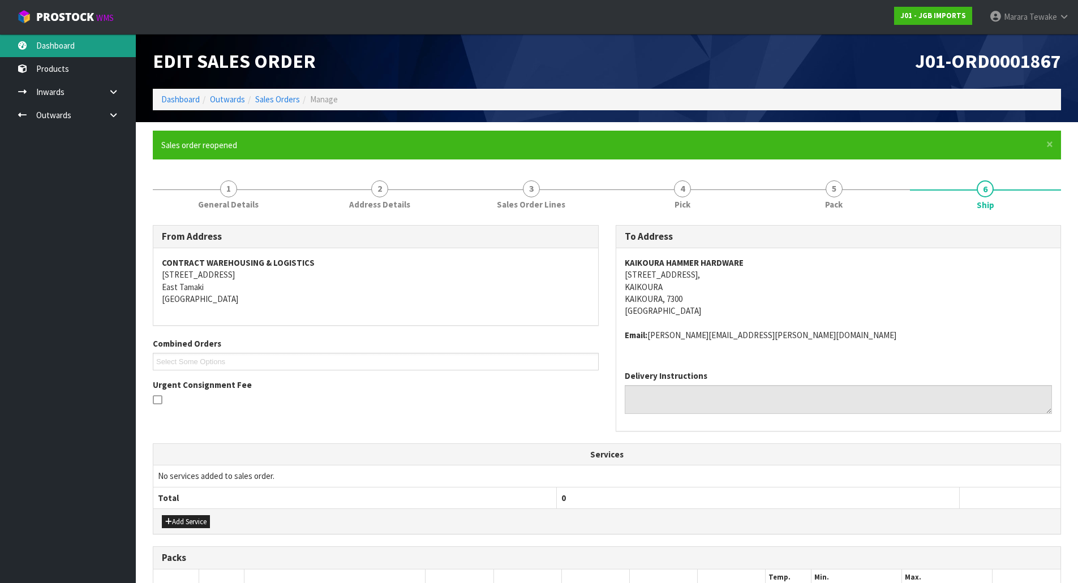
click at [109, 46] on link "Dashboard" at bounding box center [68, 45] width 136 height 23
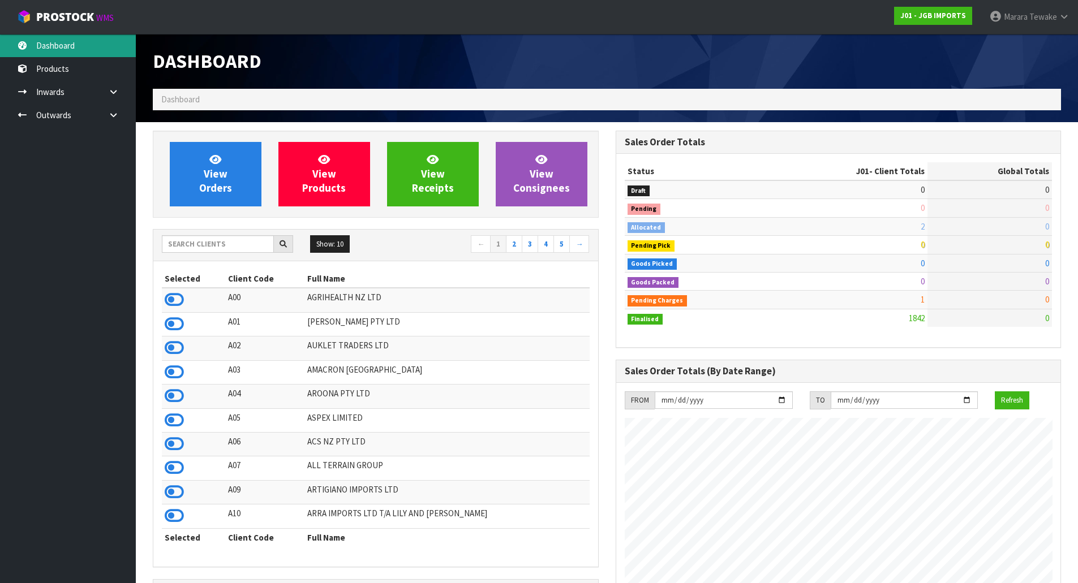
scroll to position [784, 462]
click at [212, 248] on input "text" at bounding box center [218, 244] width 112 height 18
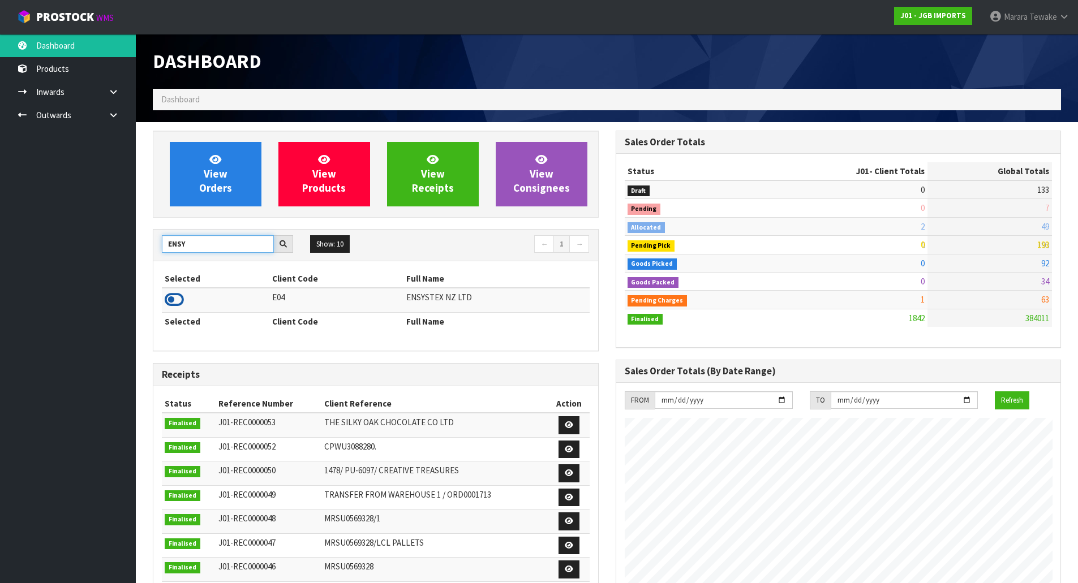
type input "ENSY"
click at [169, 299] on icon at bounding box center [174, 299] width 19 height 17
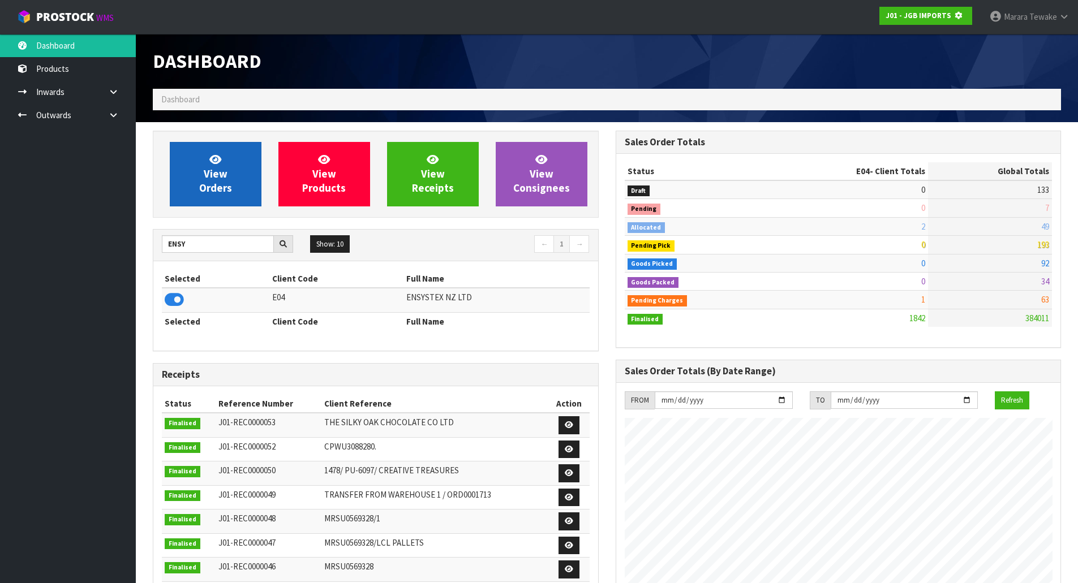
scroll to position [706, 462]
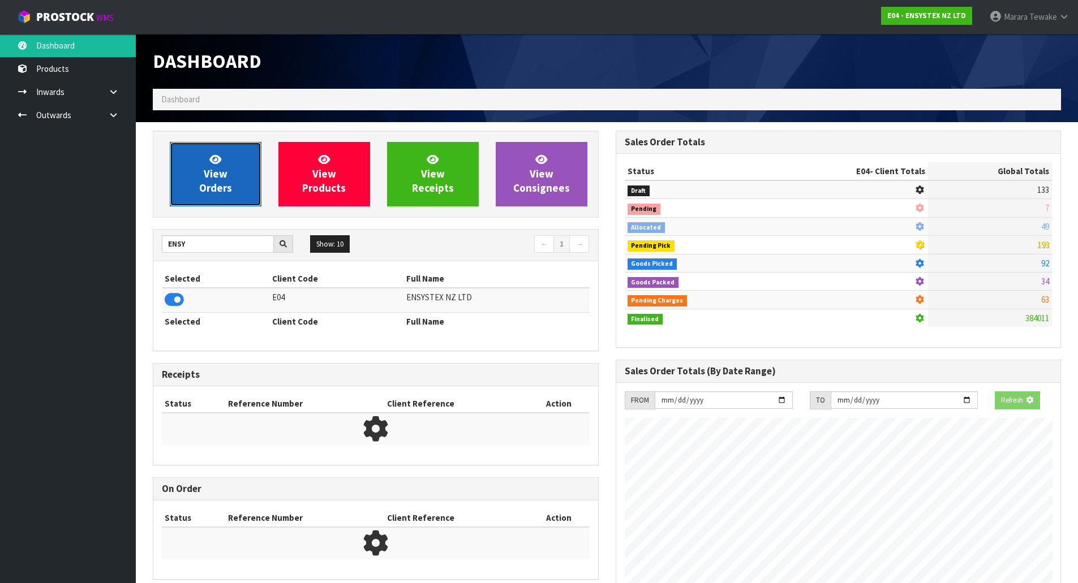
click at [232, 169] on link "View Orders" at bounding box center [216, 174] width 92 height 64
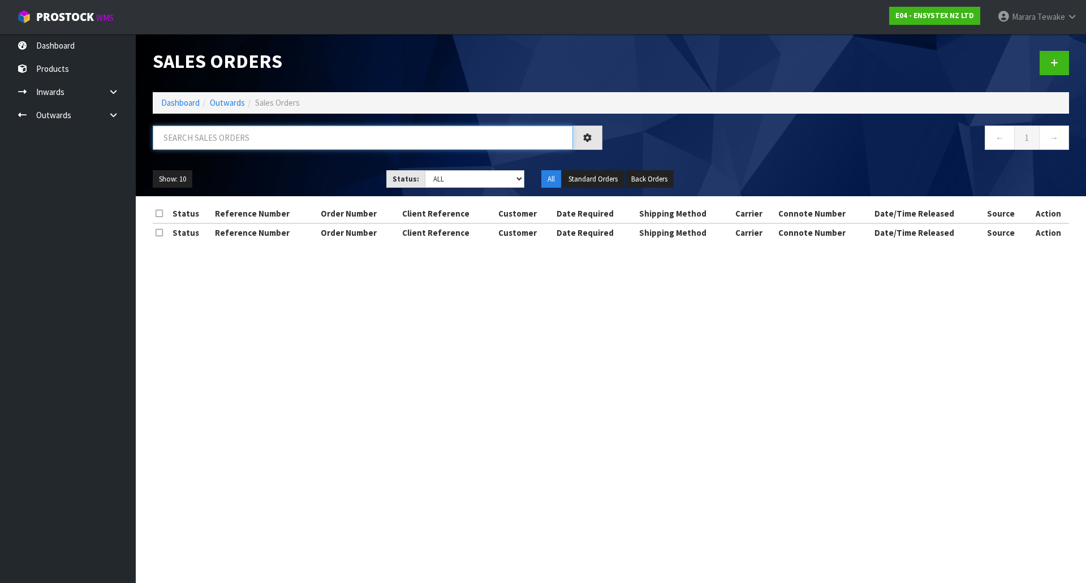
click at [222, 144] on input "text" at bounding box center [363, 138] width 420 height 24
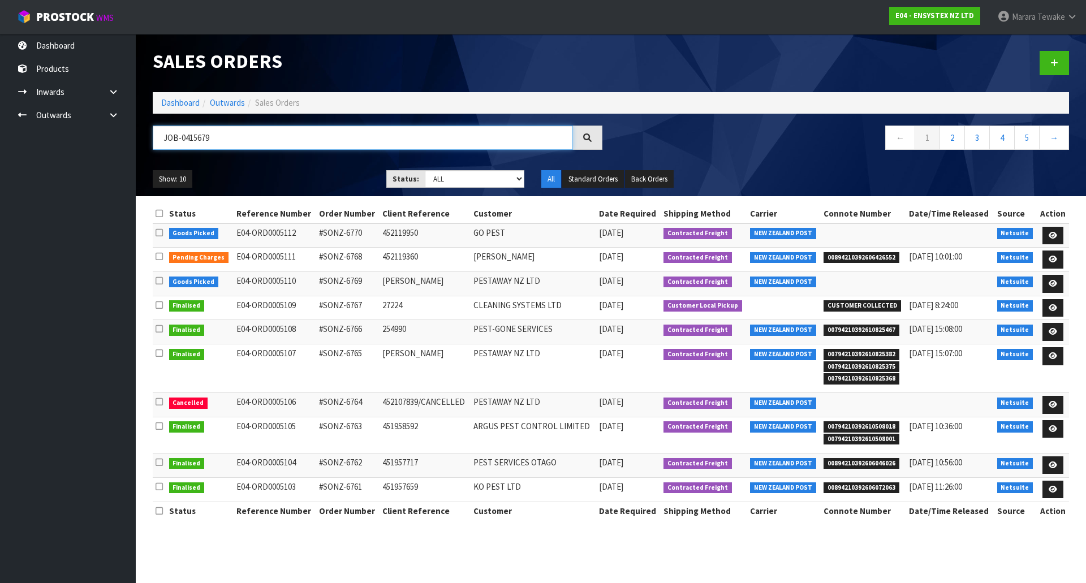
type input "JOB-0415679"
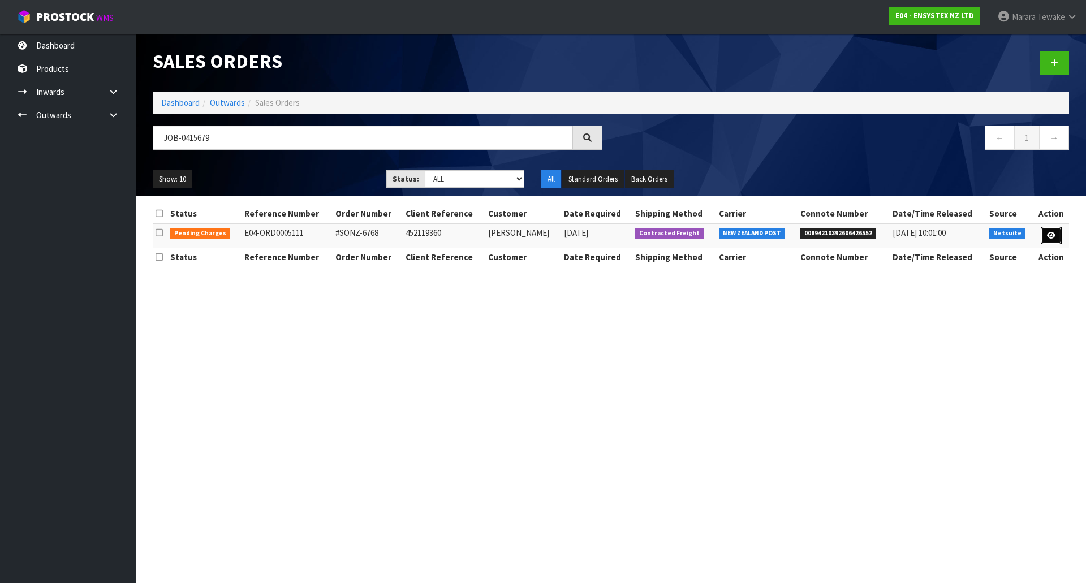
click at [1049, 235] on icon at bounding box center [1051, 235] width 8 height 7
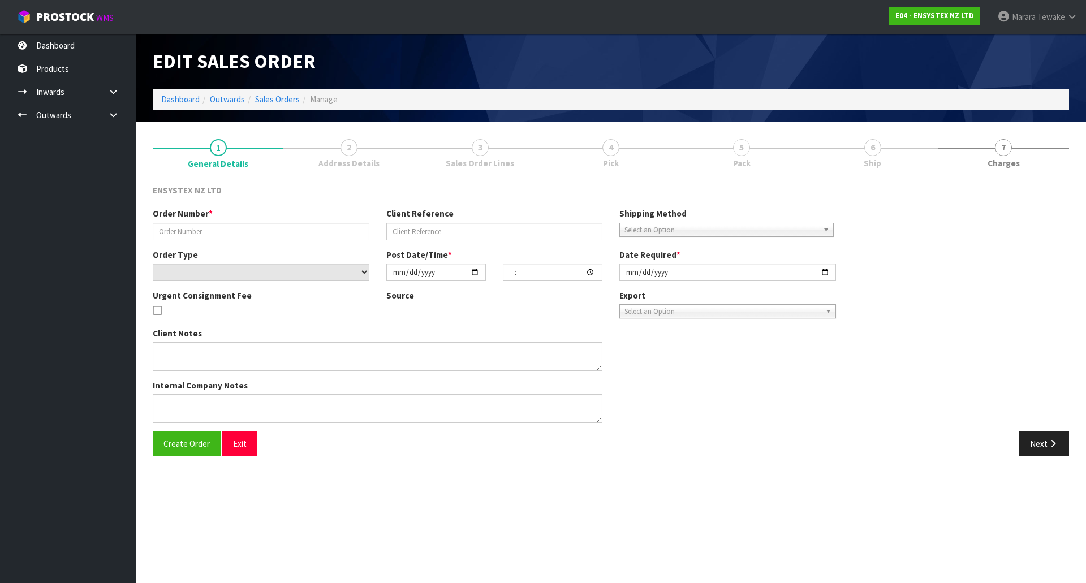
type input "#SONZ-6768"
type input "452119360"
select select "number:0"
type input "[DATE]"
type input "14:45:08.000"
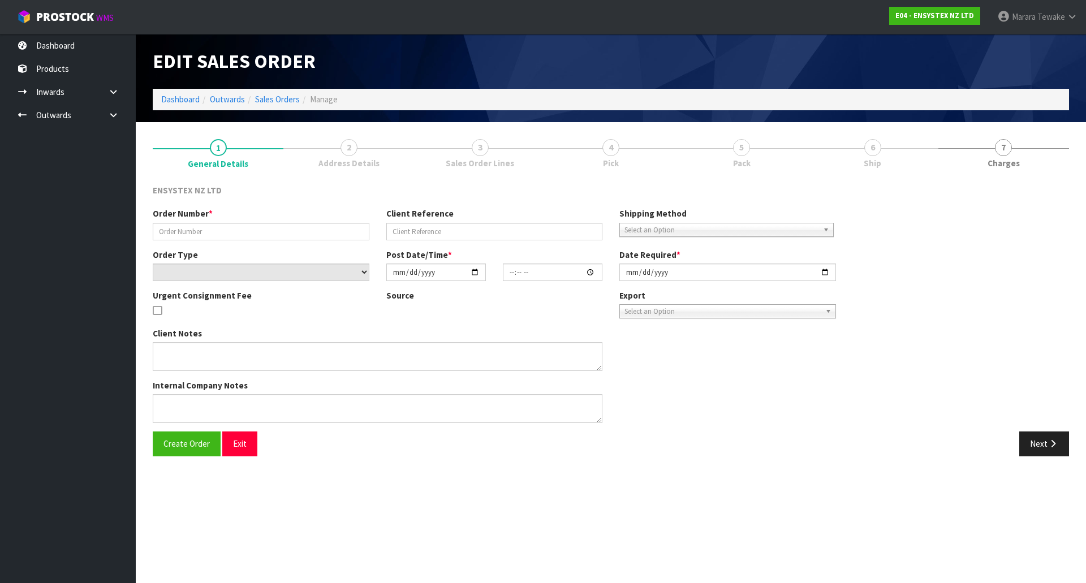
type input "[DATE]"
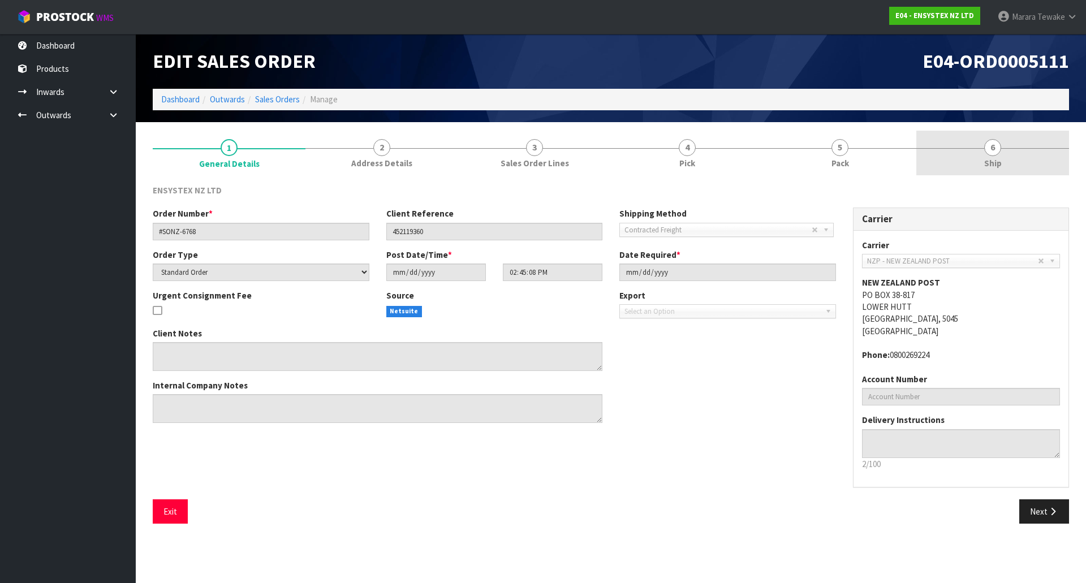
click at [1009, 171] on link "6 Ship" at bounding box center [993, 153] width 153 height 45
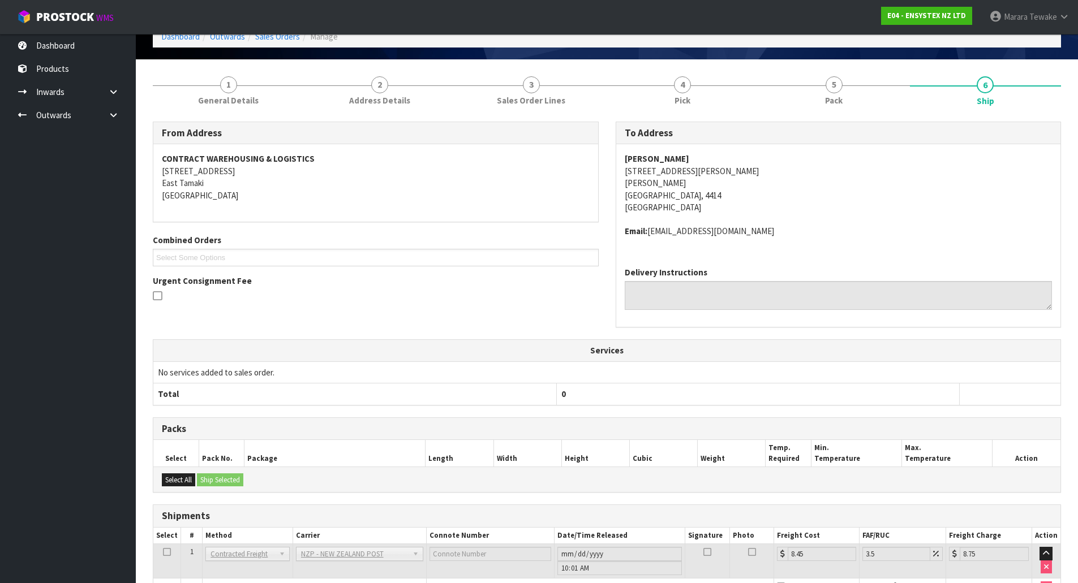
scroll to position [139, 0]
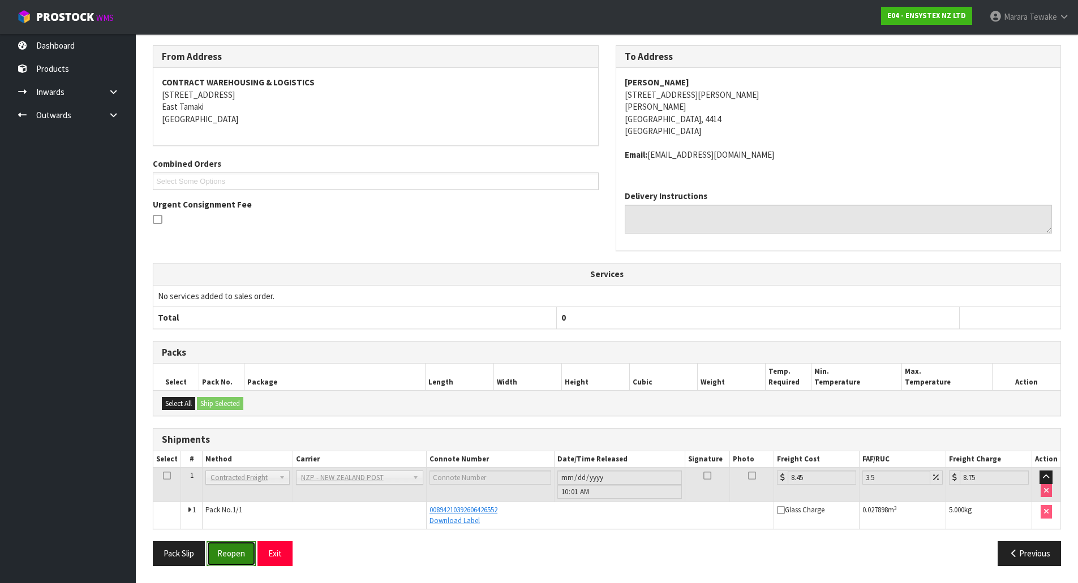
click at [242, 550] on button "Reopen" at bounding box center [231, 553] width 49 height 24
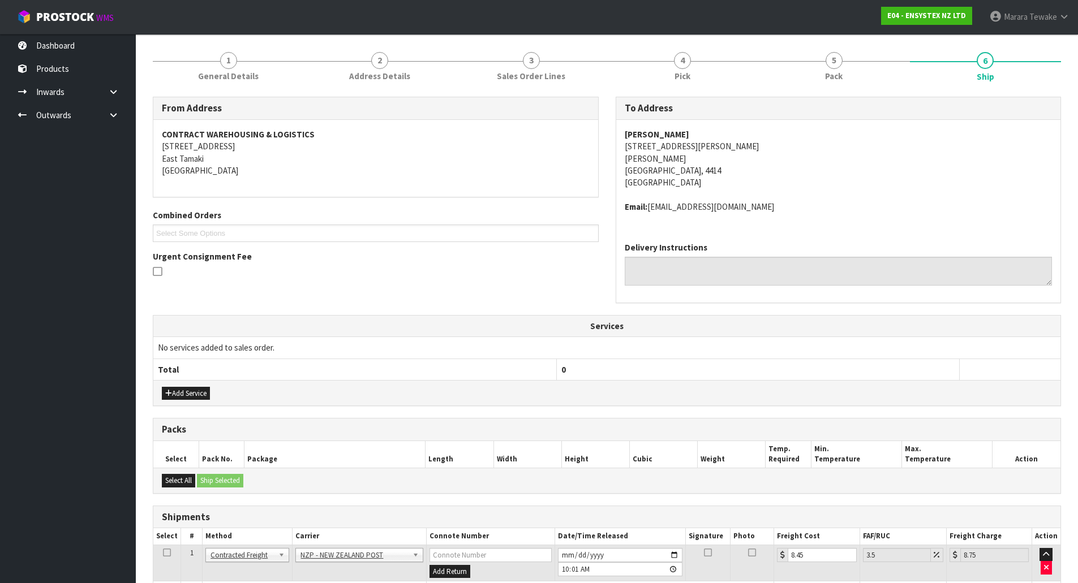
scroll to position [211, 0]
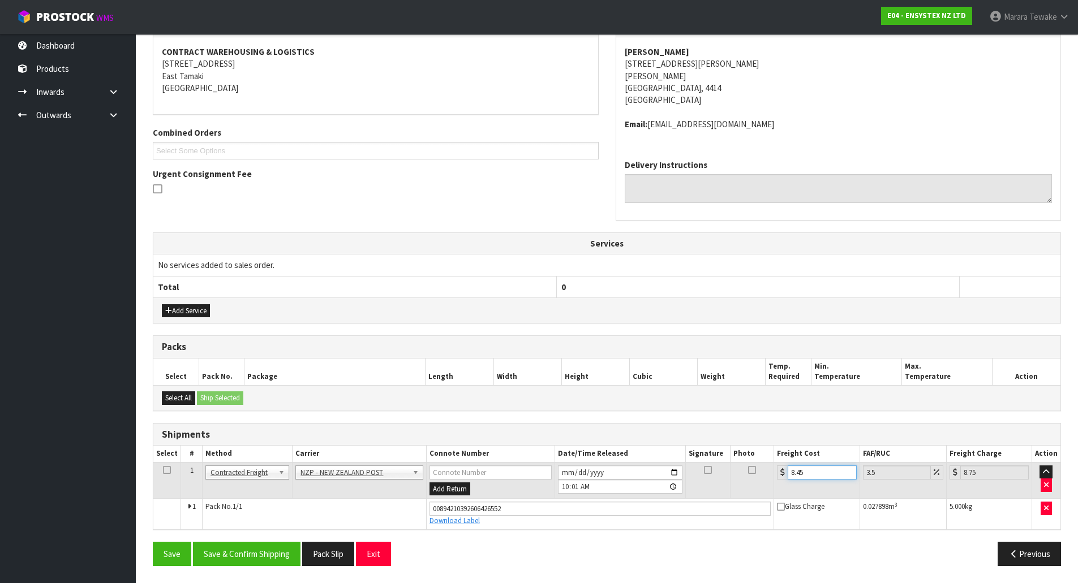
drag, startPoint x: 817, startPoint y: 471, endPoint x: 804, endPoint y: 471, distance: 13.0
click at [804, 471] on input "8.45" at bounding box center [822, 473] width 68 height 14
type input "8.4"
type input "8.69"
type input "8"
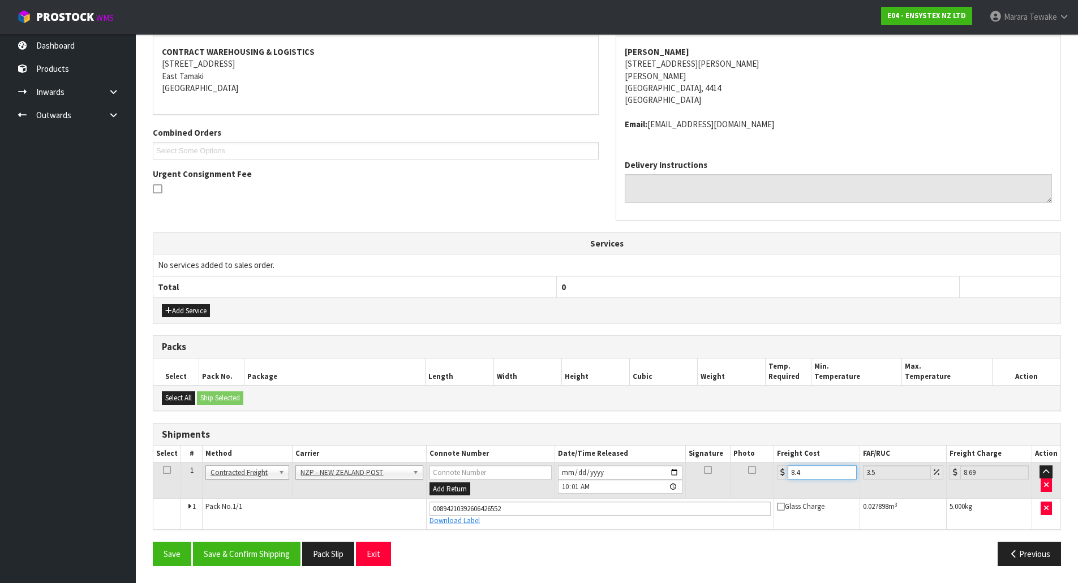
type input "8.28"
type input "8"
drag, startPoint x: 521, startPoint y: 507, endPoint x: 376, endPoint y: 502, distance: 144.9
click at [381, 508] on tr "1 Pack No. 1/1 00894210392606426552 Download Label Glass Charge 0.027898 m 3 5.…" at bounding box center [606, 514] width 907 height 31
type input "00794210392611147605"
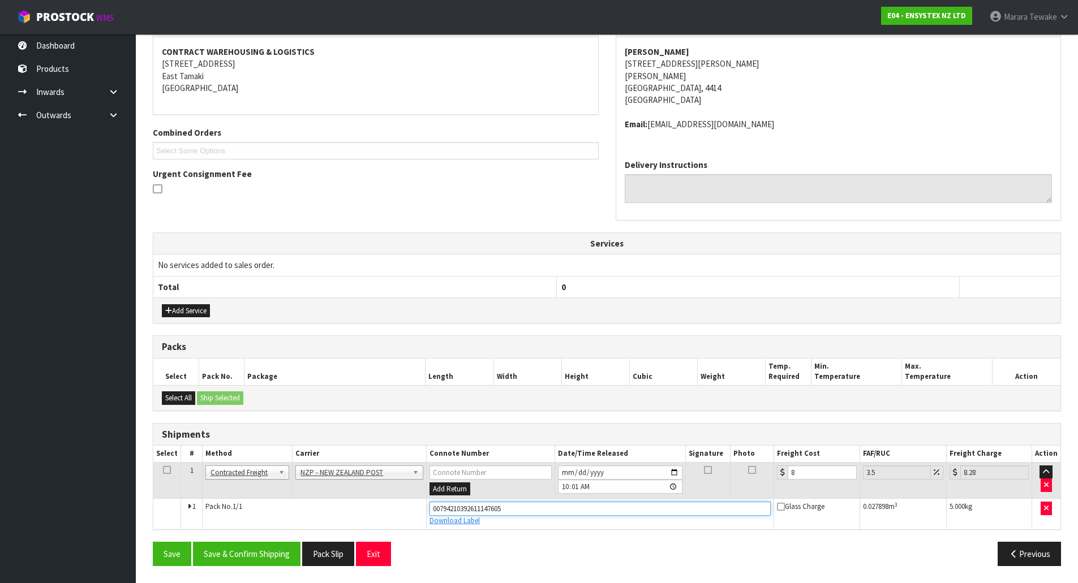
click at [153, 542] on button "Save" at bounding box center [172, 554] width 38 height 24
click at [253, 560] on button "Save & Confirm Shipping" at bounding box center [246, 554] width 107 height 24
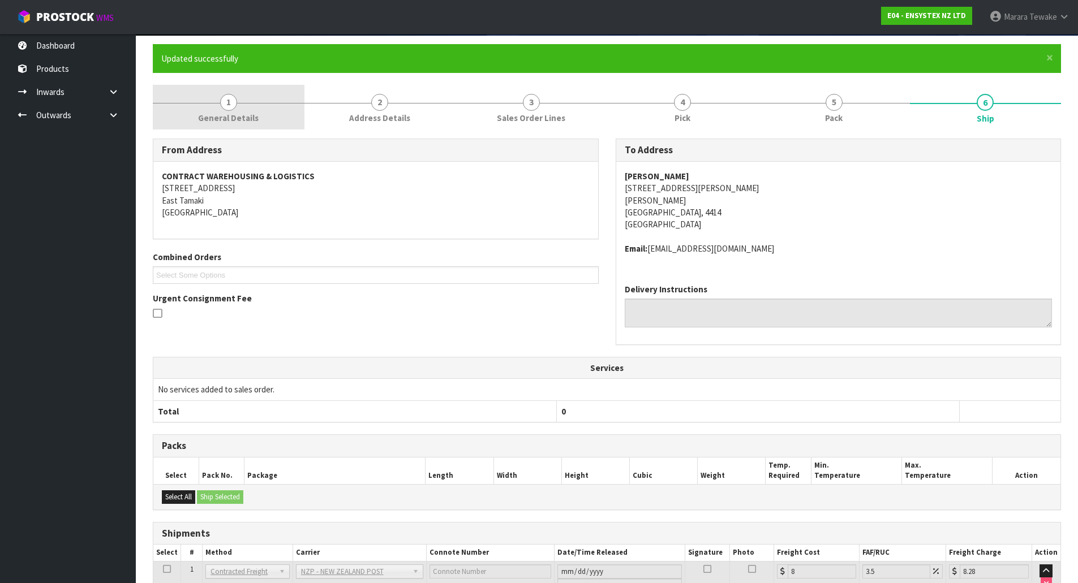
scroll to position [0, 0]
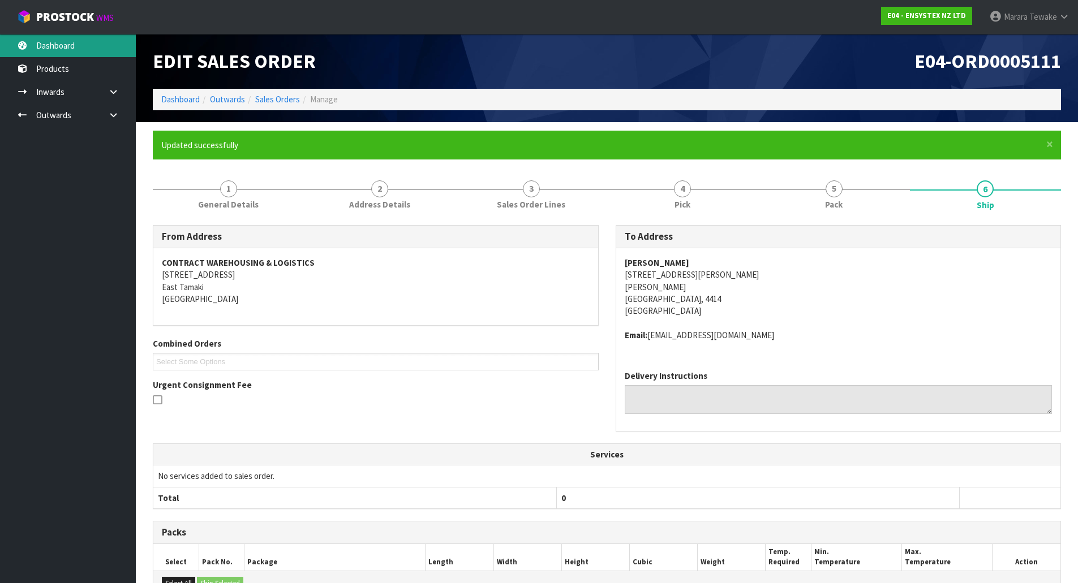
click at [78, 38] on link "Dashboard" at bounding box center [68, 45] width 136 height 23
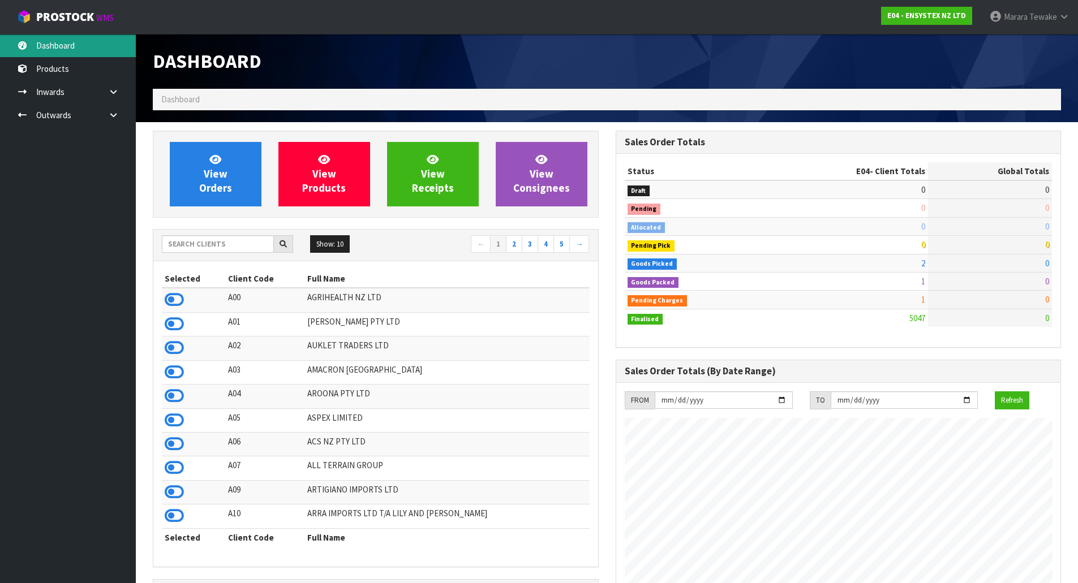
scroll to position [857, 462]
click at [231, 243] on input "text" at bounding box center [218, 244] width 112 height 18
click at [203, 238] on input "text" at bounding box center [218, 244] width 112 height 18
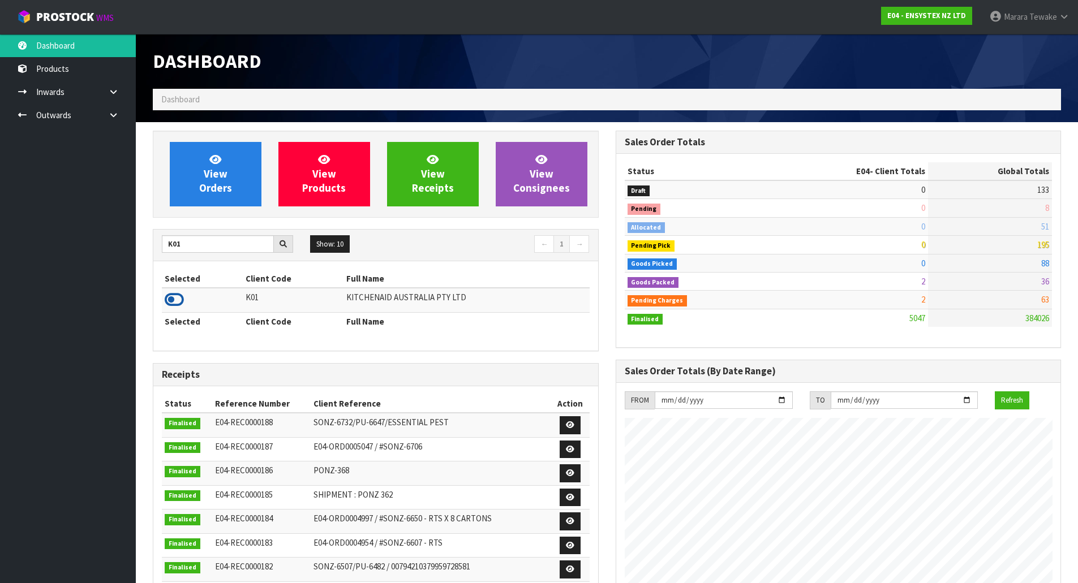
click at [174, 297] on icon at bounding box center [174, 299] width 19 height 17
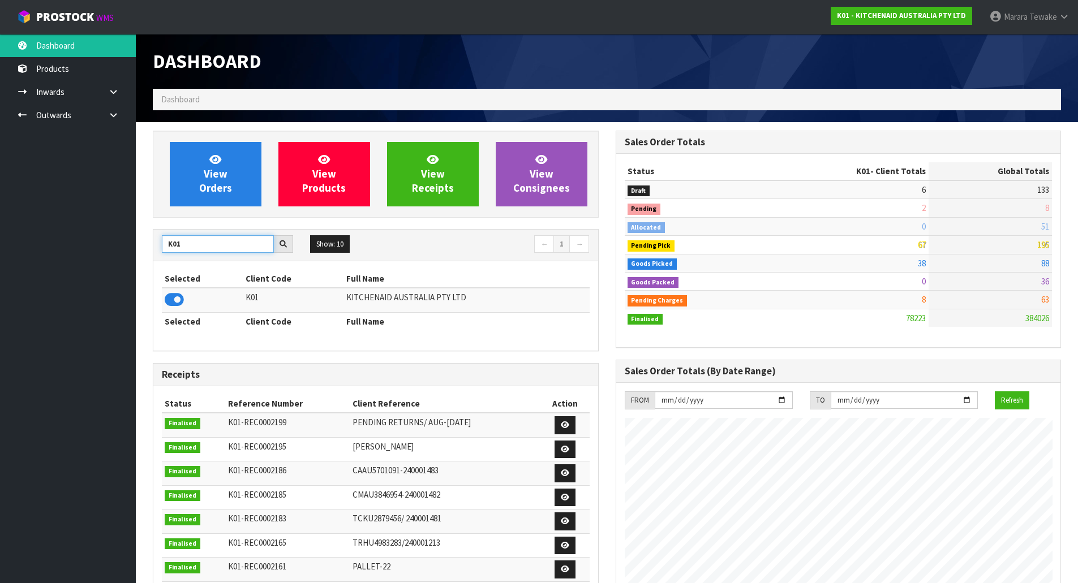
drag, startPoint x: 190, startPoint y: 243, endPoint x: 98, endPoint y: 227, distance: 92.5
click at [113, 233] on body "Toggle navigation ProStock WMS K01 - KITCHENAID AUSTRALIA PTY LTD Marara Tewake…" at bounding box center [539, 291] width 1078 height 583
click at [174, 295] on icon at bounding box center [174, 299] width 19 height 17
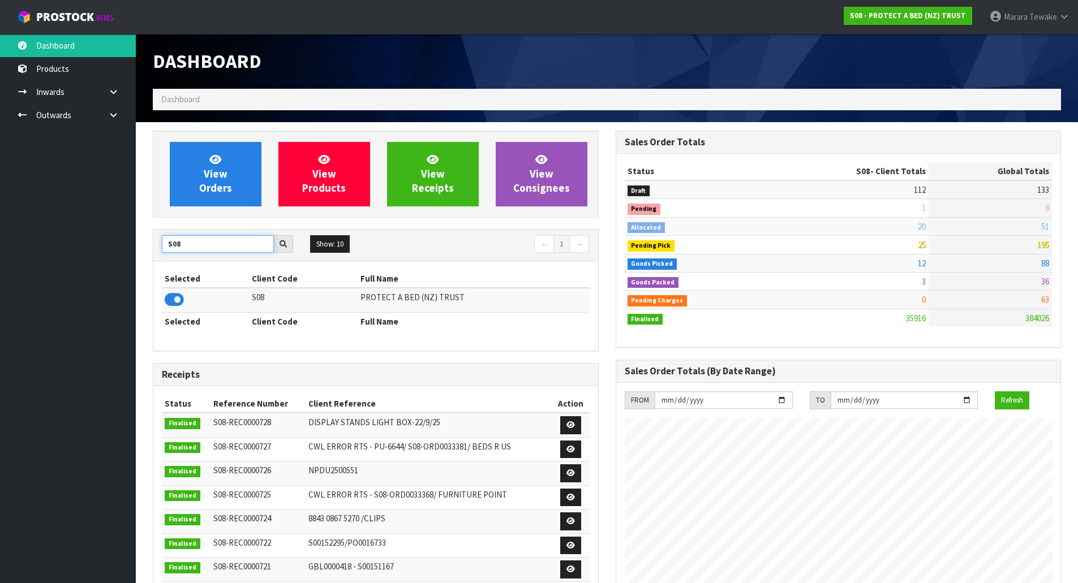
drag, startPoint x: 190, startPoint y: 244, endPoint x: 135, endPoint y: 227, distance: 56.9
click at [139, 230] on section "View Orders View Products View Receipts View Consignees S08 Show: 10 5 10 25 50…" at bounding box center [607, 559] width 942 height 875
click at [177, 303] on icon at bounding box center [174, 299] width 19 height 17
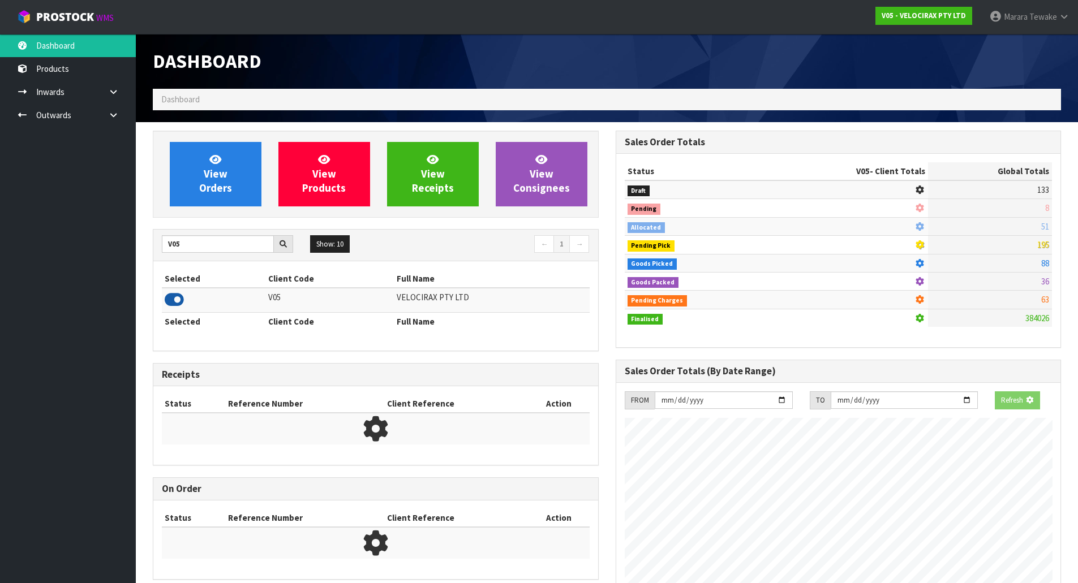
scroll to position [863, 462]
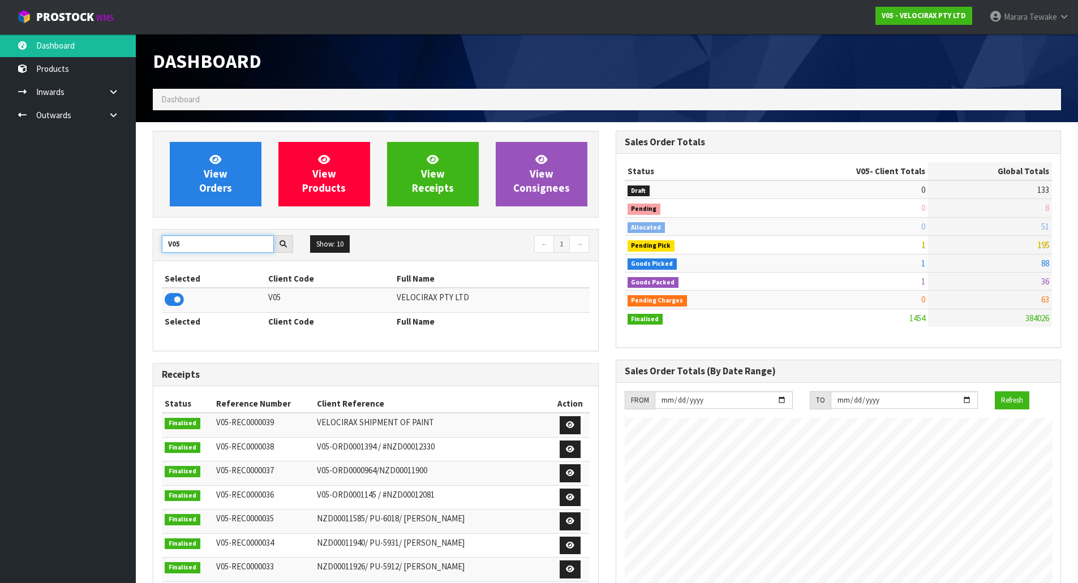
drag, startPoint x: 190, startPoint y: 241, endPoint x: 139, endPoint y: 223, distance: 54.4
click at [151, 235] on div "View Orders View Products View Receipts View Consignees V05 Show: 10 5 10 25 50…" at bounding box center [375, 459] width 463 height 657
type input "C11"
click at [169, 296] on icon at bounding box center [174, 299] width 19 height 17
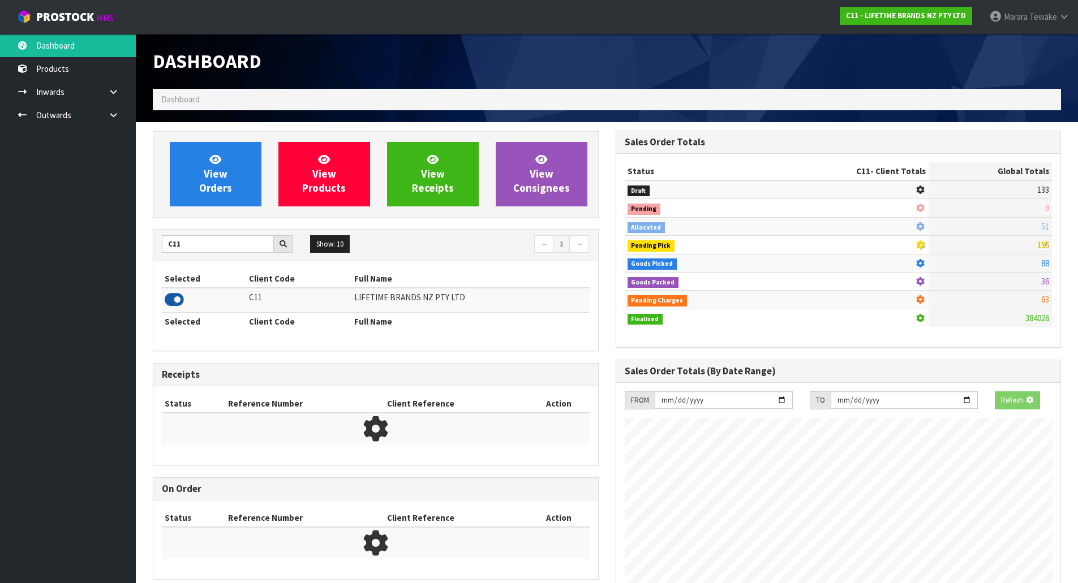
scroll to position [857, 462]
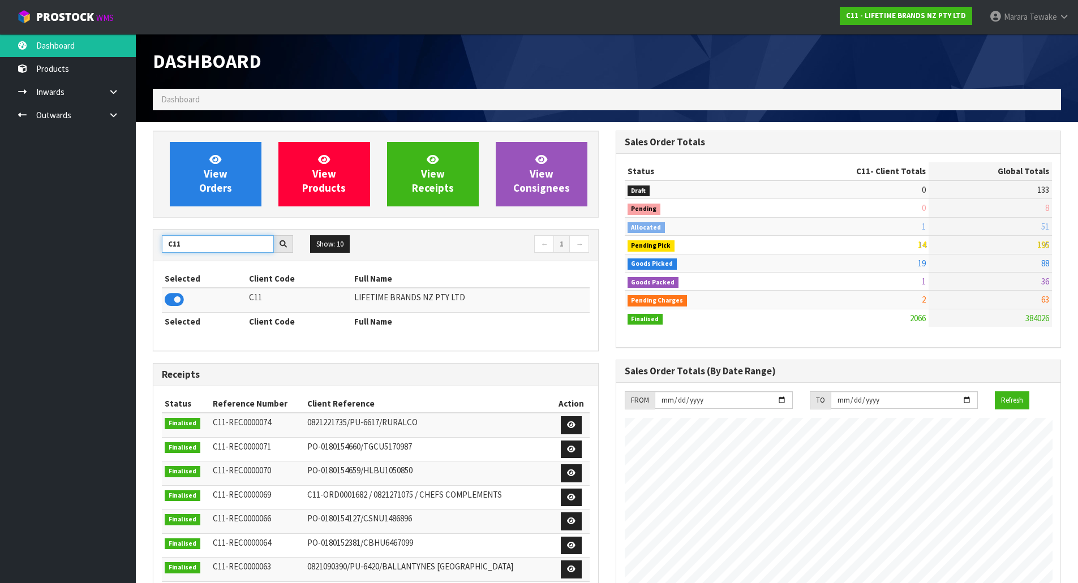
drag, startPoint x: 187, startPoint y: 241, endPoint x: 132, endPoint y: 221, distance: 58.5
click at [137, 224] on section "View Orders View Products View Receipts View Consignees C11 Show: 10 5 10 25 50…" at bounding box center [607, 559] width 942 height 875
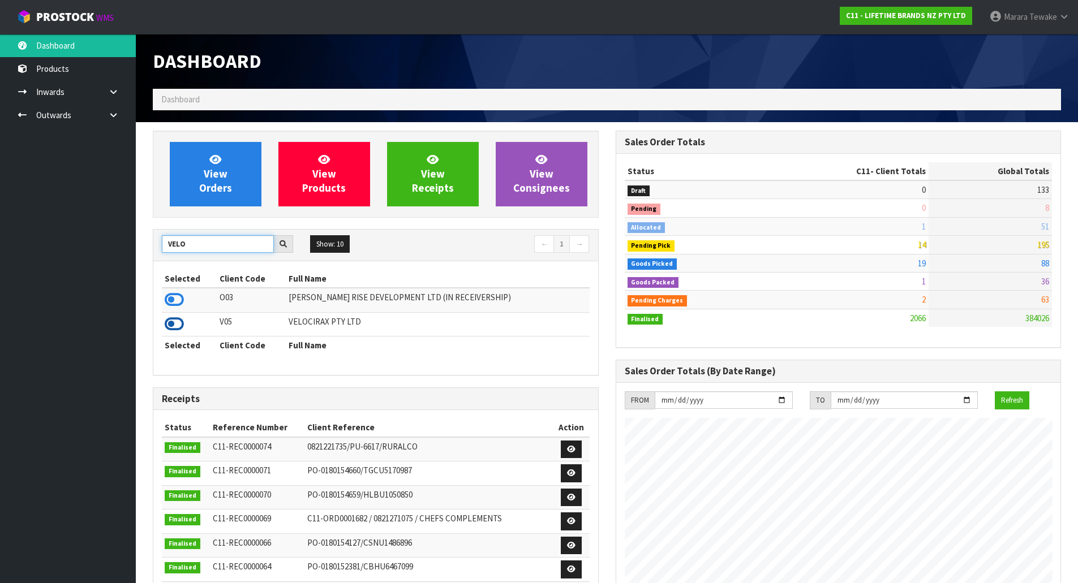
type input "VELO"
click at [171, 321] on icon at bounding box center [174, 324] width 19 height 17
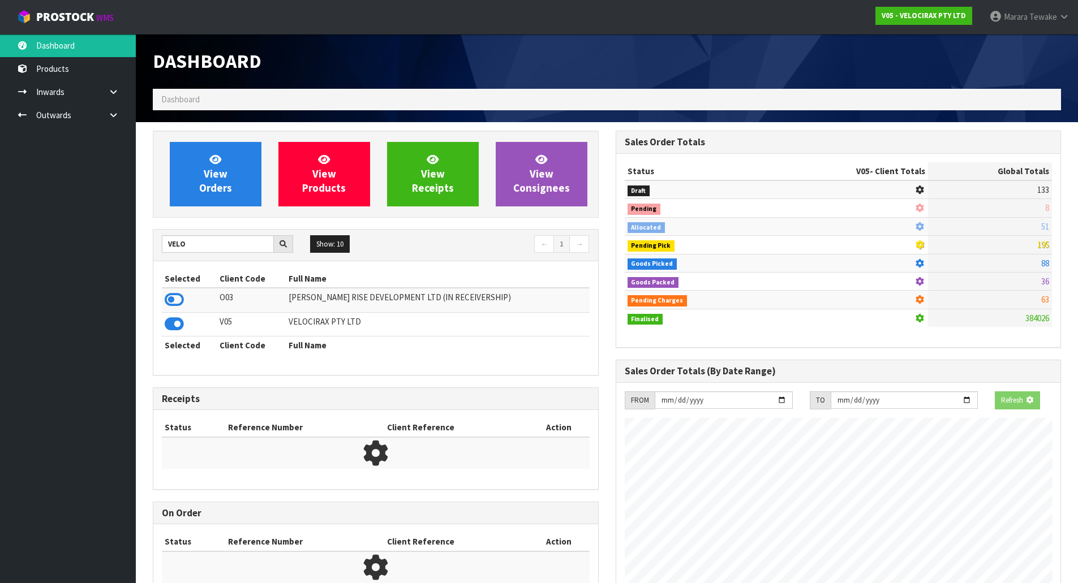
scroll to position [863, 462]
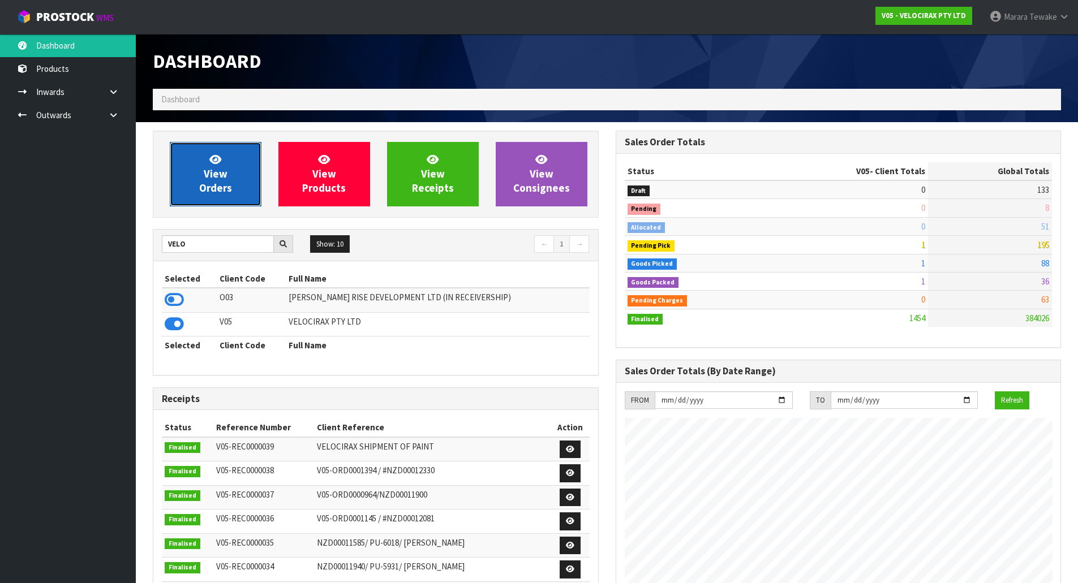
click at [220, 186] on span "View Orders" at bounding box center [215, 174] width 33 height 42
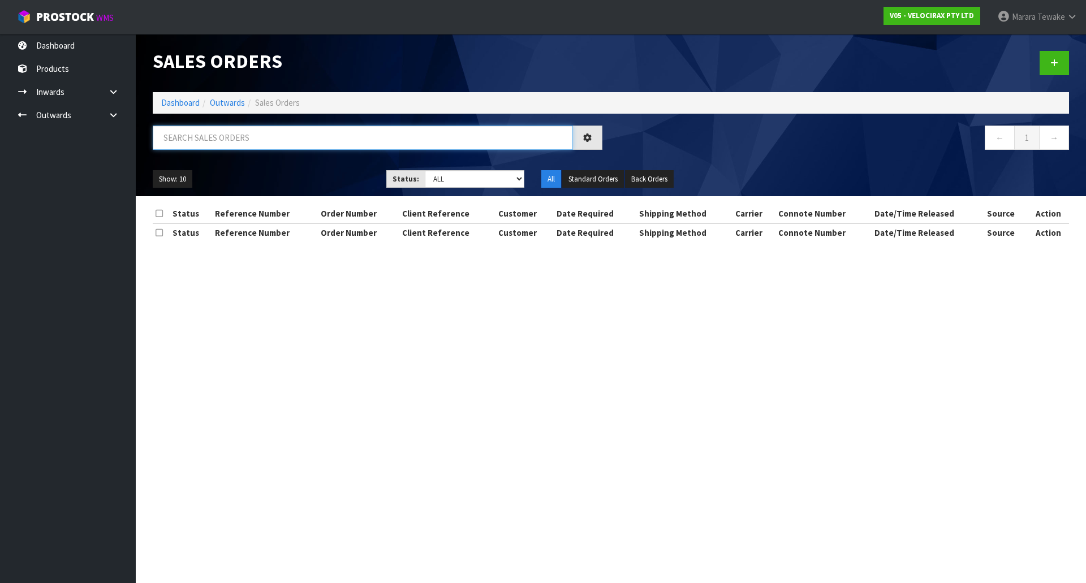
click at [223, 139] on input "text" at bounding box center [363, 138] width 420 height 24
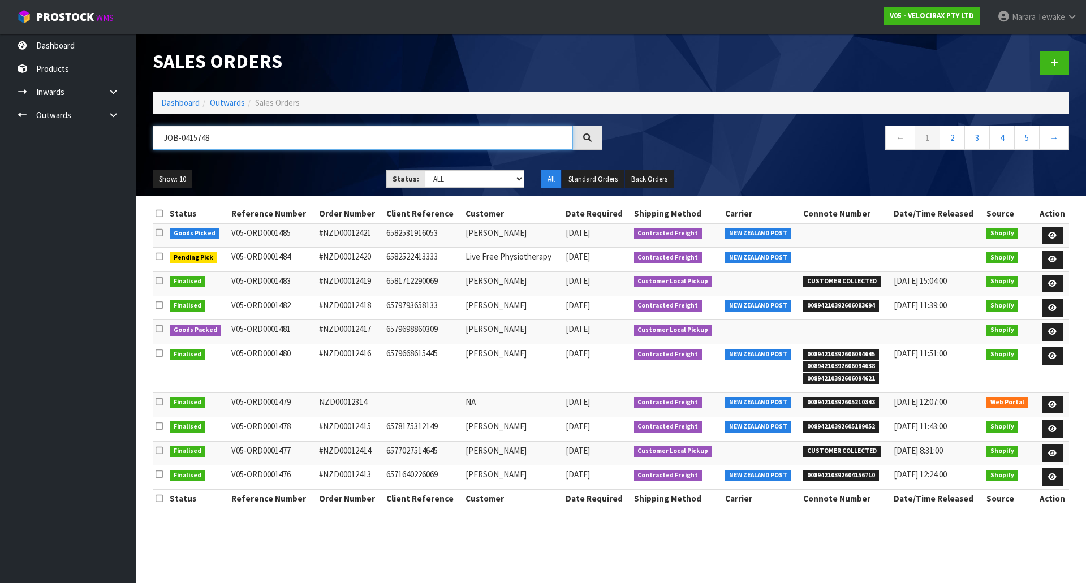
type input "JOB-0415748"
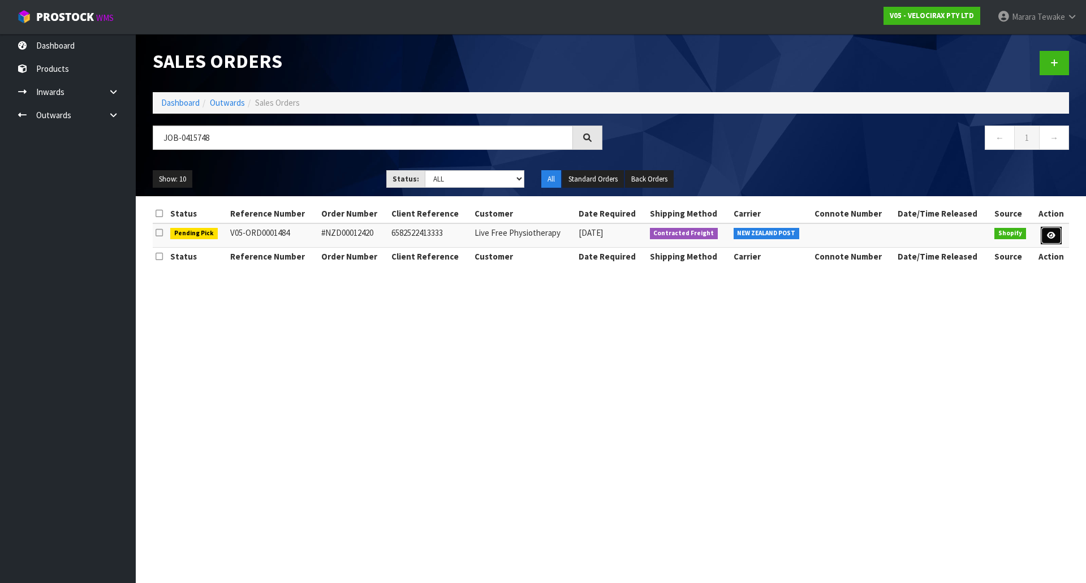
click at [1059, 238] on link at bounding box center [1051, 236] width 21 height 18
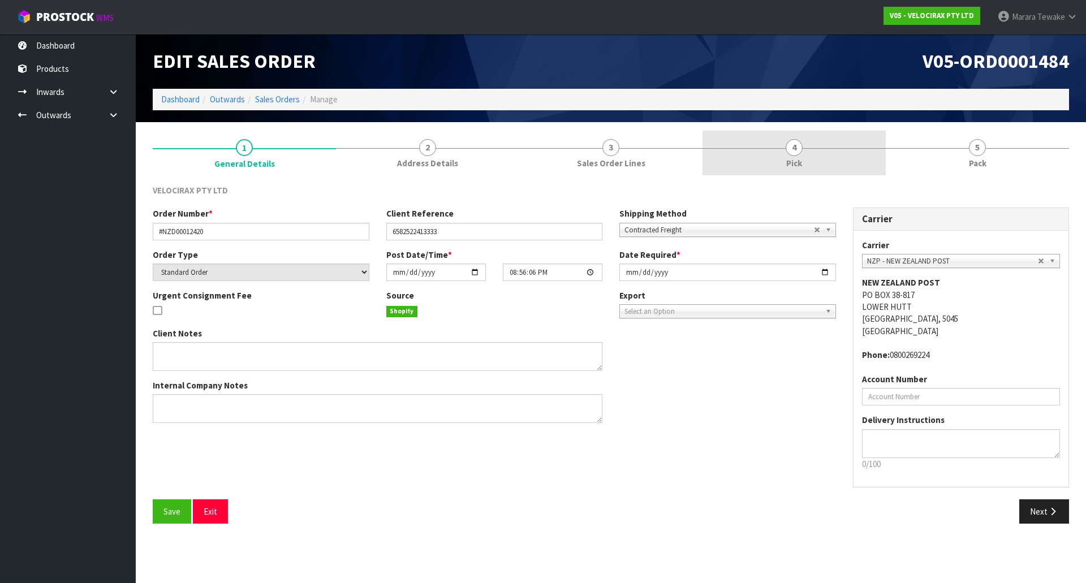
click at [809, 159] on link "4 Pick" at bounding box center [794, 153] width 183 height 45
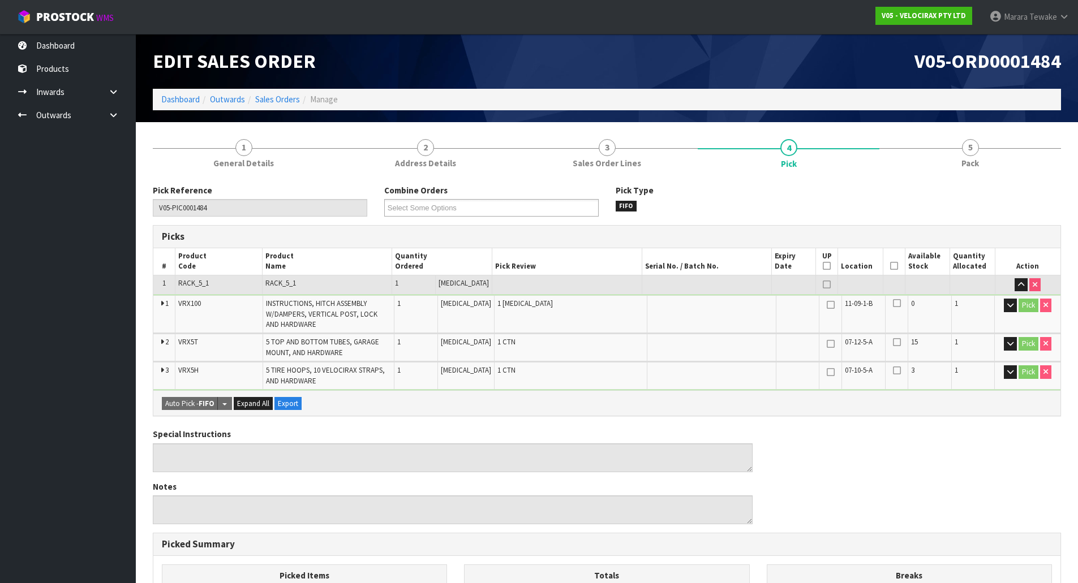
click at [890, 266] on icon at bounding box center [894, 266] width 8 height 1
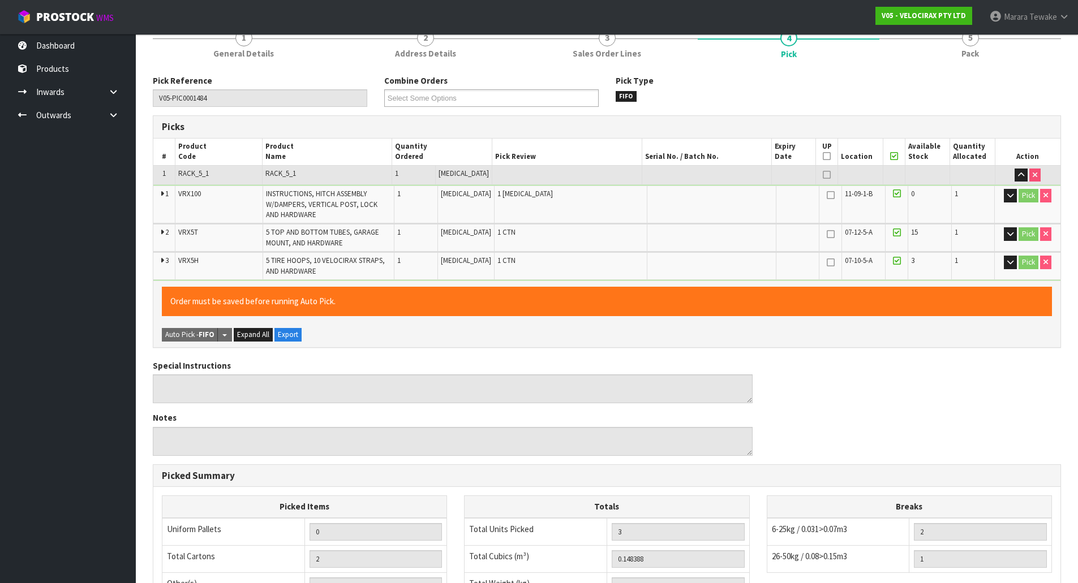
scroll to position [303, 0]
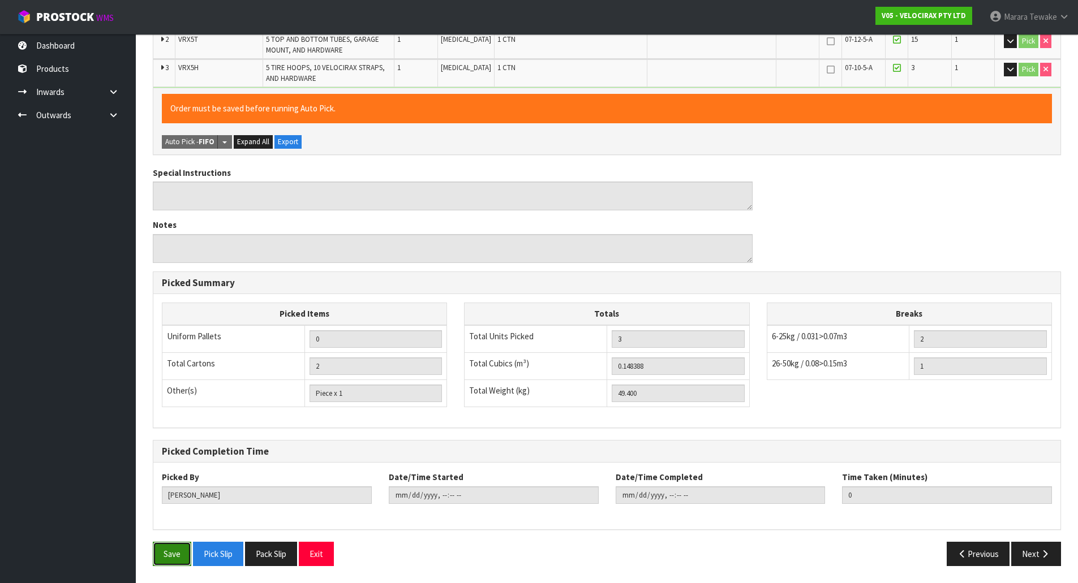
click at [170, 546] on button "Save" at bounding box center [172, 554] width 38 height 24
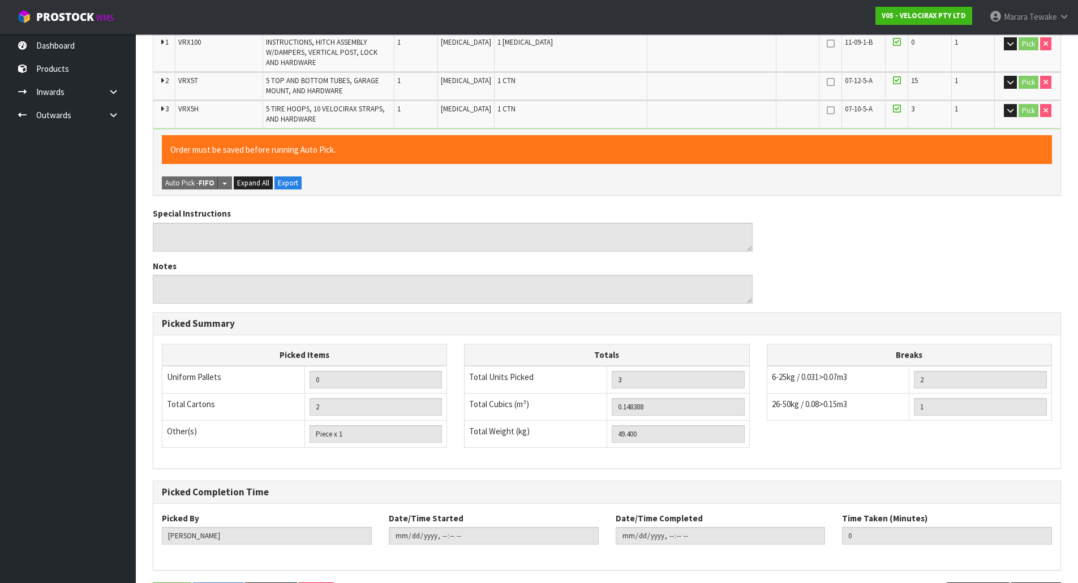
scroll to position [0, 0]
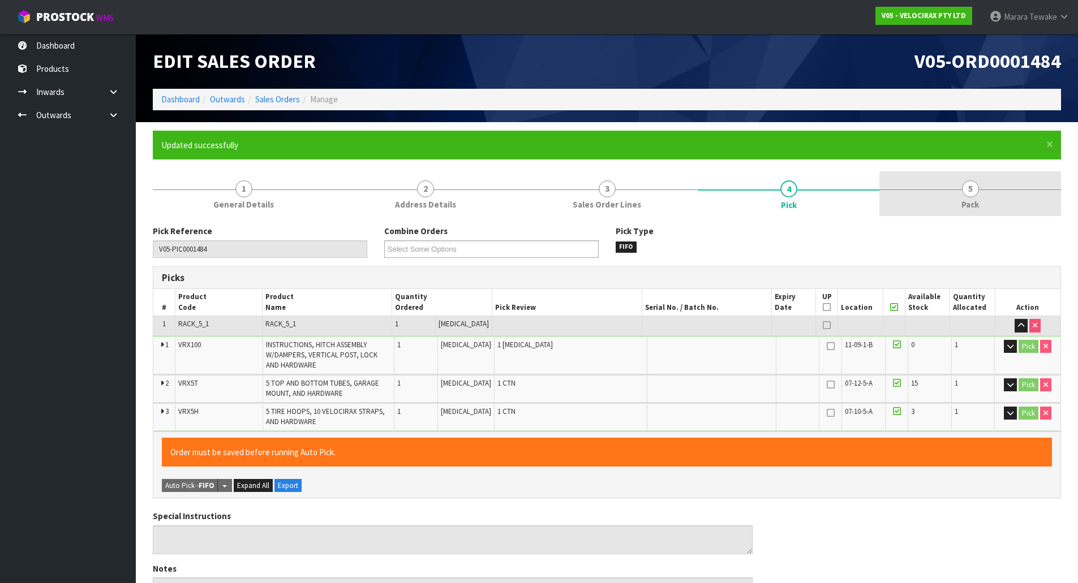
type input "[PERSON_NAME]"
type input "[DATE]T11:05:15"
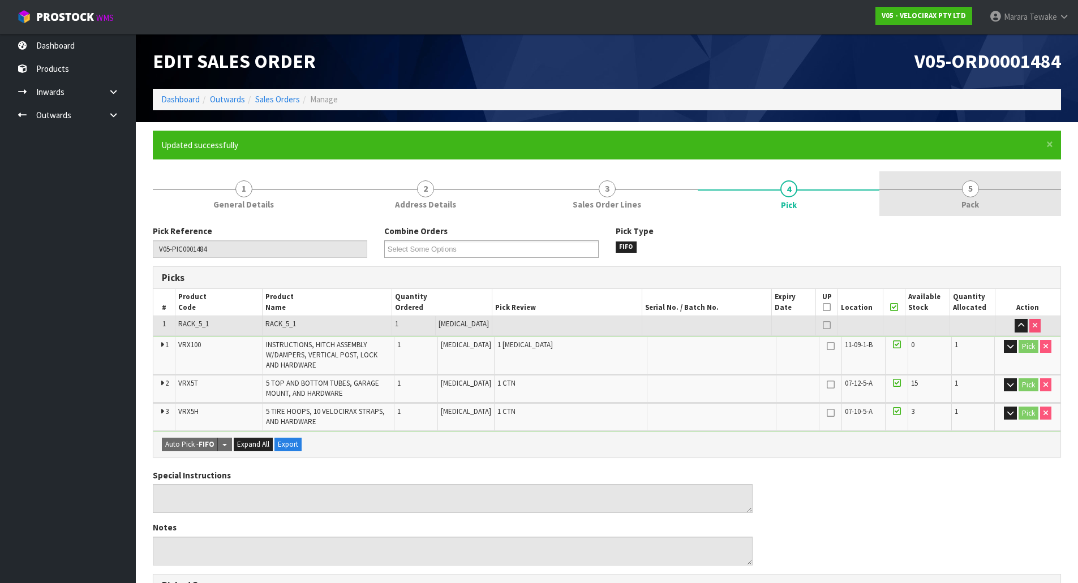
drag, startPoint x: 974, startPoint y: 204, endPoint x: 824, endPoint y: 243, distance: 154.9
click at [973, 204] on span "Pack" at bounding box center [970, 205] width 18 height 12
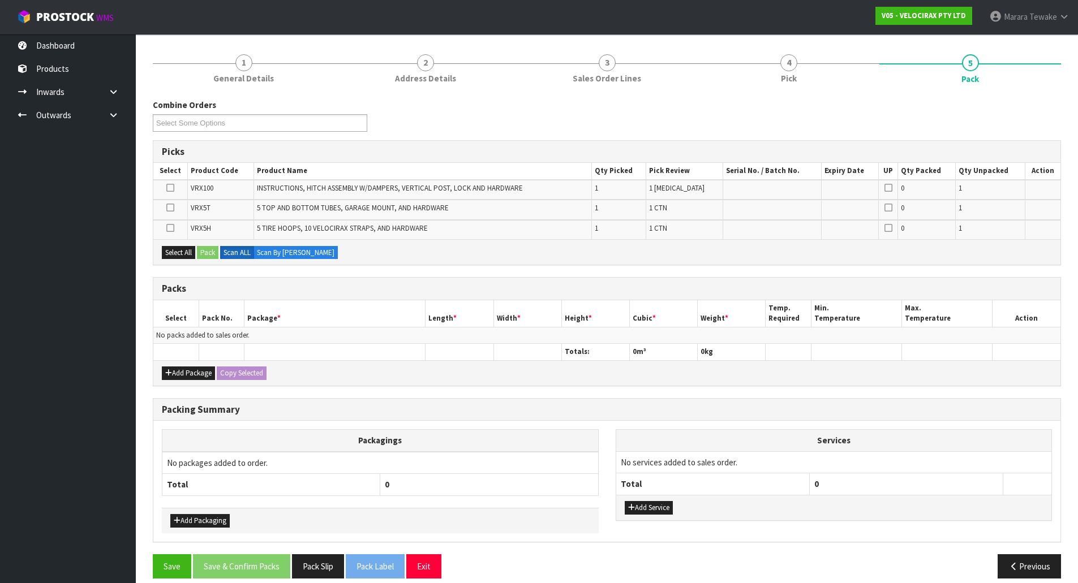
scroll to position [139, 0]
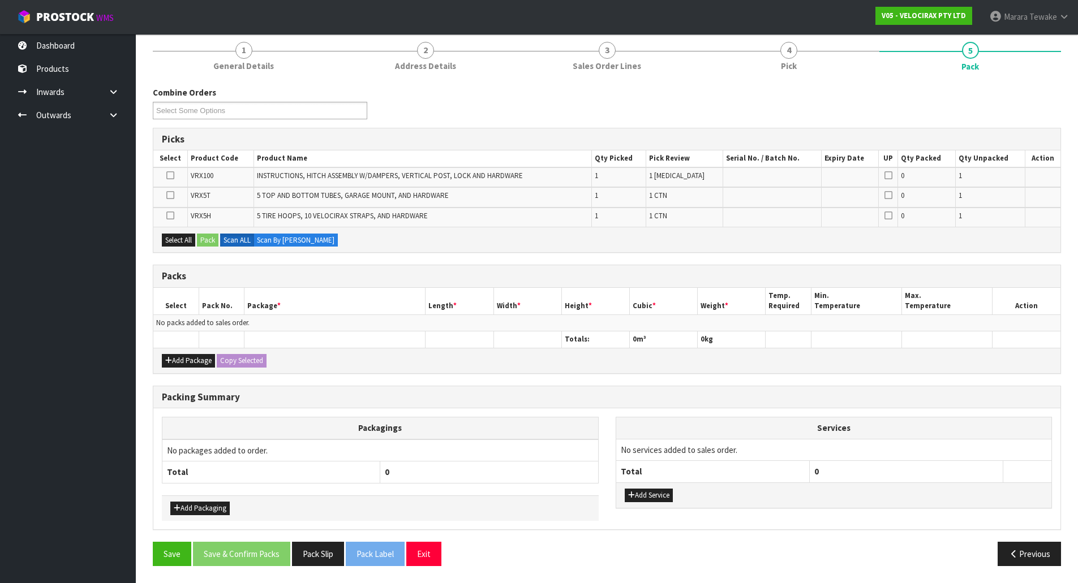
click at [166, 216] on td at bounding box center [170, 217] width 34 height 19
click at [172, 216] on icon at bounding box center [170, 216] width 8 height 1
click at [0, 0] on input "checkbox" at bounding box center [0, 0] width 0 height 0
click at [204, 238] on button "Pack" at bounding box center [207, 241] width 21 height 14
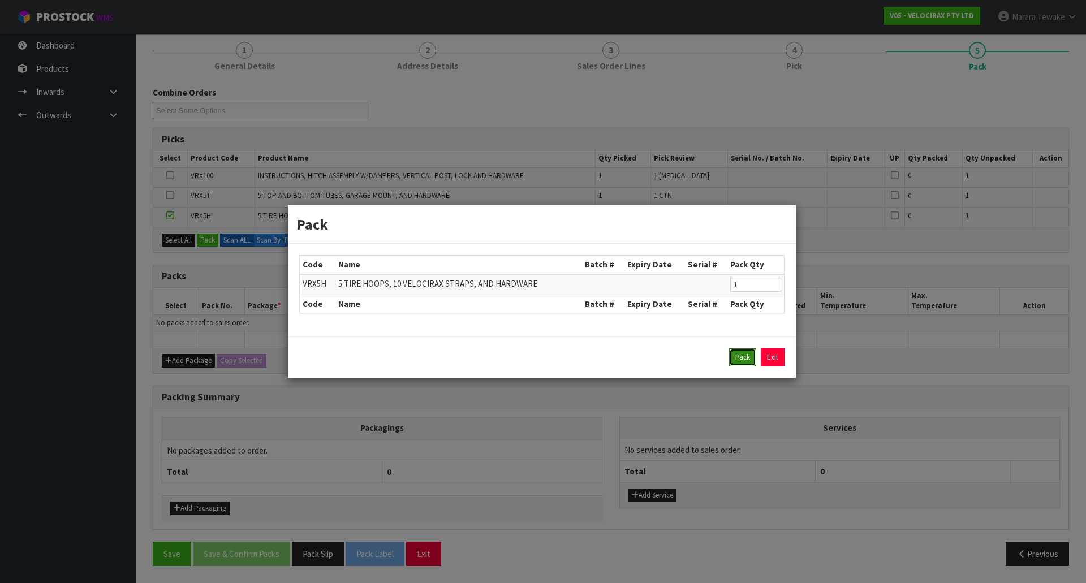
click at [739, 357] on button "Pack" at bounding box center [742, 358] width 27 height 18
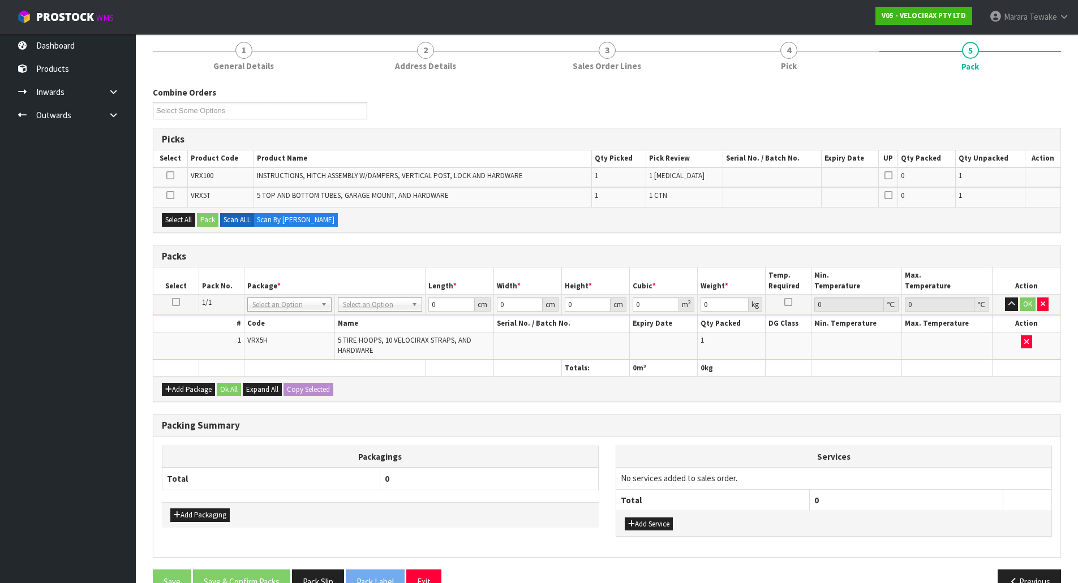
click at [169, 195] on icon at bounding box center [170, 195] width 8 height 1
click at [0, 0] on input "checkbox" at bounding box center [0, 0] width 0 height 0
click at [210, 218] on button "Pack" at bounding box center [207, 220] width 21 height 14
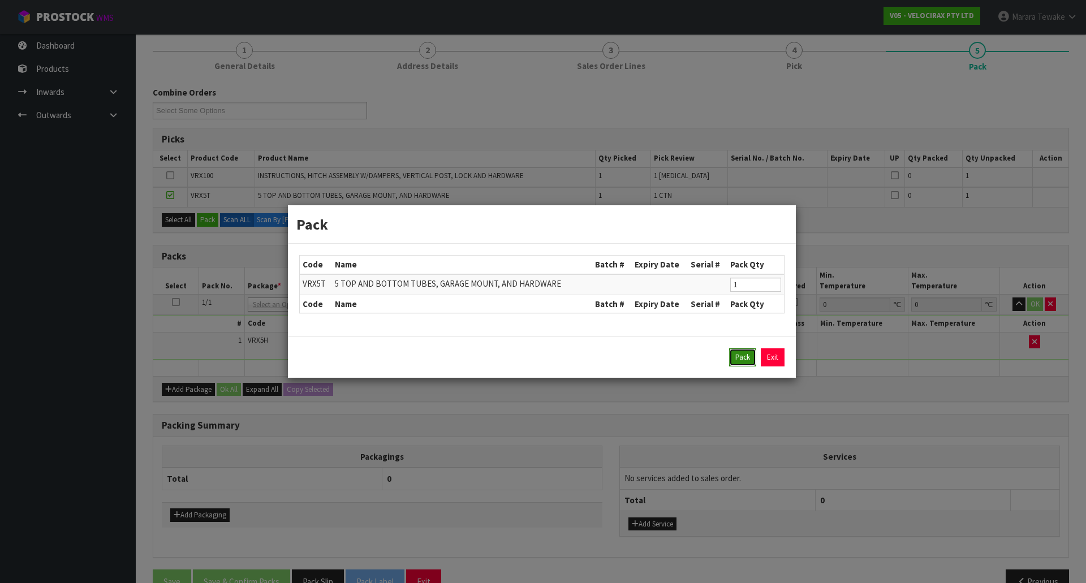
click at [736, 358] on button "Pack" at bounding box center [742, 358] width 27 height 18
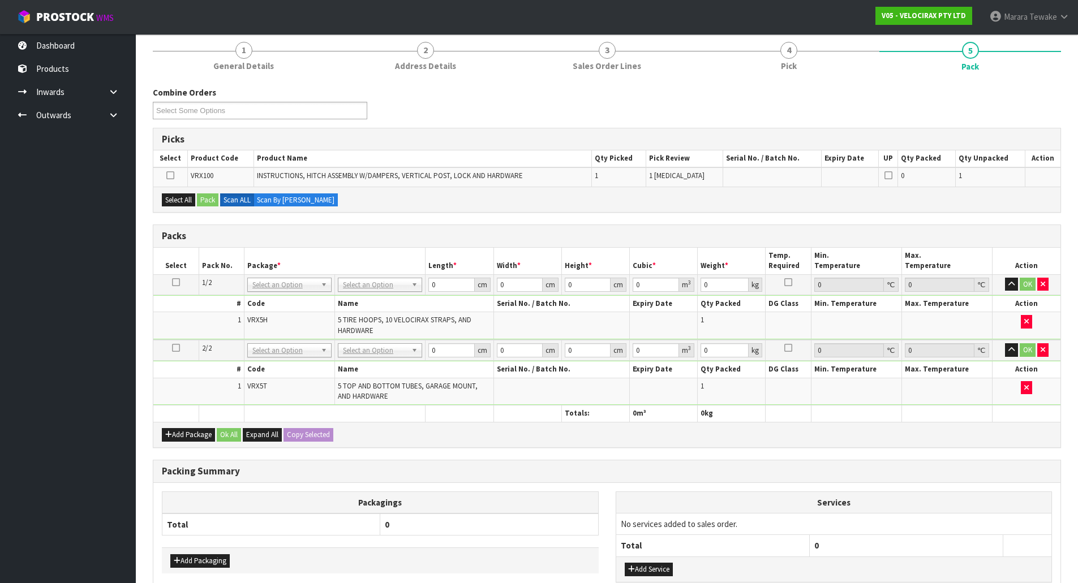
click at [171, 175] on icon at bounding box center [170, 175] width 8 height 1
click at [0, 0] on input "checkbox" at bounding box center [0, 0] width 0 height 0
click at [213, 197] on button "Pack" at bounding box center [207, 200] width 21 height 14
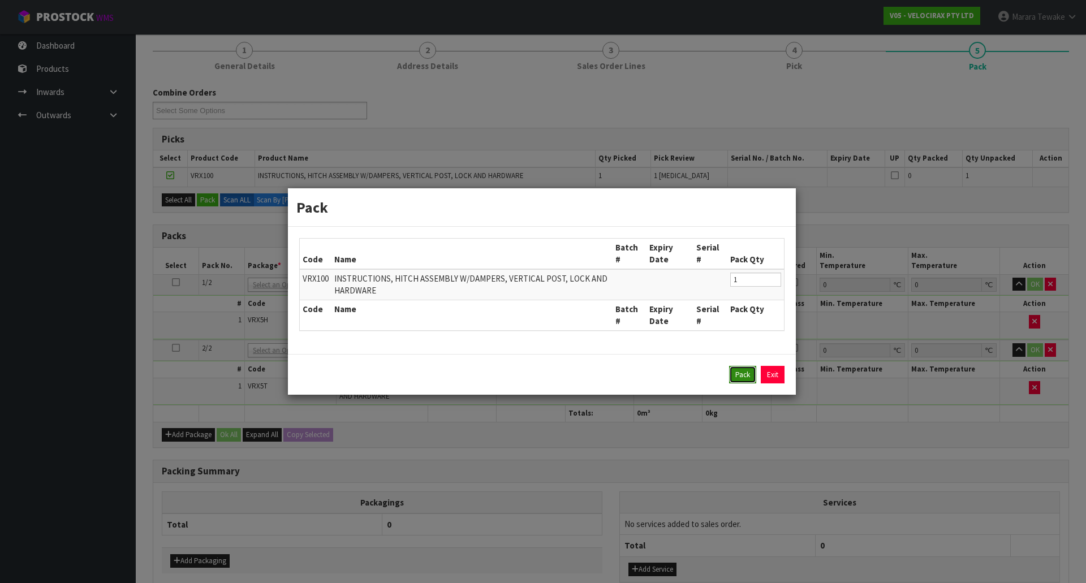
click at [737, 376] on button "Pack" at bounding box center [742, 375] width 27 height 18
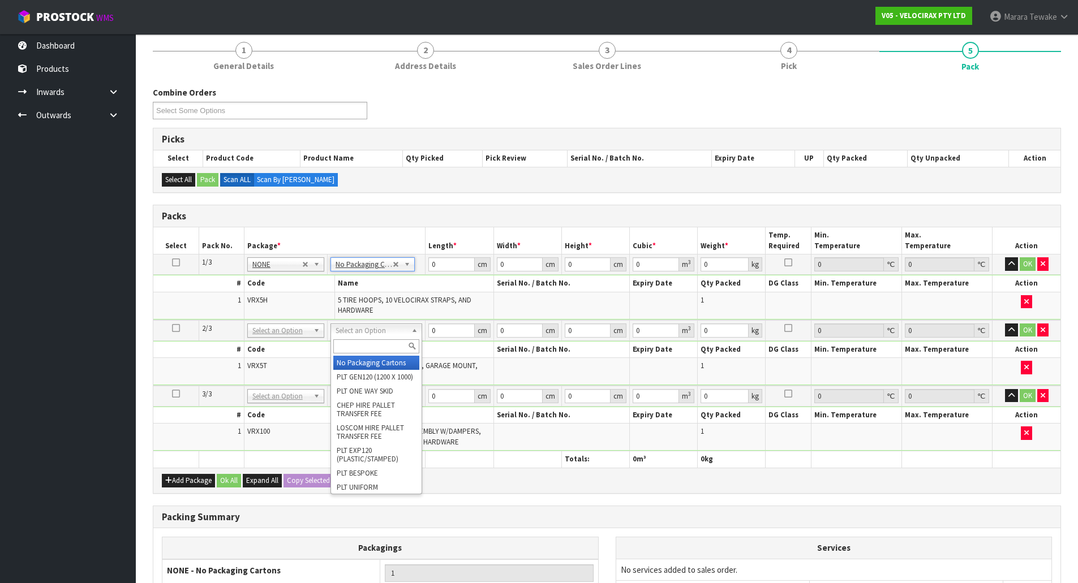
drag, startPoint x: 381, startPoint y: 333, endPoint x: 381, endPoint y: 339, distance: 6.2
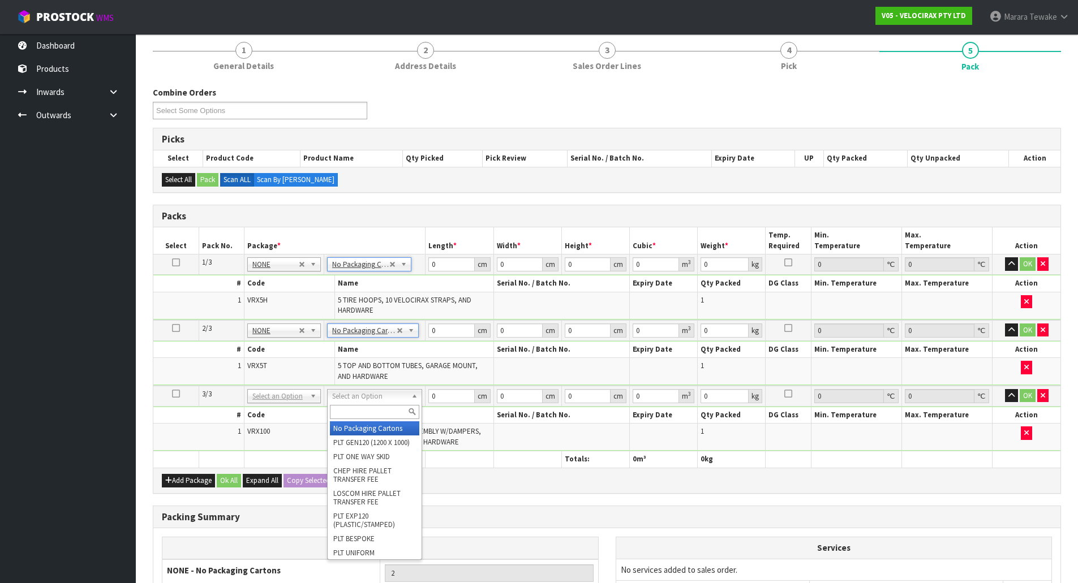
type input "3"
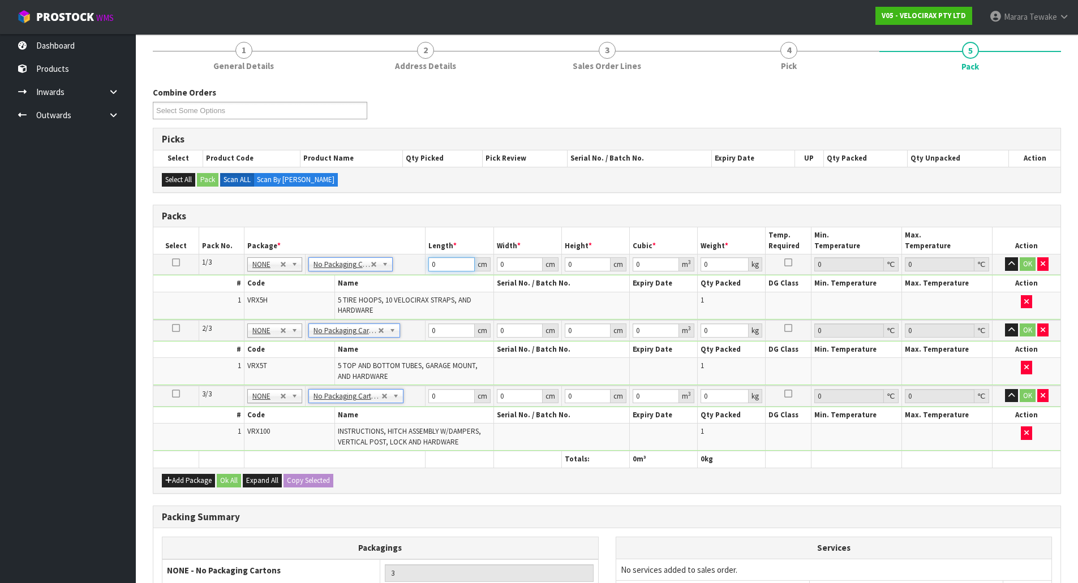
drag, startPoint x: 444, startPoint y: 262, endPoint x: 406, endPoint y: 217, distance: 59.4
click at [418, 248] on table "Select Pack No. Package * Length * Width * Height * Cubic * Weight * Temp. Requ…" at bounding box center [606, 347] width 907 height 240
type input "69"
type input "33"
type input "2"
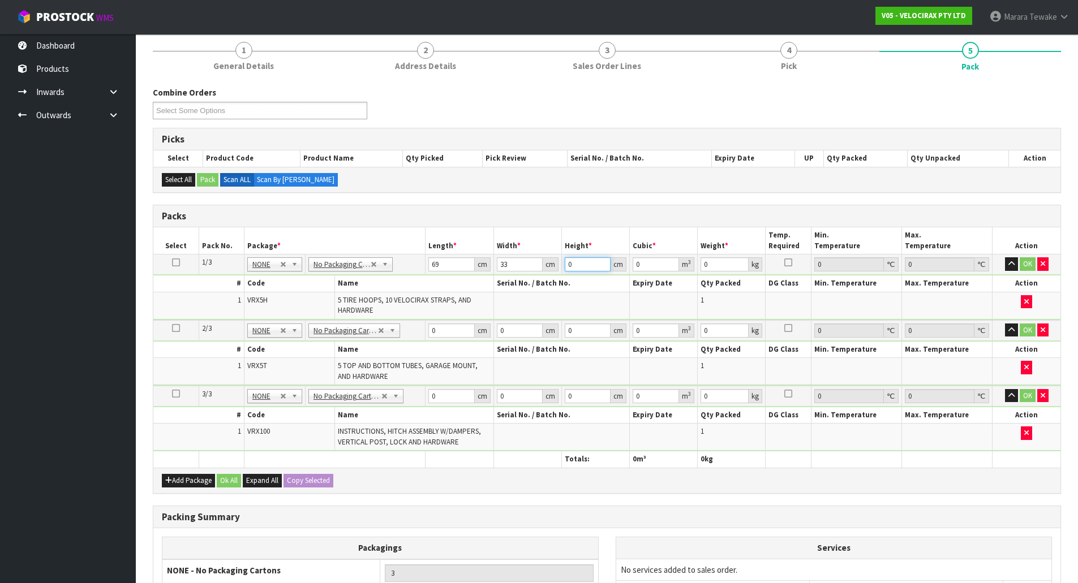
type input "0.004554"
type input "23"
type input "0.052371"
type input "23"
type input "16"
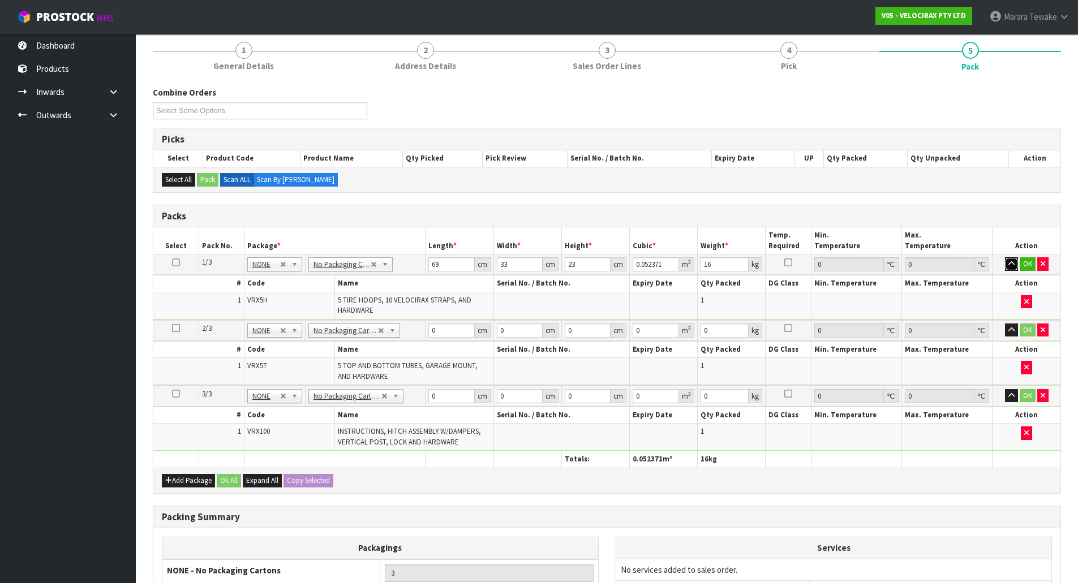
click at [1005, 257] on button "button" at bounding box center [1011, 264] width 13 height 14
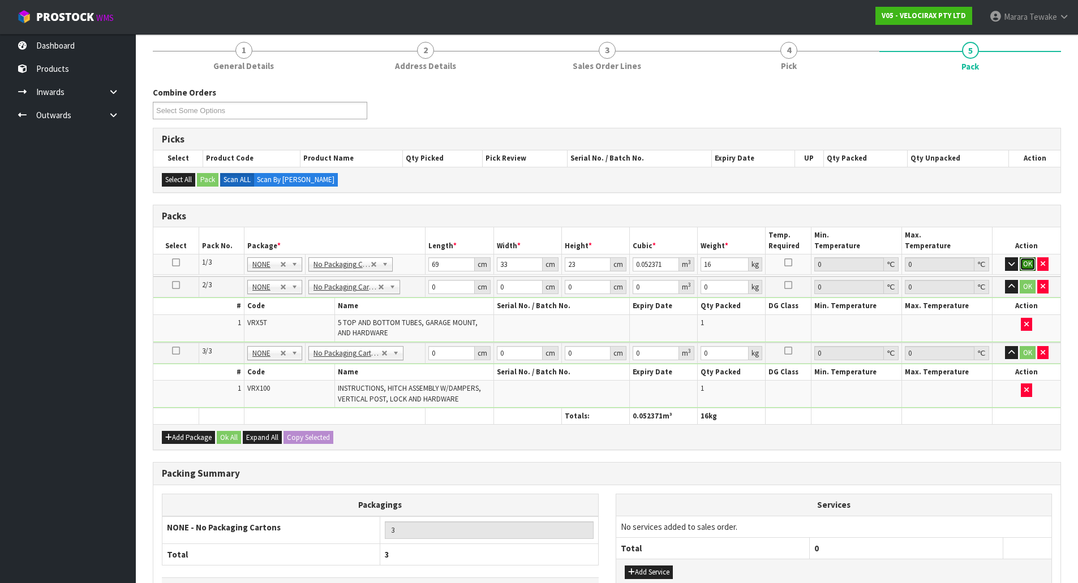
click button "OK" at bounding box center [1028, 264] width 16 height 14
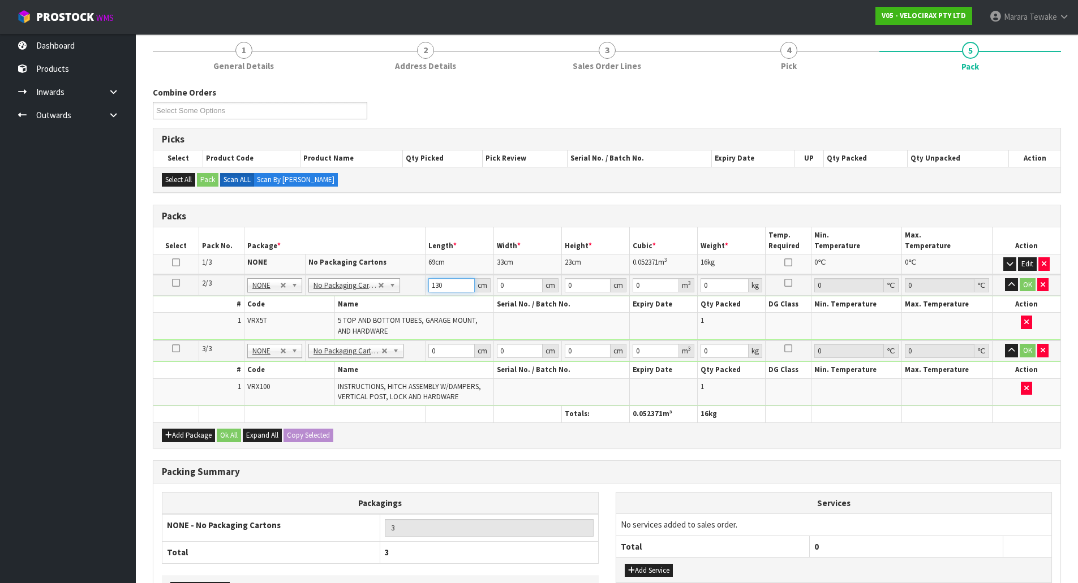
type input "130"
type input "16"
type input "1"
type input "0.00208"
type input "14"
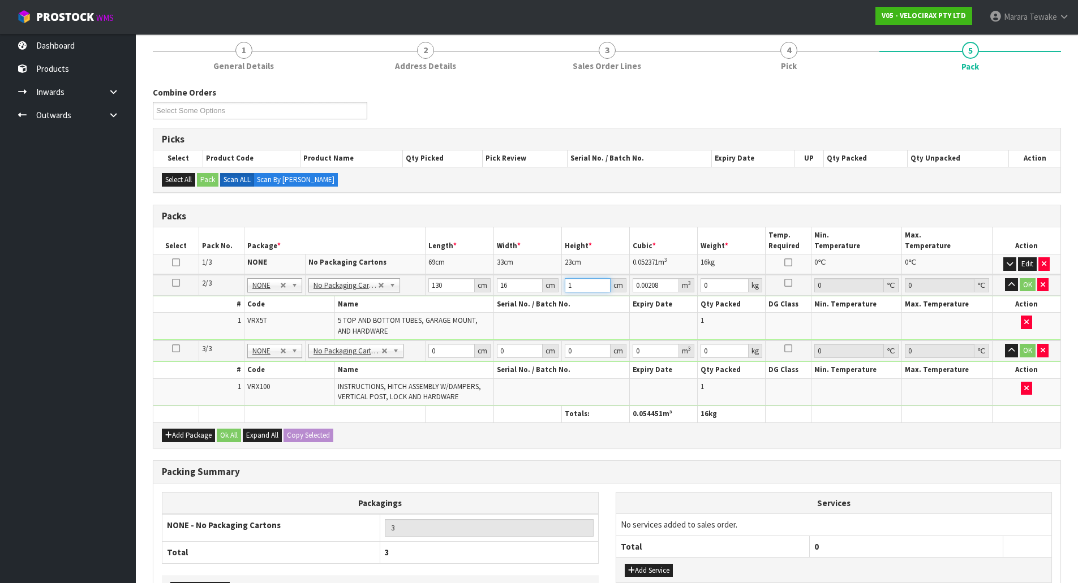
type input "0.02912"
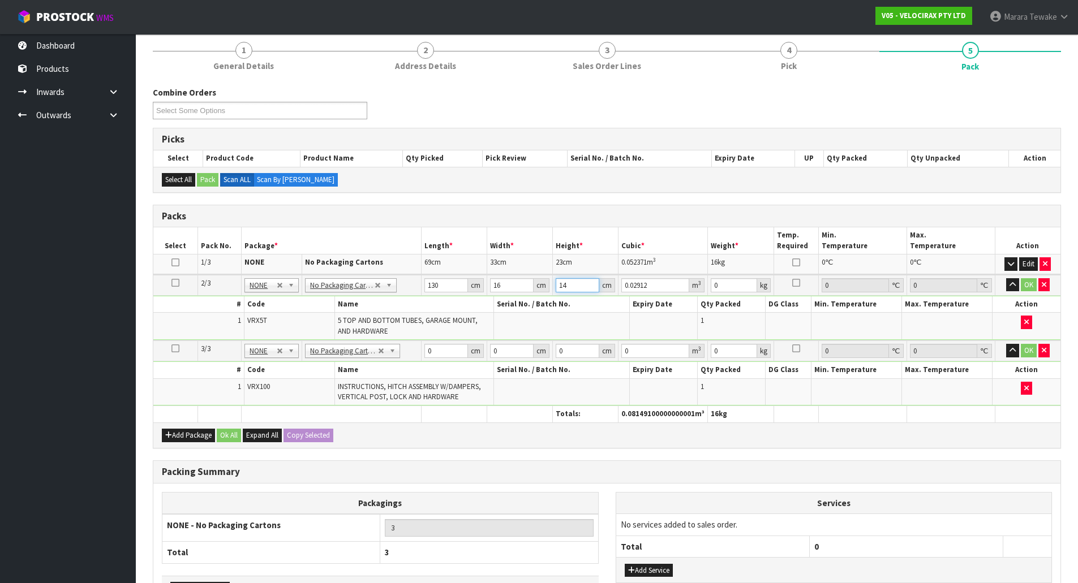
type input "14"
type input "11"
click at [1006, 278] on button "button" at bounding box center [1012, 285] width 13 height 14
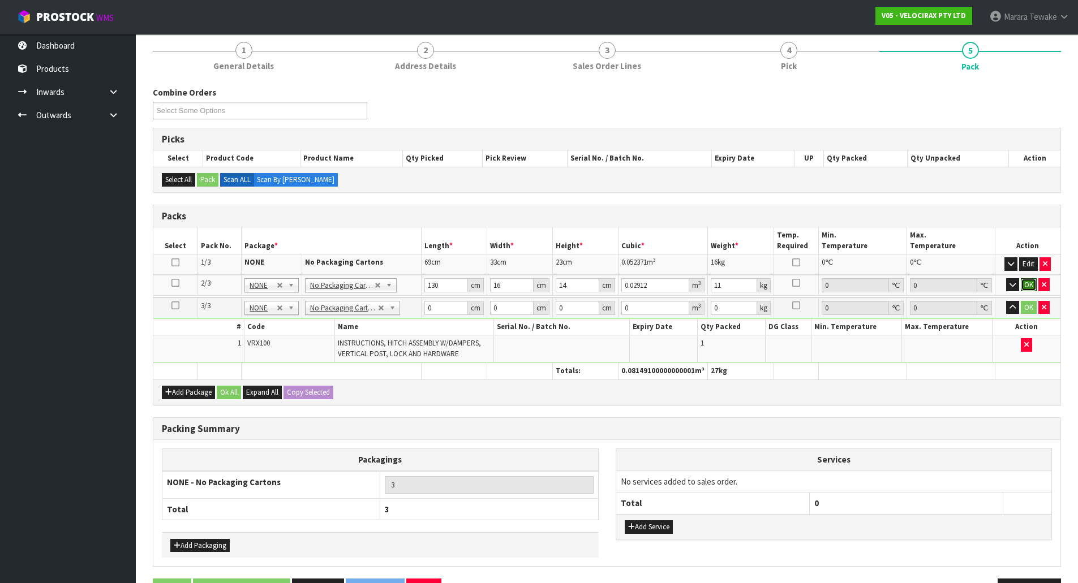
click button "OK" at bounding box center [1029, 285] width 16 height 14
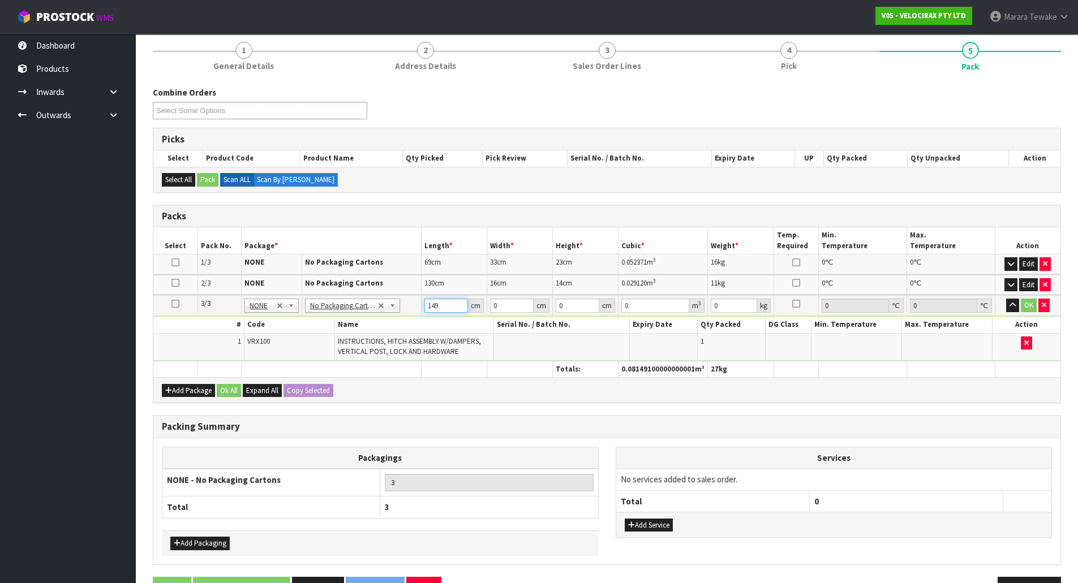
type input "149"
type input "31"
type input "1"
type input "0.004619"
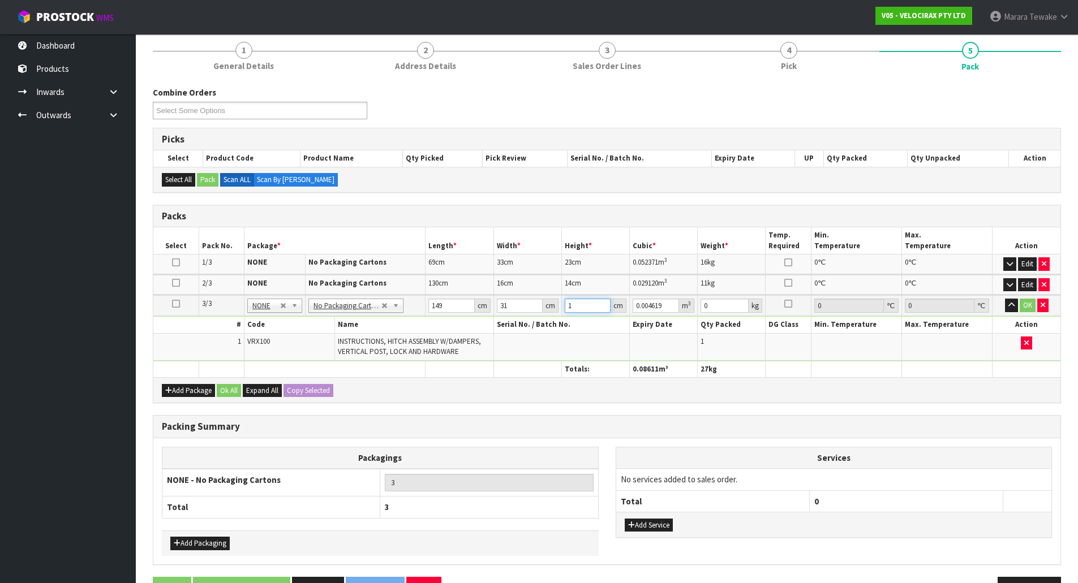
type input "17"
type input "0.078523"
type input "17"
type input "24"
click at [1005, 299] on button "button" at bounding box center [1011, 306] width 13 height 14
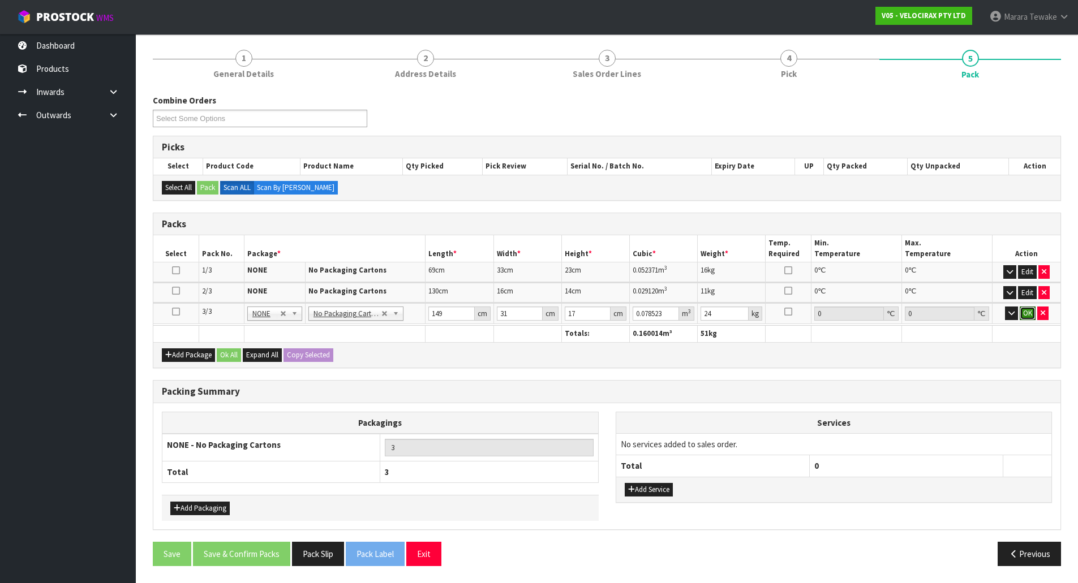
click button "OK" at bounding box center [1028, 314] width 16 height 14
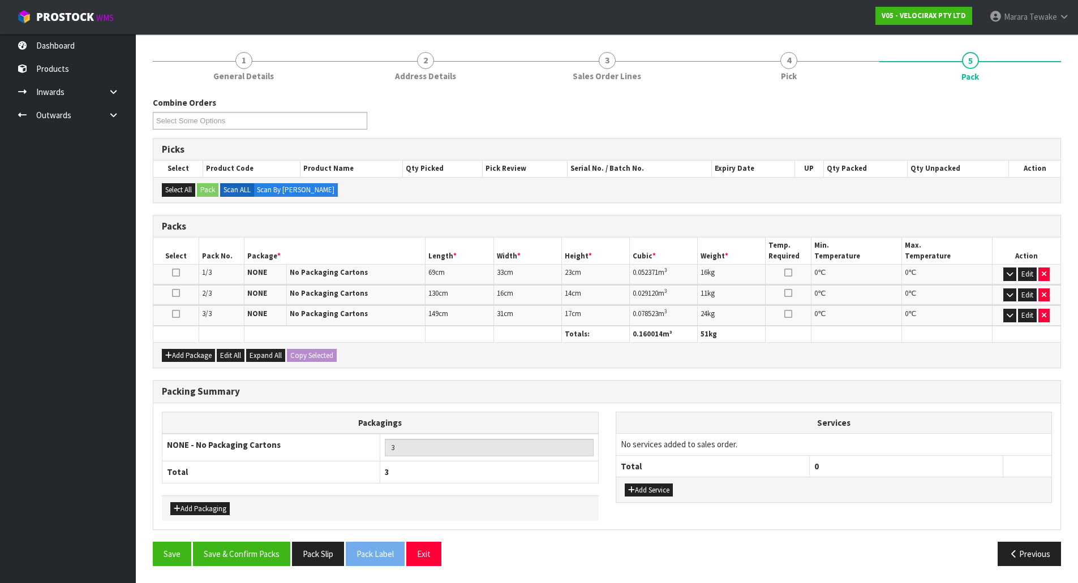
click at [242, 541] on div "Packing Summary Packagings NONE - No Packaging Cartons 3 Total 3 Add Packaging …" at bounding box center [606, 461] width 925 height 162
click at [253, 561] on button "Save & Confirm Packs" at bounding box center [241, 554] width 97 height 24
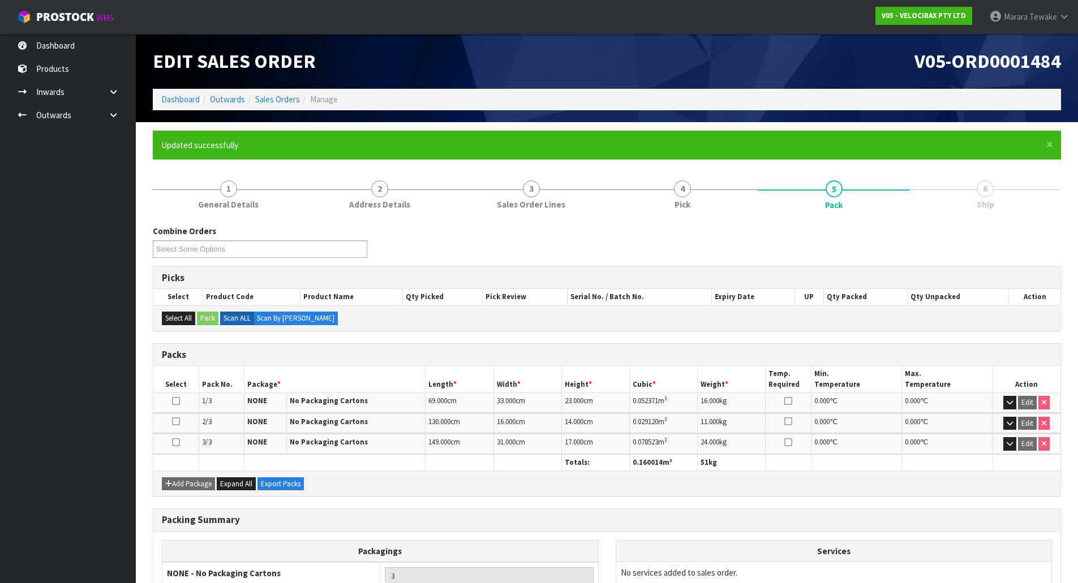
scroll to position [103, 0]
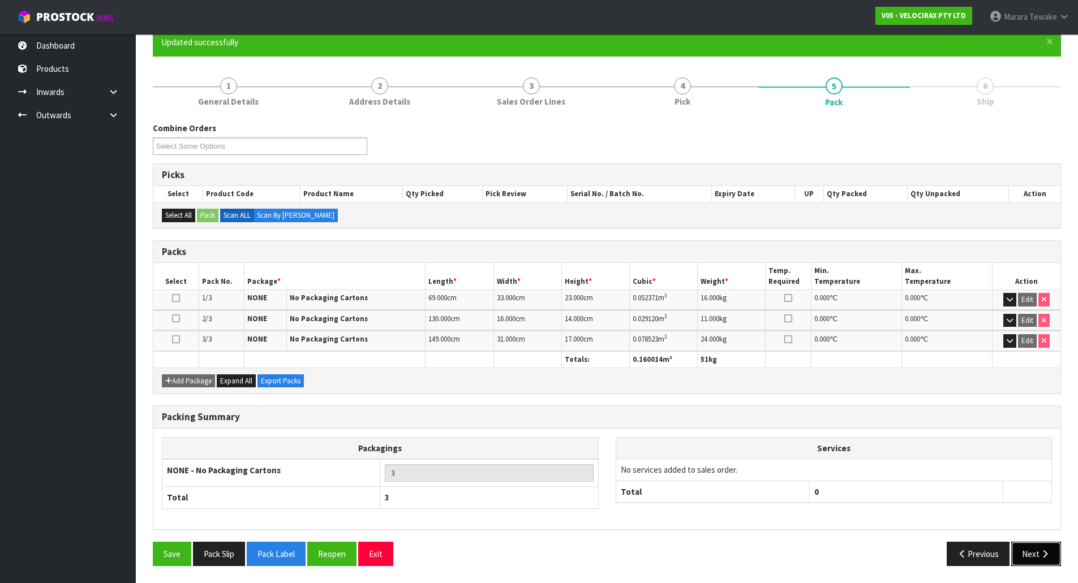
drag, startPoint x: 1039, startPoint y: 557, endPoint x: 912, endPoint y: 559, distance: 127.3
click at [1039, 556] on icon "button" at bounding box center [1044, 554] width 11 height 8
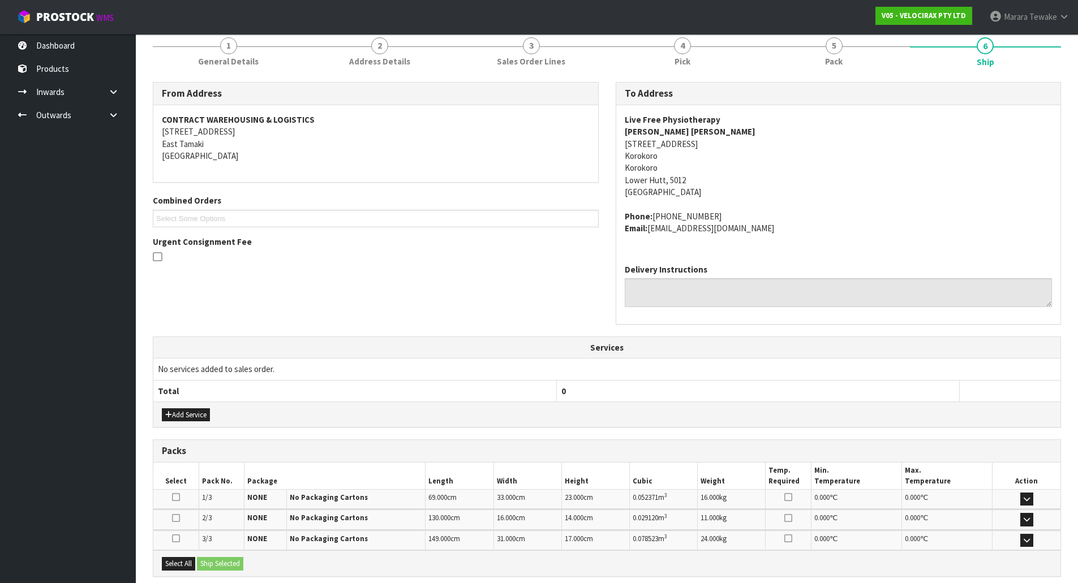
scroll to position [259, 0]
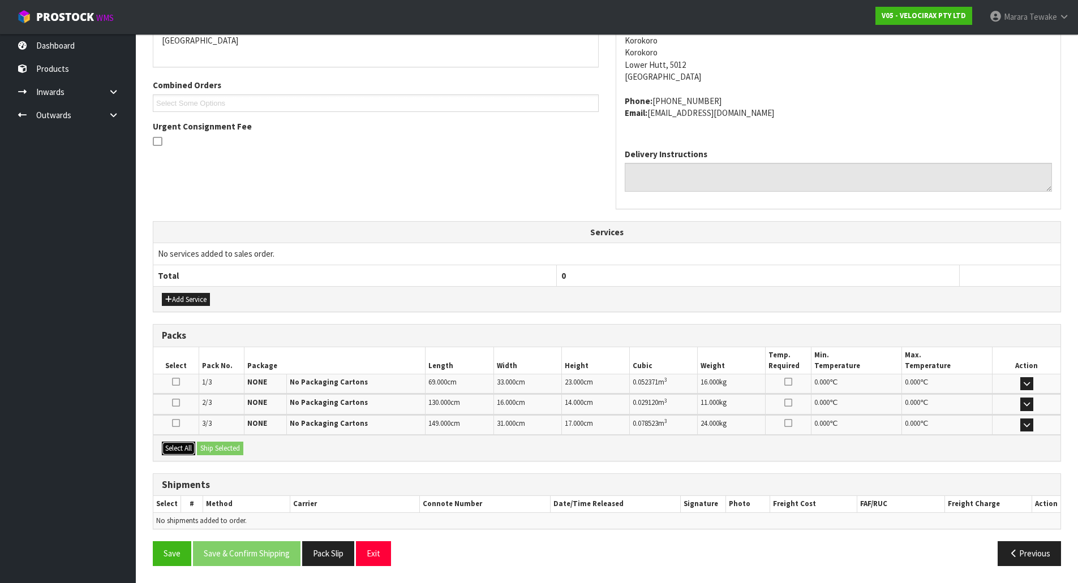
drag, startPoint x: 191, startPoint y: 454, endPoint x: 213, endPoint y: 449, distance: 23.2
click at [191, 453] on button "Select All" at bounding box center [178, 449] width 33 height 14
click at [214, 448] on button "Ship Selected" at bounding box center [220, 449] width 46 height 14
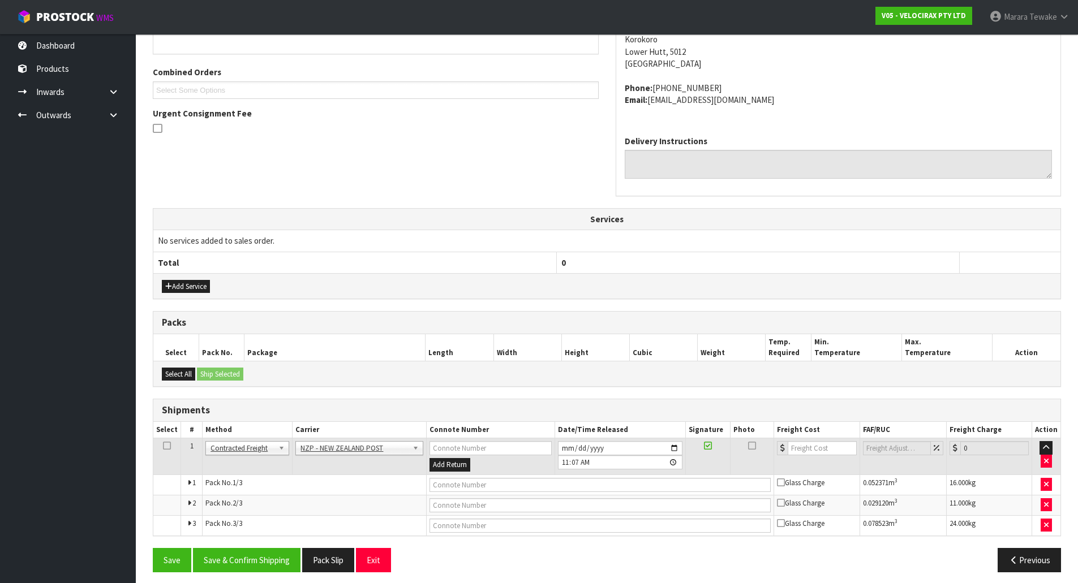
scroll to position [278, 0]
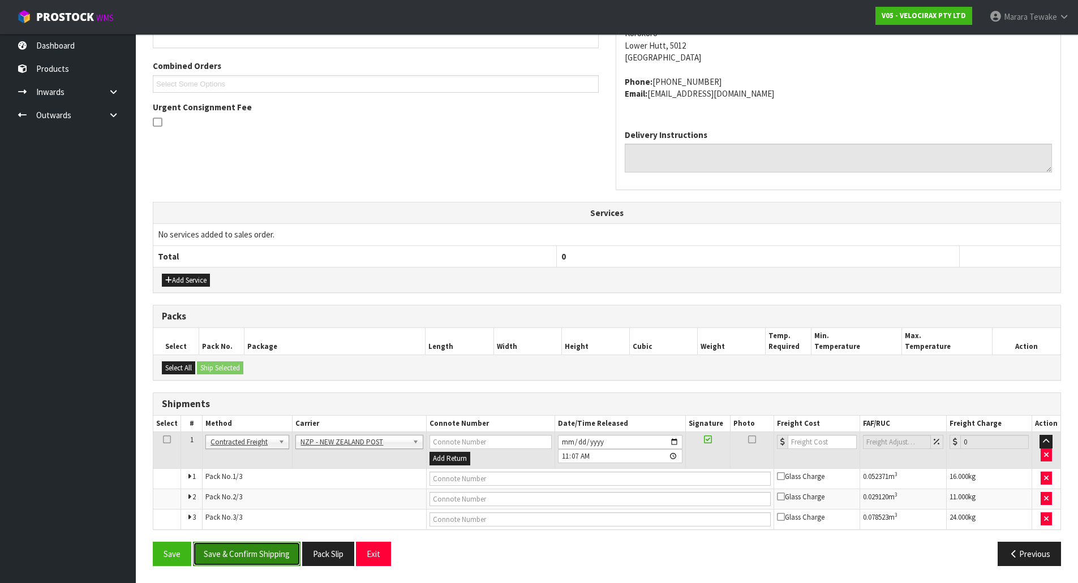
click at [269, 552] on button "Save & Confirm Shipping" at bounding box center [246, 554] width 107 height 24
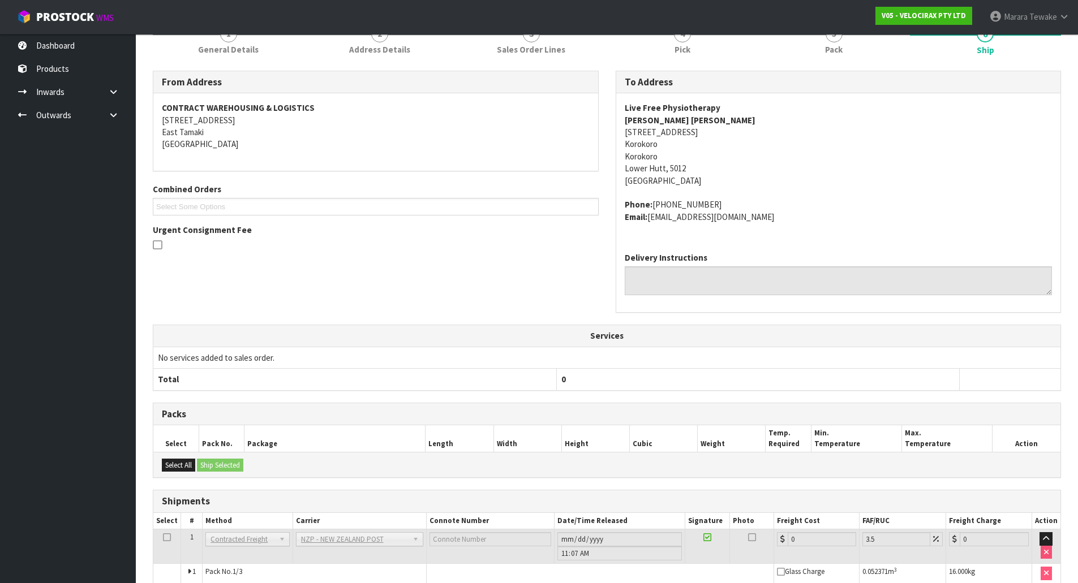
scroll to position [260, 0]
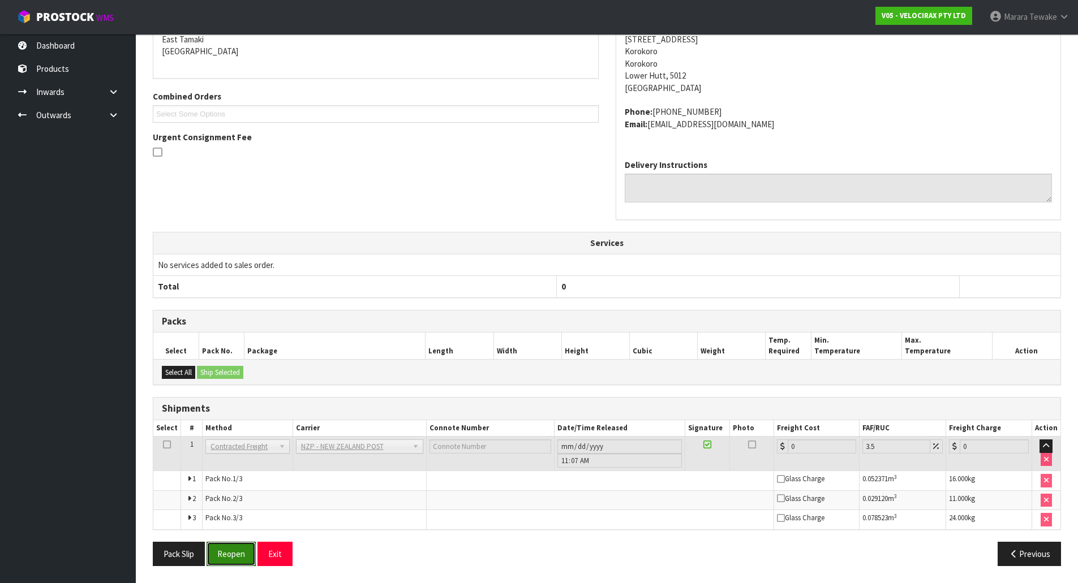
drag, startPoint x: 237, startPoint y: 557, endPoint x: 142, endPoint y: 557, distance: 95.1
click at [237, 557] on button "Reopen" at bounding box center [231, 554] width 49 height 24
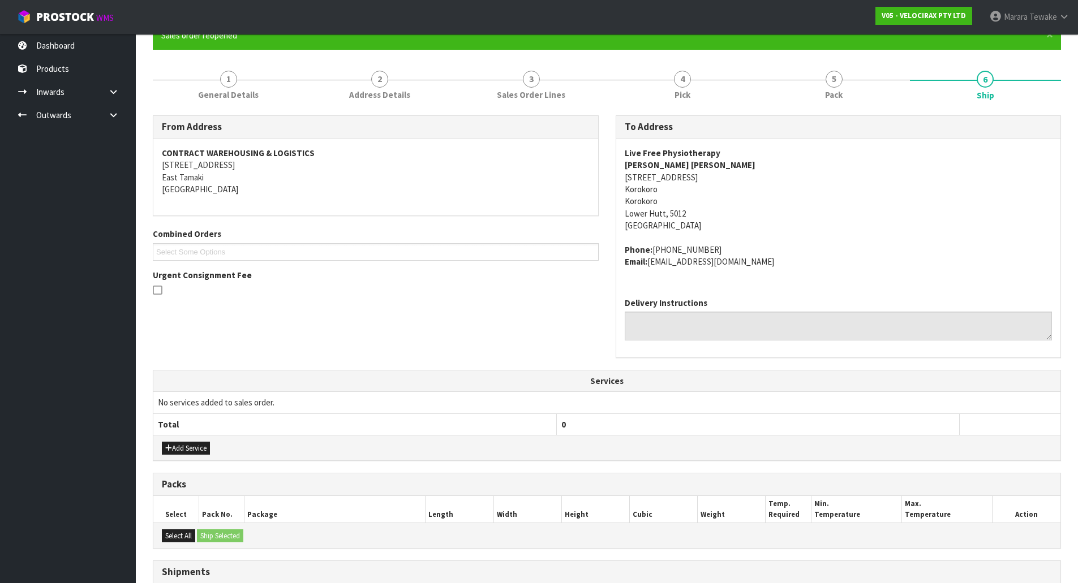
scroll to position [278, 0]
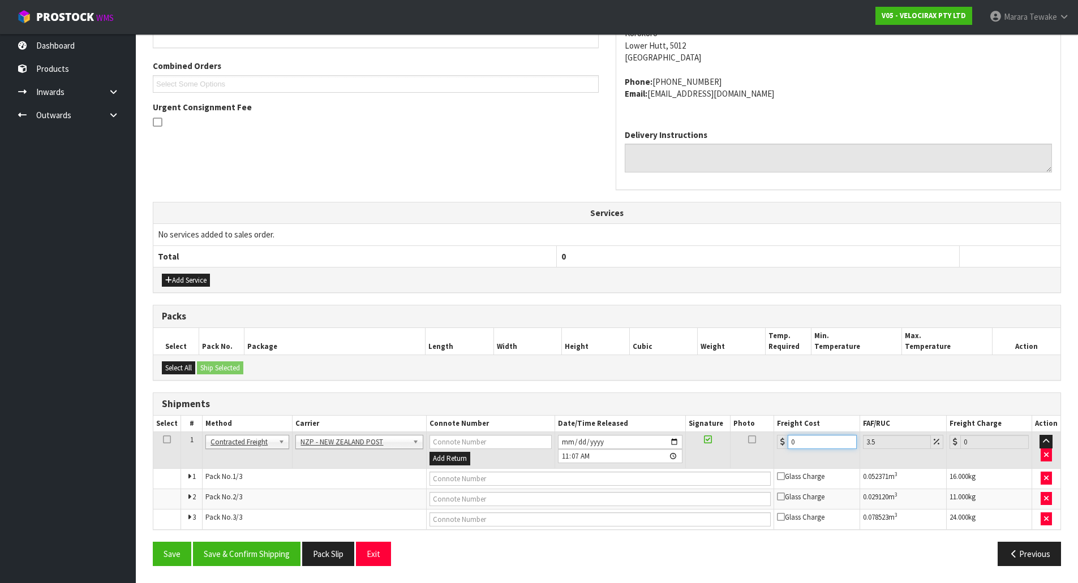
drag, startPoint x: 805, startPoint y: 444, endPoint x: 736, endPoint y: 406, distance: 78.7
click at [744, 419] on table "Select # Method Carrier Connote Number Date/Time Released Signature Photo Freig…" at bounding box center [606, 473] width 907 height 114
type input "4"
type input "4.14"
type input "42"
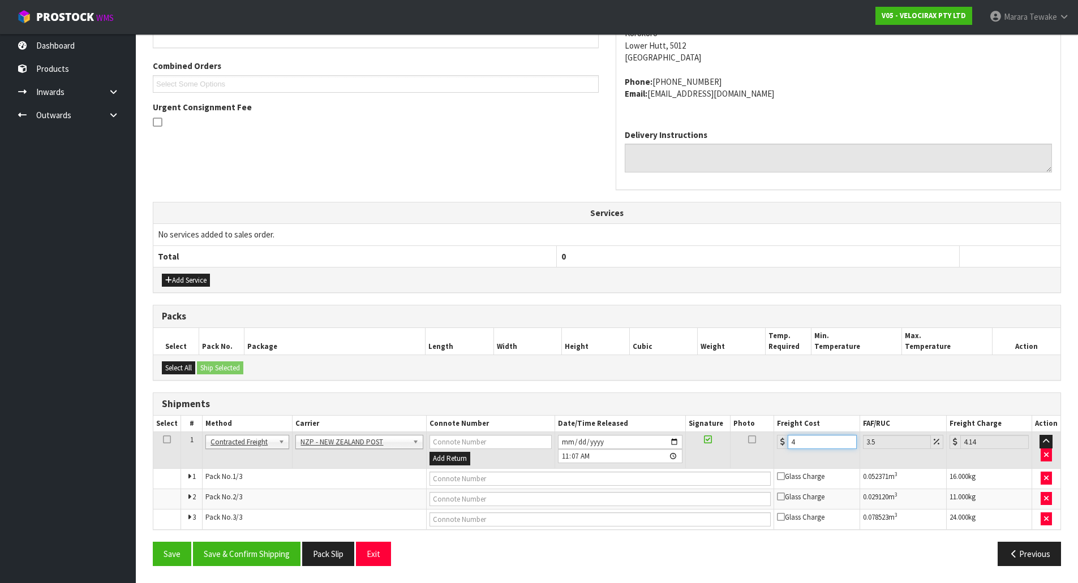
type input "43.47"
type input "42.4"
type input "43.88"
type input "42.42"
type input "43.9"
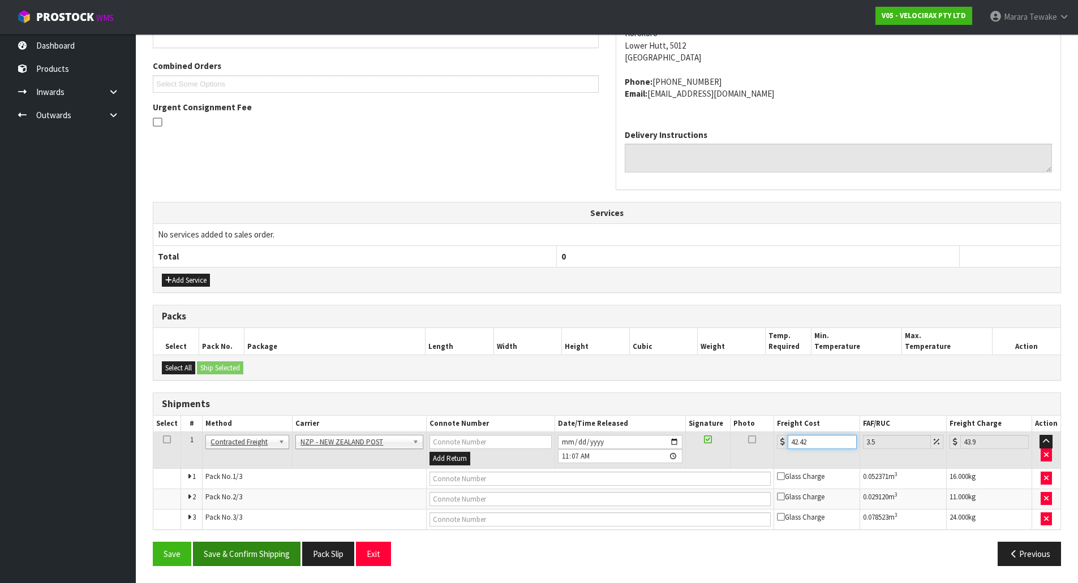
type input "42.42"
click at [265, 550] on button "Save & Confirm Shipping" at bounding box center [246, 554] width 107 height 24
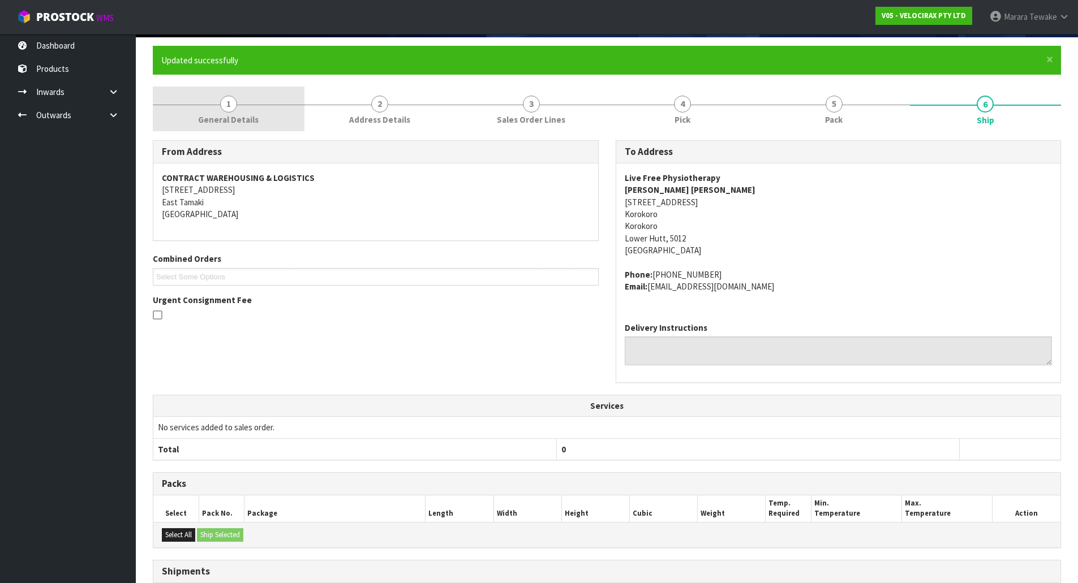
scroll to position [0, 0]
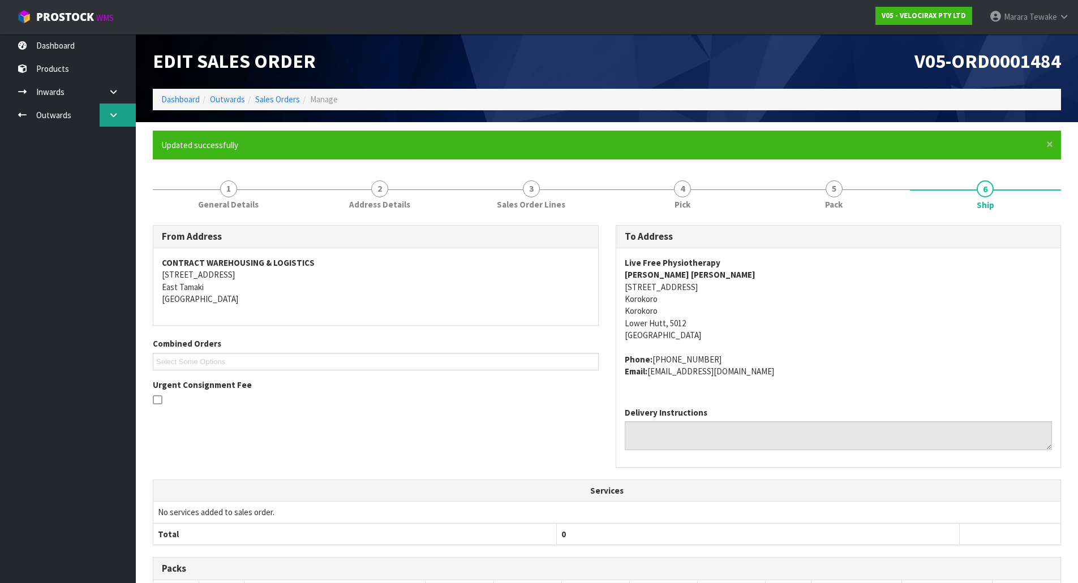
click at [119, 118] on link at bounding box center [118, 115] width 36 height 23
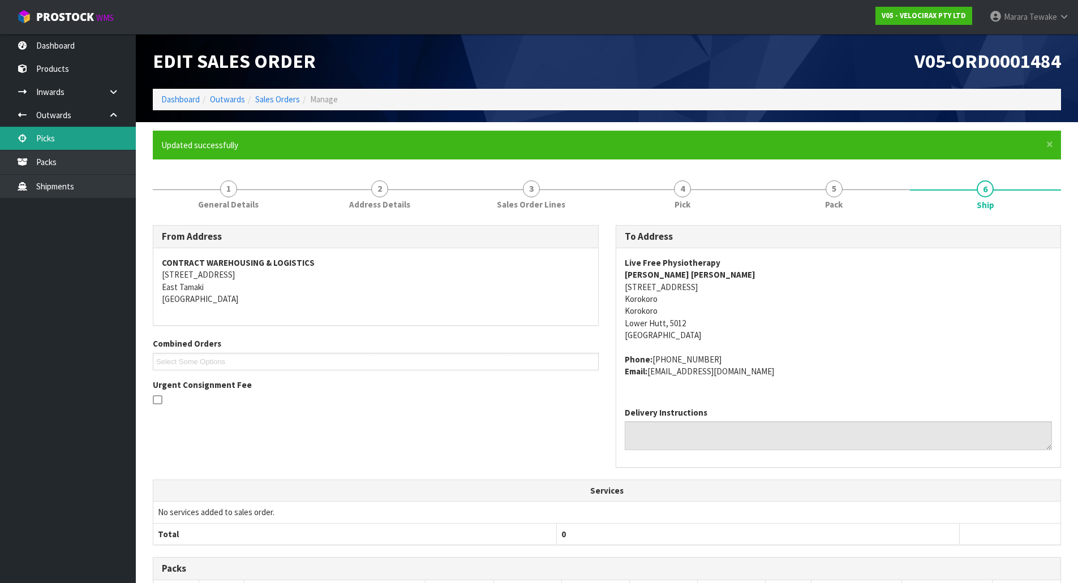
click at [105, 142] on link "Picks" at bounding box center [68, 138] width 136 height 23
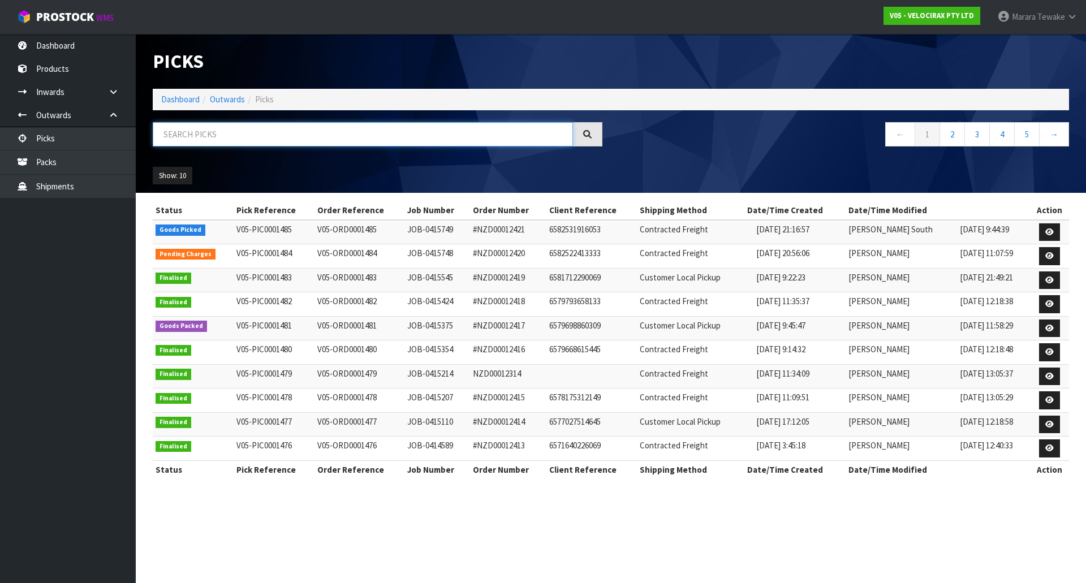
click at [205, 137] on input "text" at bounding box center [363, 134] width 420 height 24
type input "JOB-0415749"
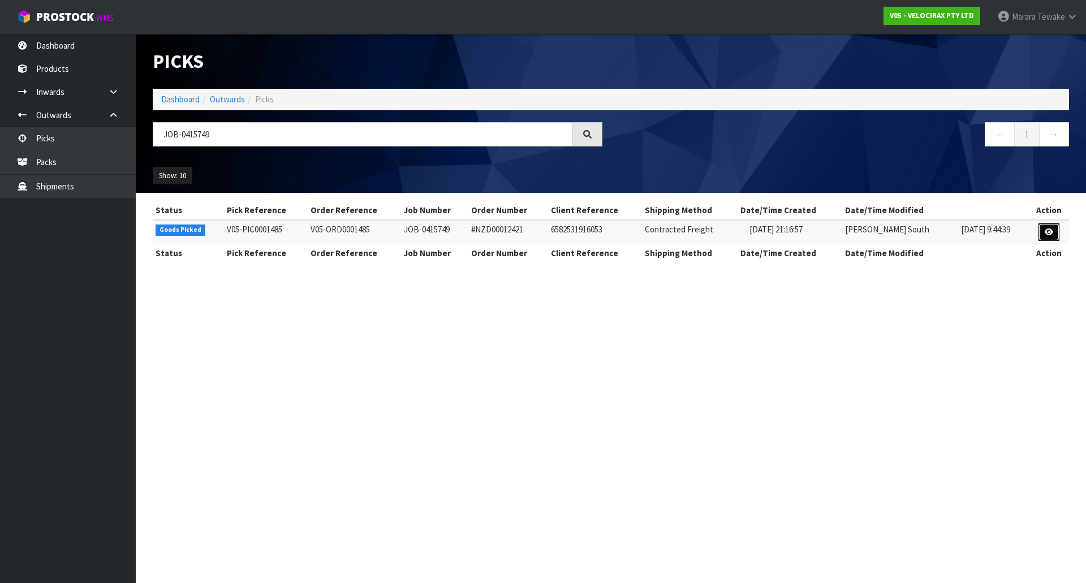
click at [1044, 225] on link at bounding box center [1049, 232] width 21 height 18
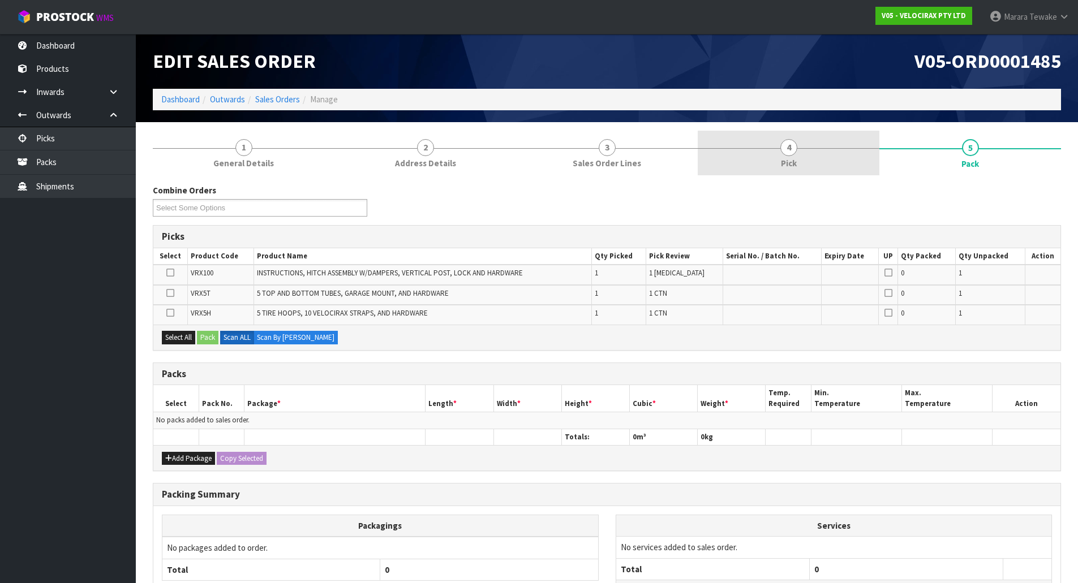
click at [824, 160] on link "4 Pick" at bounding box center [789, 153] width 182 height 45
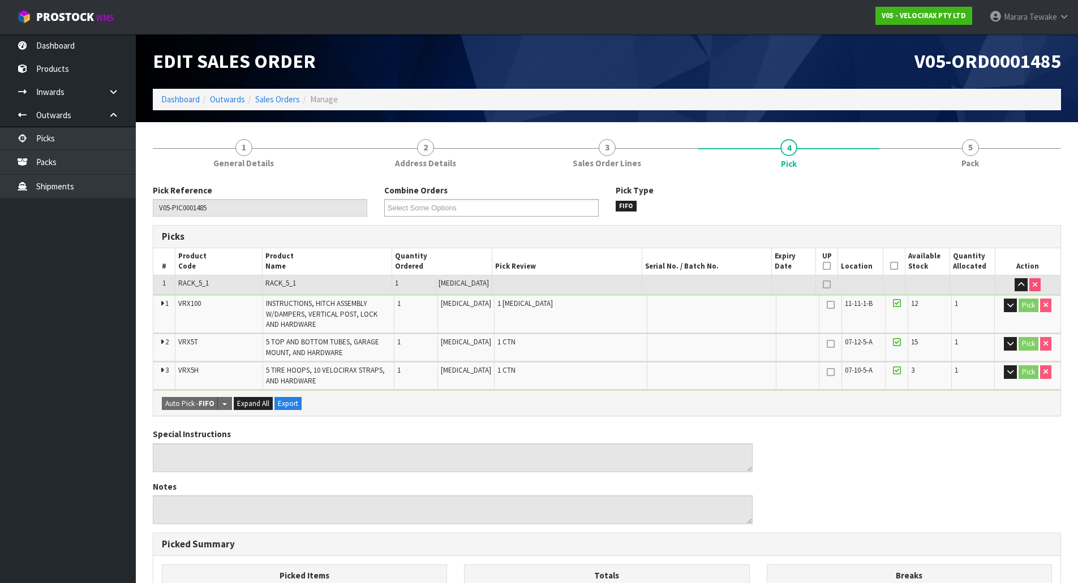
click at [885, 263] on th "Picked" at bounding box center [894, 261] width 22 height 27
click at [890, 266] on icon at bounding box center [894, 266] width 8 height 1
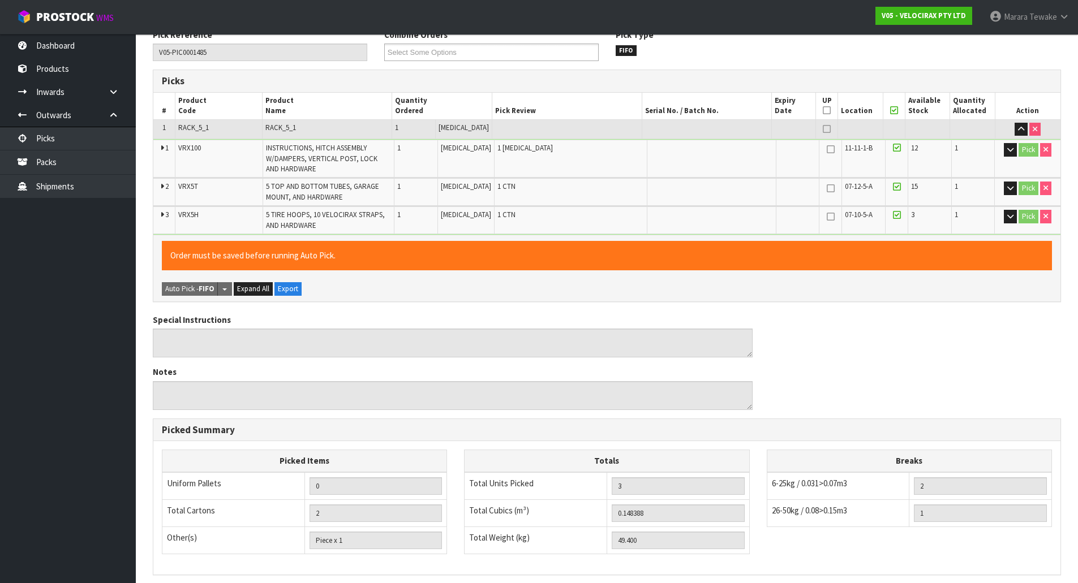
scroll to position [303, 0]
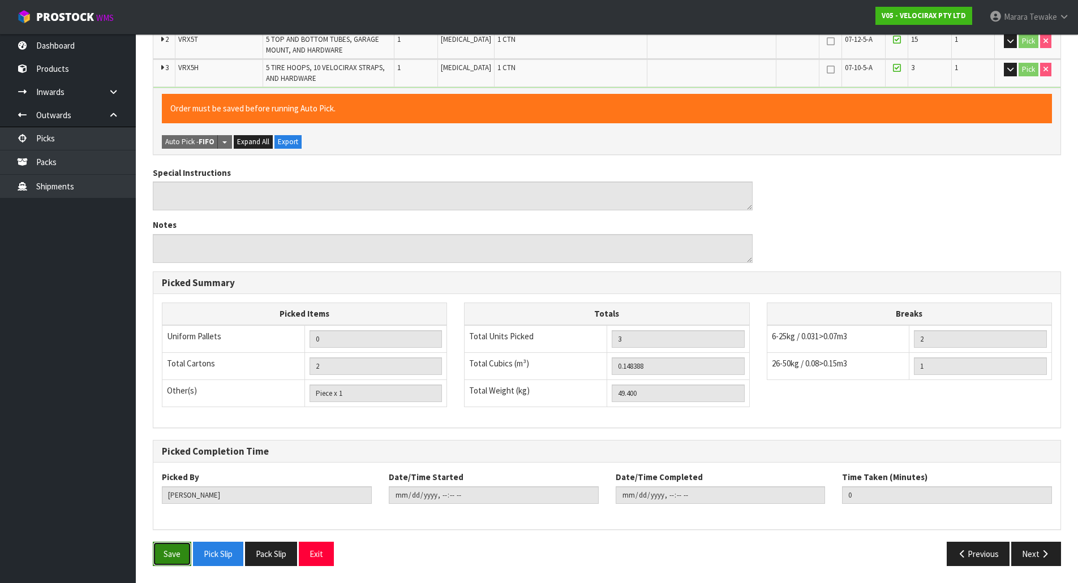
click at [166, 562] on button "Save" at bounding box center [172, 554] width 38 height 24
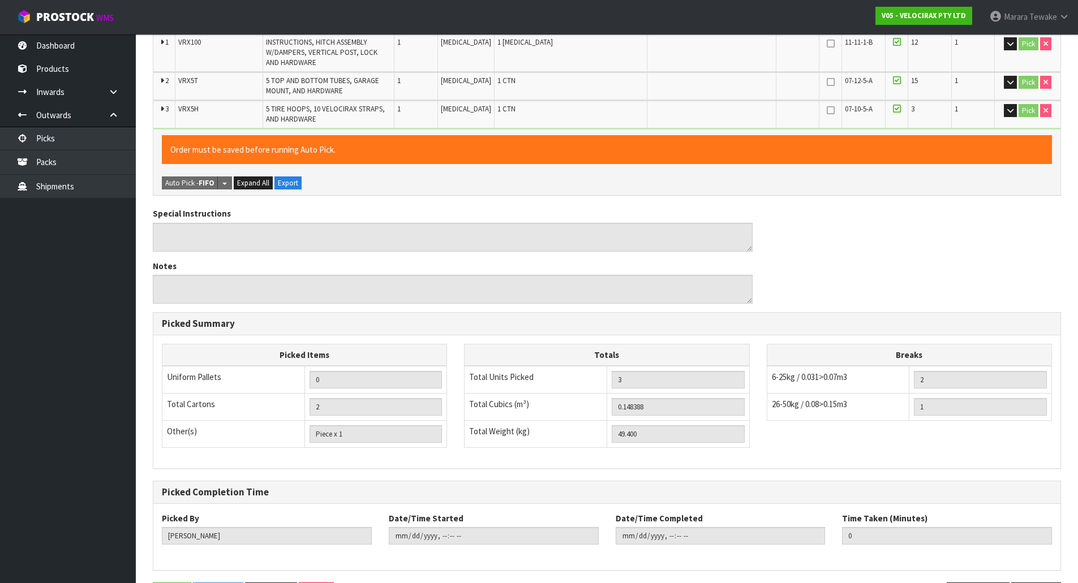
scroll to position [0, 0]
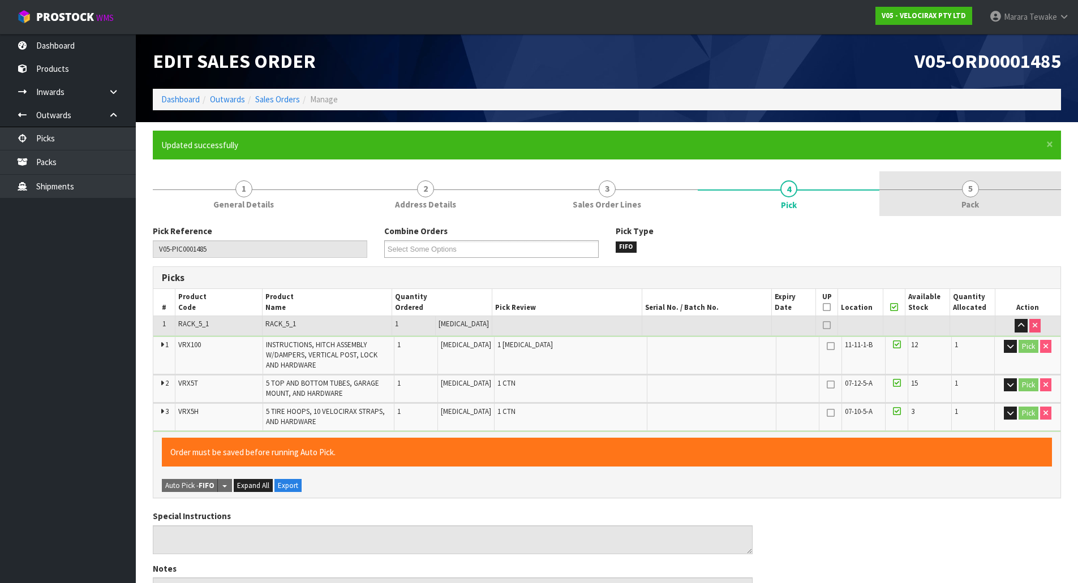
type input "[PERSON_NAME]"
type input "[DATE]T11:12:12"
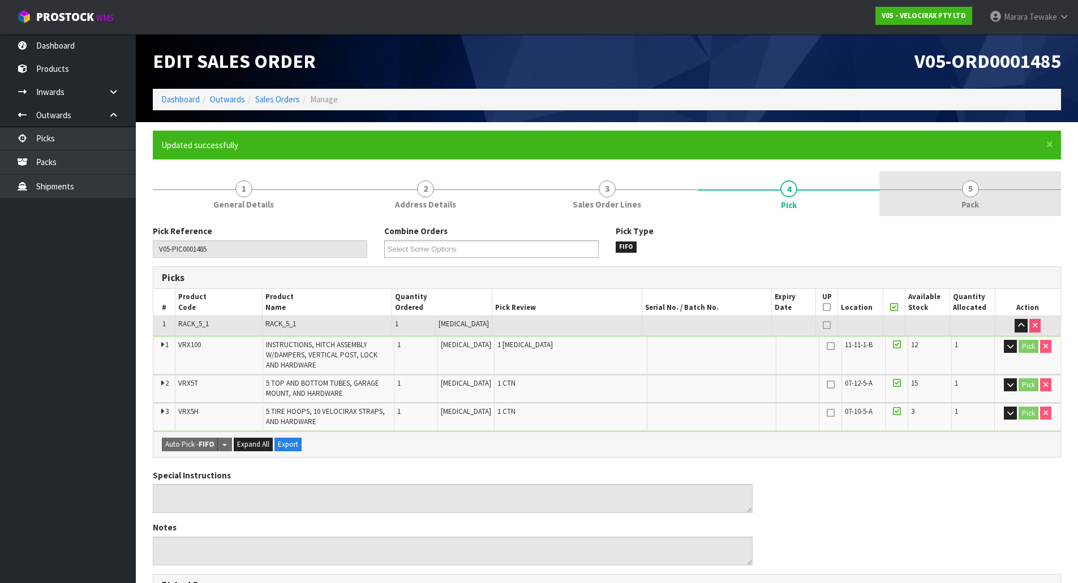
drag, startPoint x: 972, startPoint y: 196, endPoint x: 896, endPoint y: 209, distance: 77.6
click at [972, 195] on span "5" at bounding box center [970, 188] width 17 height 17
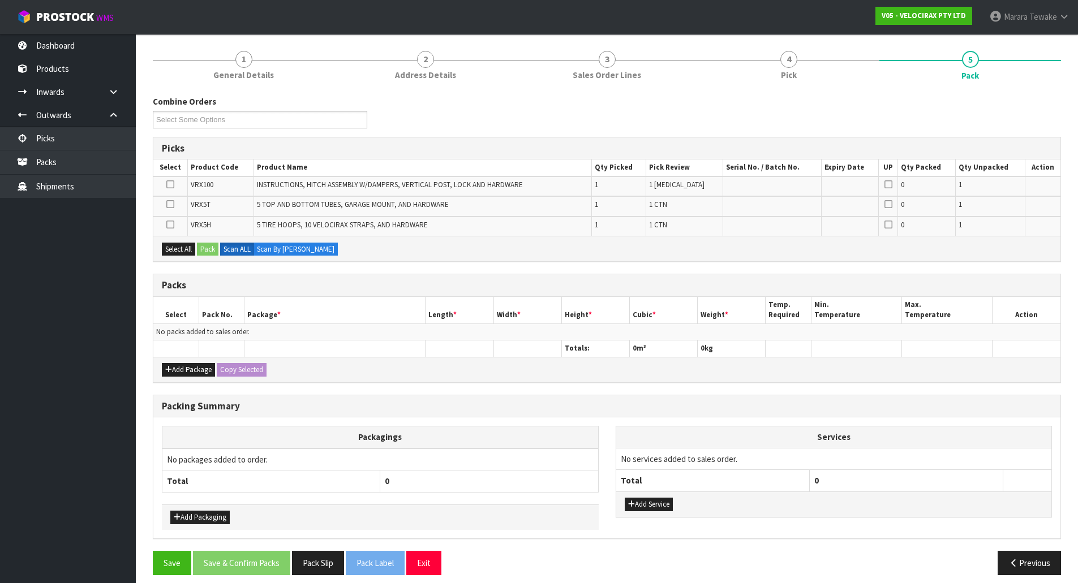
scroll to position [139, 0]
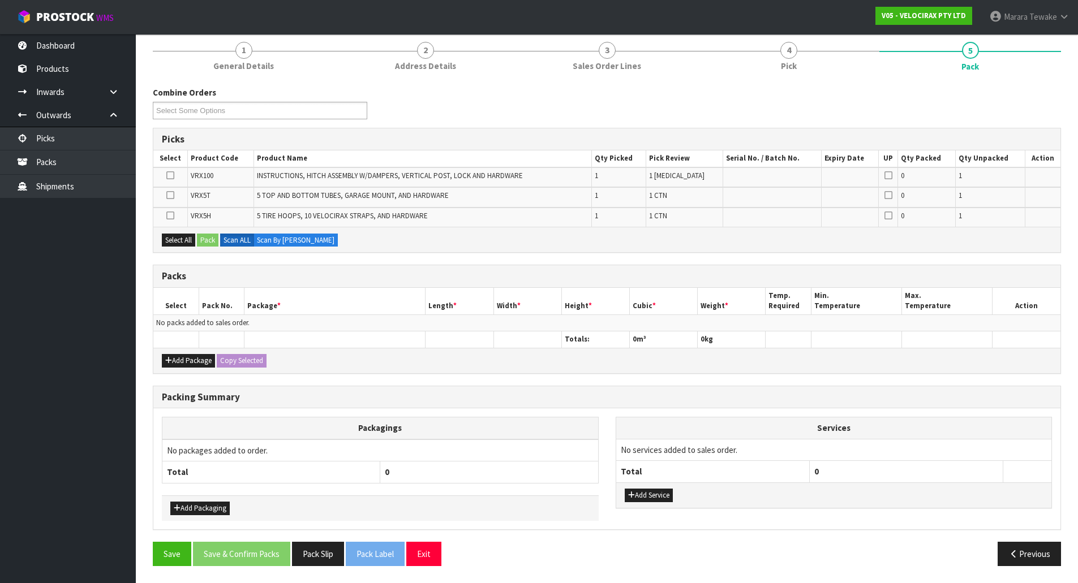
click at [167, 216] on icon at bounding box center [170, 216] width 8 height 1
click at [0, 0] on input "checkbox" at bounding box center [0, 0] width 0 height 0
click at [208, 238] on button "Pack" at bounding box center [207, 241] width 21 height 14
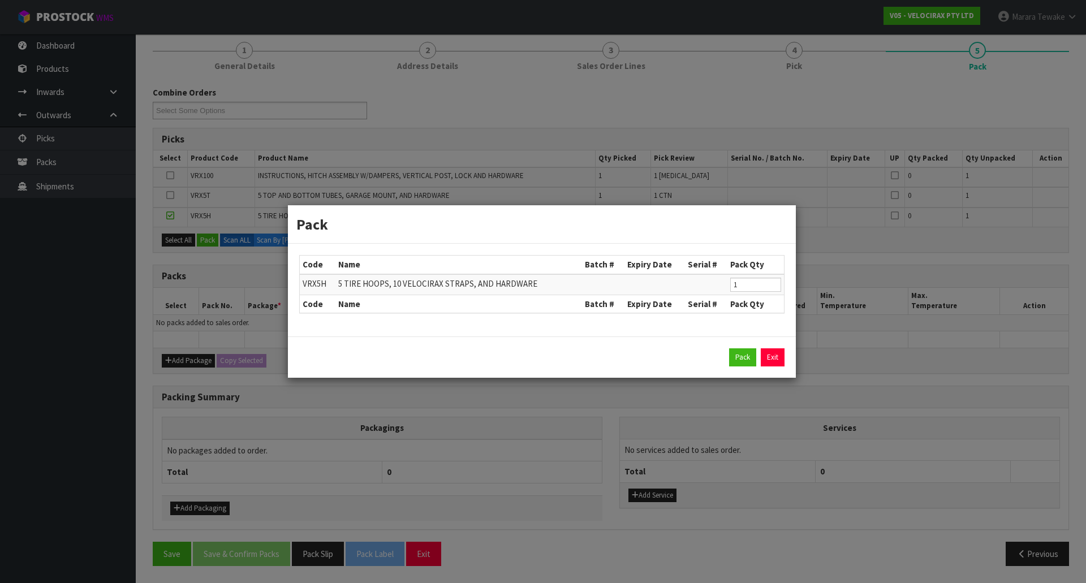
drag, startPoint x: 756, startPoint y: 358, endPoint x: 699, endPoint y: 343, distance: 59.6
click at [752, 358] on div "Pack Exit" at bounding box center [541, 358] width 485 height 18
drag, startPoint x: 738, startPoint y: 349, endPoint x: 730, endPoint y: 356, distance: 10.4
click at [736, 354] on button "Pack" at bounding box center [742, 358] width 27 height 18
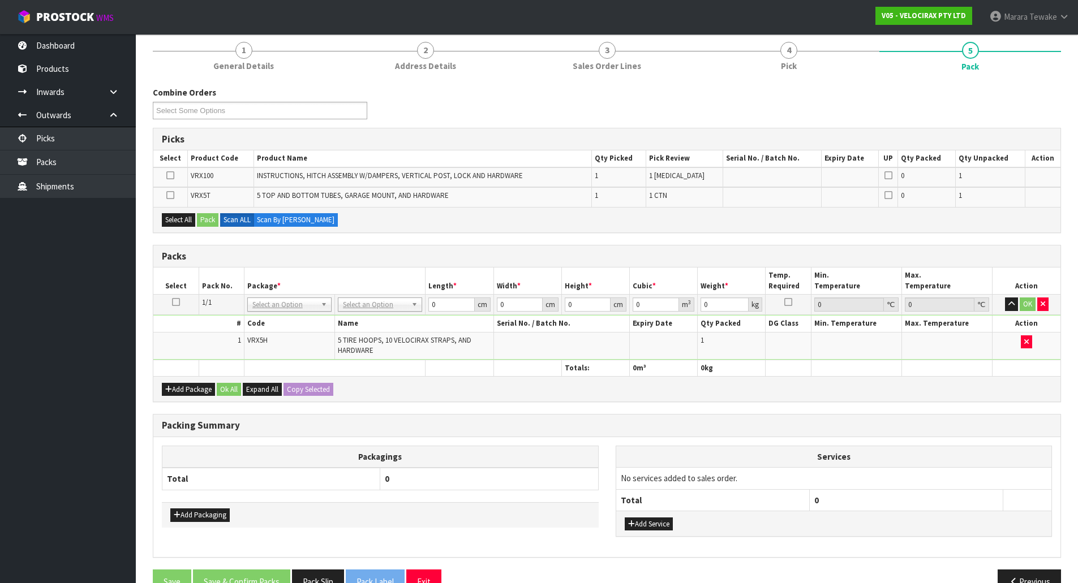
click at [172, 196] on icon at bounding box center [170, 195] width 8 height 1
click at [0, 0] on input "checkbox" at bounding box center [0, 0] width 0 height 0
click at [207, 218] on button "Pack" at bounding box center [207, 220] width 21 height 14
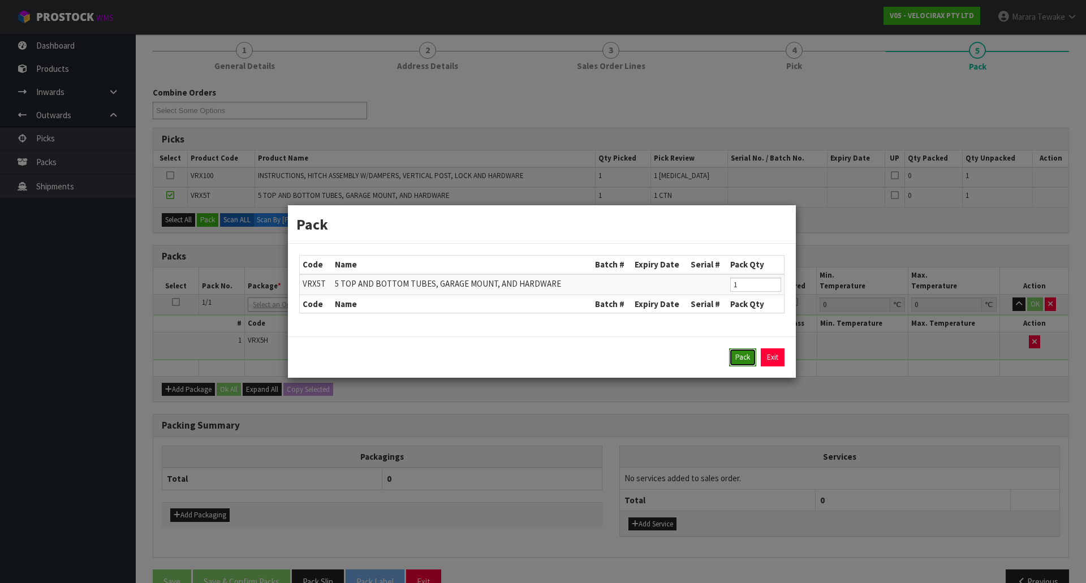
click at [746, 349] on button "Pack" at bounding box center [742, 358] width 27 height 18
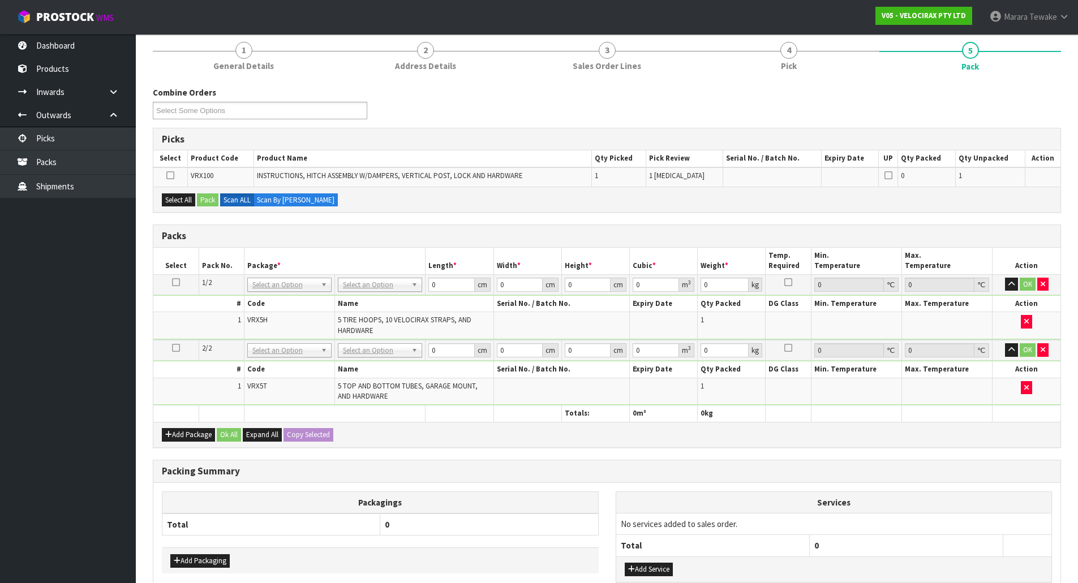
click at [171, 175] on icon at bounding box center [170, 175] width 8 height 1
click at [0, 0] on input "checkbox" at bounding box center [0, 0] width 0 height 0
click at [207, 195] on button "Pack" at bounding box center [207, 200] width 21 height 14
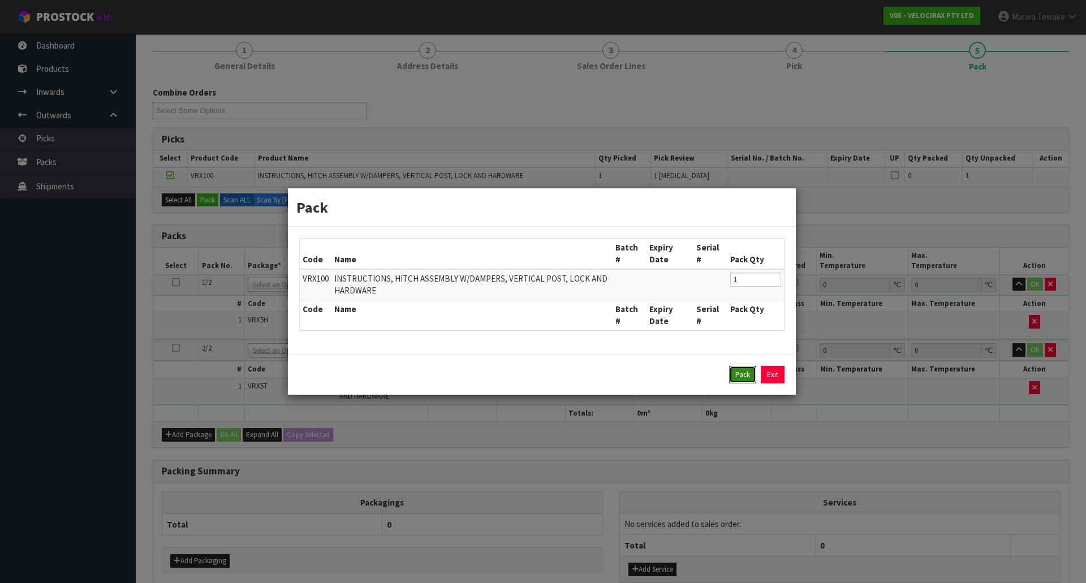
click at [746, 375] on button "Pack" at bounding box center [742, 375] width 27 height 18
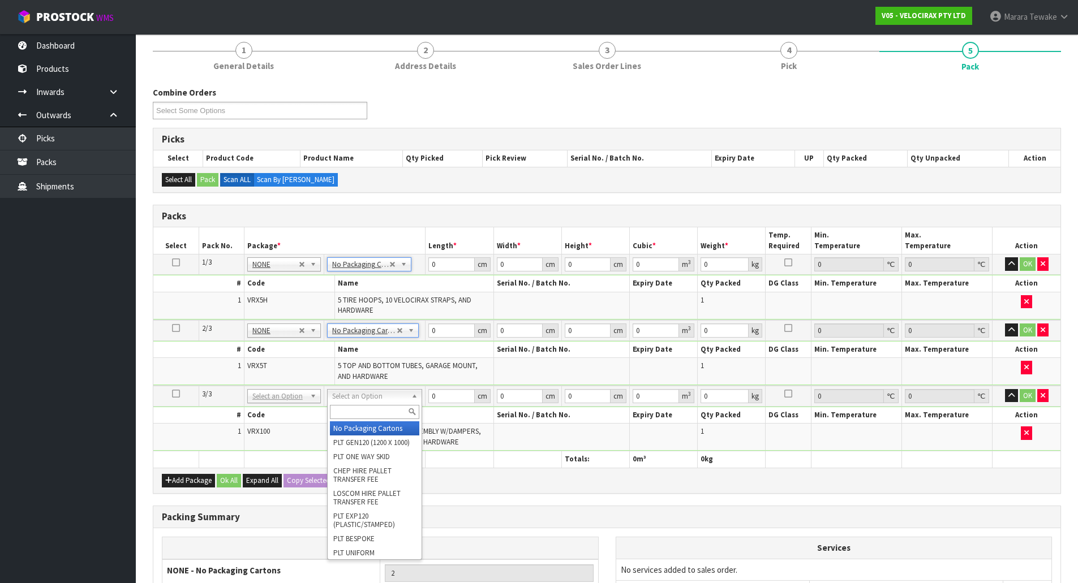
type input "3"
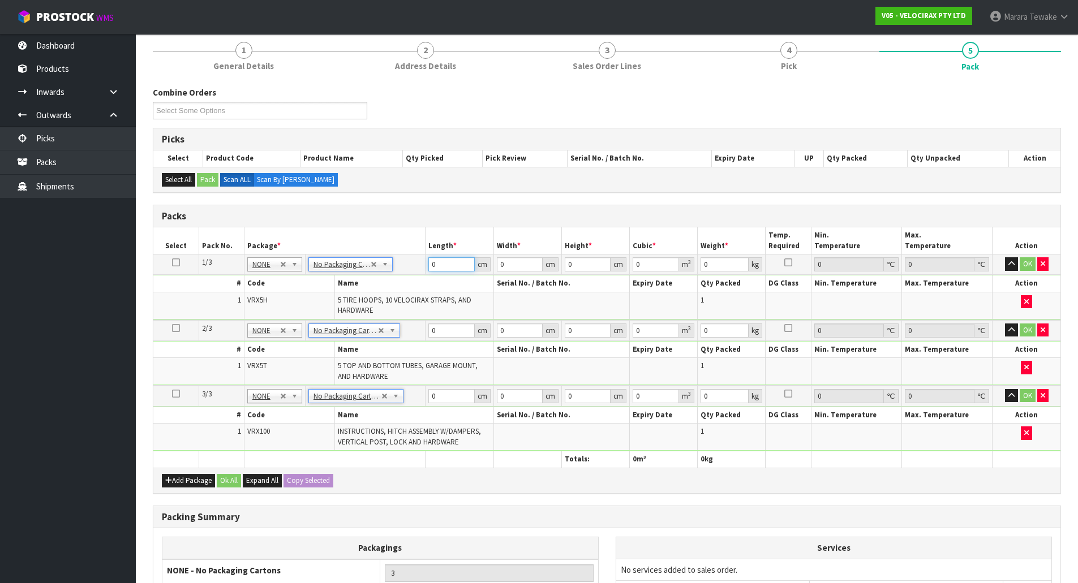
click at [392, 240] on table "Select Pack No. Package * Length * Width * Height * Cubic * Weight * Temp. Requ…" at bounding box center [606, 347] width 907 height 240
type input "69"
type input "33"
type input "2"
type input "0.004554"
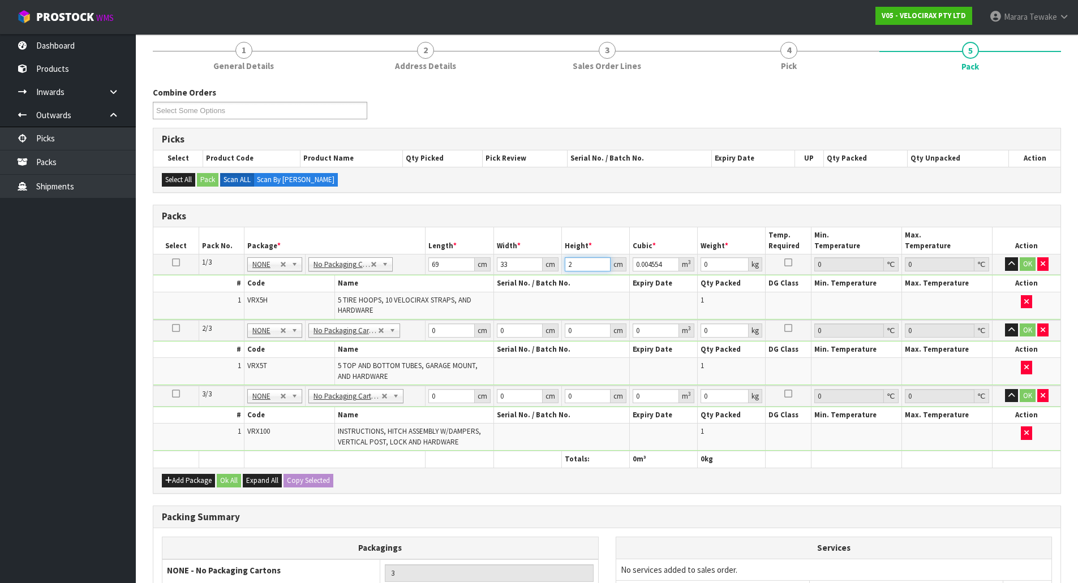
type input "23"
type input "0.052371"
type input "23"
type input "16"
click at [1005, 257] on button "button" at bounding box center [1011, 264] width 13 height 14
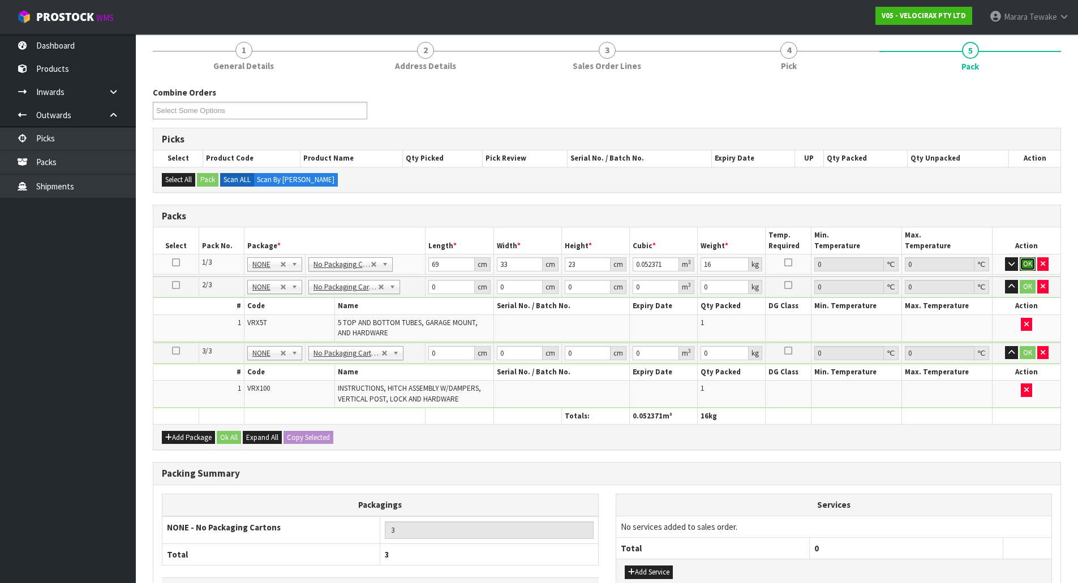
click button "OK" at bounding box center [1028, 264] width 16 height 14
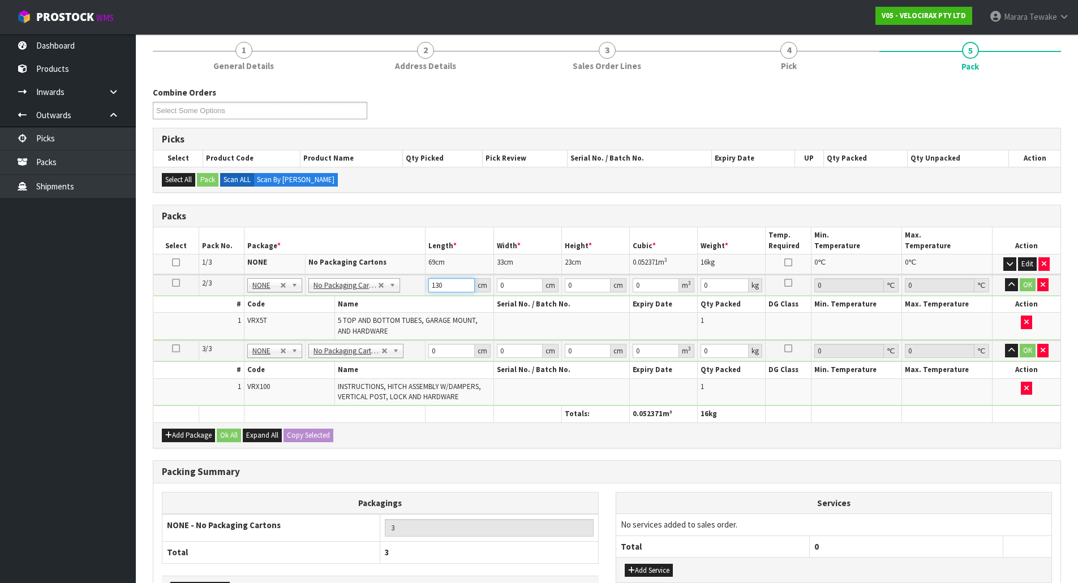
type input "130"
type input "16"
type input "1"
type input "0.00208"
type input "14"
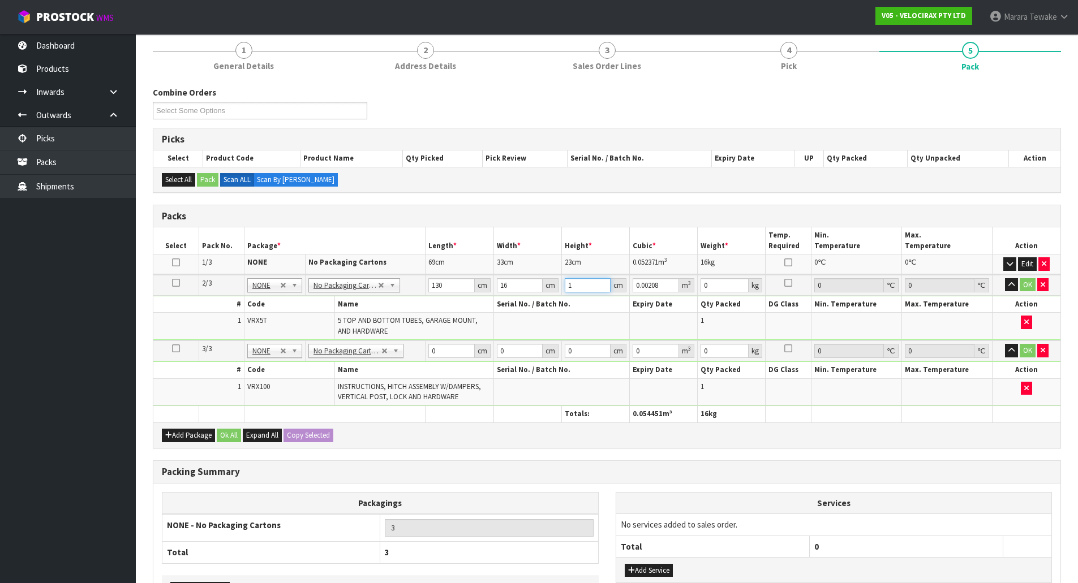
type input "0.02912"
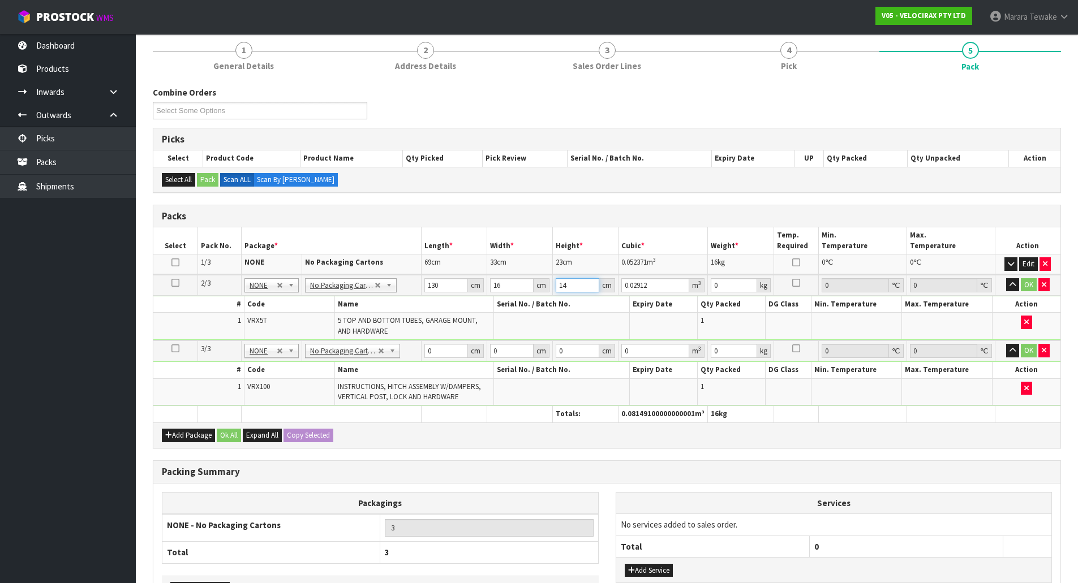
type input "14"
type input "11"
click at [1006, 278] on button "button" at bounding box center [1012, 285] width 13 height 14
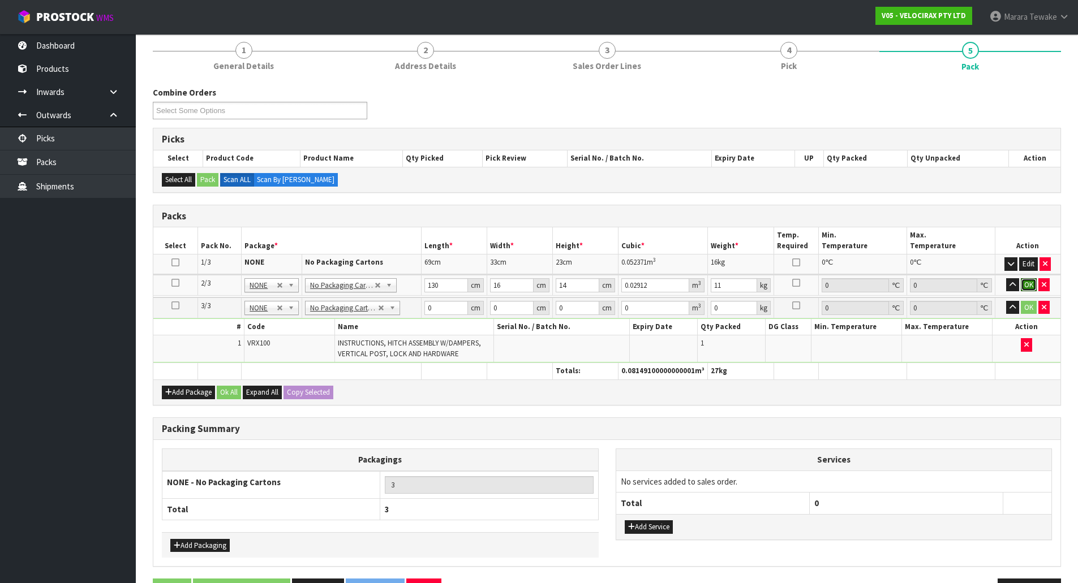
click button "OK" at bounding box center [1029, 285] width 16 height 14
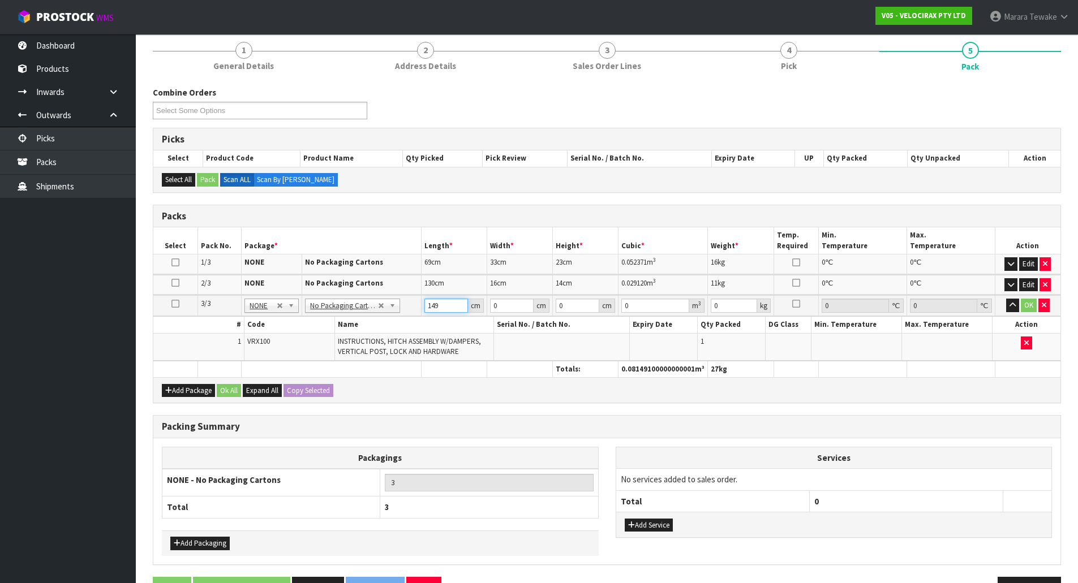
type input "149"
type input "31"
type input "1"
type input "0.004619"
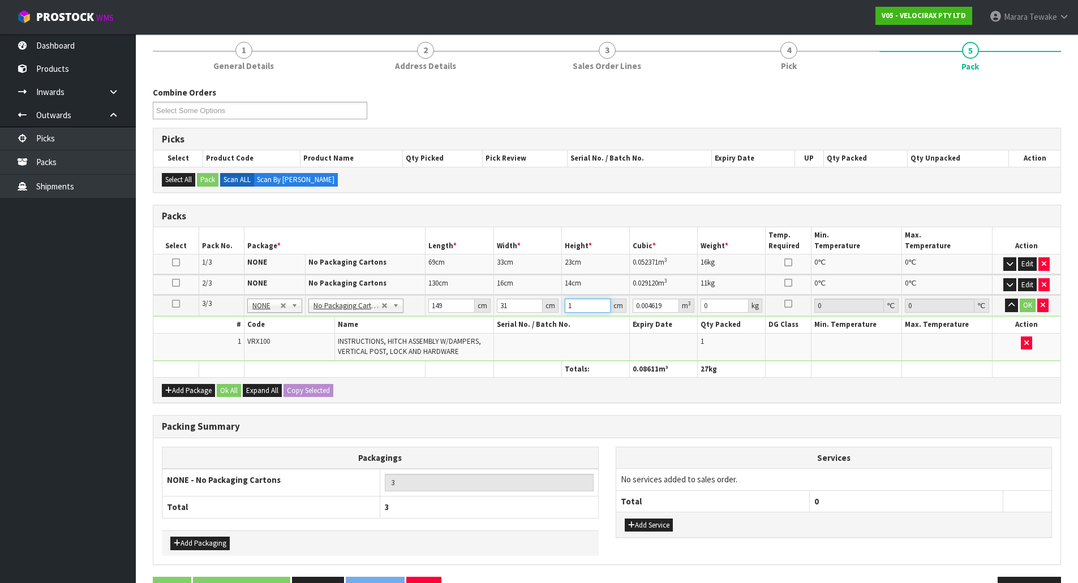
type input "17"
type input "0.078523"
type input "17"
type input "24"
click at [1005, 299] on button "button" at bounding box center [1011, 306] width 13 height 14
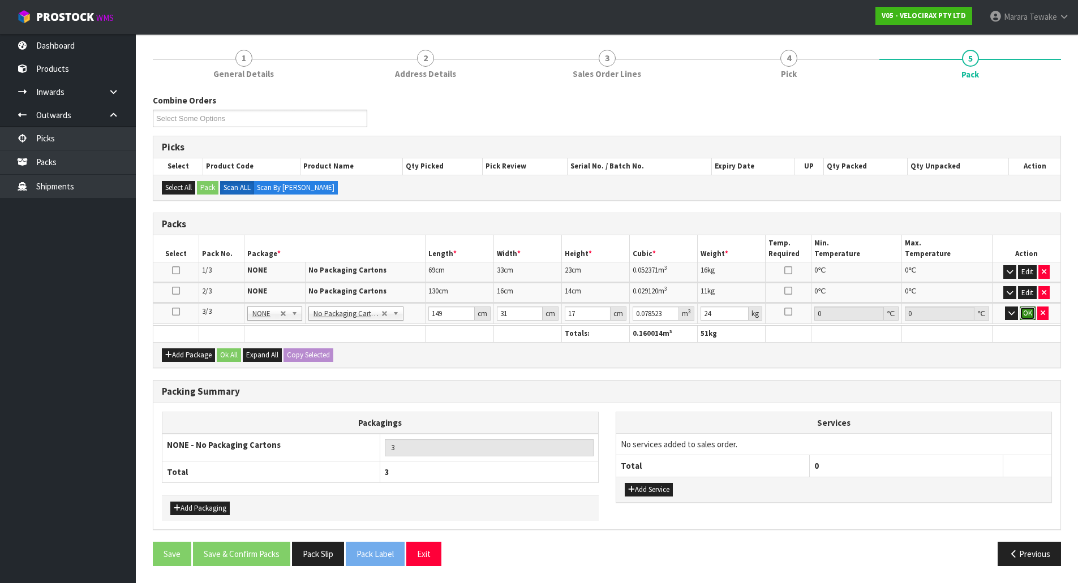
click button "OK" at bounding box center [1028, 314] width 16 height 14
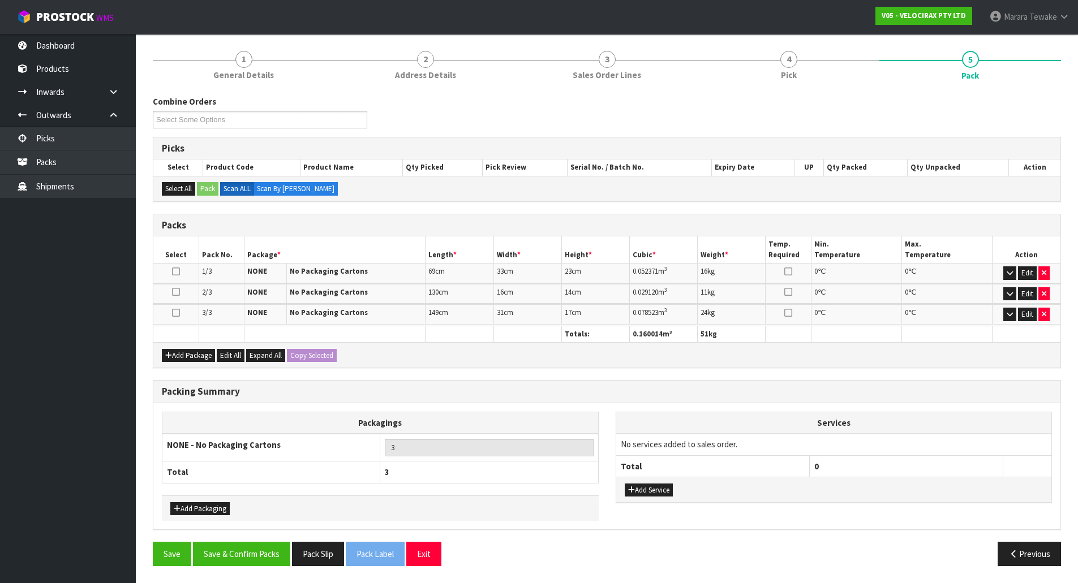
scroll to position [128, 0]
click at [252, 559] on button "Save & Confirm Packs" at bounding box center [241, 554] width 97 height 24
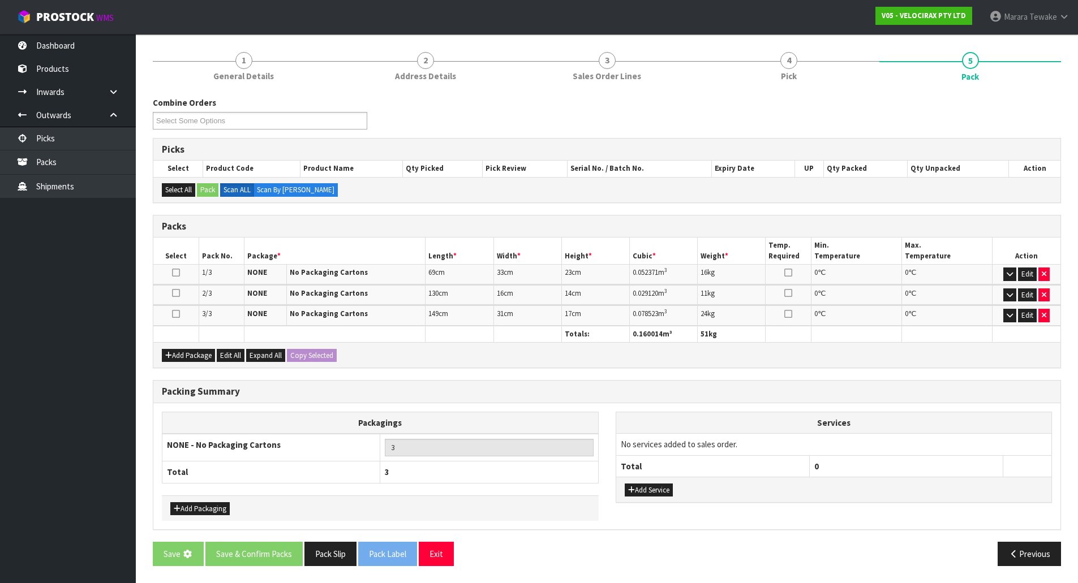
scroll to position [0, 0]
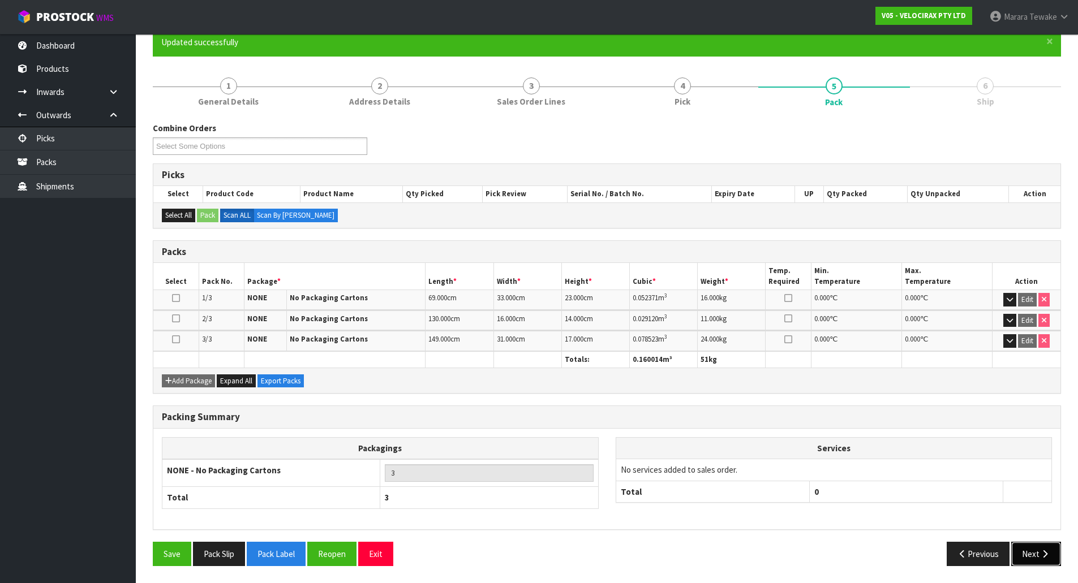
click at [1031, 551] on button "Next" at bounding box center [1036, 554] width 50 height 24
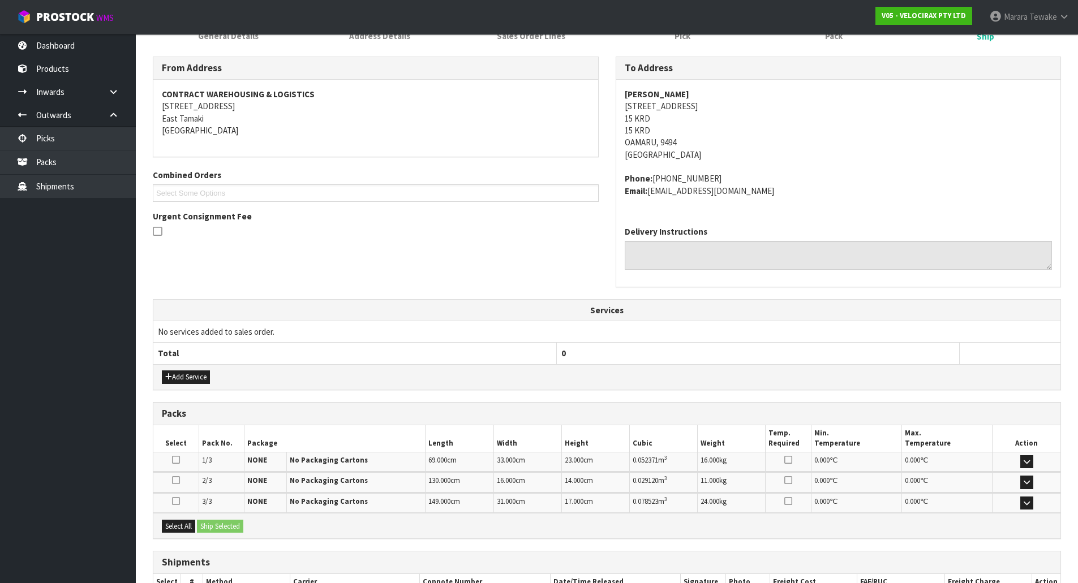
scroll to position [246, 0]
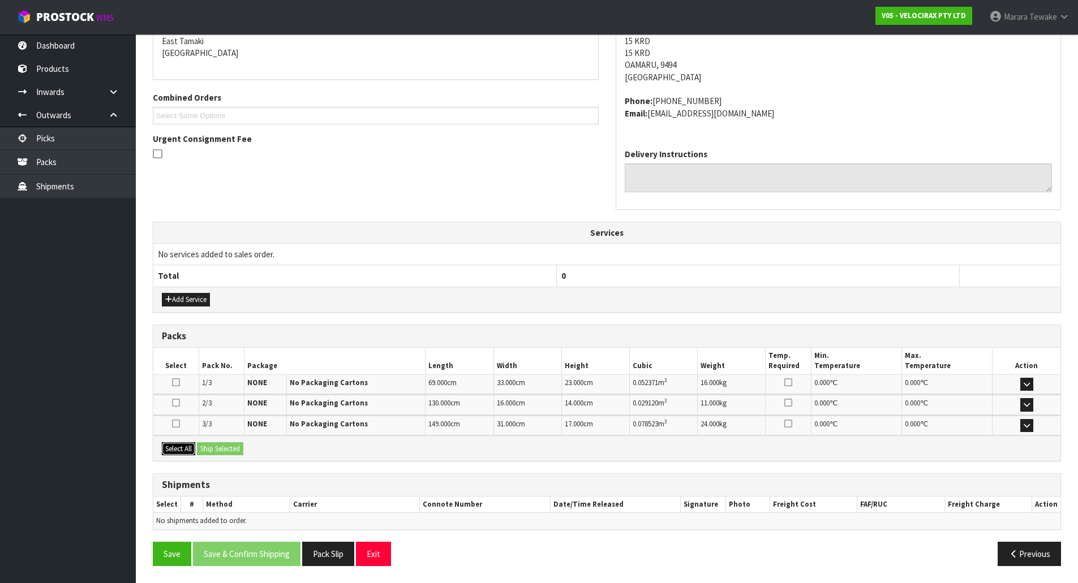
click at [178, 444] on button "Select All" at bounding box center [178, 449] width 33 height 14
click at [222, 448] on button "Ship Selected" at bounding box center [220, 449] width 46 height 14
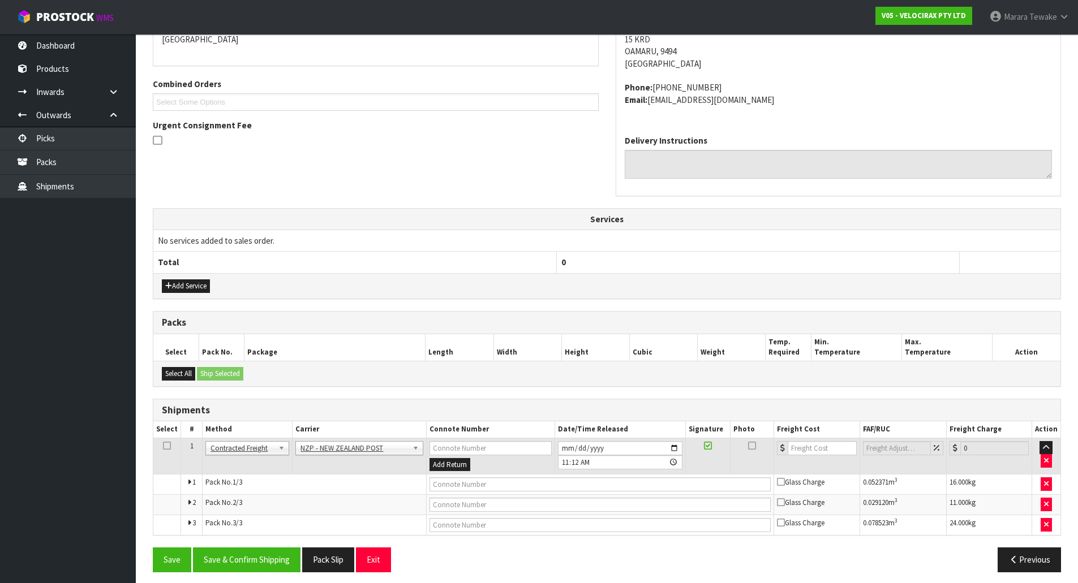
scroll to position [266, 0]
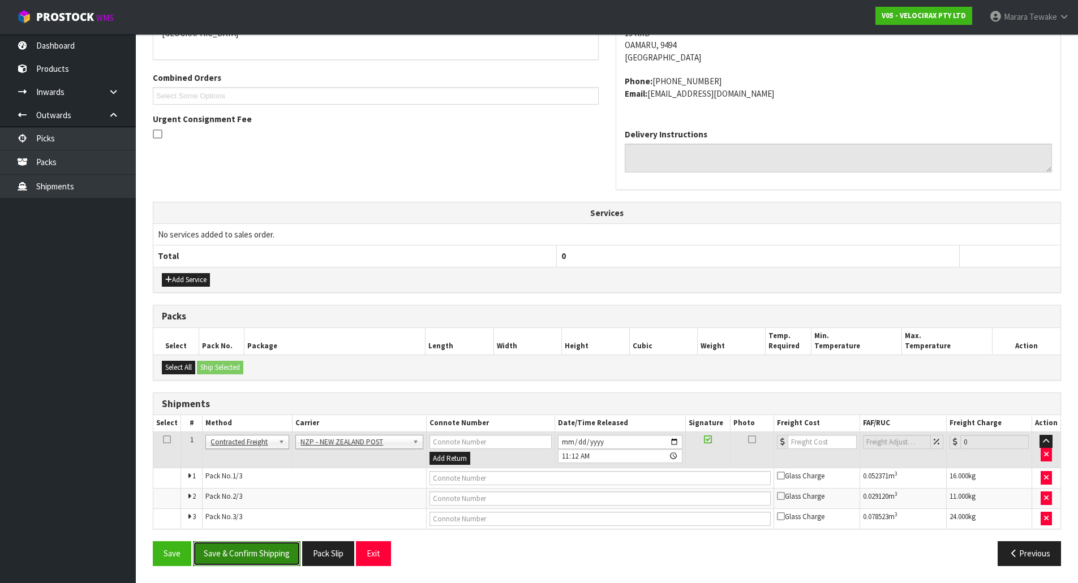
click at [278, 551] on button "Save & Confirm Shipping" at bounding box center [246, 553] width 107 height 24
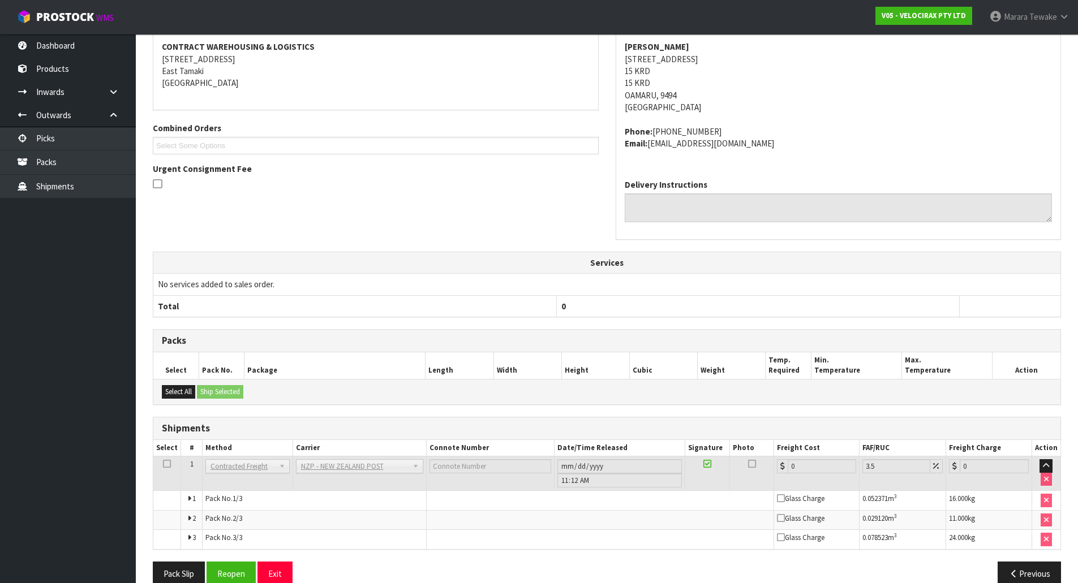
scroll to position [248, 0]
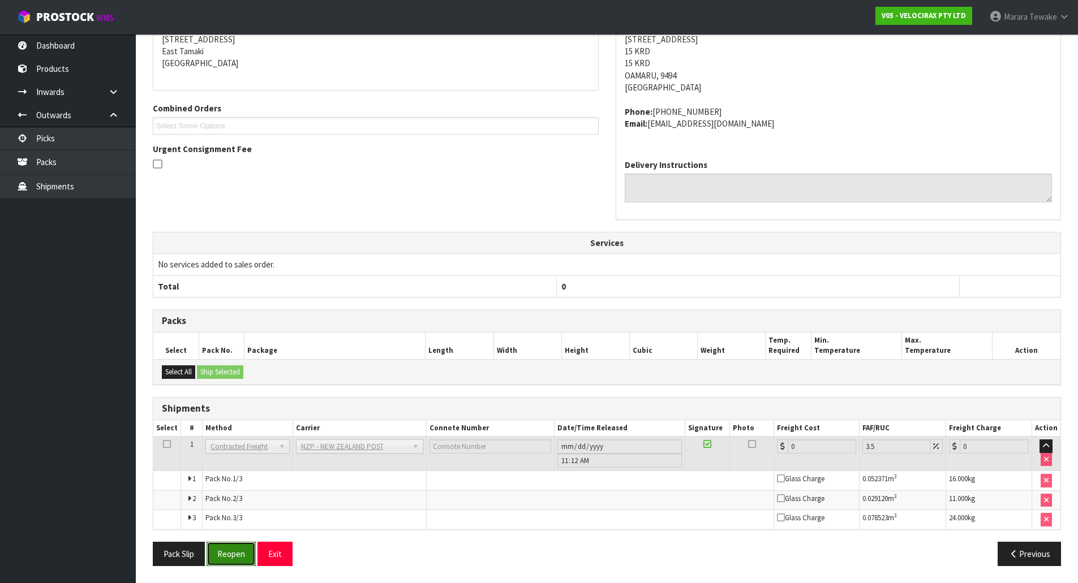
click at [238, 552] on button "Reopen" at bounding box center [231, 554] width 49 height 24
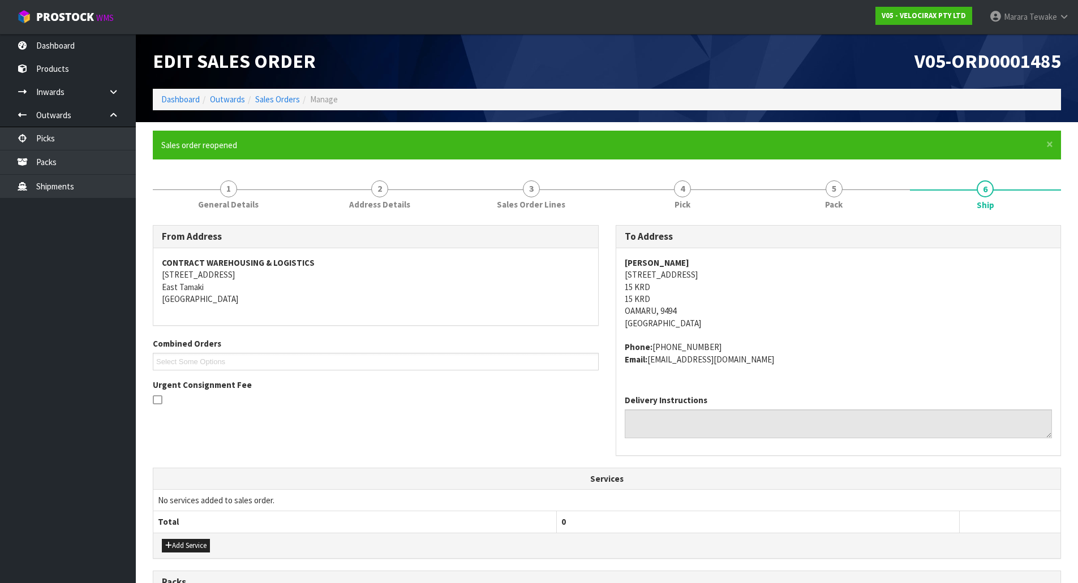
scroll to position [266, 0]
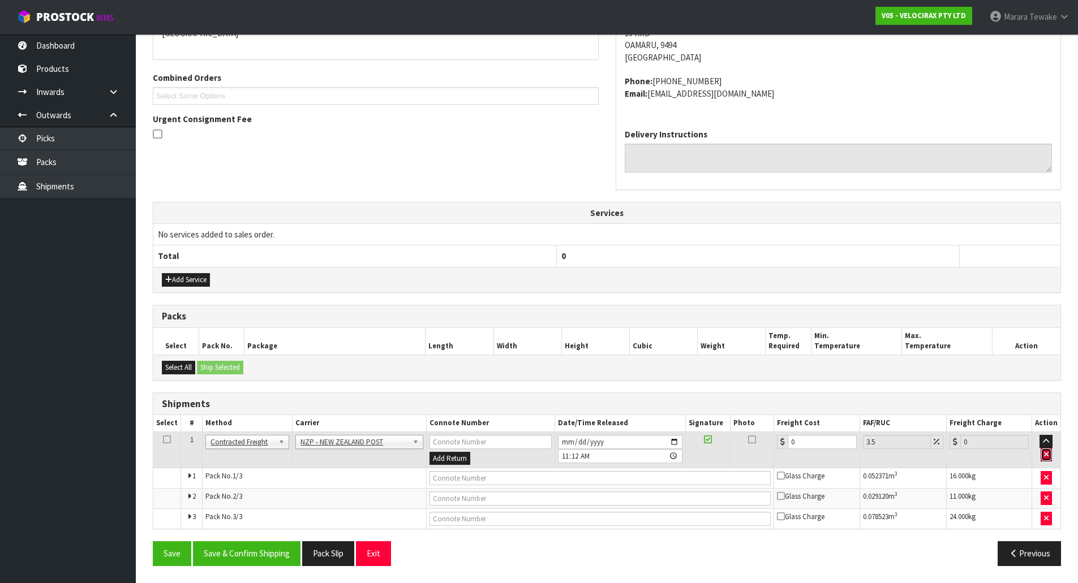
drag, startPoint x: 1047, startPoint y: 454, endPoint x: 880, endPoint y: 500, distance: 172.9
click at [1047, 454] on icon "button" at bounding box center [1046, 454] width 5 height 7
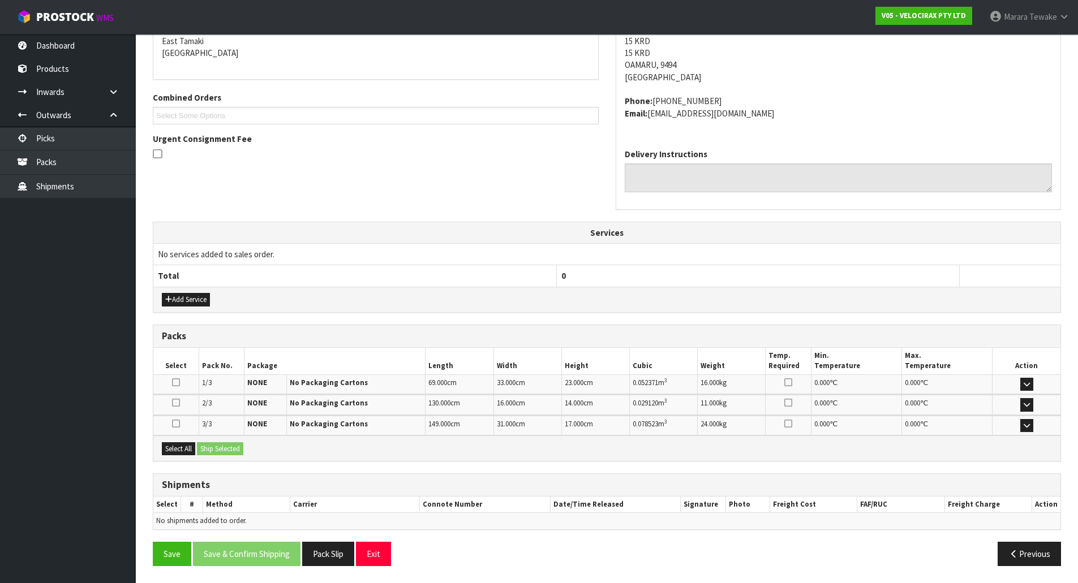
click at [150, 554] on div "Save Save & Confirm Shipping Pack Slip Exit" at bounding box center [375, 554] width 463 height 24
click at [175, 554] on button "Save" at bounding box center [172, 554] width 38 height 24
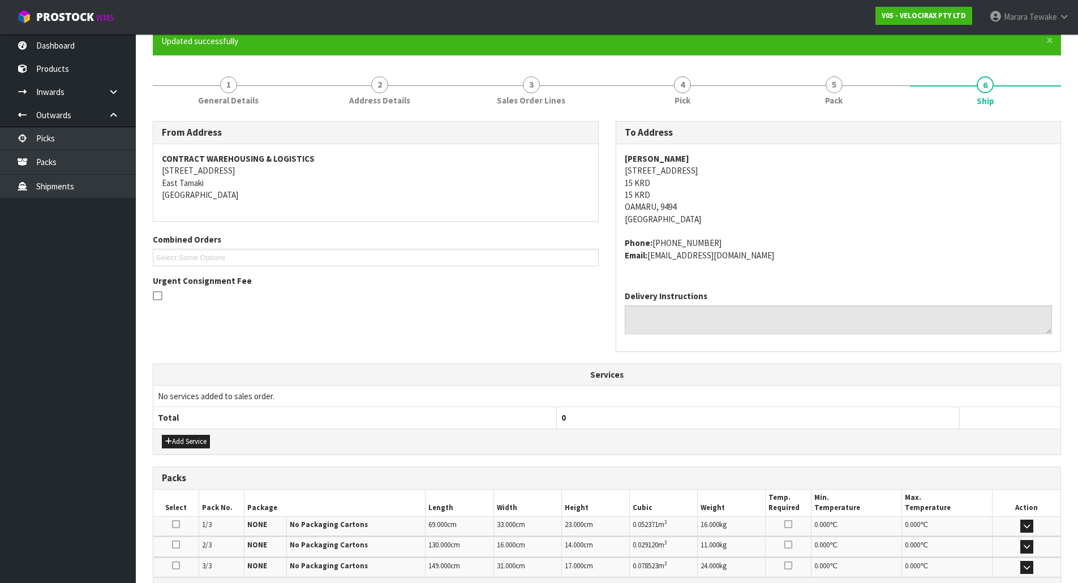
scroll to position [0, 0]
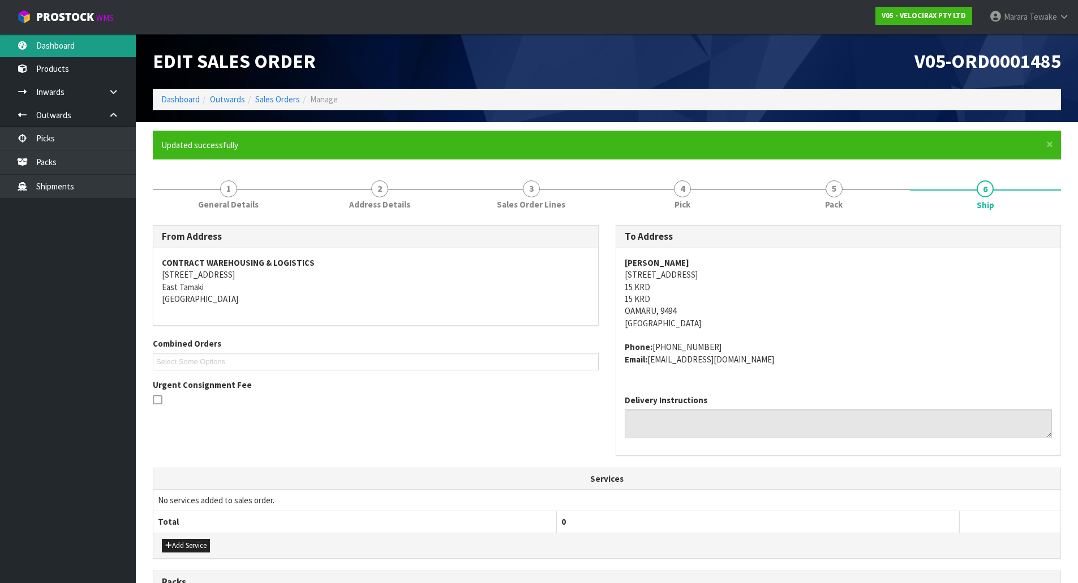
click at [102, 53] on link "Dashboard" at bounding box center [68, 45] width 136 height 23
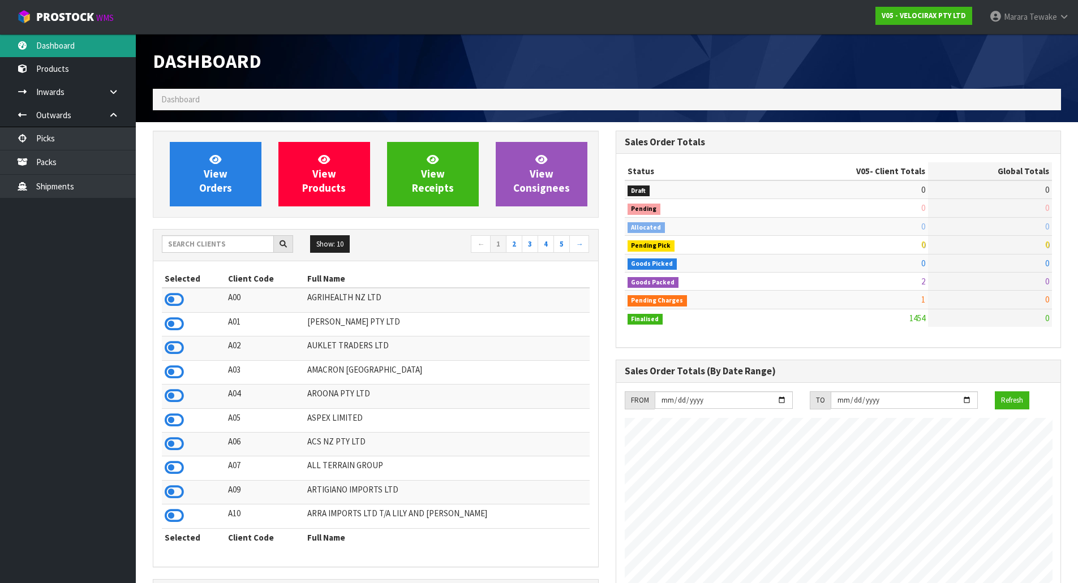
scroll to position [863, 462]
click at [233, 246] on input "text" at bounding box center [218, 244] width 112 height 18
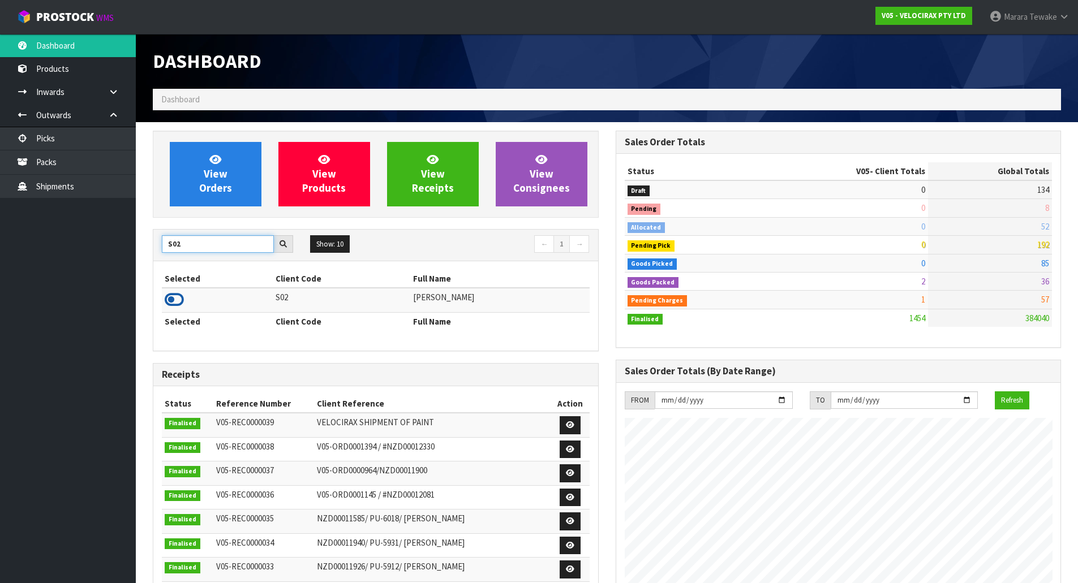
type input "S02"
click at [173, 303] on icon at bounding box center [174, 299] width 19 height 17
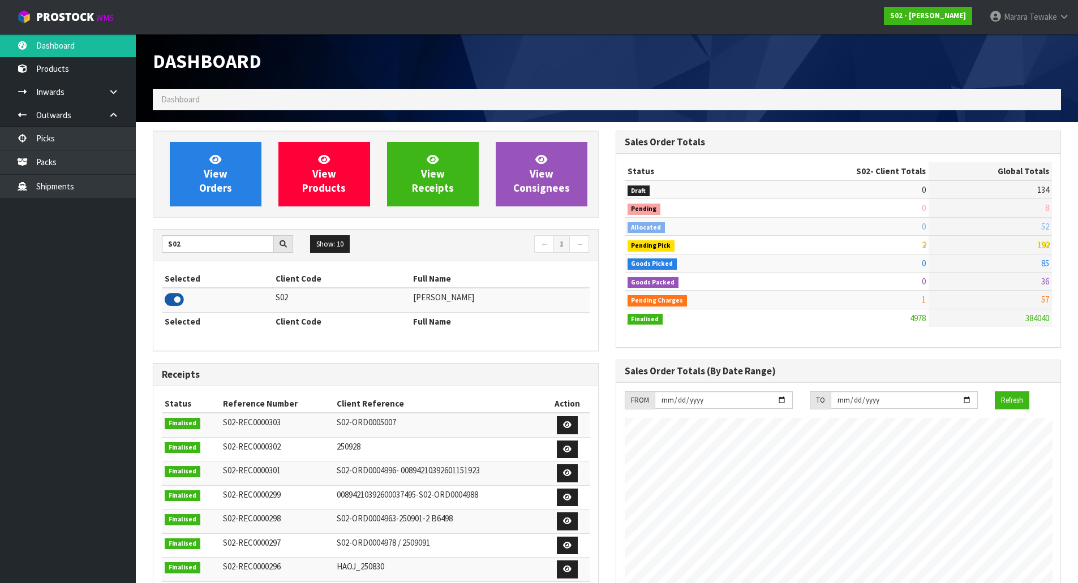
scroll to position [838, 462]
click at [214, 177] on span "View Orders" at bounding box center [215, 174] width 33 height 42
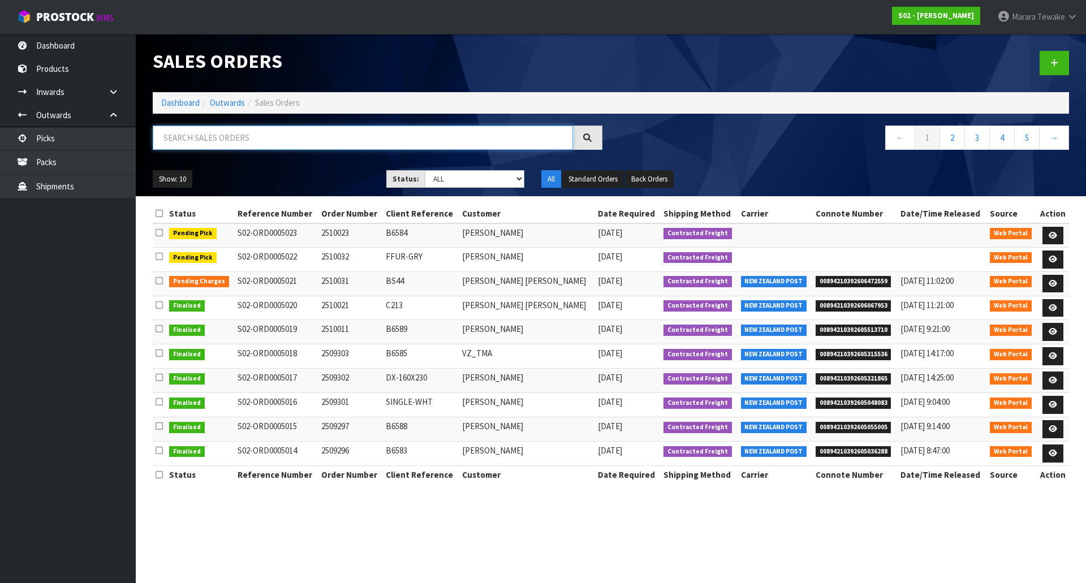
click at [234, 142] on input "text" at bounding box center [363, 138] width 420 height 24
type input "JOB-0415750"
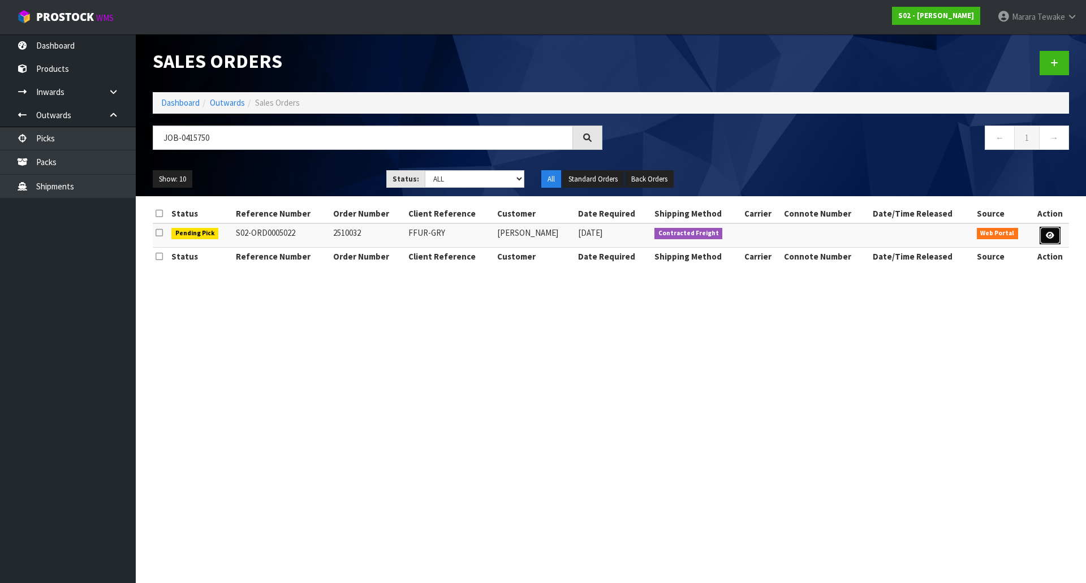
click at [1052, 234] on icon at bounding box center [1050, 235] width 8 height 7
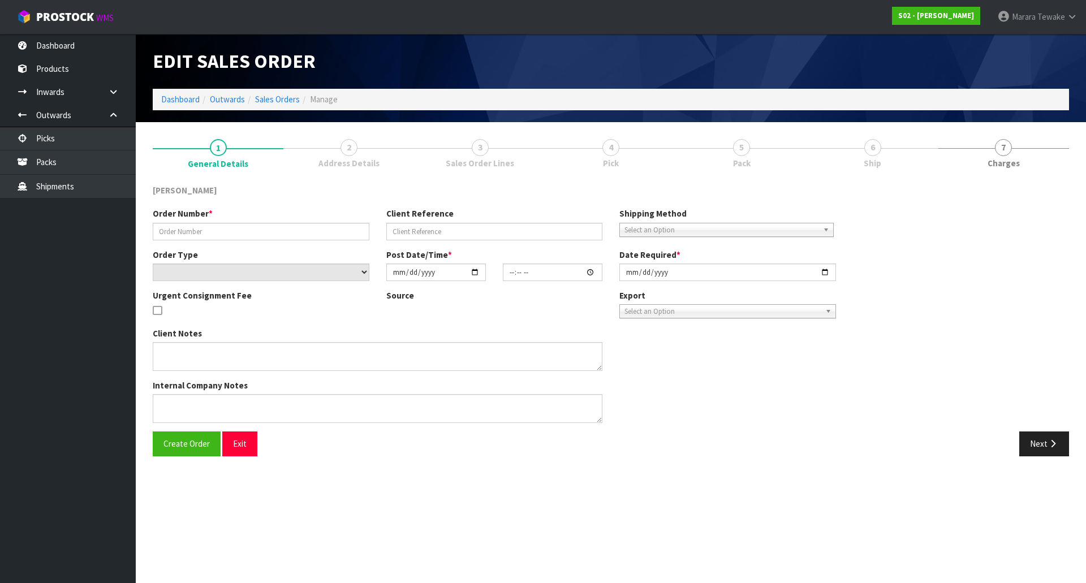
type input "2510032"
type input "FFUR-GRY"
select select "number:0"
type input "[DATE]"
type input "22:11:00.000"
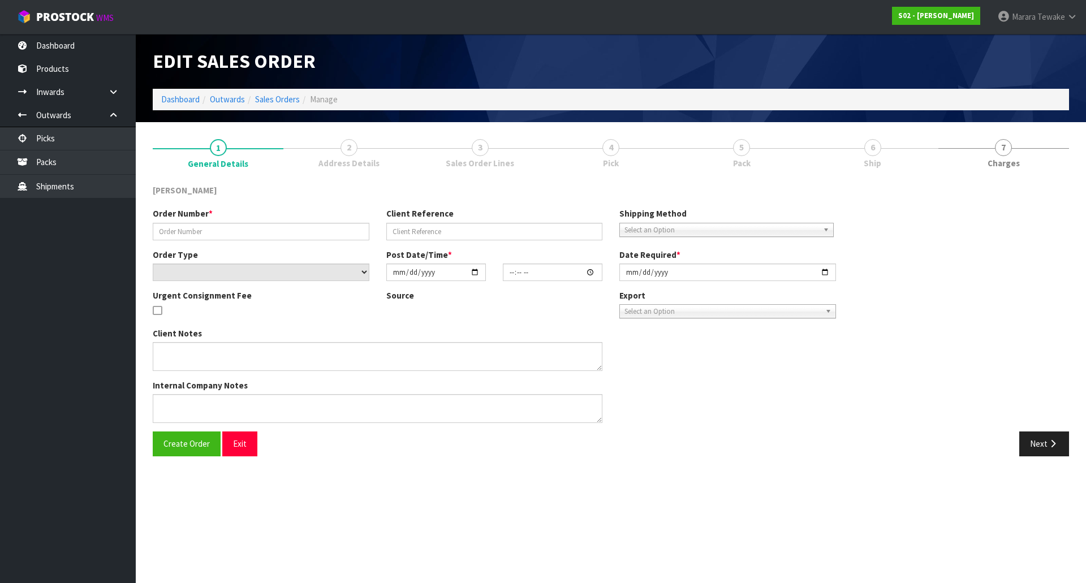
type input "[DATE]"
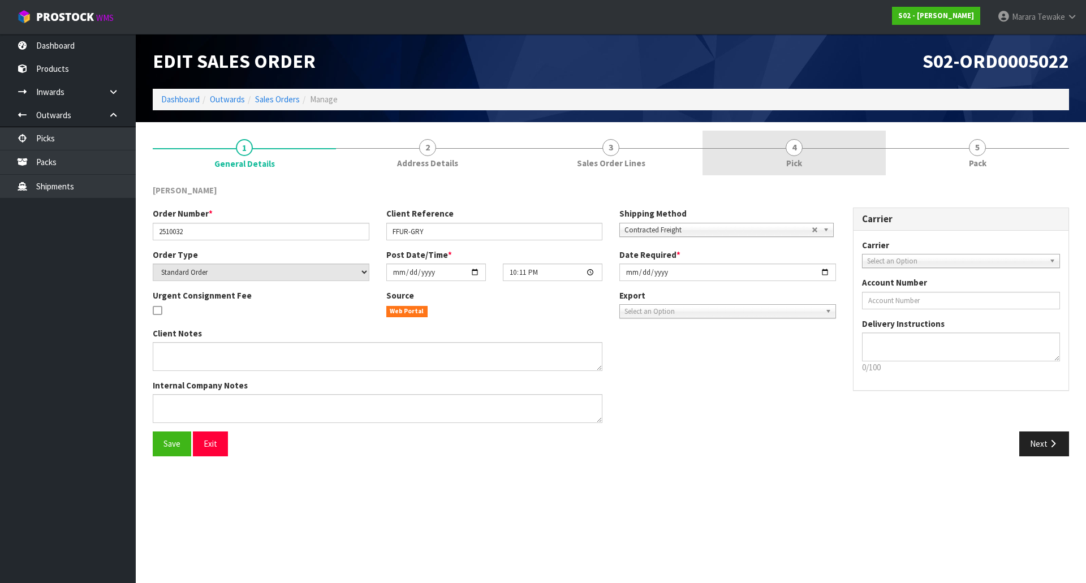
drag, startPoint x: 791, startPoint y: 161, endPoint x: 805, endPoint y: 175, distance: 19.6
click at [791, 160] on span "Pick" at bounding box center [794, 163] width 16 height 12
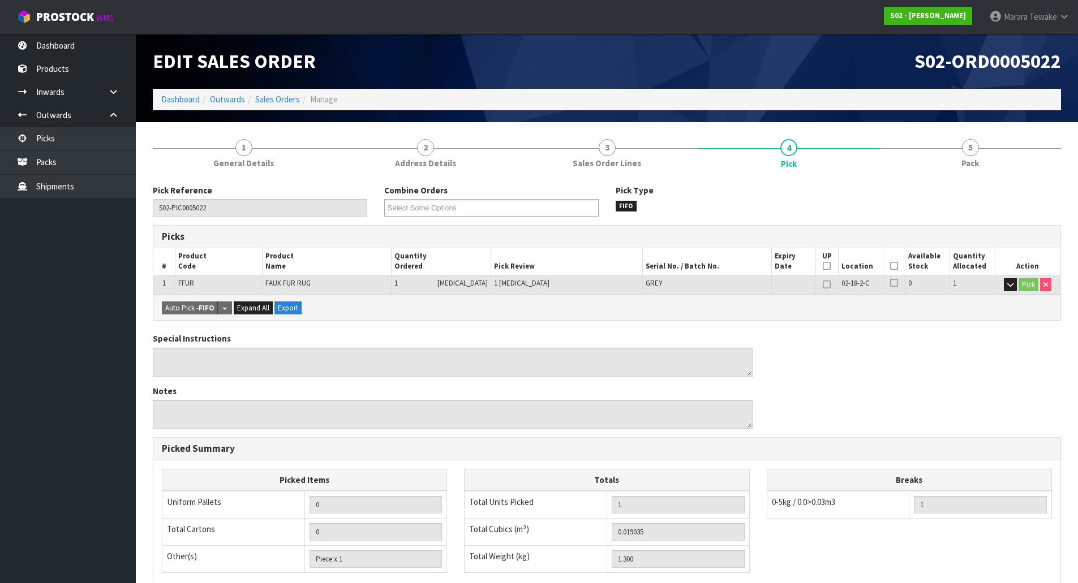
click at [892, 266] on icon at bounding box center [894, 266] width 8 height 1
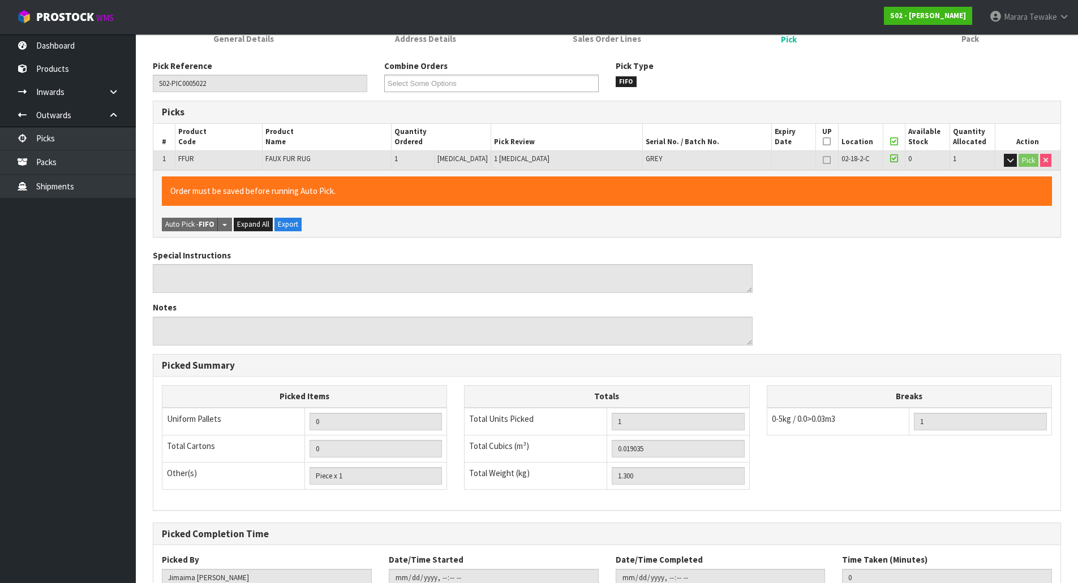
scroll to position [207, 0]
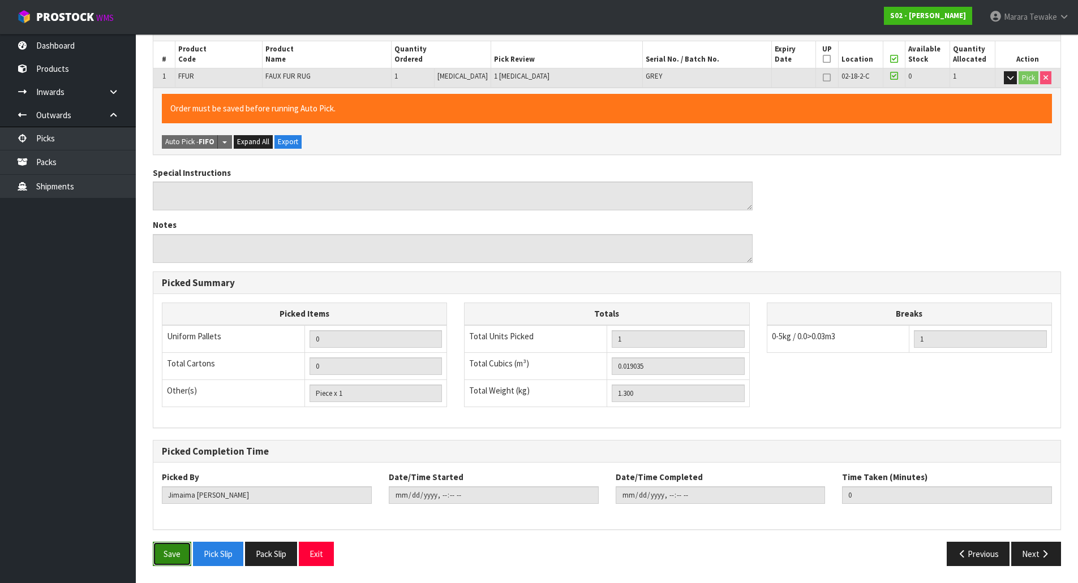
click at [179, 553] on button "Save" at bounding box center [172, 554] width 38 height 24
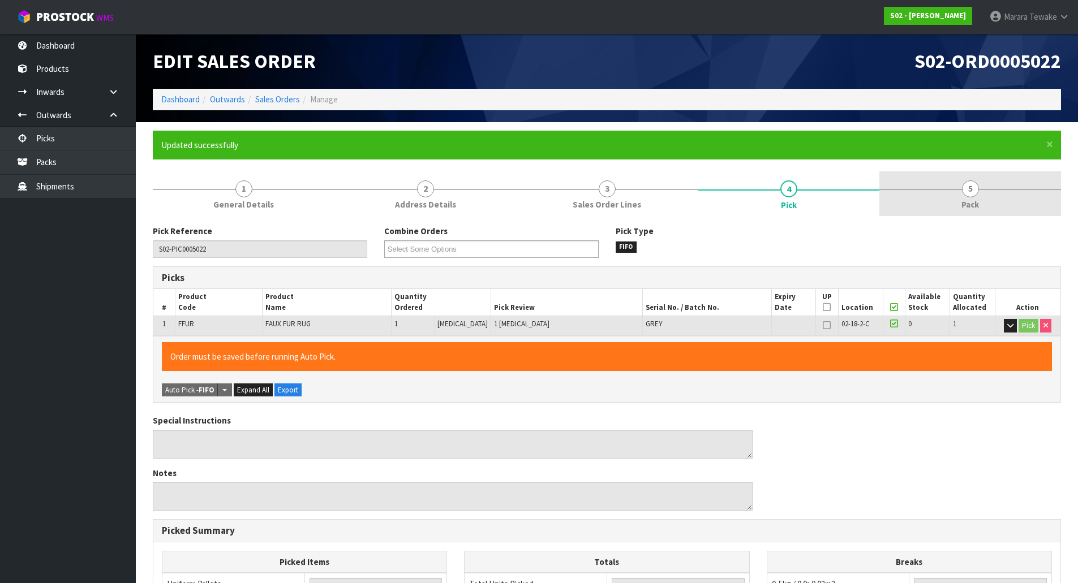
click at [980, 200] on link "5 Pack" at bounding box center [970, 193] width 182 height 45
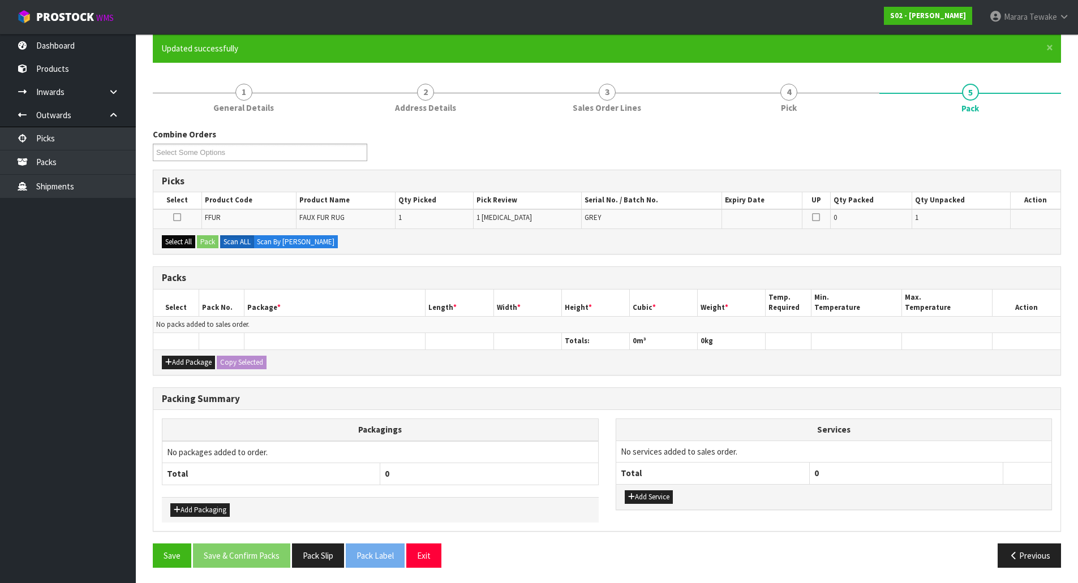
scroll to position [98, 0]
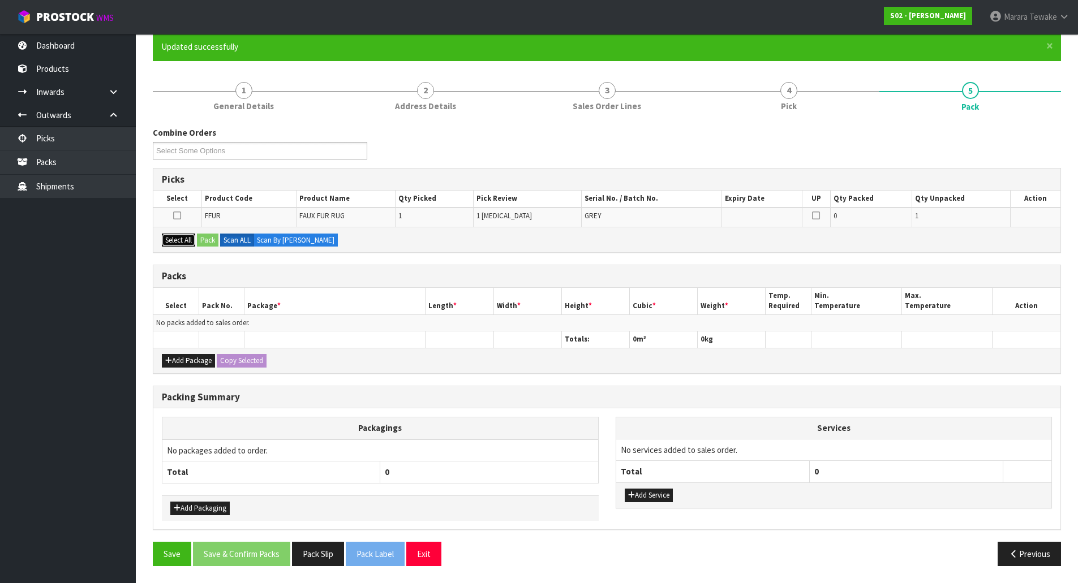
click at [179, 239] on button "Select All" at bounding box center [178, 241] width 33 height 14
click at [213, 240] on button "Pack" at bounding box center [207, 241] width 21 height 14
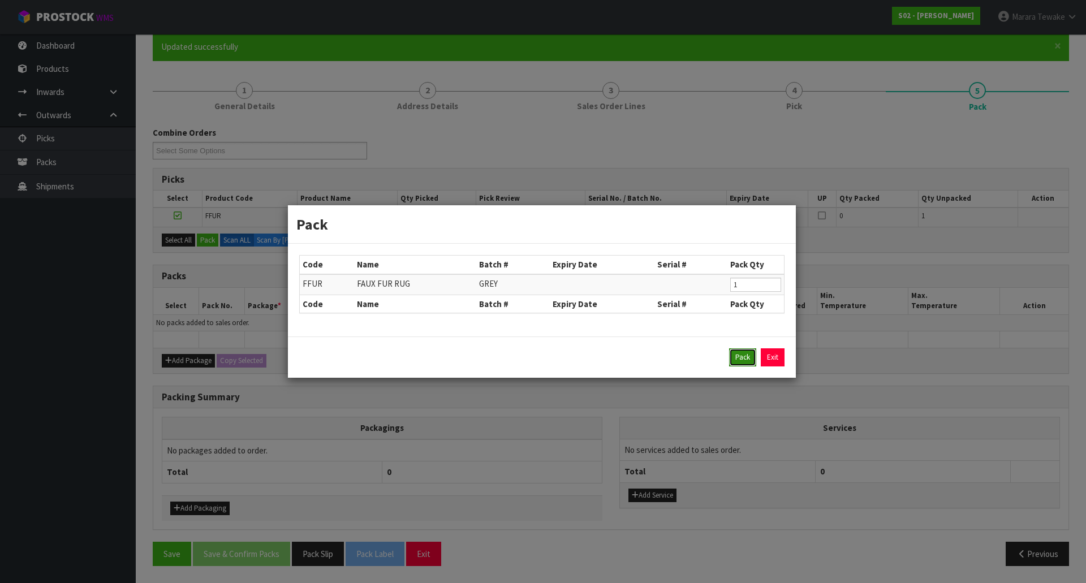
click at [747, 355] on button "Pack" at bounding box center [742, 358] width 27 height 18
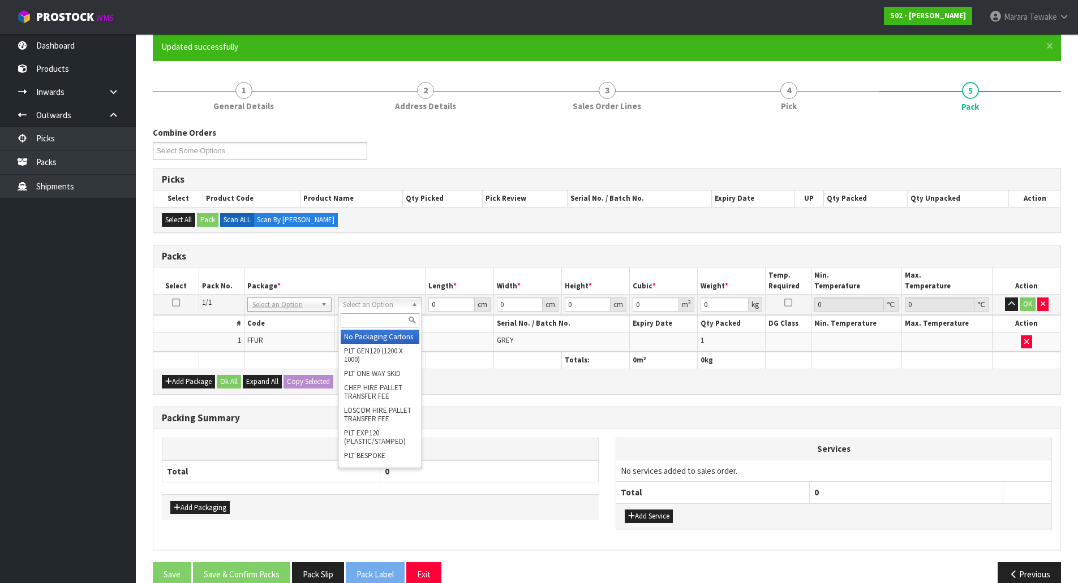
click at [382, 328] on input "text" at bounding box center [380, 320] width 79 height 14
type input "oc"
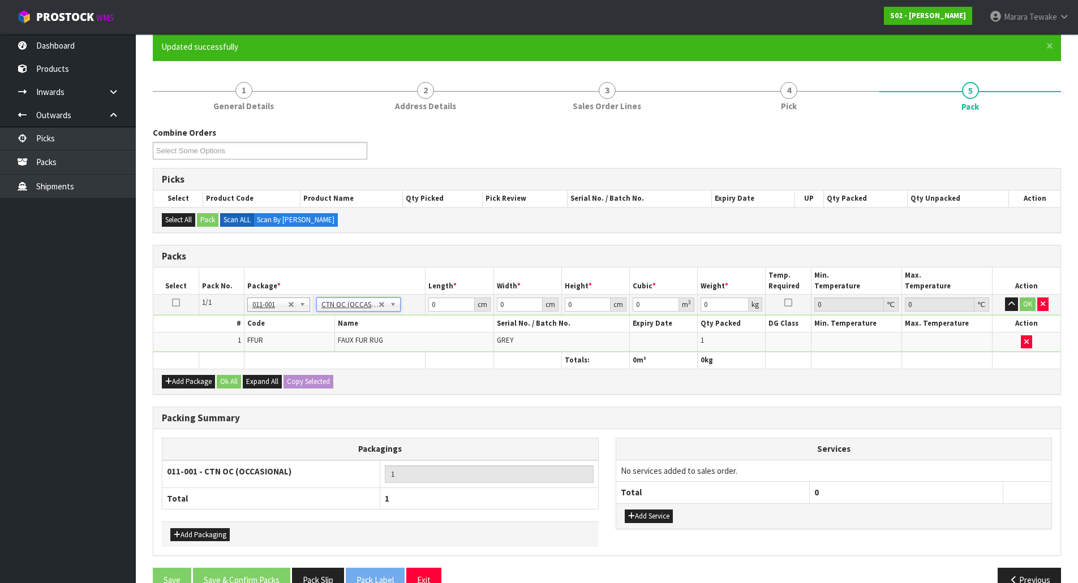
type input "1.3"
drag, startPoint x: 439, startPoint y: 306, endPoint x: 420, endPoint y: 285, distance: 28.1
click at [422, 292] on table "Select Pack No. Package * Length * Width * Height * Cubic * Weight * Temp. Requ…" at bounding box center [606, 318] width 907 height 101
type input "39"
type input "30"
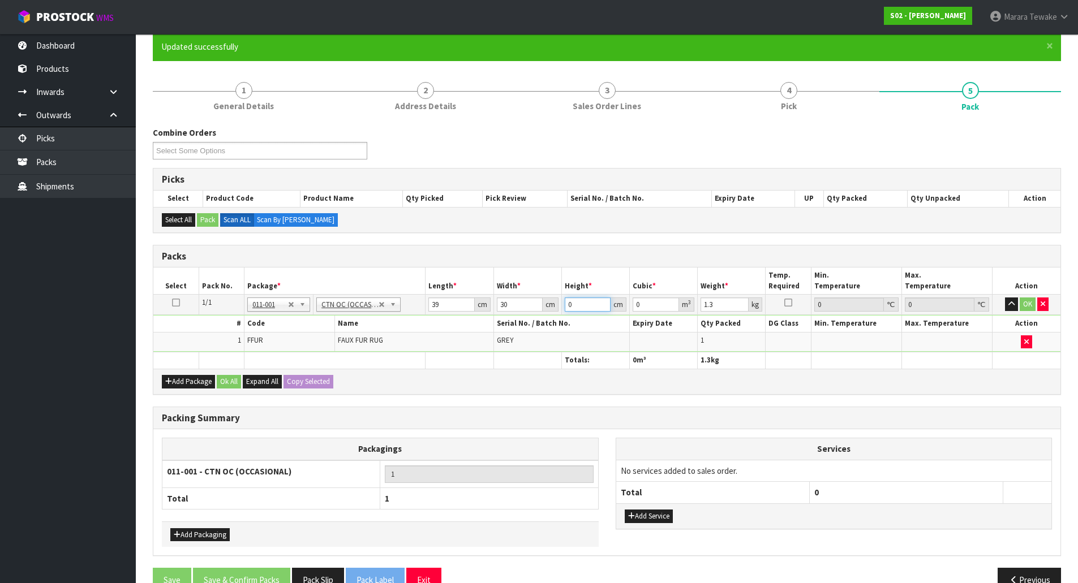
type input "1"
type input "0.00117"
type input "18"
type input "0.02106"
type input "18"
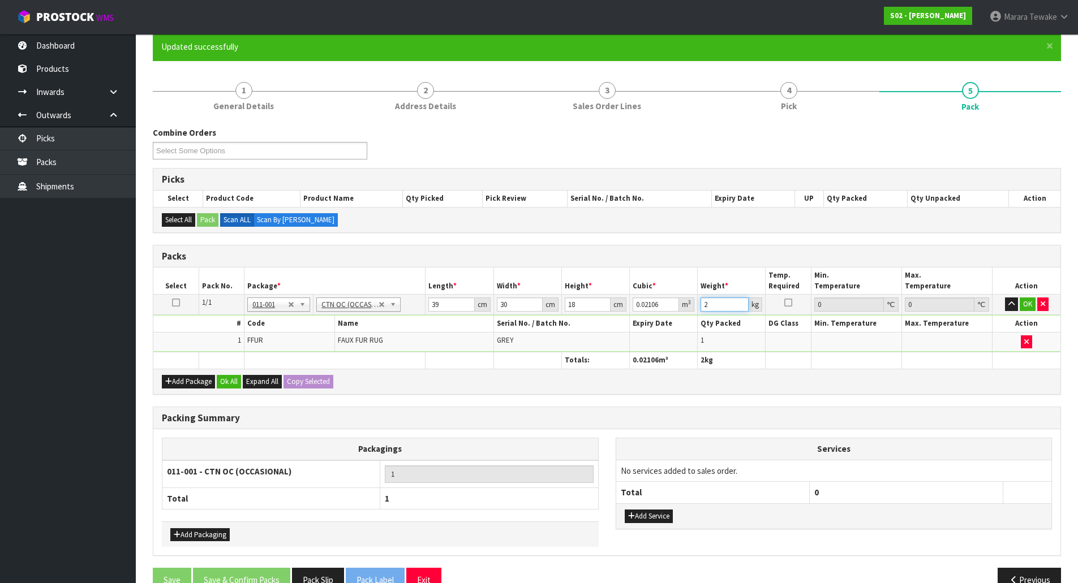
type input "2"
click at [1005, 298] on button "button" at bounding box center [1011, 305] width 13 height 14
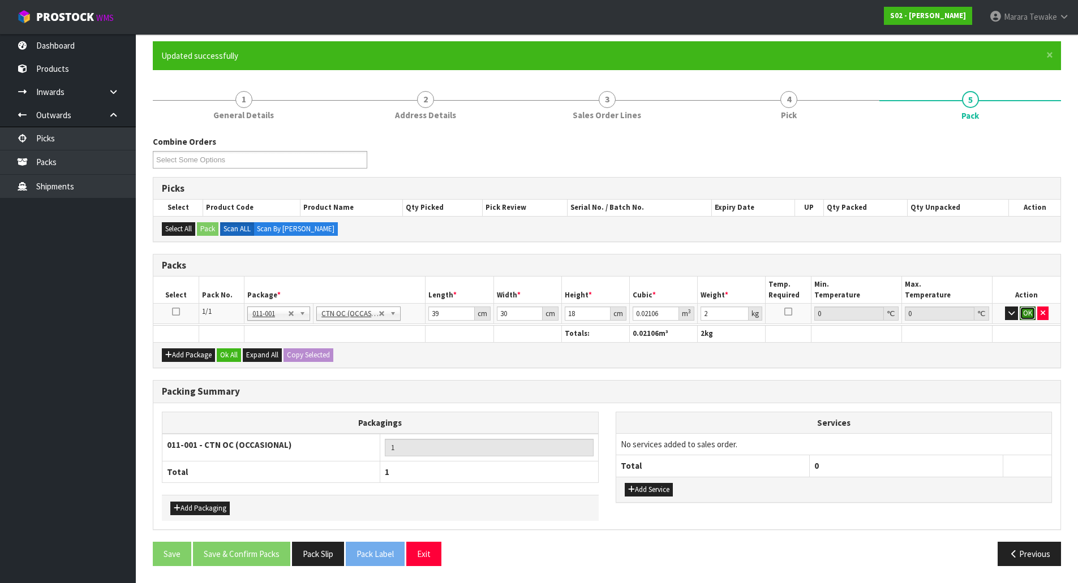
click button "OK" at bounding box center [1028, 314] width 16 height 14
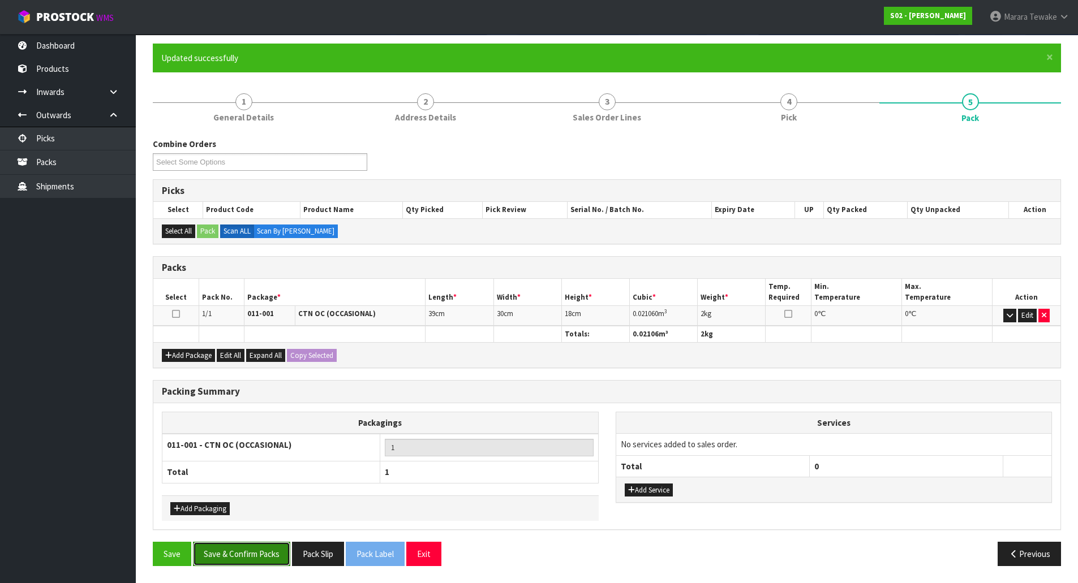
click at [225, 545] on button "Save & Confirm Packs" at bounding box center [241, 554] width 97 height 24
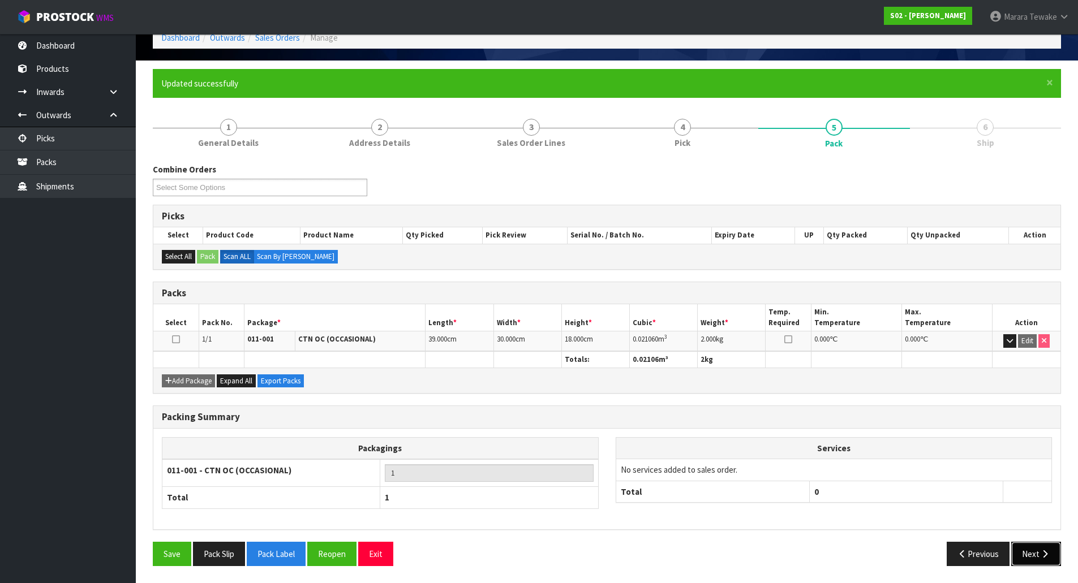
click at [1043, 556] on icon "button" at bounding box center [1044, 554] width 11 height 8
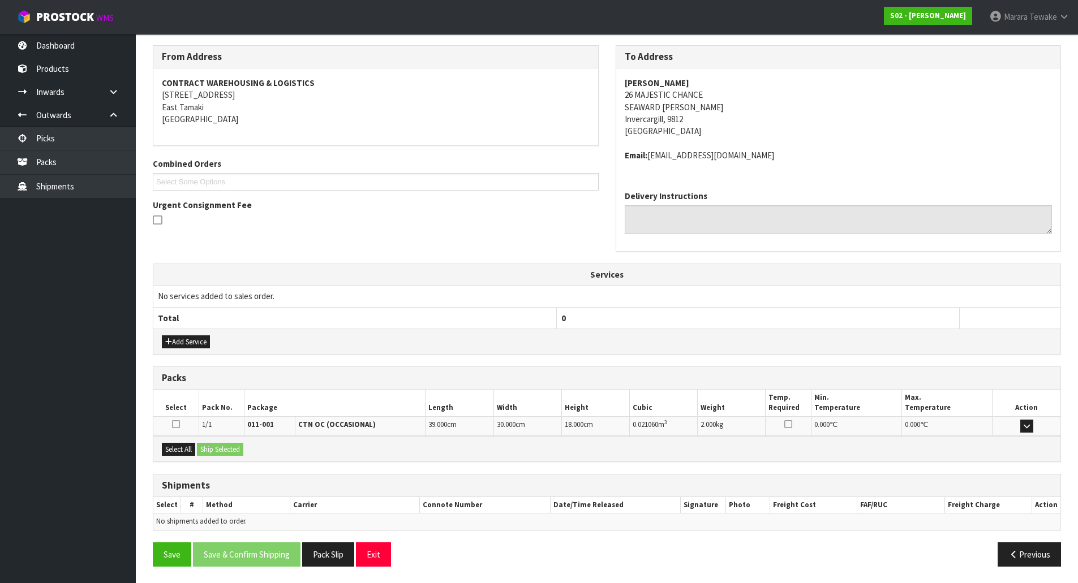
scroll to position [180, 0]
click at [183, 453] on button "Select All" at bounding box center [178, 449] width 33 height 14
click at [221, 450] on button "Ship Selected" at bounding box center [220, 449] width 46 height 14
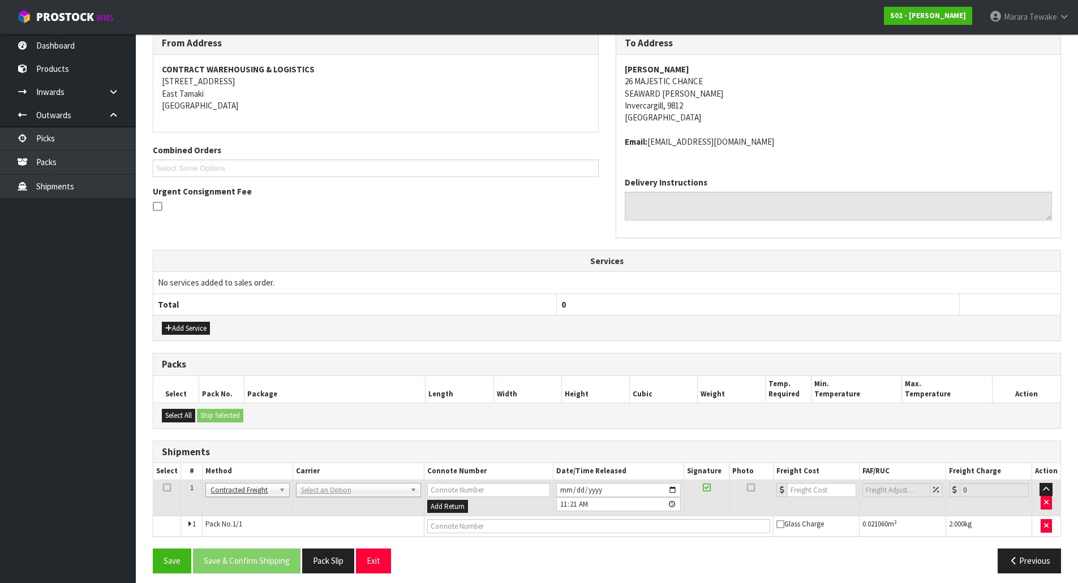
scroll to position [201, 0]
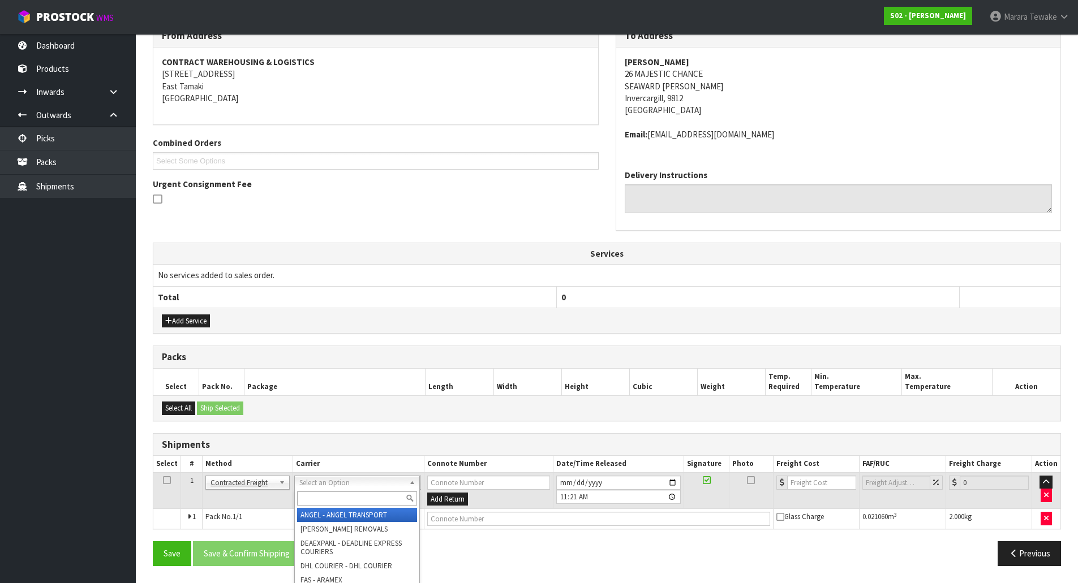
click at [351, 497] on input "text" at bounding box center [357, 499] width 120 height 14
type input "nzp"
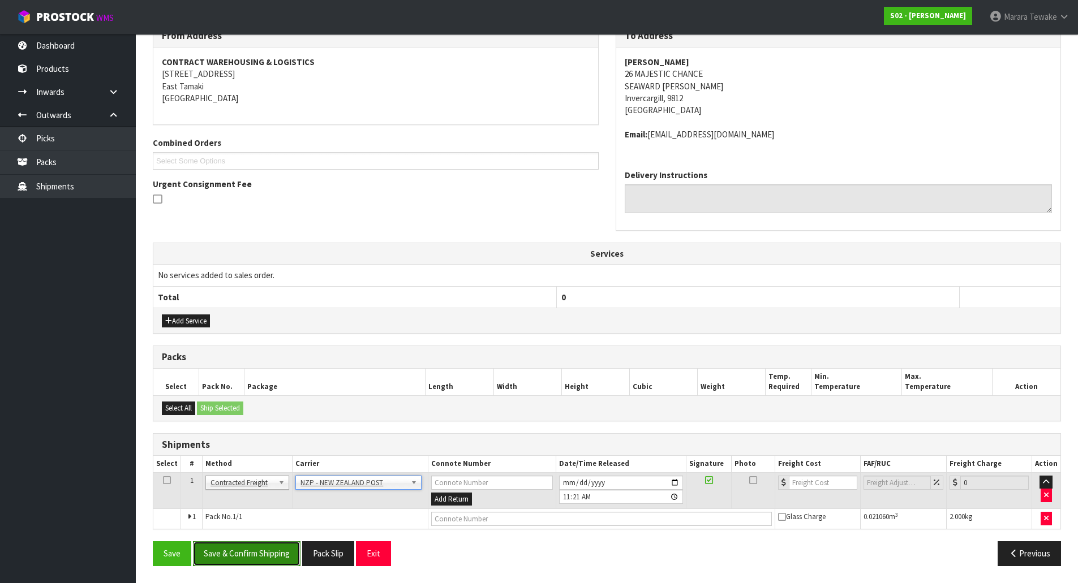
click at [273, 548] on button "Save & Confirm Shipping" at bounding box center [246, 553] width 107 height 24
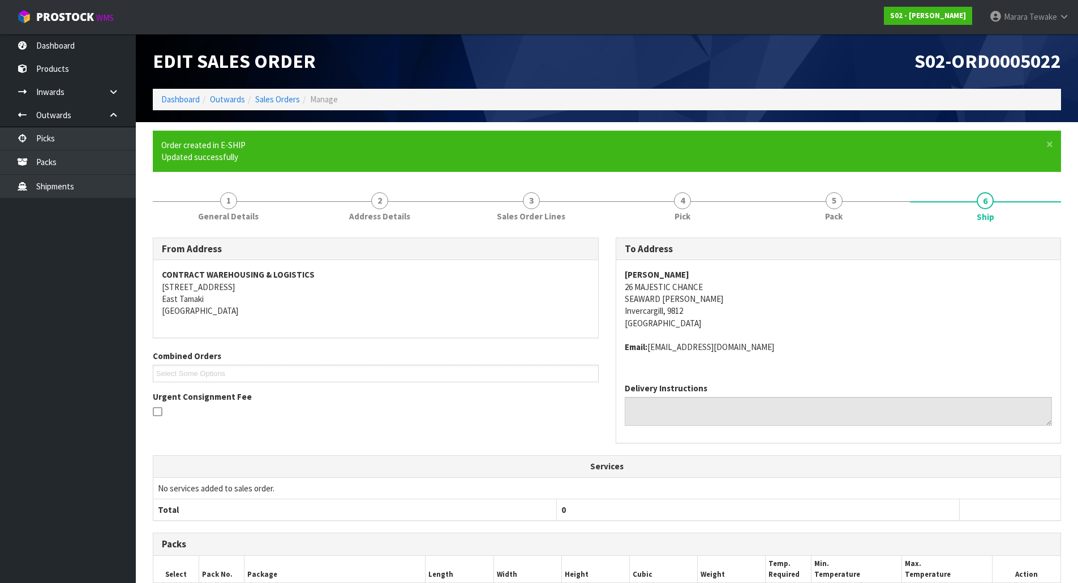
scroll to position [184, 0]
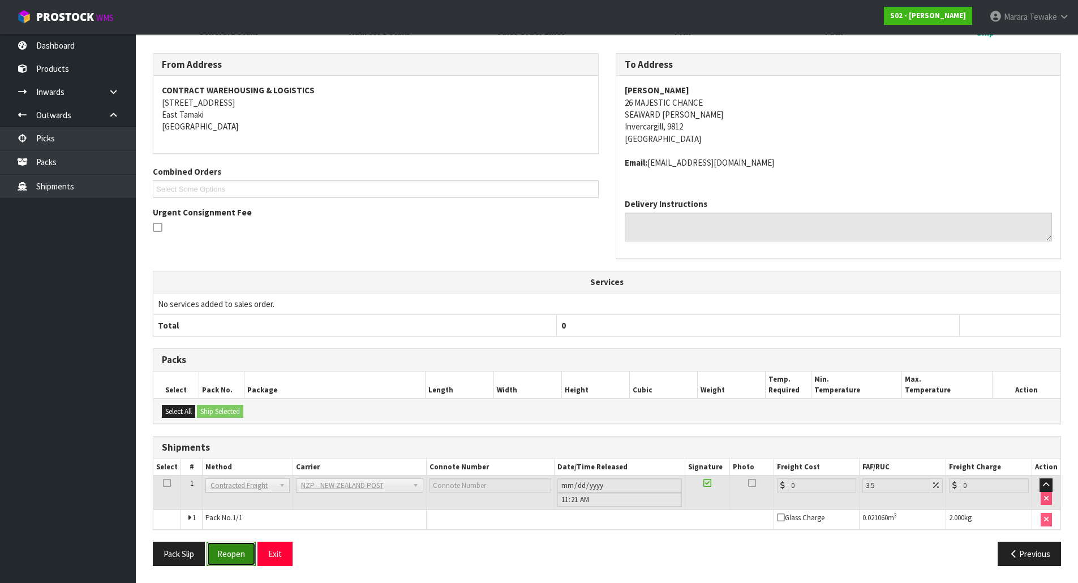
click at [230, 561] on button "Reopen" at bounding box center [231, 554] width 49 height 24
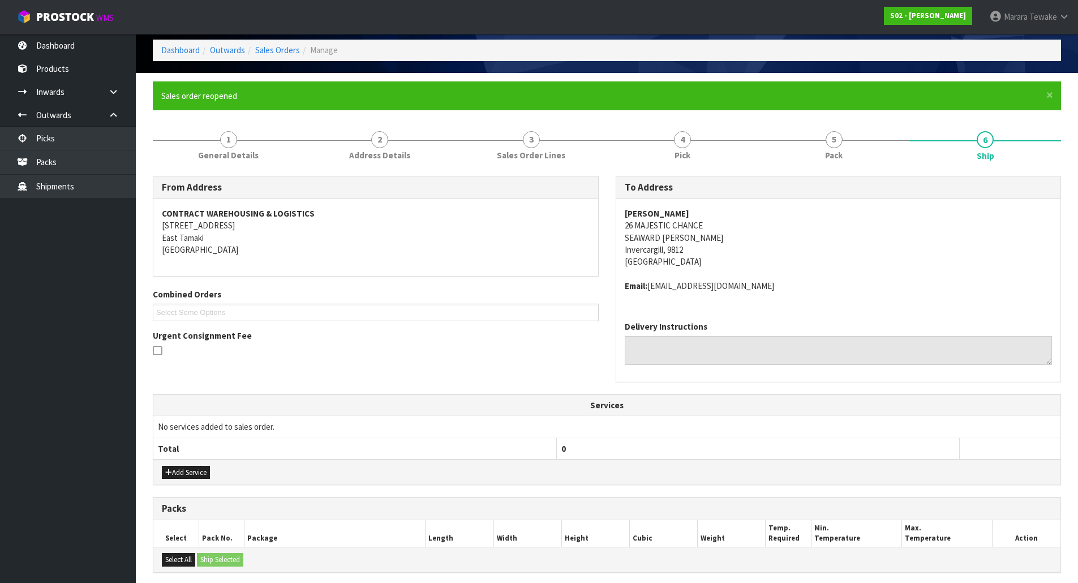
scroll to position [201, 0]
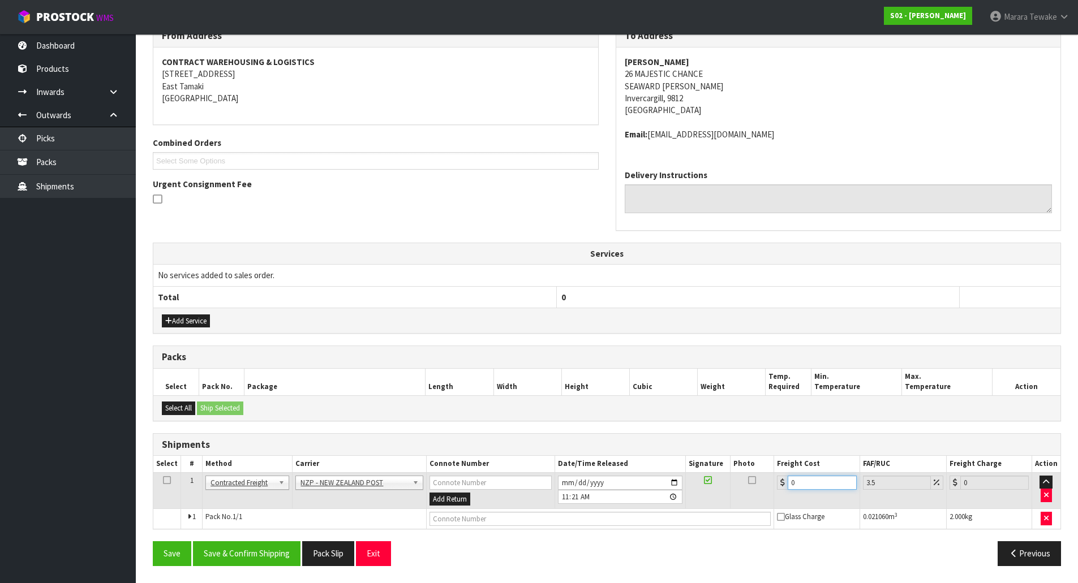
drag, startPoint x: 802, startPoint y: 484, endPoint x: 769, endPoint y: 481, distance: 32.9
click at [769, 481] on tr "1 Client Local Pickup Customer Local Pickup Company Freight Contracted Freight …" at bounding box center [606, 490] width 907 height 37
type input "1"
type input "1.03"
type input "11"
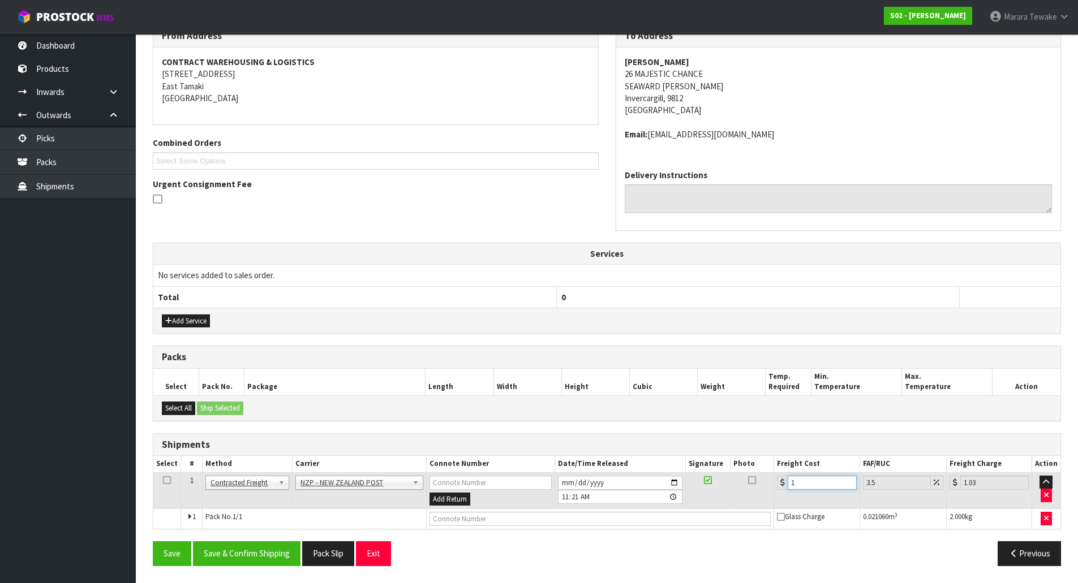
type input "11.38"
type input "11.6"
type input "12.01"
type input "11.61"
type input "12.02"
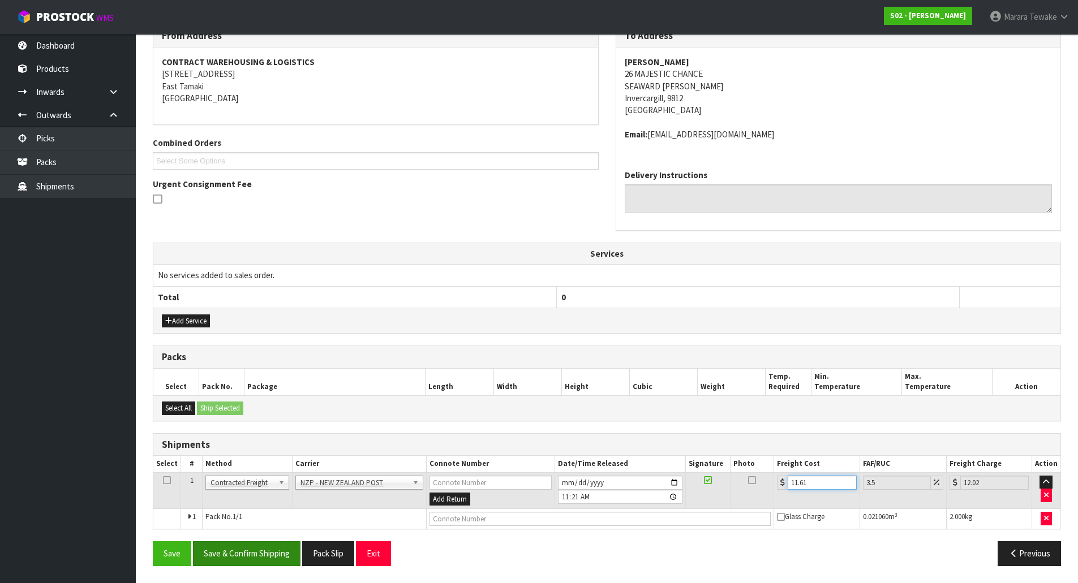
type input "11.61"
click at [264, 548] on button "Save & Confirm Shipping" at bounding box center [246, 553] width 107 height 24
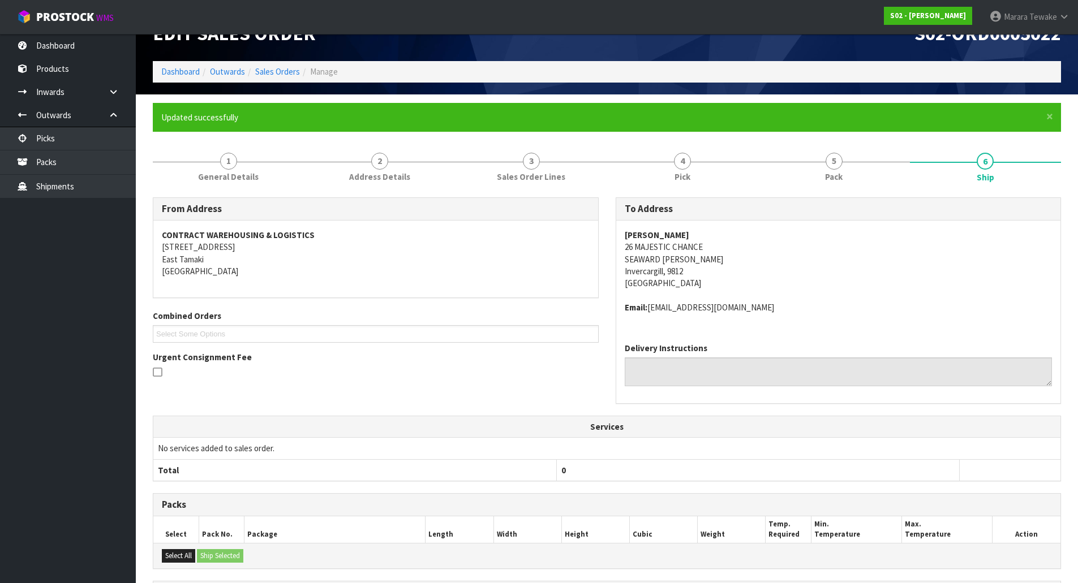
scroll to position [0, 0]
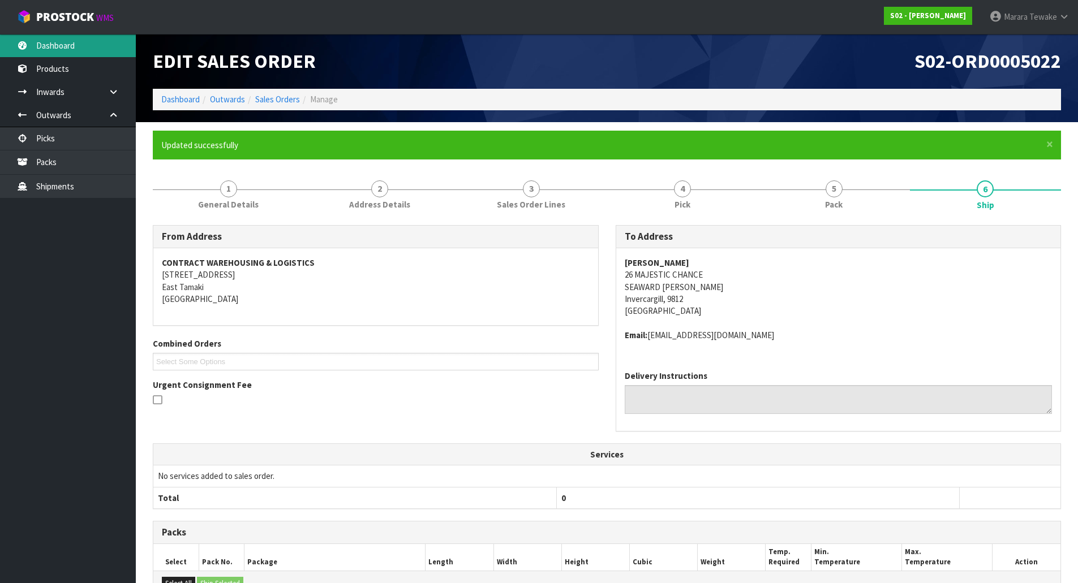
click at [91, 46] on link "Dashboard" at bounding box center [68, 45] width 136 height 23
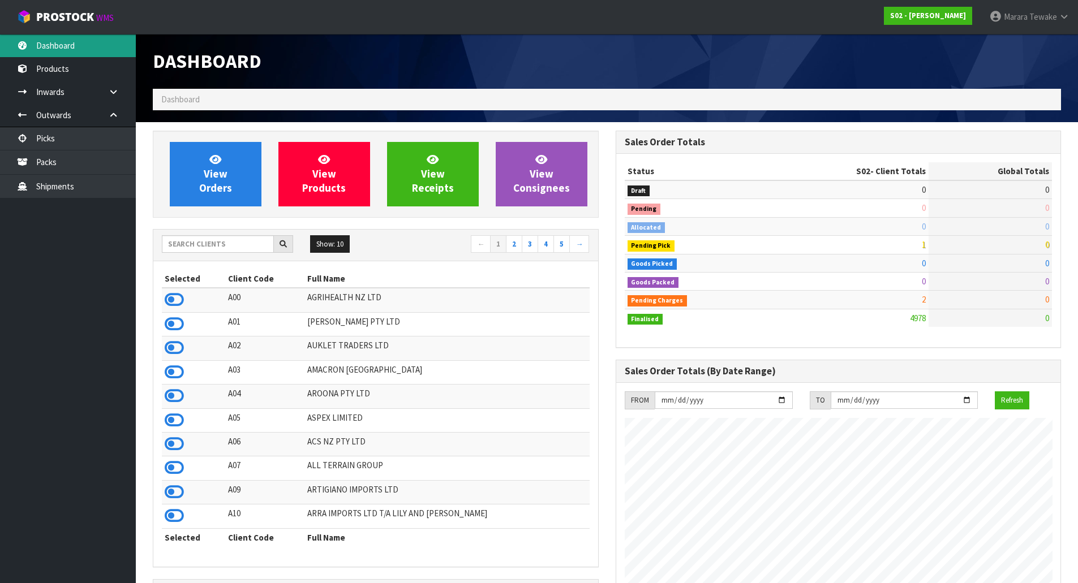
scroll to position [838, 462]
click at [205, 246] on input "text" at bounding box center [218, 244] width 112 height 18
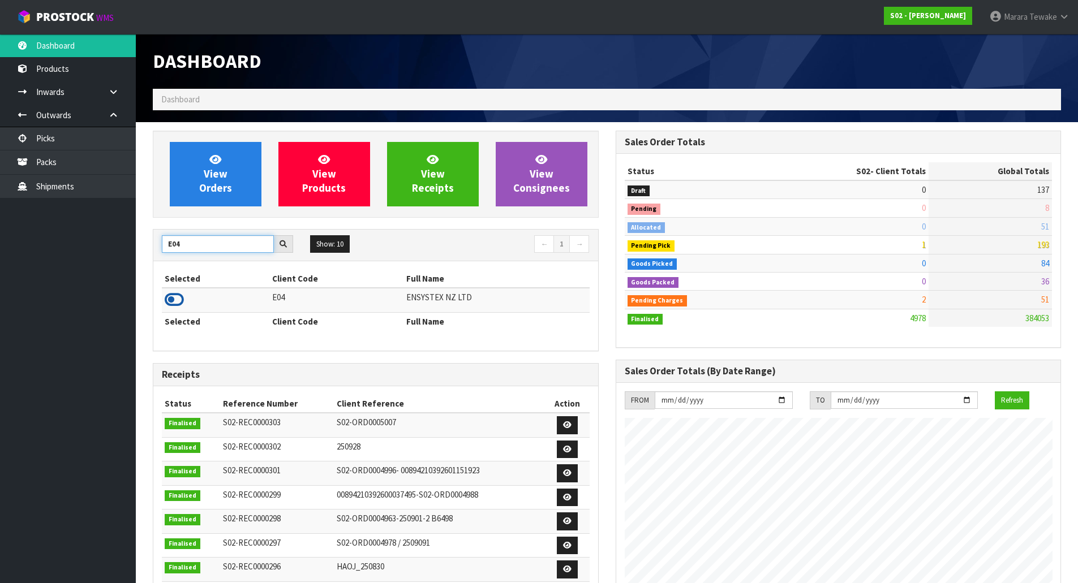
type input "E04"
click at [179, 296] on icon at bounding box center [174, 299] width 19 height 17
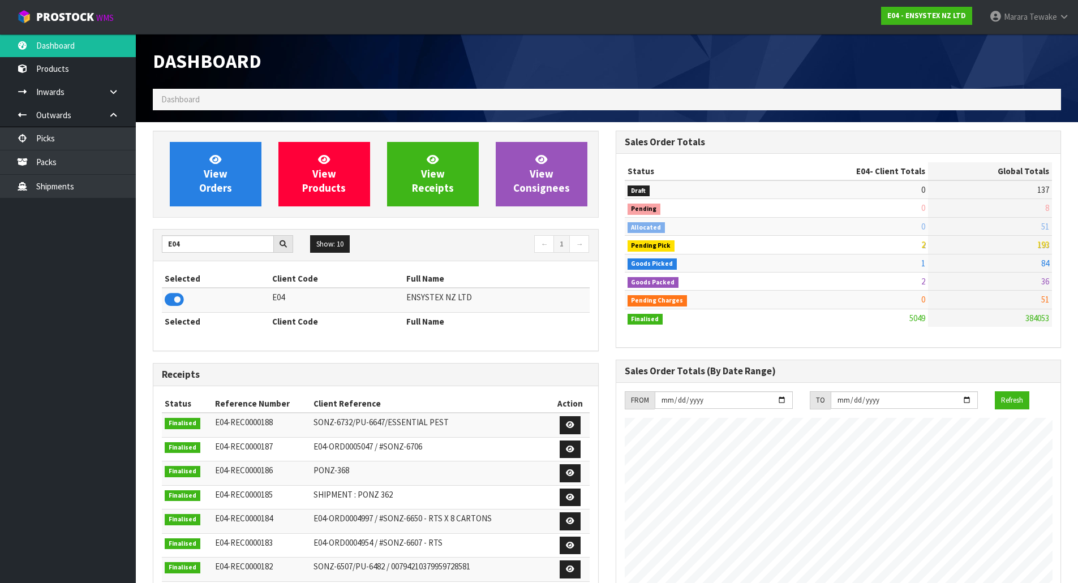
scroll to position [857, 462]
click at [208, 172] on span "View Orders" at bounding box center [215, 174] width 33 height 42
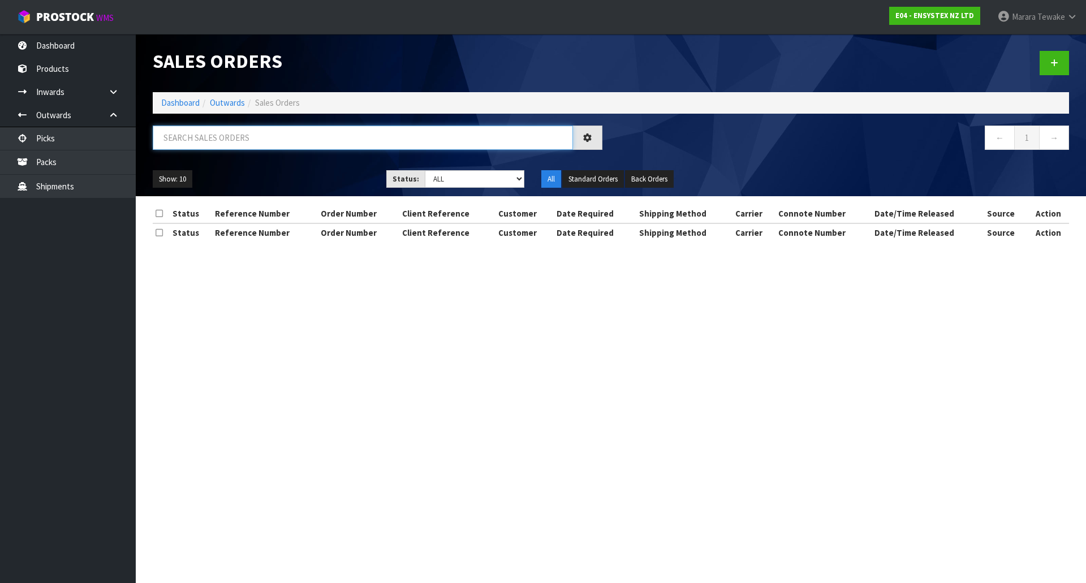
click at [207, 139] on input "text" at bounding box center [363, 138] width 420 height 24
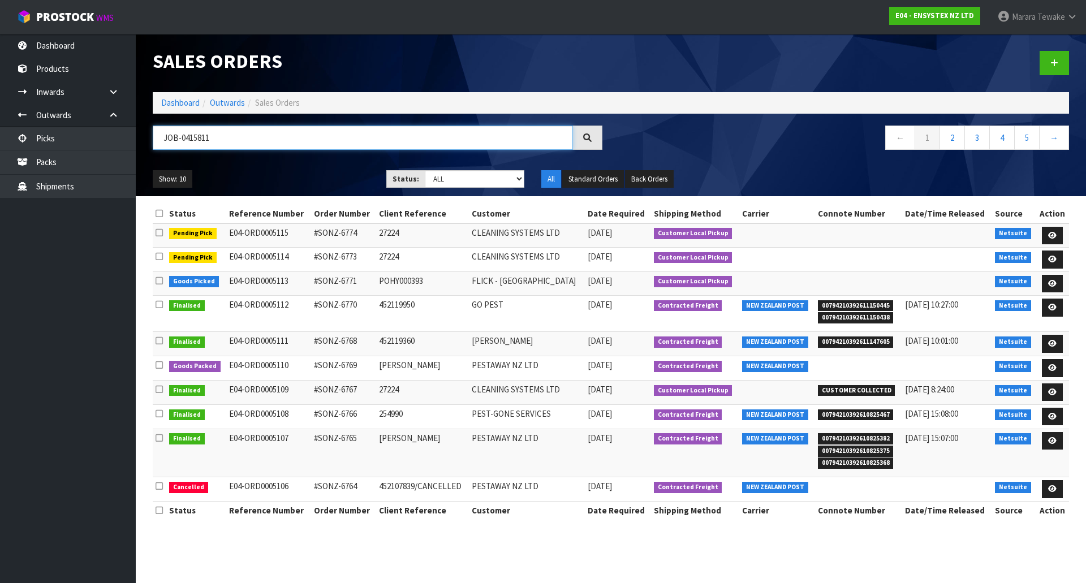
type input "JOB-0415811"
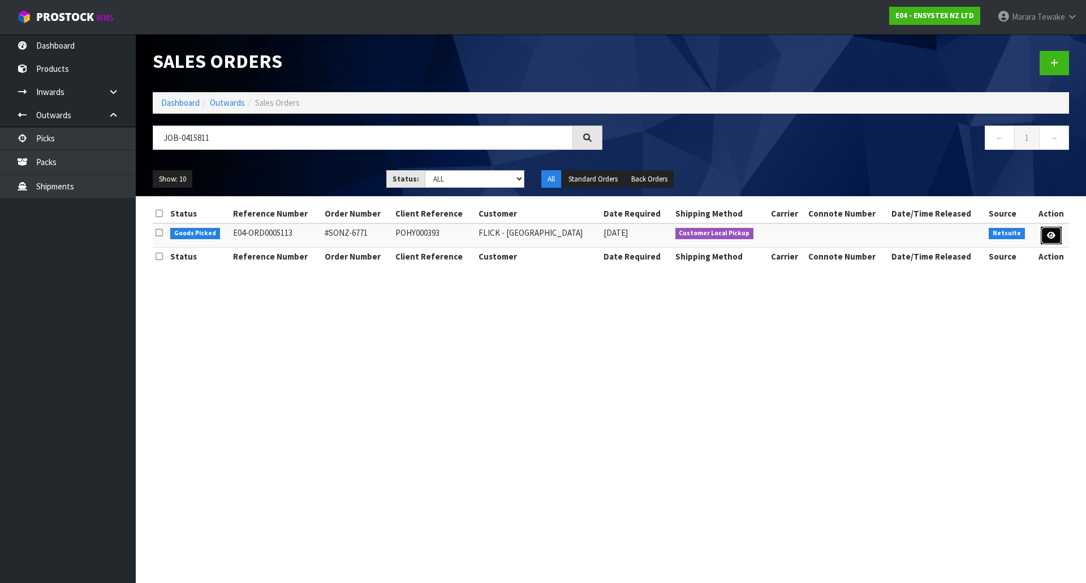
click at [1052, 234] on icon at bounding box center [1051, 235] width 8 height 7
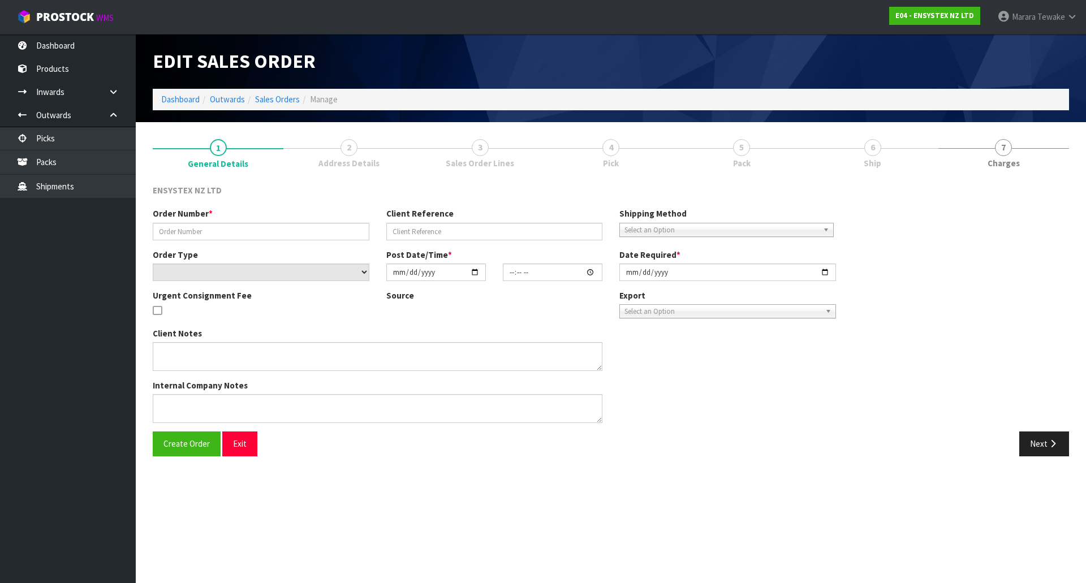
type input "#SONZ-6771"
type input "POHY000393"
select select "number:0"
type input "[DATE]"
type input "11:15:21.000"
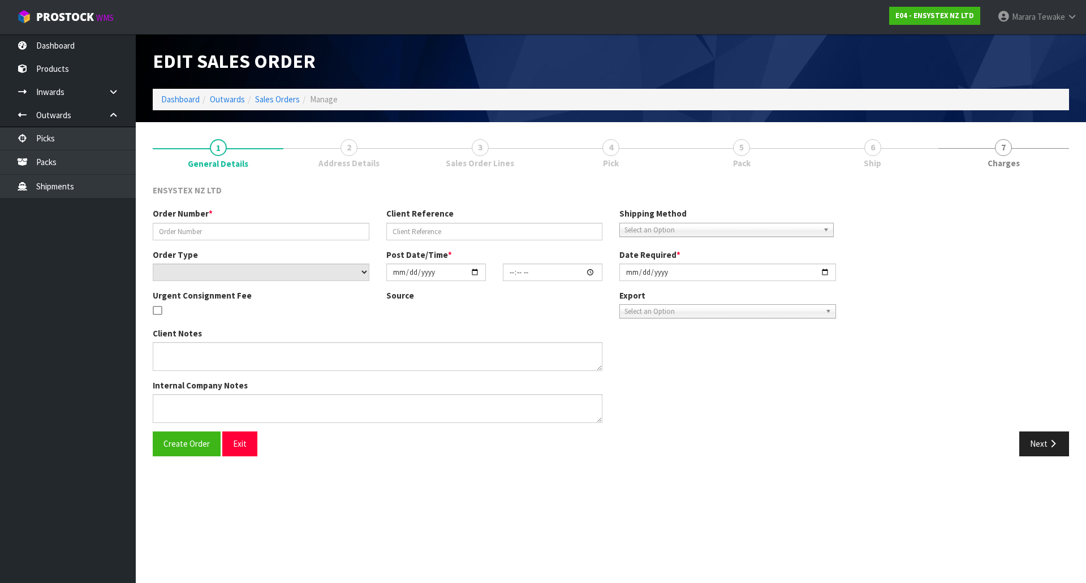
type input "[DATE]"
type textarea "Customer collecting this morning. Urgent order please"
type textarea "URGENT CONSIGNMENT FEE"
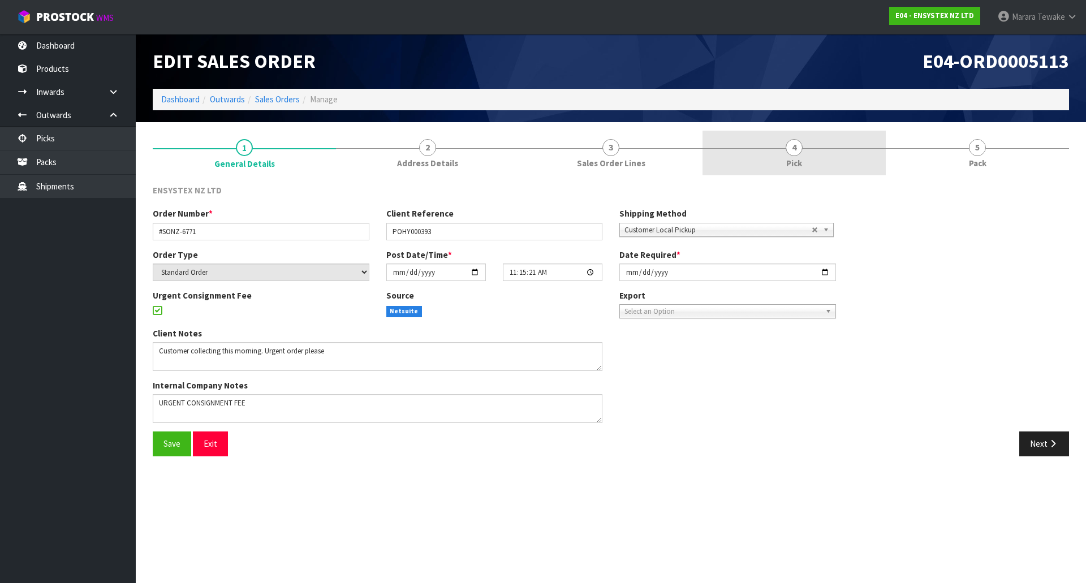
click at [808, 152] on link "4 Pick" at bounding box center [794, 153] width 183 height 45
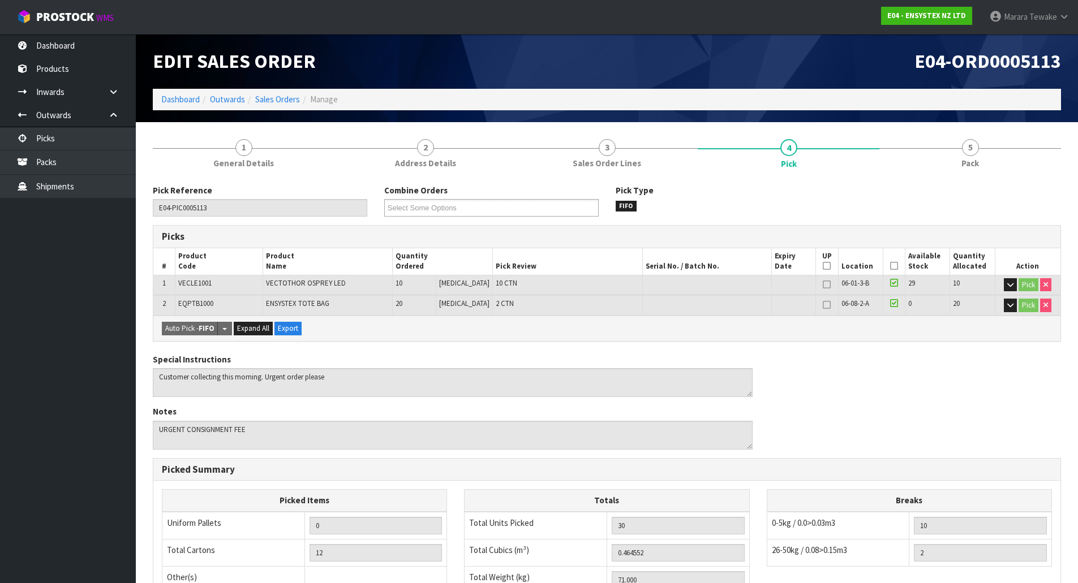
click at [891, 266] on icon at bounding box center [894, 266] width 8 height 1
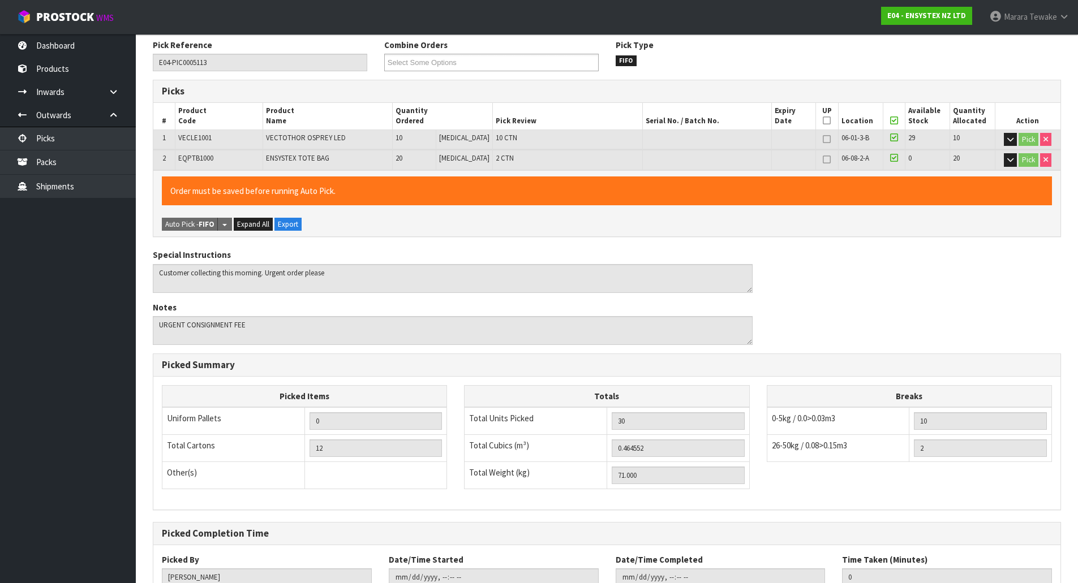
scroll to position [228, 0]
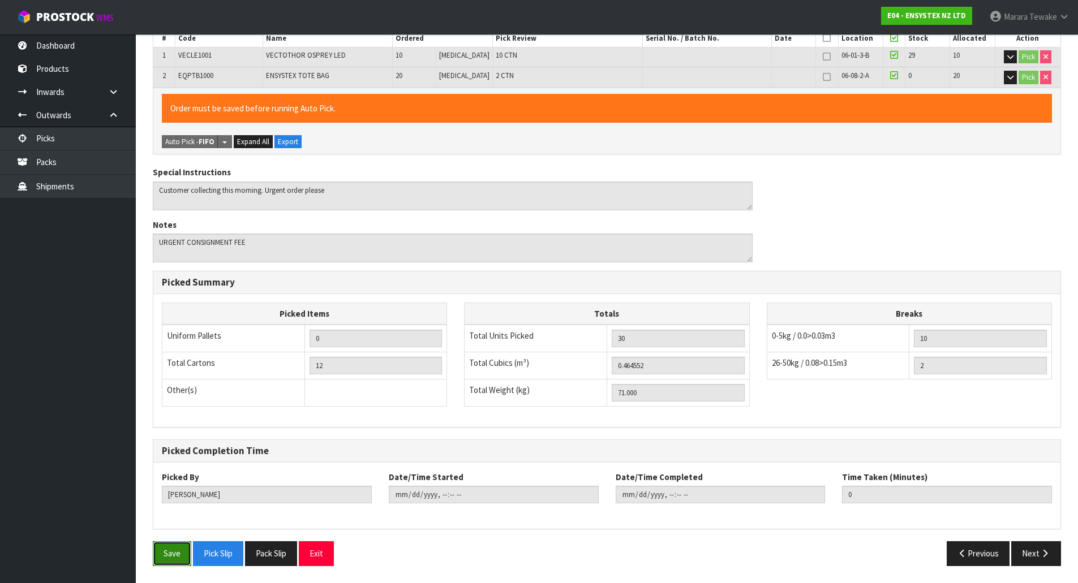
click at [166, 552] on button "Save" at bounding box center [172, 553] width 38 height 24
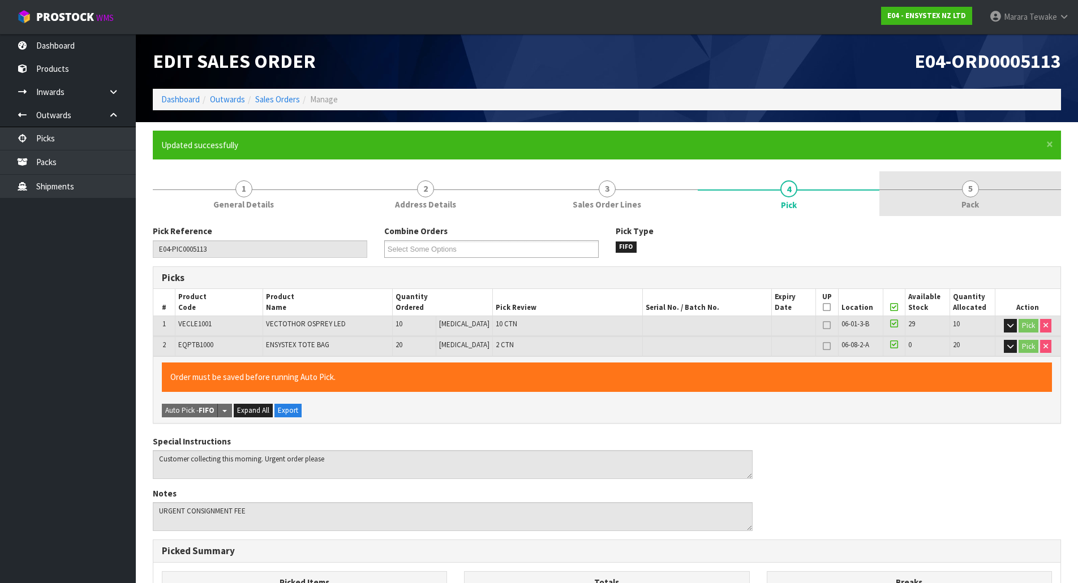
type input "[PERSON_NAME]"
type input "[DATE]T11:43:52"
click at [974, 195] on span "5" at bounding box center [970, 188] width 17 height 17
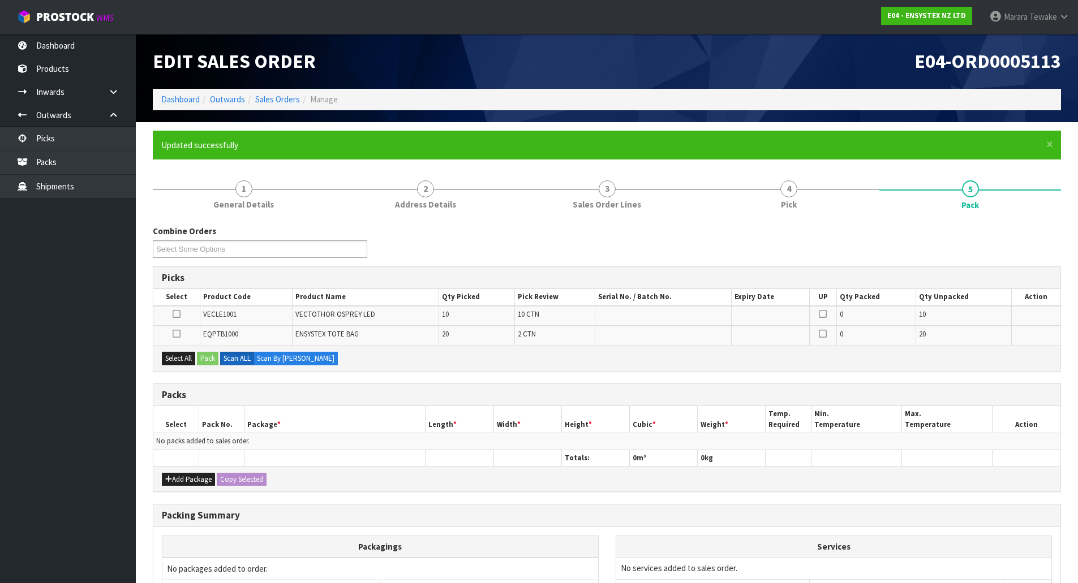
scroll to position [113, 0]
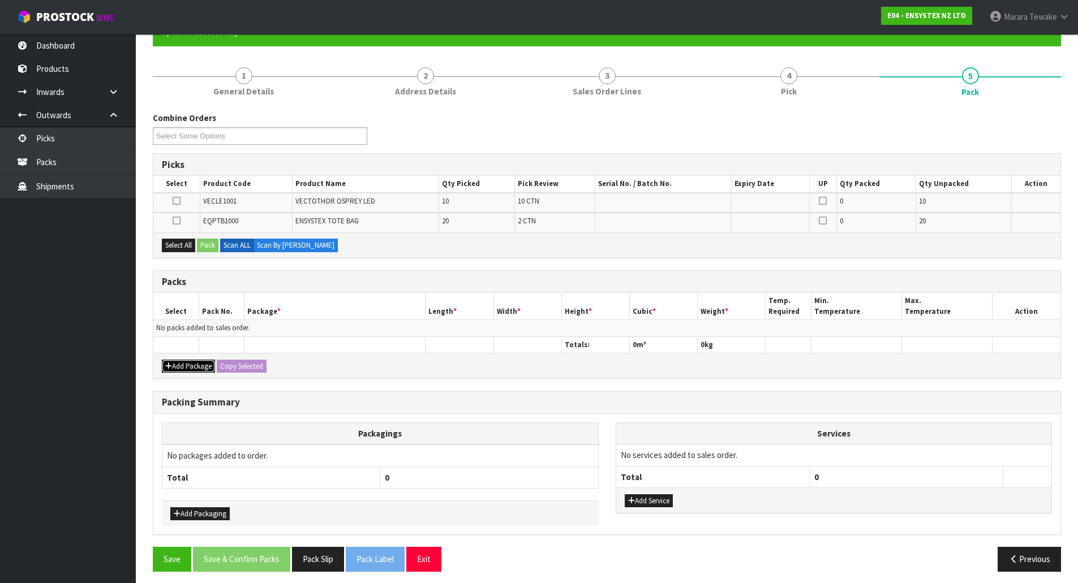
click at [185, 367] on button "Add Package" at bounding box center [188, 367] width 53 height 14
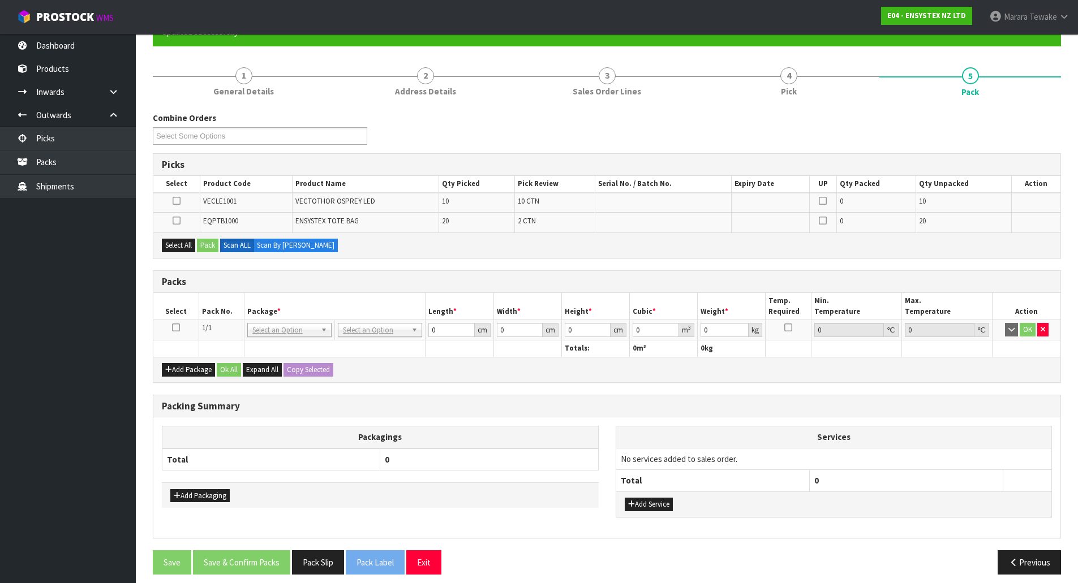
click at [175, 328] on icon at bounding box center [176, 328] width 8 height 1
drag, startPoint x: 174, startPoint y: 247, endPoint x: 187, endPoint y: 251, distance: 12.9
click at [177, 249] on button "Select All" at bounding box center [178, 246] width 33 height 14
click at [205, 248] on button "Pack" at bounding box center [207, 246] width 21 height 14
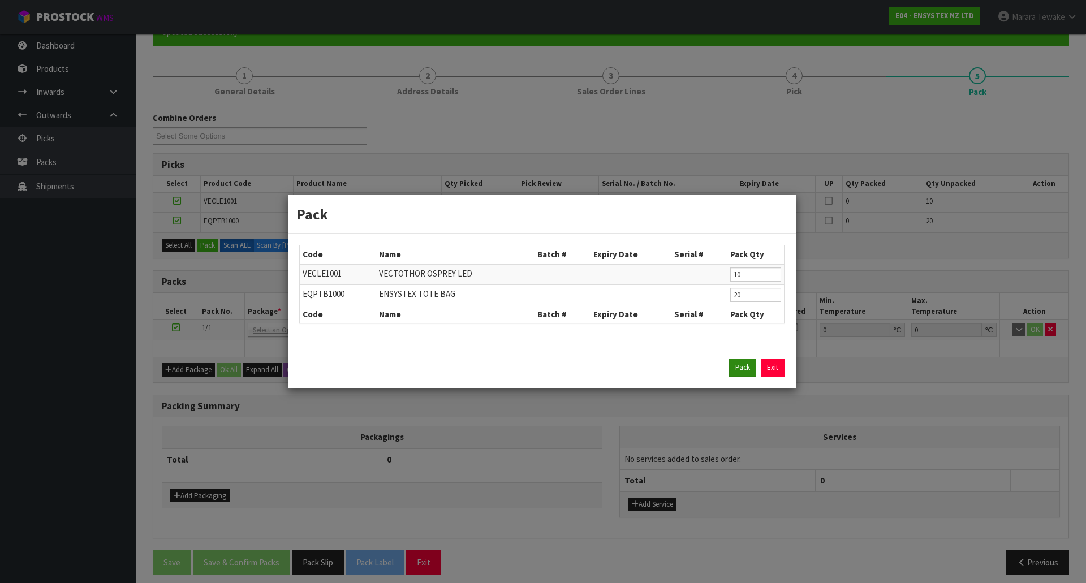
drag, startPoint x: 757, startPoint y: 369, endPoint x: 743, endPoint y: 371, distance: 13.8
click at [756, 369] on div "Pack Exit" at bounding box center [541, 368] width 485 height 18
click at [747, 366] on button "Pack" at bounding box center [742, 368] width 27 height 18
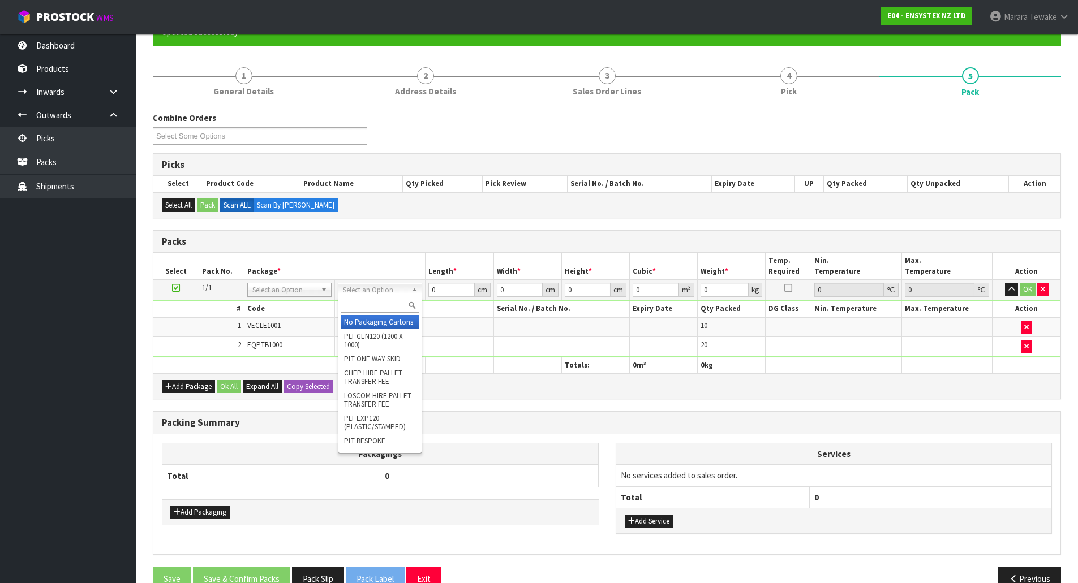
drag, startPoint x: 364, startPoint y: 293, endPoint x: 367, endPoint y: 308, distance: 15.0
click at [368, 308] on input "text" at bounding box center [380, 306] width 79 height 14
type input "return"
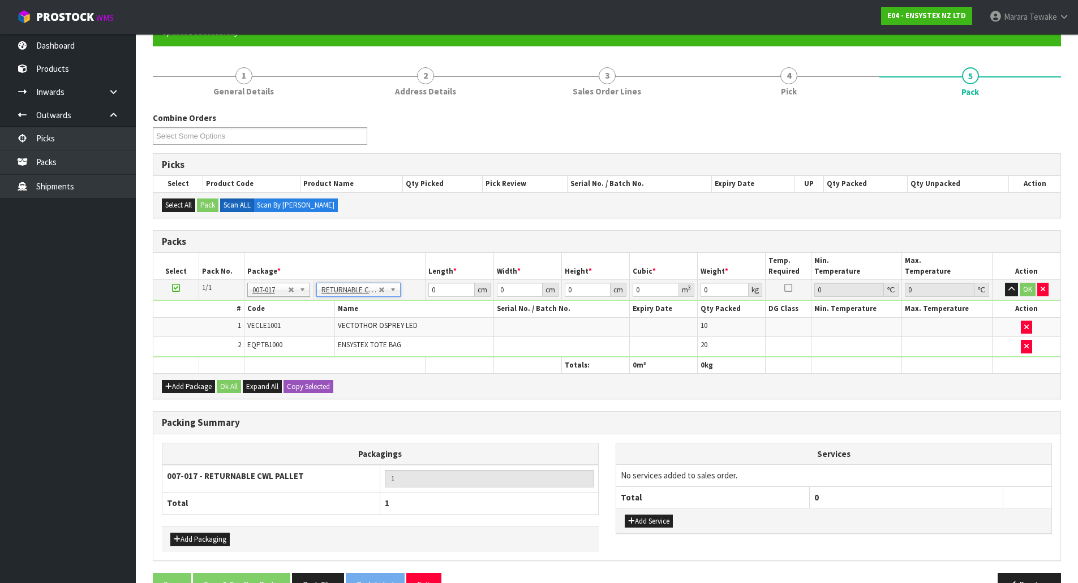
type input "71"
drag, startPoint x: 437, startPoint y: 289, endPoint x: 410, endPoint y: 274, distance: 31.4
click at [419, 281] on tr "1/1 NONE 007-001 007-002 007-004 007-009 007-013 007-014 007-015 007-017 007-01…" at bounding box center [606, 290] width 907 height 20
type input "120"
type input "100"
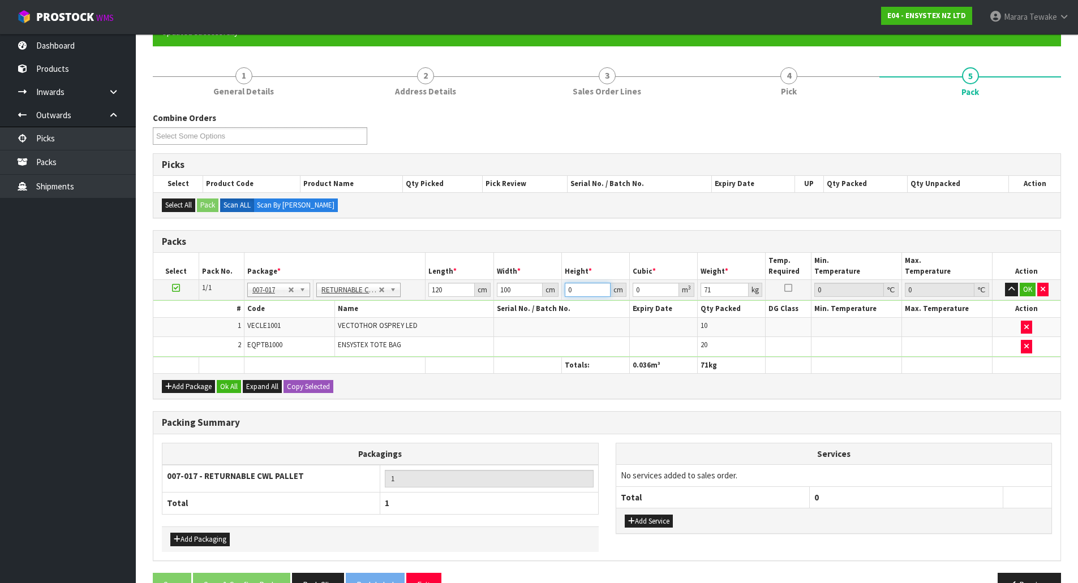
type input "3"
type input "0.036"
type input "35"
type input "0.42"
type input "35"
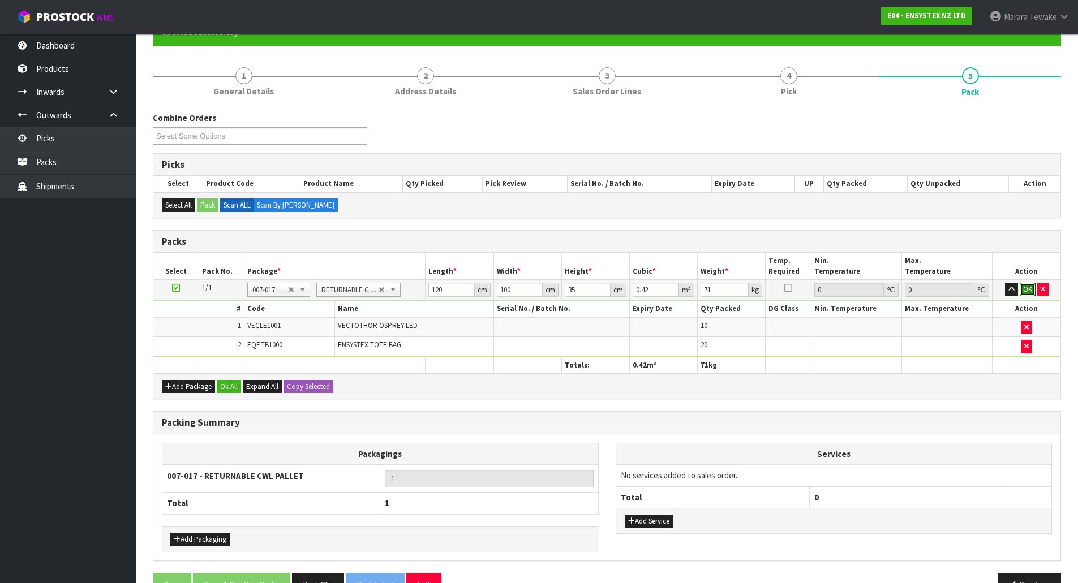
drag, startPoint x: 1028, startPoint y: 289, endPoint x: 845, endPoint y: 352, distance: 194.0
click at [1026, 289] on button "OK" at bounding box center [1028, 290] width 16 height 14
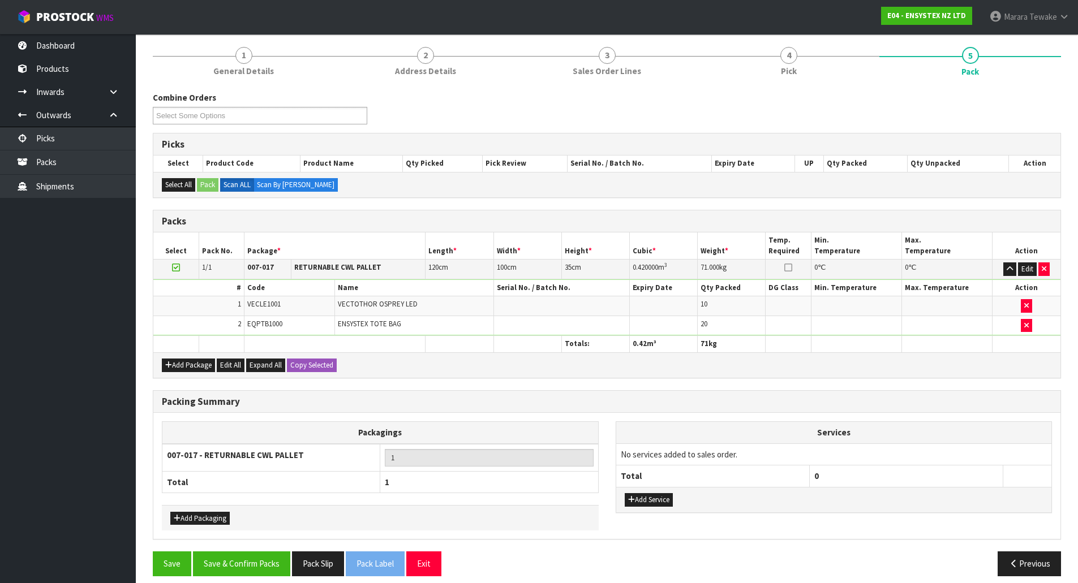
scroll to position [144, 0]
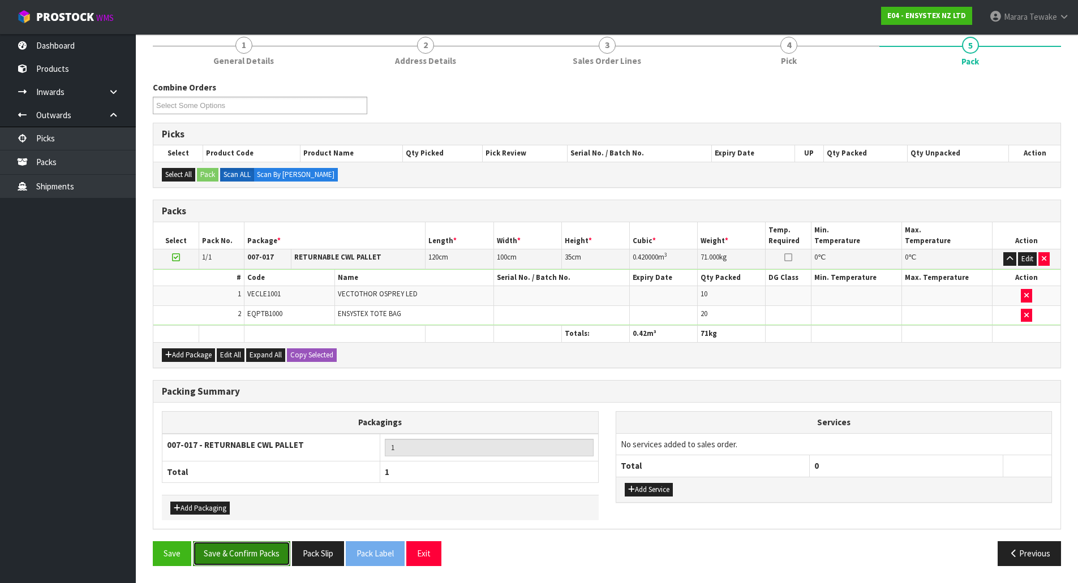
click at [272, 560] on button "Save & Confirm Packs" at bounding box center [241, 553] width 97 height 24
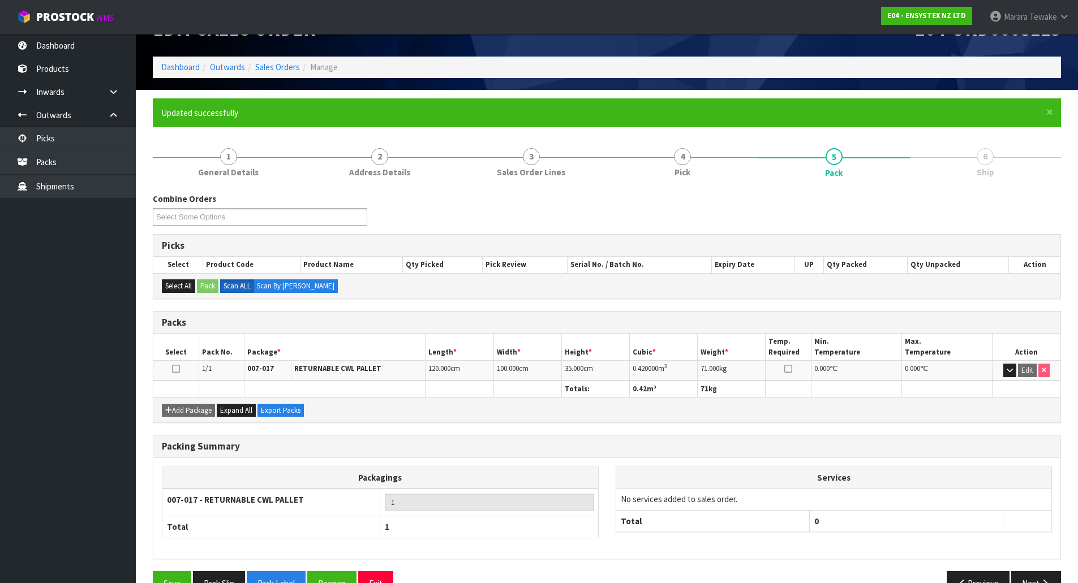
scroll to position [62, 0]
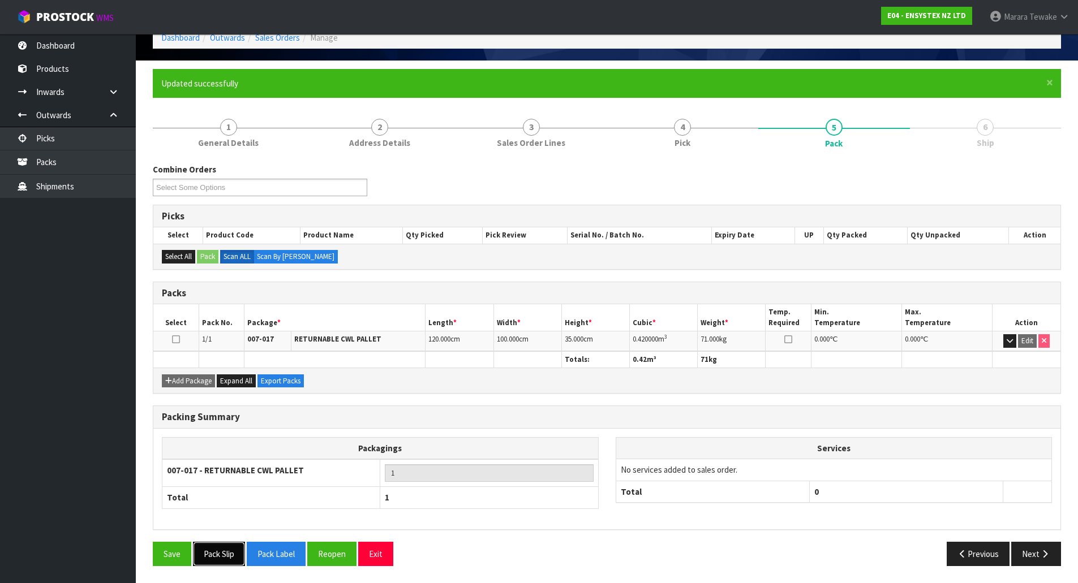
click at [229, 551] on button "Pack Slip" at bounding box center [219, 554] width 52 height 24
